Goal: Task Accomplishment & Management: Complete application form

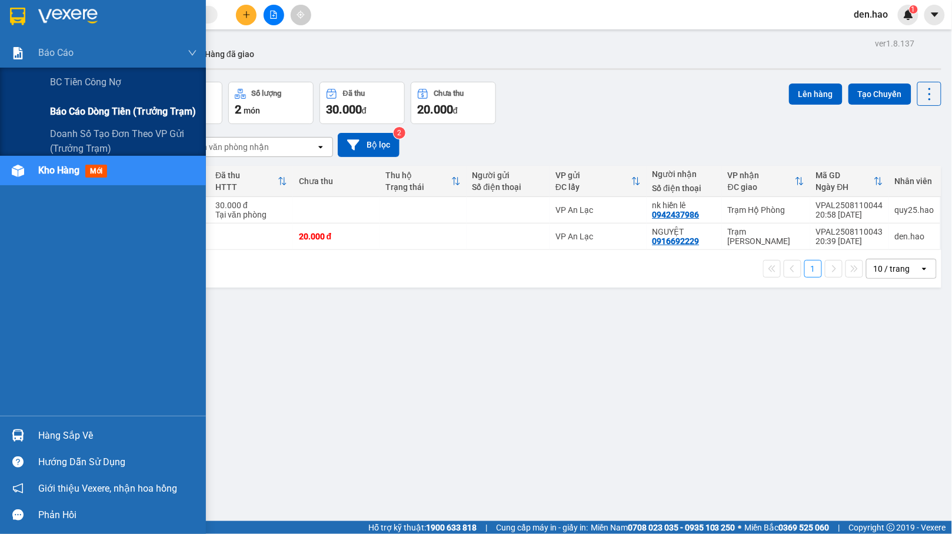
click at [72, 111] on span "Báo cáo dòng tiền (trưởng trạm)" at bounding box center [123, 111] width 146 height 15
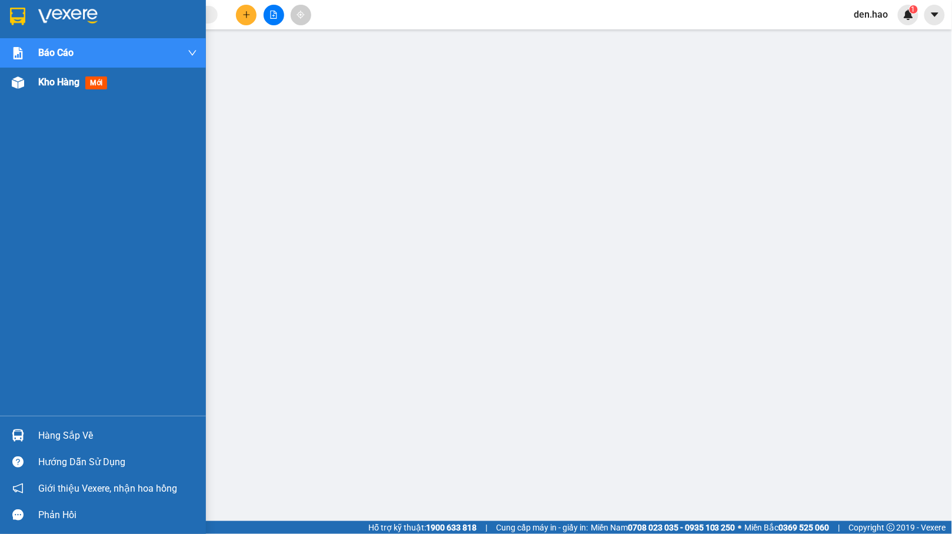
click at [22, 83] on img at bounding box center [18, 82] width 12 height 12
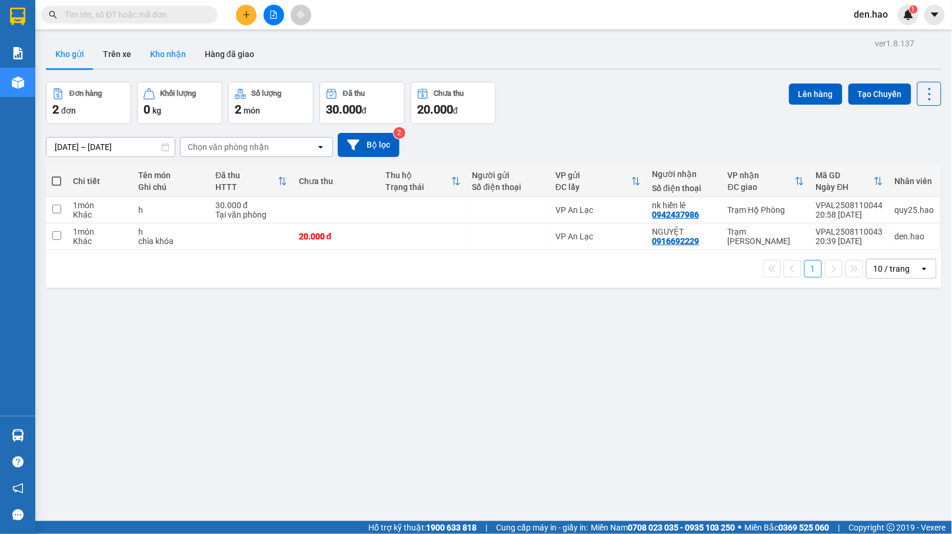
click at [185, 59] on button "Kho nhận" at bounding box center [168, 54] width 55 height 28
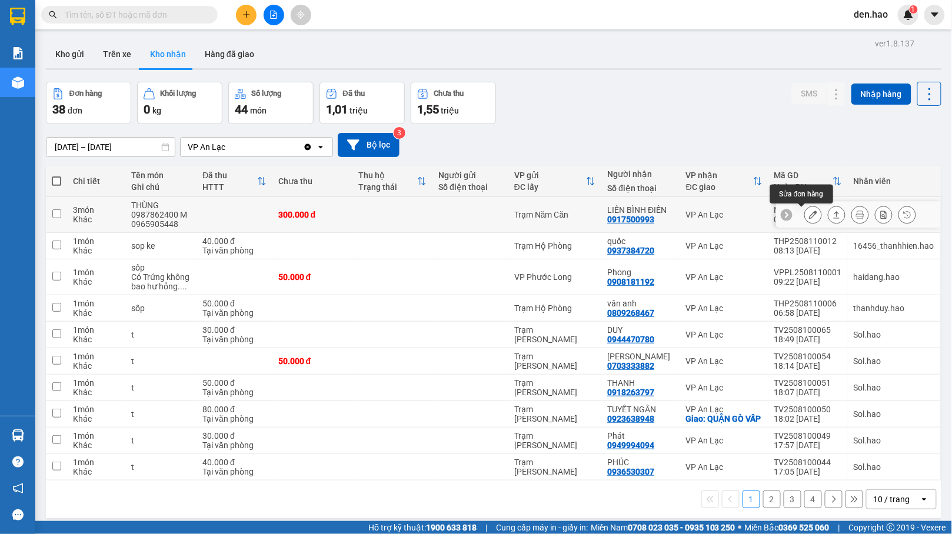
click at [809, 215] on icon at bounding box center [813, 215] width 8 height 8
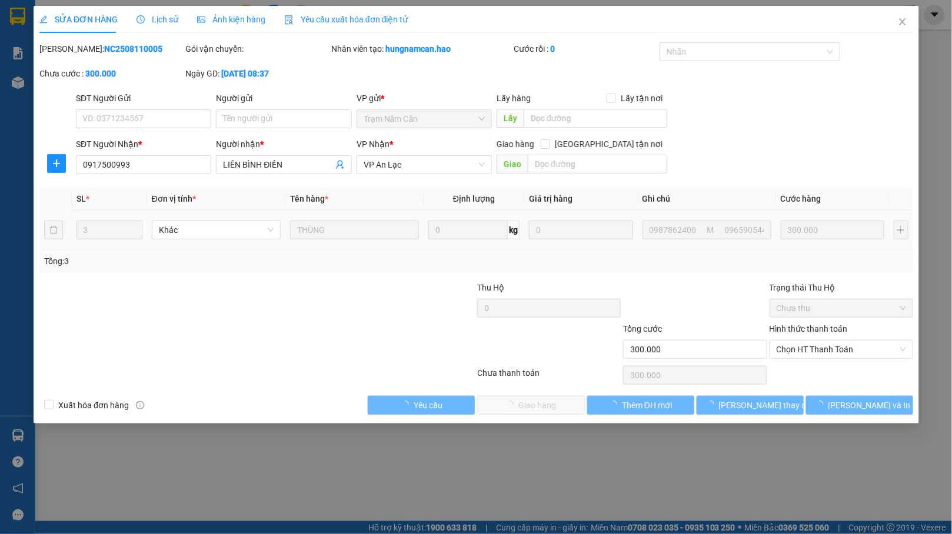
type input "0917500993"
type input "LIÊN BÌNH ĐIỀN"
type input "300.000"
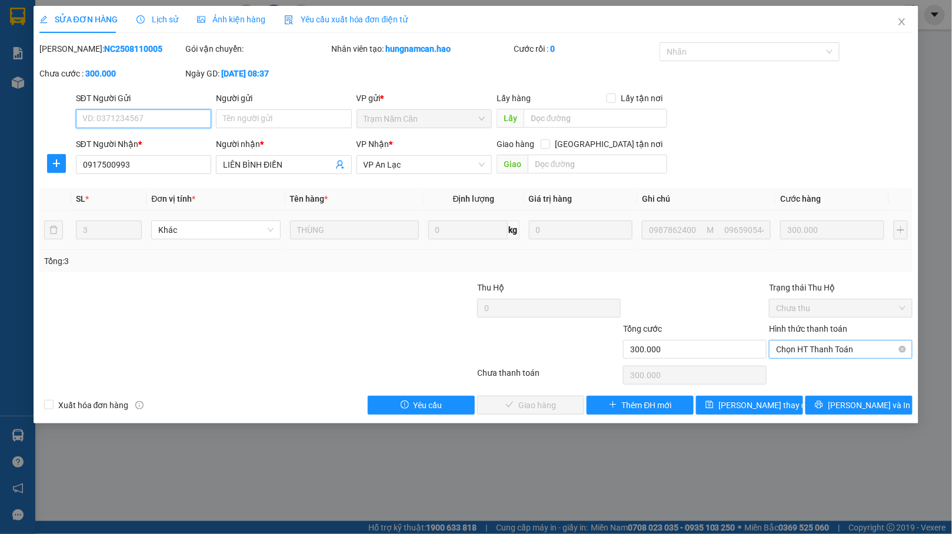
click at [846, 355] on span "Chọn HT Thanh Toán" at bounding box center [840, 350] width 129 height 18
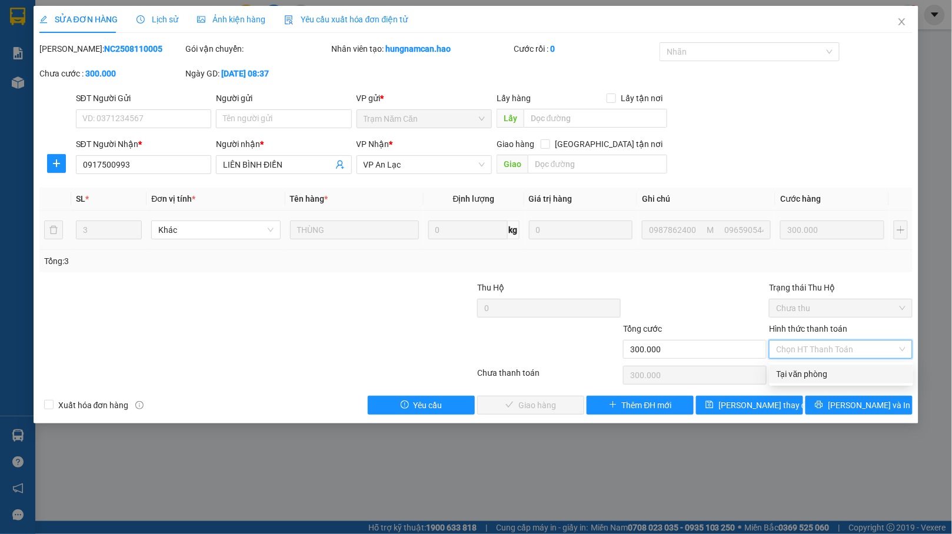
click at [796, 368] on div "Tại văn phòng" at bounding box center [841, 374] width 129 height 13
type input "0"
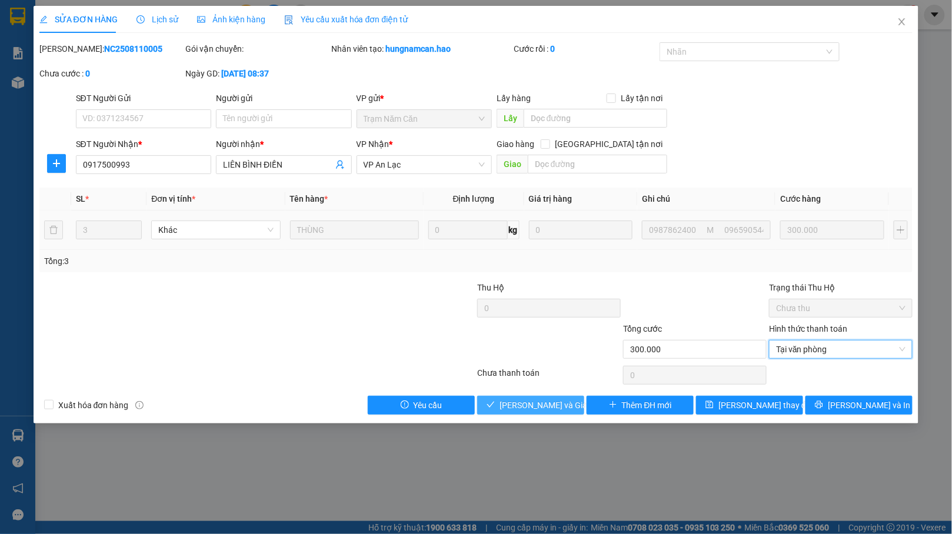
click at [506, 399] on button "[PERSON_NAME] và Giao hàng" at bounding box center [530, 405] width 107 height 19
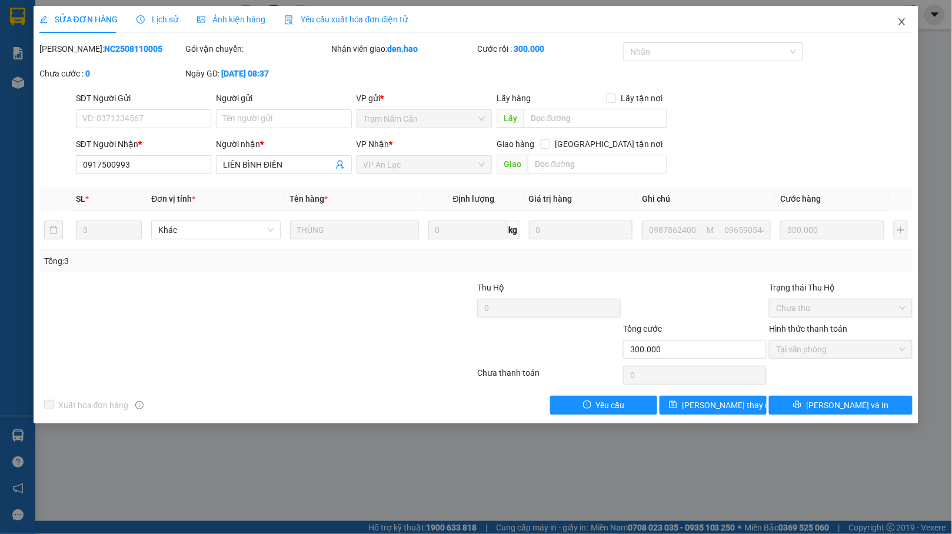
click at [904, 24] on icon "close" at bounding box center [902, 21] width 6 height 7
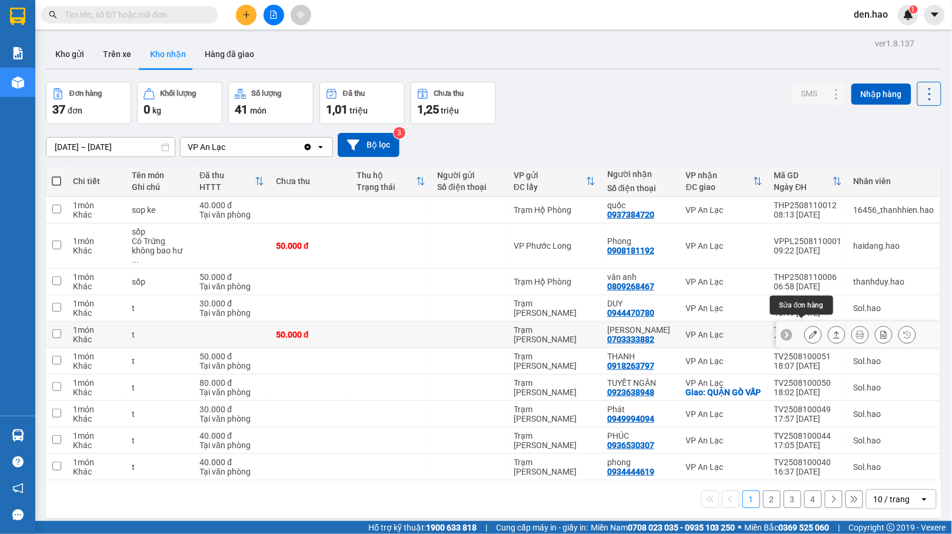
click at [809, 331] on icon at bounding box center [813, 335] width 8 height 8
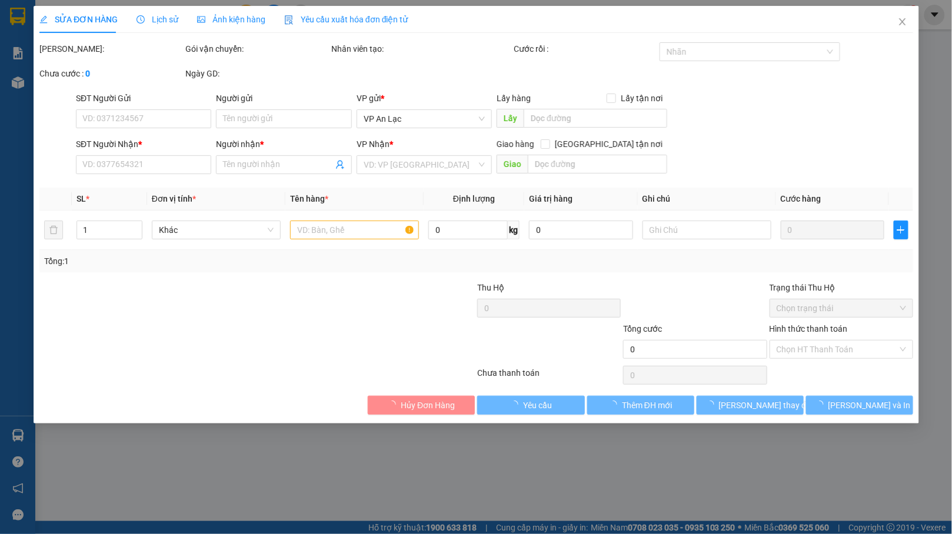
type input "0703333882"
type input "KIỀU PHƯƠNG"
type input "50.000"
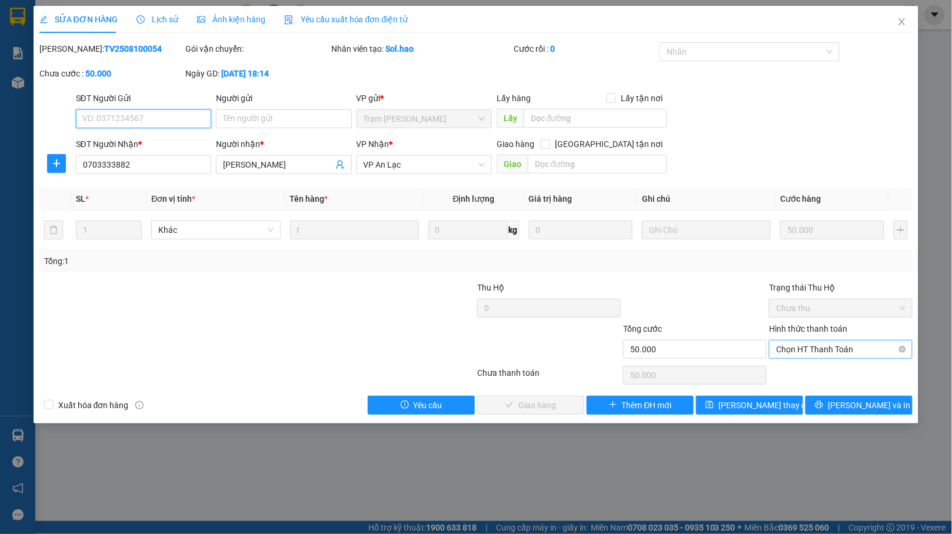
click at [799, 351] on span "Chọn HT Thanh Toán" at bounding box center [840, 350] width 129 height 18
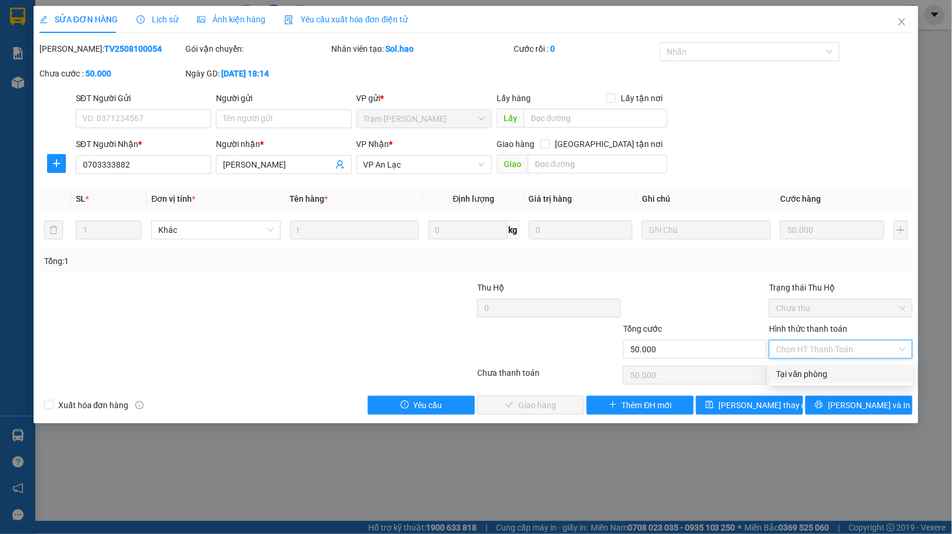
click at [792, 368] on div "Tại văn phòng" at bounding box center [841, 374] width 129 height 13
type input "0"
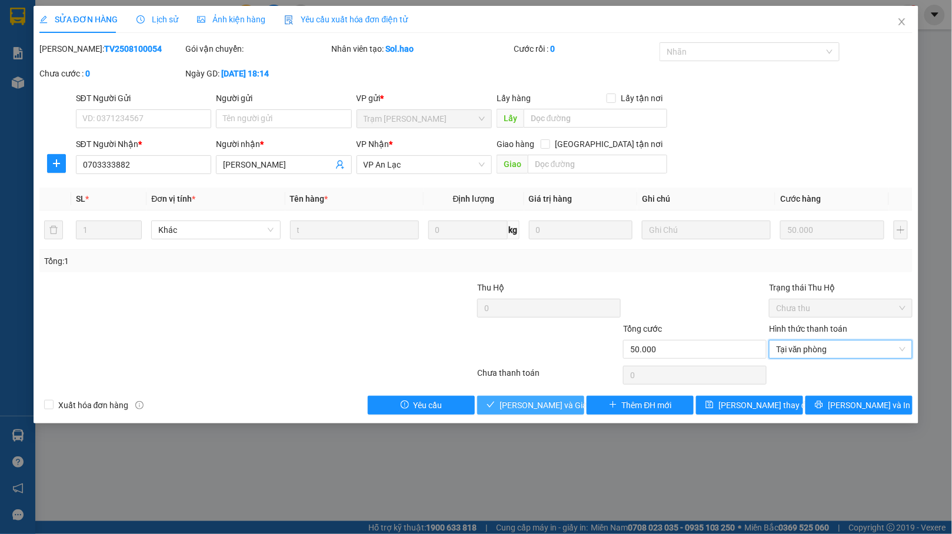
click at [551, 403] on span "Lưu và Giao hàng" at bounding box center [556, 405] width 113 height 13
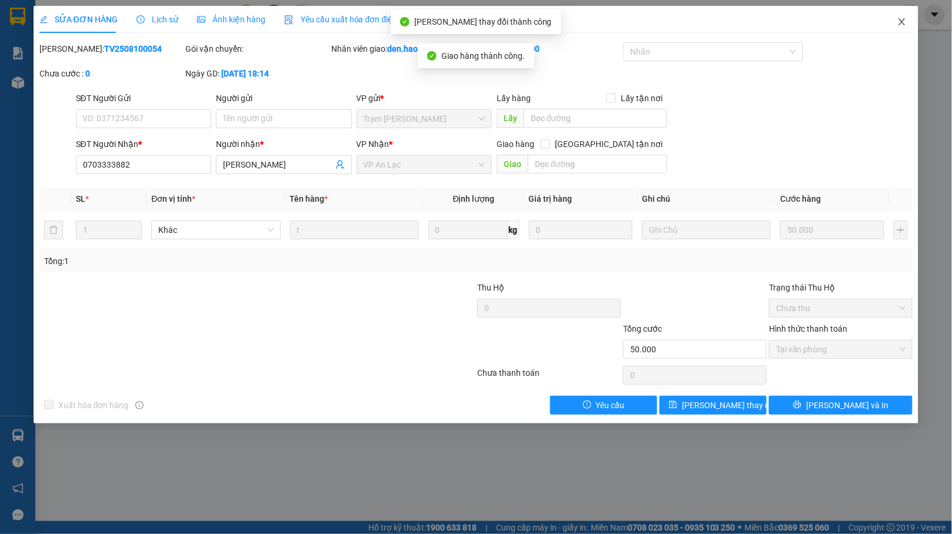
click at [910, 21] on span "Close" at bounding box center [902, 22] width 33 height 33
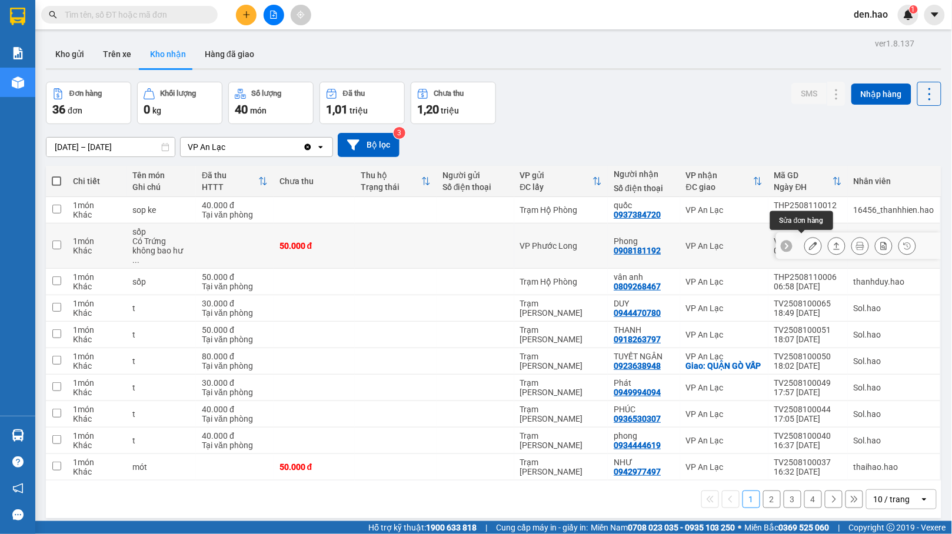
click at [809, 242] on icon at bounding box center [813, 246] width 8 height 8
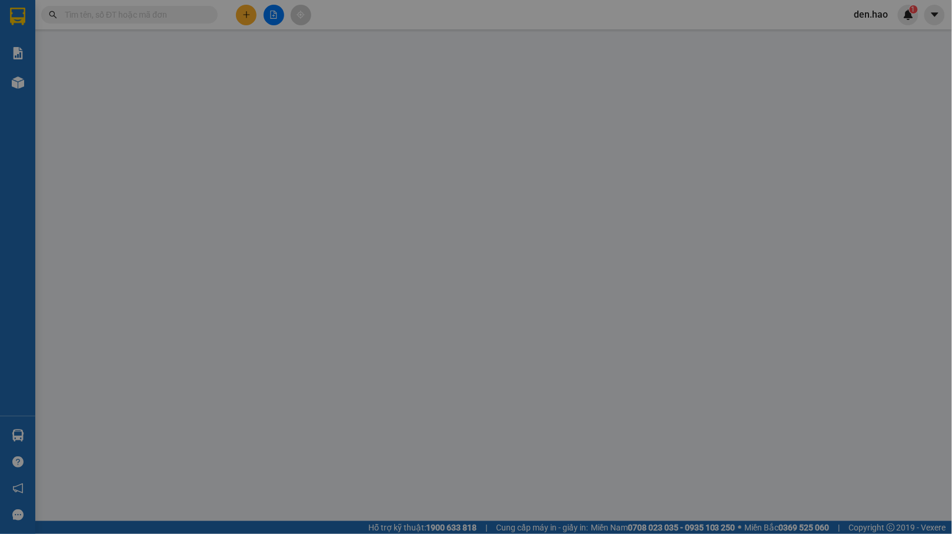
type input "0908181192"
type input "Phong"
type input "50.000"
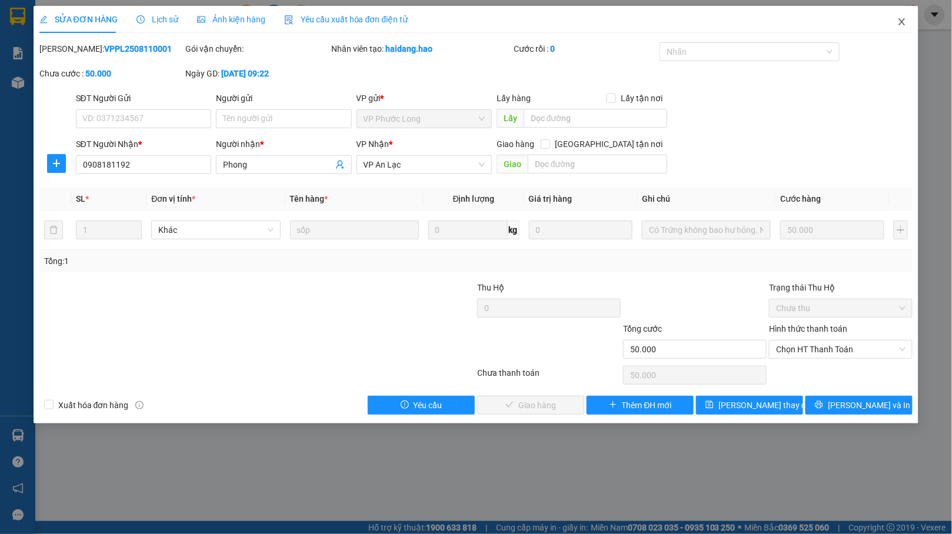
click at [906, 25] on icon "close" at bounding box center [901, 21] width 9 height 9
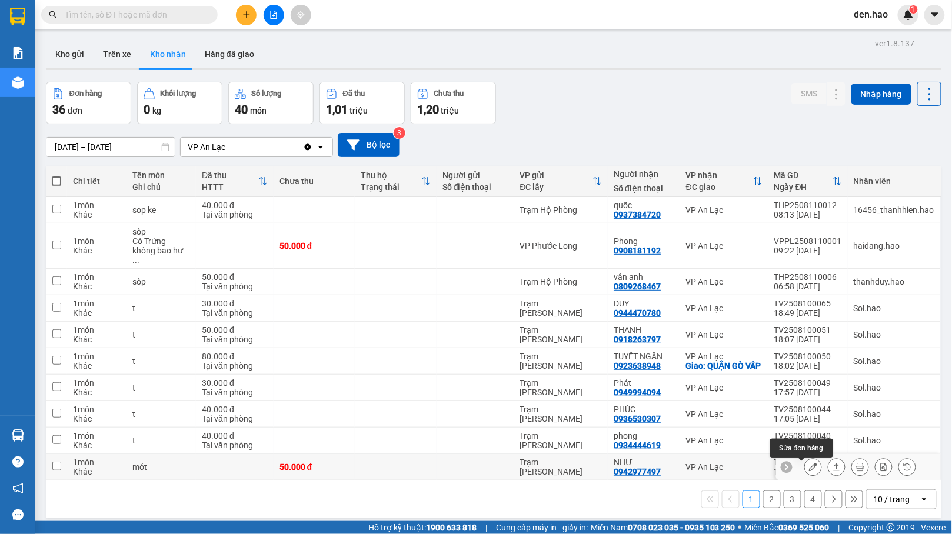
click at [809, 471] on icon at bounding box center [813, 467] width 8 height 8
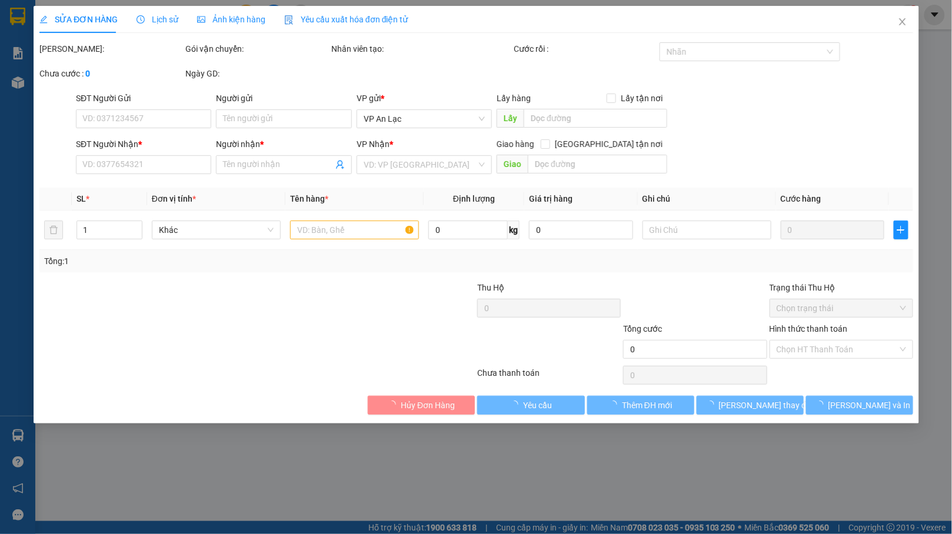
type input "0942977497"
type input "NHƯ"
type input "50.000"
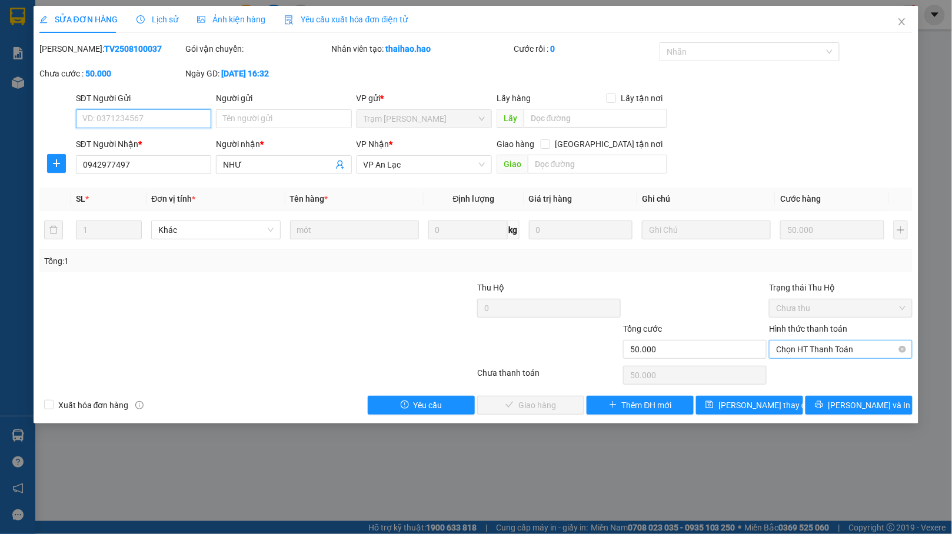
click at [787, 351] on span "Chọn HT Thanh Toán" at bounding box center [840, 350] width 129 height 18
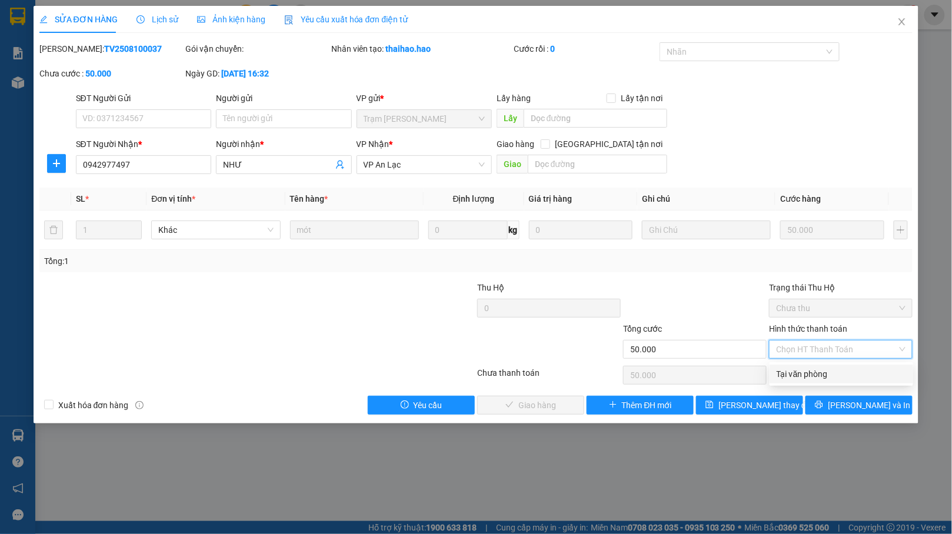
click at [785, 368] on div "Tại văn phòng" at bounding box center [841, 374] width 129 height 13
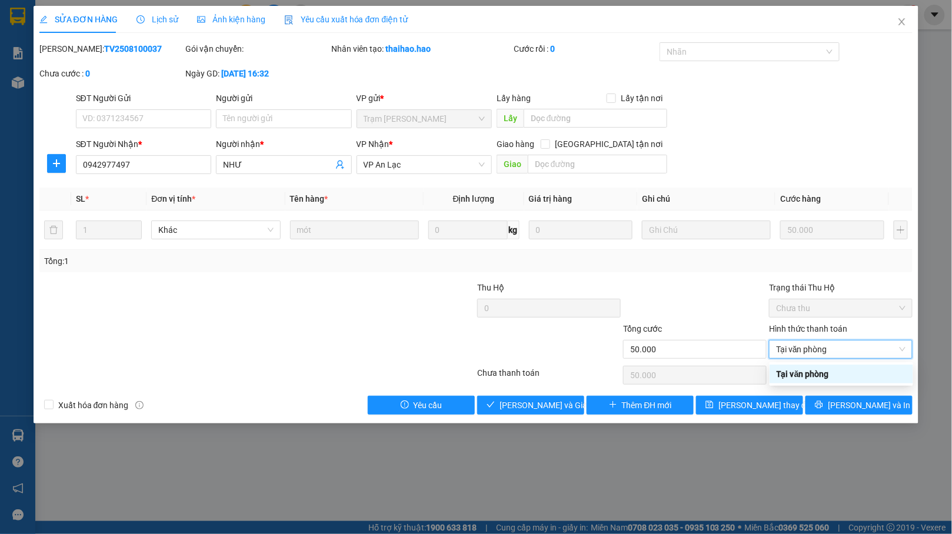
type input "0"
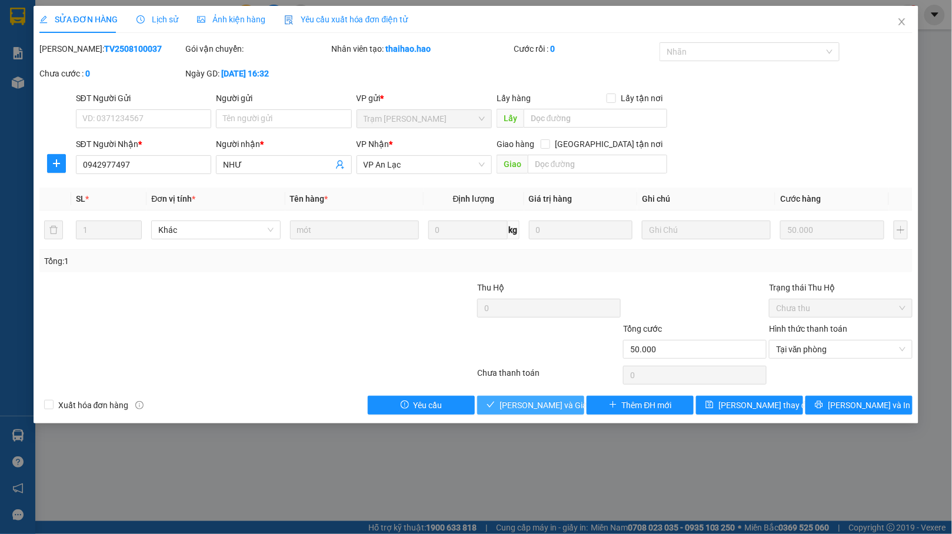
click at [533, 400] on span "Lưu và Giao hàng" at bounding box center [556, 405] width 113 height 13
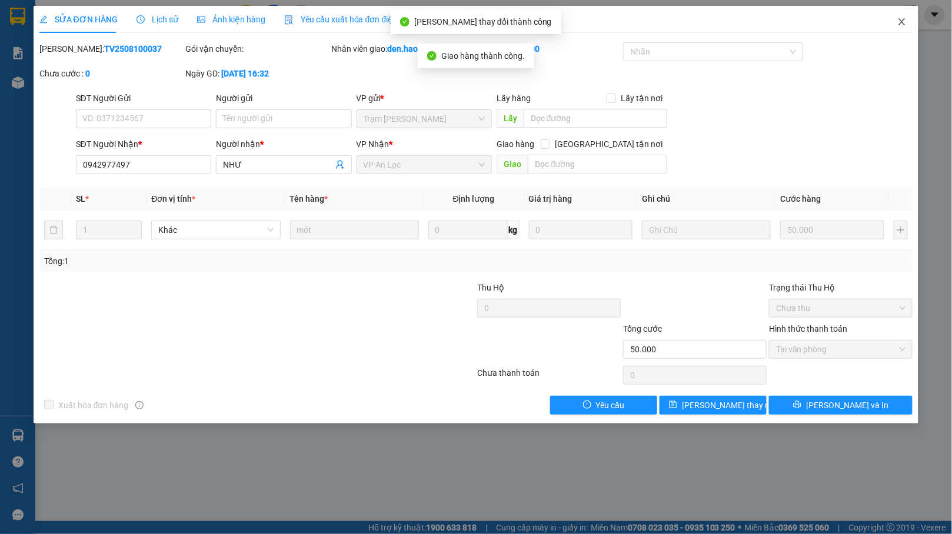
click at [897, 21] on icon "close" at bounding box center [901, 21] width 9 height 9
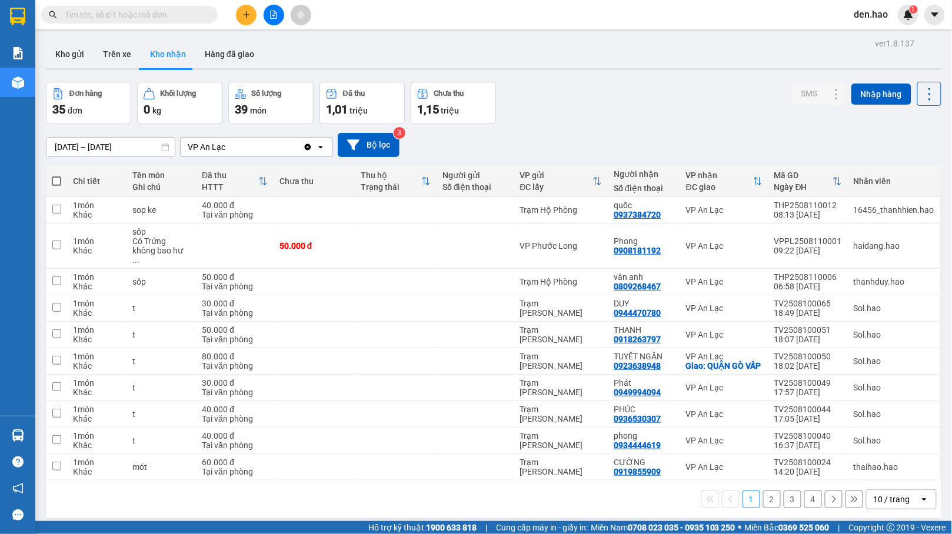
click at [804, 500] on button "4" at bounding box center [813, 500] width 18 height 18
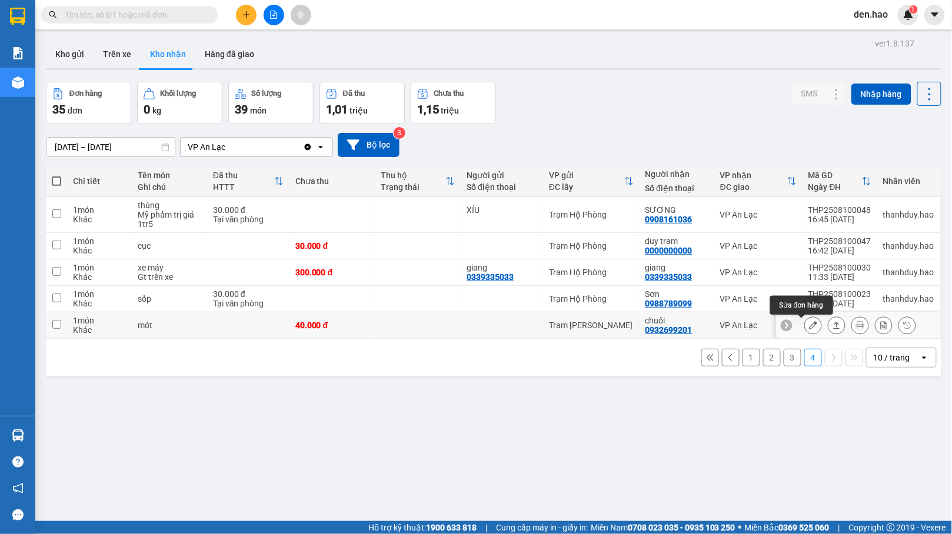
click at [809, 324] on icon at bounding box center [813, 325] width 8 height 8
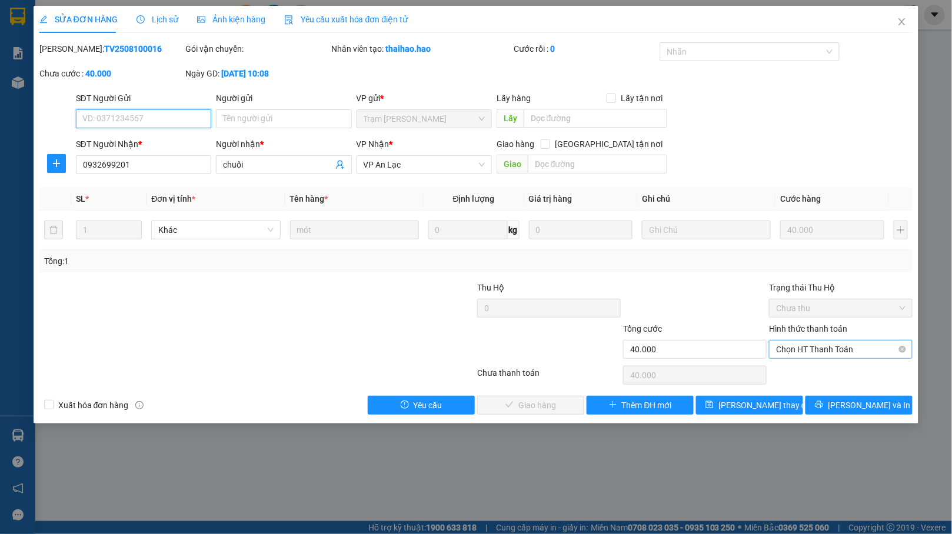
click at [790, 353] on span "Chọn HT Thanh Toán" at bounding box center [840, 350] width 129 height 18
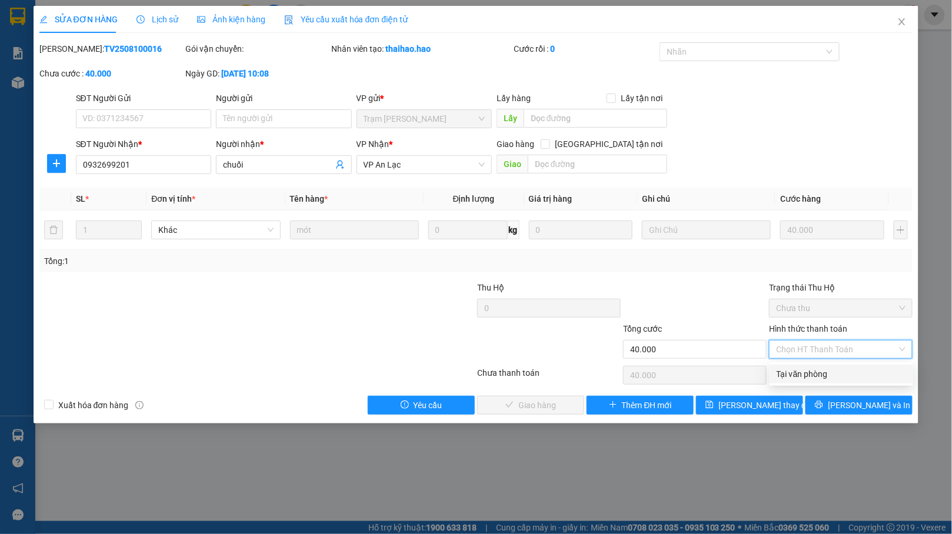
click at [779, 372] on div "Tại văn phòng" at bounding box center [841, 374] width 129 height 13
type input "0"
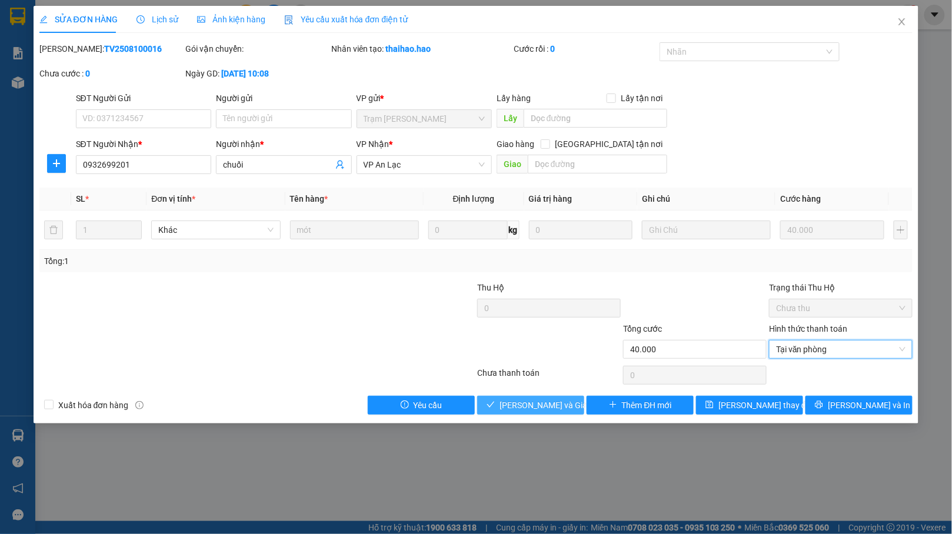
click at [514, 401] on span "Lưu và Giao hàng" at bounding box center [556, 405] width 113 height 13
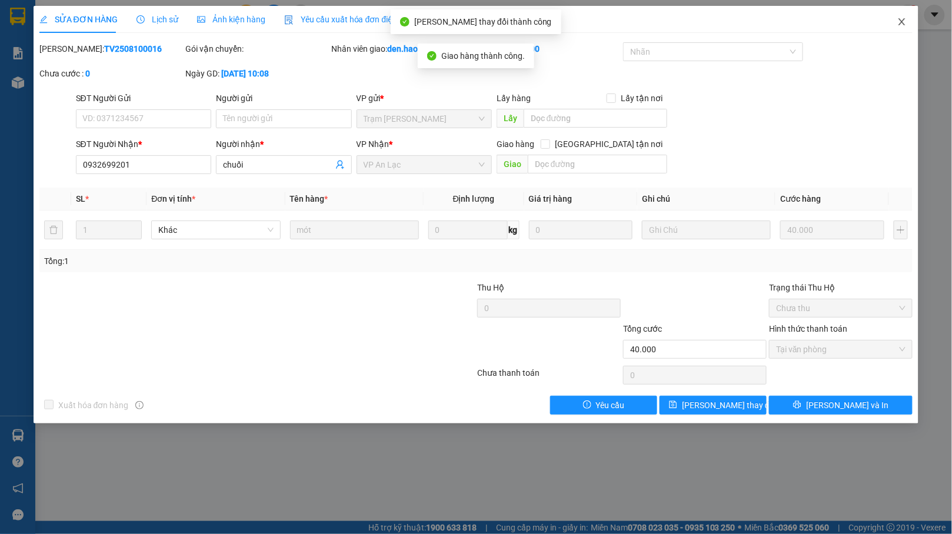
click at [902, 25] on icon "close" at bounding box center [901, 21] width 9 height 9
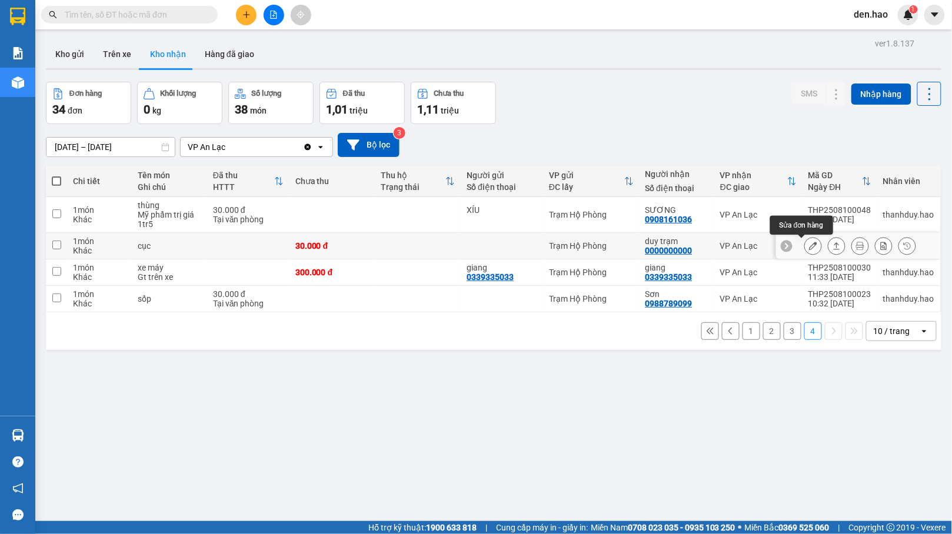
click at [809, 248] on icon at bounding box center [813, 246] width 8 height 8
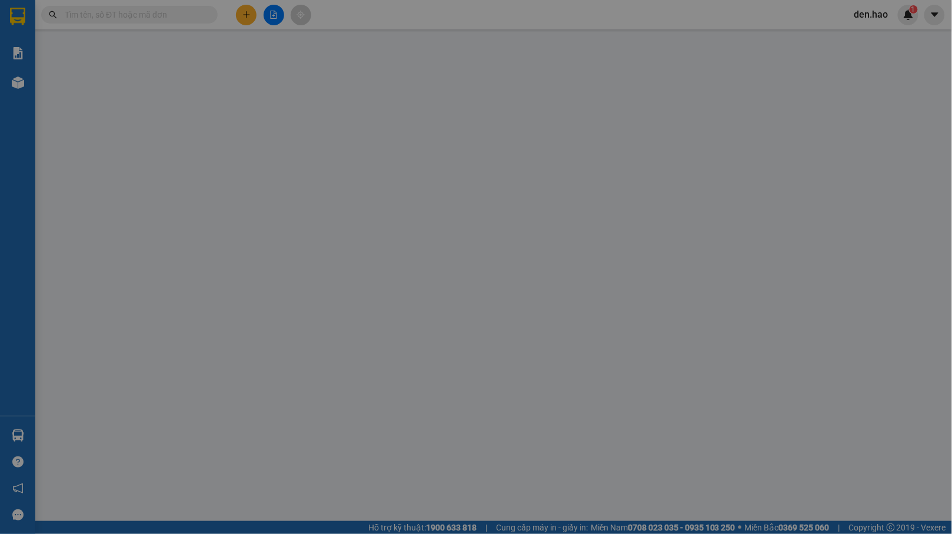
type input "0000000000"
type input "duy trạm"
type input "30.000"
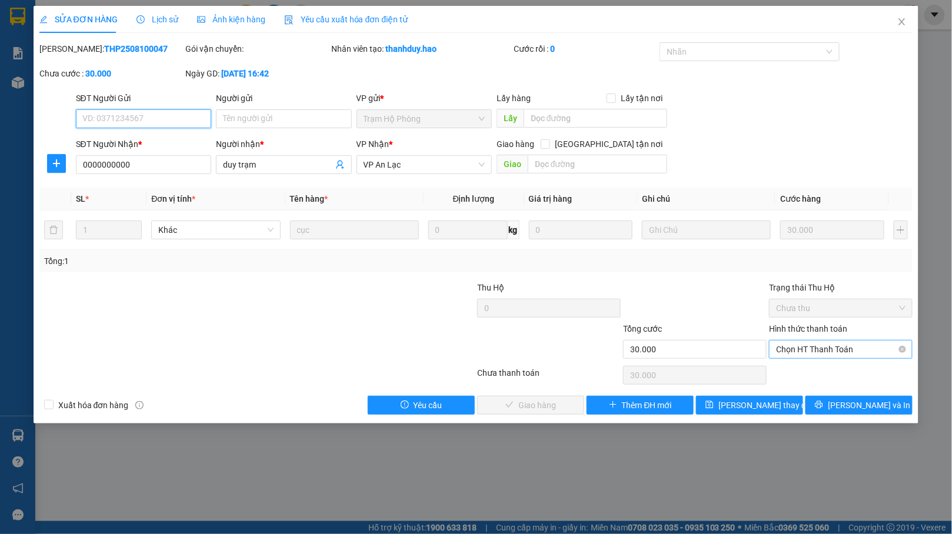
click at [786, 356] on span "Chọn HT Thanh Toán" at bounding box center [840, 350] width 129 height 18
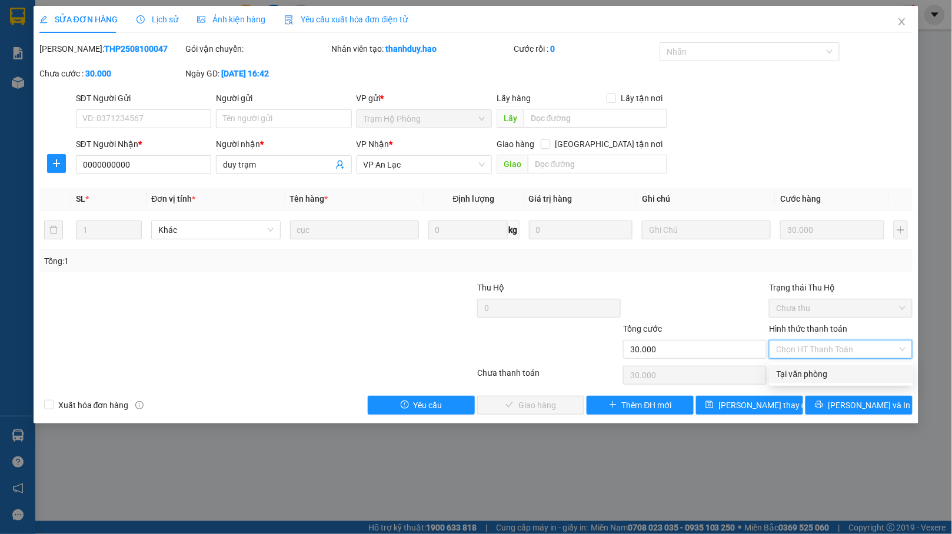
click at [780, 366] on div "Tại văn phòng" at bounding box center [842, 374] width 144 height 19
type input "0"
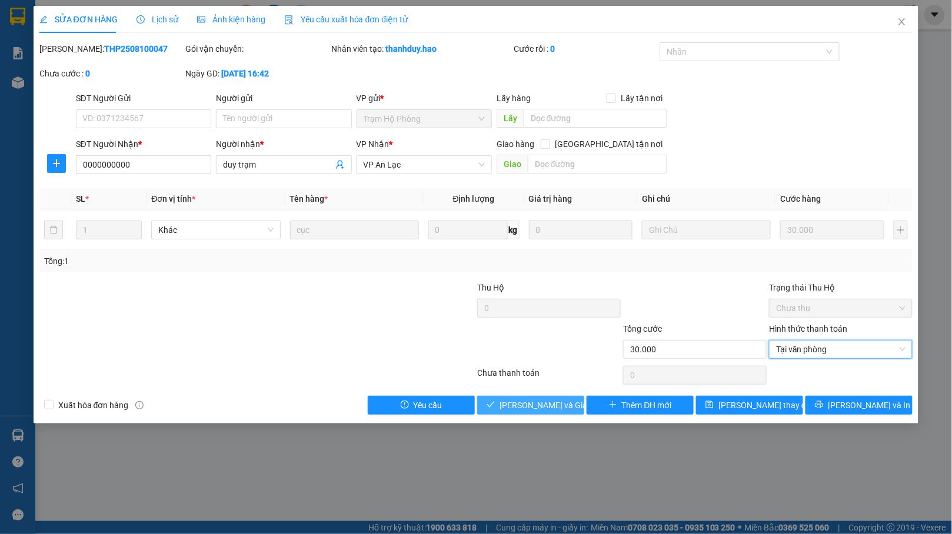
click at [521, 410] on span "Lưu và Giao hàng" at bounding box center [556, 405] width 113 height 13
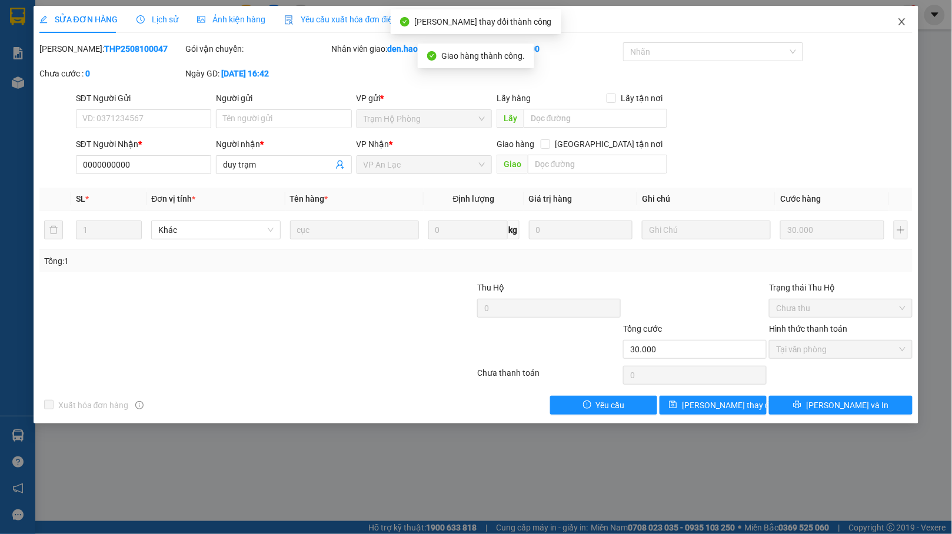
click at [898, 24] on icon "close" at bounding box center [901, 21] width 9 height 9
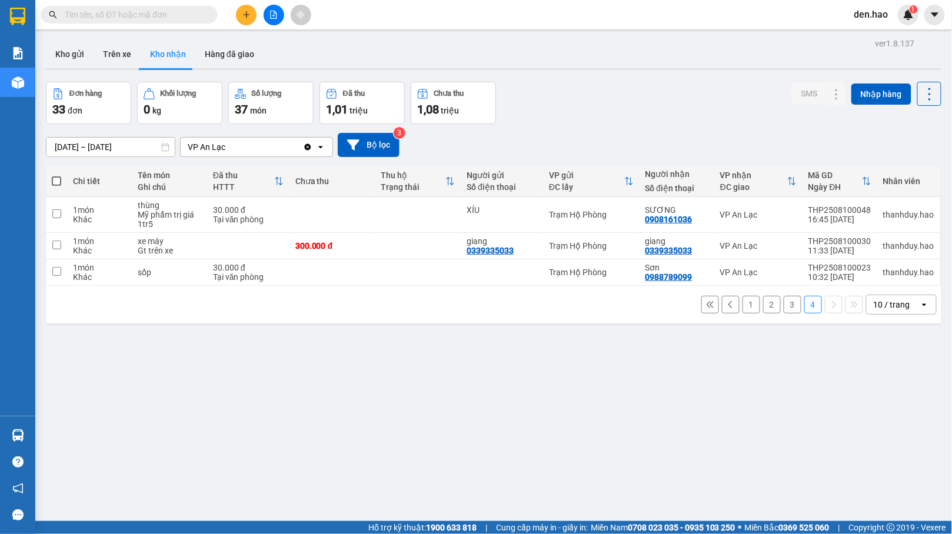
click at [784, 305] on button "3" at bounding box center [793, 305] width 18 height 18
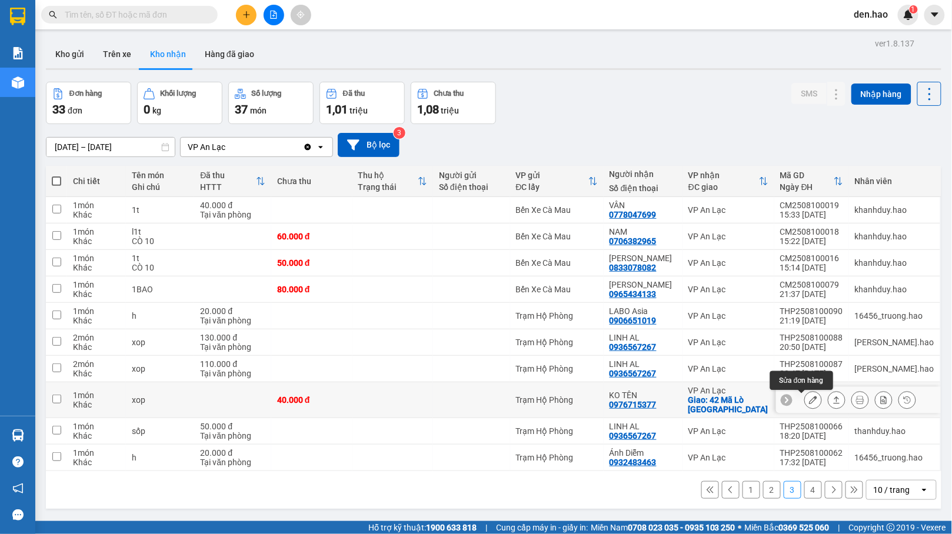
click at [809, 401] on icon at bounding box center [813, 400] width 8 height 8
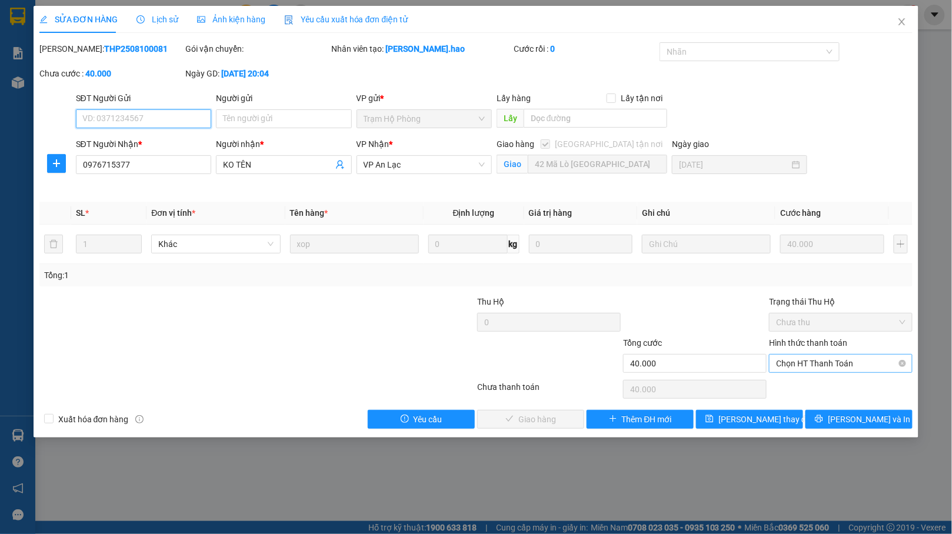
click at [801, 358] on span "Chọn HT Thanh Toán" at bounding box center [840, 364] width 129 height 18
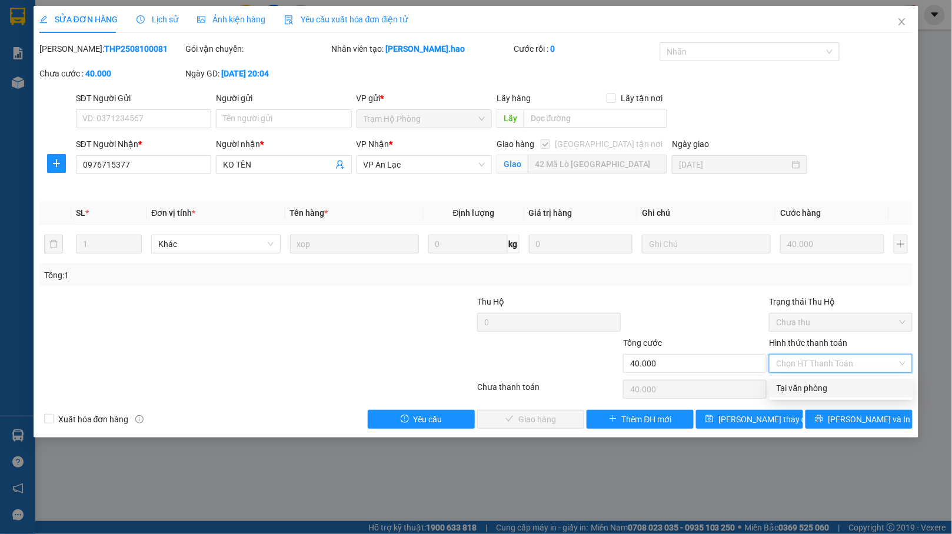
drag, startPoint x: 787, startPoint y: 382, endPoint x: 777, endPoint y: 384, distance: 10.2
click at [786, 384] on div "Tại văn phòng" at bounding box center [841, 388] width 129 height 13
type input "0"
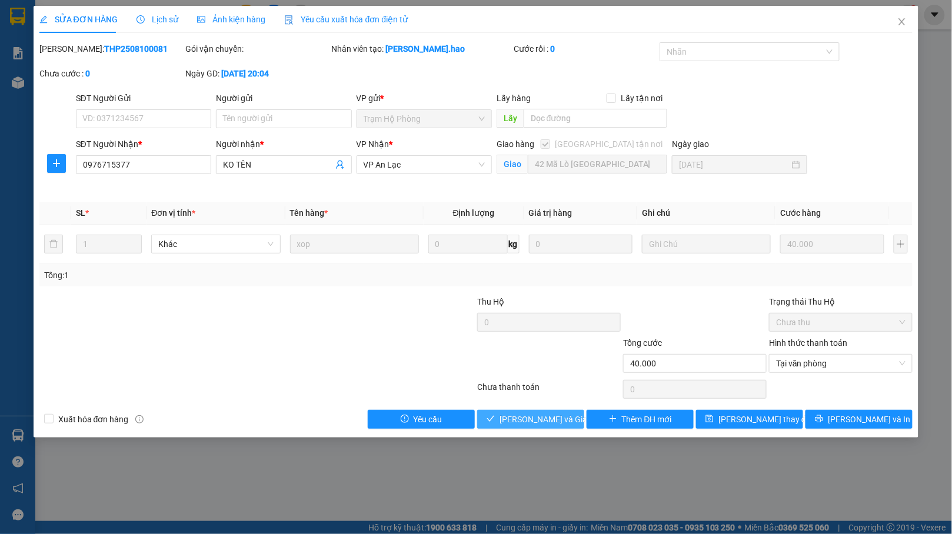
click at [525, 419] on span "Lưu và Giao hàng" at bounding box center [556, 419] width 113 height 13
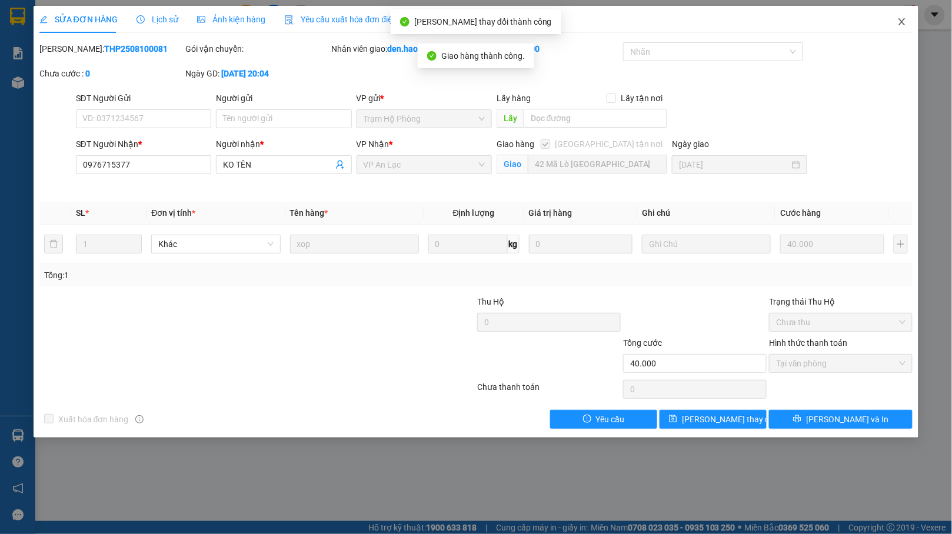
click at [902, 24] on icon "close" at bounding box center [902, 21] width 6 height 7
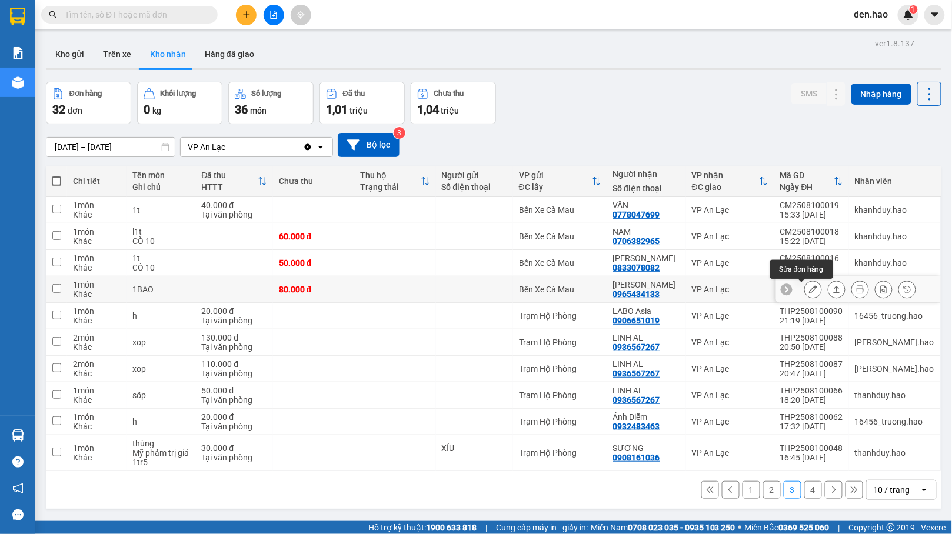
click at [809, 287] on icon at bounding box center [813, 289] width 8 height 8
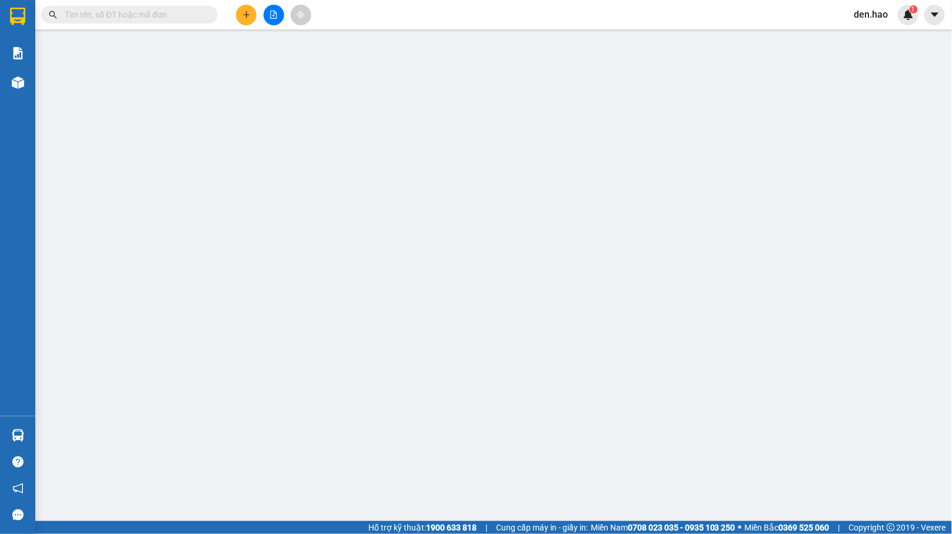
type input "0965434133"
type input "HUYỀN HỒ"
type input "80.000"
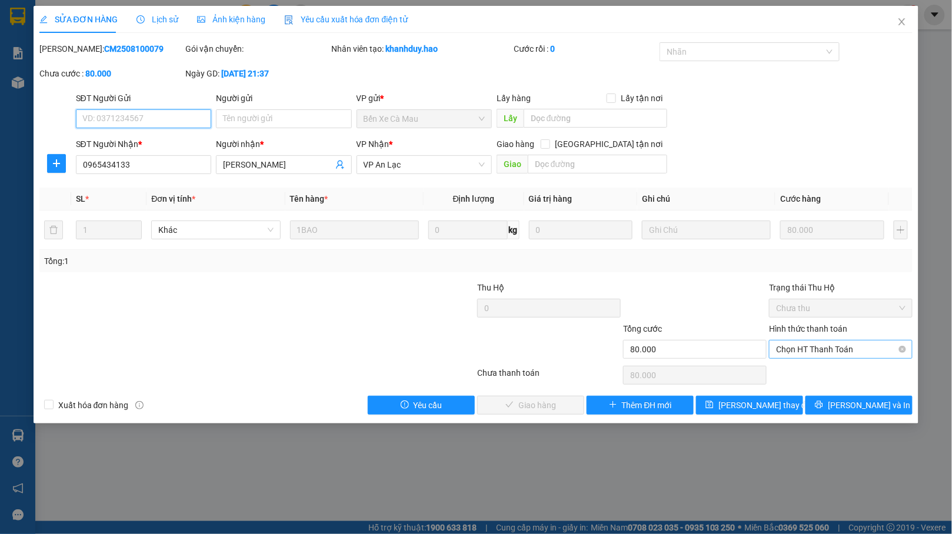
click at [799, 347] on span "Chọn HT Thanh Toán" at bounding box center [840, 350] width 129 height 18
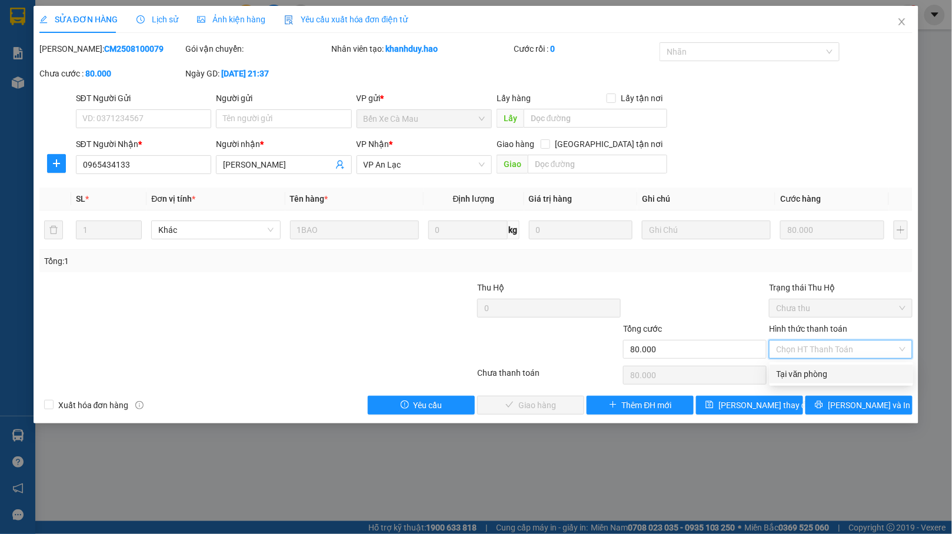
click at [770, 367] on div "Tại văn phòng" at bounding box center [842, 374] width 144 height 19
type input "0"
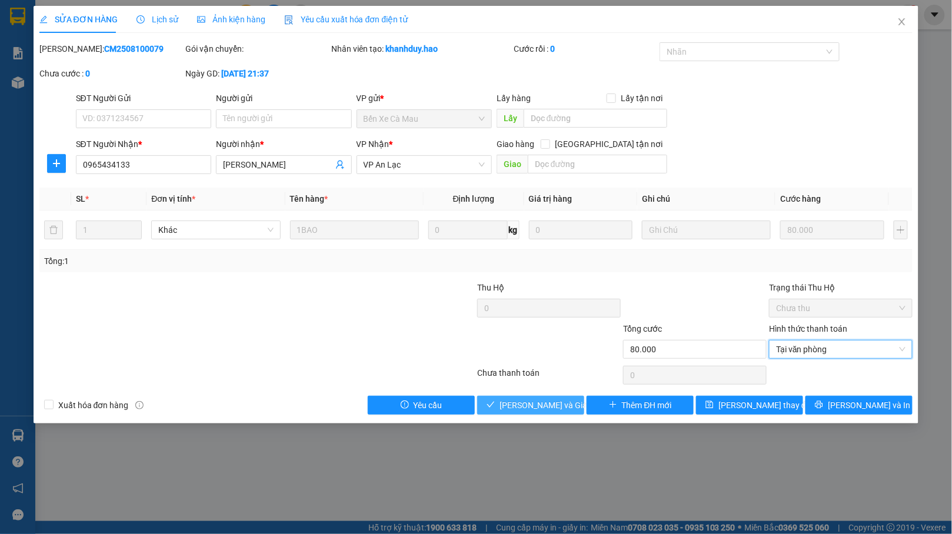
drag, startPoint x: 520, startPoint y: 403, endPoint x: 532, endPoint y: 398, distance: 12.7
click at [520, 404] on span "Lưu và Giao hàng" at bounding box center [556, 405] width 113 height 13
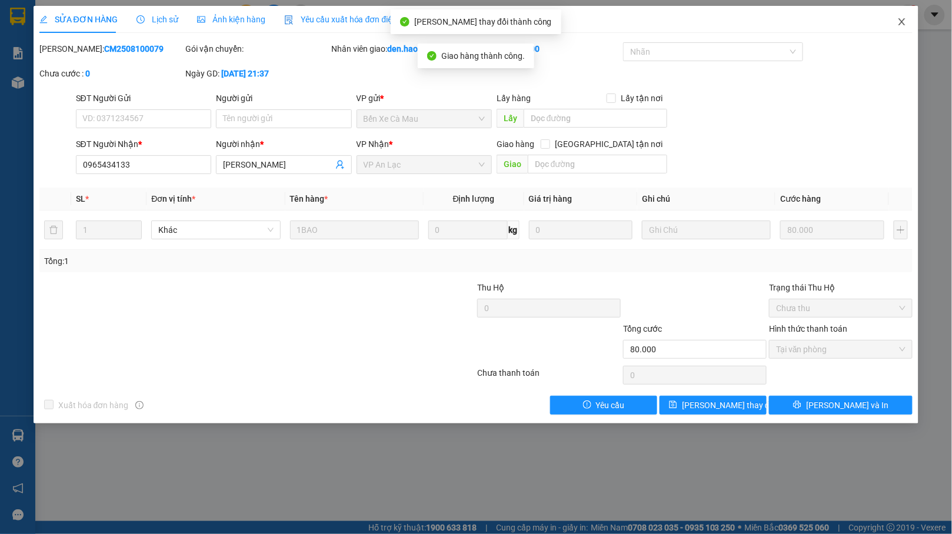
click at [906, 20] on icon "close" at bounding box center [901, 21] width 9 height 9
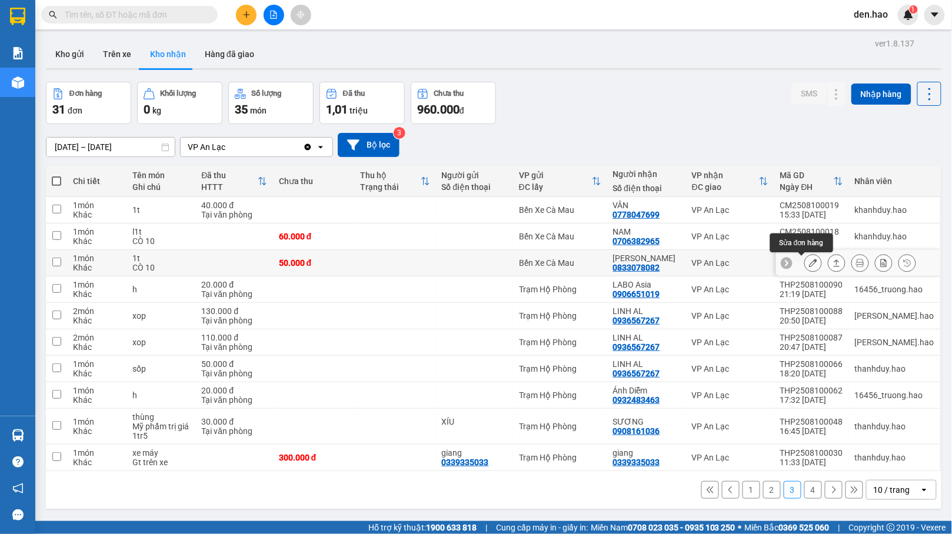
click at [809, 260] on icon at bounding box center [813, 263] width 8 height 8
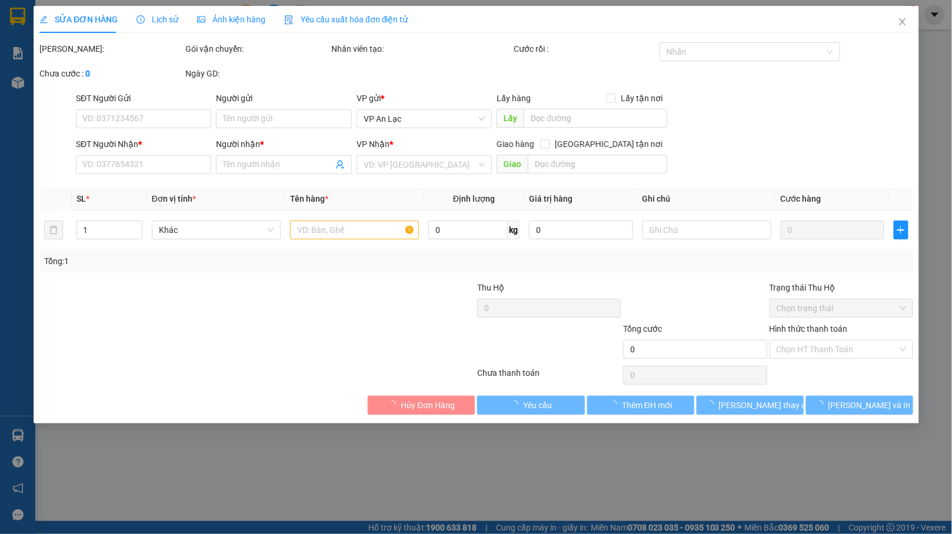
type input "0833078082"
type input "THANH TRÚC"
type input "50.000"
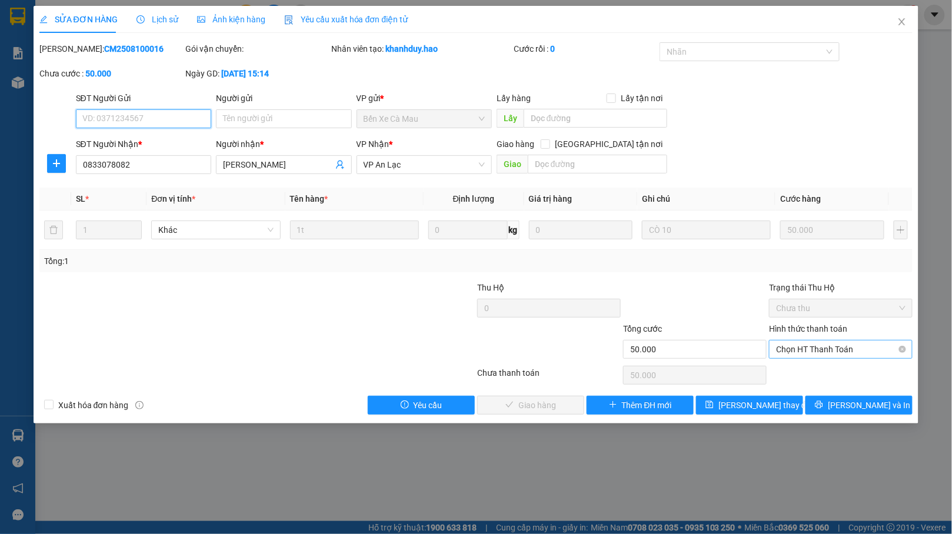
click at [783, 351] on span "Chọn HT Thanh Toán" at bounding box center [840, 350] width 129 height 18
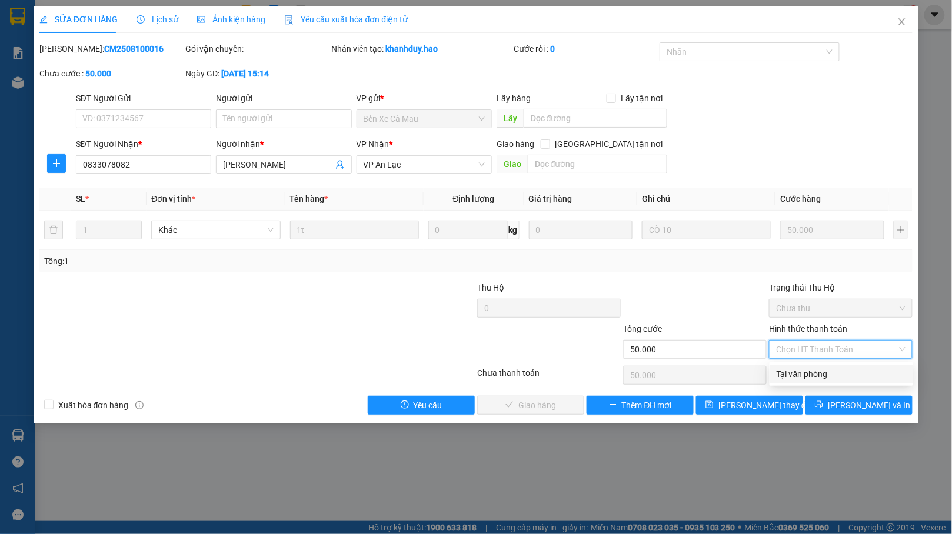
click at [777, 370] on div "Tại văn phòng" at bounding box center [841, 374] width 129 height 13
type input "0"
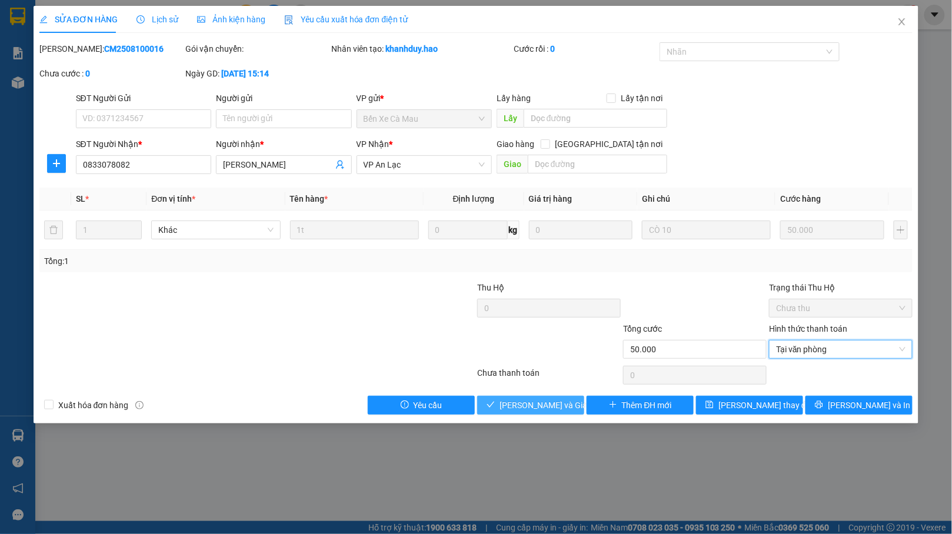
click at [519, 410] on span "Lưu và Giao hàng" at bounding box center [556, 405] width 113 height 13
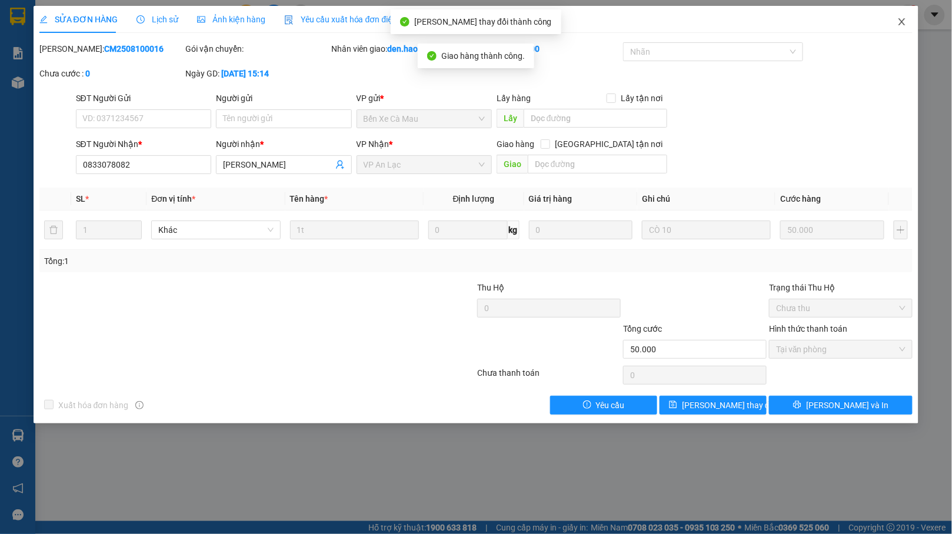
click at [900, 22] on icon "close" at bounding box center [901, 21] width 9 height 9
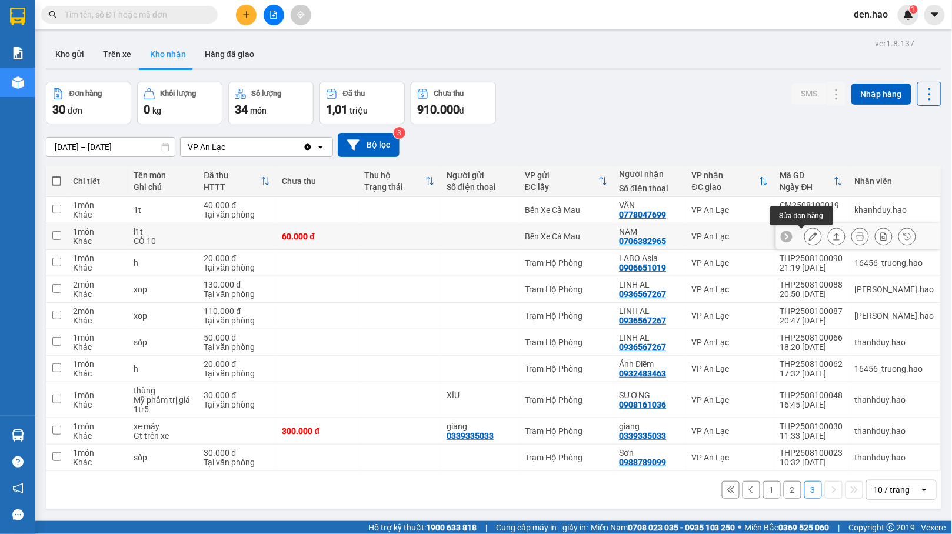
click at [809, 238] on icon at bounding box center [813, 236] width 8 height 8
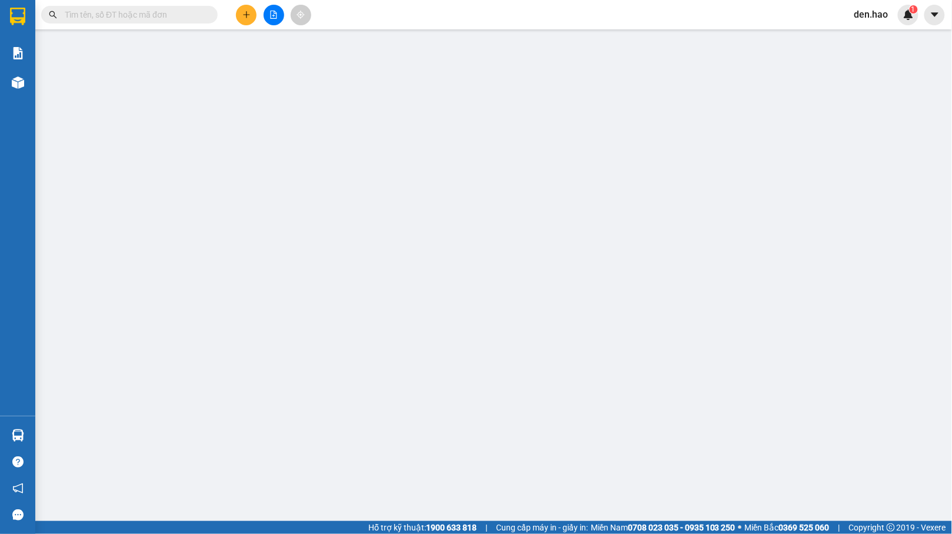
type input "0706382965"
type input "NAM"
type input "60.000"
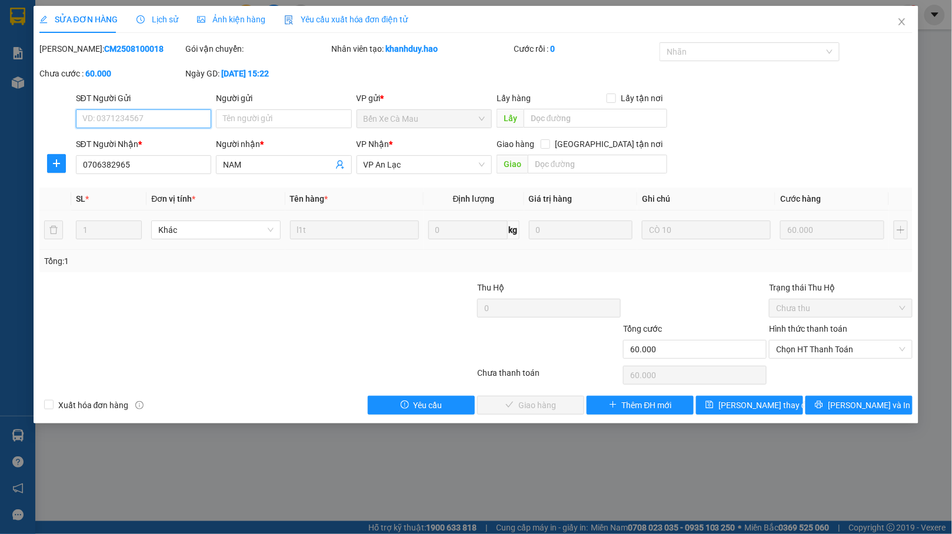
drag, startPoint x: 807, startPoint y: 351, endPoint x: 803, endPoint y: 361, distance: 10.5
click at [807, 351] on span "Chọn HT Thanh Toán" at bounding box center [840, 350] width 129 height 18
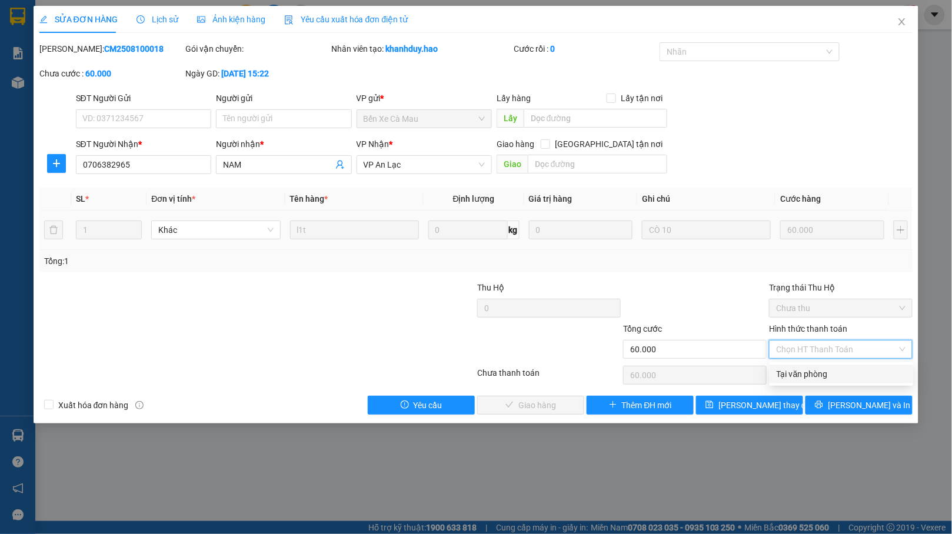
drag, startPoint x: 800, startPoint y: 368, endPoint x: 780, endPoint y: 374, distance: 21.0
click at [799, 368] on div "Tại văn phòng" at bounding box center [841, 374] width 129 height 13
type input "0"
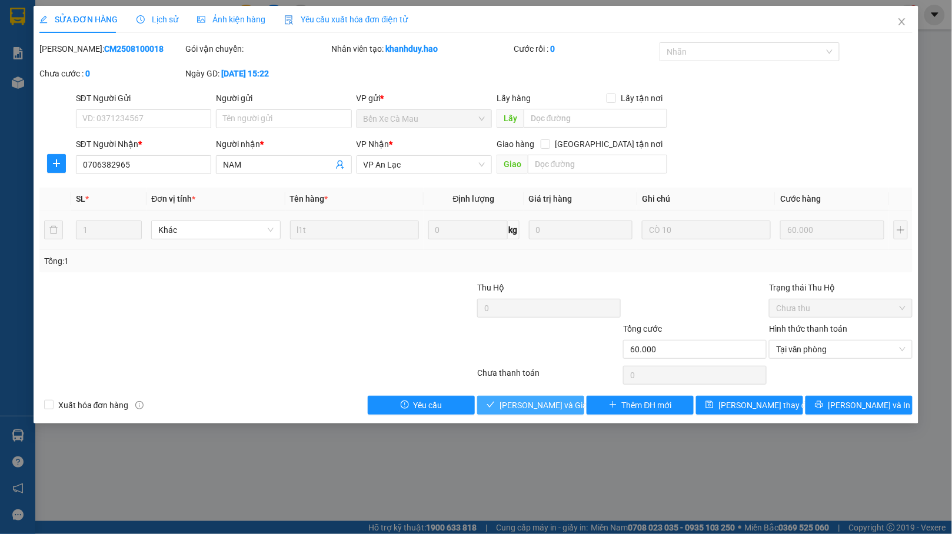
click at [515, 410] on span "Lưu và Giao hàng" at bounding box center [556, 405] width 113 height 13
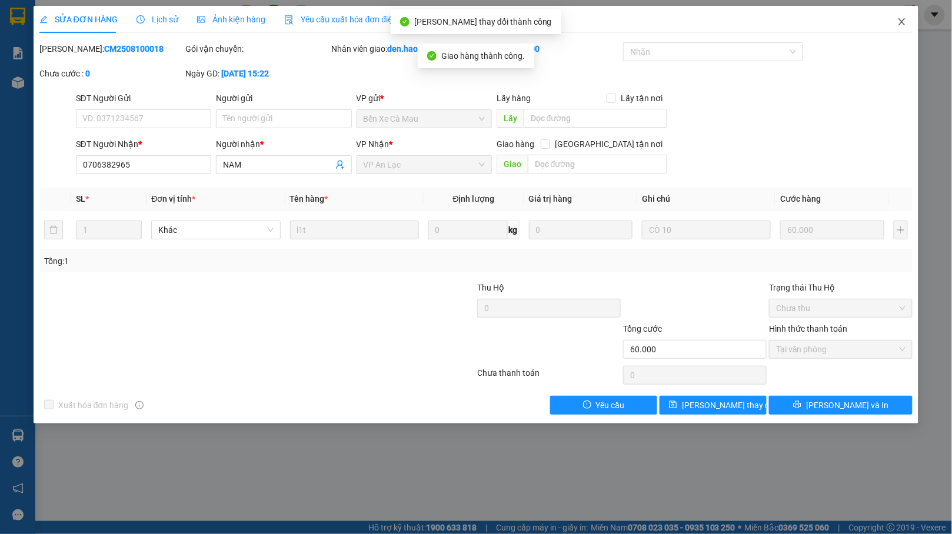
click at [902, 18] on icon "close" at bounding box center [901, 21] width 9 height 9
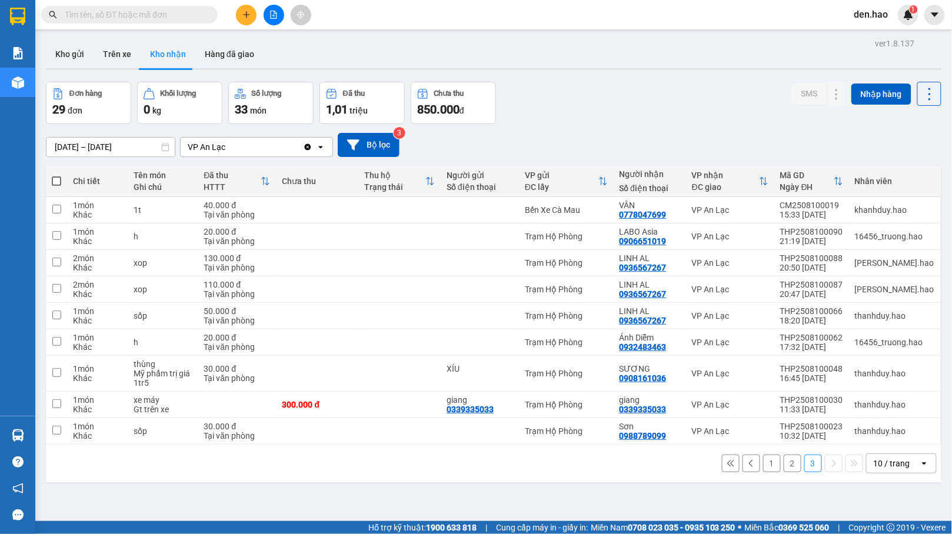
click at [784, 467] on button "2" at bounding box center [793, 464] width 18 height 18
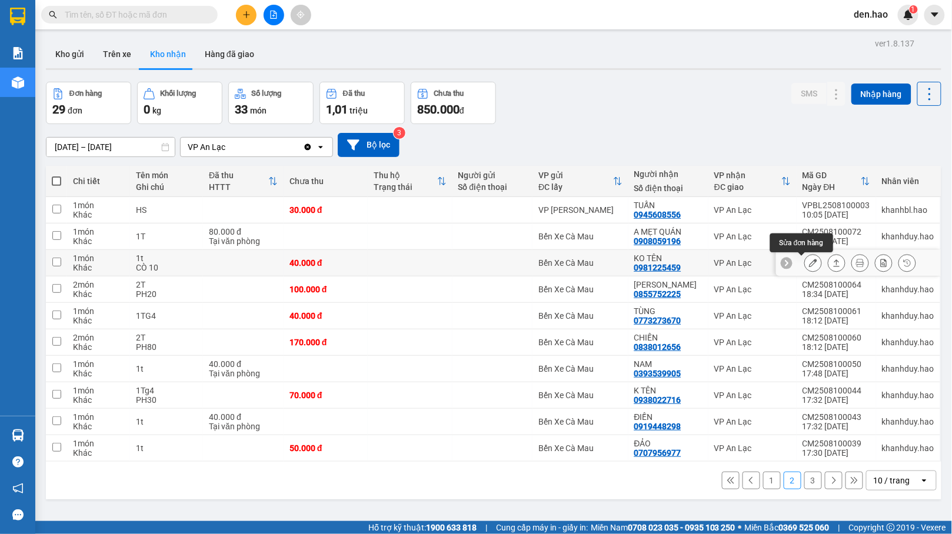
click at [809, 264] on icon at bounding box center [813, 263] width 8 height 8
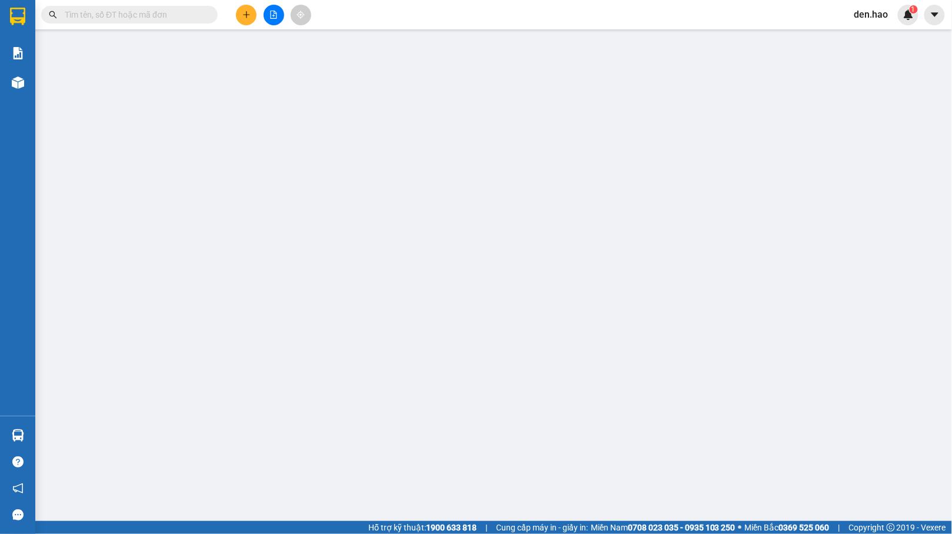
type input "0981225459"
type input "KO TÊN"
type input "40.000"
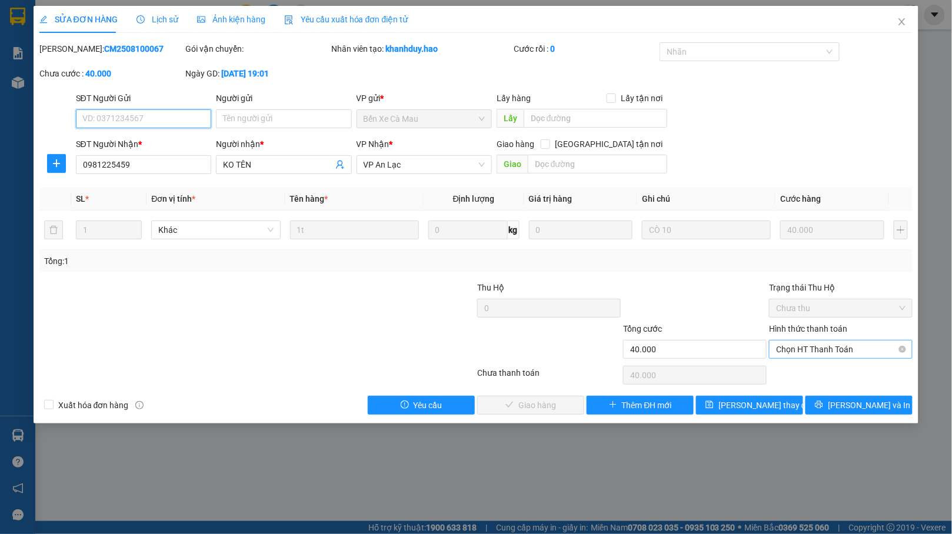
click at [796, 348] on span "Chọn HT Thanh Toán" at bounding box center [840, 350] width 129 height 18
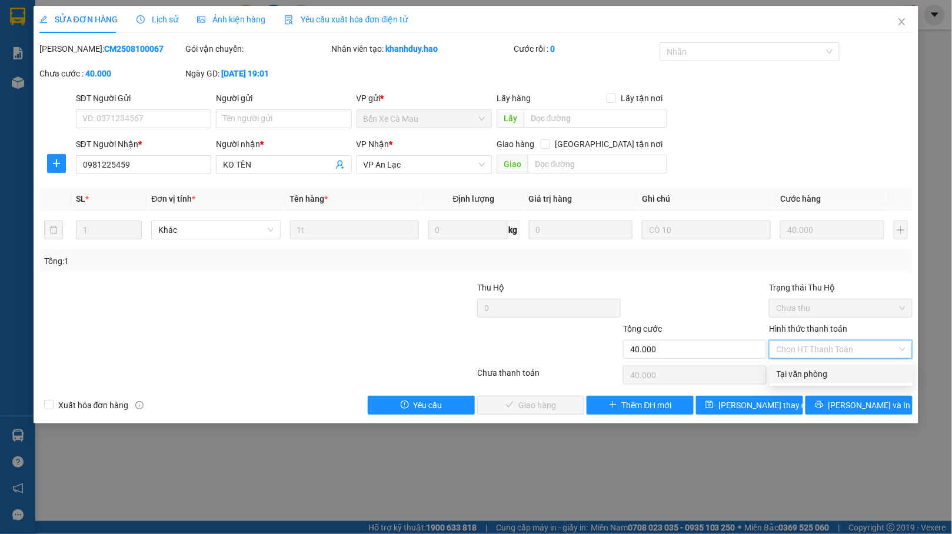
click at [785, 365] on div "Tại văn phòng" at bounding box center [842, 374] width 144 height 19
type input "0"
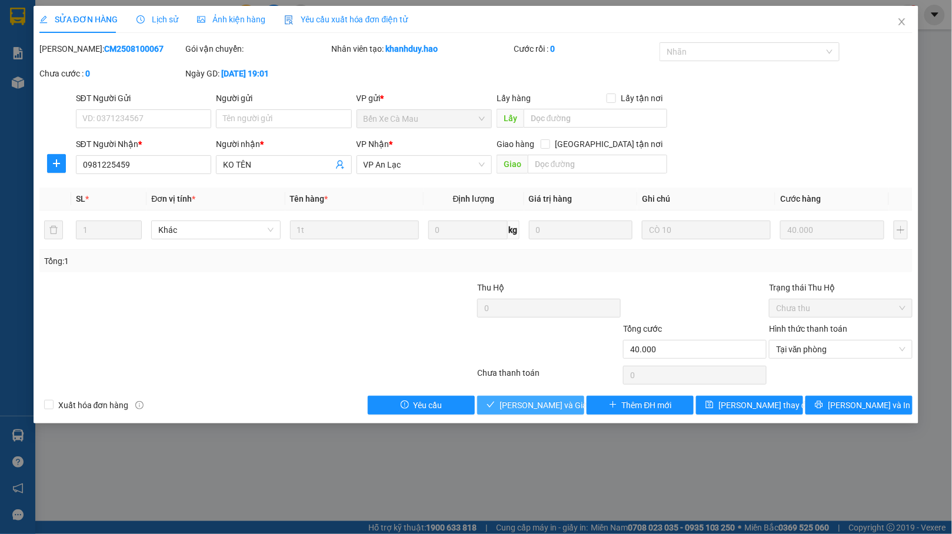
click at [554, 403] on span "[PERSON_NAME] và [PERSON_NAME] hàng" at bounding box center [556, 405] width 113 height 13
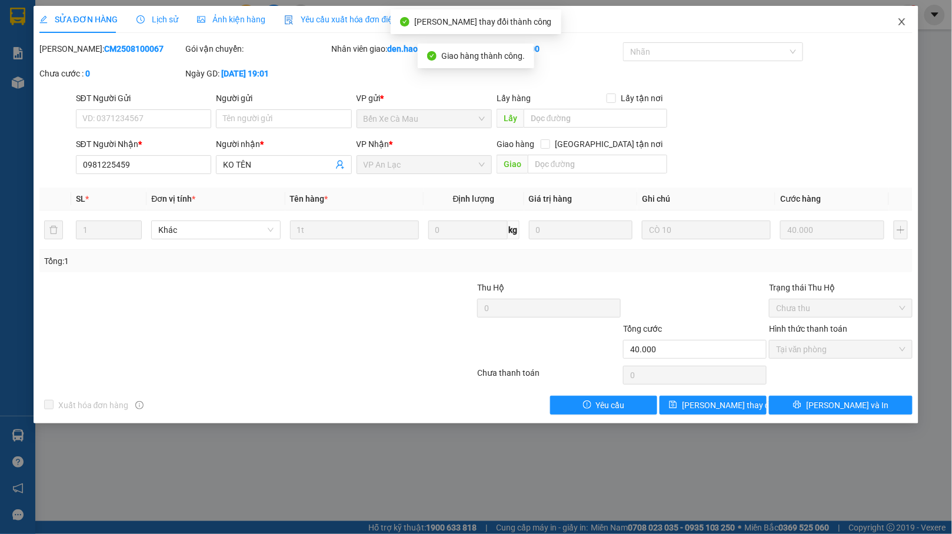
click at [897, 22] on icon "close" at bounding box center [901, 21] width 9 height 9
click at [897, 22] on div "den.hao 1" at bounding box center [882, 15] width 74 height 21
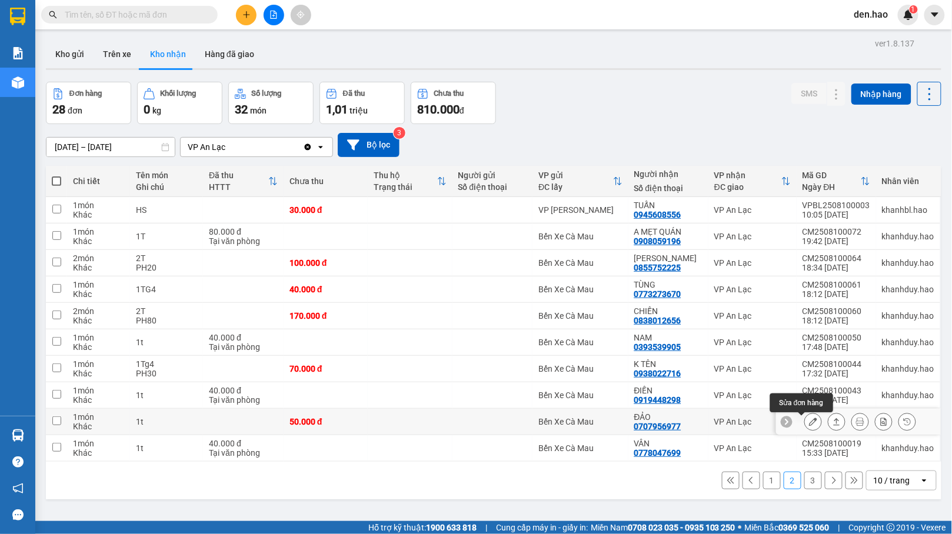
click at [809, 423] on icon at bounding box center [813, 422] width 8 height 8
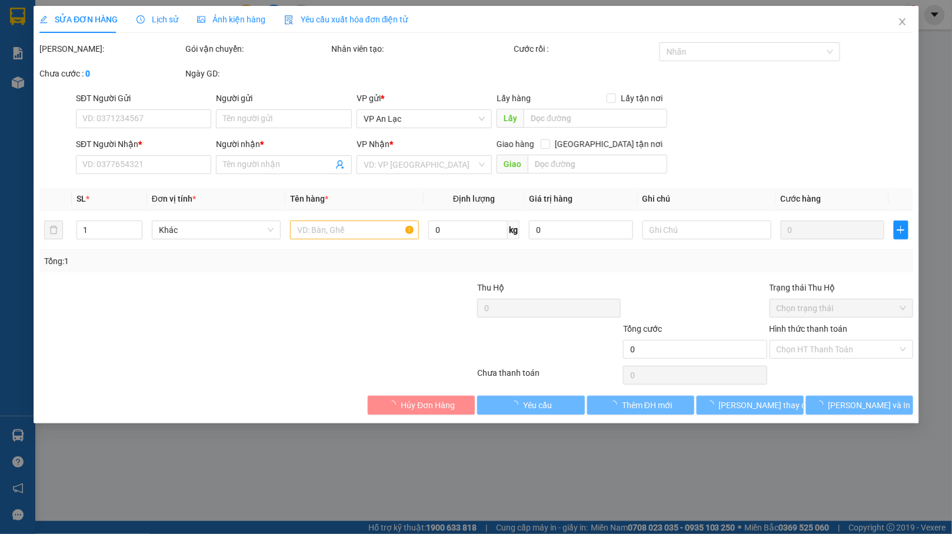
type input "0707956977"
type input "ĐẢO"
type input "50.000"
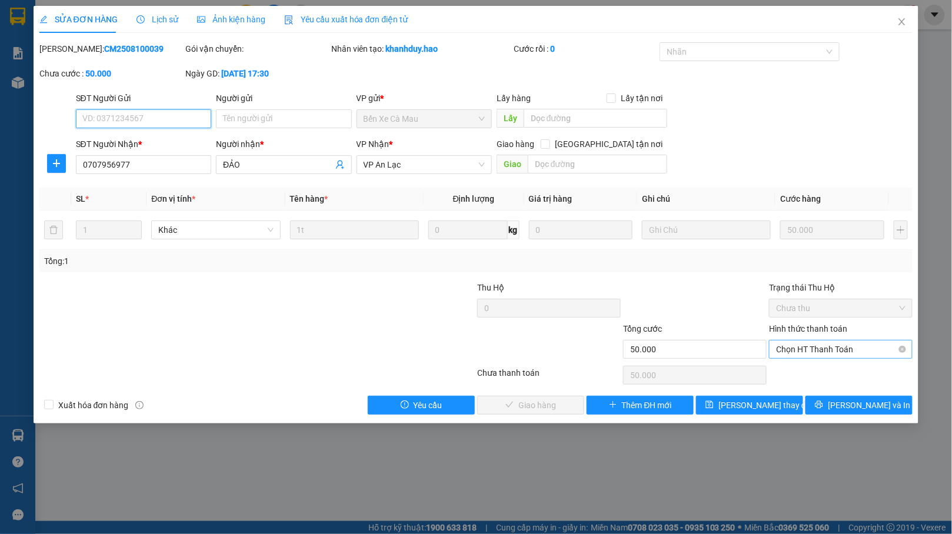
click at [827, 349] on span "Chọn HT Thanh Toán" at bounding box center [840, 350] width 129 height 18
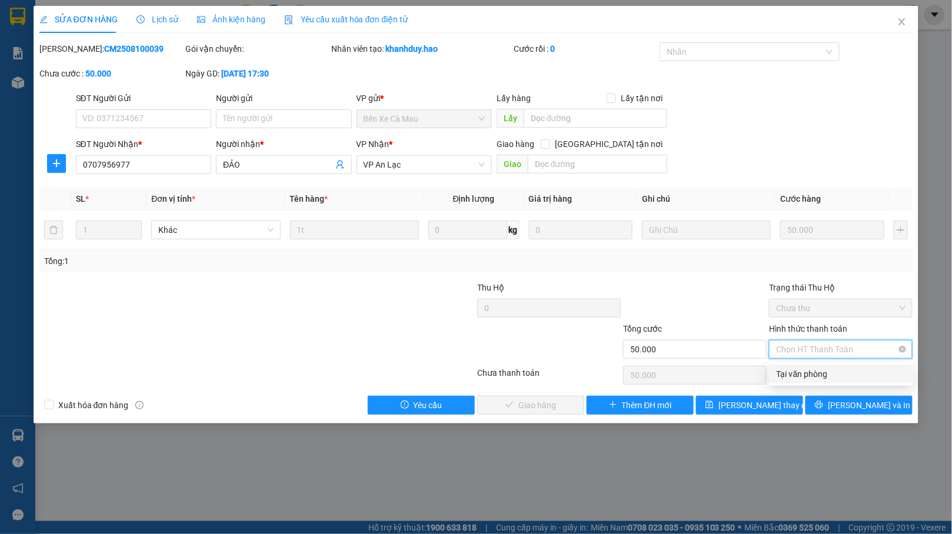
click at [806, 375] on div "Tại văn phòng" at bounding box center [841, 374] width 129 height 13
type input "0"
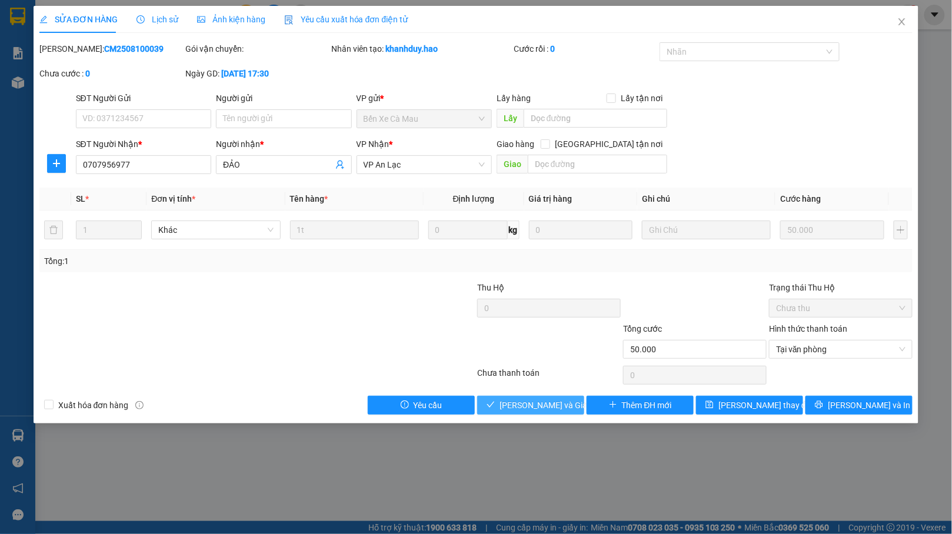
drag, startPoint x: 584, startPoint y: 405, endPoint x: 560, endPoint y: 405, distance: 24.1
click at [583, 405] on button "[PERSON_NAME] và [PERSON_NAME] hàng" at bounding box center [530, 405] width 107 height 19
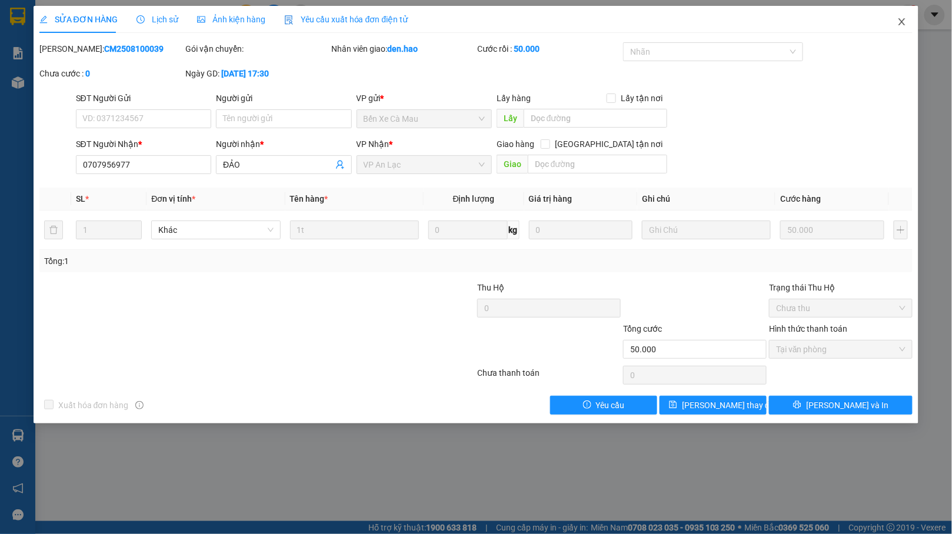
click at [906, 15] on span "Close" at bounding box center [902, 22] width 33 height 33
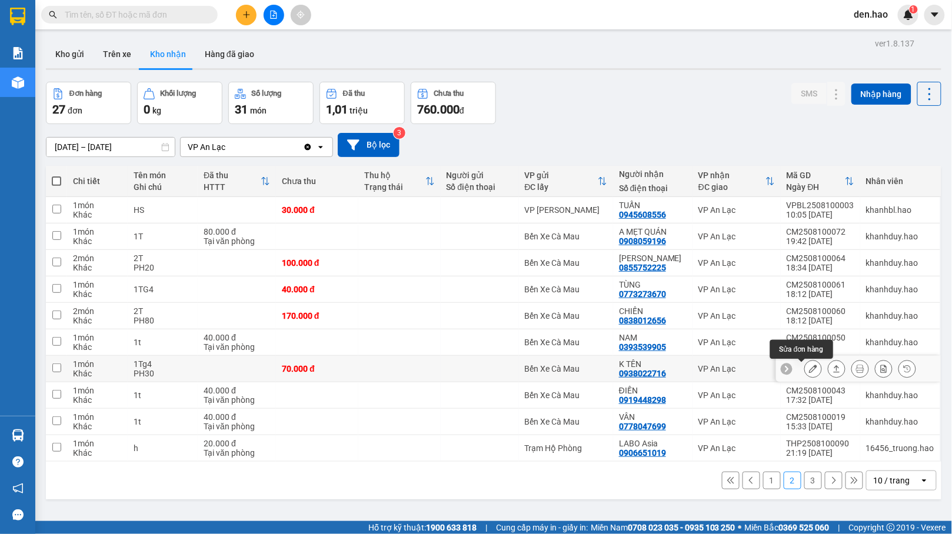
click at [809, 372] on icon at bounding box center [813, 369] width 8 height 8
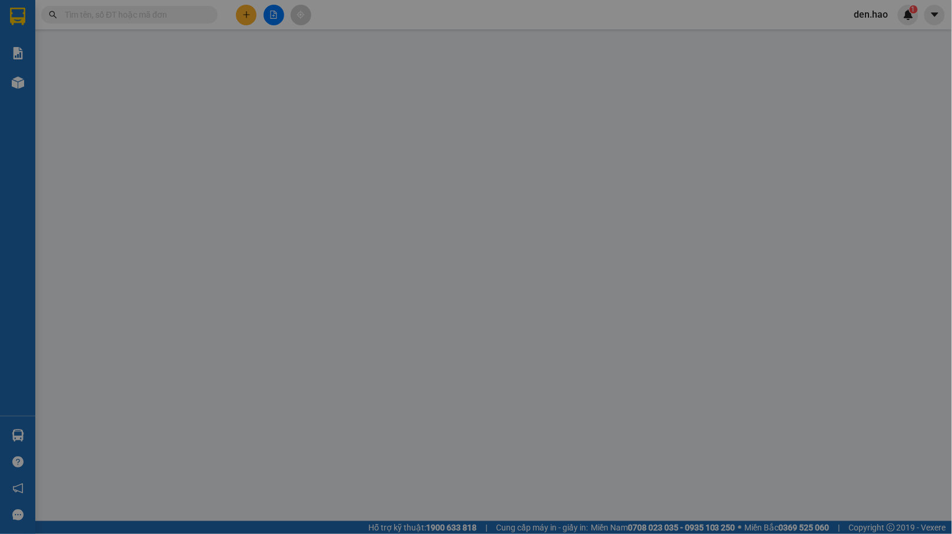
type input "0938022716"
type input "K TÊN"
type input "70.000"
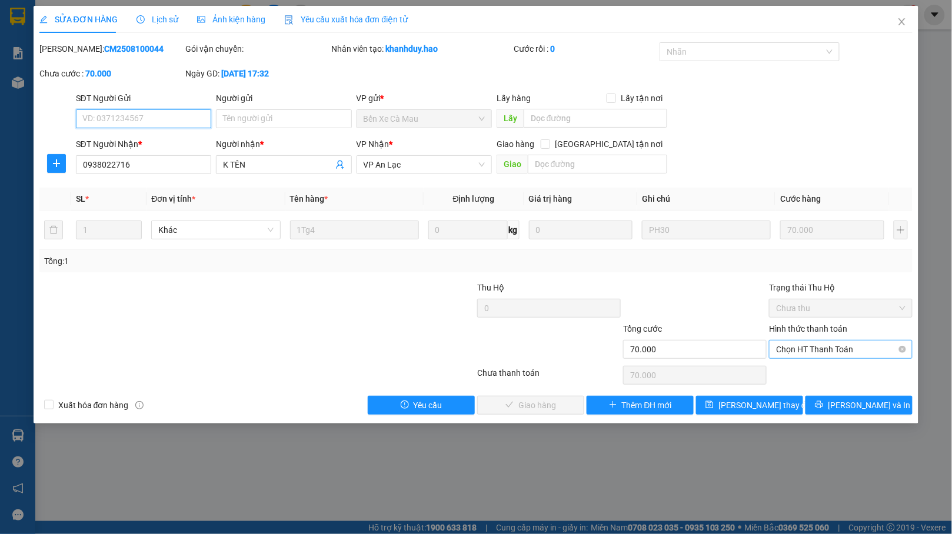
click at [789, 348] on span "Chọn HT Thanh Toán" at bounding box center [840, 350] width 129 height 18
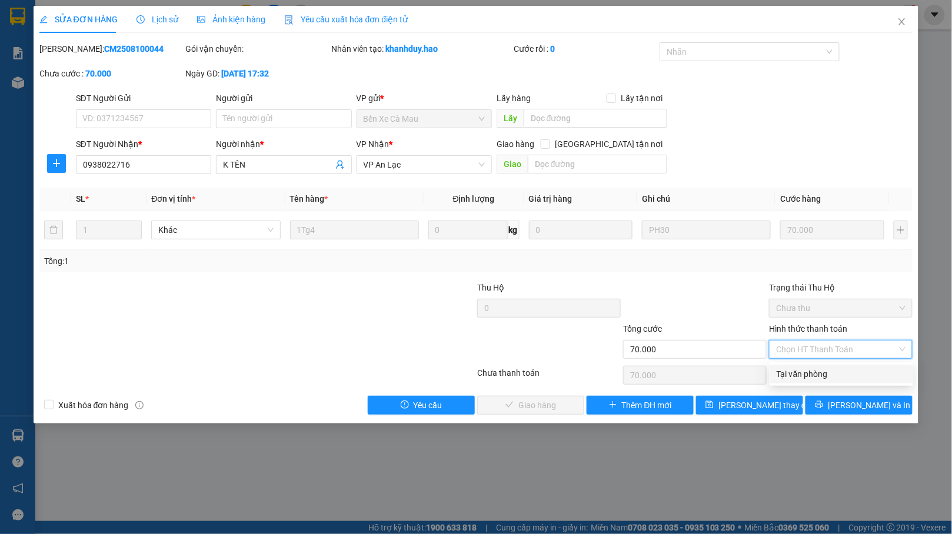
drag, startPoint x: 794, startPoint y: 375, endPoint x: 751, endPoint y: 380, distance: 43.2
click at [794, 375] on div "Tại văn phòng" at bounding box center [841, 374] width 129 height 13
type input "0"
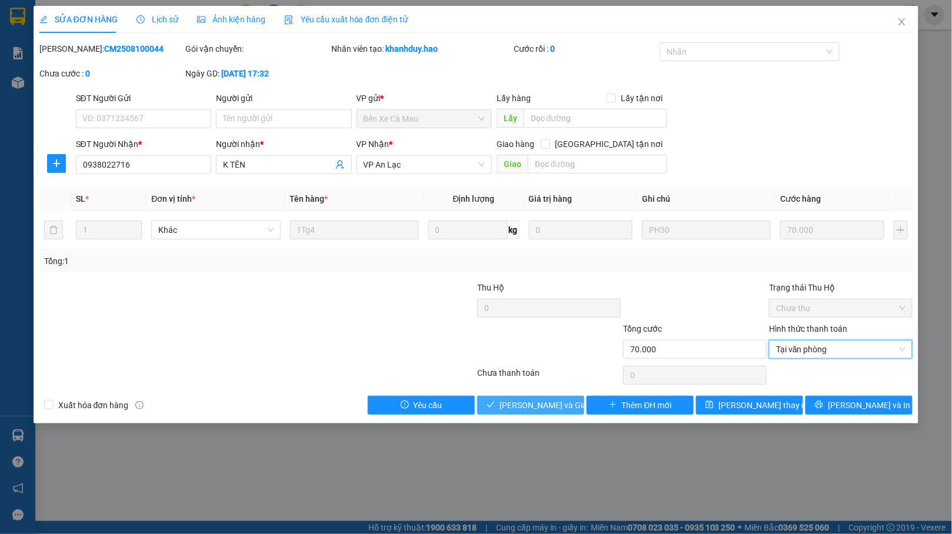
drag, startPoint x: 530, startPoint y: 413, endPoint x: 531, endPoint y: 399, distance: 13.5
click at [530, 412] on span "[PERSON_NAME] và [PERSON_NAME] hàng" at bounding box center [556, 405] width 113 height 13
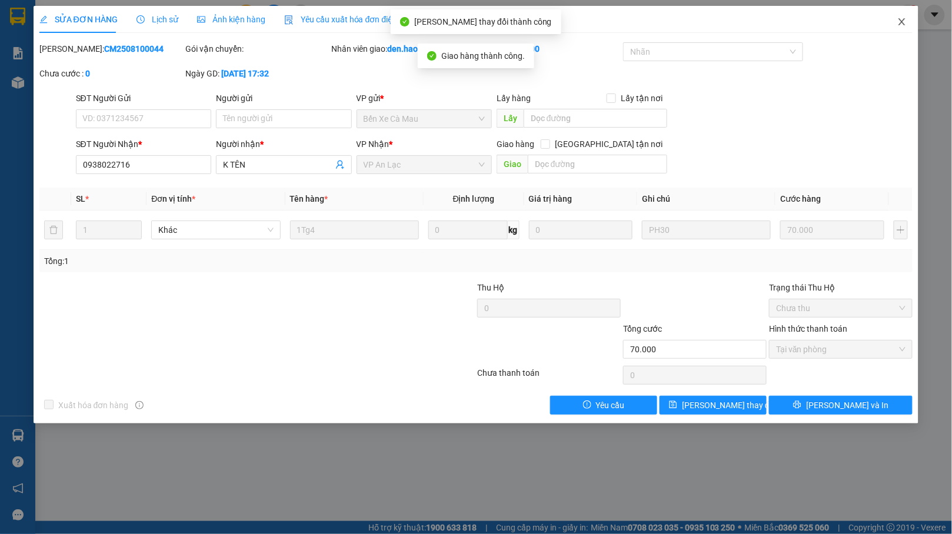
click at [900, 15] on span "Close" at bounding box center [902, 22] width 33 height 33
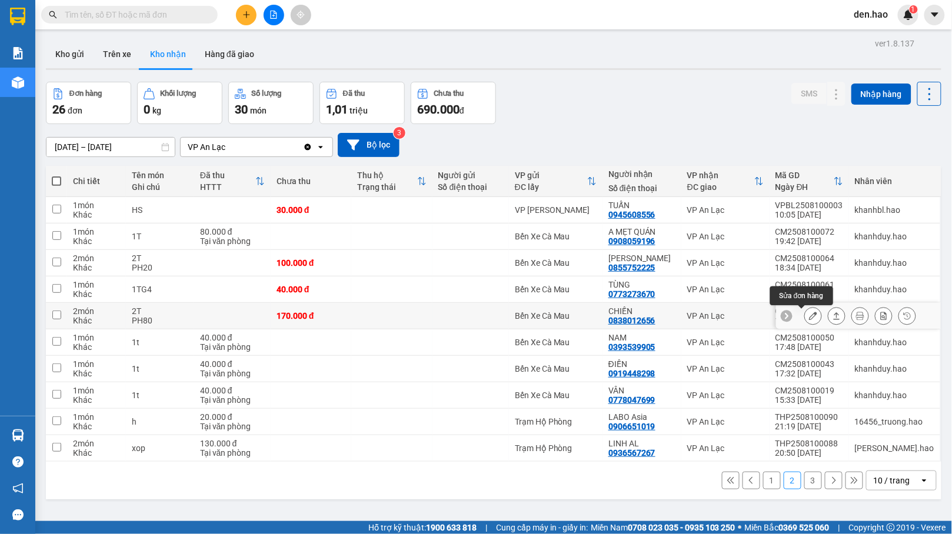
click at [809, 317] on icon at bounding box center [813, 316] width 8 height 8
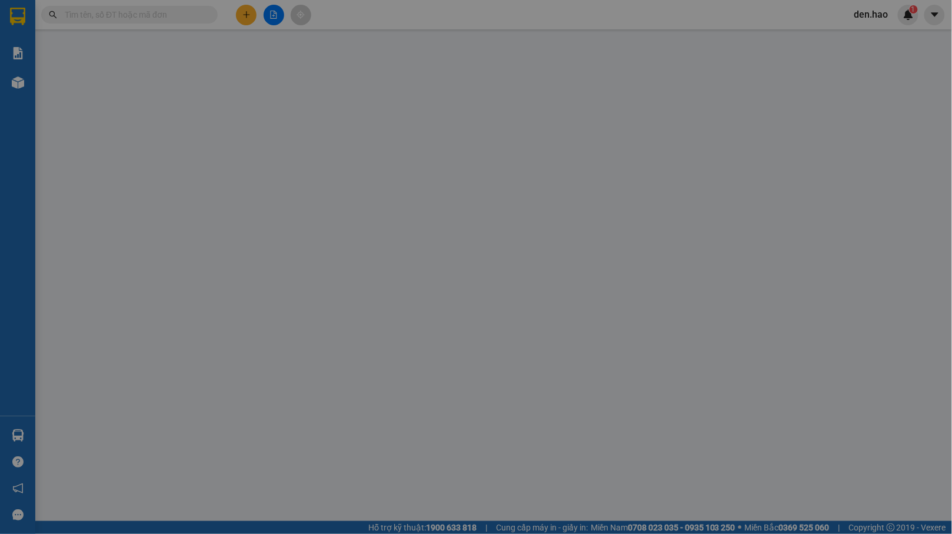
type input "0838012656"
type input "CHIẾN"
type input "170.000"
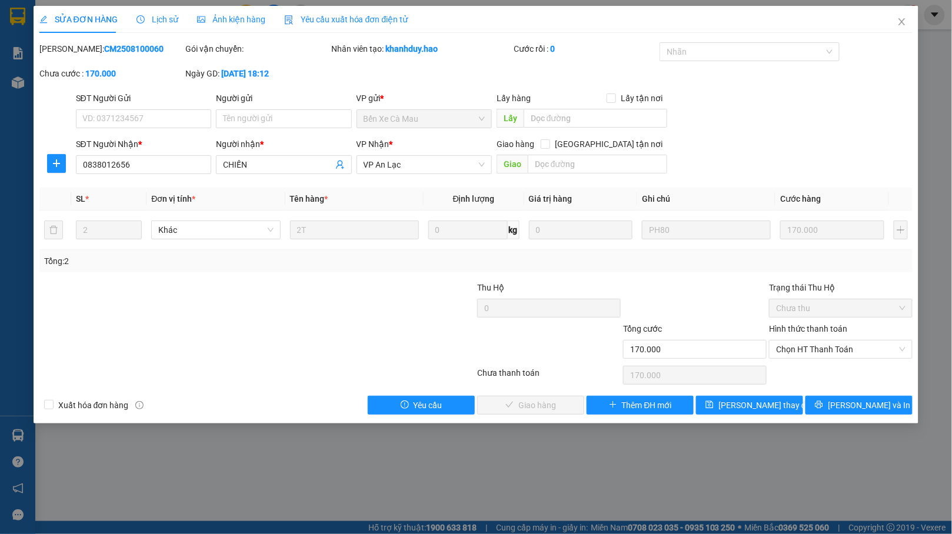
click at [796, 361] on div "Hình thức thanh toán Chọn HT Thanh Toán" at bounding box center [841, 342] width 144 height 41
click at [797, 355] on span "Chọn HT Thanh Toán" at bounding box center [840, 350] width 129 height 18
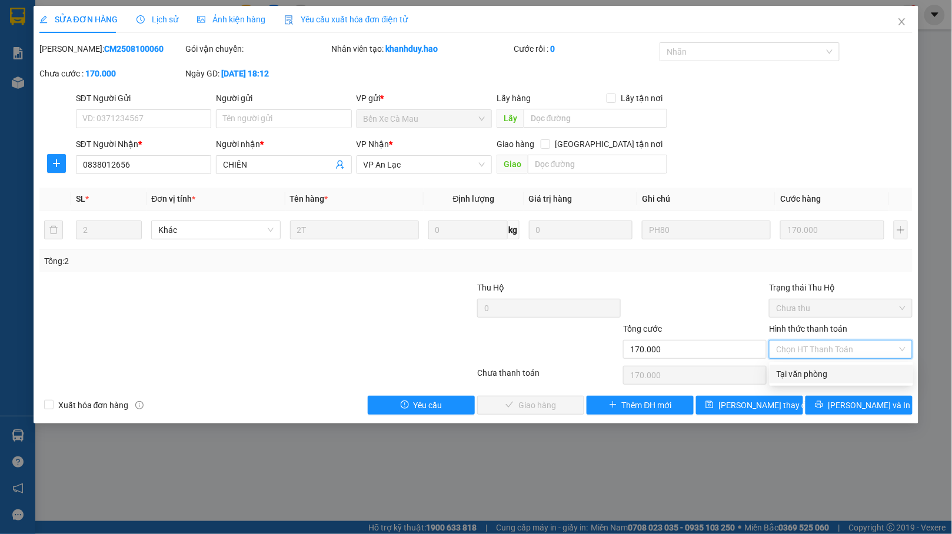
drag, startPoint x: 784, startPoint y: 368, endPoint x: 736, endPoint y: 375, distance: 48.8
click at [784, 370] on div "Tại văn phòng" at bounding box center [841, 374] width 129 height 13
type input "0"
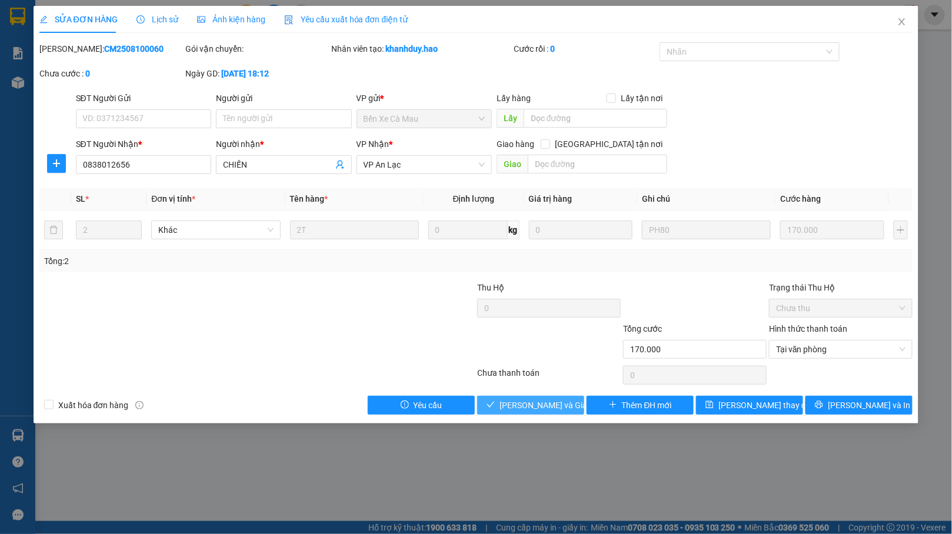
click at [528, 404] on span "[PERSON_NAME] và [PERSON_NAME] hàng" at bounding box center [556, 405] width 113 height 13
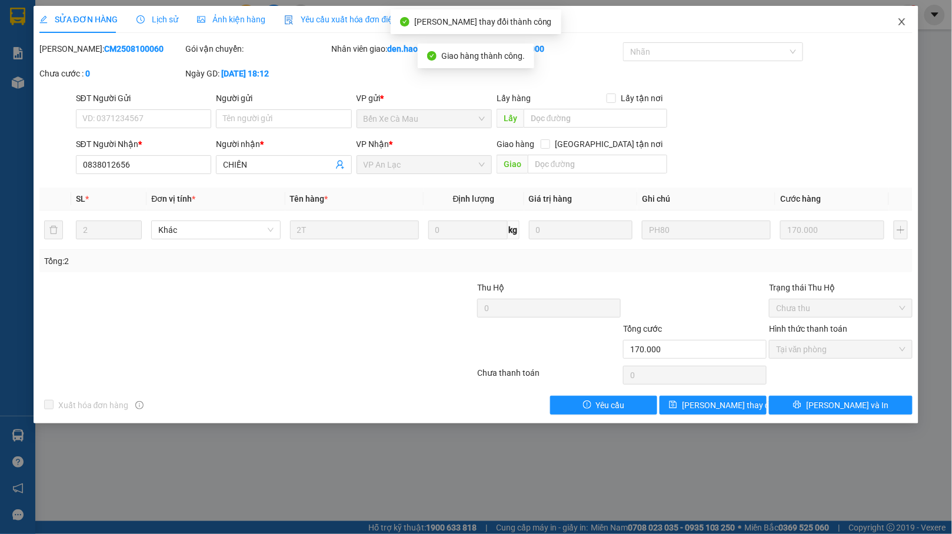
click at [891, 29] on span "Close" at bounding box center [902, 22] width 33 height 33
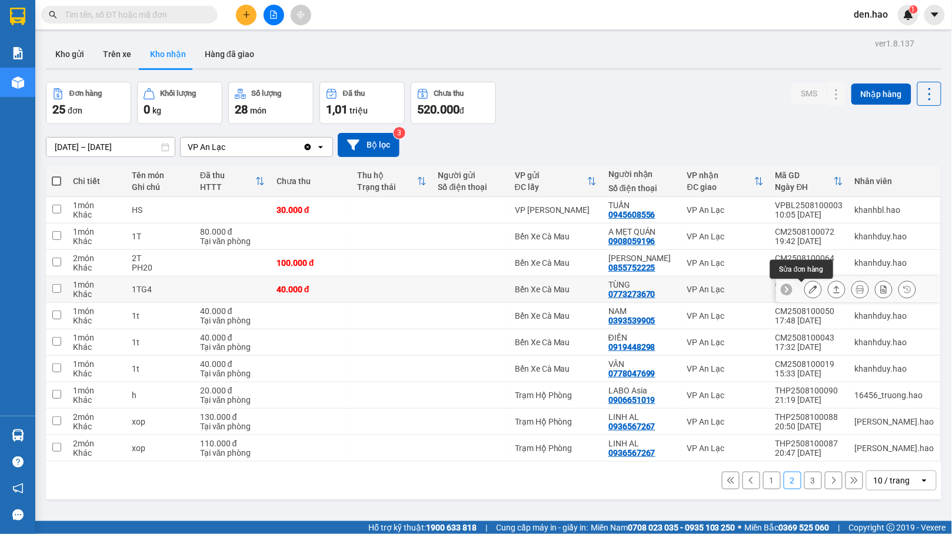
click at [809, 290] on icon at bounding box center [813, 289] width 8 height 8
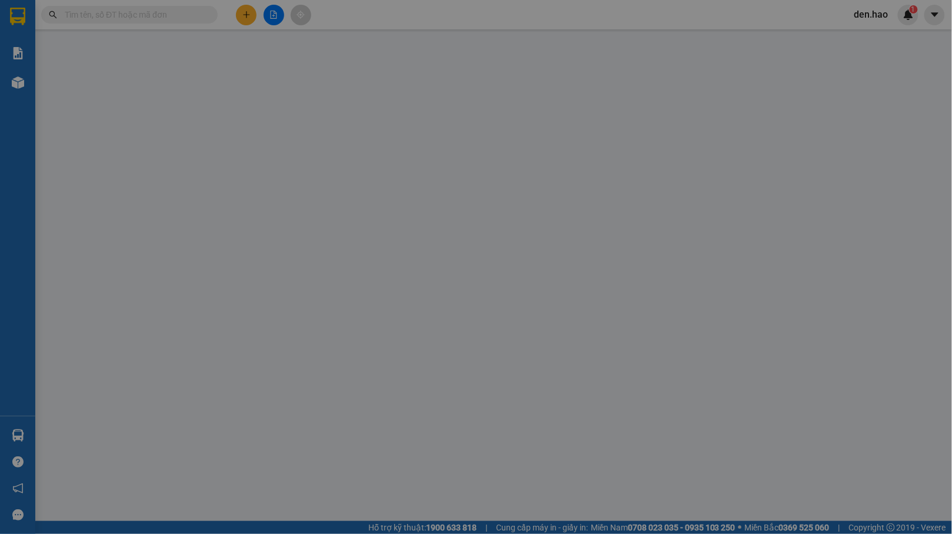
type input "0773273670"
type input "TÙNG"
type input "40.000"
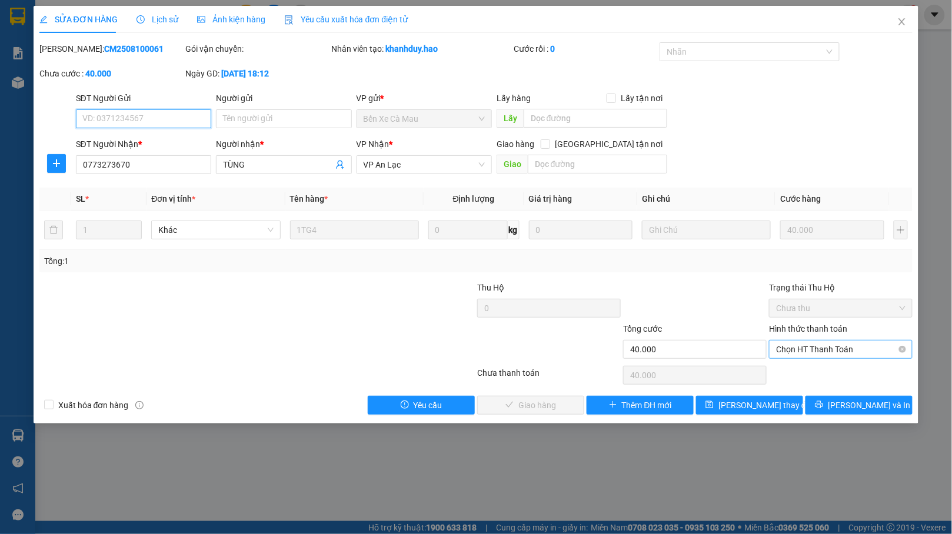
click at [789, 354] on span "Chọn HT Thanh Toán" at bounding box center [840, 350] width 129 height 18
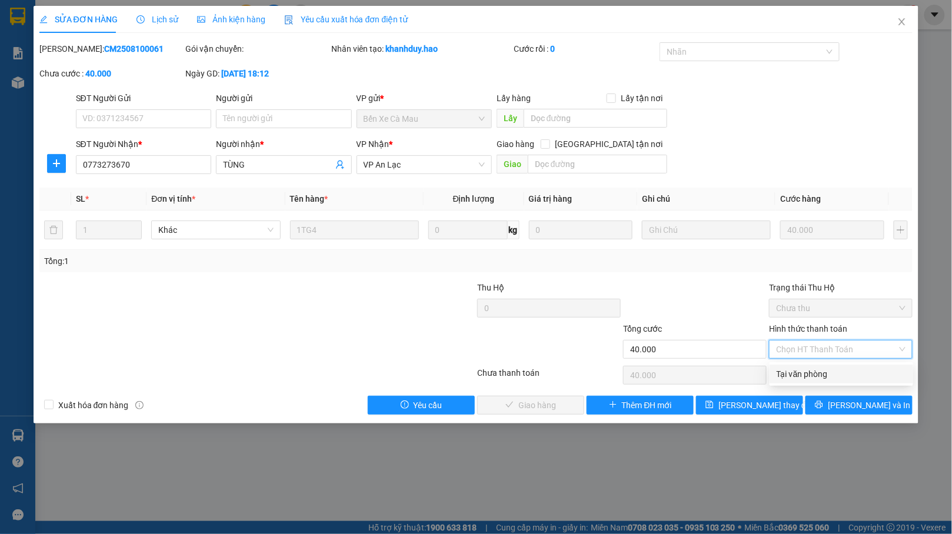
click at [784, 368] on div "Tại văn phòng" at bounding box center [841, 374] width 129 height 13
type input "0"
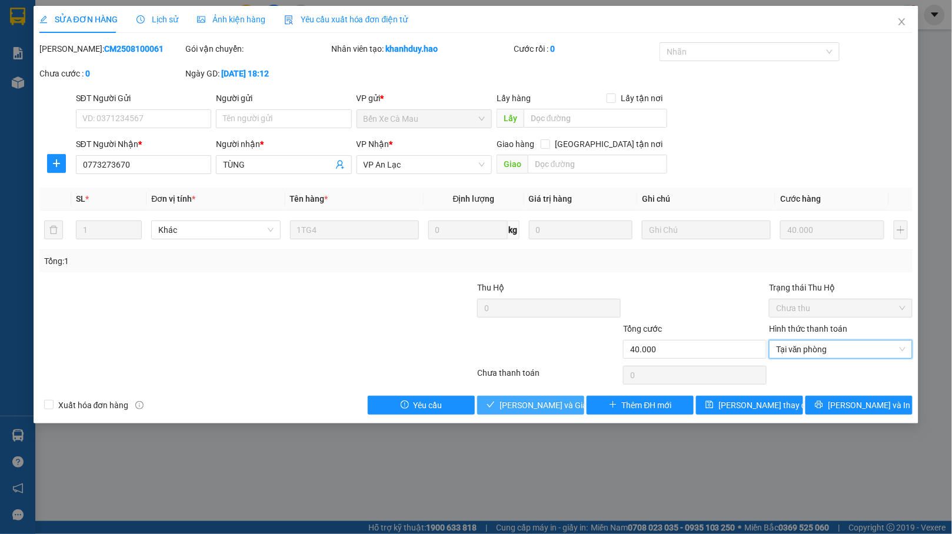
drag, startPoint x: 521, startPoint y: 405, endPoint x: 519, endPoint y: 395, distance: 10.2
click at [520, 402] on span "[PERSON_NAME] và [PERSON_NAME] hàng" at bounding box center [556, 405] width 113 height 13
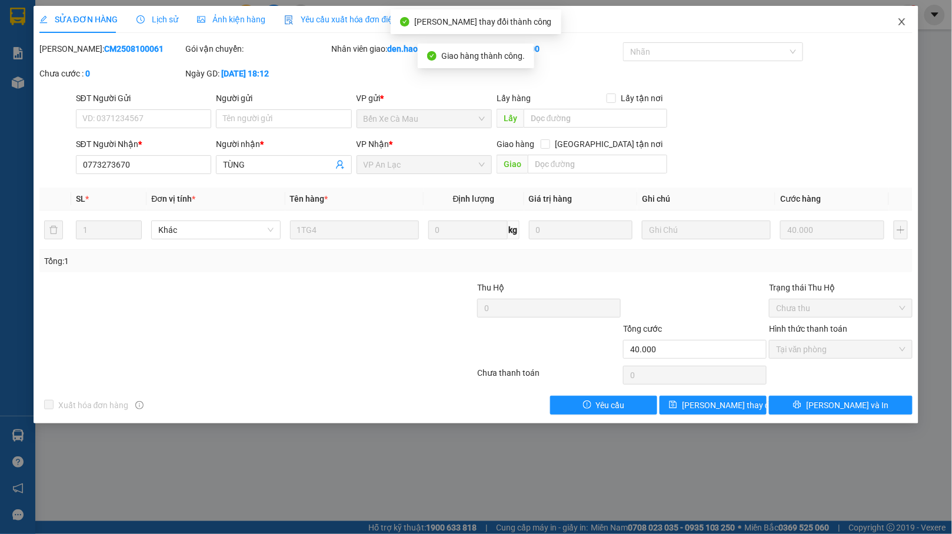
click at [899, 19] on icon "close" at bounding box center [901, 21] width 9 height 9
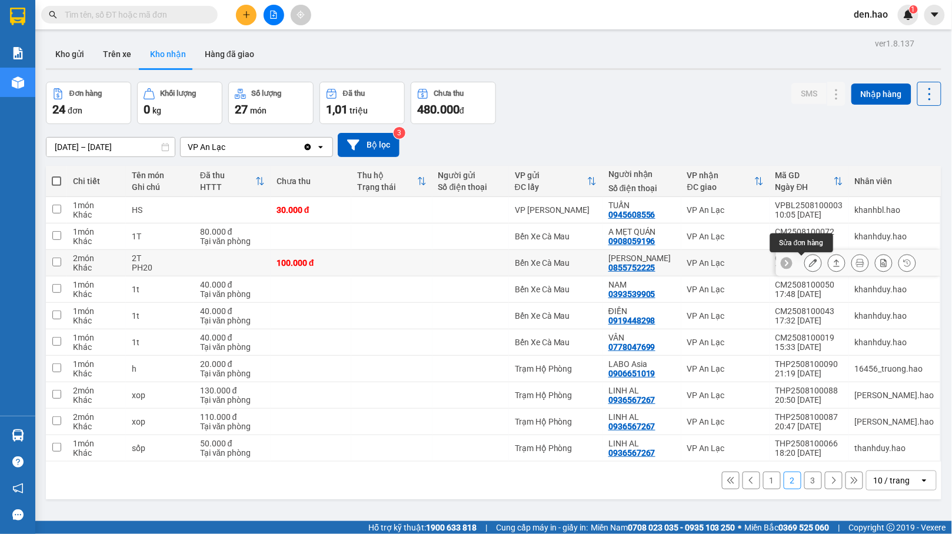
click at [809, 264] on icon at bounding box center [813, 263] width 8 height 8
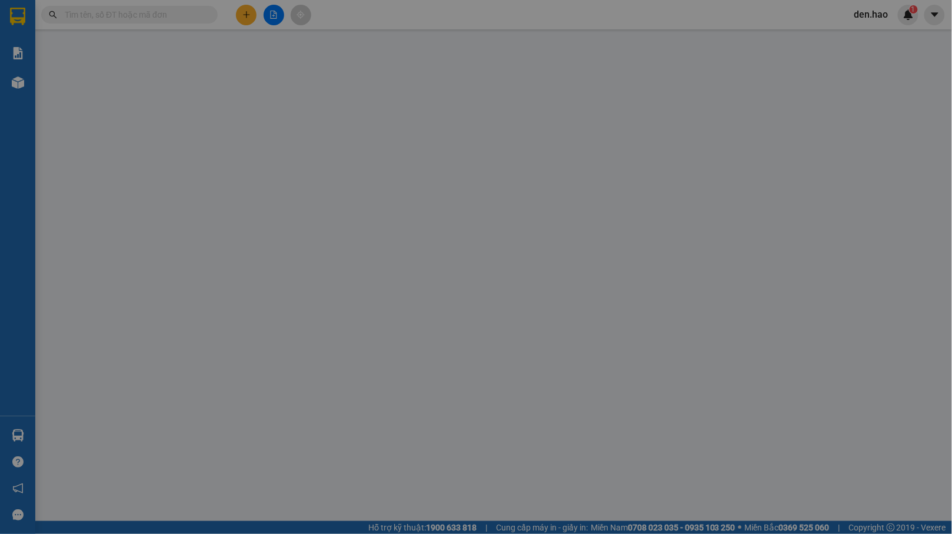
type input "0855752225"
type input "Dữ Ngoan"
type input "100.000"
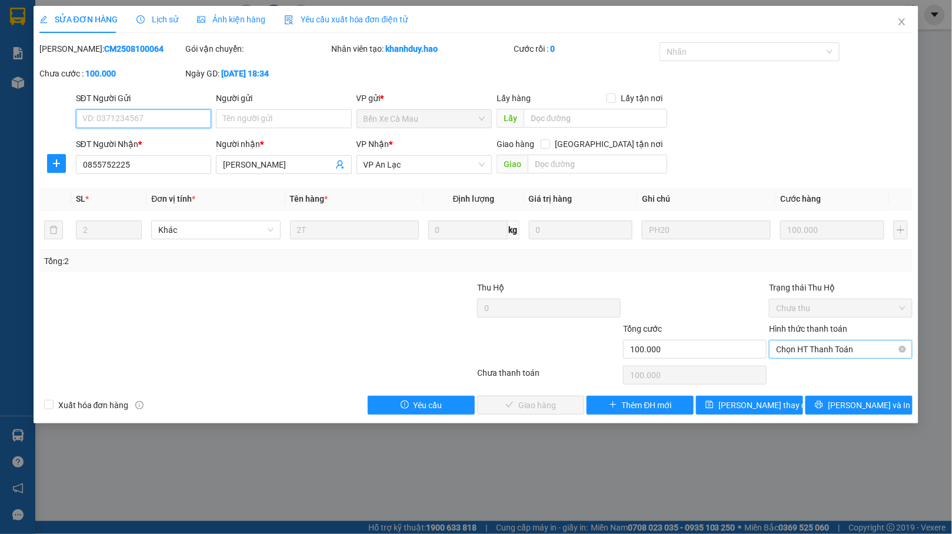
drag, startPoint x: 785, startPoint y: 351, endPoint x: 783, endPoint y: 360, distance: 9.7
click at [784, 352] on span "Chọn HT Thanh Toán" at bounding box center [840, 350] width 129 height 18
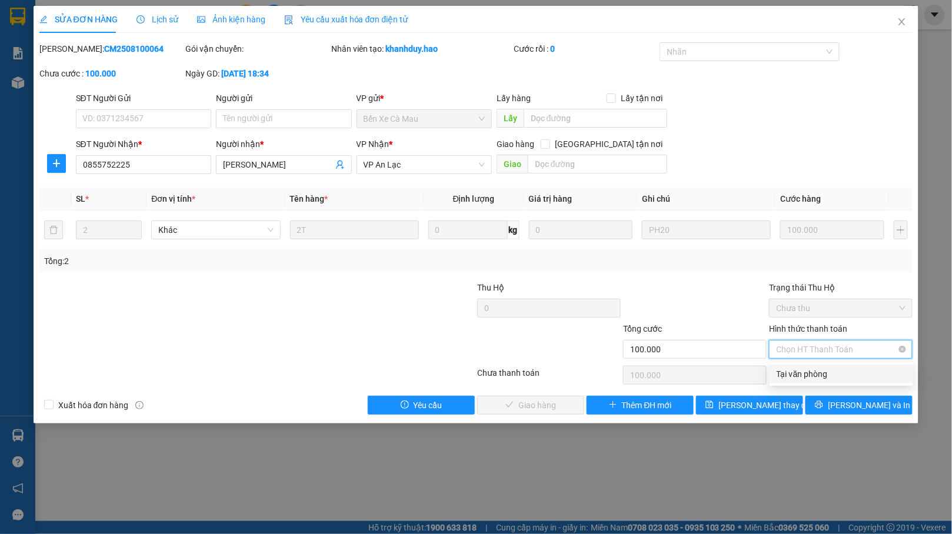
click at [782, 368] on div "Tại văn phòng" at bounding box center [841, 374] width 129 height 13
type input "0"
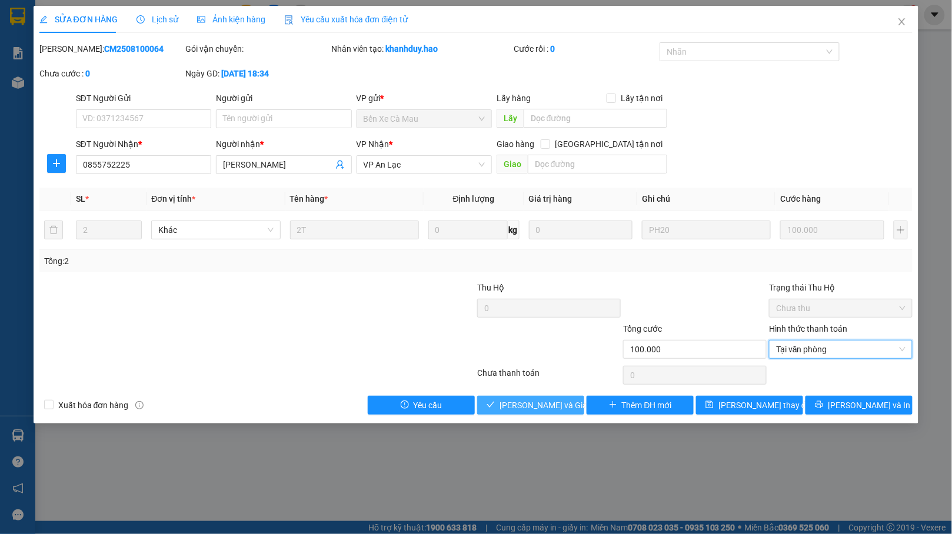
drag, startPoint x: 526, startPoint y: 400, endPoint x: 533, endPoint y: 382, distance: 19.6
click at [526, 399] on button "[PERSON_NAME] và [PERSON_NAME] hàng" at bounding box center [530, 405] width 107 height 19
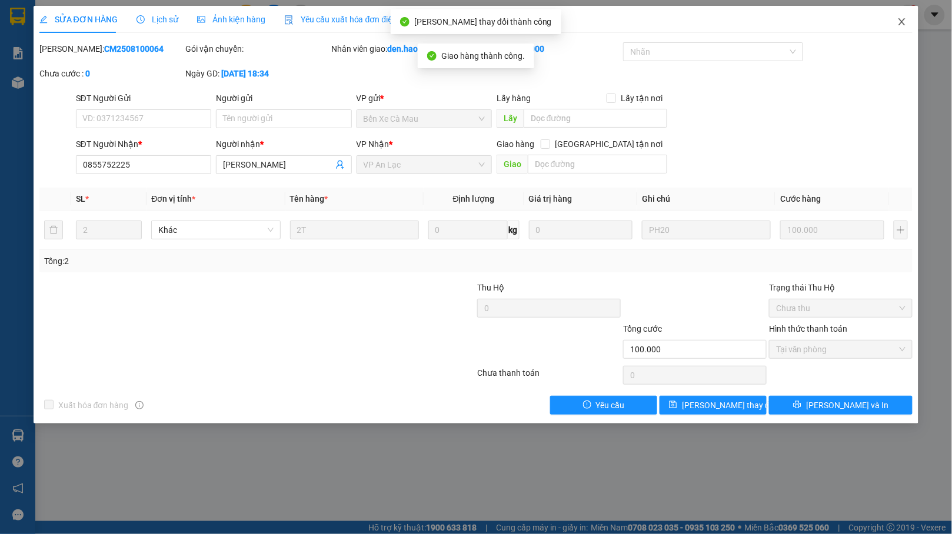
click at [905, 19] on icon "close" at bounding box center [901, 21] width 9 height 9
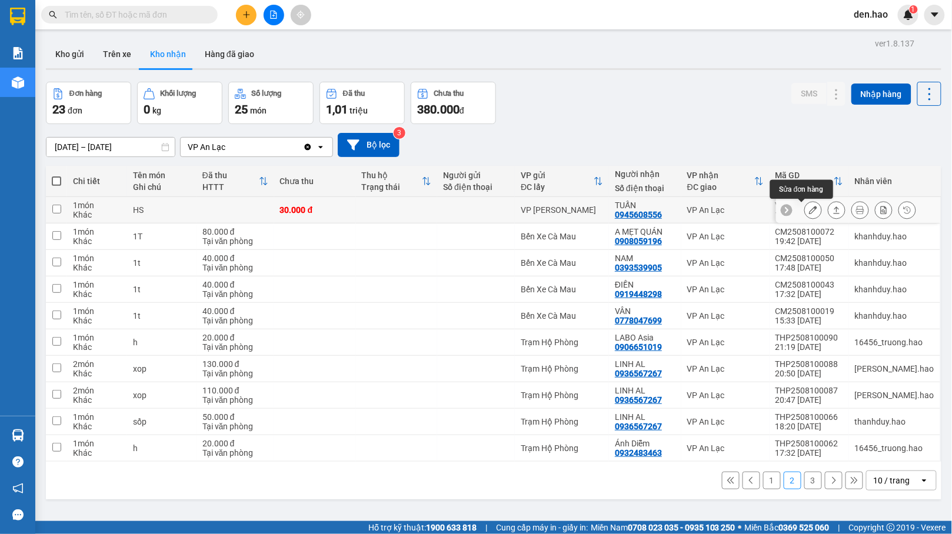
click at [806, 209] on button at bounding box center [813, 210] width 16 height 21
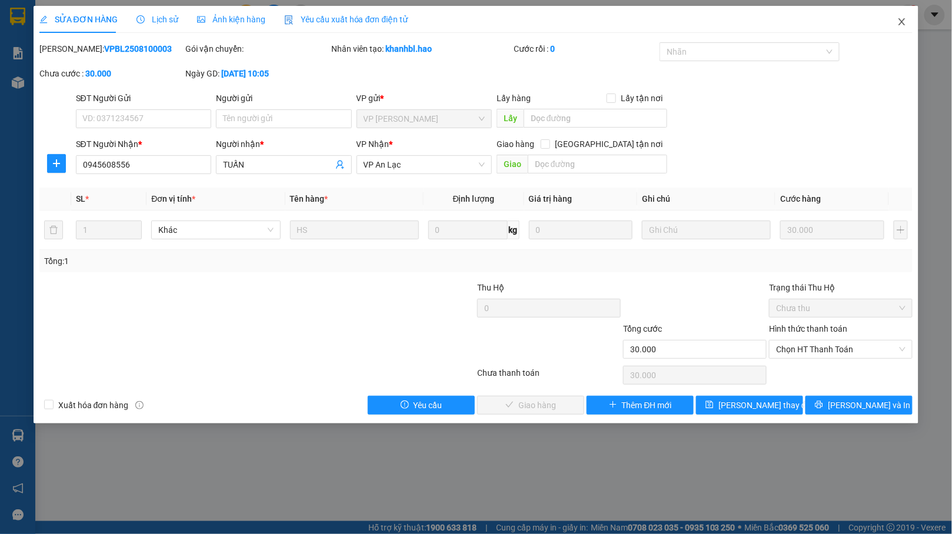
click at [898, 19] on icon "close" at bounding box center [901, 21] width 9 height 9
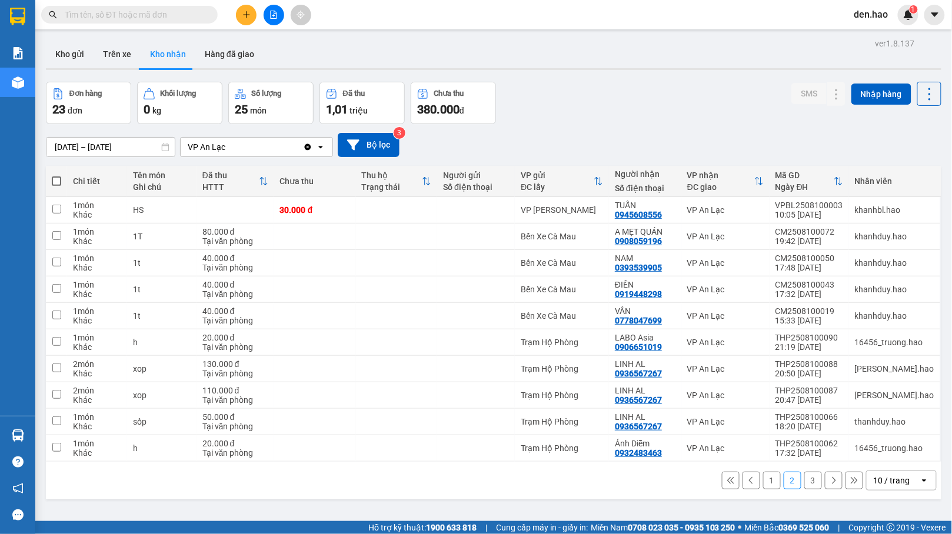
click at [763, 485] on button "1" at bounding box center [772, 481] width 18 height 18
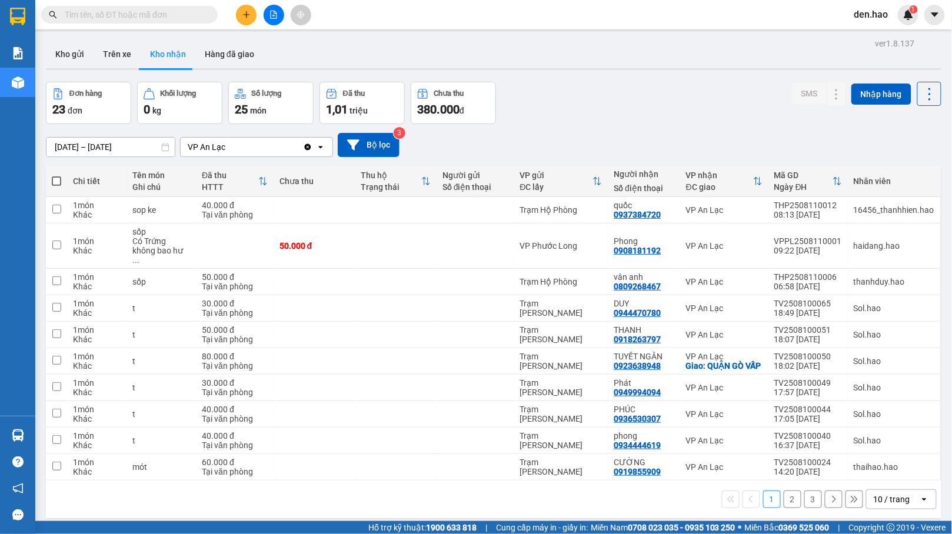
click at [804, 501] on button "3" at bounding box center [813, 500] width 18 height 18
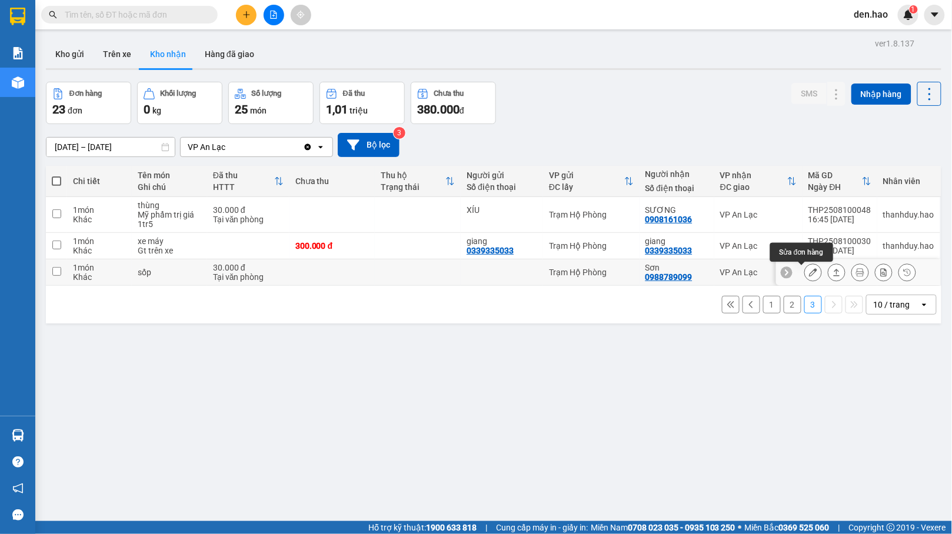
click at [809, 273] on icon at bounding box center [813, 272] width 8 height 8
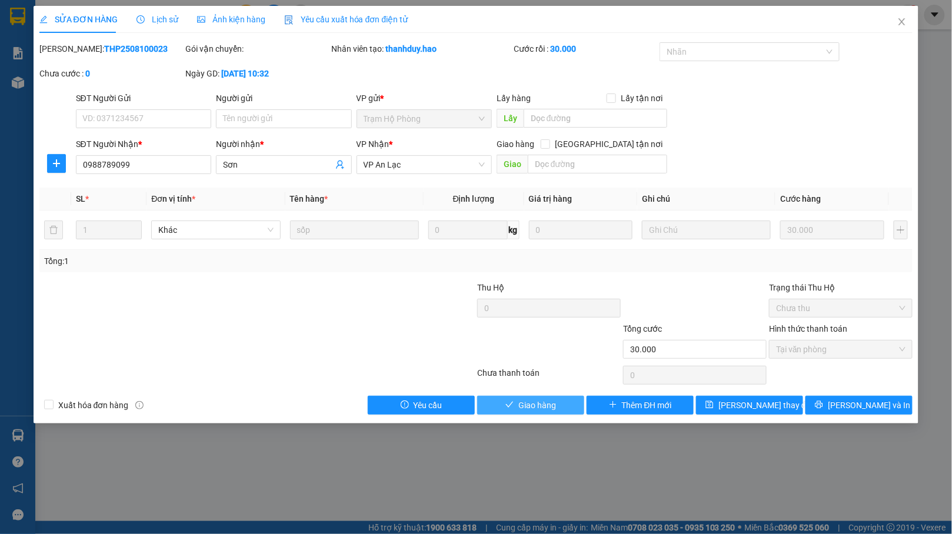
click at [544, 405] on span "Giao hàng" at bounding box center [537, 405] width 38 height 13
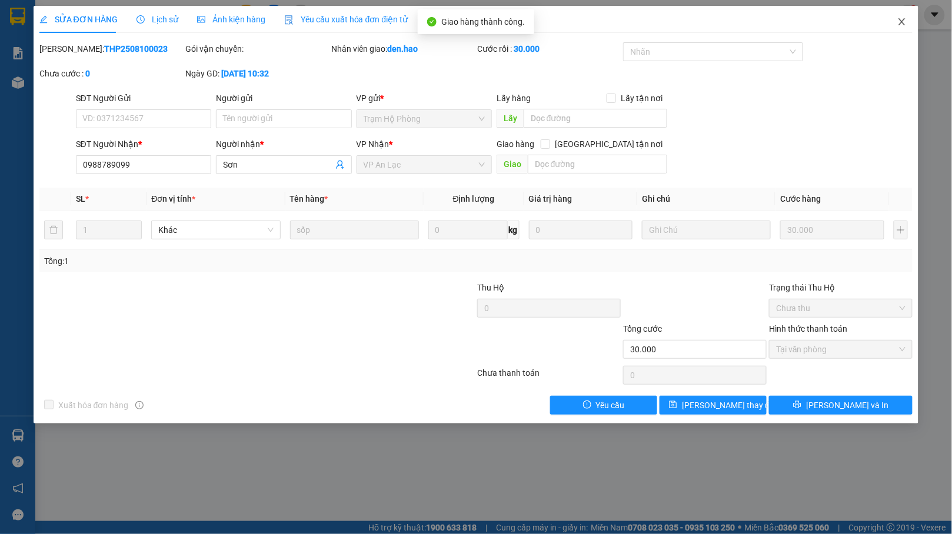
click at [904, 19] on icon "close" at bounding box center [901, 21] width 9 height 9
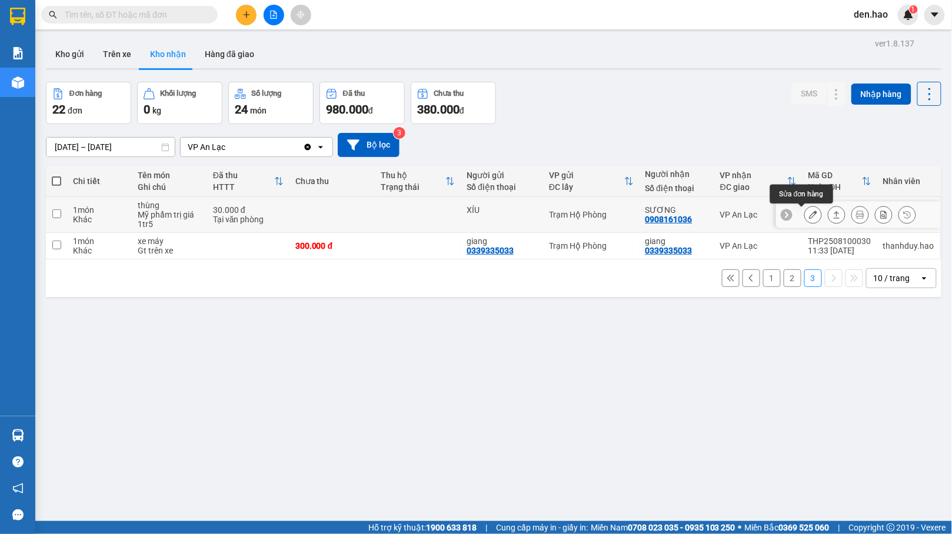
click at [805, 215] on button at bounding box center [813, 215] width 16 height 21
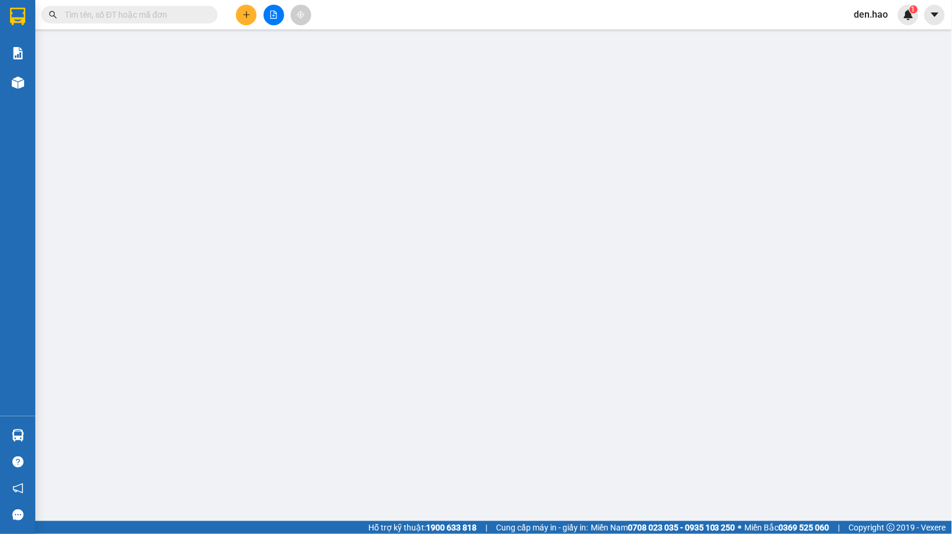
type input "XÍU"
type input "0908161036"
type input "SƯƠNG"
type input "30.000"
type input "0"
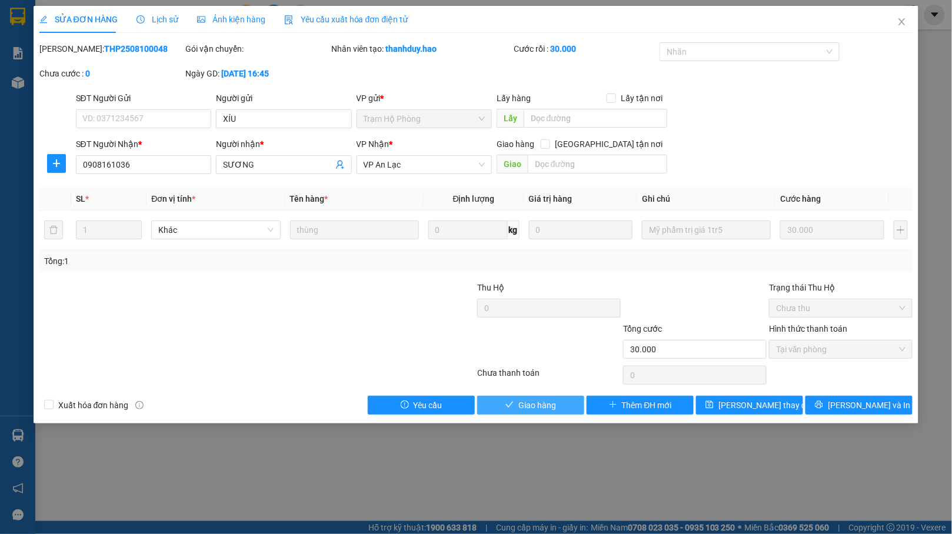
click at [539, 410] on span "Giao hàng" at bounding box center [537, 405] width 38 height 13
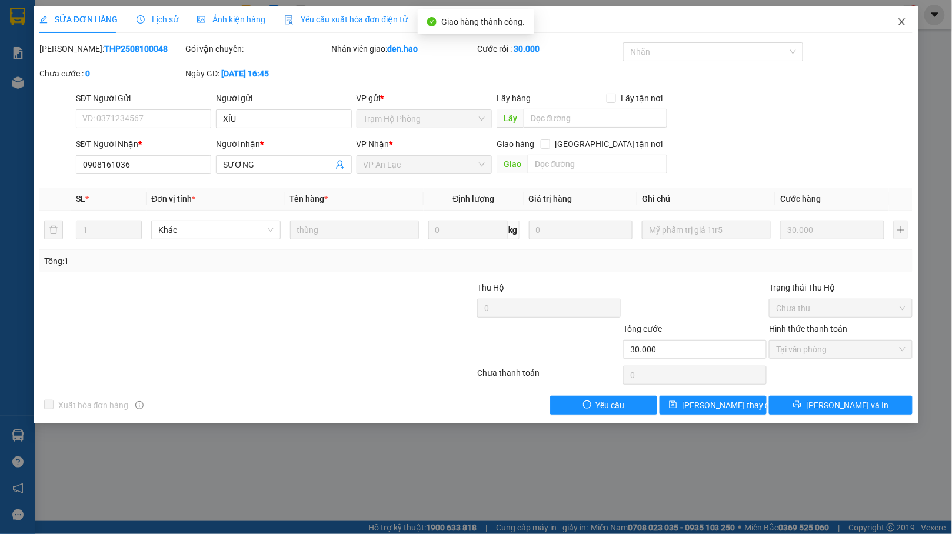
click at [907, 22] on icon "close" at bounding box center [901, 21] width 9 height 9
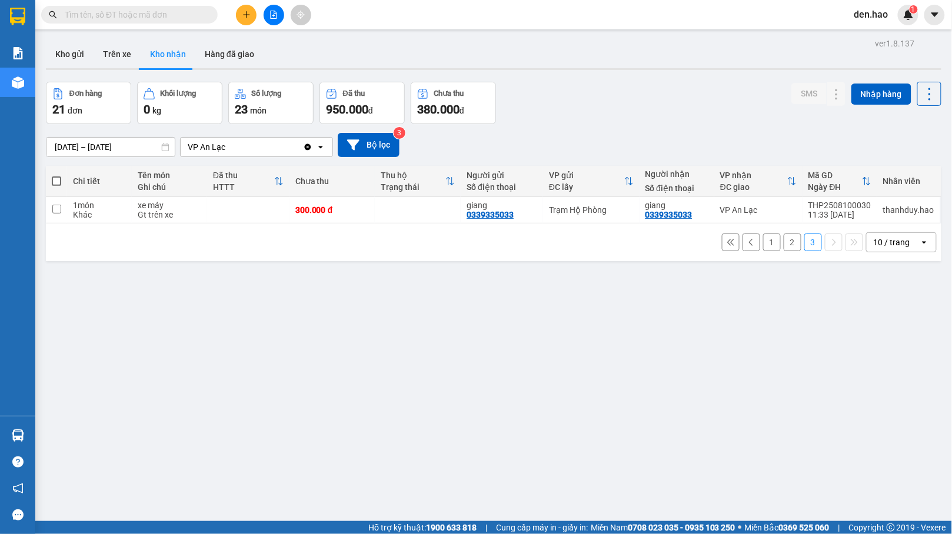
click at [784, 235] on button "2" at bounding box center [793, 243] width 18 height 18
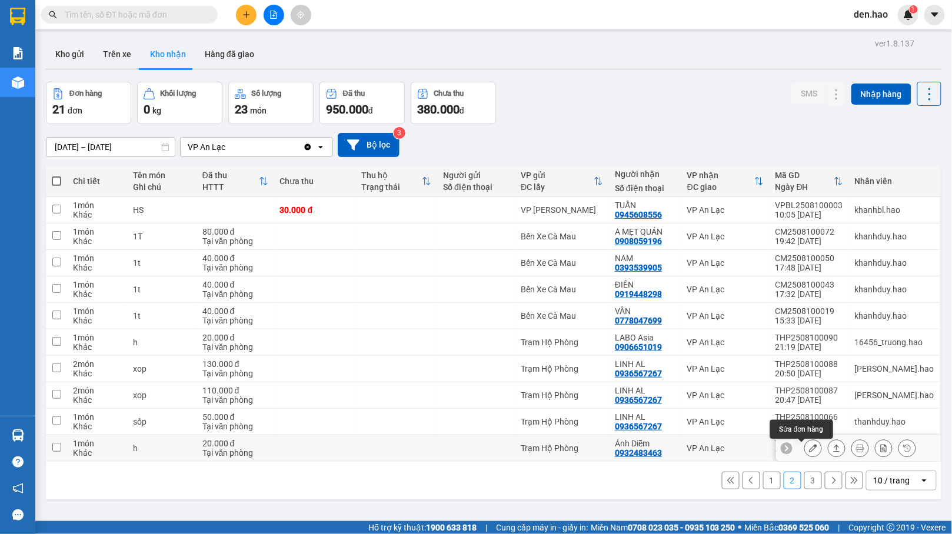
click at [809, 453] on icon at bounding box center [813, 448] width 8 height 8
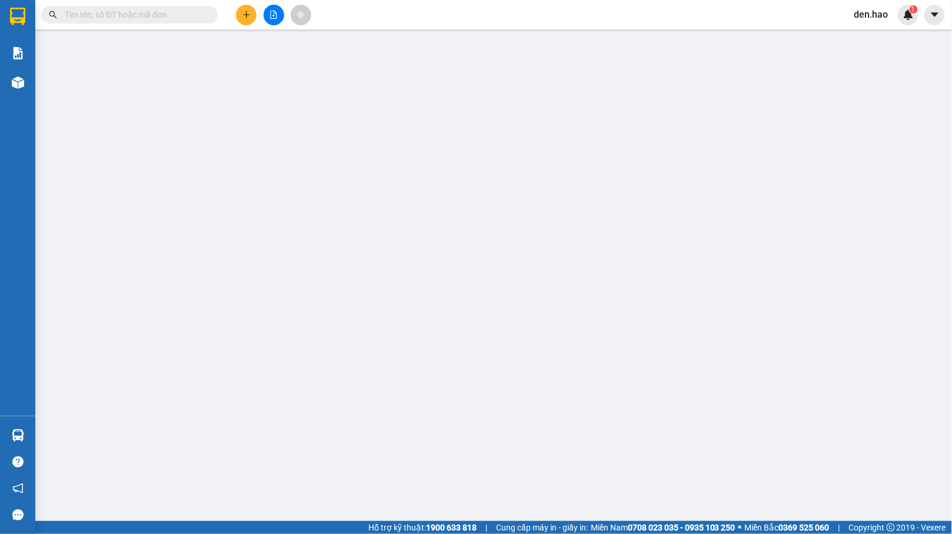
type input "0932483463"
type input "Ánh Diễm"
type input "20.000"
type input "0"
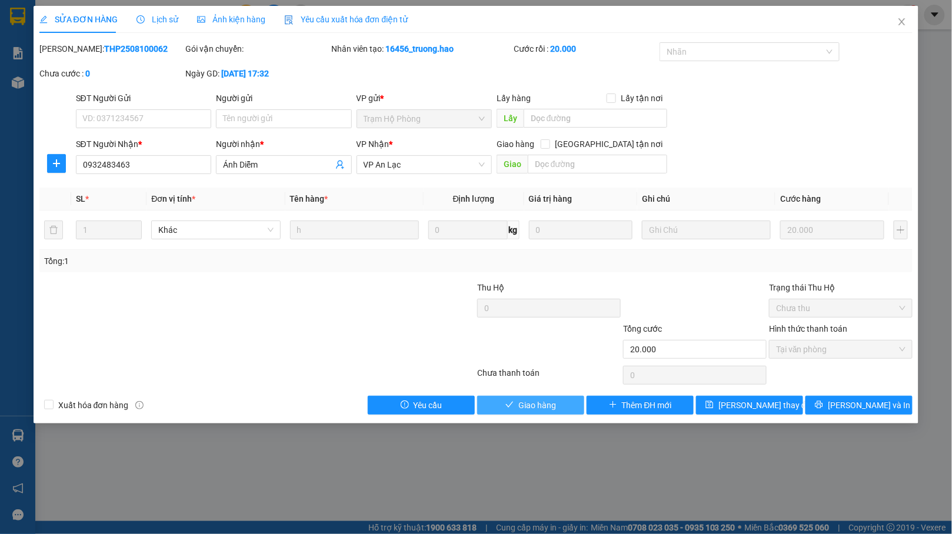
click at [538, 411] on span "Giao hàng" at bounding box center [537, 405] width 38 height 13
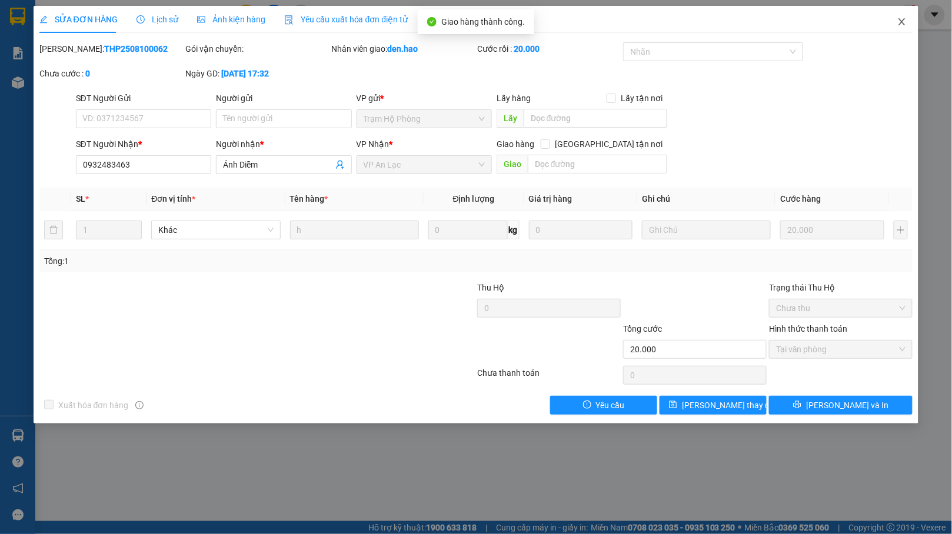
click at [897, 26] on span "Close" at bounding box center [902, 22] width 33 height 33
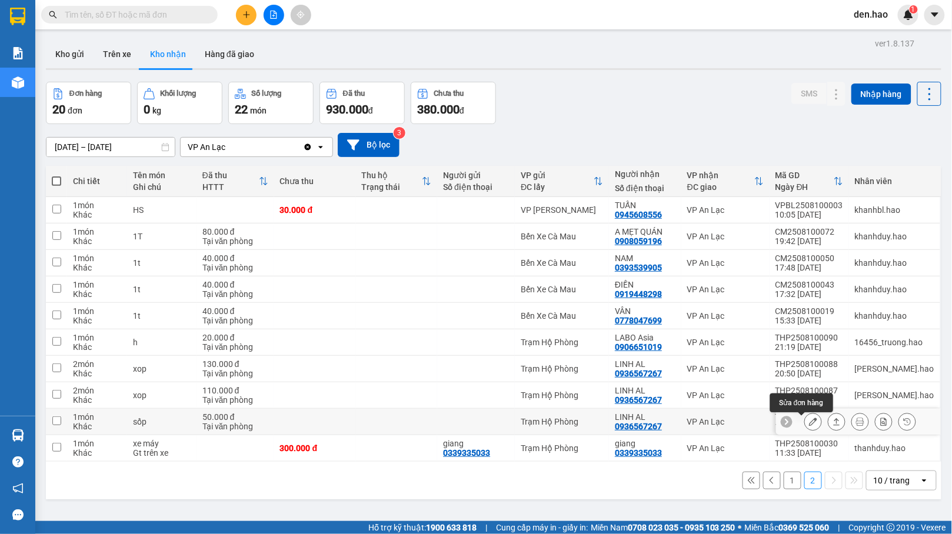
click at [809, 424] on icon at bounding box center [813, 422] width 8 height 8
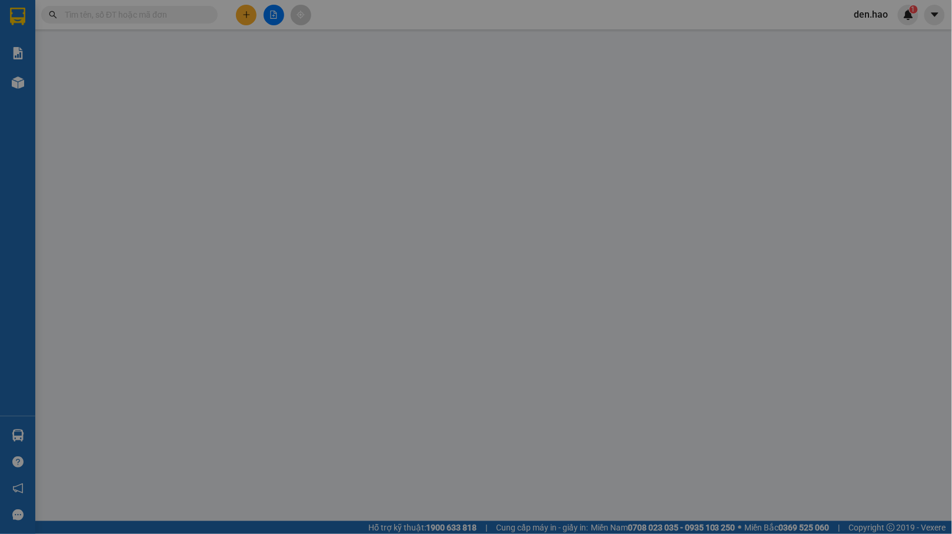
type input "0936567267"
type input "LINH AL"
type input "50.000"
type input "0"
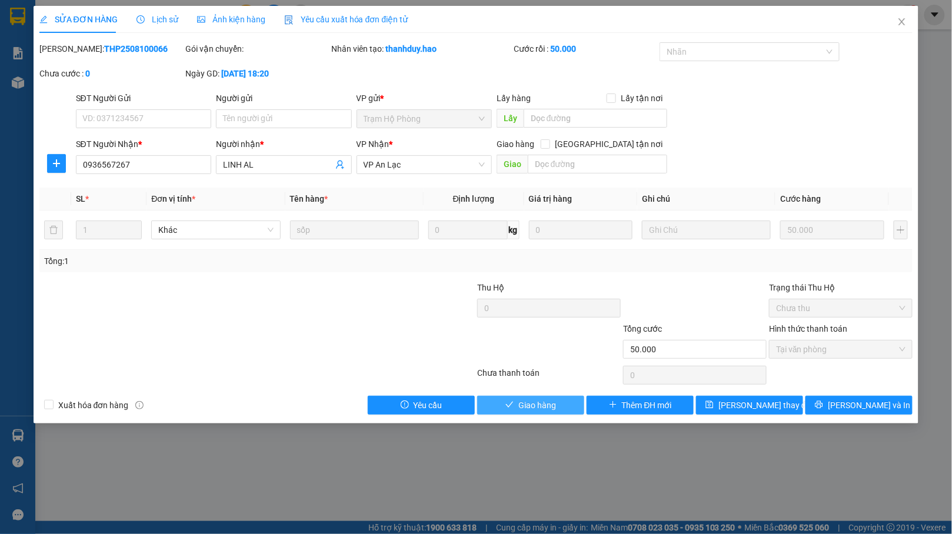
click at [551, 406] on span "Giao hàng" at bounding box center [537, 405] width 38 height 13
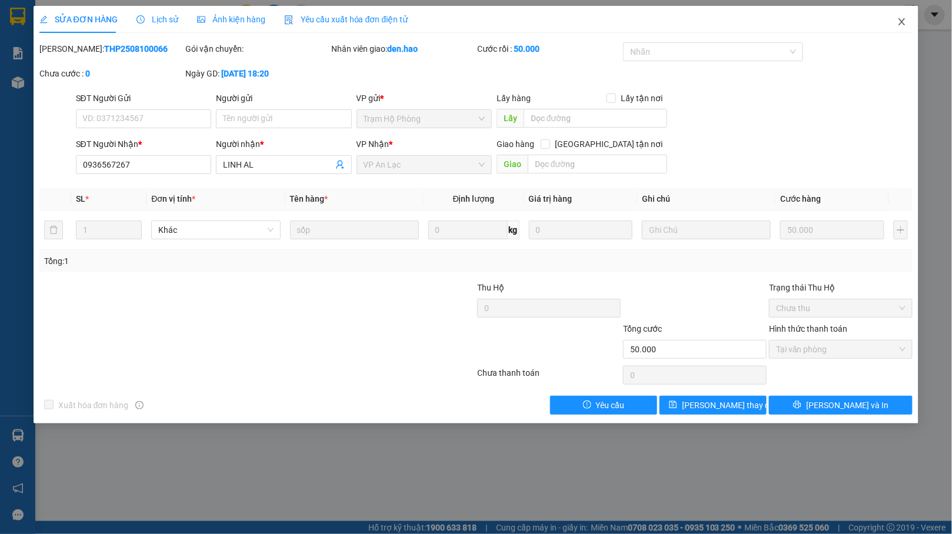
click at [895, 16] on span "Close" at bounding box center [902, 22] width 33 height 33
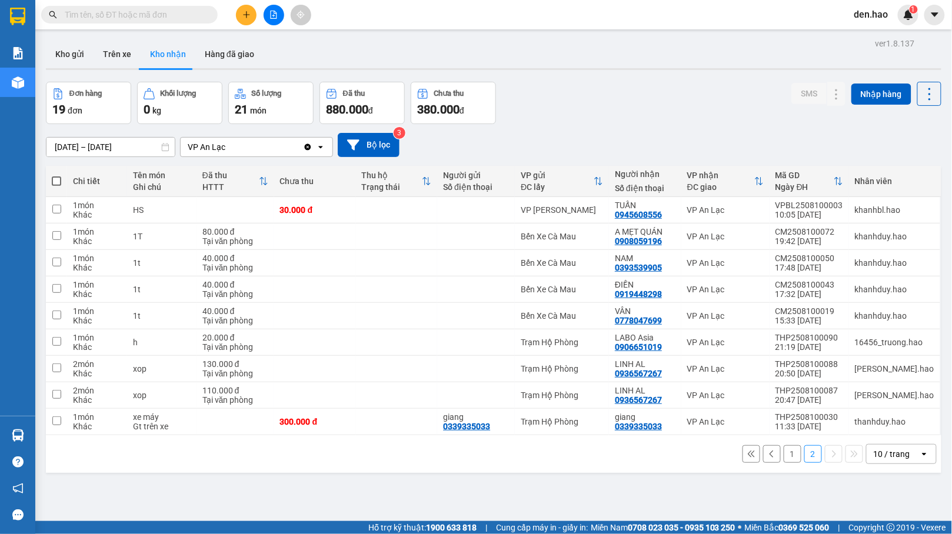
click at [250, 12] on button at bounding box center [246, 15] width 21 height 21
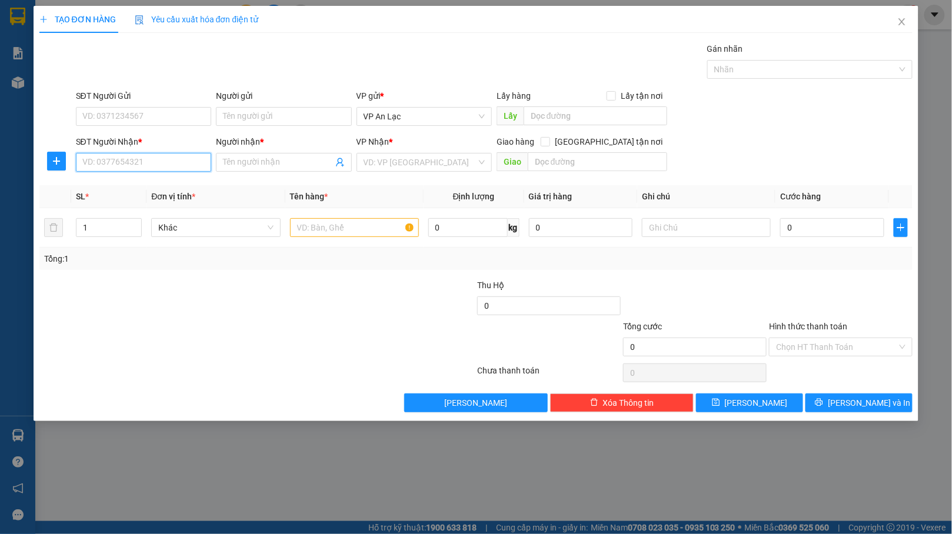
click at [184, 172] on input "SĐT Người Nhận *" at bounding box center [143, 162] width 135 height 19
click at [166, 189] on div "0708095627 - phát cm" at bounding box center [144, 187] width 122 height 13
type input "0708095627"
type input "phát cm"
type input "50.000"
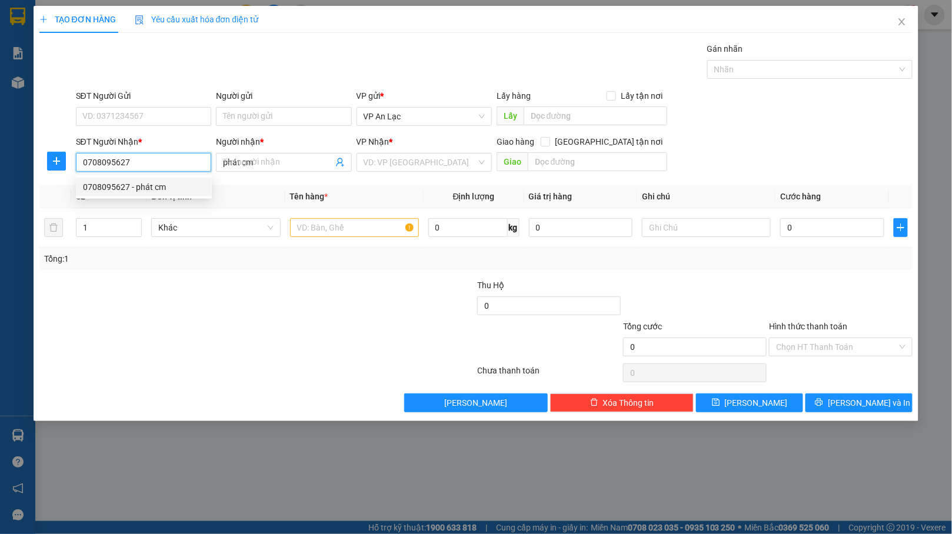
type input "50.000"
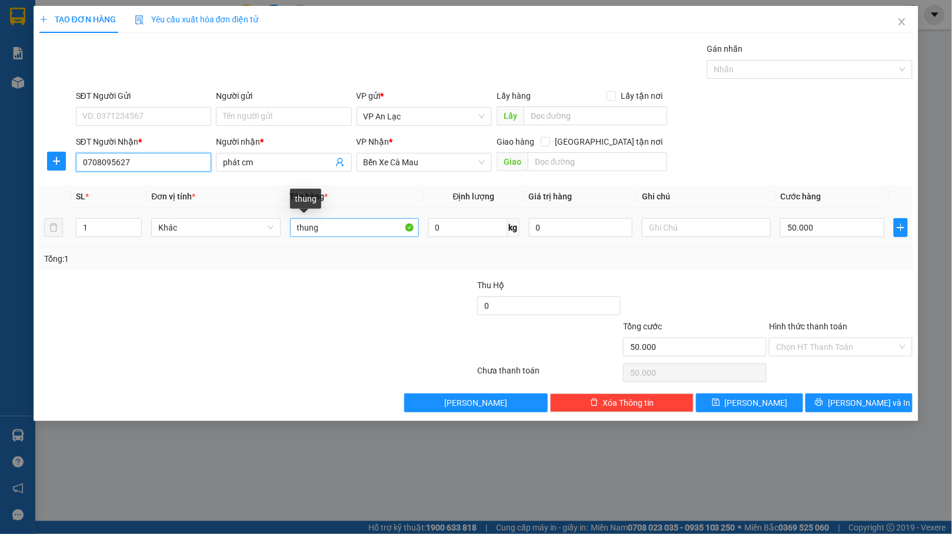
type input "0708095627"
click at [333, 233] on input "thung" at bounding box center [354, 227] width 129 height 19
type input "t"
type input "0.5"
drag, startPoint x: 851, startPoint y: 392, endPoint x: 856, endPoint y: 405, distance: 14.3
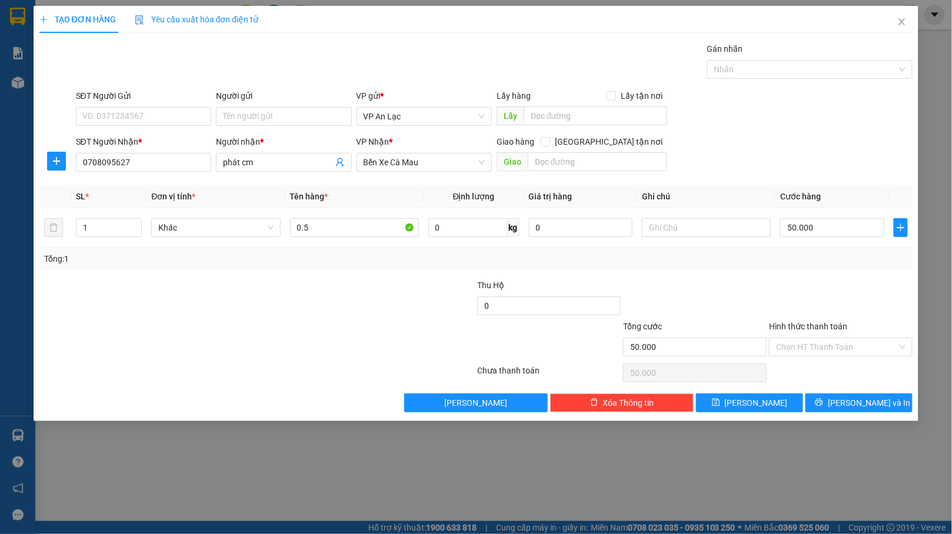
click at [851, 394] on div "Transit Pickup Surcharge Ids Transit Deliver Surcharge Ids Transit Deliver Surc…" at bounding box center [476, 227] width 874 height 370
click at [856, 405] on span "[PERSON_NAME] và In" at bounding box center [869, 403] width 82 height 13
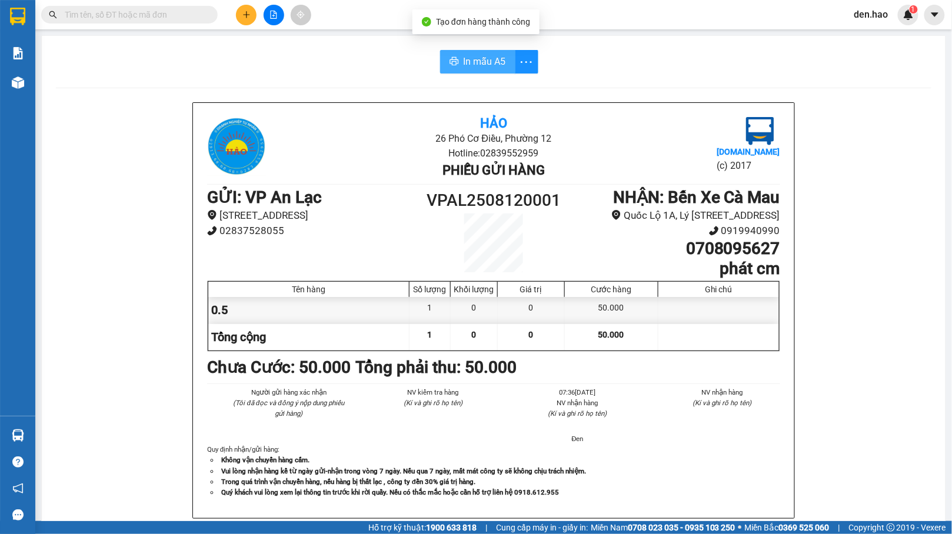
click at [474, 73] on button "In mẫu A5" at bounding box center [477, 62] width 75 height 24
click at [474, 68] on span "In mẫu A5" at bounding box center [485, 61] width 42 height 15
click at [47, 89] on div "In mẫu A5 Hảo 26 Phó Cơ Điều, Phường 12 Hotline: 02839552959 Phiếu gửi hàng Vex…" at bounding box center [494, 490] width 904 height 909
click at [34, 85] on div "Kho hàng mới" at bounding box center [17, 82] width 35 height 29
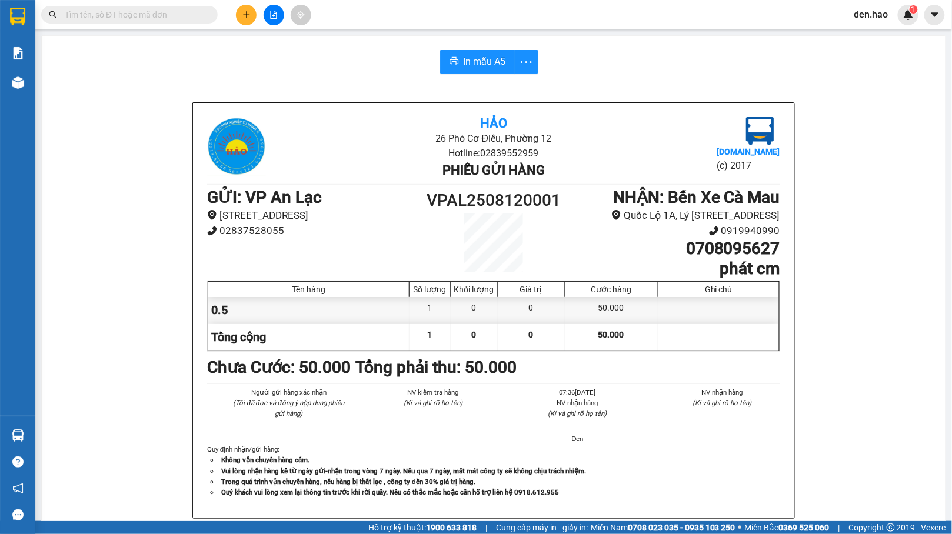
click at [34, 85] on div "Kho hàng mới" at bounding box center [17, 82] width 35 height 29
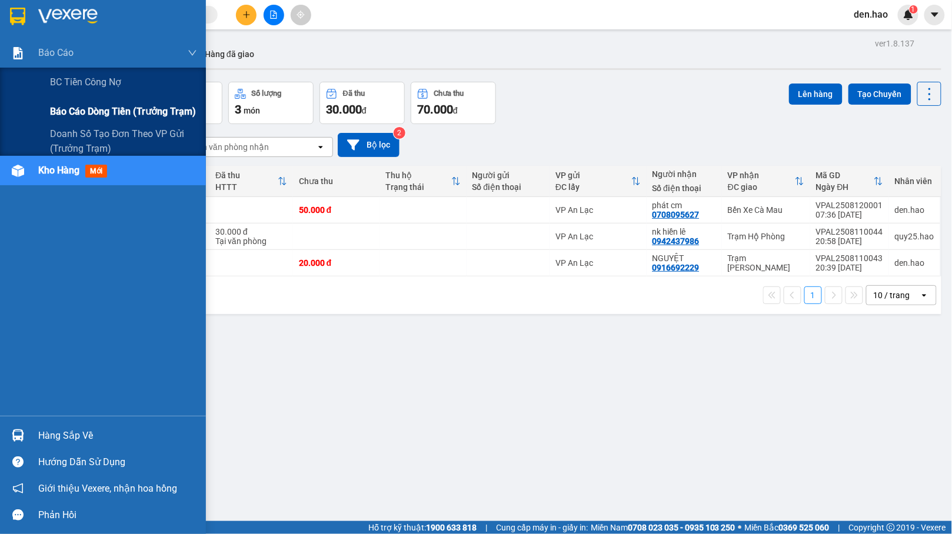
click at [71, 116] on span "Báo cáo dòng tiền (trưởng trạm)" at bounding box center [123, 111] width 146 height 15
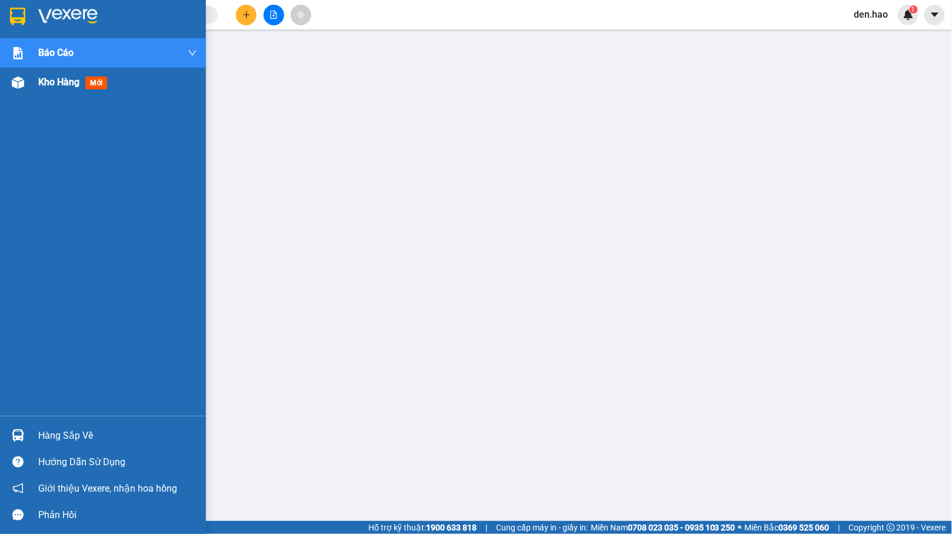
click at [18, 74] on div at bounding box center [18, 82] width 21 height 21
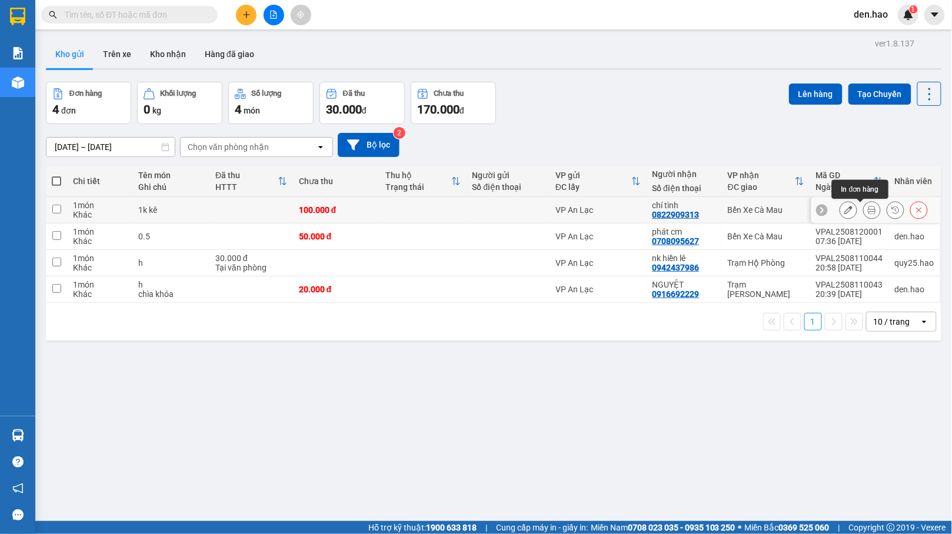
click at [868, 212] on icon at bounding box center [872, 210] width 8 height 8
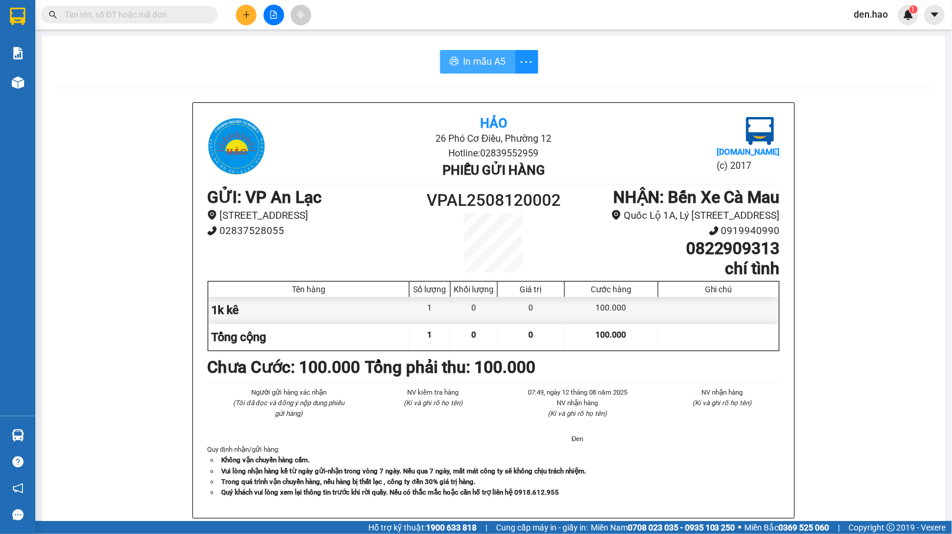
click at [483, 72] on button "In mẫu A5" at bounding box center [477, 62] width 75 height 24
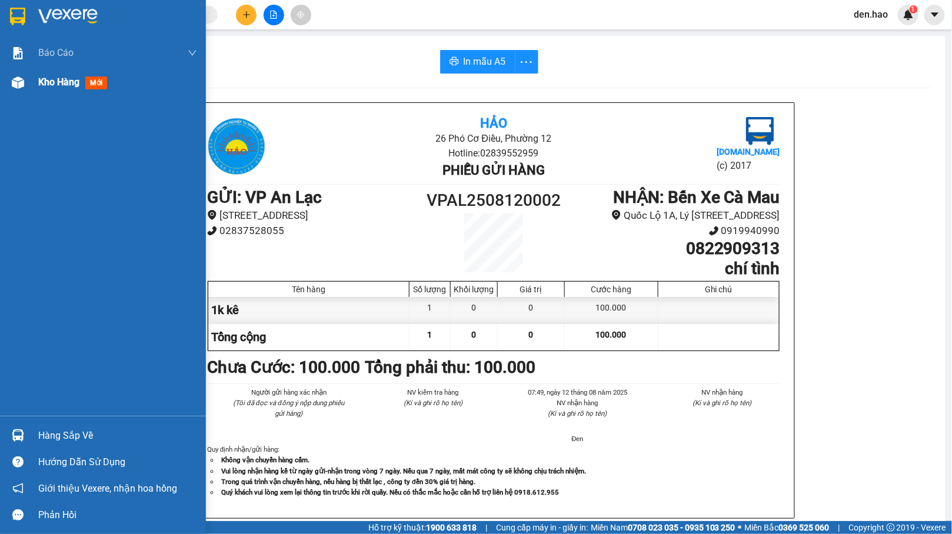
click at [57, 93] on div "Kho hàng mới" at bounding box center [103, 82] width 206 height 29
click at [62, 93] on div "Kho hàng mới" at bounding box center [117, 82] width 159 height 29
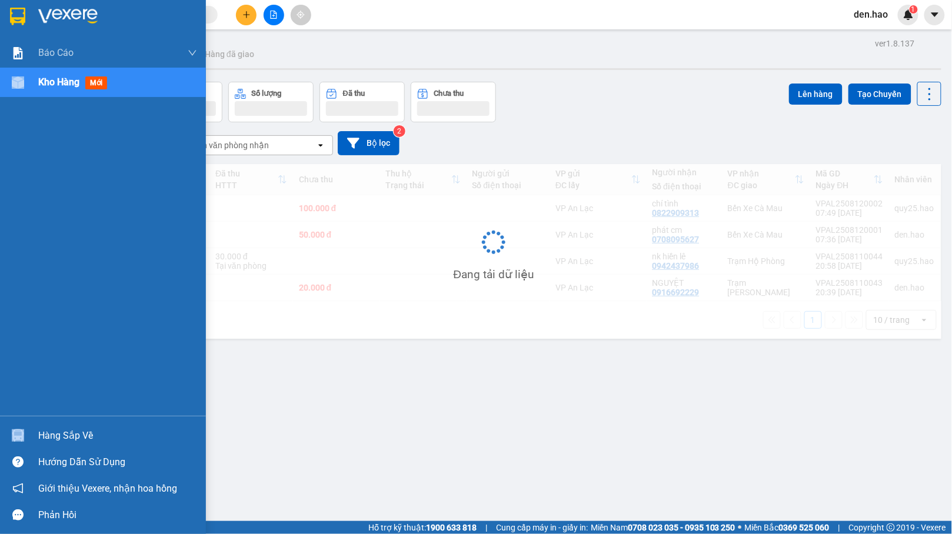
click at [66, 88] on div "Kho hàng mới" at bounding box center [75, 82] width 74 height 15
click at [66, 87] on span "Kho hàng" at bounding box center [58, 81] width 41 height 11
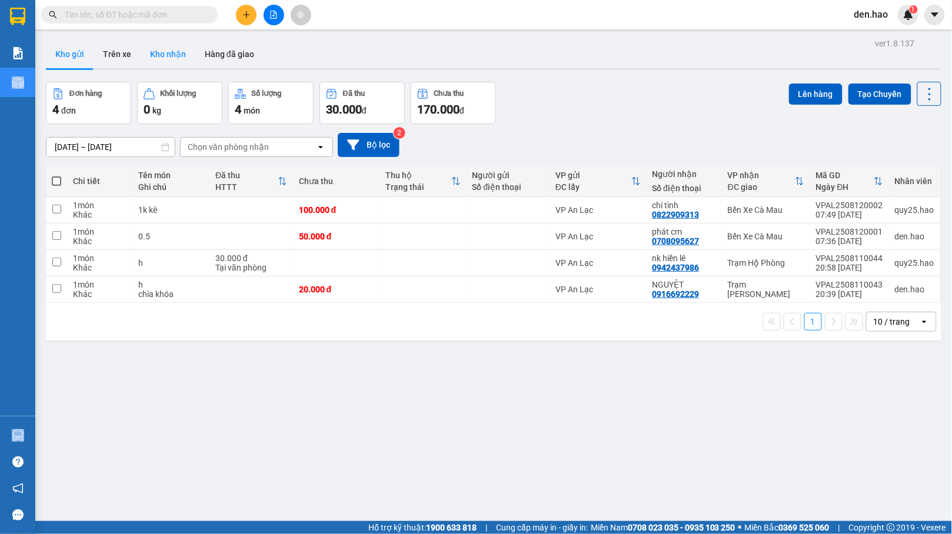
click at [179, 40] on button "Kho nhận" at bounding box center [168, 54] width 55 height 28
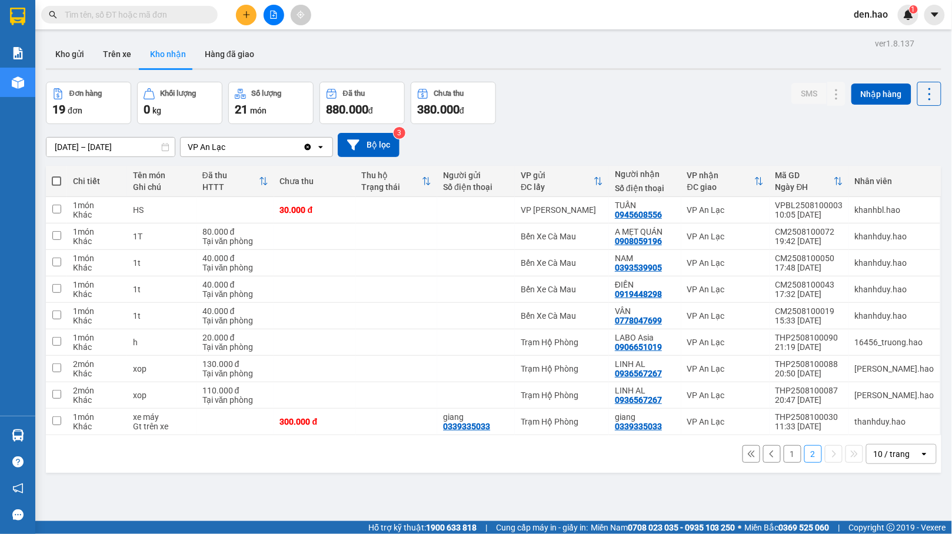
click at [874, 455] on div "10 / trang" at bounding box center [892, 454] width 36 height 12
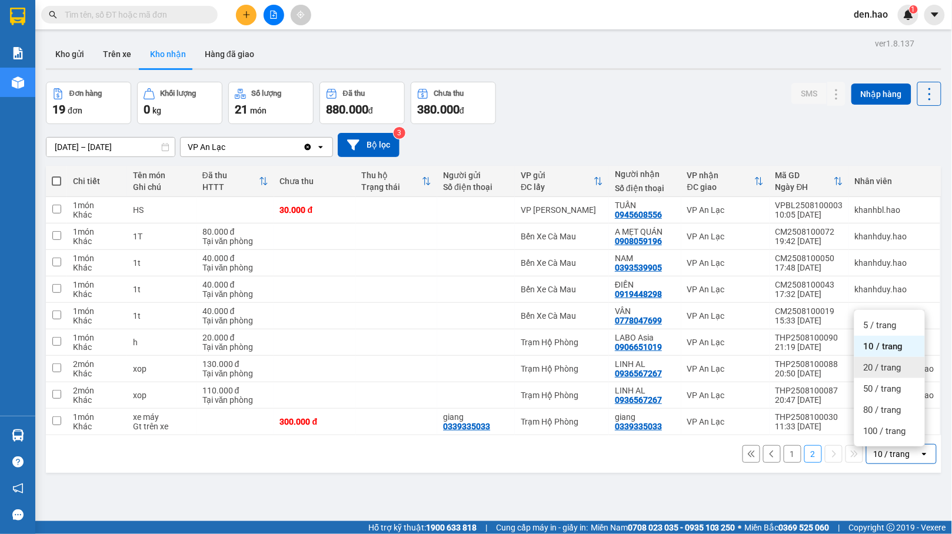
click at [880, 368] on span "20 / trang" at bounding box center [883, 368] width 38 height 12
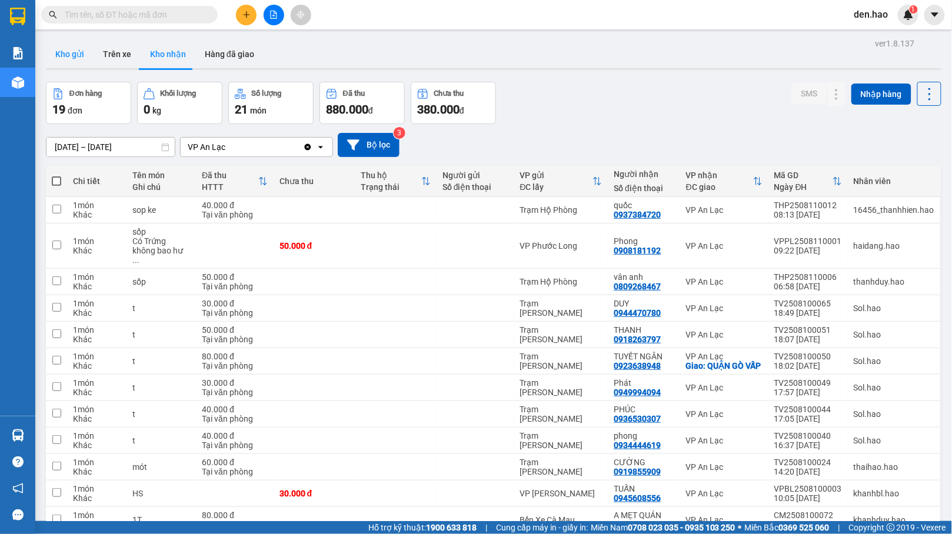
click at [82, 60] on button "Kho gửi" at bounding box center [70, 54] width 48 height 28
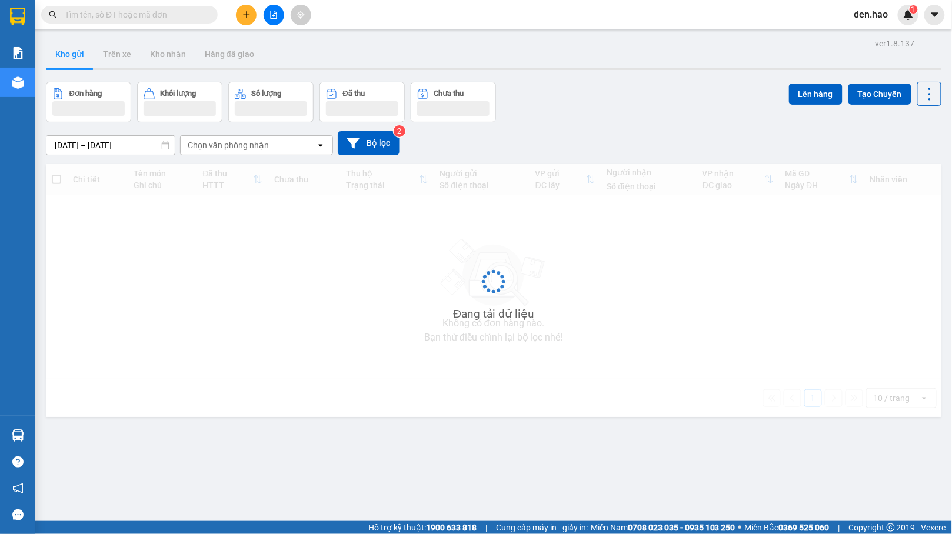
click at [82, 60] on button "Kho gửi" at bounding box center [70, 54] width 48 height 28
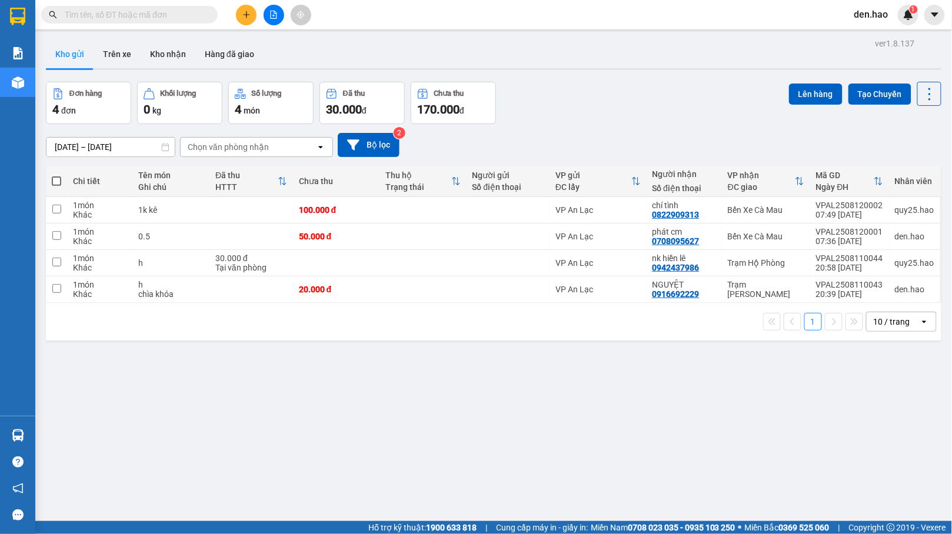
drag, startPoint x: 860, startPoint y: 323, endPoint x: 871, endPoint y: 323, distance: 11.2
click at [867, 323] on div "10 / trang" at bounding box center [893, 321] width 53 height 19
click at [886, 394] on span "20 / trang" at bounding box center [883, 391] width 38 height 12
click at [683, 316] on div "1 20 / trang open" at bounding box center [494, 322] width 886 height 20
click at [173, 13] on input "text" at bounding box center [134, 14] width 139 height 13
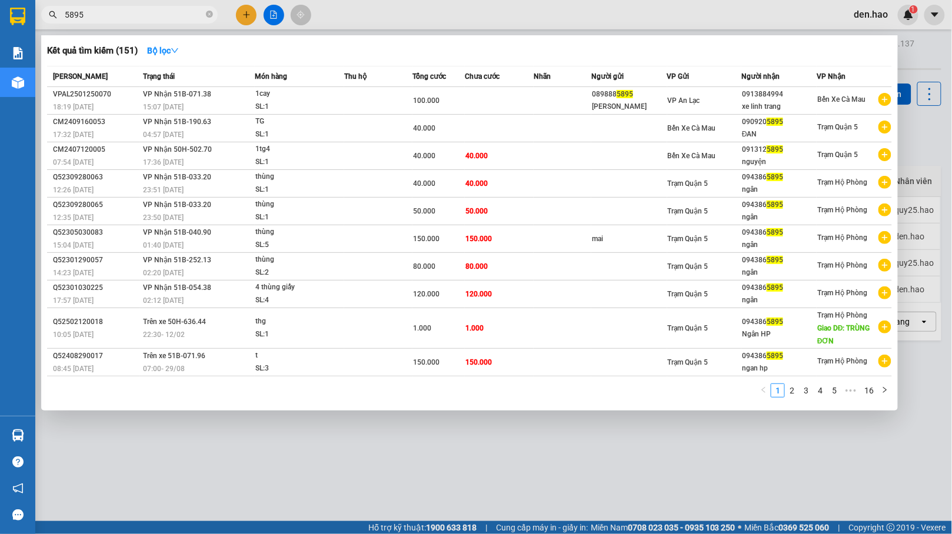
type input "5895"
click at [213, 14] on span "5895" at bounding box center [129, 15] width 177 height 18
click at [212, 14] on icon "close-circle" at bounding box center [209, 14] width 7 height 7
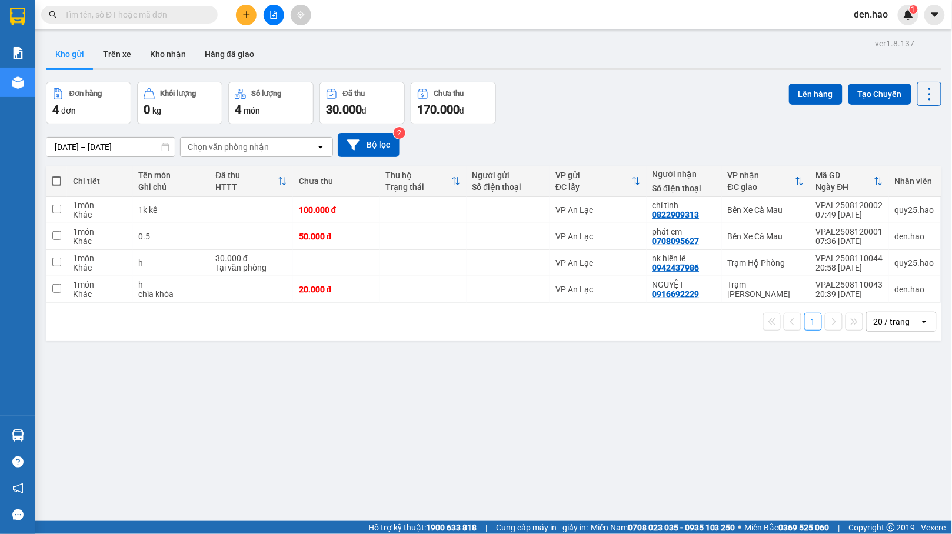
click at [191, 19] on input "text" at bounding box center [134, 14] width 139 height 13
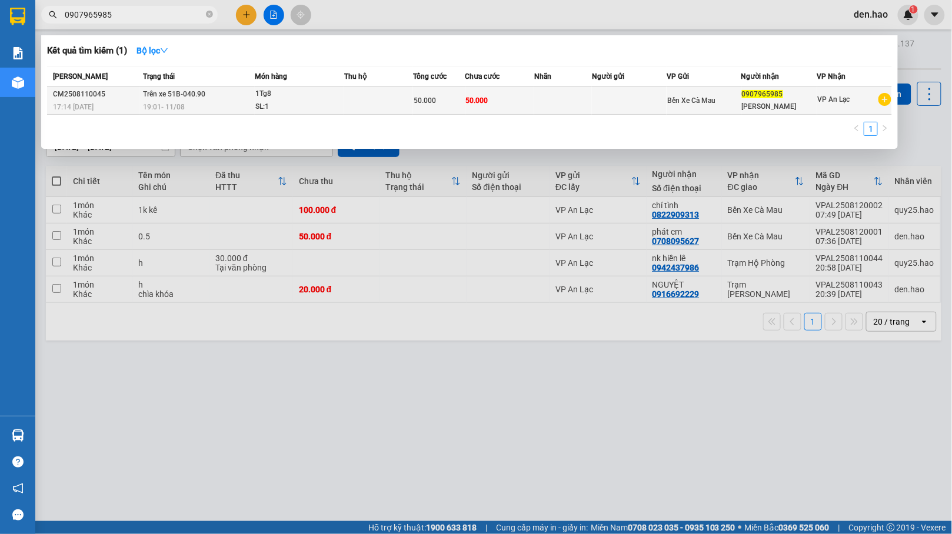
type input "0907965985"
click at [382, 106] on td at bounding box center [378, 101] width 69 height 28
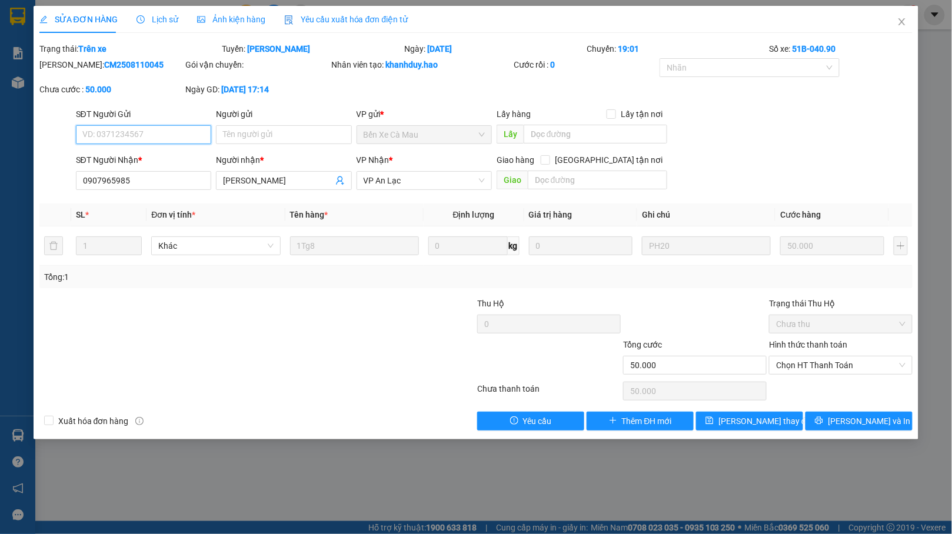
type input "0907965985"
type input "ANH VŨ"
type input "50.000"
drag, startPoint x: 830, startPoint y: 360, endPoint x: 830, endPoint y: 375, distance: 15.3
click at [830, 361] on span "Chọn HT Thanh Toán" at bounding box center [840, 366] width 129 height 18
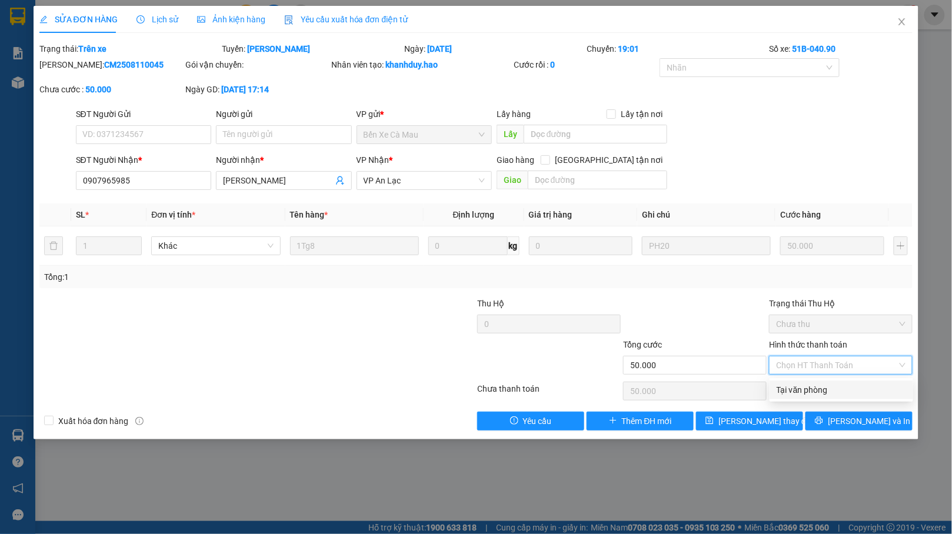
click at [829, 389] on div "Tại văn phòng" at bounding box center [841, 390] width 129 height 13
type input "0"
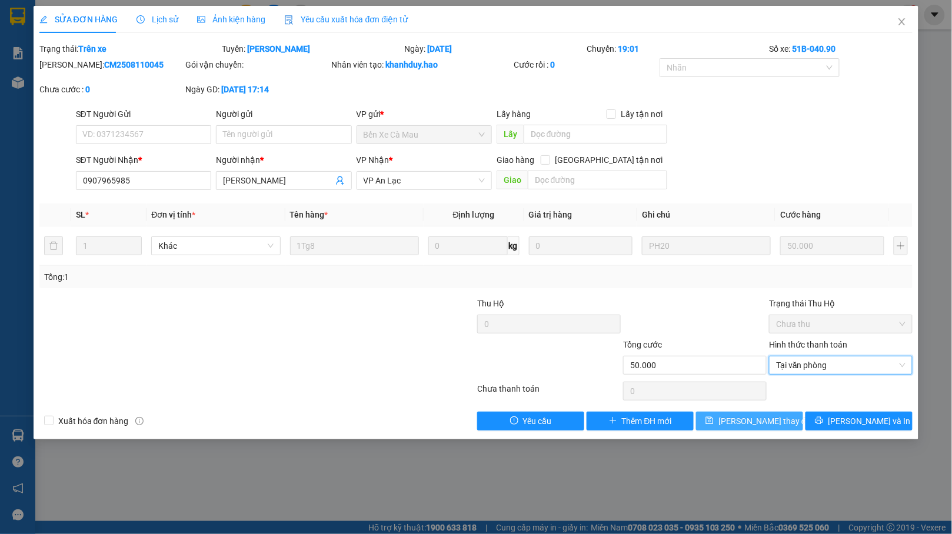
click at [747, 420] on span "Lưu thay đổi" at bounding box center [765, 421] width 94 height 13
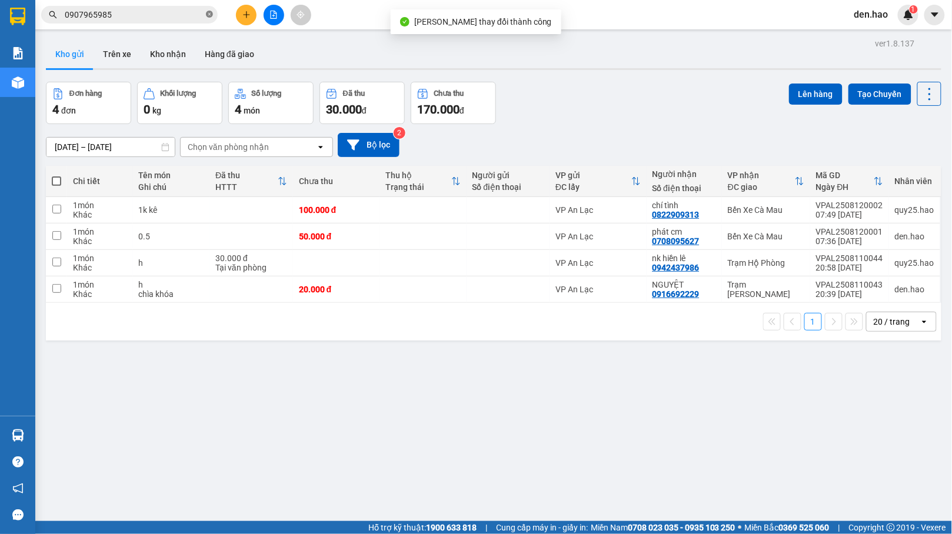
click at [206, 15] on icon "close-circle" at bounding box center [209, 14] width 7 height 7
click at [206, 15] on span at bounding box center [209, 14] width 7 height 13
click at [241, 62] on button "Hàng đã giao" at bounding box center [229, 54] width 68 height 28
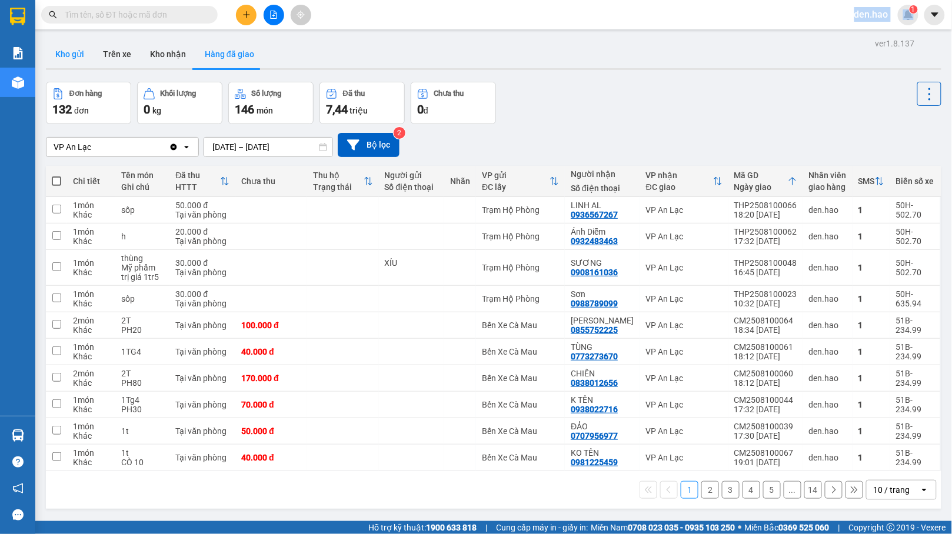
click at [68, 59] on button "Kho gửi" at bounding box center [70, 54] width 48 height 28
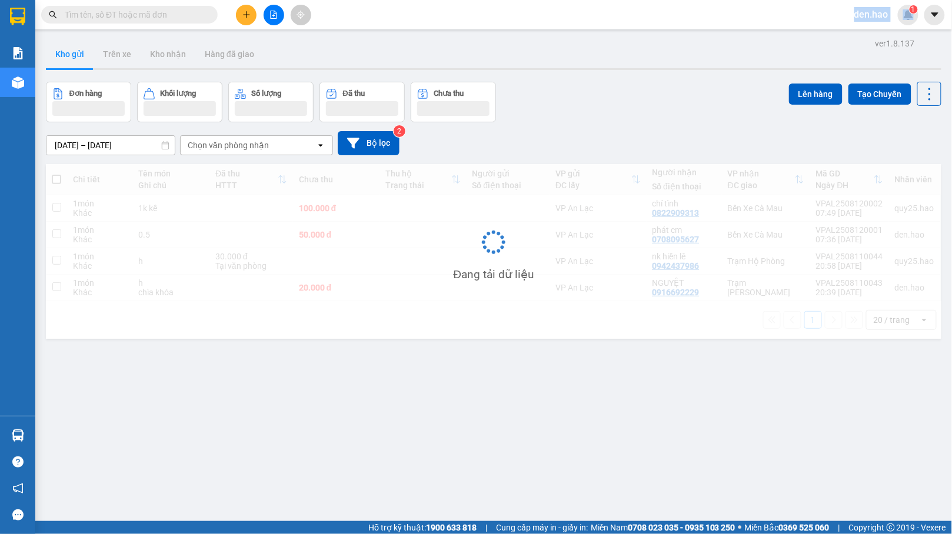
click at [68, 59] on button "Kho gửi" at bounding box center [70, 54] width 48 height 28
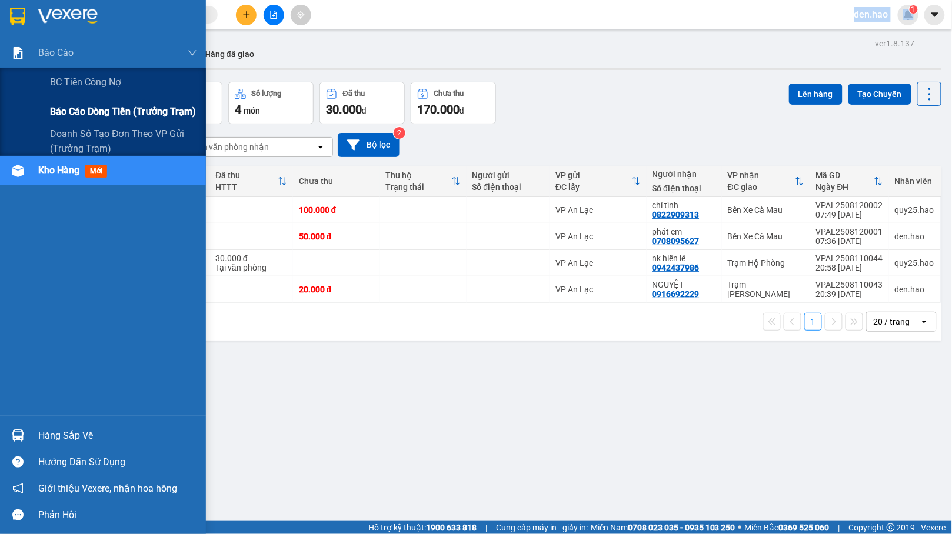
click at [101, 107] on span "Báo cáo dòng tiền (trưởng trạm)" at bounding box center [123, 111] width 146 height 15
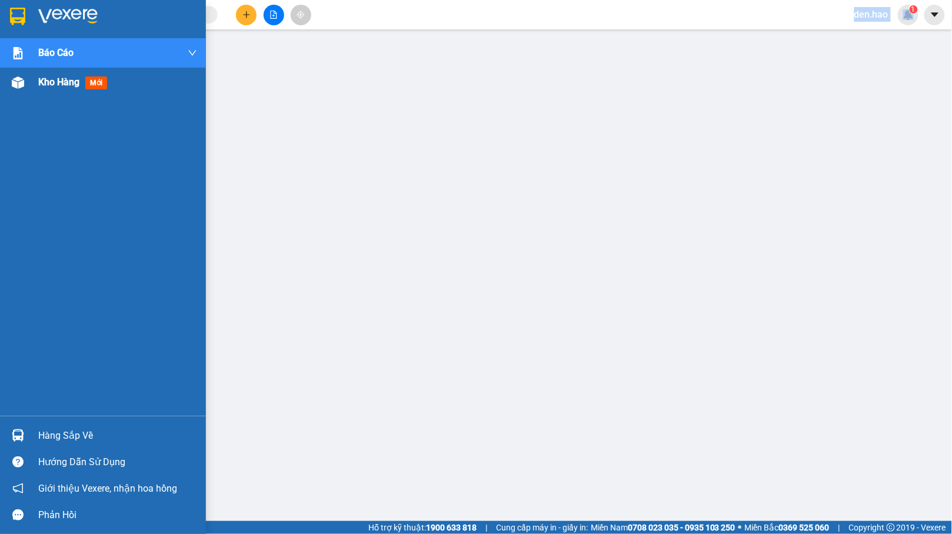
click at [55, 83] on span "Kho hàng" at bounding box center [58, 81] width 41 height 11
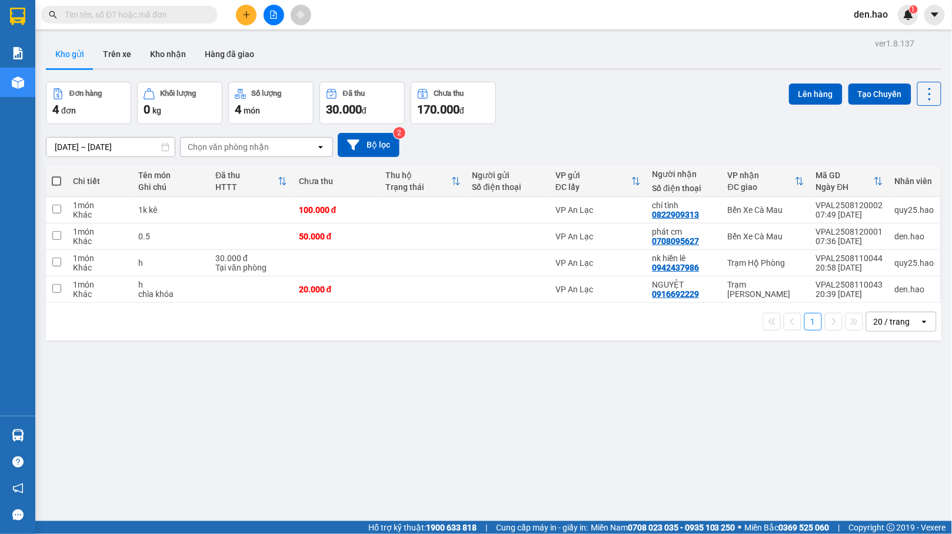
click at [99, 12] on input "text" at bounding box center [134, 14] width 139 height 13
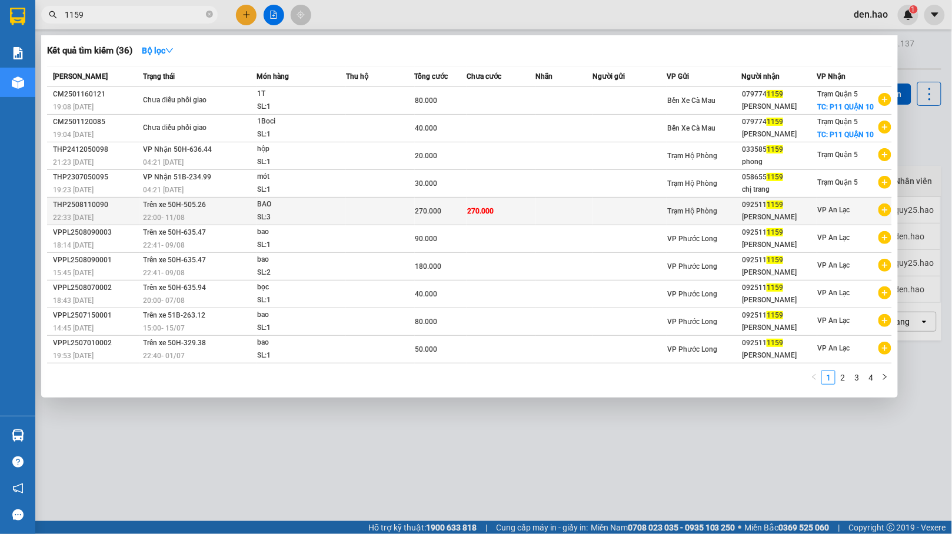
type input "1159"
click at [688, 208] on span "Trạm Hộ Phòng" at bounding box center [693, 211] width 50 height 8
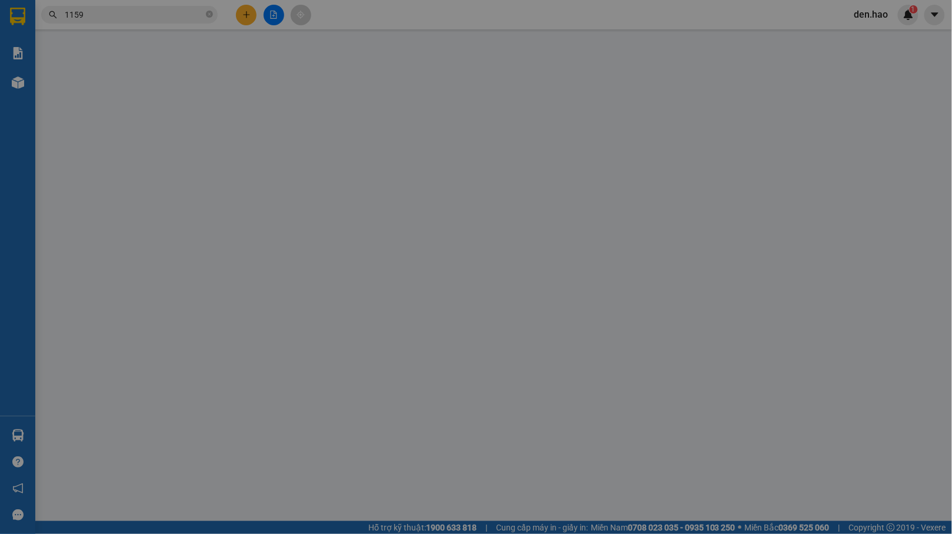
type input "0925111159"
type input "LÊ CƯỜNG"
type input "270.000"
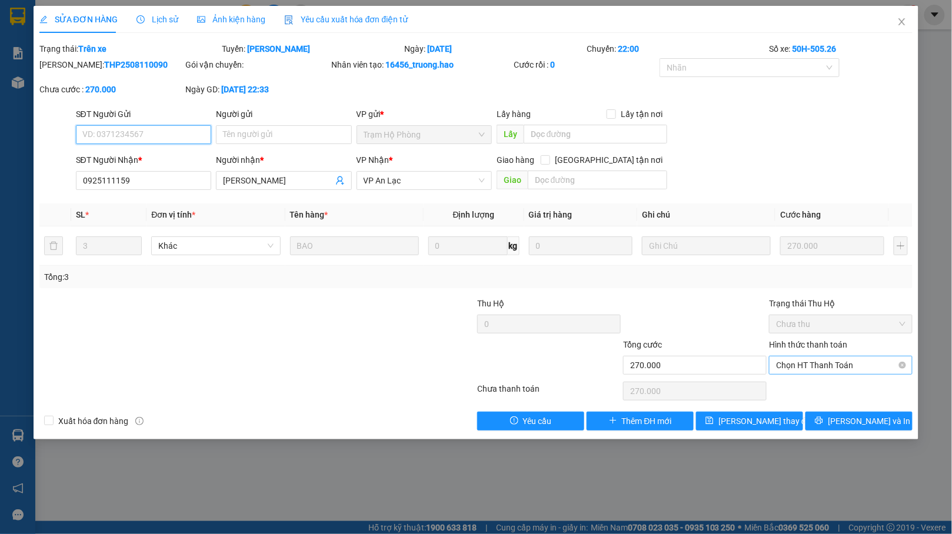
click at [879, 365] on span "Chọn HT Thanh Toán" at bounding box center [840, 366] width 129 height 18
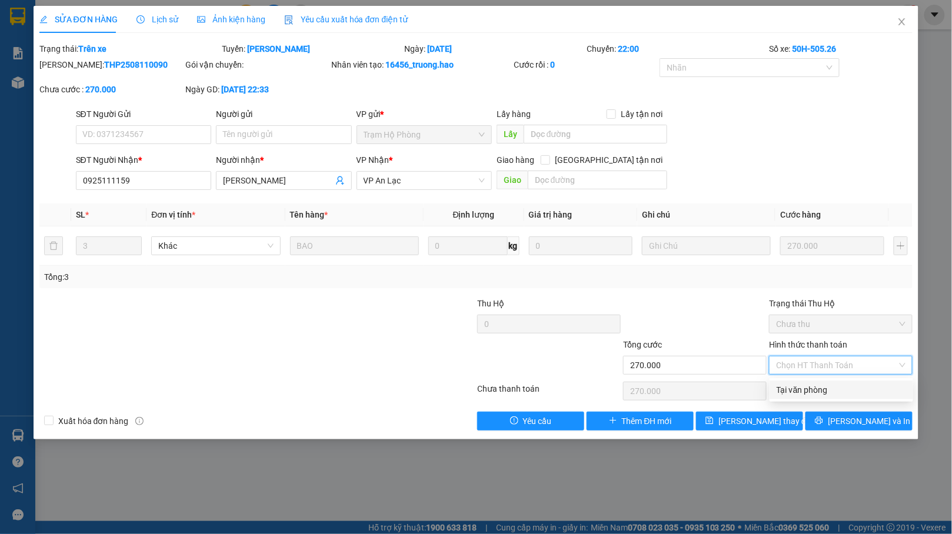
click at [851, 388] on div "Tại văn phòng" at bounding box center [841, 390] width 129 height 13
type input "0"
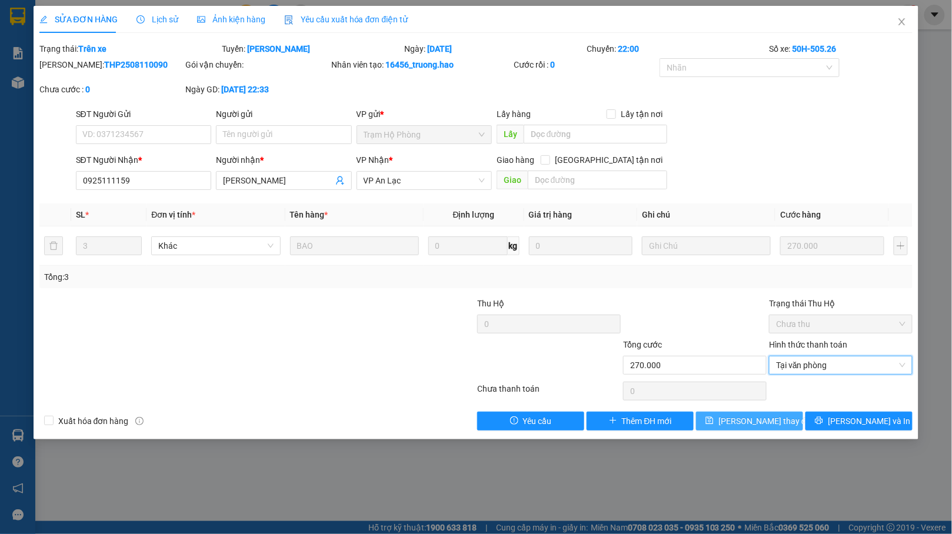
click at [744, 420] on span "Lưu thay đổi" at bounding box center [765, 421] width 94 height 13
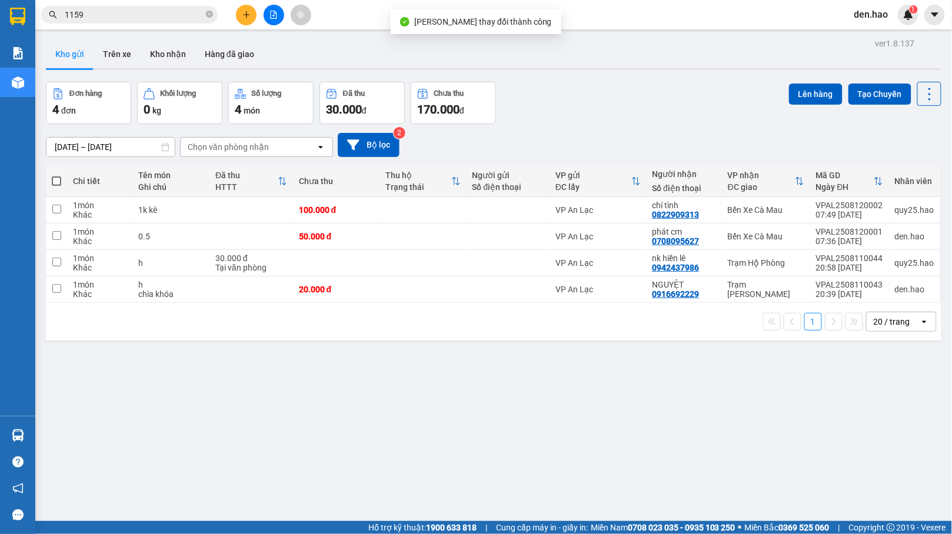
click at [212, 16] on icon "close-circle" at bounding box center [209, 14] width 7 height 7
click at [212, 16] on span at bounding box center [209, 14] width 7 height 13
click at [195, 18] on input "text" at bounding box center [134, 14] width 139 height 13
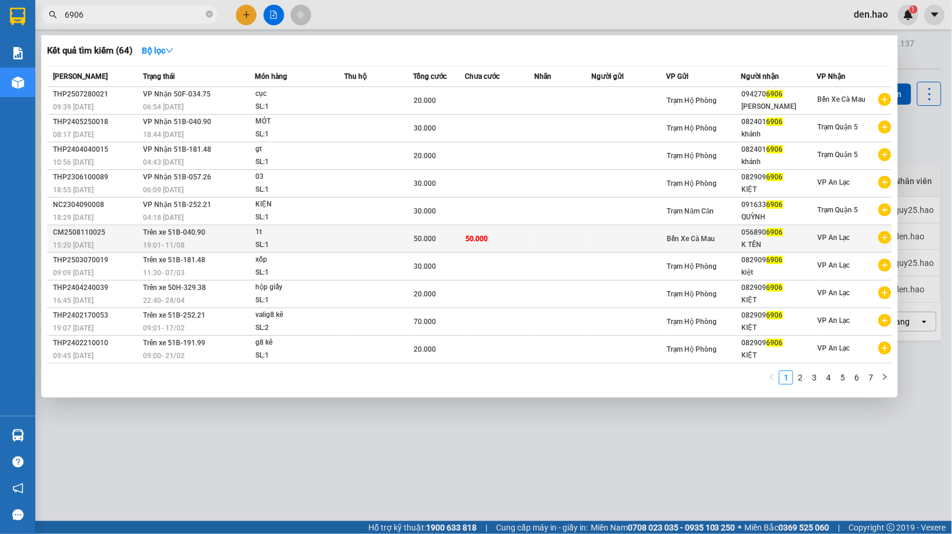
type input "6906"
click at [544, 237] on td at bounding box center [563, 239] width 58 height 28
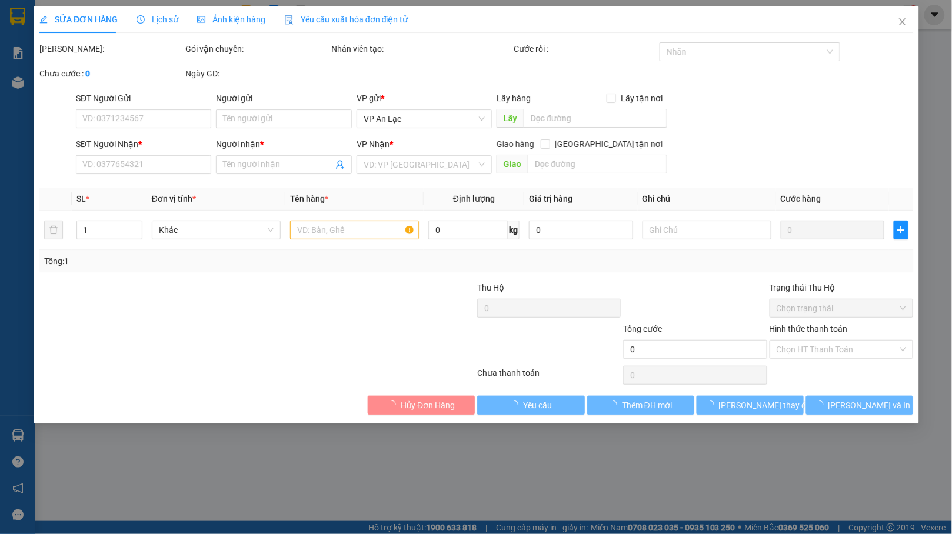
type input "0568906906"
type input "K TÊN"
type input "50.000"
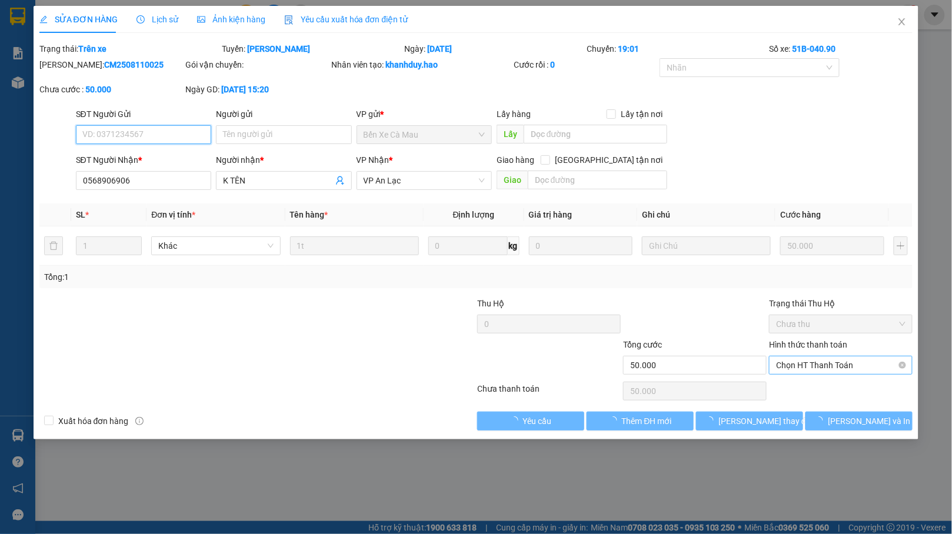
click at [871, 368] on span "Chọn HT Thanh Toán" at bounding box center [840, 366] width 129 height 18
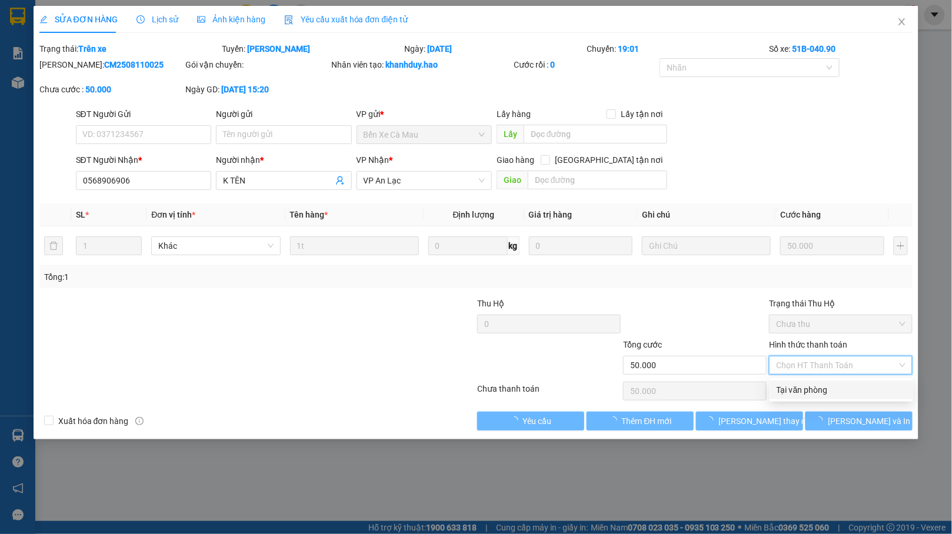
click at [856, 395] on div "Tại văn phòng" at bounding box center [841, 390] width 129 height 13
type input "0"
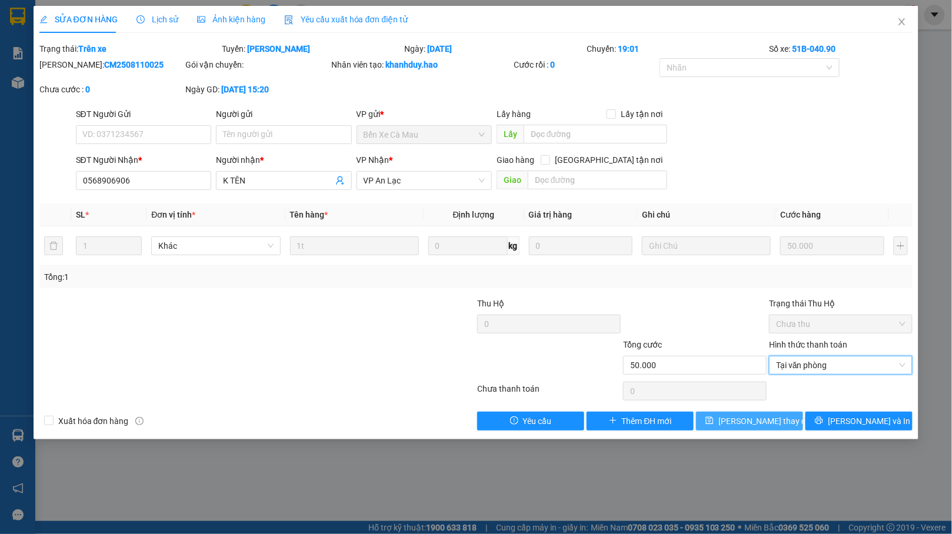
click at [756, 424] on span "Lưu thay đổi" at bounding box center [765, 421] width 94 height 13
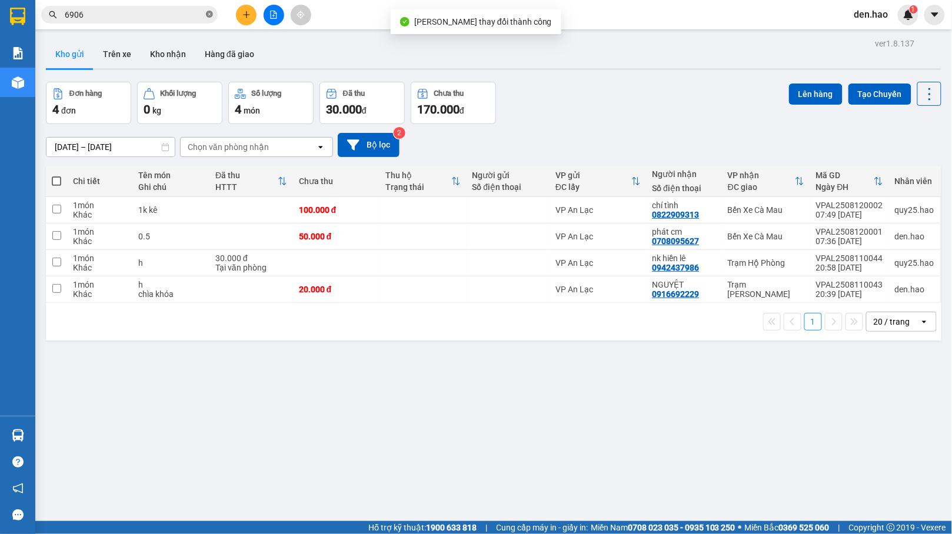
click at [208, 13] on icon "close-circle" at bounding box center [209, 14] width 7 height 7
click at [208, 13] on span at bounding box center [209, 14] width 7 height 13
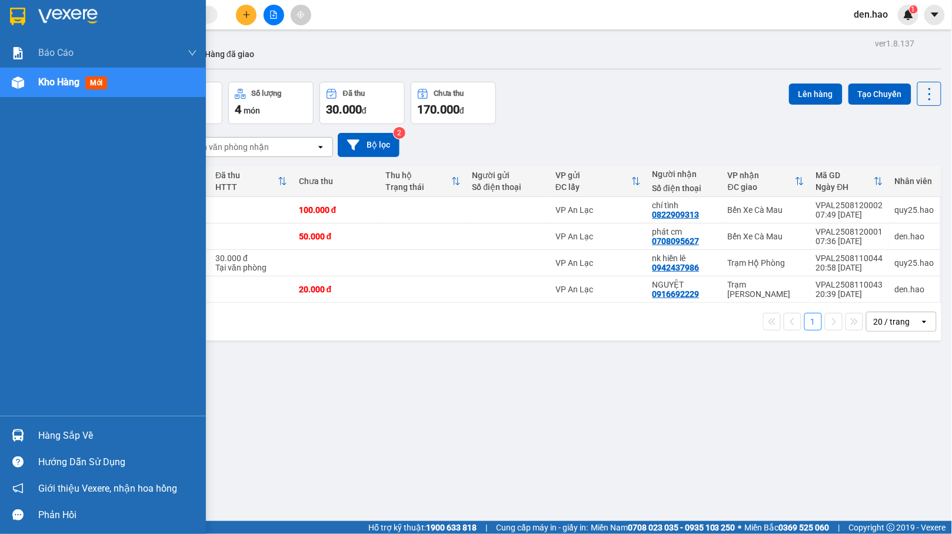
click at [36, 433] on div "Hàng sắp về" at bounding box center [103, 436] width 206 height 26
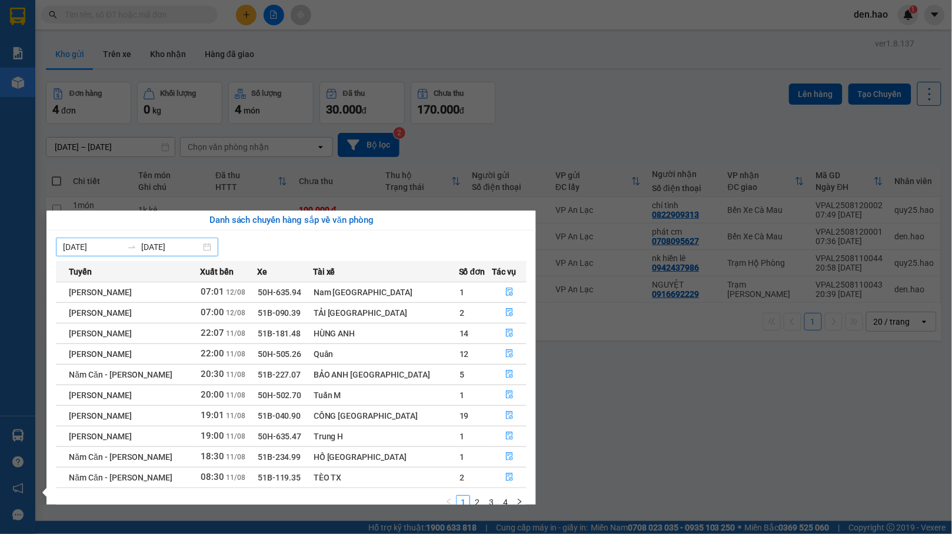
click at [134, 250] on icon "swap-right" at bounding box center [131, 246] width 9 height 9
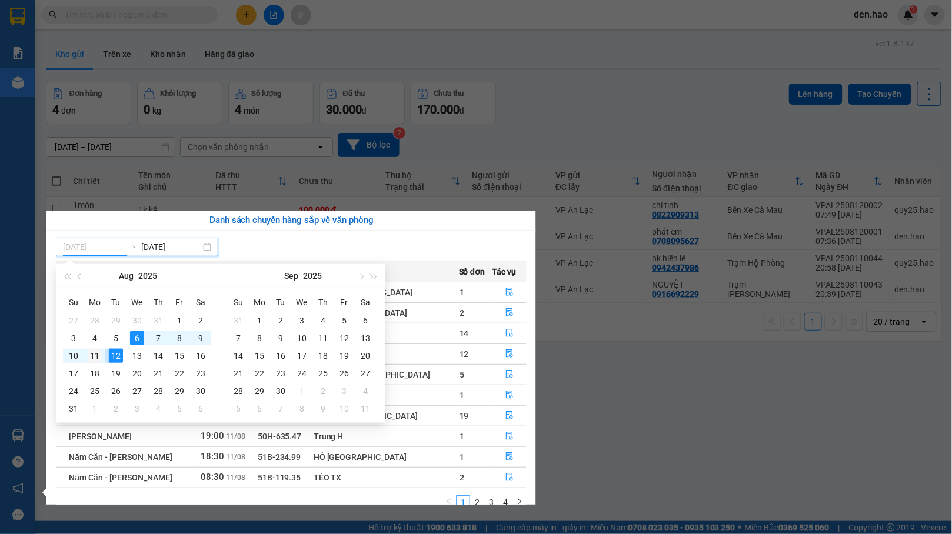
type input "11/08/2025"
click at [95, 357] on div "11" at bounding box center [95, 356] width 14 height 14
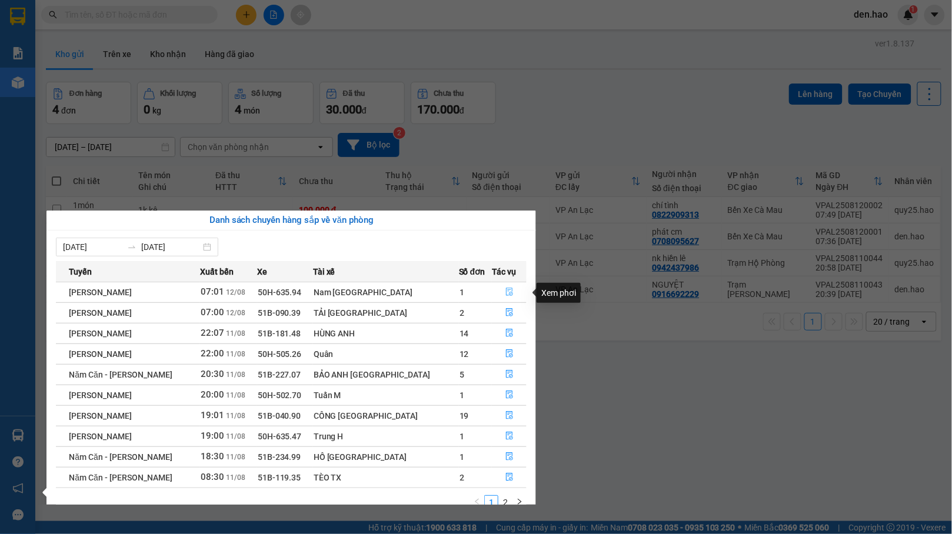
click at [506, 291] on icon "file-done" at bounding box center [509, 292] width 7 height 8
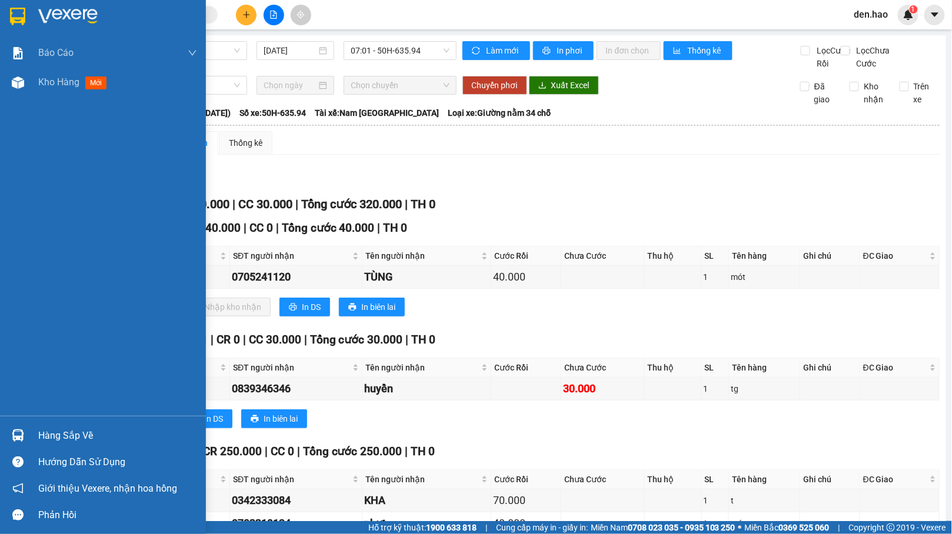
click at [26, 431] on div at bounding box center [18, 435] width 21 height 21
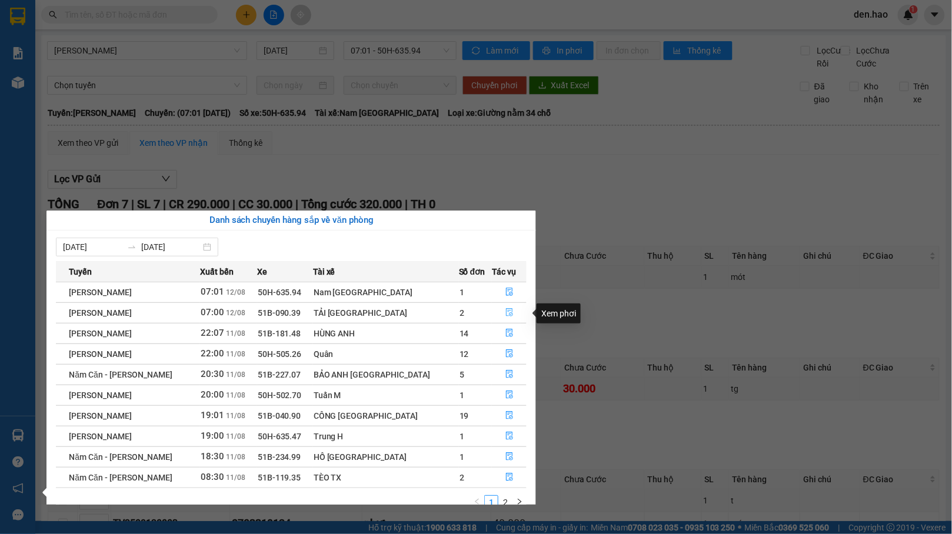
click at [506, 318] on span "file-done" at bounding box center [509, 312] width 8 height 9
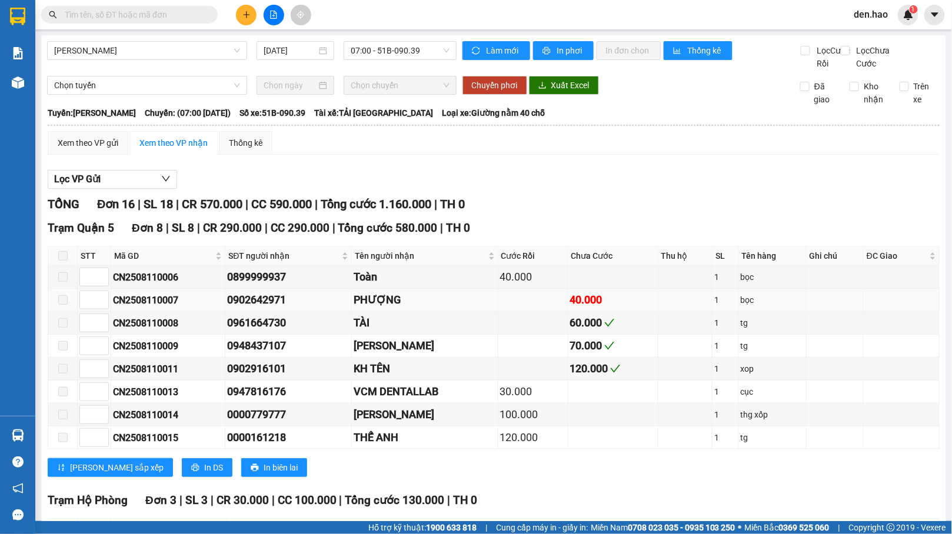
scroll to position [471, 0]
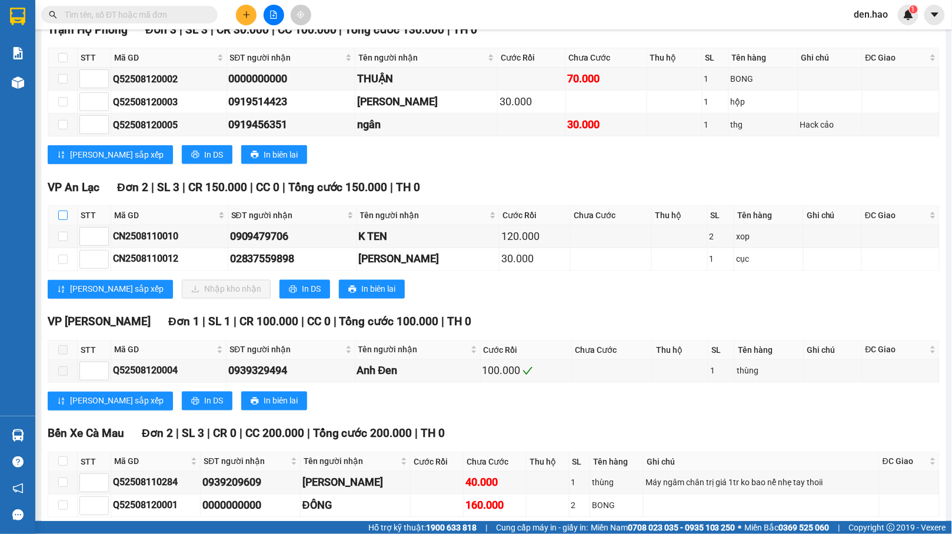
click at [62, 220] on input "checkbox" at bounding box center [62, 215] width 9 height 9
checkbox input "true"
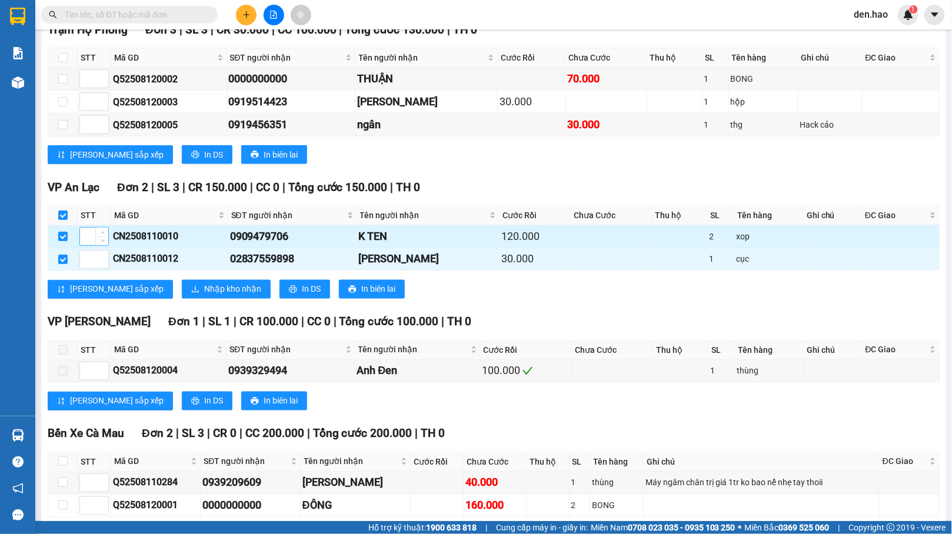
checkbox input "true"
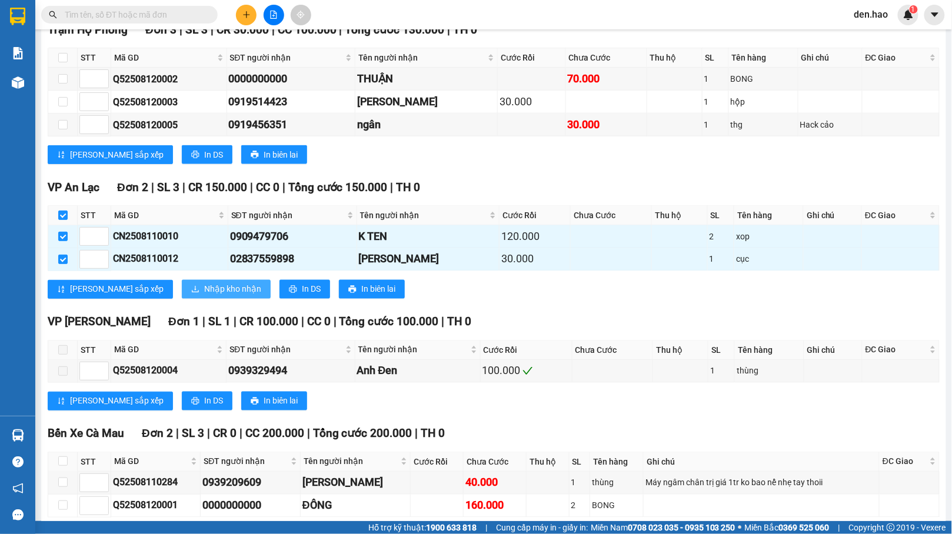
click at [204, 296] on span "Nhập kho nhận" at bounding box center [232, 289] width 57 height 13
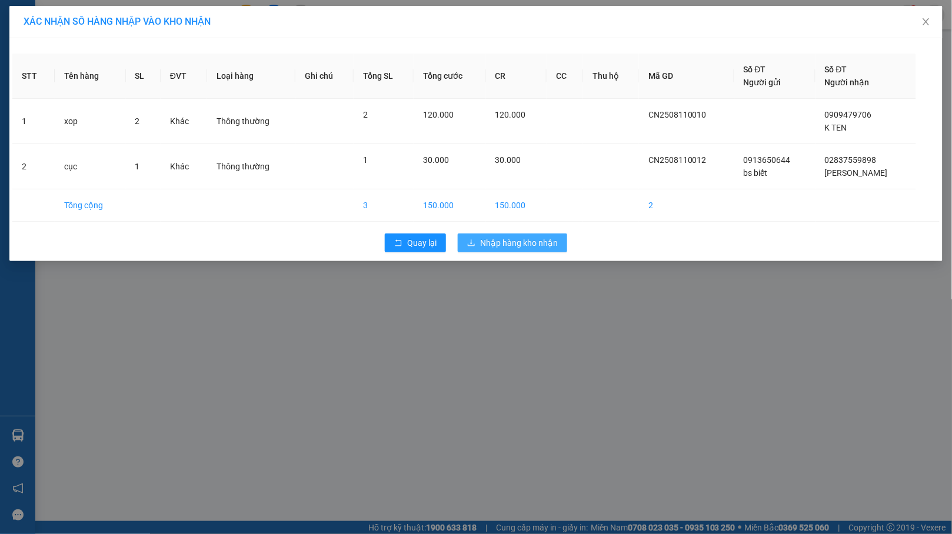
click at [506, 247] on span "Nhập hàng kho nhận" at bounding box center [519, 243] width 78 height 13
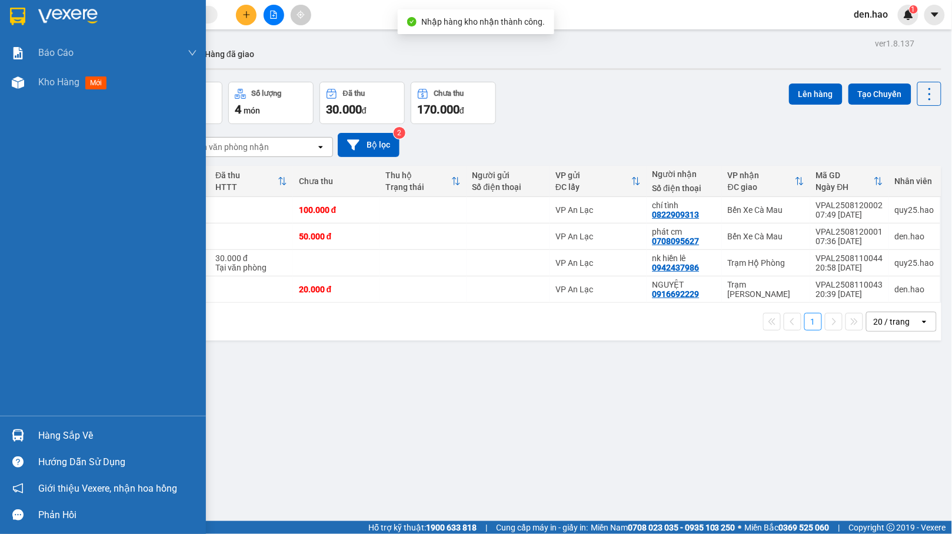
click at [52, 437] on div "Hàng sắp về" at bounding box center [117, 436] width 159 height 18
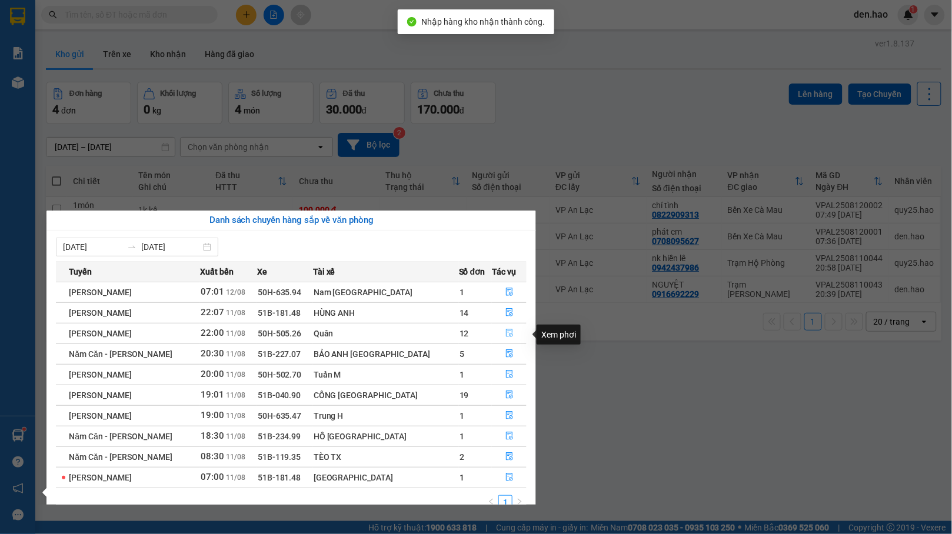
click at [506, 332] on icon "file-done" at bounding box center [509, 334] width 7 height 8
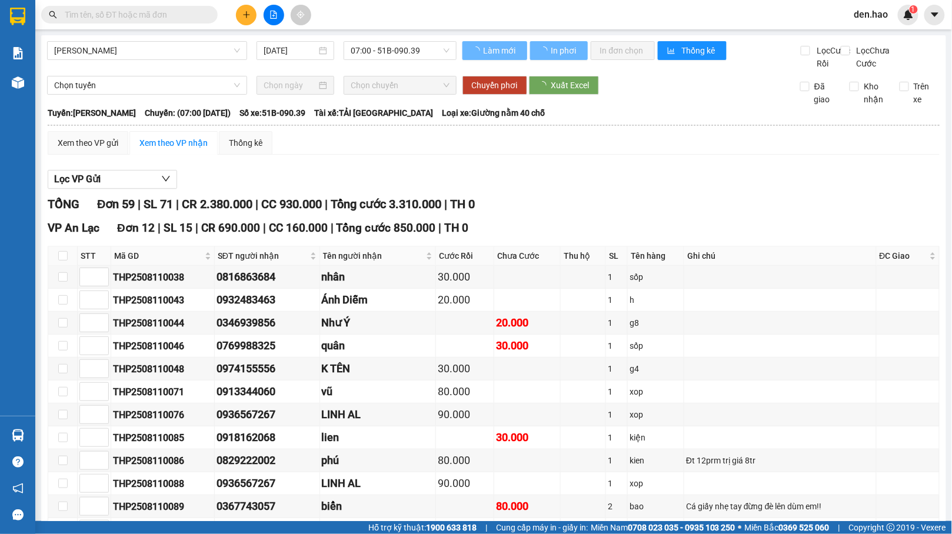
type input "[DATE]"
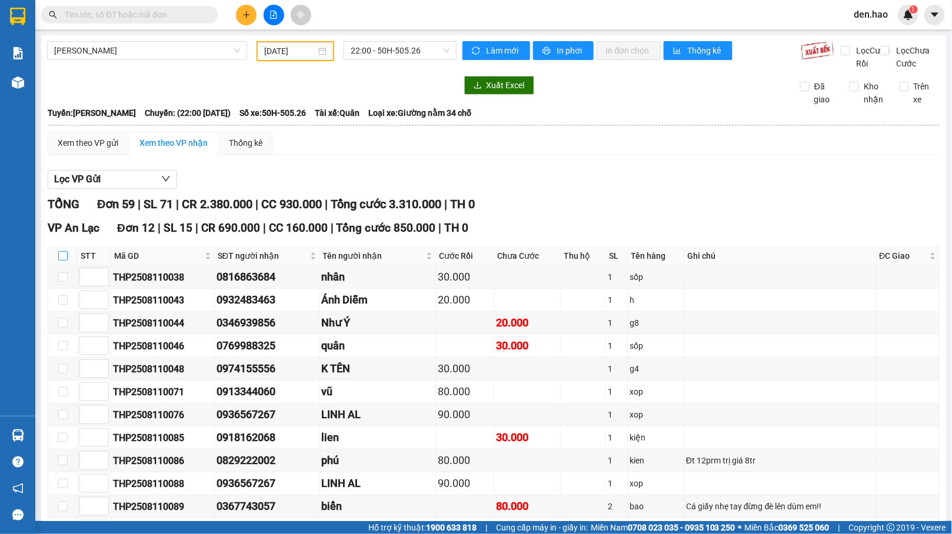
click at [61, 261] on input "checkbox" at bounding box center [62, 255] width 9 height 9
checkbox input "true"
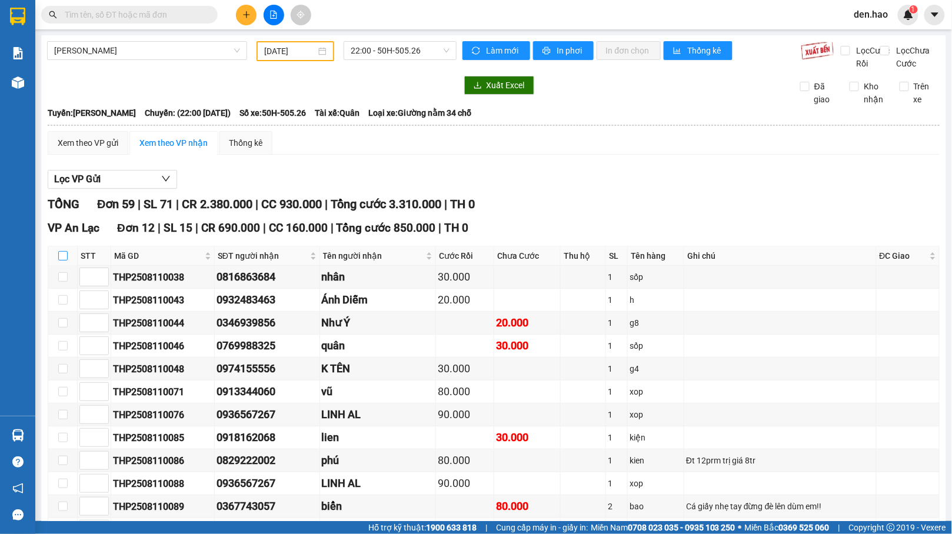
checkbox input "true"
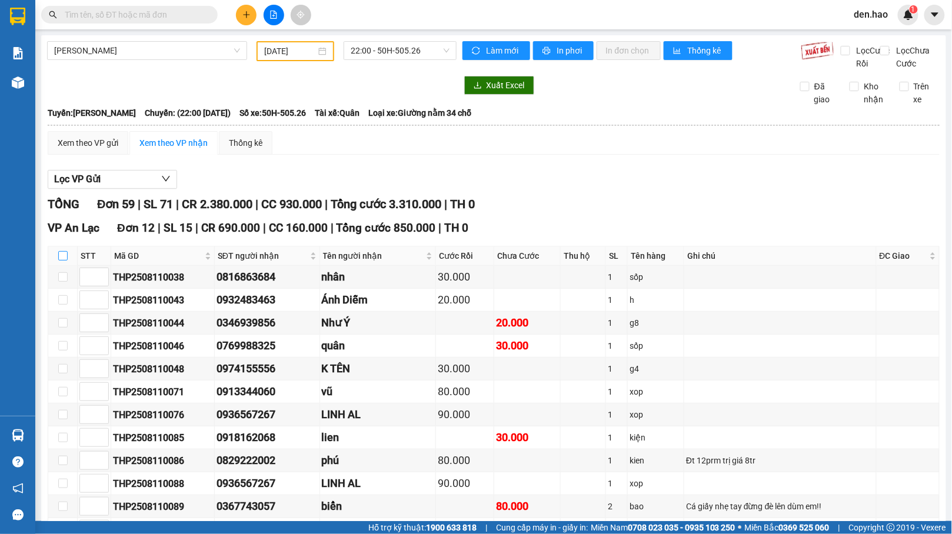
checkbox input "true"
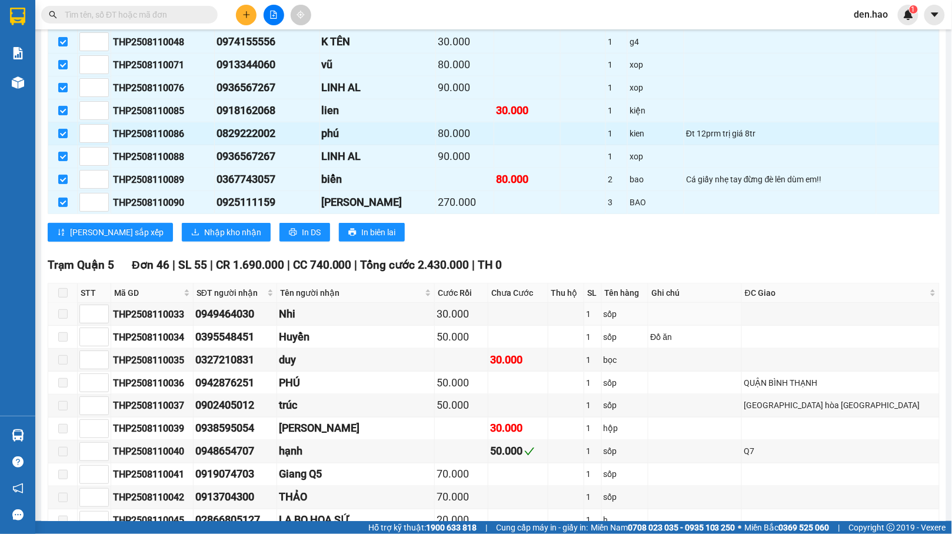
scroll to position [314, 0]
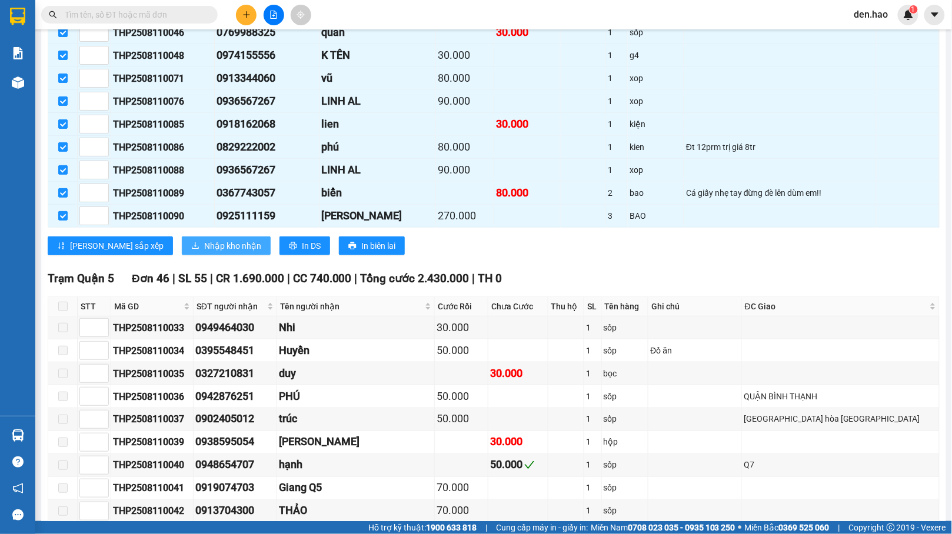
click at [204, 252] on span "Nhập kho nhận" at bounding box center [232, 245] width 57 height 13
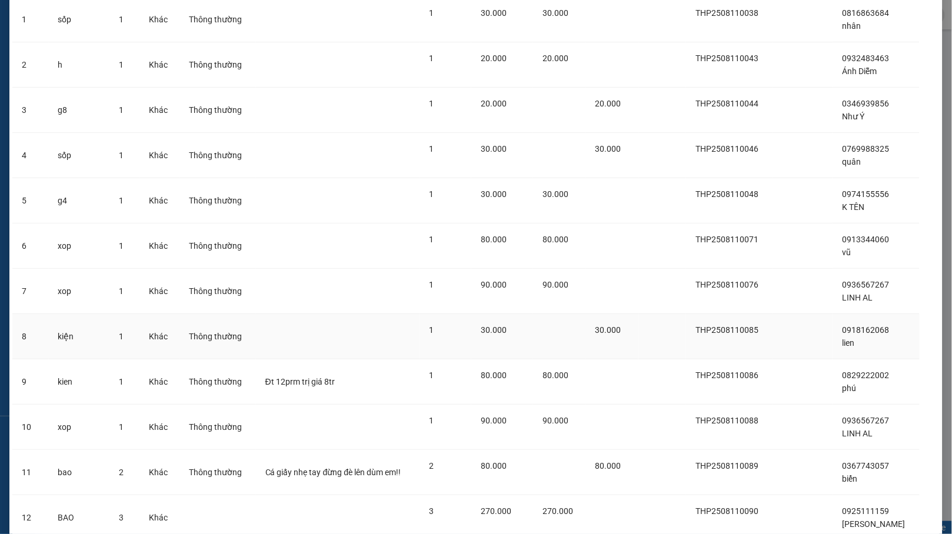
scroll to position [197, 0]
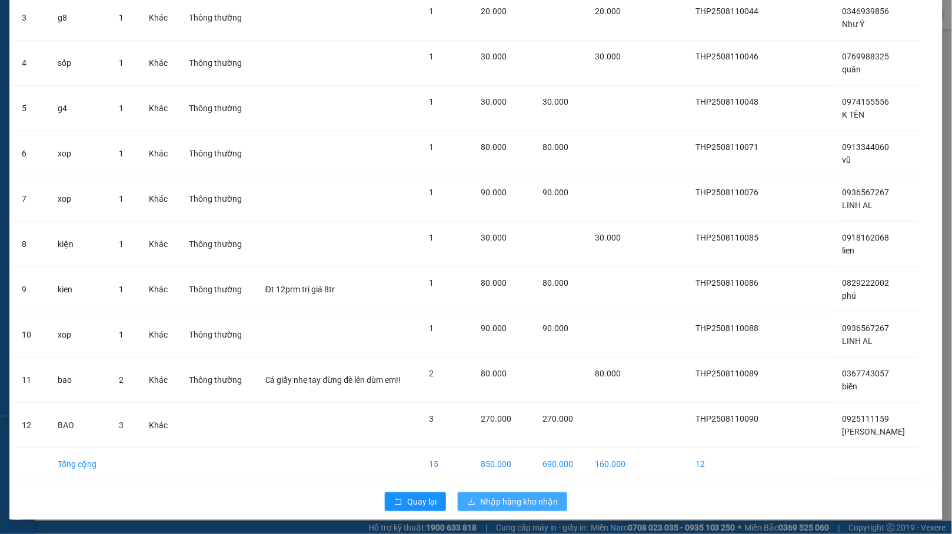
click at [540, 507] on span "Nhập hàng kho nhận" at bounding box center [519, 501] width 78 height 13
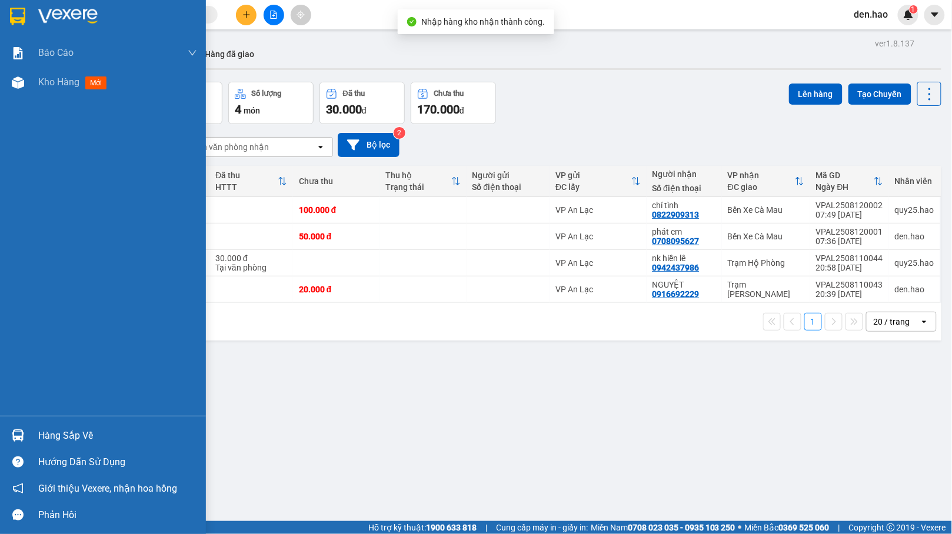
click at [69, 434] on div "Hàng sắp về" at bounding box center [117, 436] width 159 height 18
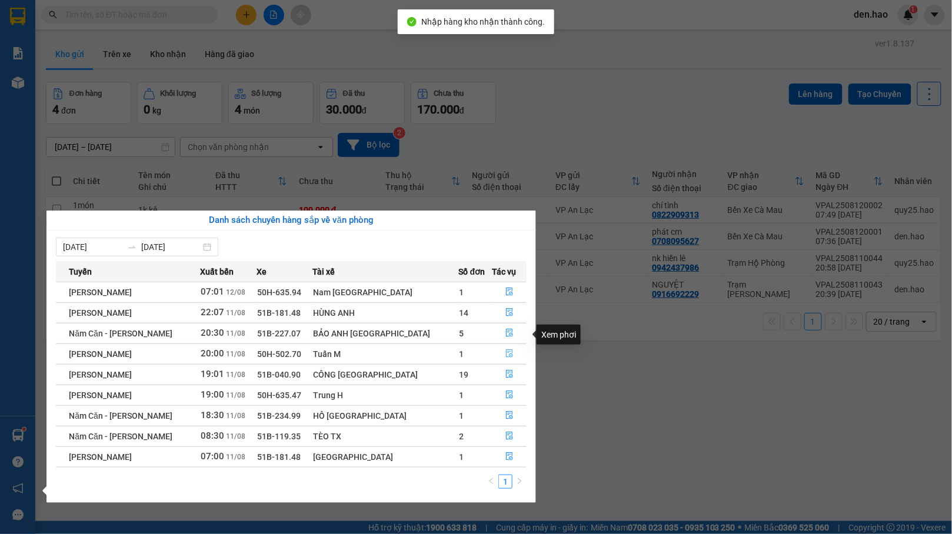
click at [505, 354] on icon "file-done" at bounding box center [509, 354] width 8 height 8
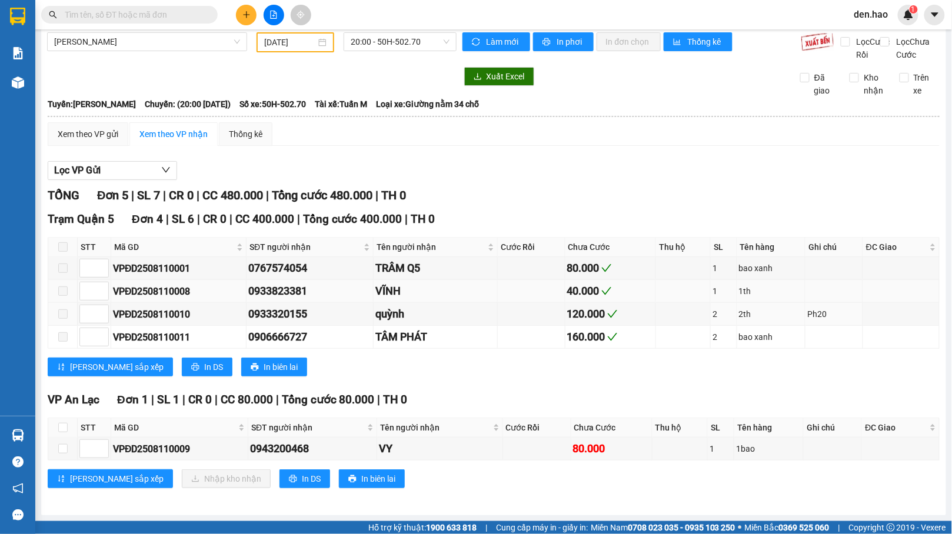
scroll to position [26, 0]
click at [60, 428] on input "checkbox" at bounding box center [62, 427] width 9 height 9
checkbox input "true"
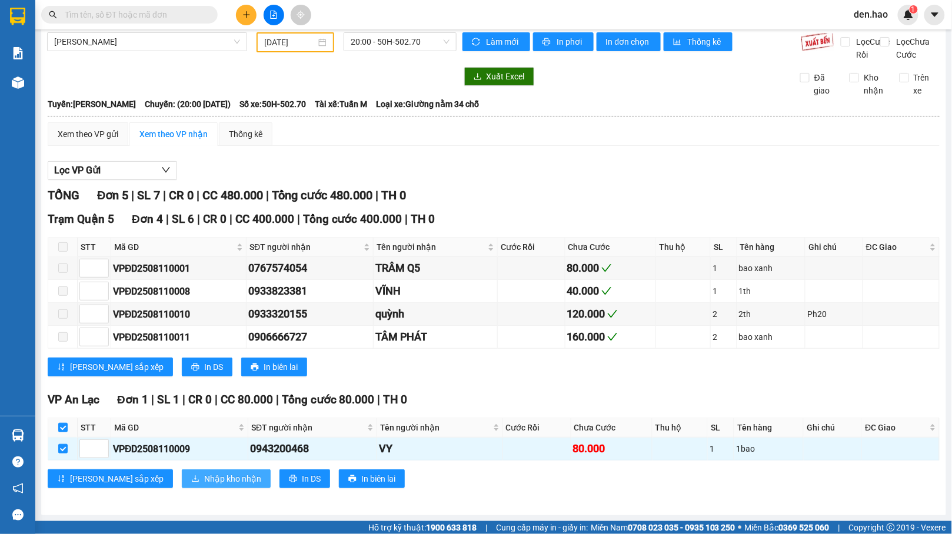
click at [204, 475] on span "Nhập kho nhận" at bounding box center [232, 479] width 57 height 13
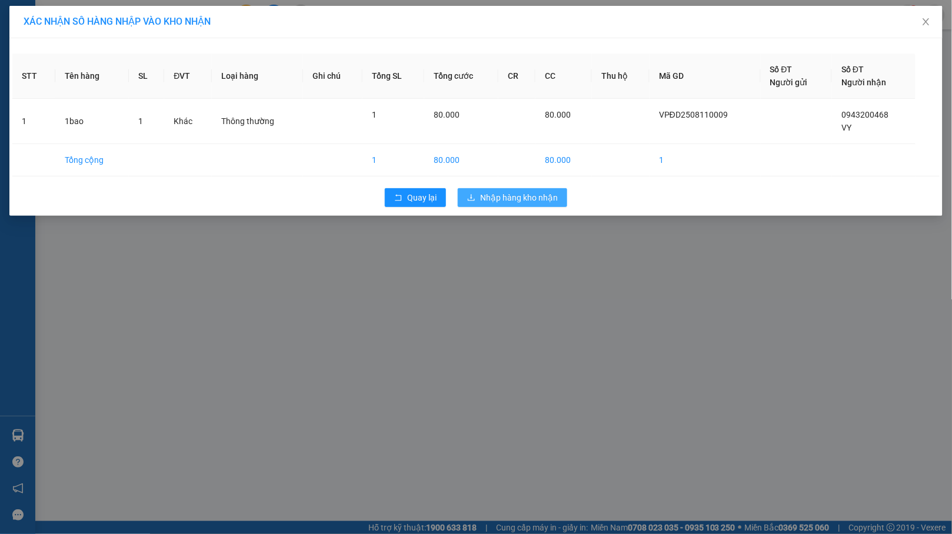
click at [516, 199] on span "Nhập hàng kho nhận" at bounding box center [519, 197] width 78 height 13
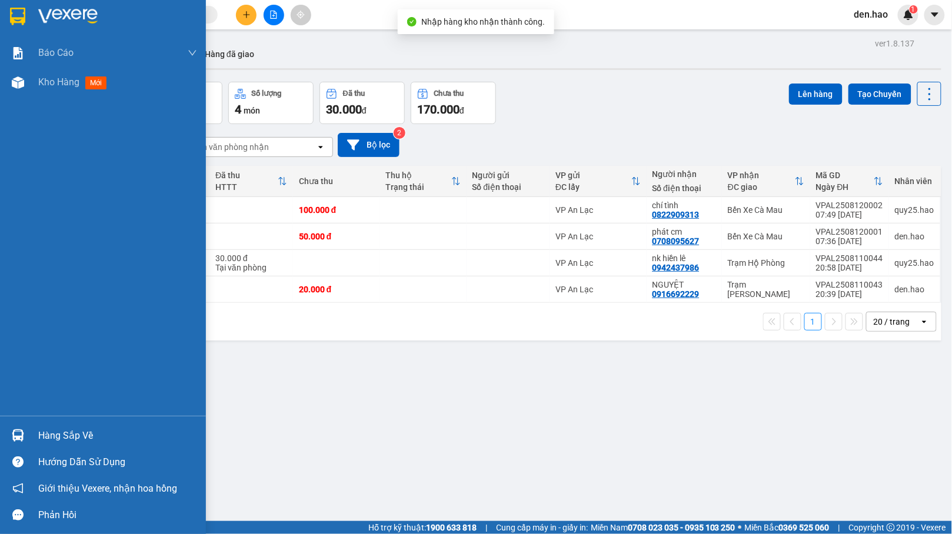
click at [51, 439] on div "Hàng sắp về" at bounding box center [117, 436] width 159 height 18
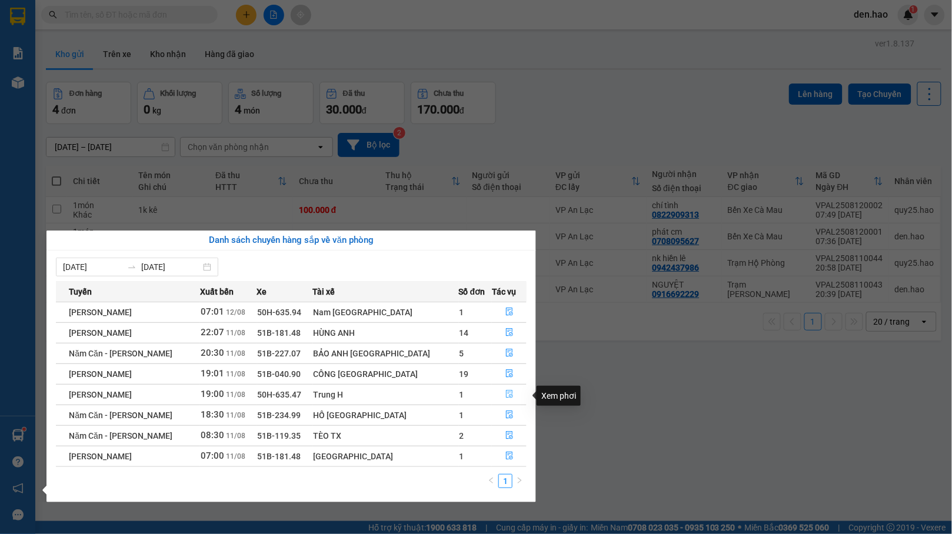
click at [505, 394] on icon "file-done" at bounding box center [509, 394] width 8 height 8
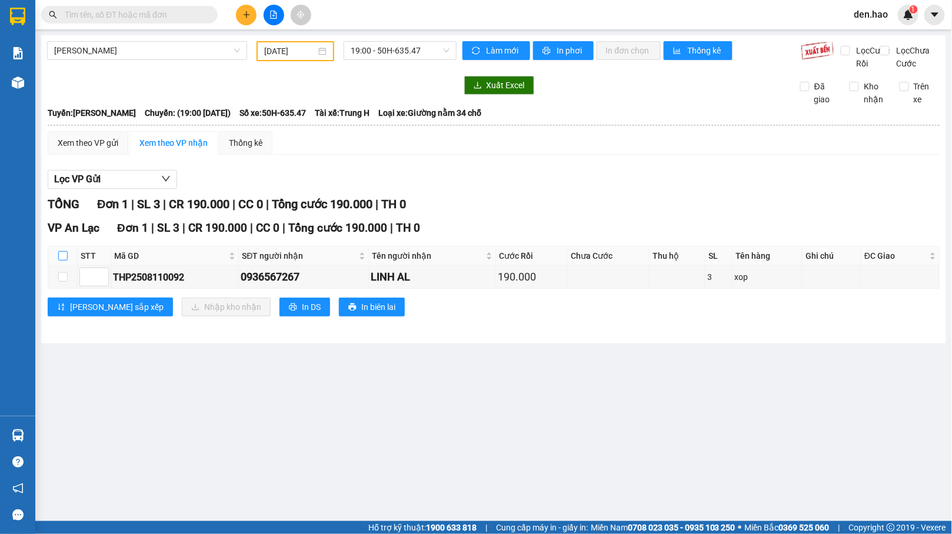
click at [64, 261] on input "checkbox" at bounding box center [62, 255] width 9 height 9
checkbox input "true"
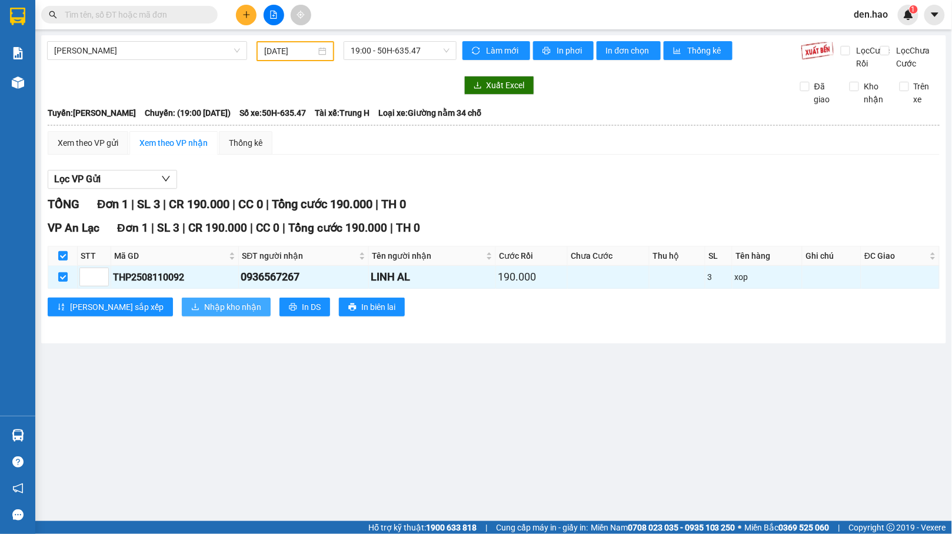
click at [191, 311] on icon "download" at bounding box center [195, 307] width 8 height 8
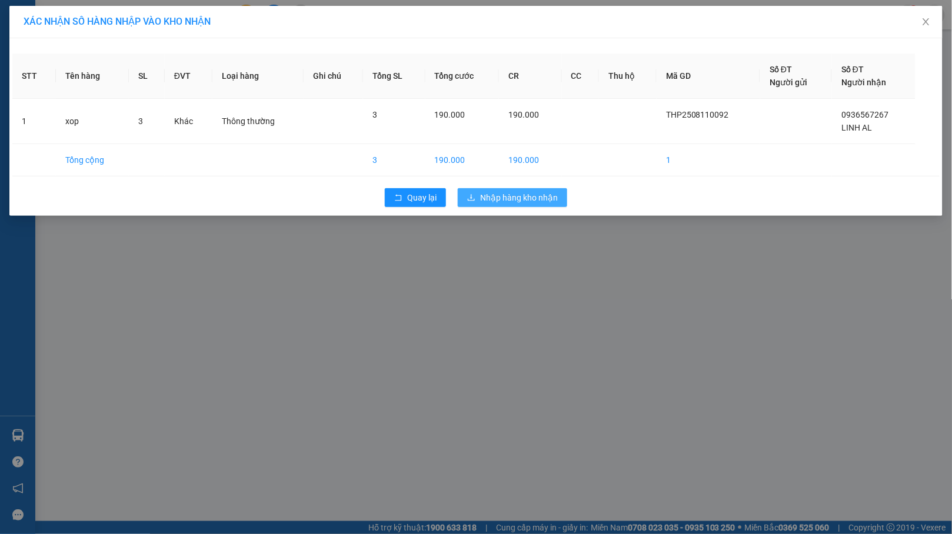
drag, startPoint x: 537, startPoint y: 212, endPoint x: 540, endPoint y: 206, distance: 7.4
click at [540, 206] on div "STT Tên hàng SL ĐVT Loại hàng Ghi chú Tổng SL Tổng cước CR CC Thu hộ Mã GD Số Đ…" at bounding box center [475, 127] width 933 height 178
click at [541, 204] on span "Nhập hàng kho nhận" at bounding box center [519, 197] width 78 height 13
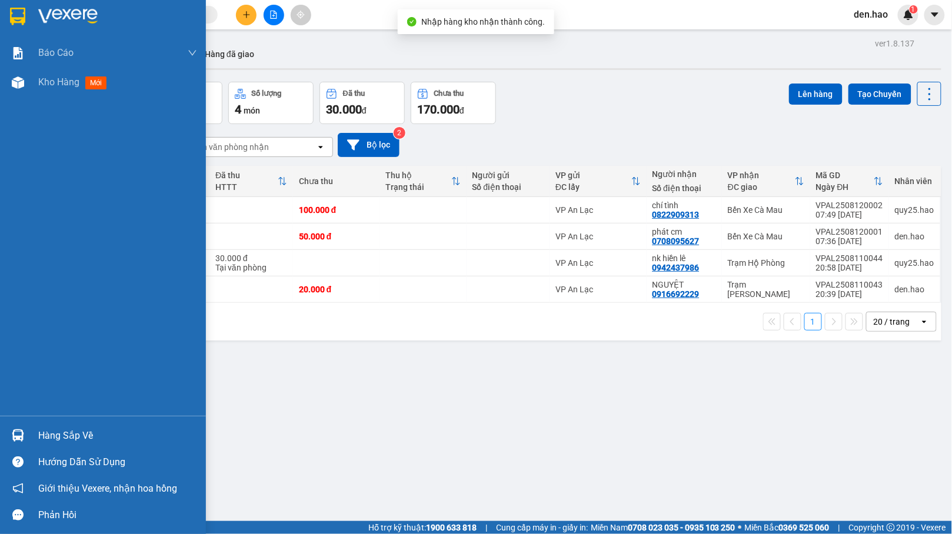
click at [59, 432] on div "Hàng sắp về" at bounding box center [117, 436] width 159 height 18
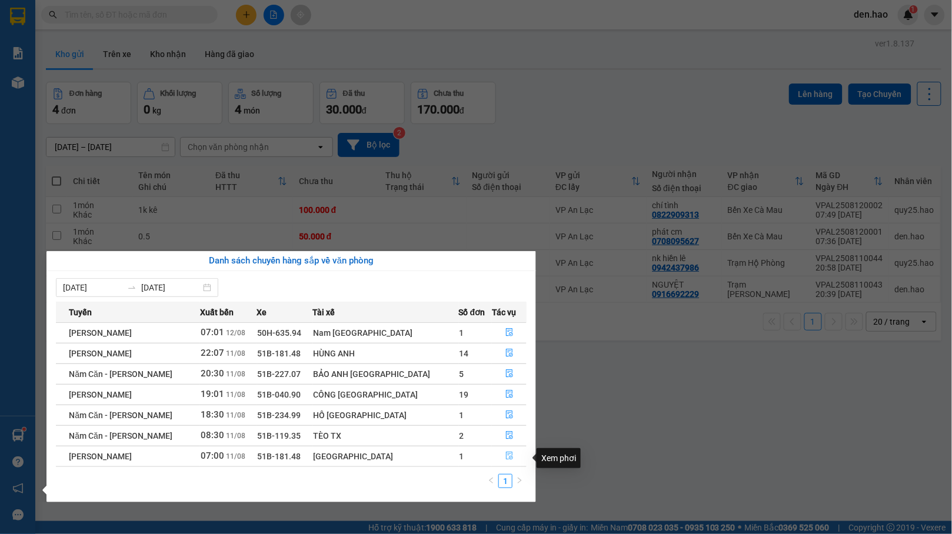
click at [505, 460] on icon "file-done" at bounding box center [509, 456] width 8 height 8
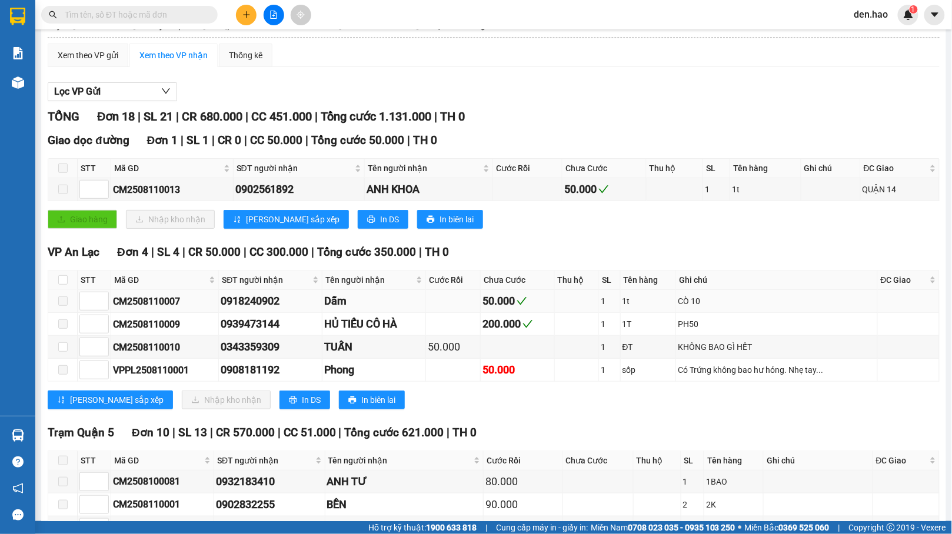
scroll to position [235, 0]
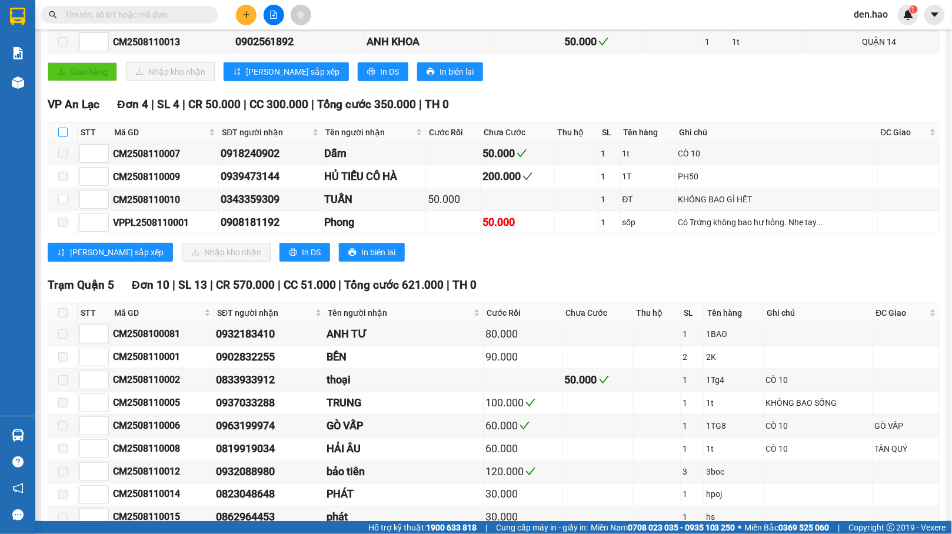
click at [64, 137] on input "checkbox" at bounding box center [62, 132] width 9 height 9
checkbox input "true"
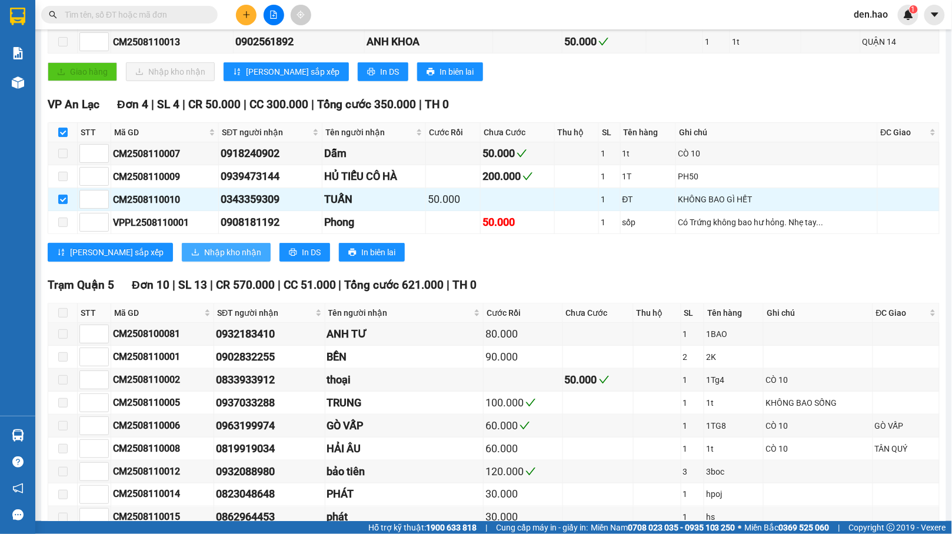
click at [204, 259] on span "Nhập kho nhận" at bounding box center [232, 252] width 57 height 13
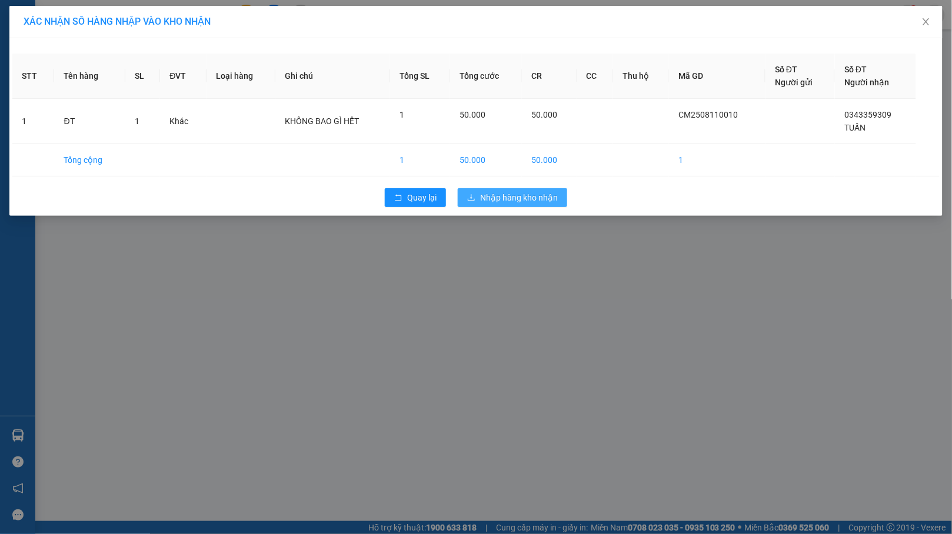
click at [555, 201] on span "Nhập hàng kho nhận" at bounding box center [519, 197] width 78 height 13
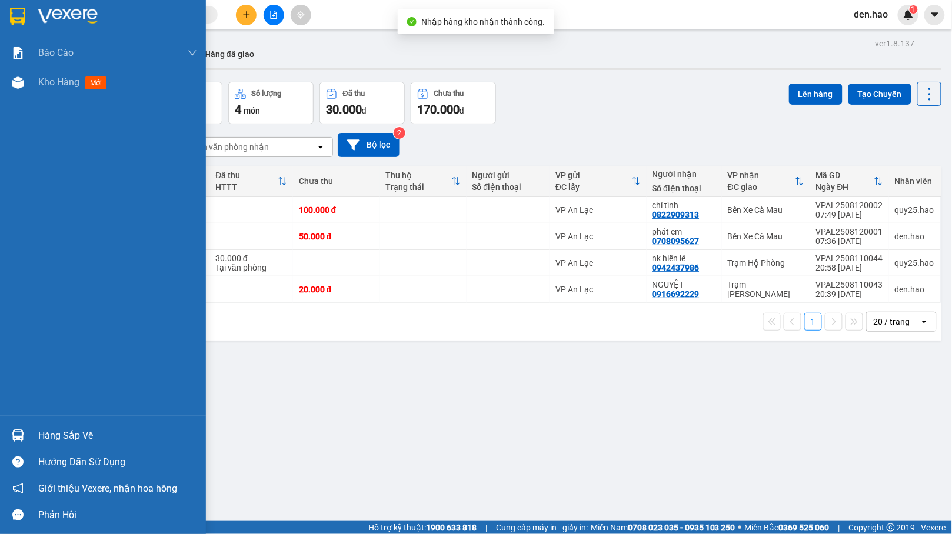
click at [62, 421] on div "Hàng sắp về Hướng dẫn sử dụng Giới thiệu Vexere, nhận hoa hồng Phản hồi" at bounding box center [103, 472] width 206 height 112
click at [74, 434] on div "Hàng sắp về" at bounding box center [117, 436] width 159 height 18
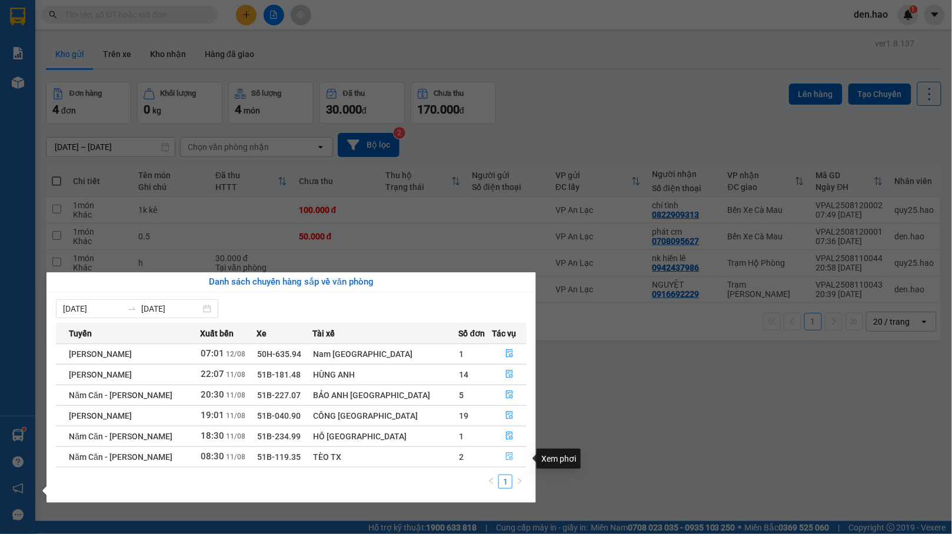
click at [505, 461] on icon "file-done" at bounding box center [509, 457] width 8 height 8
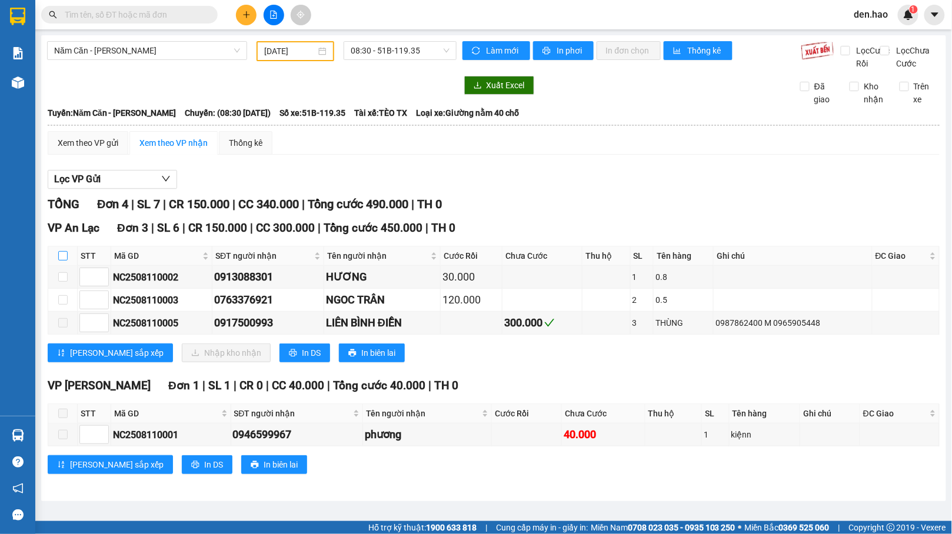
click at [62, 261] on input "checkbox" at bounding box center [62, 255] width 9 height 9
checkbox input "true"
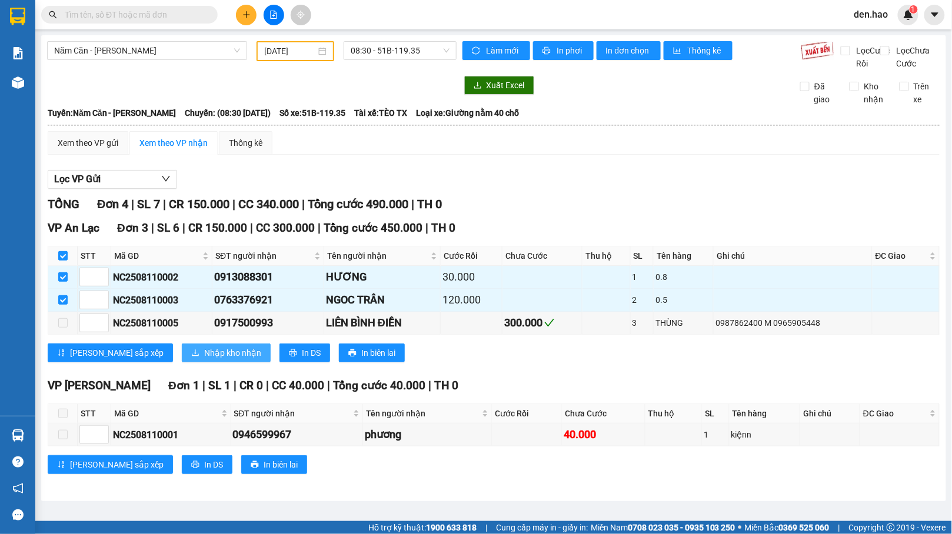
click at [204, 360] on span "Nhập kho nhận" at bounding box center [232, 353] width 57 height 13
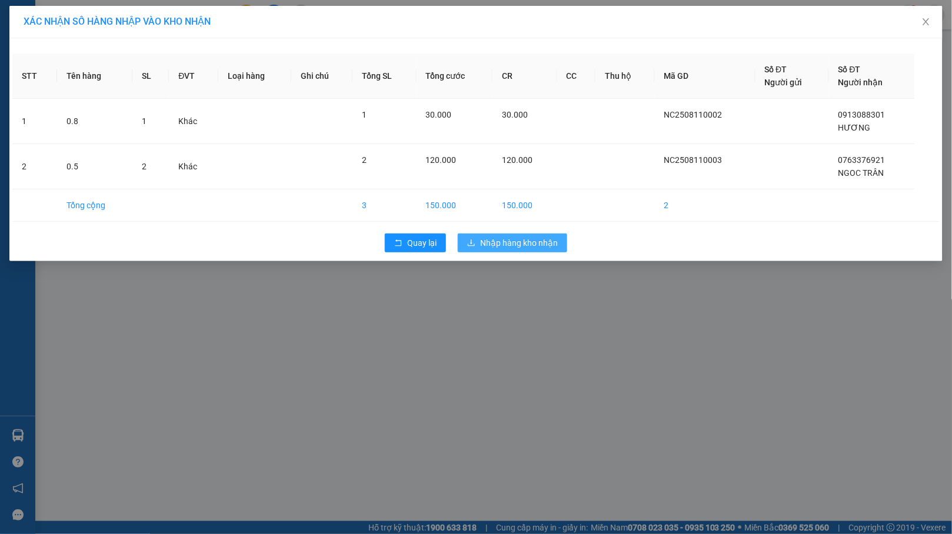
click at [552, 252] on button "Nhập hàng kho nhận" at bounding box center [512, 243] width 109 height 19
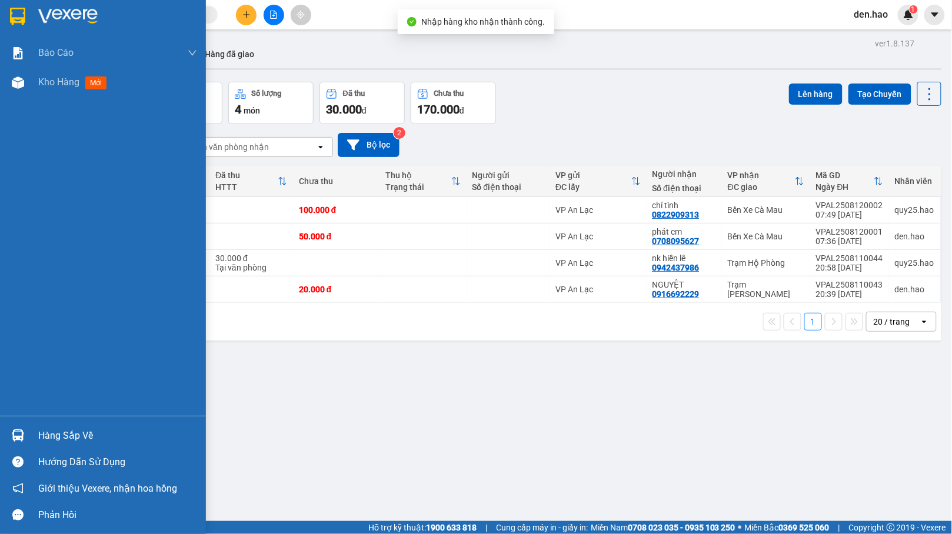
click at [34, 441] on div "Hàng sắp về" at bounding box center [103, 436] width 206 height 26
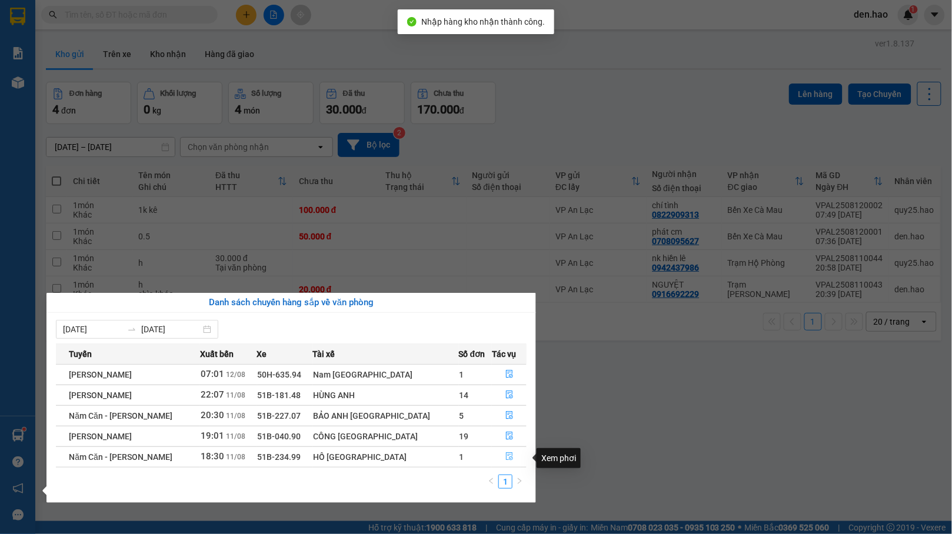
click at [498, 459] on button "button" at bounding box center [510, 457] width 34 height 19
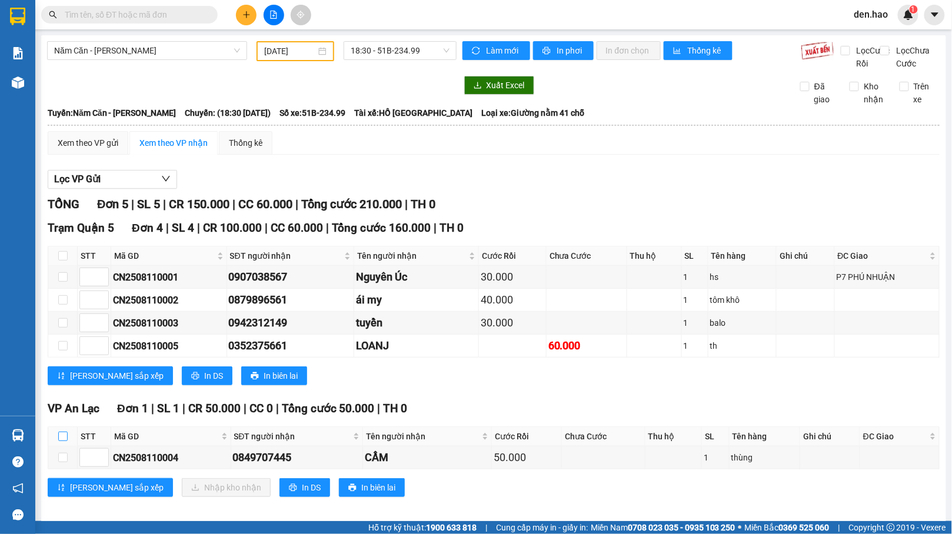
click at [60, 441] on input "checkbox" at bounding box center [62, 436] width 9 height 9
checkbox input "true"
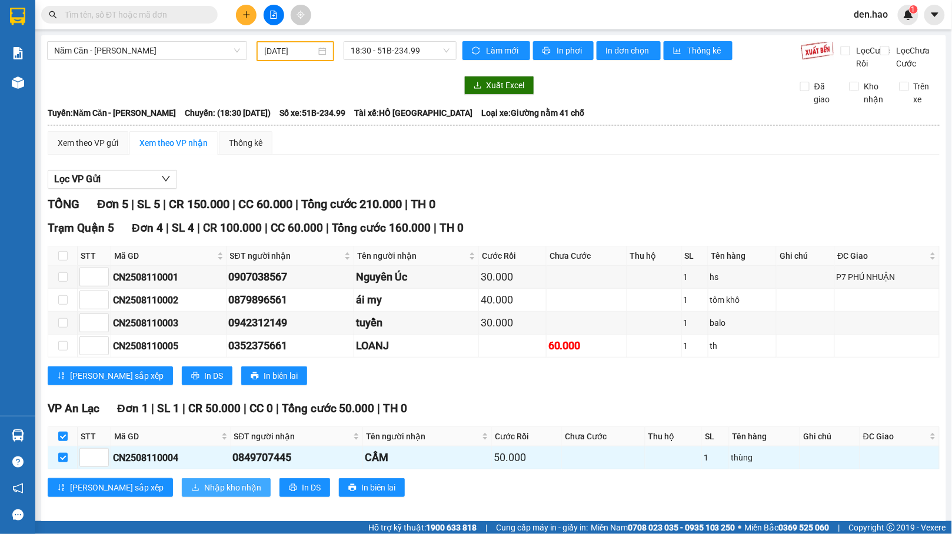
click at [204, 494] on span "Nhập kho nhận" at bounding box center [232, 487] width 57 height 13
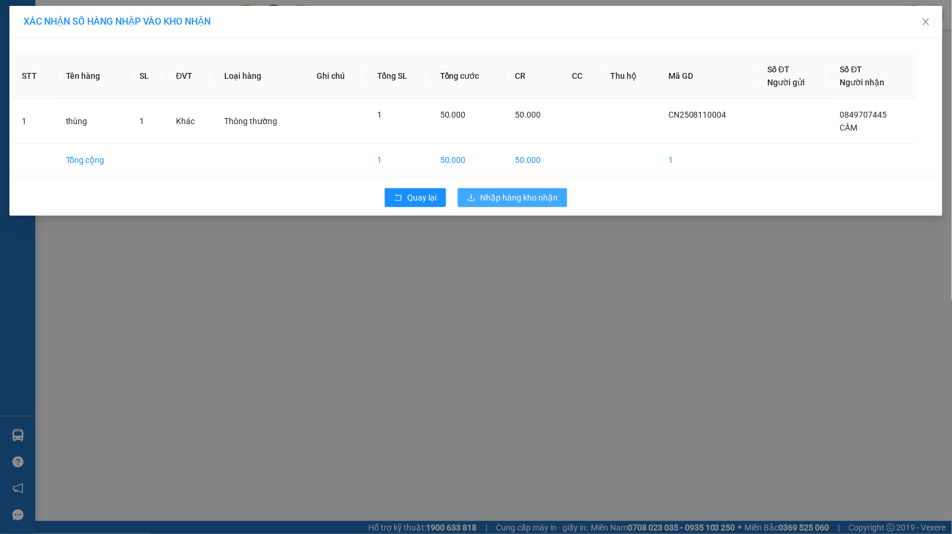
click at [526, 202] on span "Nhập hàng kho nhận" at bounding box center [519, 197] width 78 height 13
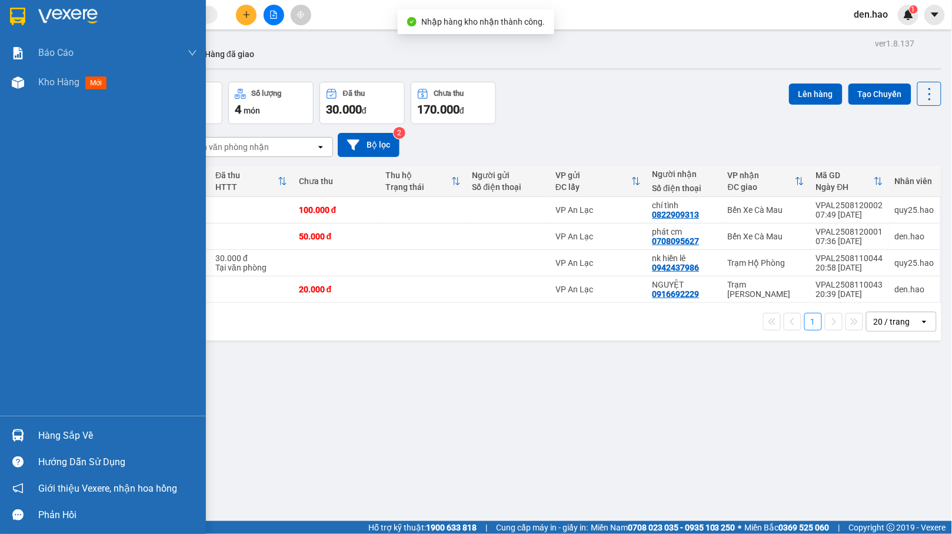
click at [54, 434] on div "Hàng sắp về" at bounding box center [117, 436] width 159 height 18
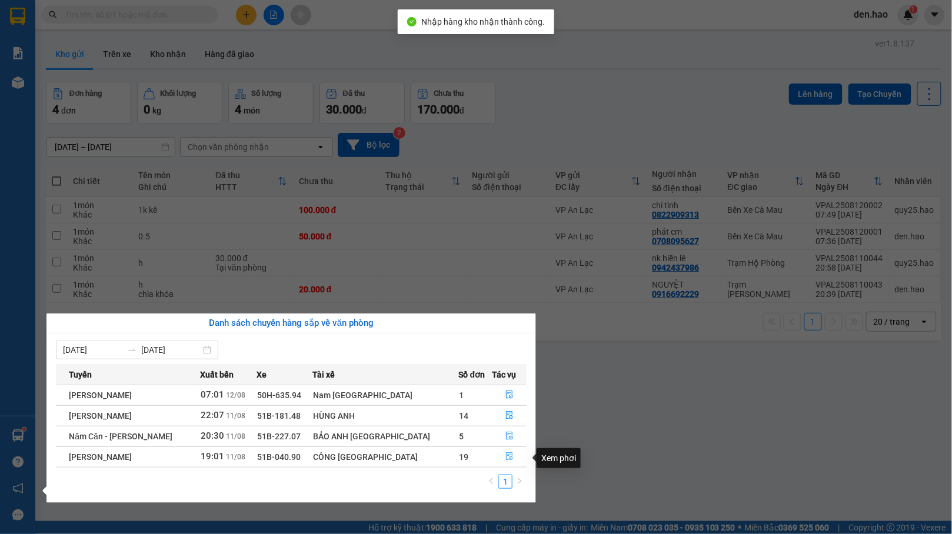
click at [508, 461] on button "button" at bounding box center [510, 457] width 34 height 19
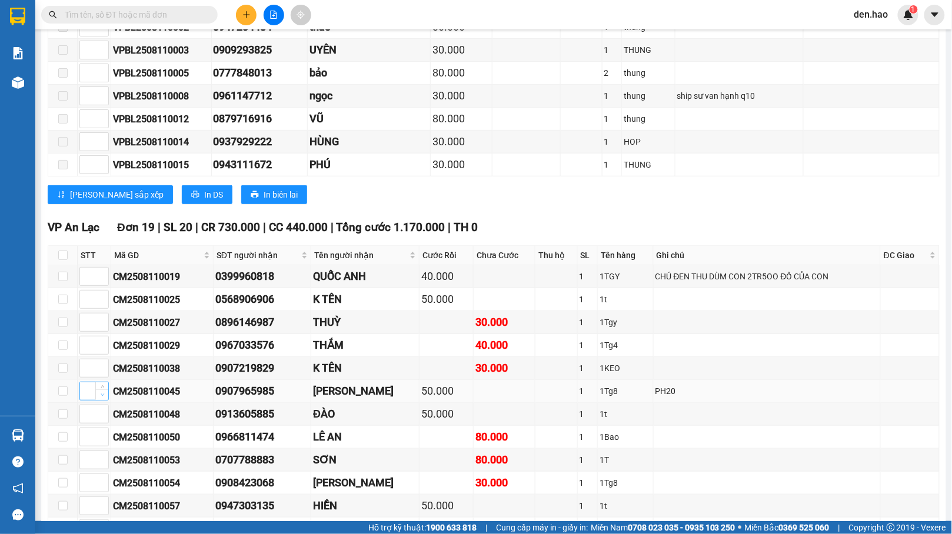
scroll to position [1648, 0]
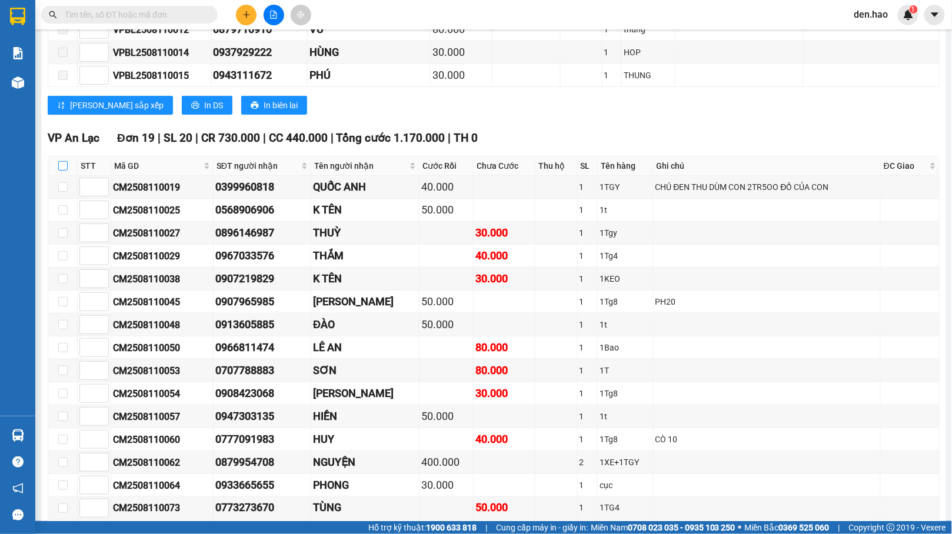
click at [64, 171] on input "checkbox" at bounding box center [62, 165] width 9 height 9
checkbox input "true"
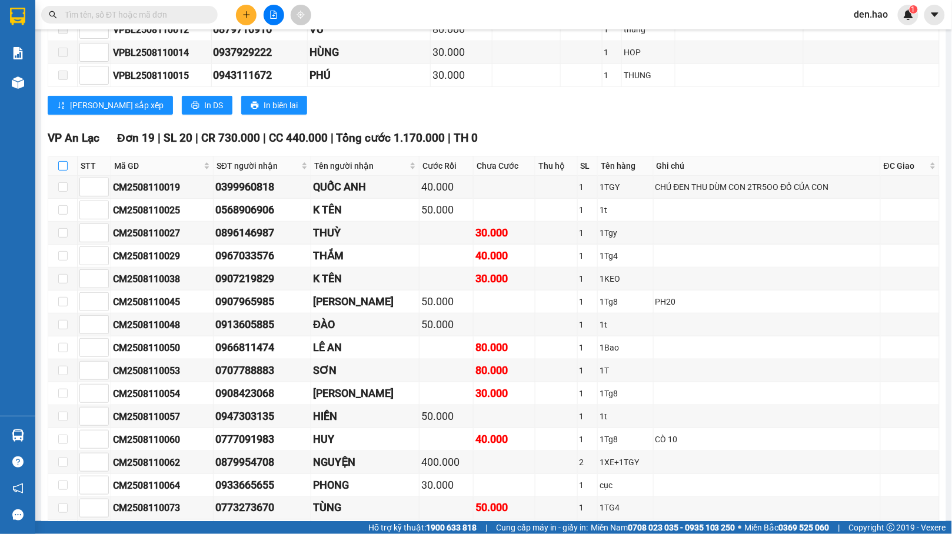
checkbox input "true"
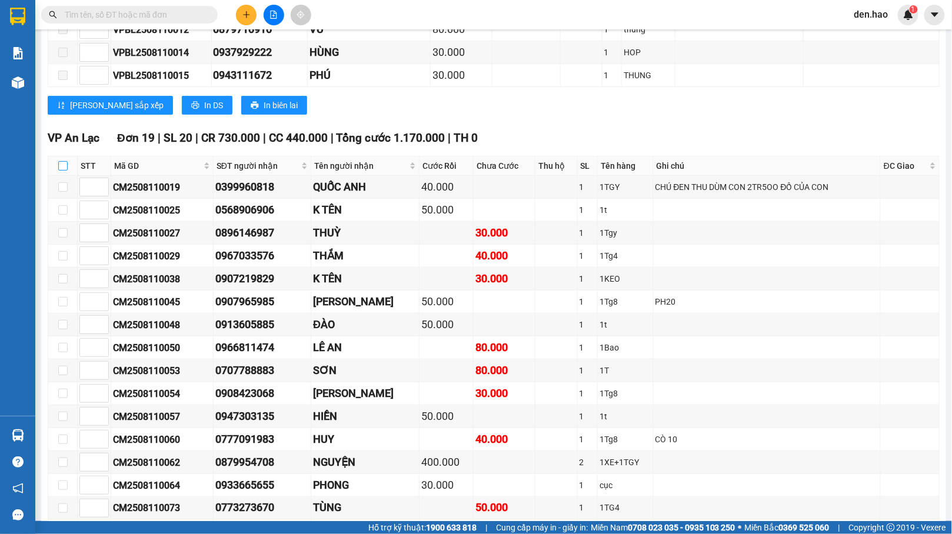
checkbox input "true"
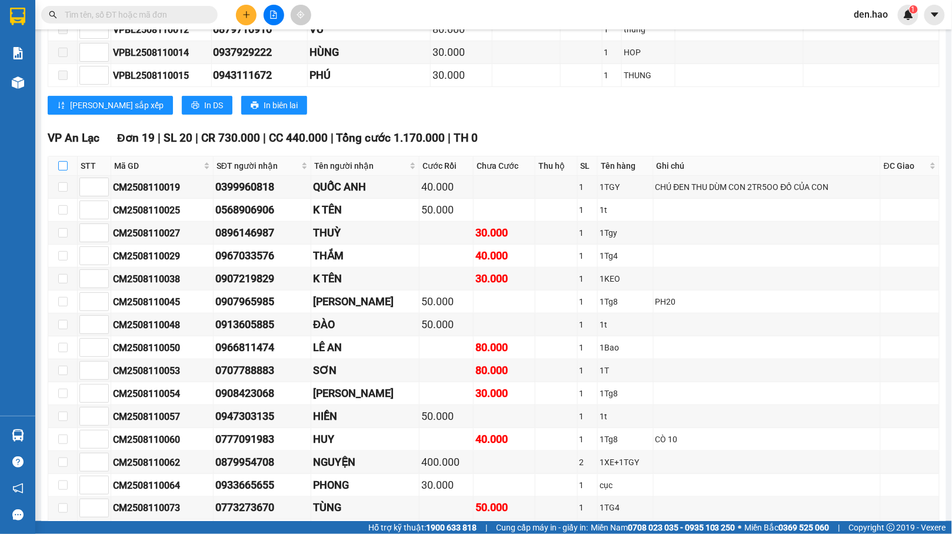
checkbox input "true"
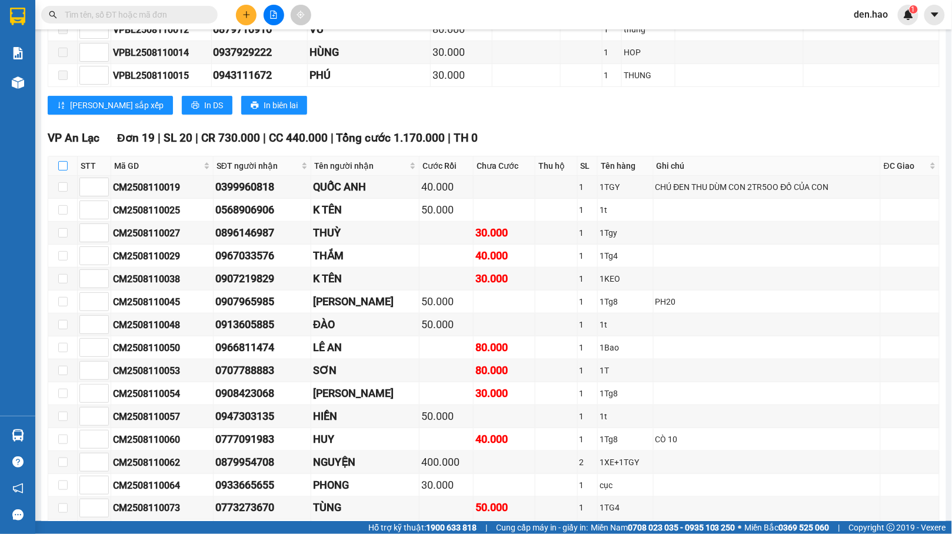
checkbox input "true"
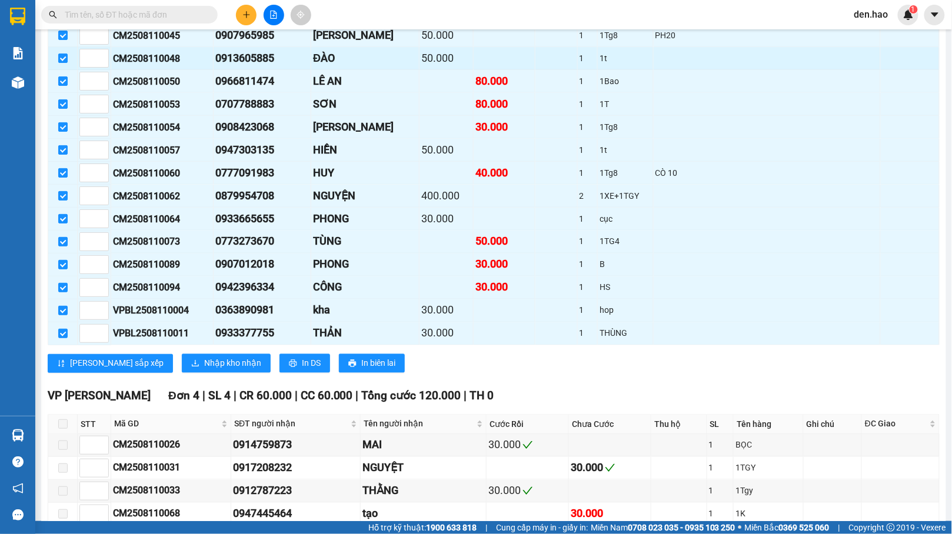
scroll to position [2040, 0]
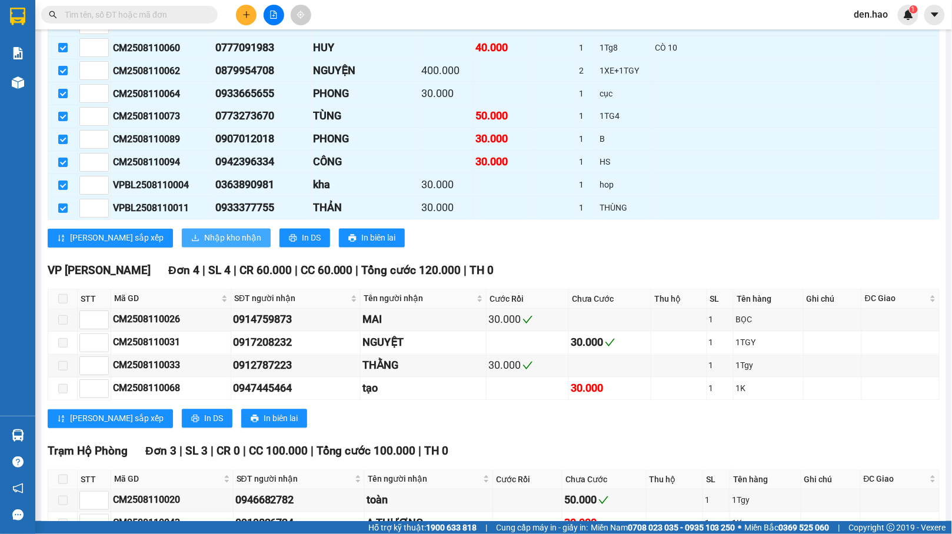
click at [204, 245] on span "Nhập kho nhận" at bounding box center [232, 238] width 57 height 13
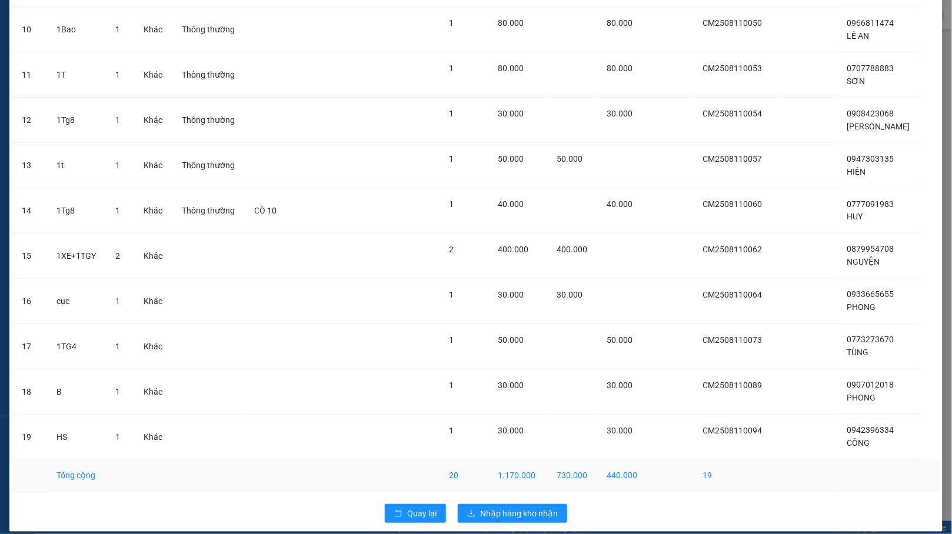
scroll to position [515, 0]
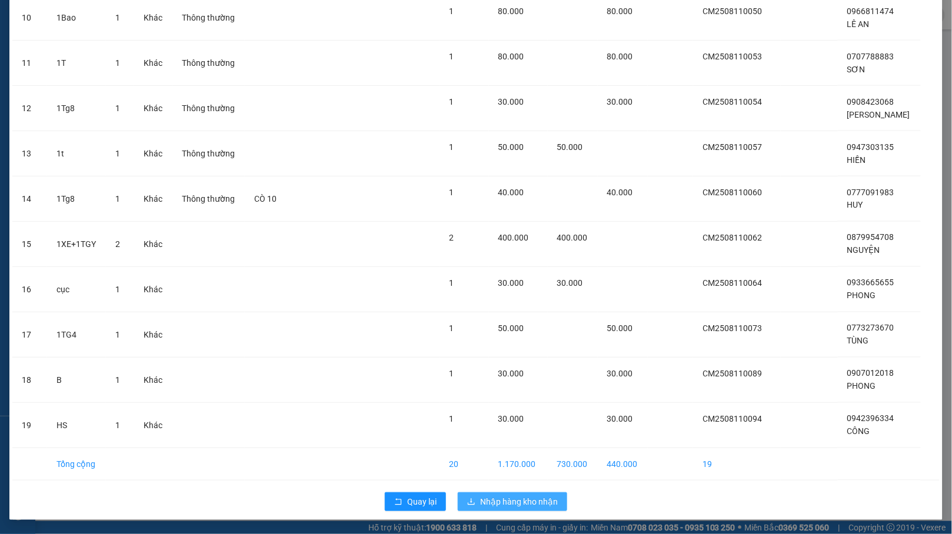
click at [542, 502] on span "Nhập hàng kho nhận" at bounding box center [519, 501] width 78 height 13
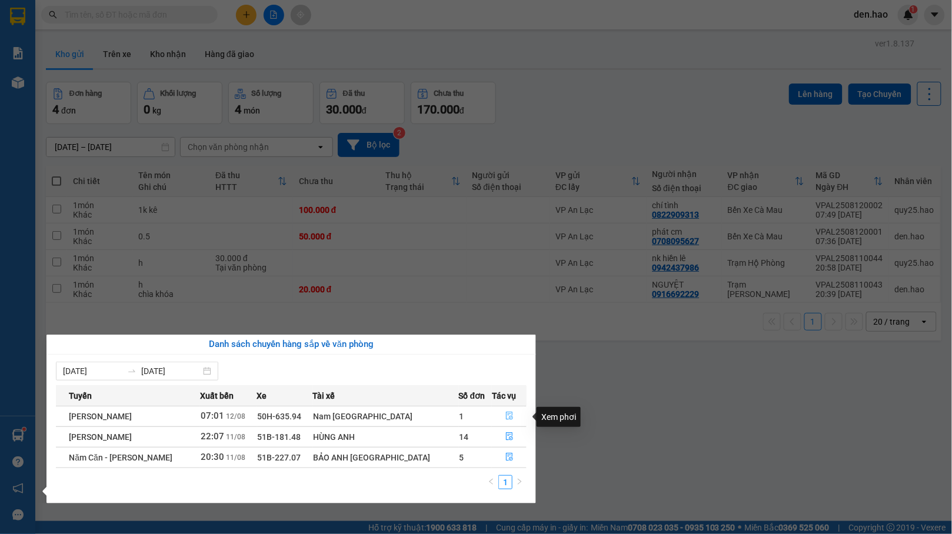
click at [505, 417] on icon "file-done" at bounding box center [509, 416] width 8 height 8
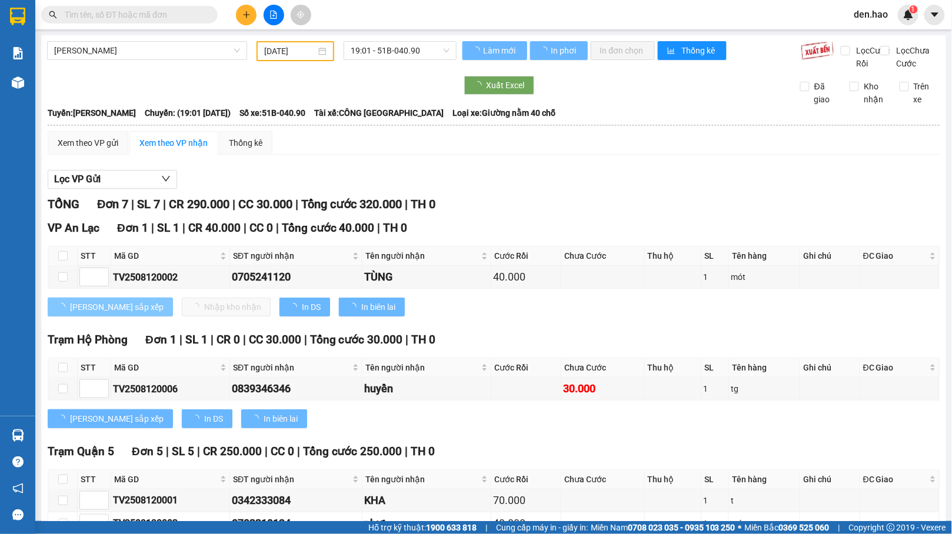
type input "12/08/2025"
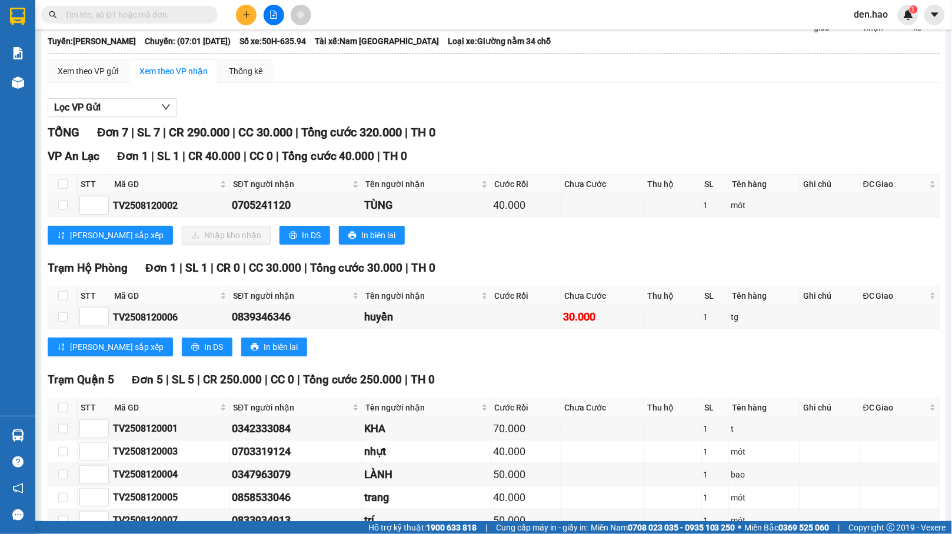
scroll to position [162, 0]
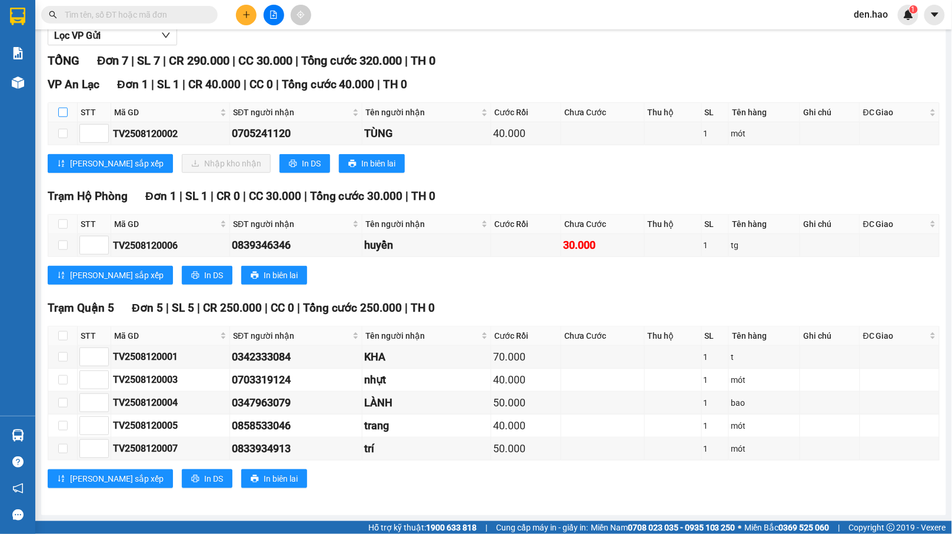
drag, startPoint x: 66, startPoint y: 108, endPoint x: 71, endPoint y: 114, distance: 7.2
click at [66, 108] on input "checkbox" at bounding box center [62, 112] width 9 height 9
checkbox input "true"
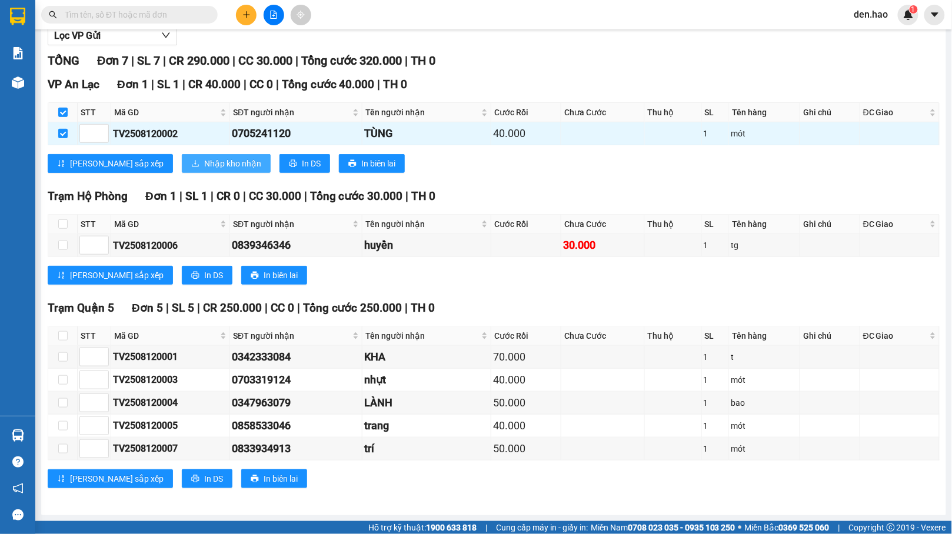
click at [204, 157] on span "Nhập kho nhận" at bounding box center [232, 163] width 57 height 13
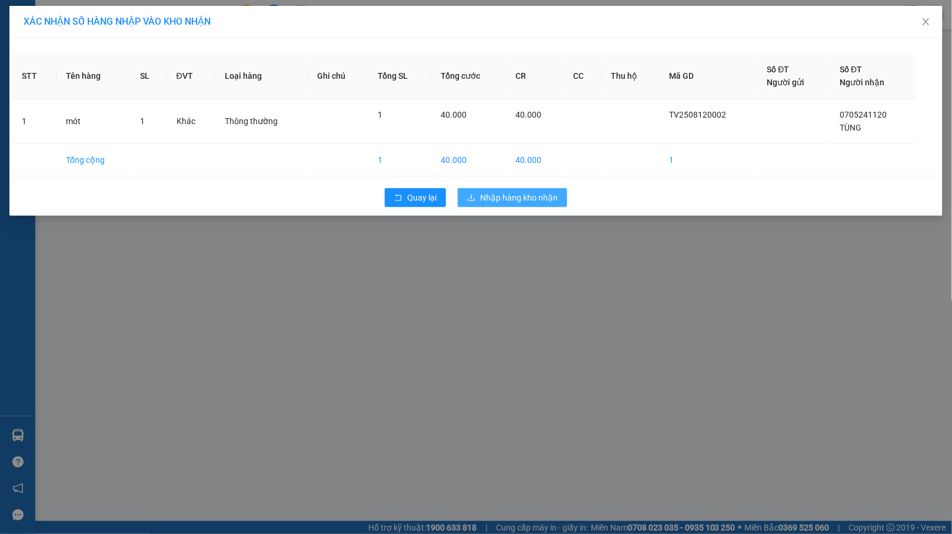
click at [545, 194] on span "Nhập hàng kho nhận" at bounding box center [519, 197] width 78 height 13
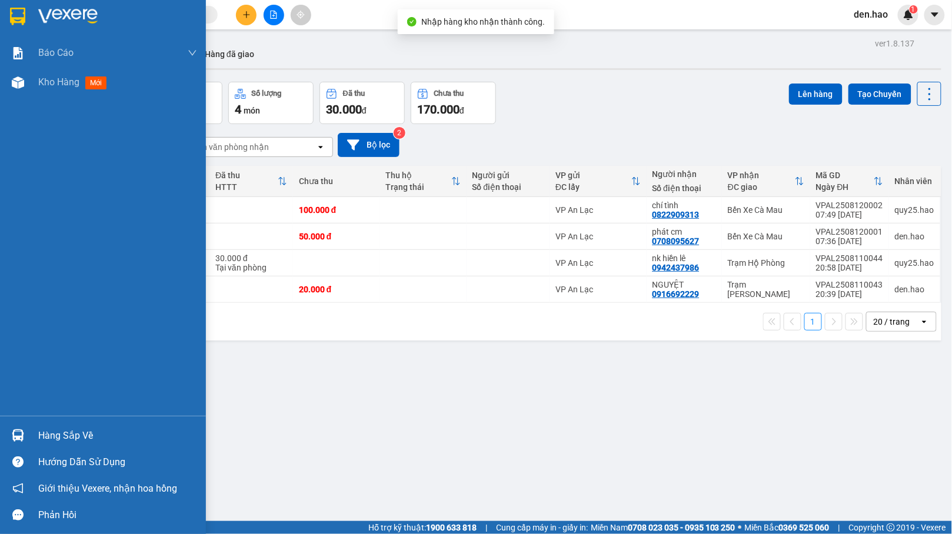
click at [87, 435] on div "Hàng sắp về" at bounding box center [117, 436] width 159 height 18
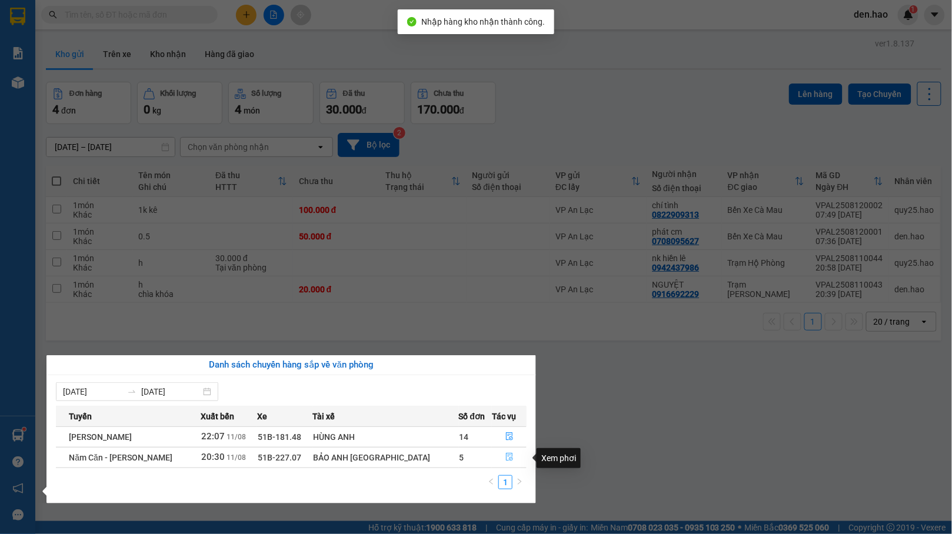
click at [505, 461] on icon "file-done" at bounding box center [509, 457] width 8 height 8
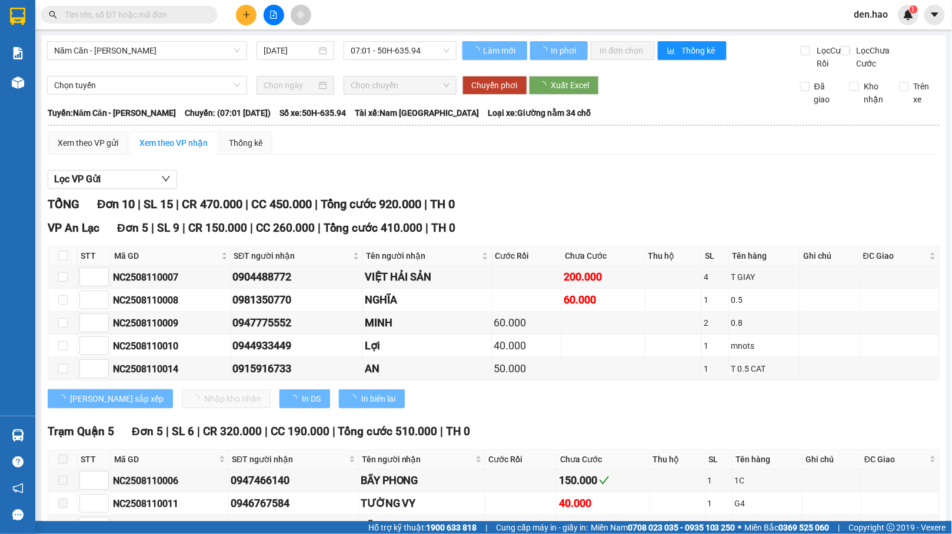
type input "[DATE]"
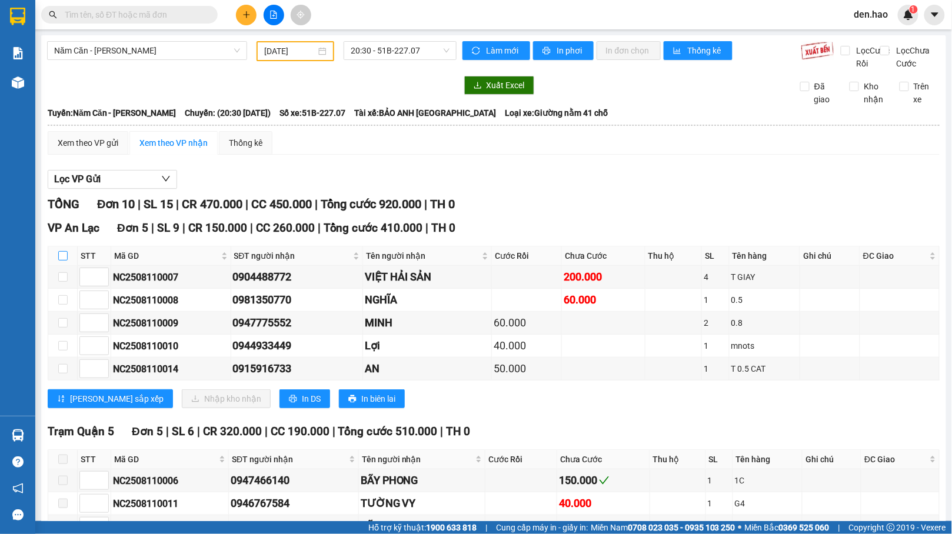
click at [62, 261] on input "checkbox" at bounding box center [62, 255] width 9 height 9
checkbox input "true"
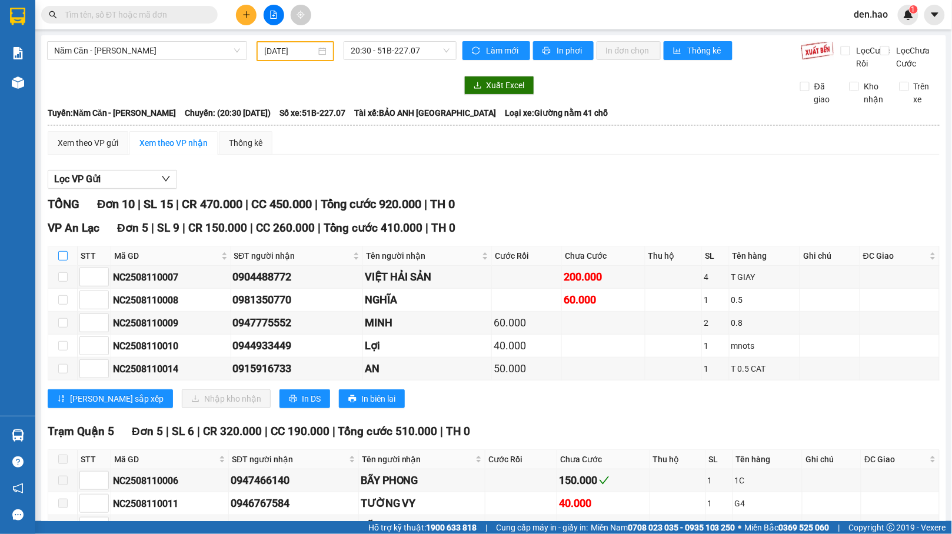
checkbox input "true"
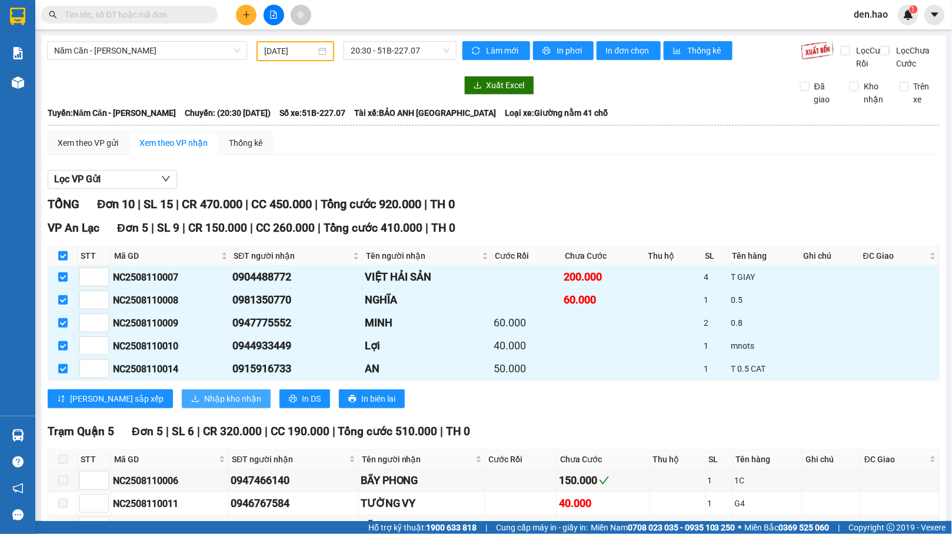
click at [204, 405] on span "Nhập kho nhận" at bounding box center [232, 398] width 57 height 13
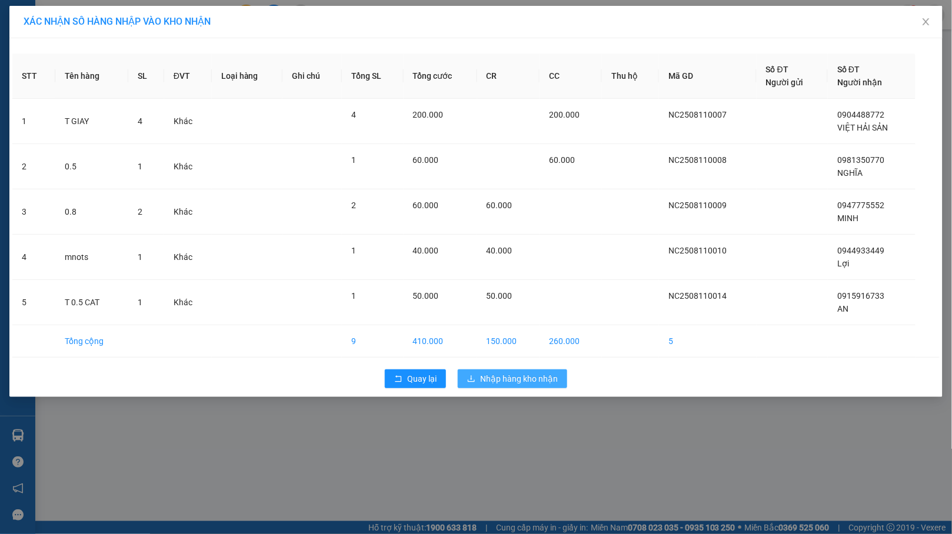
click at [510, 381] on span "Nhập hàng kho nhận" at bounding box center [519, 378] width 78 height 13
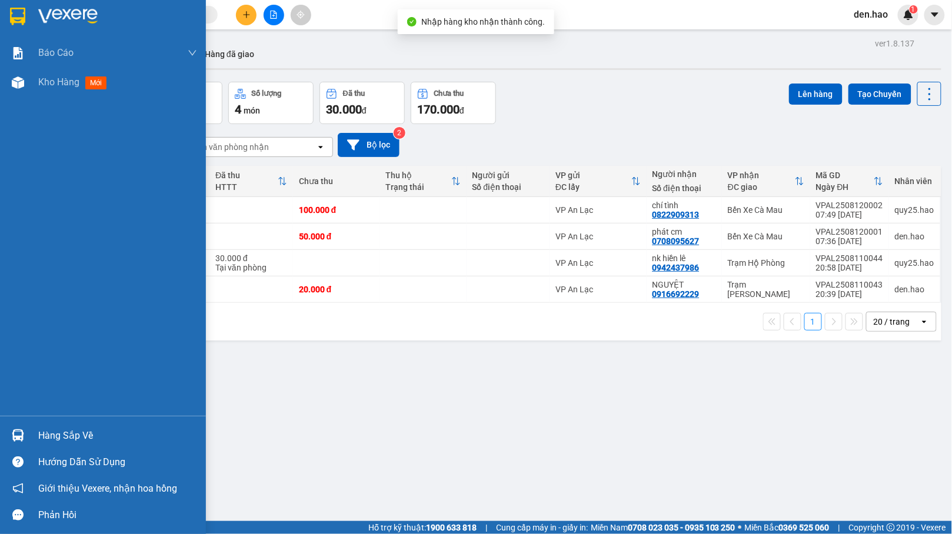
click at [48, 435] on div "Hàng sắp về" at bounding box center [117, 436] width 159 height 18
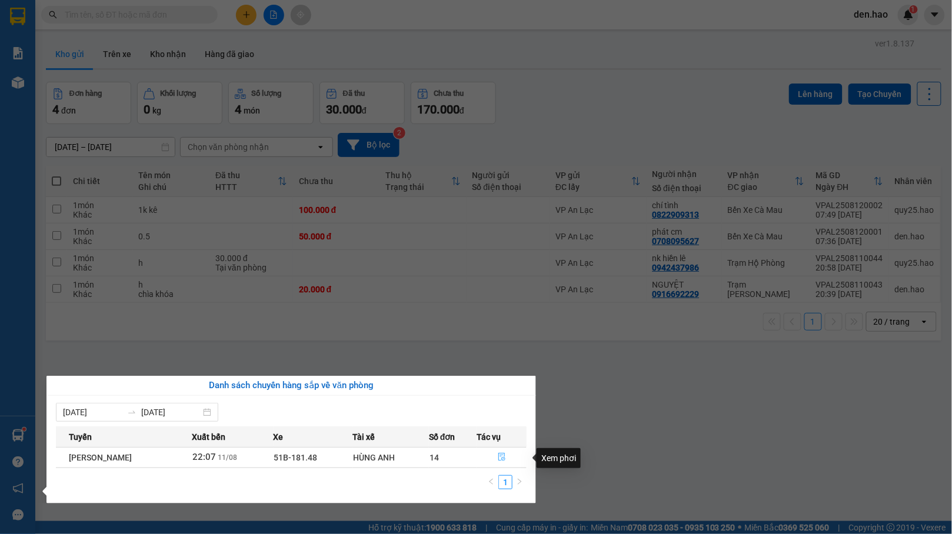
click at [504, 460] on icon "file-done" at bounding box center [502, 457] width 8 height 8
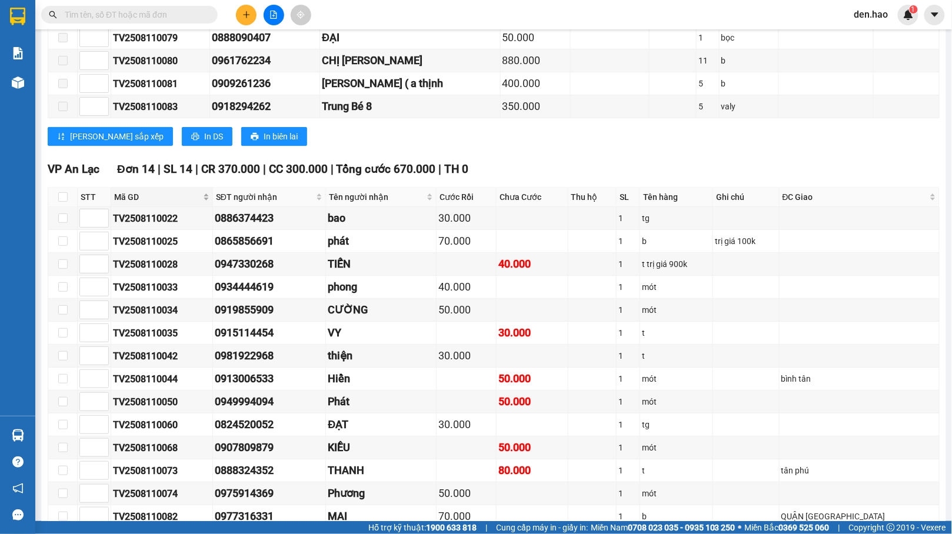
scroll to position [1438, 0]
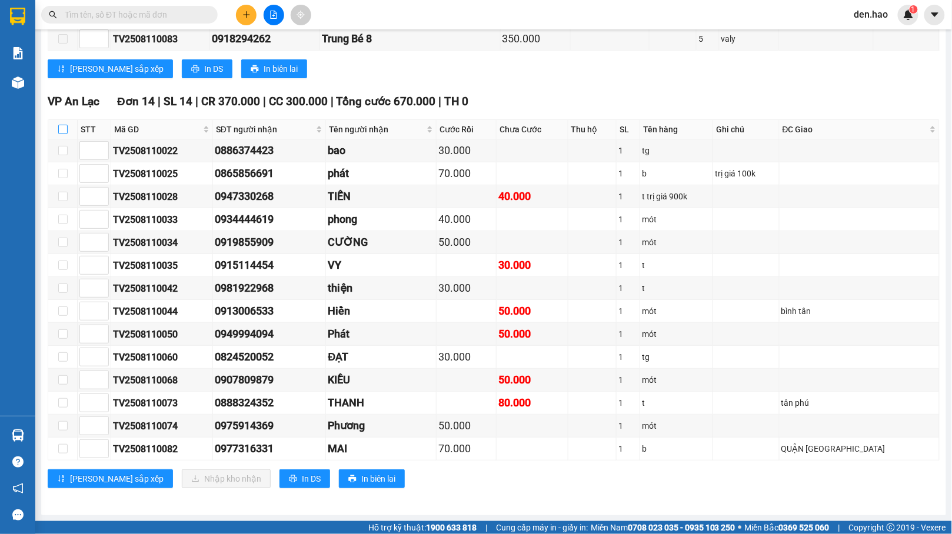
click at [66, 125] on input "checkbox" at bounding box center [62, 129] width 9 height 9
checkbox input "true"
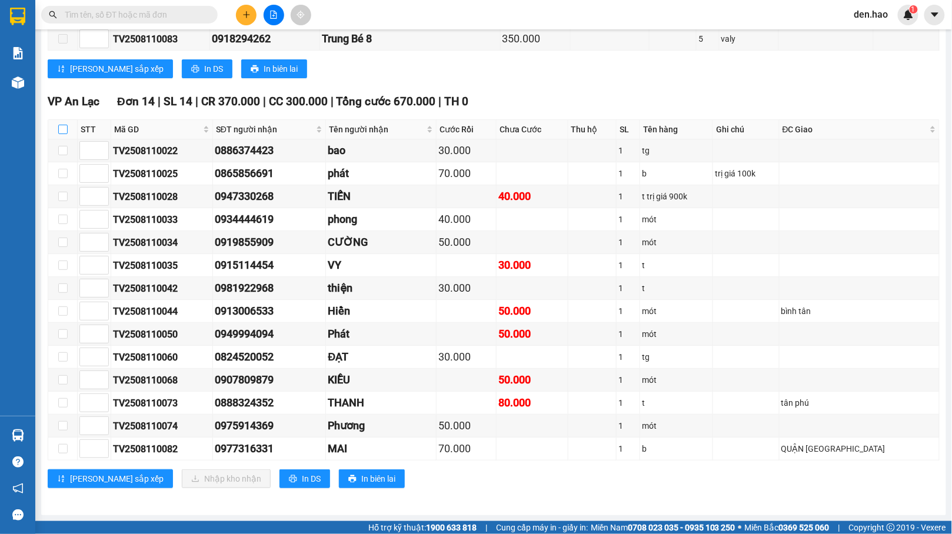
checkbox input "true"
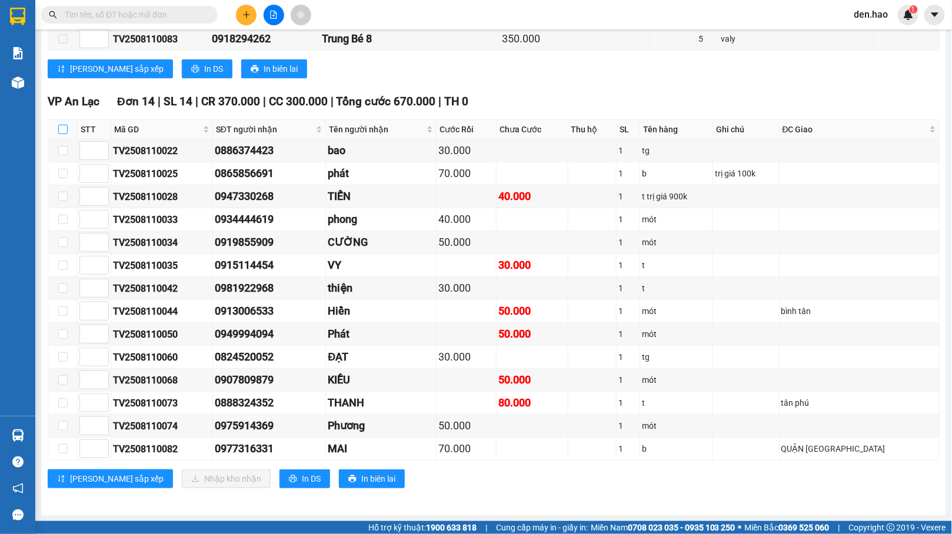
checkbox input "true"
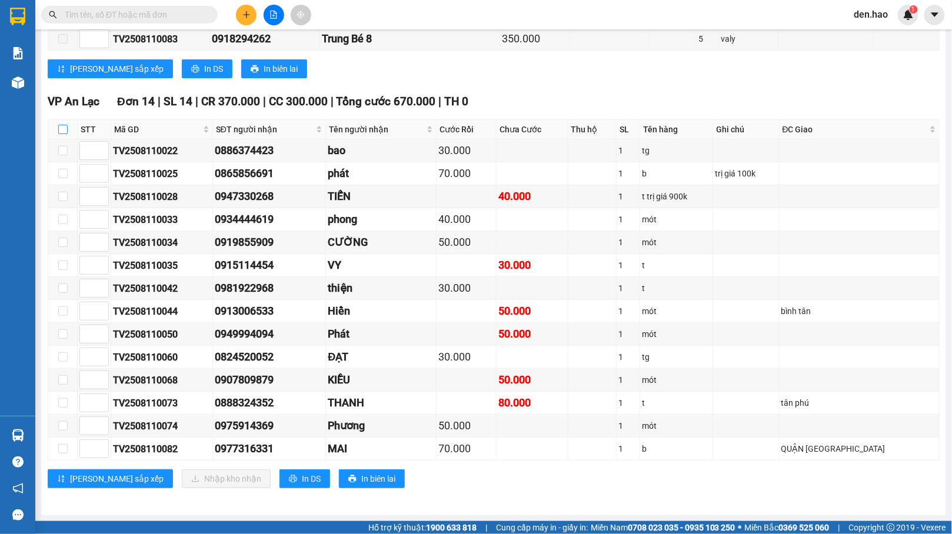
checkbox input "true"
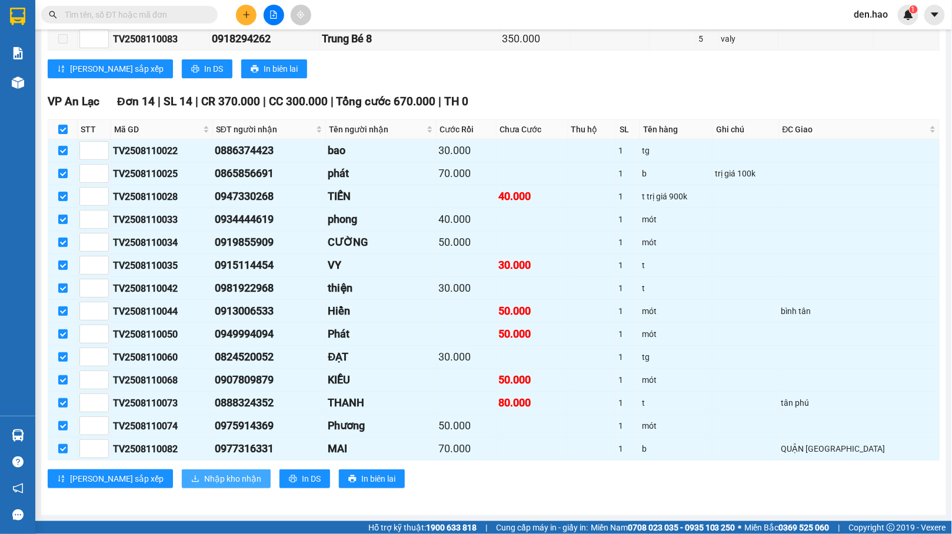
click at [204, 479] on span "Nhập kho nhận" at bounding box center [232, 479] width 57 height 13
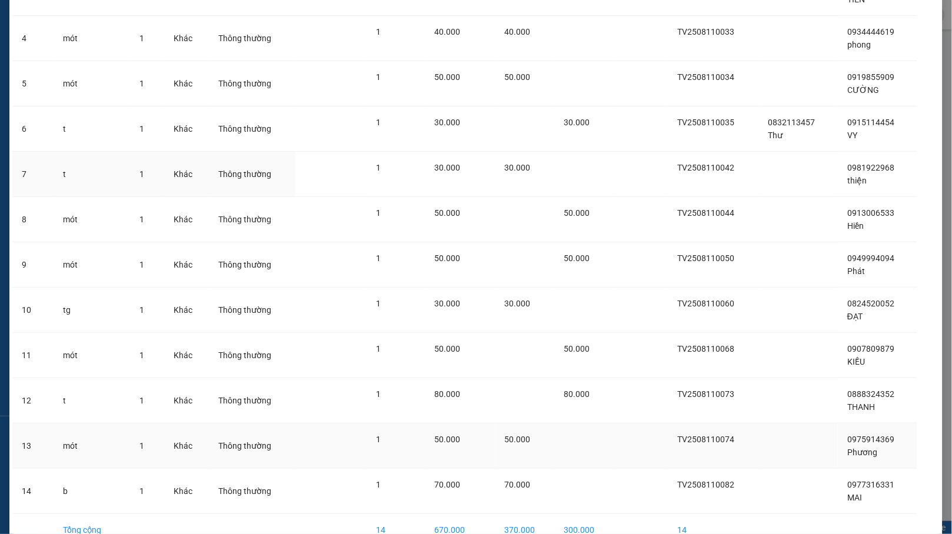
scroll to position [288, 0]
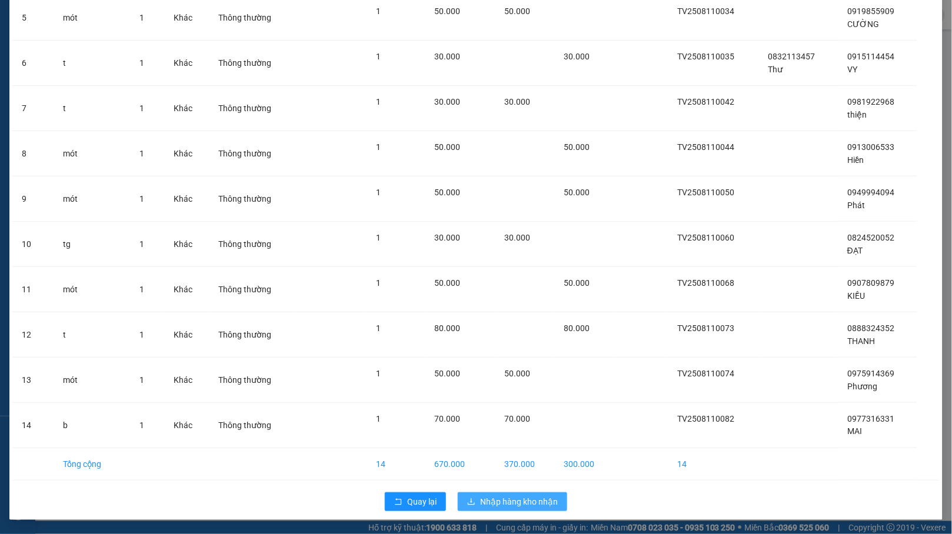
click at [532, 499] on span "Nhập hàng kho nhận" at bounding box center [519, 501] width 78 height 13
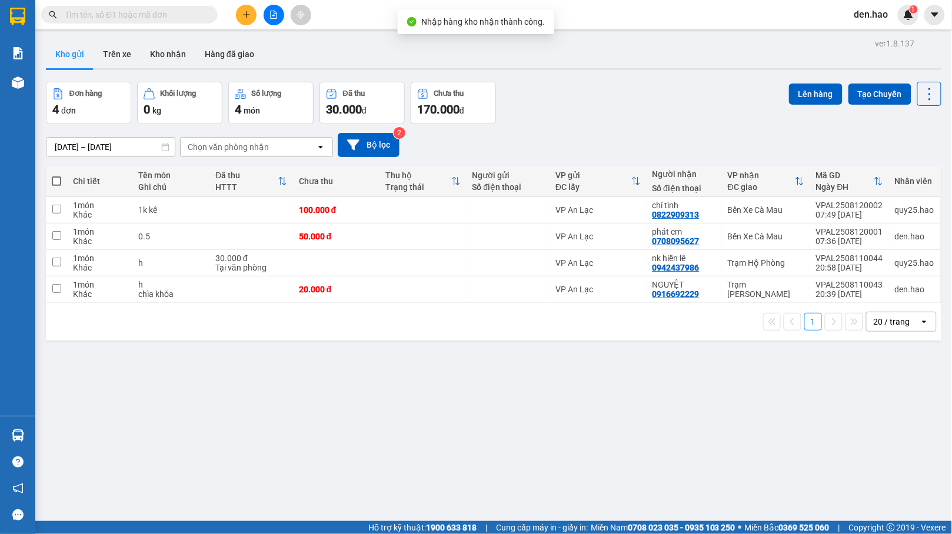
click at [65, 437] on div "ver 1.8.137 Kho gửi Trên xe Kho nhận Hàng đã giao Đơn hàng 4 đơn Khối lượng 0 k…" at bounding box center [493, 302] width 905 height 534
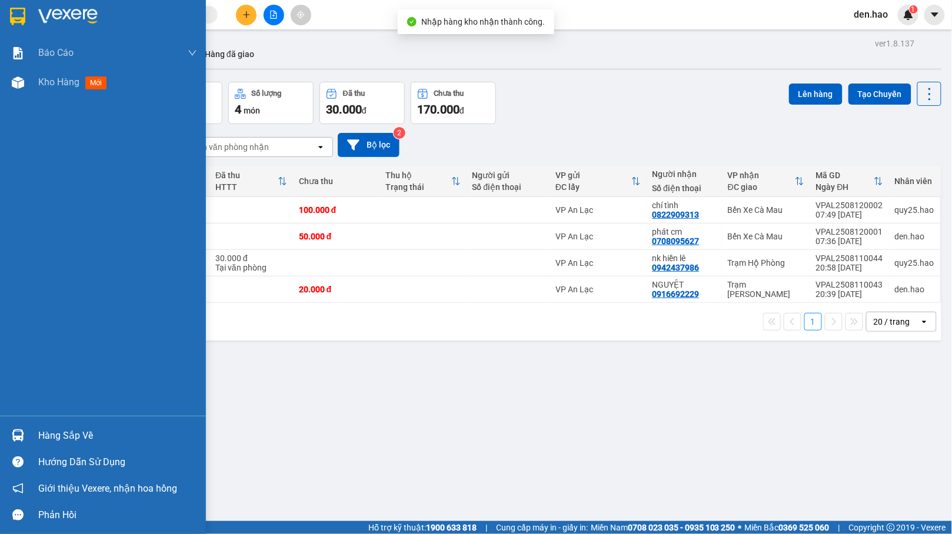
drag, startPoint x: 26, startPoint y: 454, endPoint x: 45, endPoint y: 448, distance: 19.7
click at [45, 449] on div "Hướng dẫn sử dụng" at bounding box center [103, 462] width 206 height 26
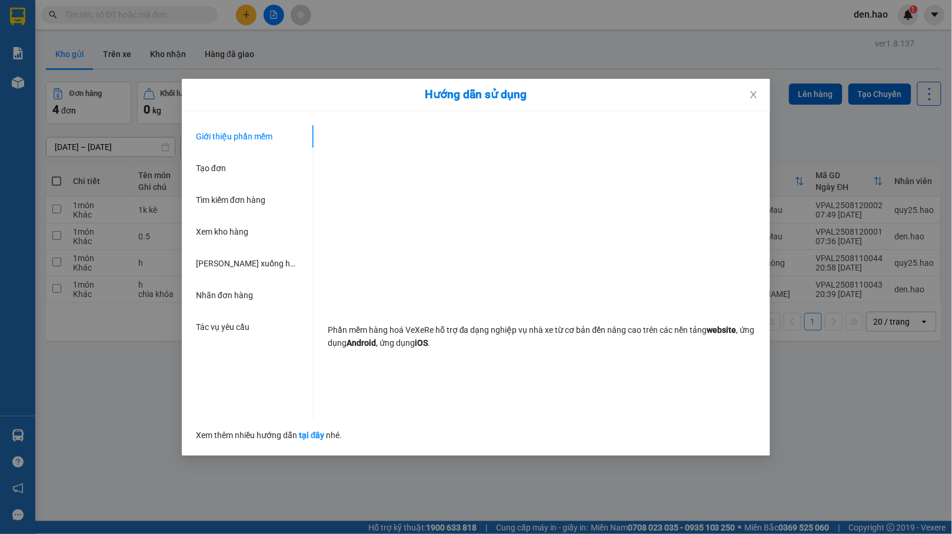
click at [62, 439] on div "Hướng dẫn sử dụng Giới thiệu phần mềm Tạo đơn Tìm kiếm đơn hàng Xem kho hàng Lê…" at bounding box center [476, 267] width 952 height 534
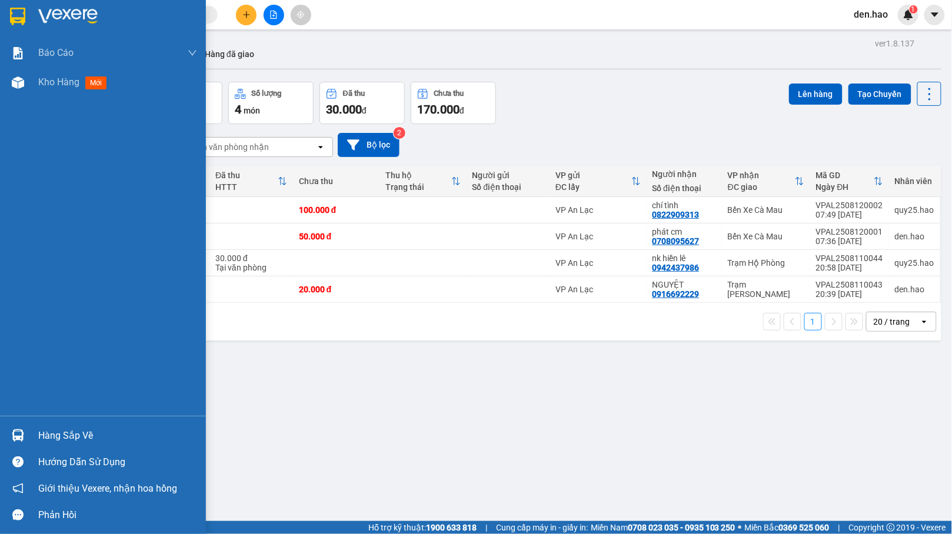
click at [34, 438] on div "Hàng sắp về" at bounding box center [103, 436] width 206 height 26
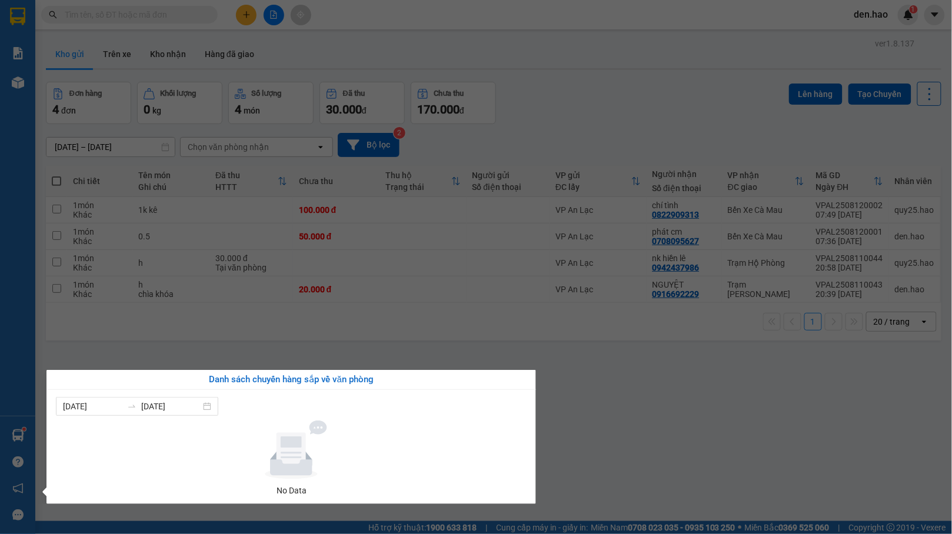
click at [833, 370] on section "Kết quả tìm kiếm ( 64 ) Bộ lọc Mã ĐH Trạng thái Món hàng Thu hộ Tổng cước Chưa …" at bounding box center [476, 267] width 952 height 534
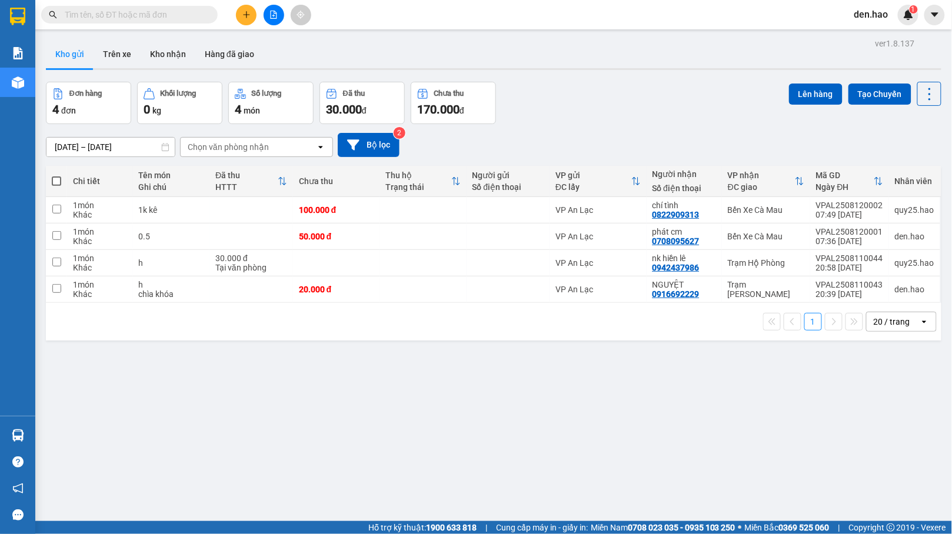
click at [247, 25] on div "Kết quả tìm kiếm ( 0 ) Bộ lọc No Data den.hao 1" at bounding box center [476, 14] width 952 height 29
click at [250, 16] on icon "plus" at bounding box center [246, 15] width 8 height 8
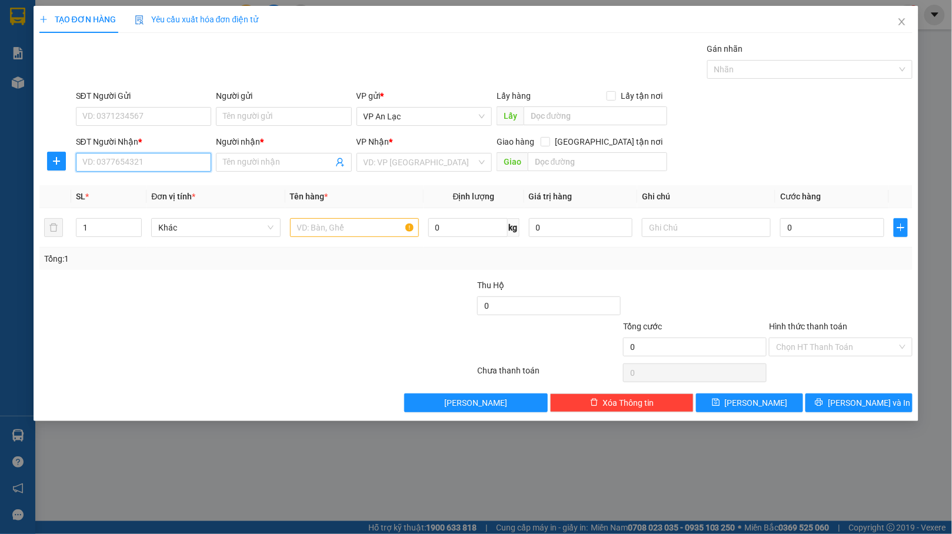
click at [177, 165] on input "SĐT Người Nhận *" at bounding box center [143, 162] width 135 height 19
click at [158, 161] on input "6446" at bounding box center [143, 162] width 135 height 19
type input "6"
type input "091746446"
click at [250, 164] on input "Người nhận *" at bounding box center [277, 162] width 109 height 13
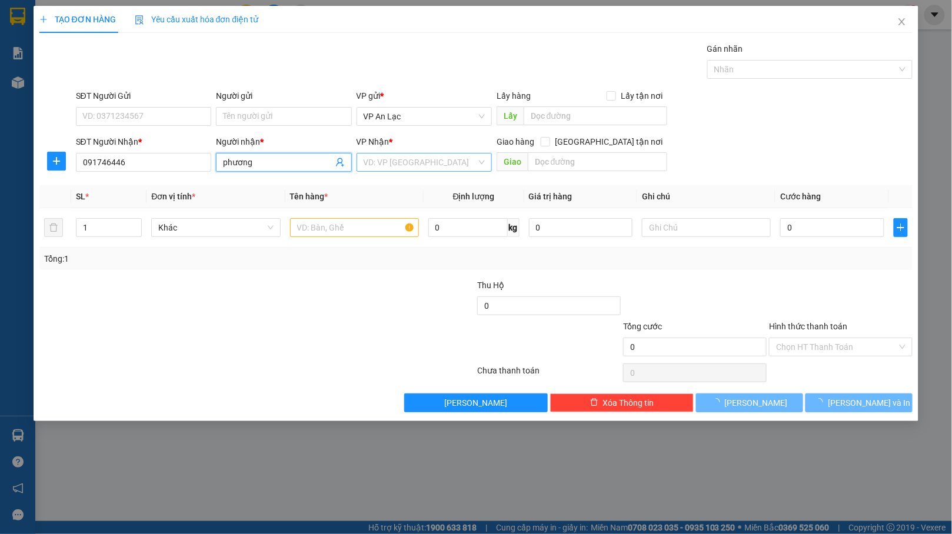
type input "phương"
click at [433, 170] on input "search" at bounding box center [420, 163] width 113 height 18
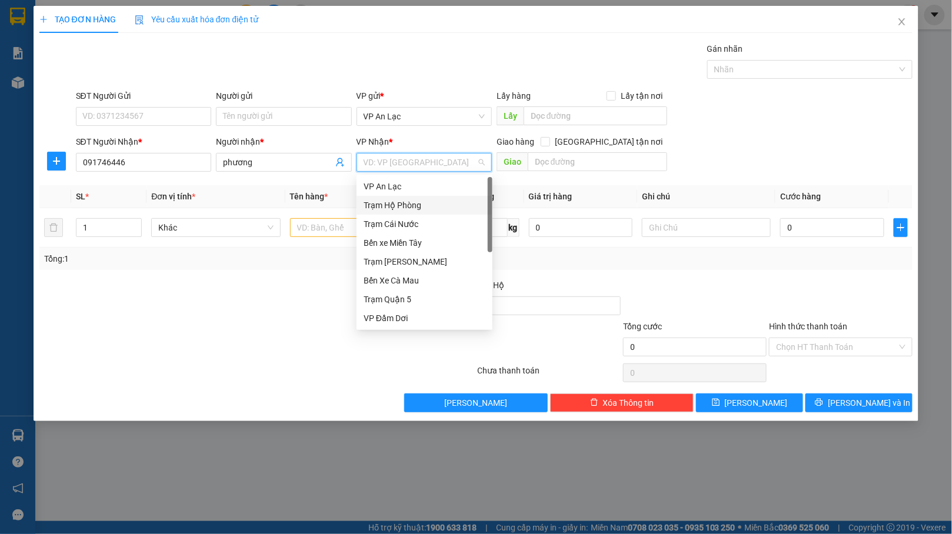
click at [428, 205] on div "Trạm Hộ Phòng" at bounding box center [425, 205] width 122 height 13
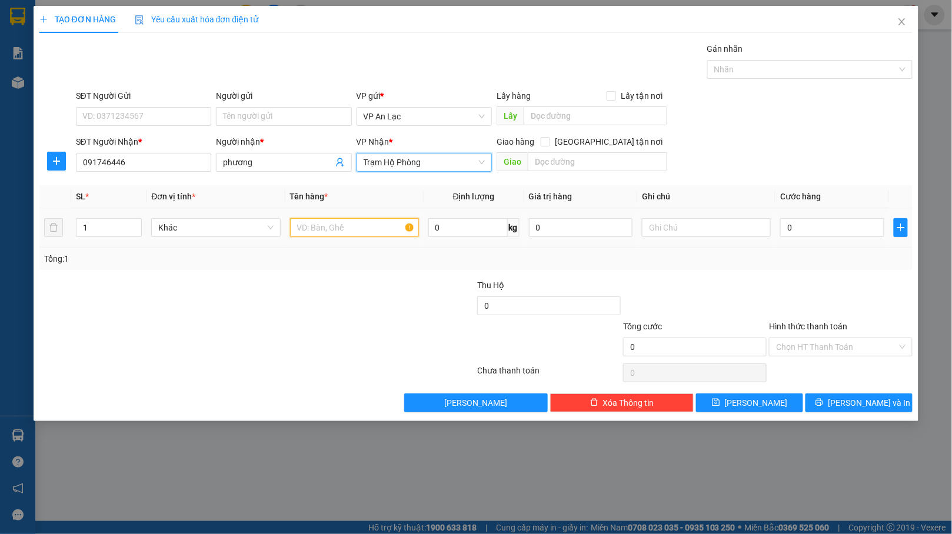
click at [365, 222] on input "text" at bounding box center [354, 227] width 129 height 19
type input "thùng giấy"
click at [844, 229] on input "0" at bounding box center [832, 227] width 104 height 19
type input "03"
type input "3"
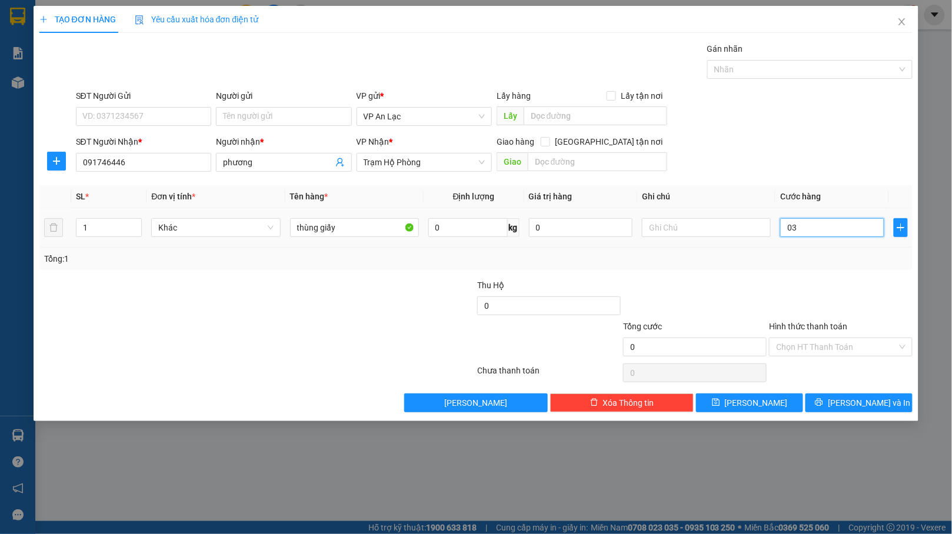
type input "3"
type input "030"
type input "30"
type input "30.000"
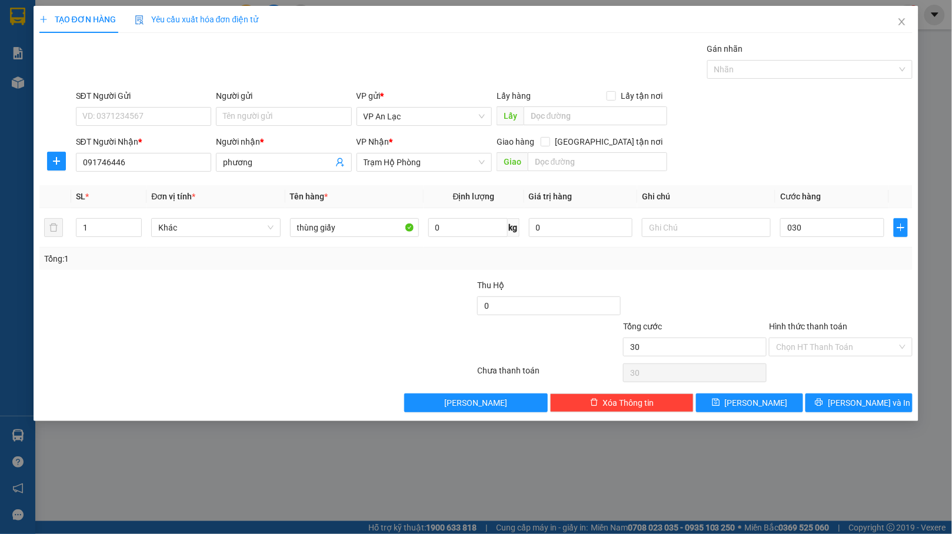
type input "30.000"
click at [836, 265] on div "Tổng: 1" at bounding box center [476, 258] width 864 height 13
click at [851, 344] on input "Hình thức thanh toán" at bounding box center [836, 347] width 121 height 18
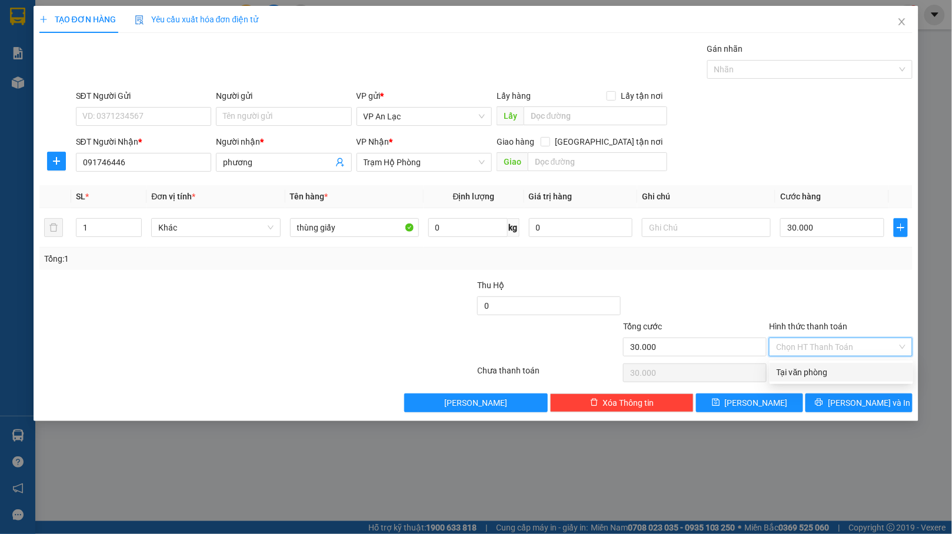
click at [850, 370] on div "Tại văn phòng" at bounding box center [841, 372] width 129 height 13
type input "0"
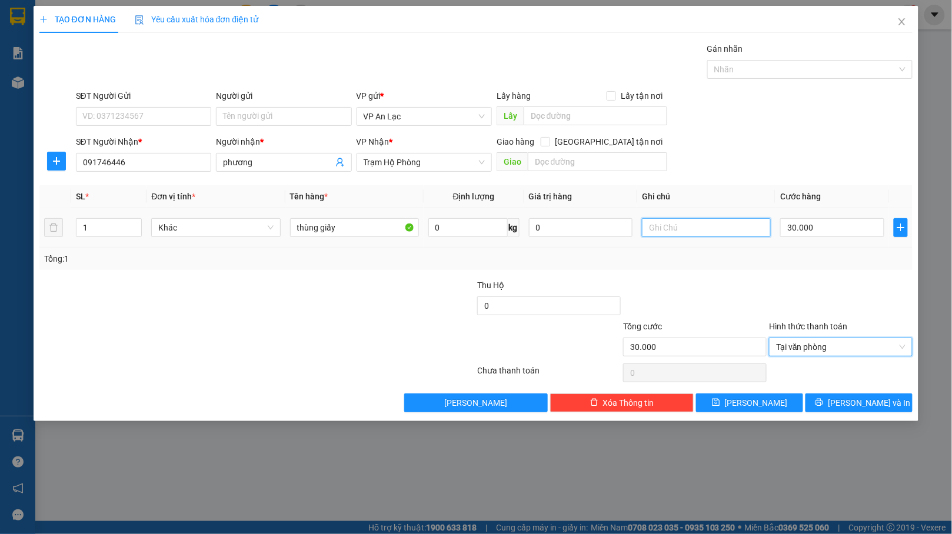
click at [710, 231] on input "text" at bounding box center [706, 227] width 129 height 19
type input "d"
type input "đồ ăn"
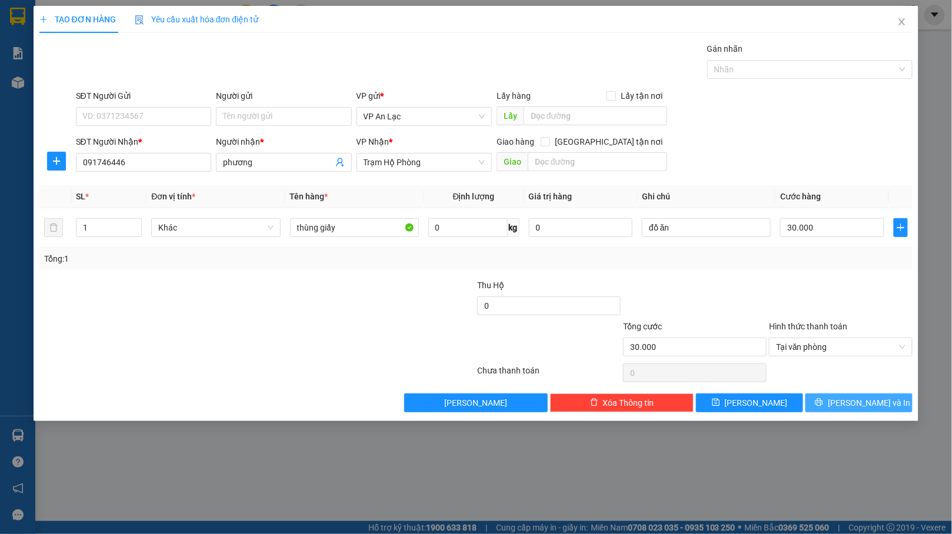
click at [851, 406] on span "Lưu và In" at bounding box center [869, 403] width 82 height 13
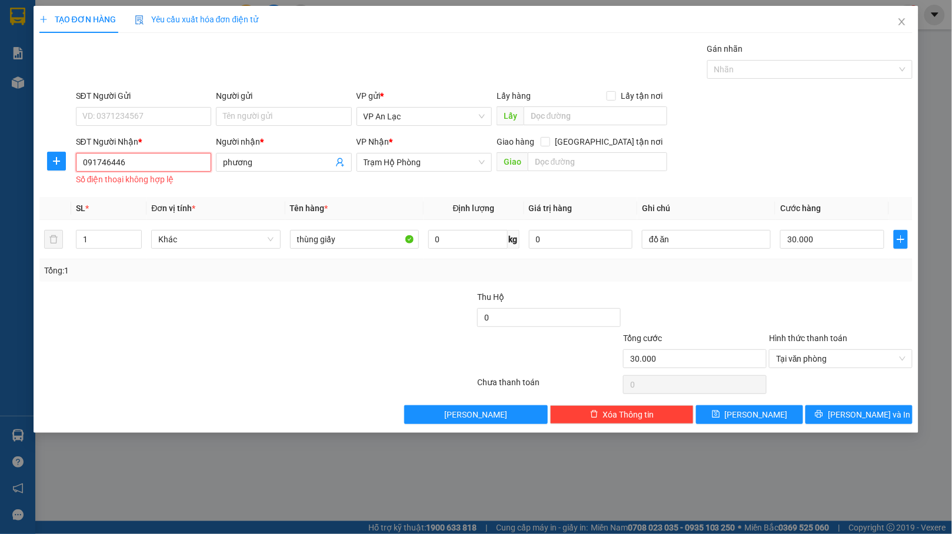
click at [165, 158] on input "091746446" at bounding box center [143, 162] width 135 height 19
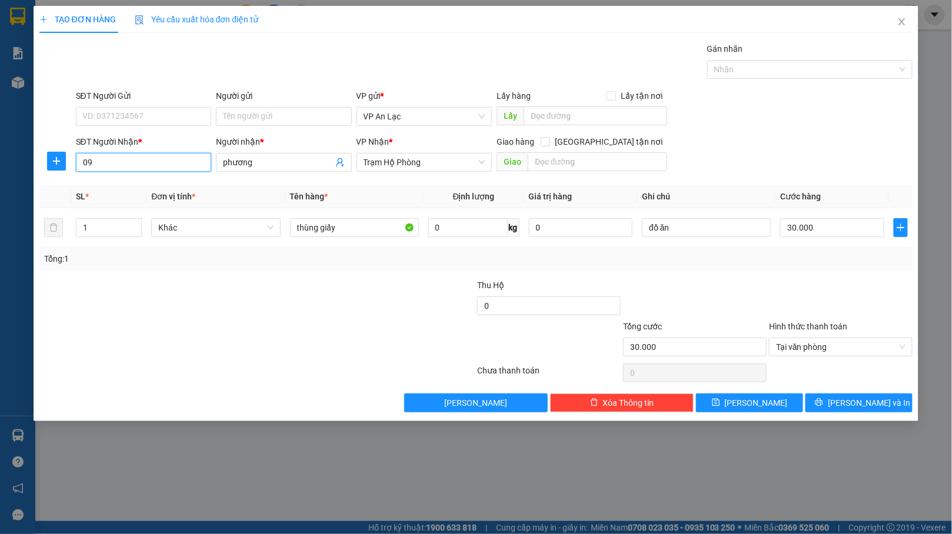
type input "0"
type input "0917464446"
click at [866, 405] on span "Lưu và In" at bounding box center [869, 403] width 82 height 13
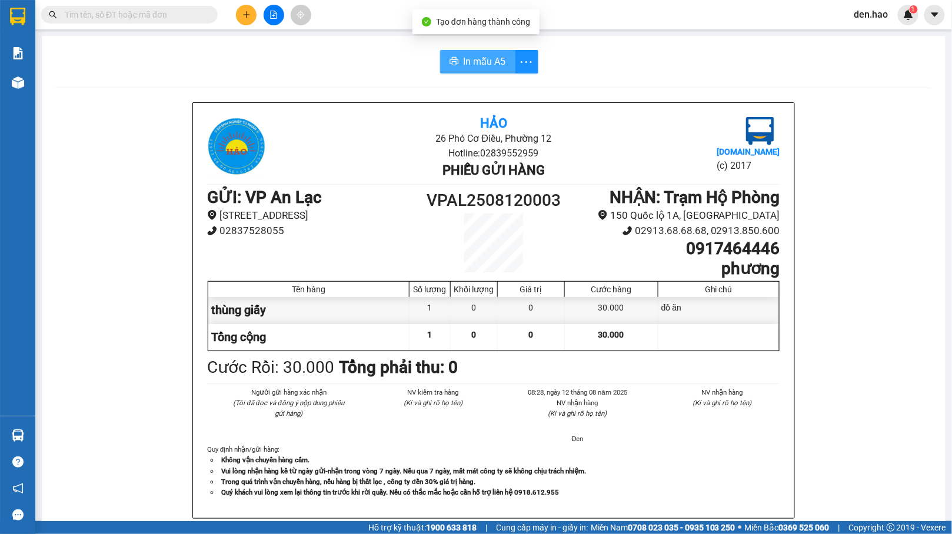
click at [491, 66] on span "In mẫu A5" at bounding box center [485, 61] width 42 height 15
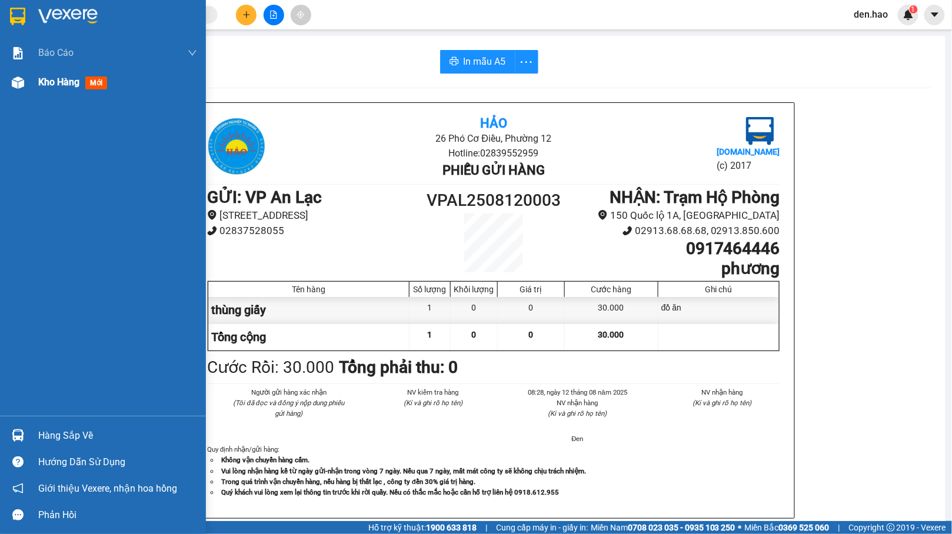
click at [31, 88] on div "Kho hàng mới" at bounding box center [103, 82] width 206 height 29
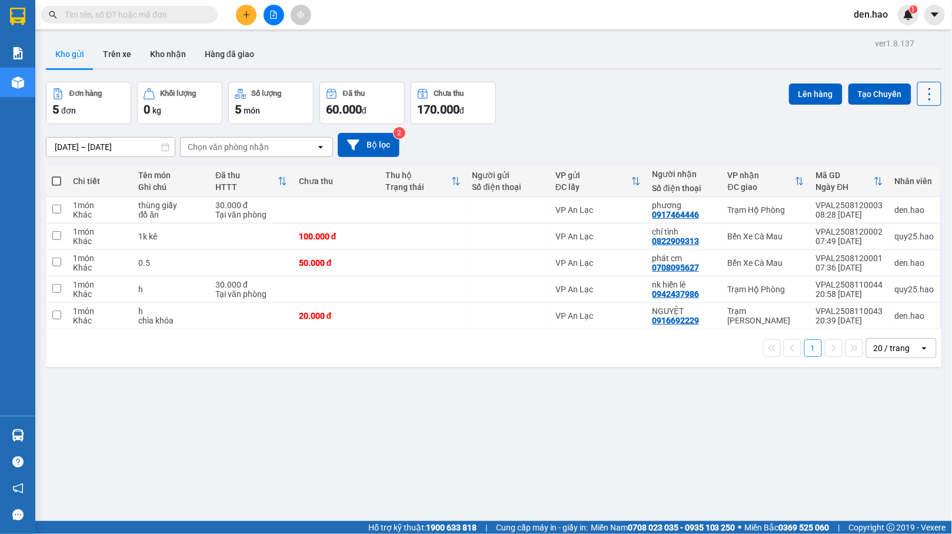
drag, startPoint x: 923, startPoint y: 89, endPoint x: 919, endPoint y: 104, distance: 14.7
click at [919, 104] on button at bounding box center [929, 94] width 24 height 24
click at [898, 166] on span "Làm mới" at bounding box center [901, 168] width 32 height 12
click at [900, 335] on div "1 20 / trang open" at bounding box center [494, 349] width 896 height 38
click at [909, 338] on div "1 20 / trang open" at bounding box center [494, 349] width 896 height 38
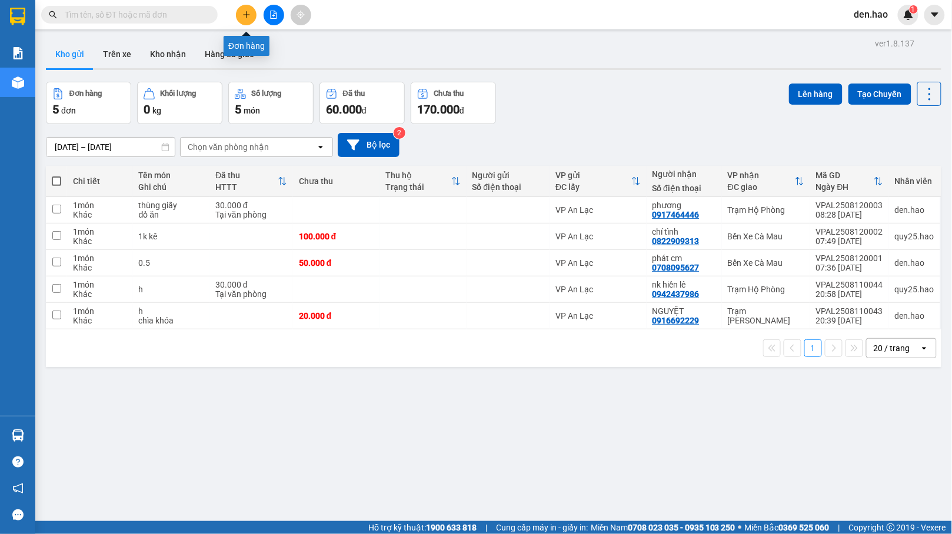
click at [250, 16] on icon "plus" at bounding box center [246, 15] width 8 height 8
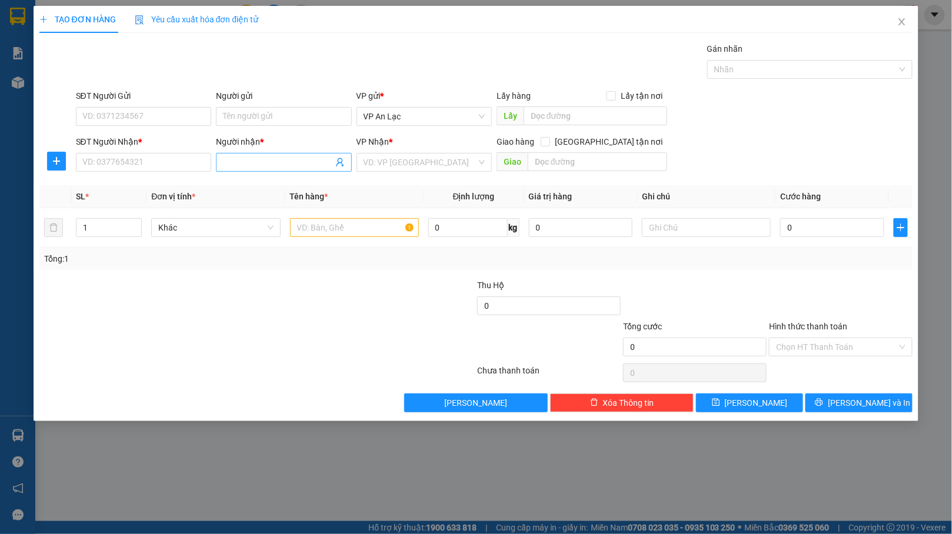
click at [250, 168] on input "Người nhận *" at bounding box center [277, 162] width 109 height 13
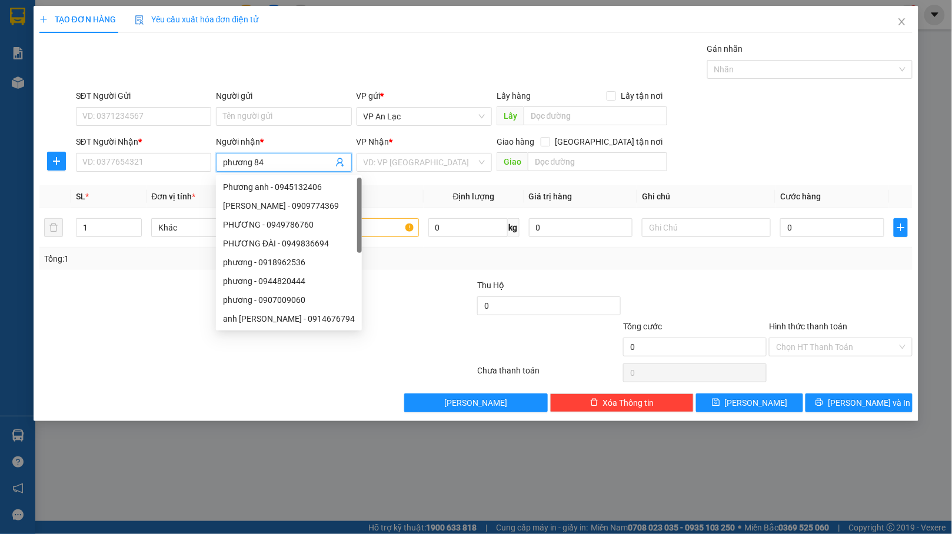
type input "phương 849"
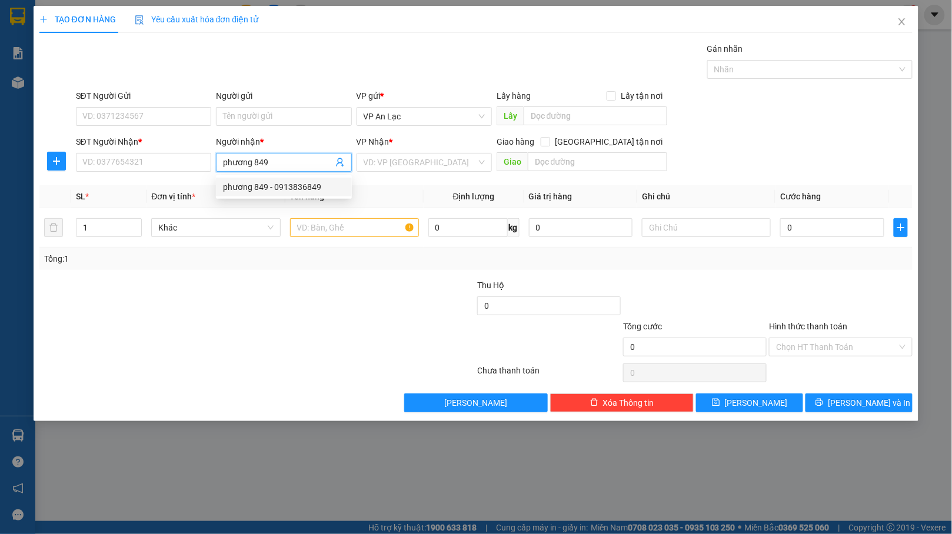
click at [298, 182] on div "phương 849 - 0913836849" at bounding box center [284, 187] width 122 height 13
type input "0913836849"
type input "phương 849"
click at [361, 245] on td at bounding box center [354, 227] width 138 height 39
click at [380, 228] on input "text" at bounding box center [354, 227] width 129 height 19
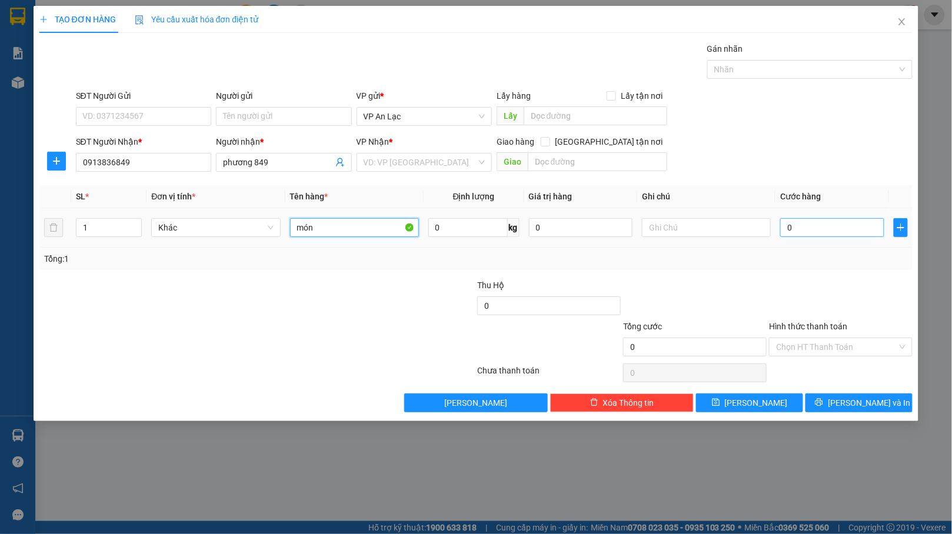
type input "món"
click at [850, 225] on input "0" at bounding box center [832, 227] width 104 height 19
type input "6"
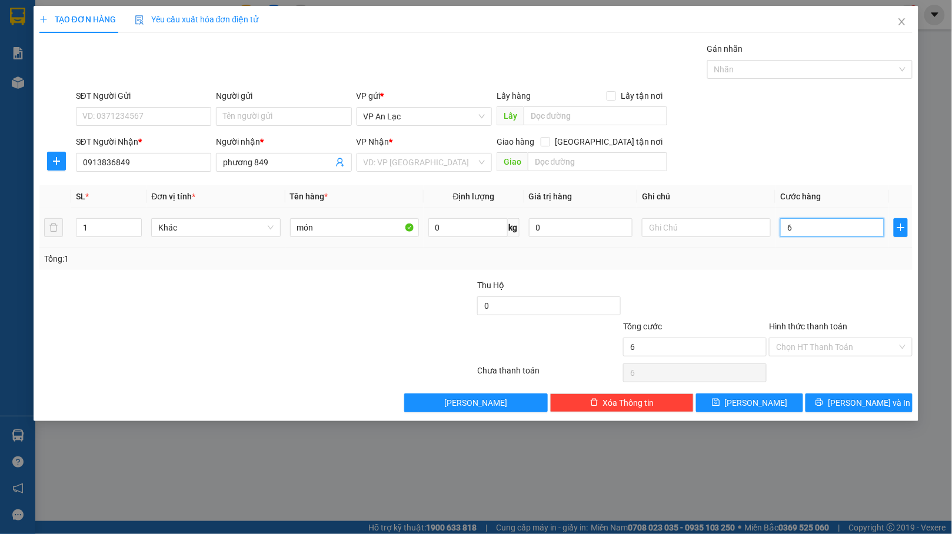
type input "60"
type input "6"
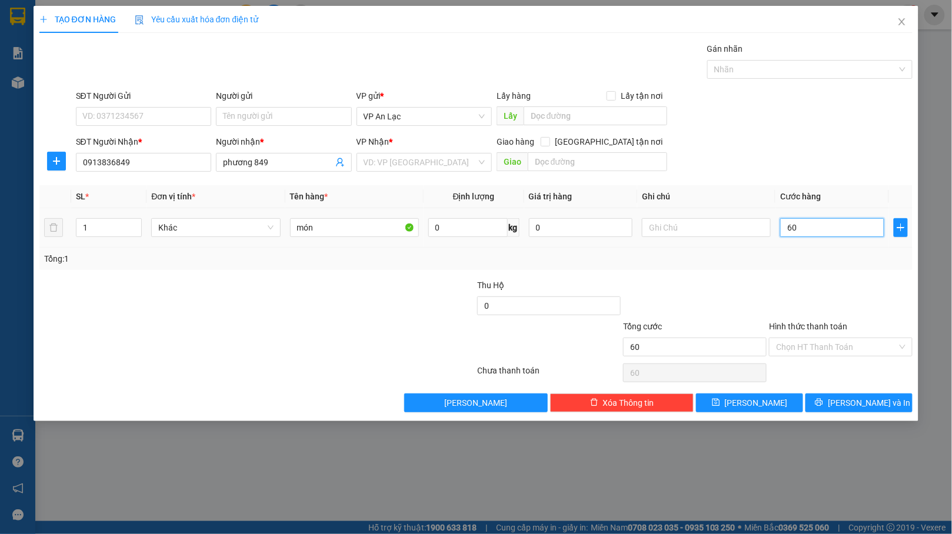
type input "6"
type input "0"
type input "07"
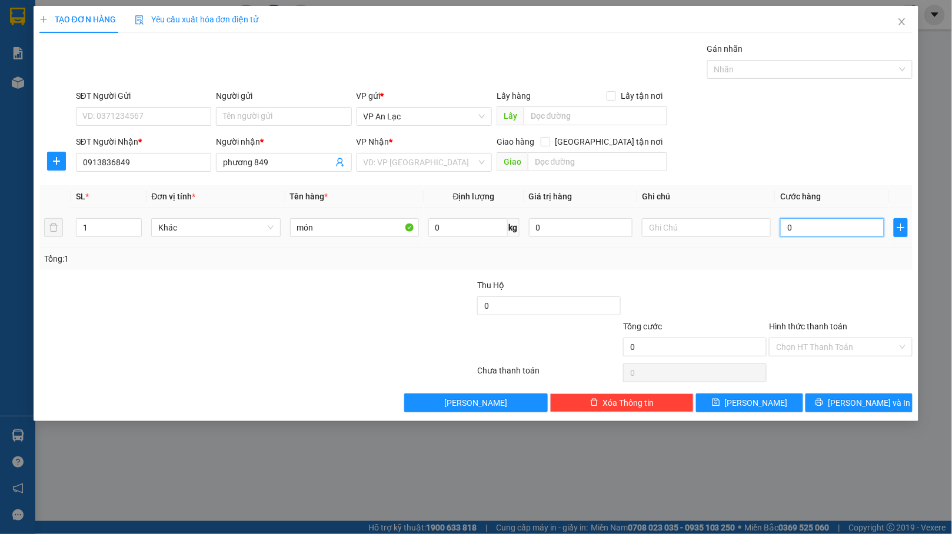
type input "7"
type input "070"
type input "70"
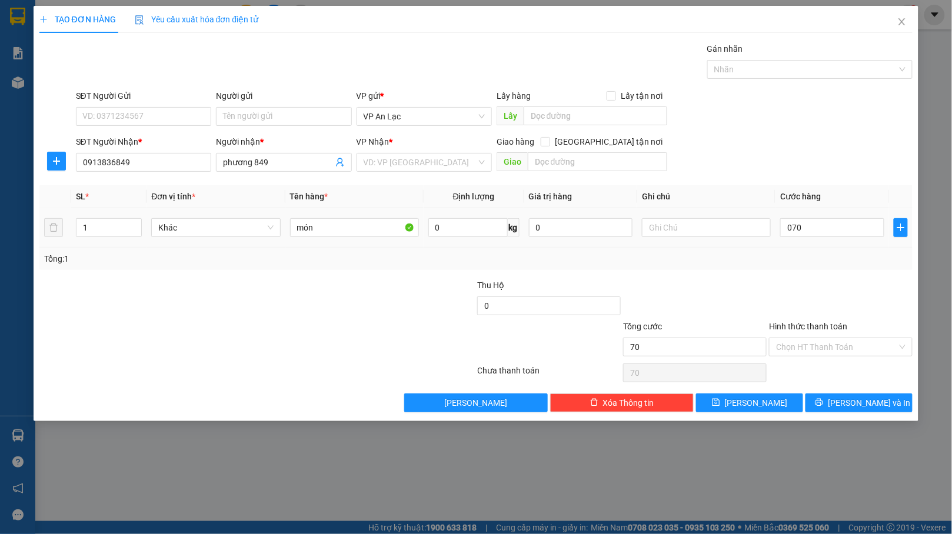
type input "70.000"
click at [832, 269] on div "Tổng: 1" at bounding box center [476, 259] width 874 height 22
click at [879, 413] on button "[PERSON_NAME] và In" at bounding box center [859, 403] width 107 height 19
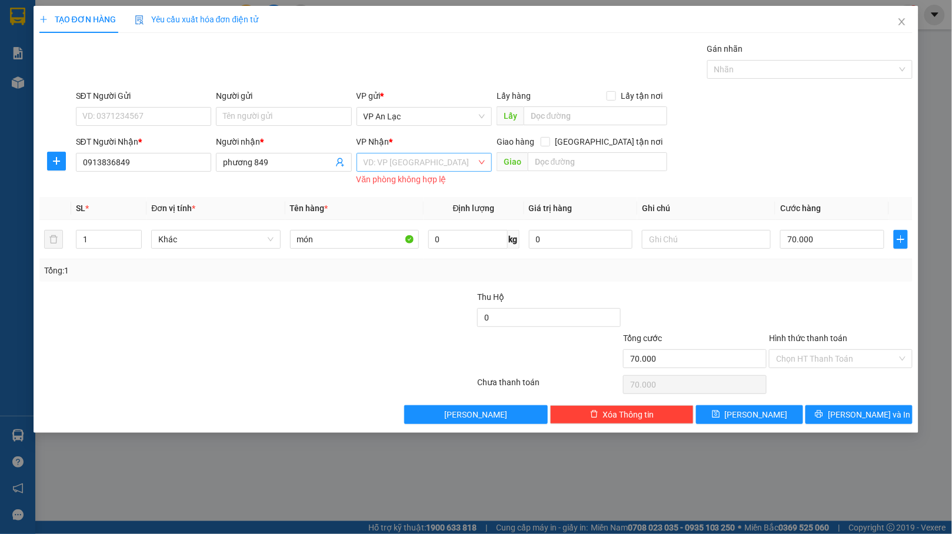
click at [436, 160] on input "search" at bounding box center [420, 163] width 113 height 18
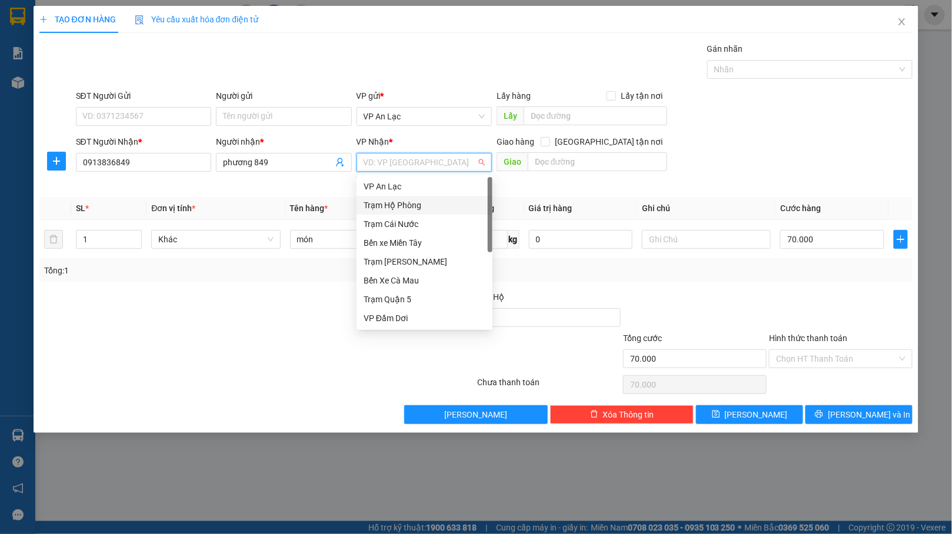
click at [424, 201] on div "Trạm Hộ Phòng" at bounding box center [425, 205] width 122 height 13
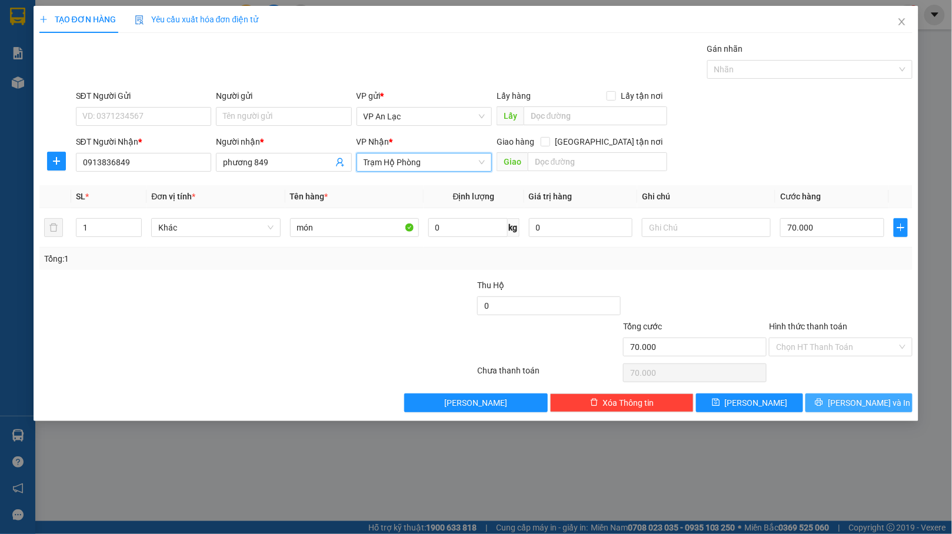
click at [823, 405] on icon "printer" at bounding box center [819, 402] width 8 height 8
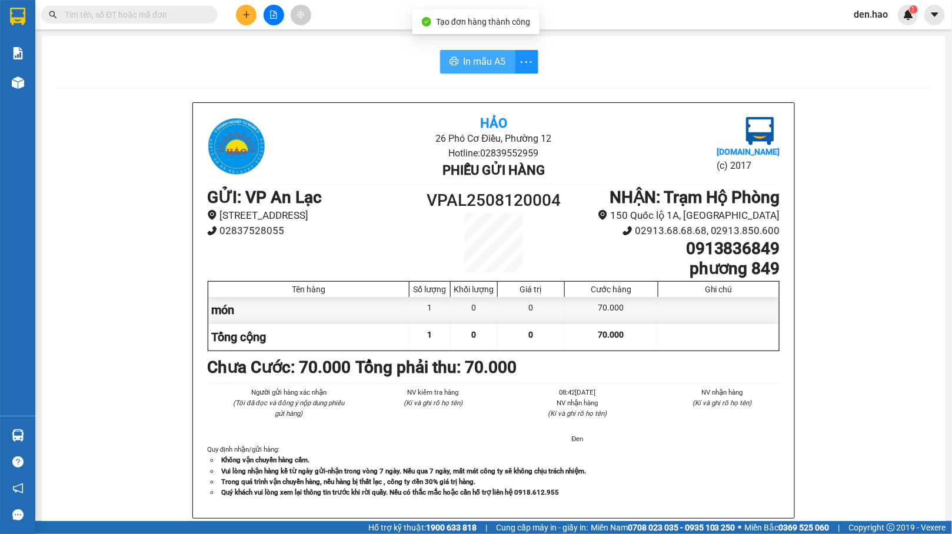
click at [472, 55] on span "In mẫu A5" at bounding box center [485, 61] width 42 height 15
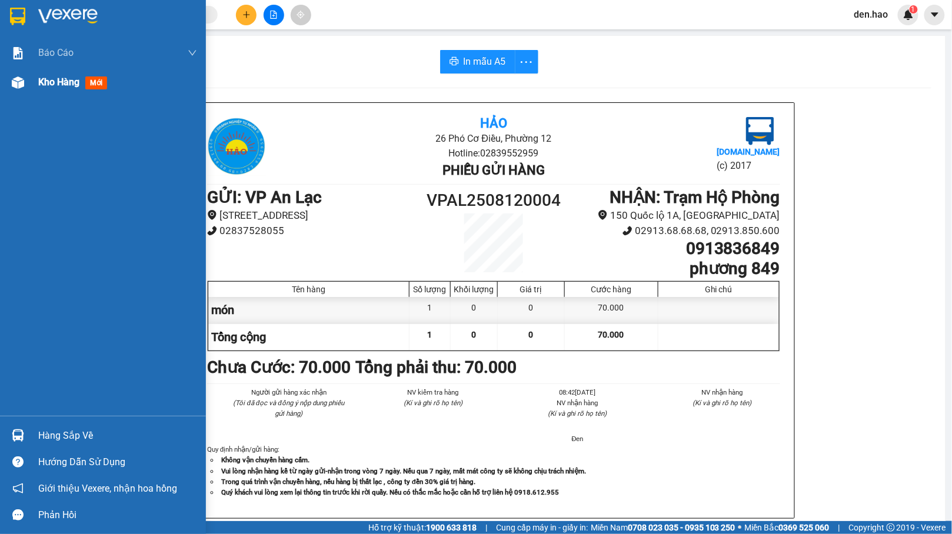
drag, startPoint x: 8, startPoint y: 85, endPoint x: 26, endPoint y: 81, distance: 18.8
click at [15, 84] on div at bounding box center [18, 82] width 21 height 21
click at [26, 81] on div at bounding box center [18, 82] width 21 height 21
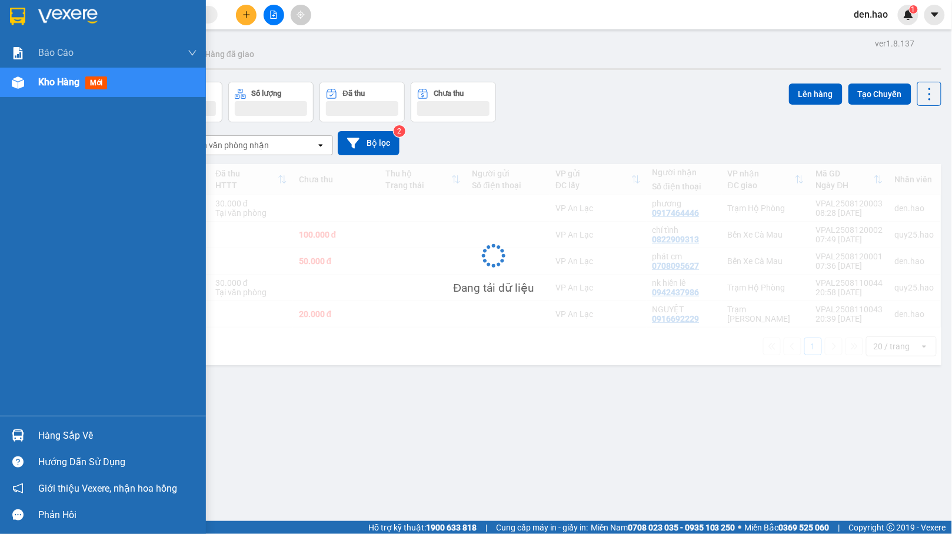
click at [26, 81] on div at bounding box center [18, 82] width 21 height 21
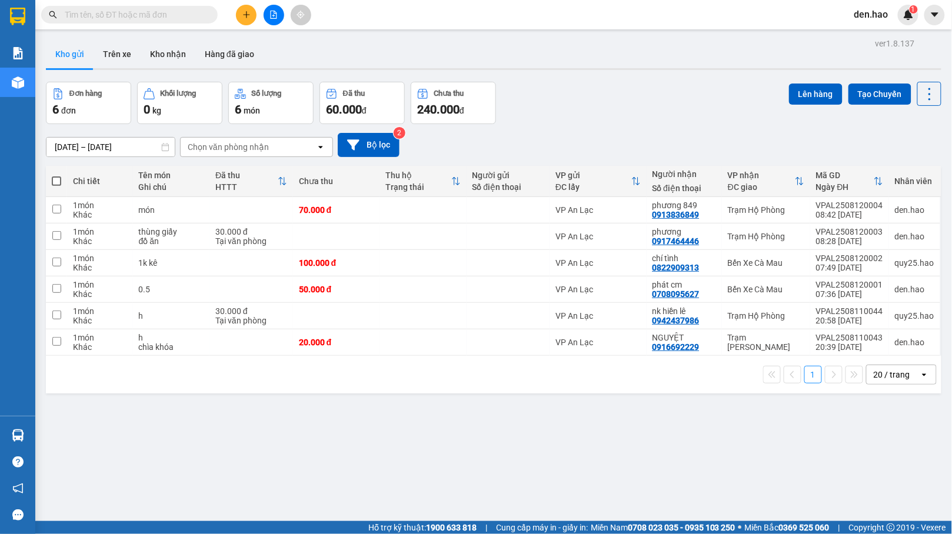
click at [242, 12] on icon "plus" at bounding box center [246, 15] width 8 height 8
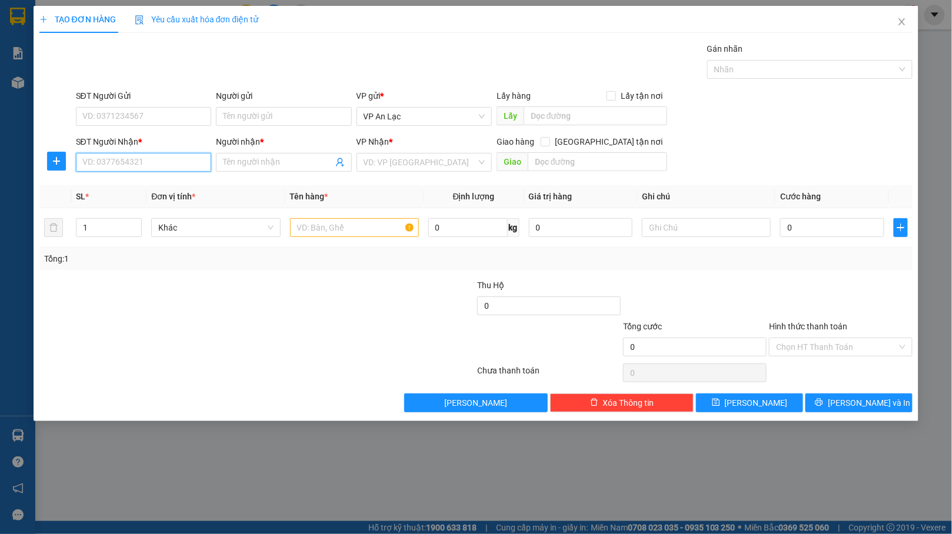
click at [161, 160] on input "SĐT Người Nhận *" at bounding box center [143, 162] width 135 height 19
click at [168, 187] on div "0788644311 - tèo dam doi" at bounding box center [144, 187] width 122 height 13
type input "0788644311"
type input "tèo dam doi"
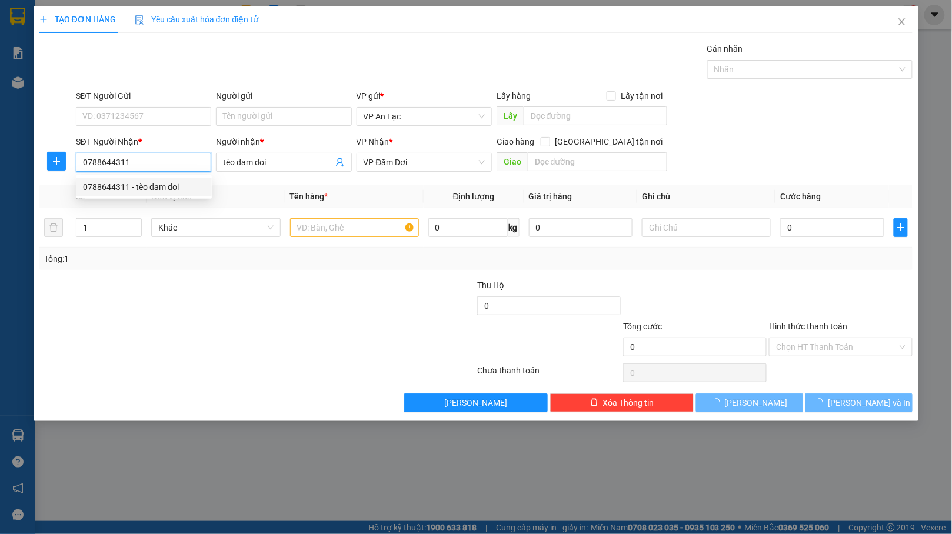
type input "30.000"
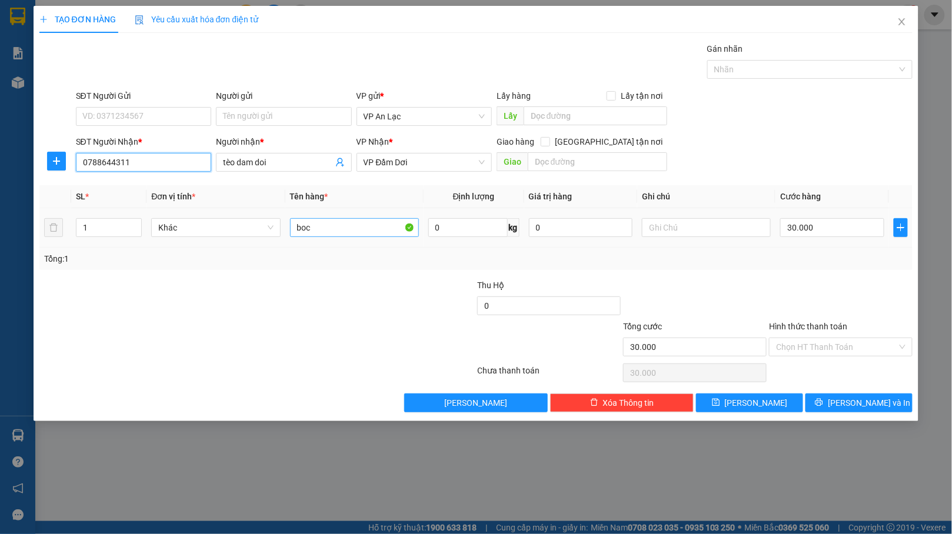
type input "0788644311"
click at [372, 233] on input "boc" at bounding box center [354, 227] width 129 height 19
type input "bao"
click at [845, 228] on input "30.000" at bounding box center [832, 227] width 104 height 19
type input "0"
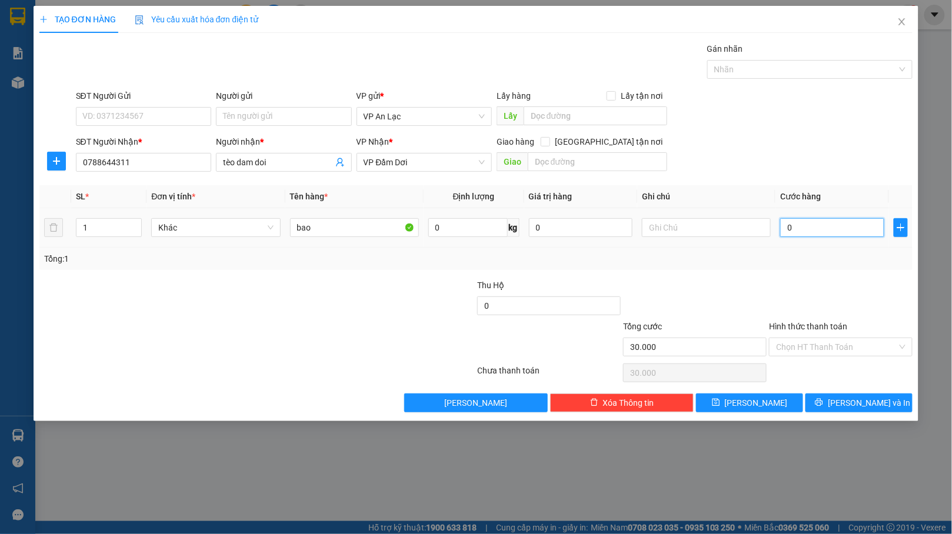
type input "0"
type input "08"
type input "8"
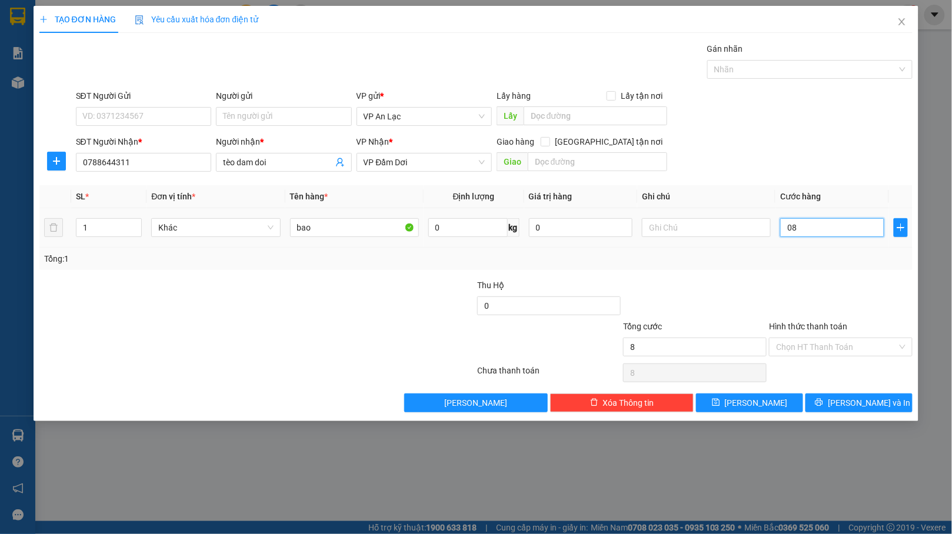
type input "080"
type input "80"
type input "080"
click at [834, 276] on div "Transit Pickup Surcharge Ids Transit Deliver Surcharge Ids Transit Deliver Surc…" at bounding box center [476, 227] width 874 height 370
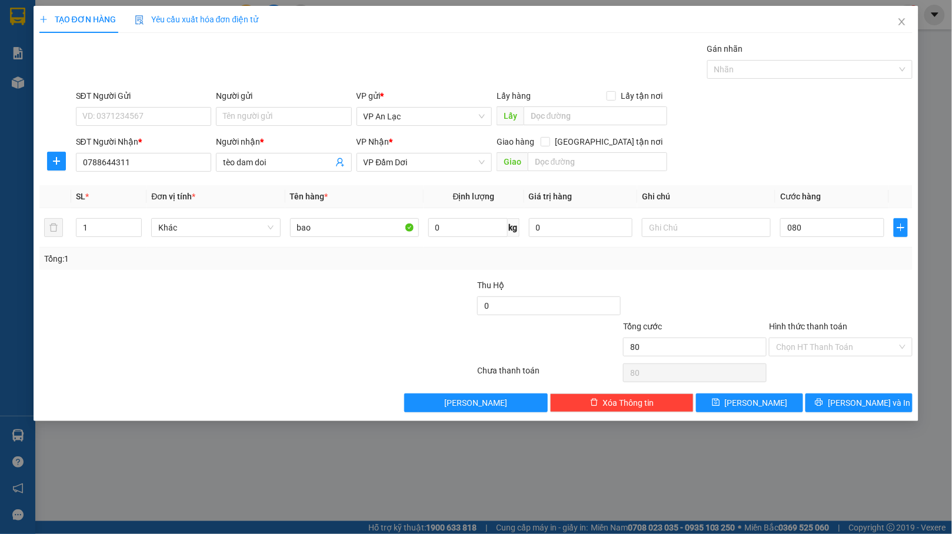
type input "80.000"
drag, startPoint x: 857, startPoint y: 414, endPoint x: 858, endPoint y: 408, distance: 6.6
click at [857, 411] on div "TẠO ĐƠN HÀNG Yêu cầu xuất hóa đơn điện tử Transit Pickup Surcharge Ids Transit …" at bounding box center [477, 213] width 886 height 415
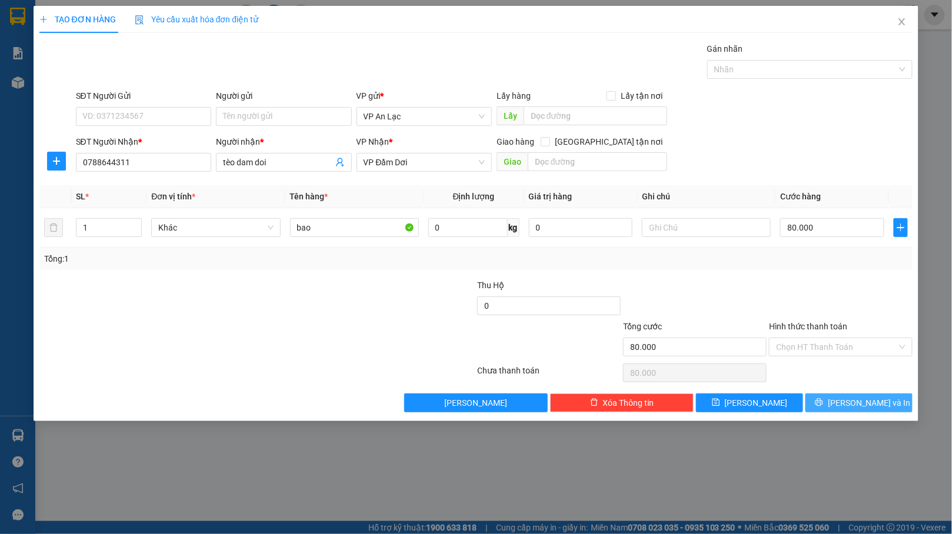
click at [858, 406] on span "[PERSON_NAME] và In" at bounding box center [869, 403] width 82 height 13
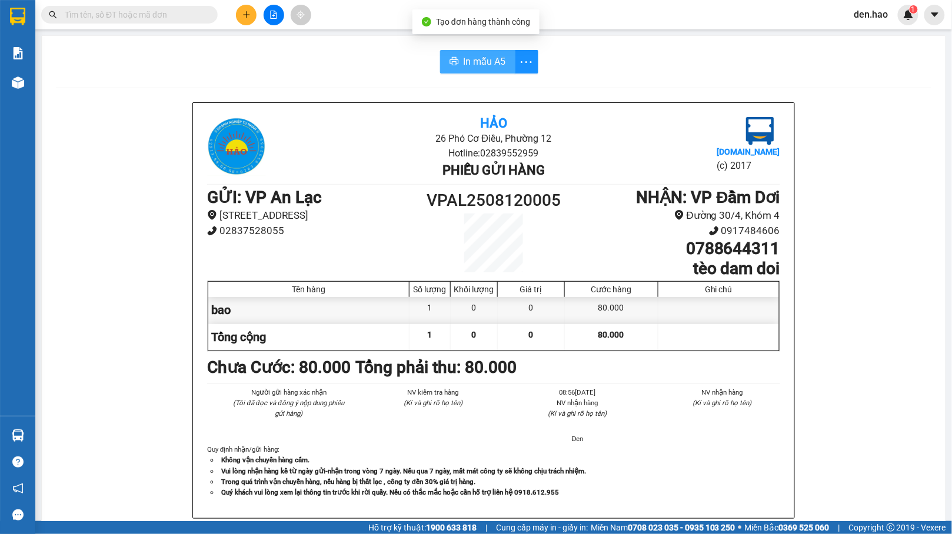
drag, startPoint x: 478, startPoint y: 58, endPoint x: 537, endPoint y: 144, distance: 104.6
click at [478, 59] on span "In mẫu A5" at bounding box center [485, 61] width 42 height 15
click at [247, 13] on icon "plus" at bounding box center [246, 15] width 8 height 8
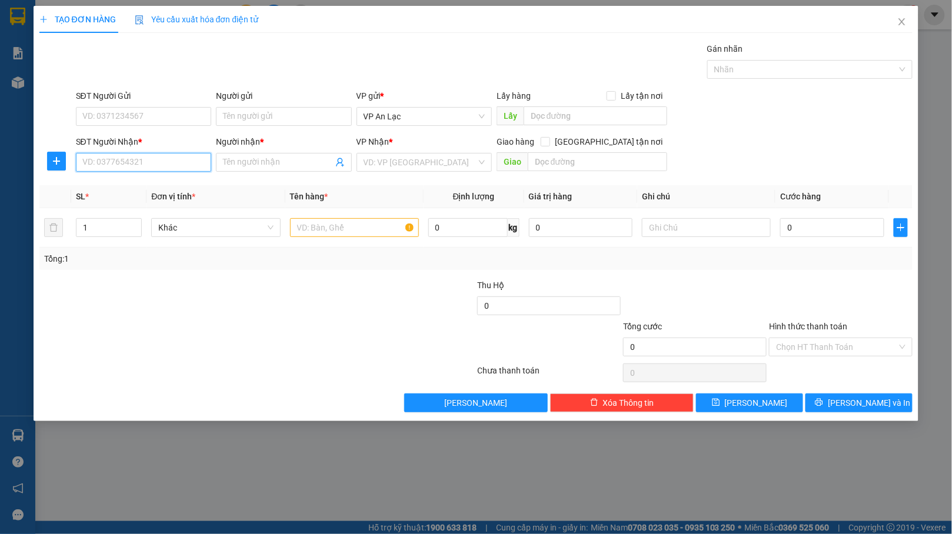
click at [155, 167] on input "SĐT Người Nhận *" at bounding box center [143, 162] width 135 height 19
drag, startPoint x: 914, startPoint y: 19, endPoint x: 905, endPoint y: 19, distance: 9.4
click at [913, 19] on span "Close" at bounding box center [902, 22] width 33 height 33
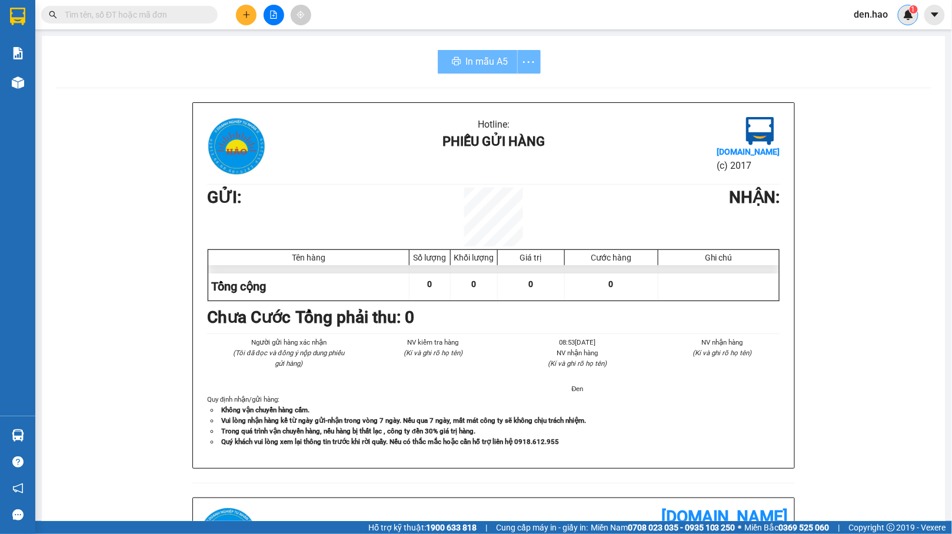
click at [905, 19] on img at bounding box center [908, 14] width 11 height 11
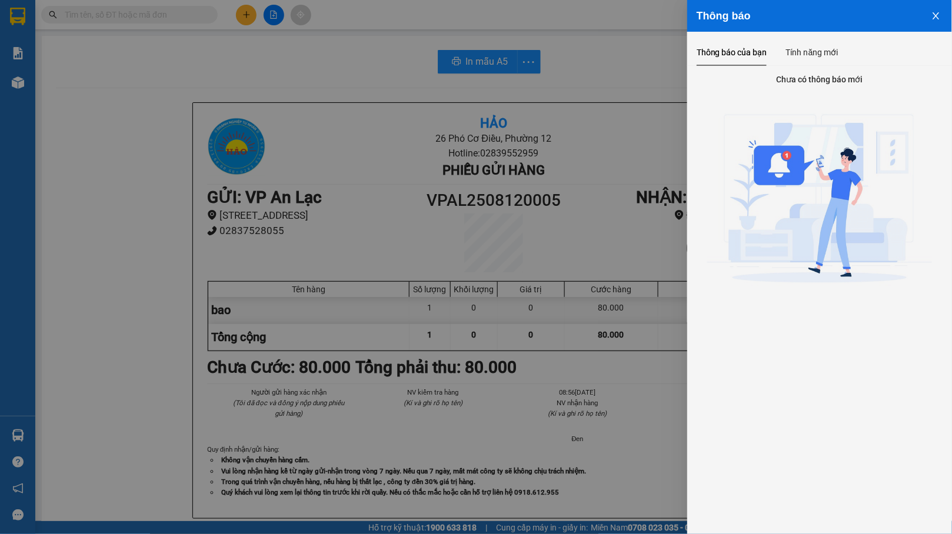
click at [144, 24] on div at bounding box center [476, 267] width 952 height 534
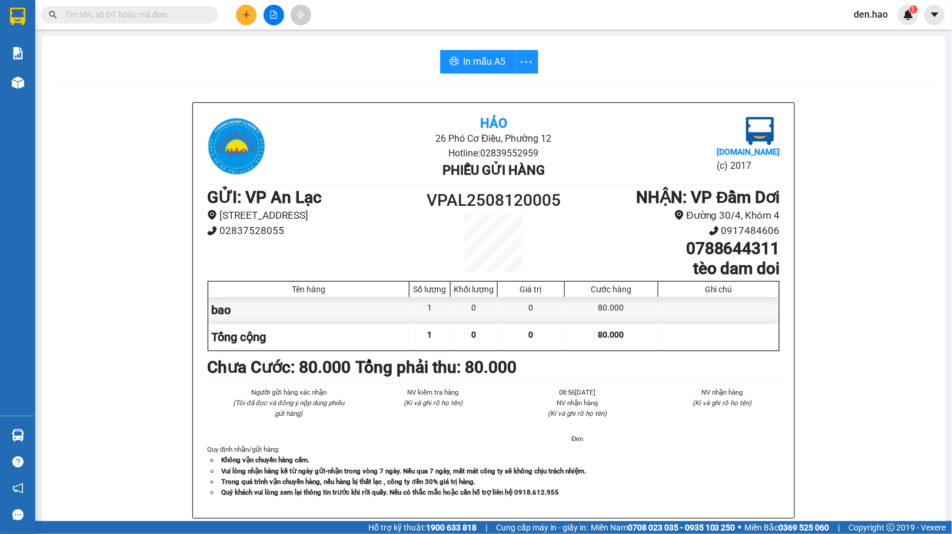
click at [952, 19] on div "Thông báo Thông báo của bạn Tính năng mới Chưa có thông báo mới" at bounding box center [952, 267] width 0 height 534
click at [246, 12] on icon "plus" at bounding box center [246, 14] width 1 height 6
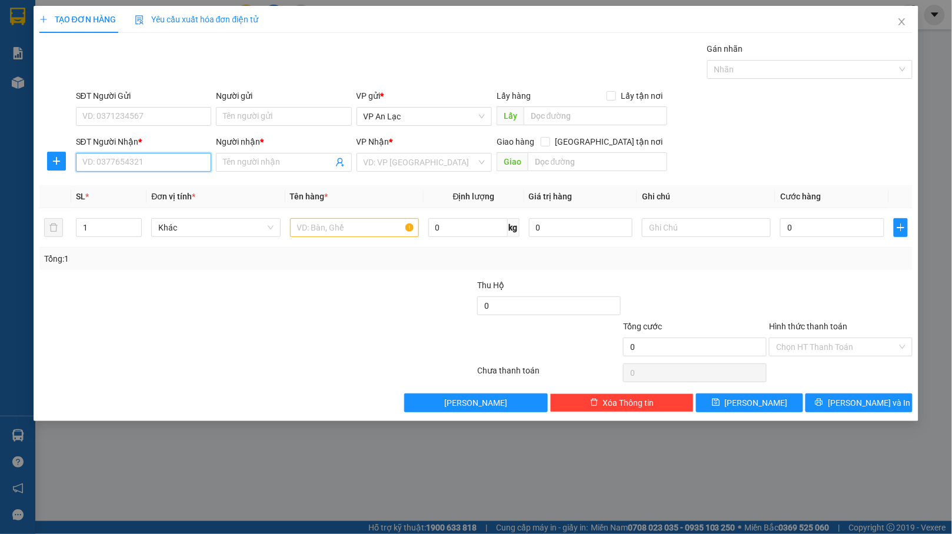
click at [178, 170] on input "SĐT Người Nhận *" at bounding box center [143, 162] width 135 height 19
click at [168, 186] on div "0945808980 - [PERSON_NAME]" at bounding box center [144, 187] width 122 height 13
type input "0945808980"
type input "[PERSON_NAME]"
type input "30.000"
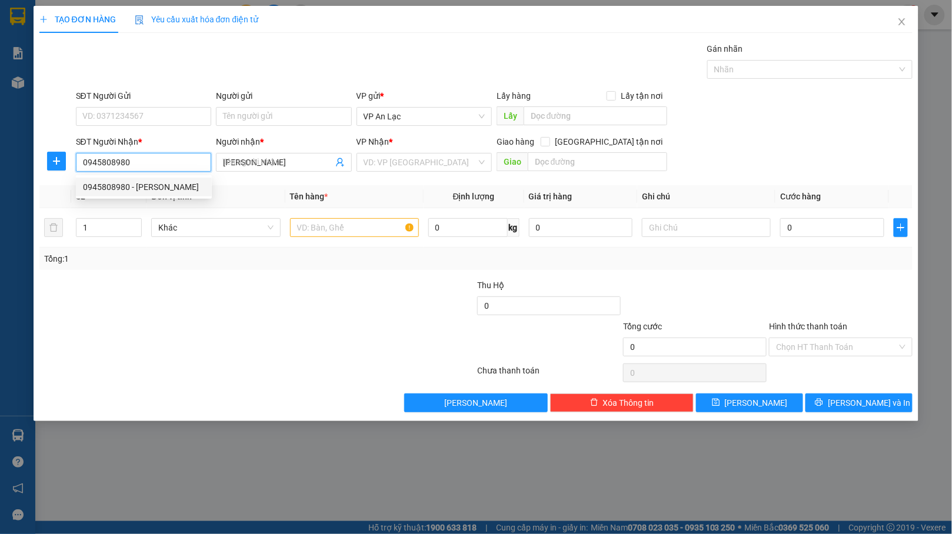
type input "30.000"
click at [134, 229] on span "down" at bounding box center [135, 231] width 7 height 7
click at [138, 229] on span "down" at bounding box center [135, 231] width 7 height 7
type input "0945808980"
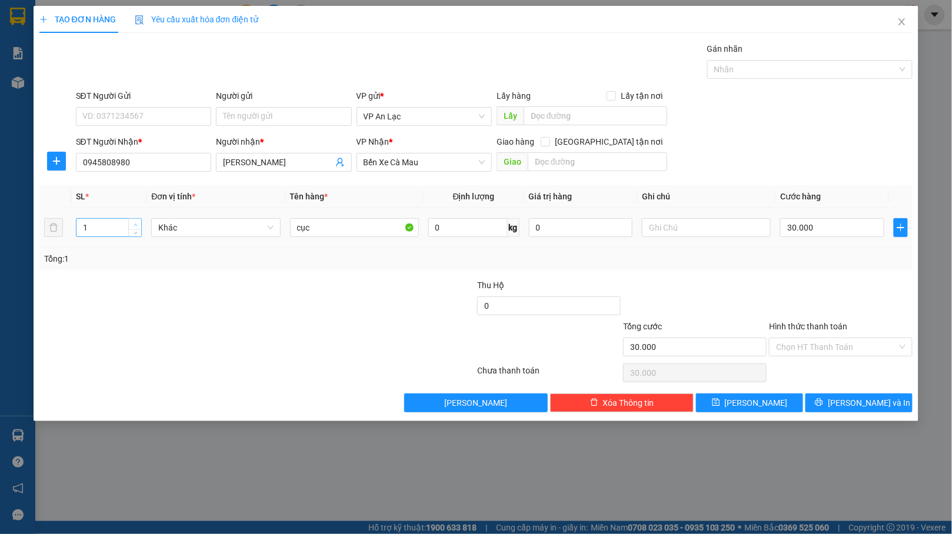
type input "2"
drag, startPoint x: 134, startPoint y: 222, endPoint x: 145, endPoint y: 222, distance: 10.6
click at [134, 222] on span "up" at bounding box center [135, 224] width 7 height 7
click at [344, 229] on input "cục" at bounding box center [354, 227] width 129 height 19
type input "c"
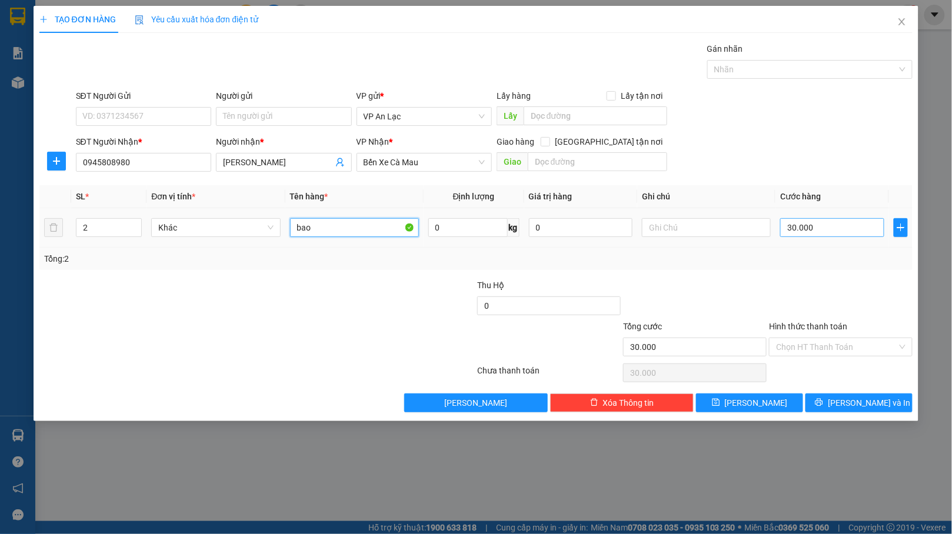
type input "bao"
type input "0"
click at [839, 232] on input "0" at bounding box center [832, 227] width 104 height 19
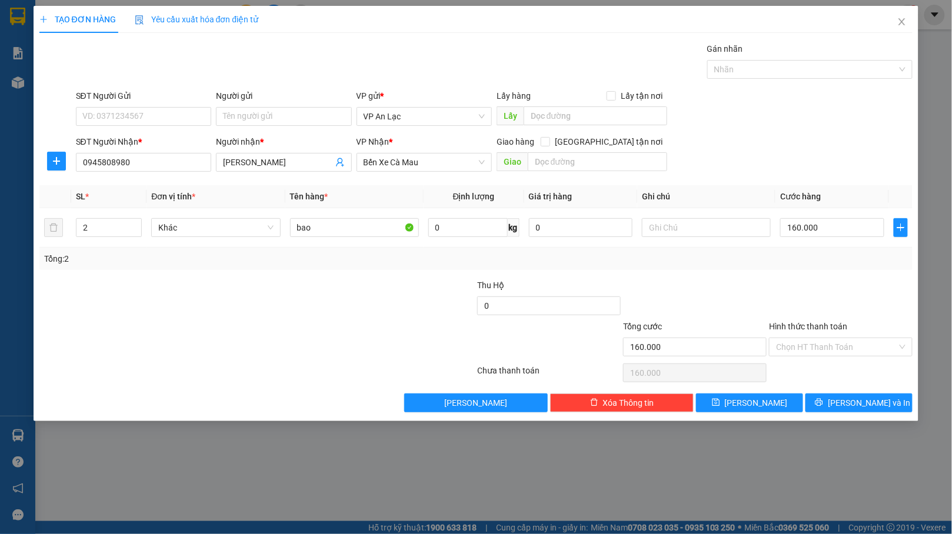
click at [839, 272] on div "Transit Pickup Surcharge Ids Transit Deliver Surcharge Ids Transit Deliver Surc…" at bounding box center [476, 227] width 874 height 370
click at [853, 407] on span "[PERSON_NAME] và In" at bounding box center [869, 403] width 82 height 13
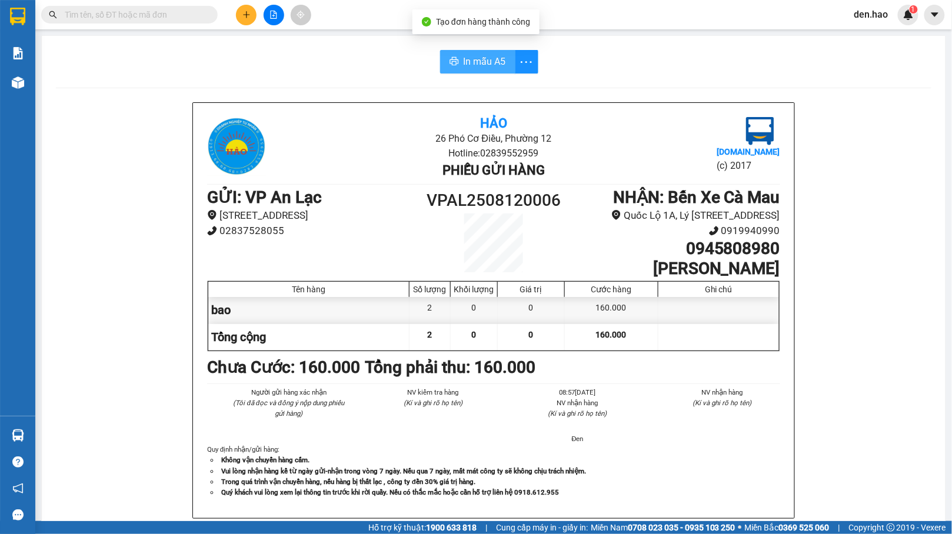
click at [495, 59] on span "In mẫu A5" at bounding box center [485, 61] width 42 height 15
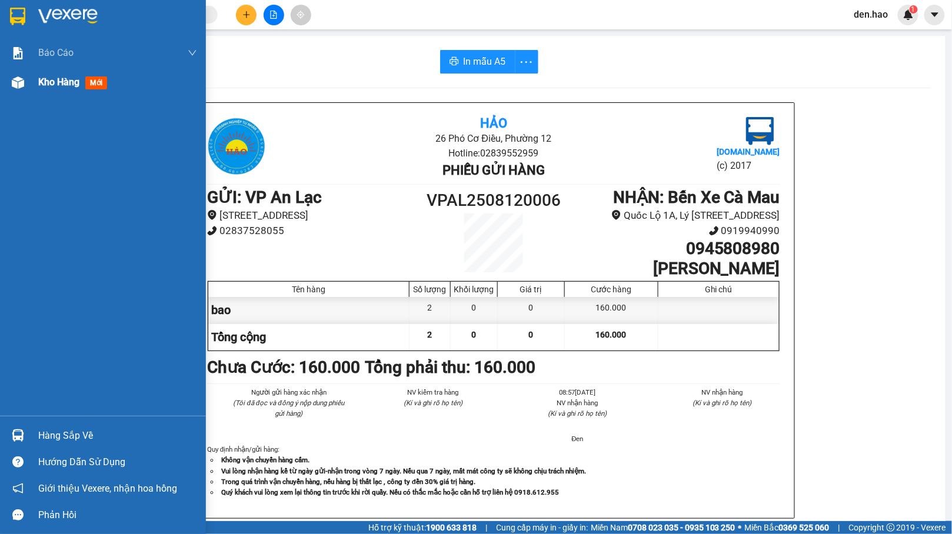
click at [39, 79] on span "Kho hàng" at bounding box center [58, 81] width 41 height 11
drag, startPoint x: 40, startPoint y: 79, endPoint x: 141, endPoint y: 107, distance: 104.9
click at [41, 79] on span "Kho hàng" at bounding box center [58, 81] width 41 height 11
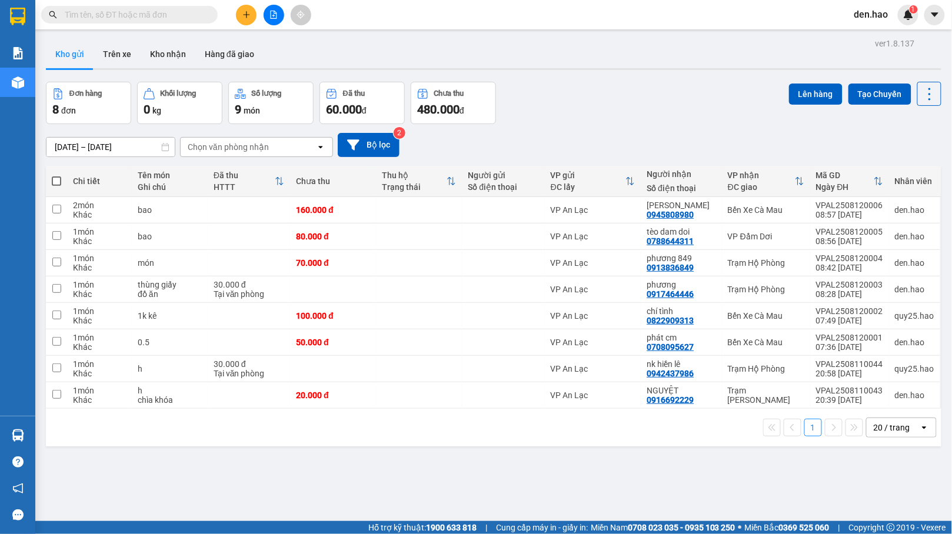
click at [191, 14] on input "text" at bounding box center [134, 14] width 139 height 13
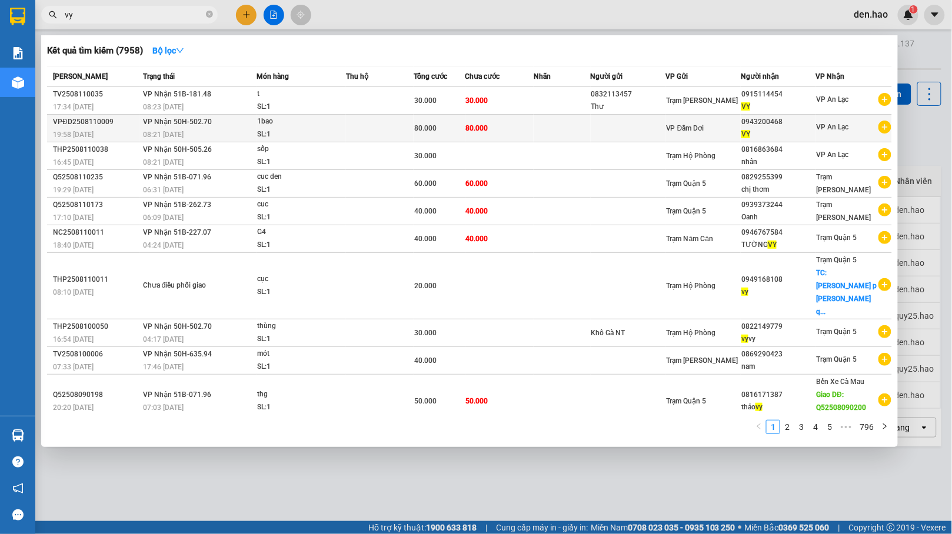
type input "vy"
click at [620, 119] on td at bounding box center [628, 129] width 75 height 28
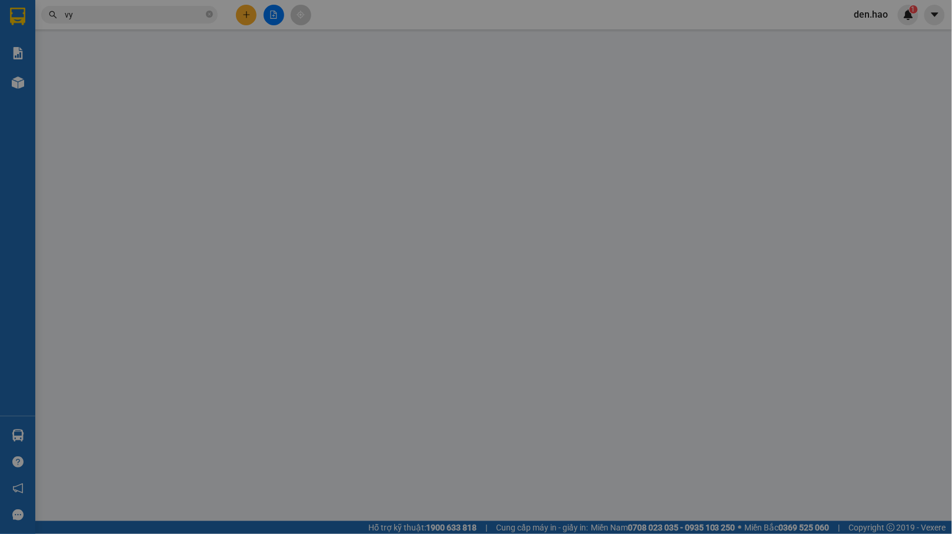
type input "0943200468"
type input "VY"
type input "80.000"
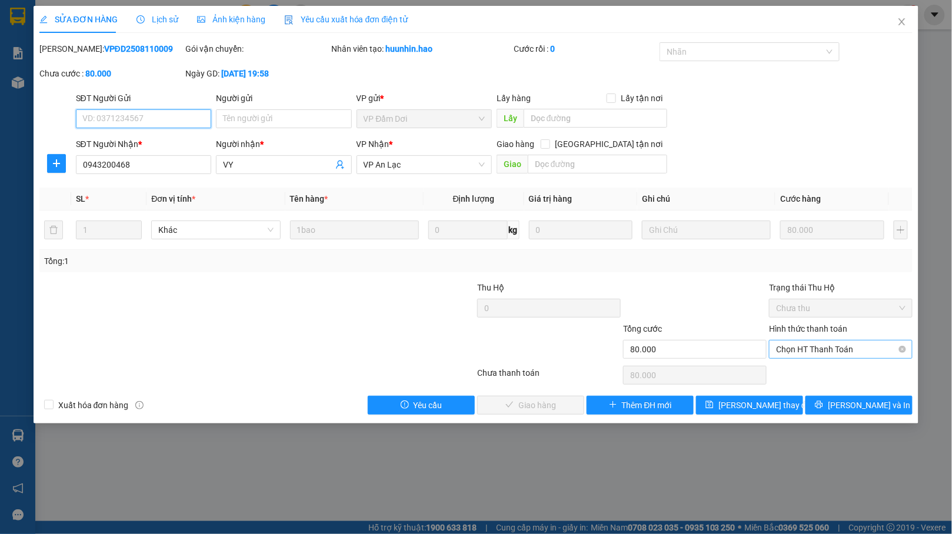
drag, startPoint x: 817, startPoint y: 352, endPoint x: 820, endPoint y: 358, distance: 6.9
click at [818, 351] on span "Chọn HT Thanh Toán" at bounding box center [840, 350] width 129 height 18
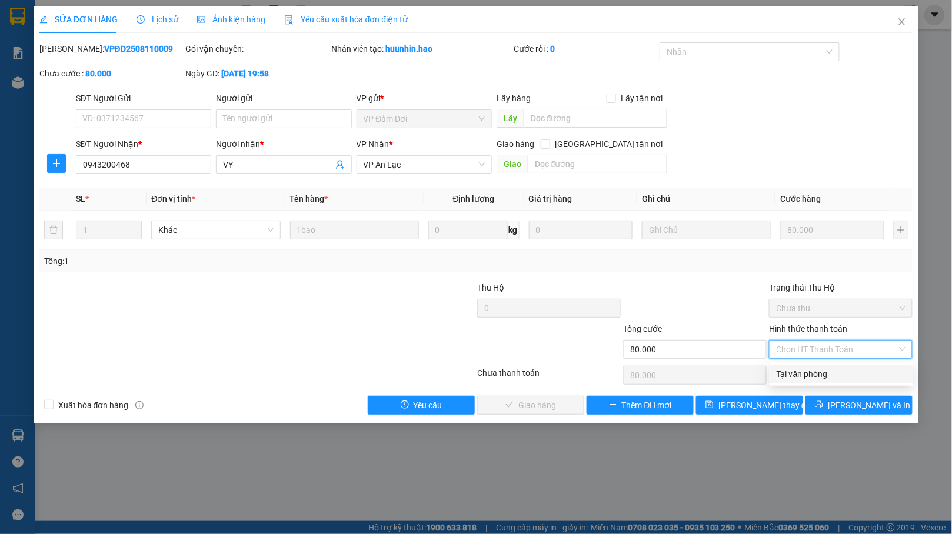
click at [821, 374] on div "Tại văn phòng" at bounding box center [841, 374] width 129 height 13
type input "0"
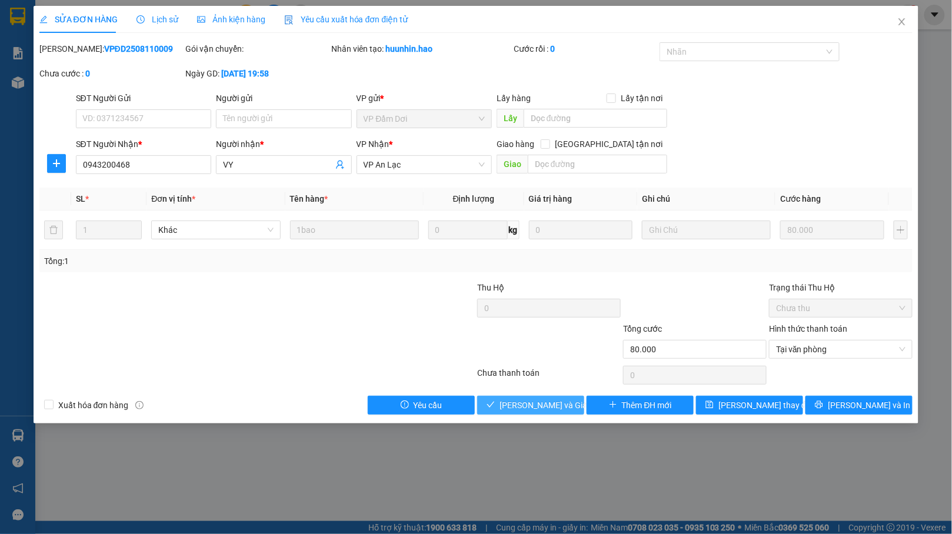
click at [561, 410] on span "Lưu và Giao hàng" at bounding box center [556, 405] width 113 height 13
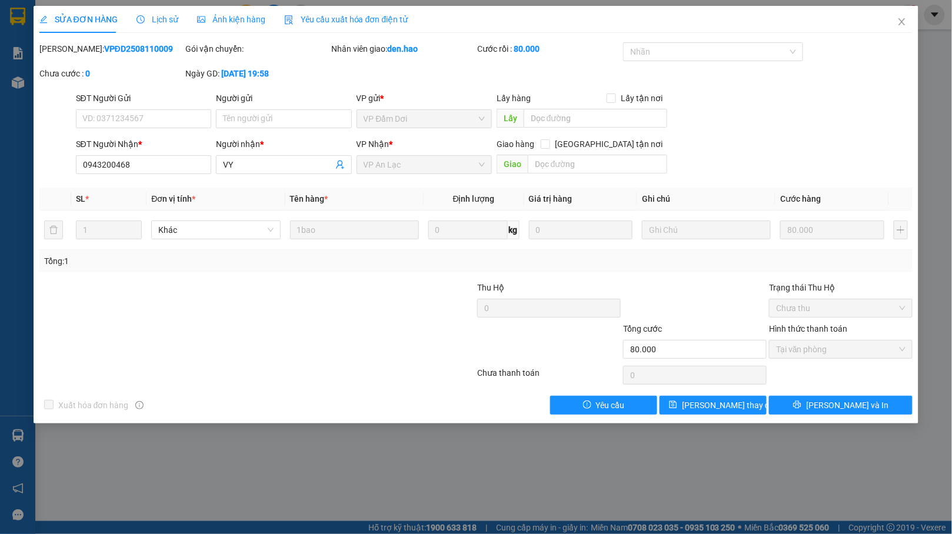
drag, startPoint x: 154, startPoint y: 474, endPoint x: 142, endPoint y: 467, distance: 14.2
click at [154, 476] on div "SỬA ĐƠN HÀNG Lịch sử Ảnh kiện hàng Yêu cầu xuất hóa đơn điện tử Total Paid Fee …" at bounding box center [476, 267] width 952 height 534
drag, startPoint x: 163, startPoint y: 455, endPoint x: 41, endPoint y: 410, distance: 129.8
click at [154, 453] on div "SỬA ĐƠN HÀNG Lịch sử Ảnh kiện hàng Yêu cầu xuất hóa đơn điện tử Total Paid Fee …" at bounding box center [476, 267] width 952 height 534
click at [124, 504] on div "SỬA ĐƠN HÀNG Lịch sử Ảnh kiện hàng Yêu cầu xuất hóa đơn điện tử Total Paid Fee …" at bounding box center [476, 267] width 952 height 534
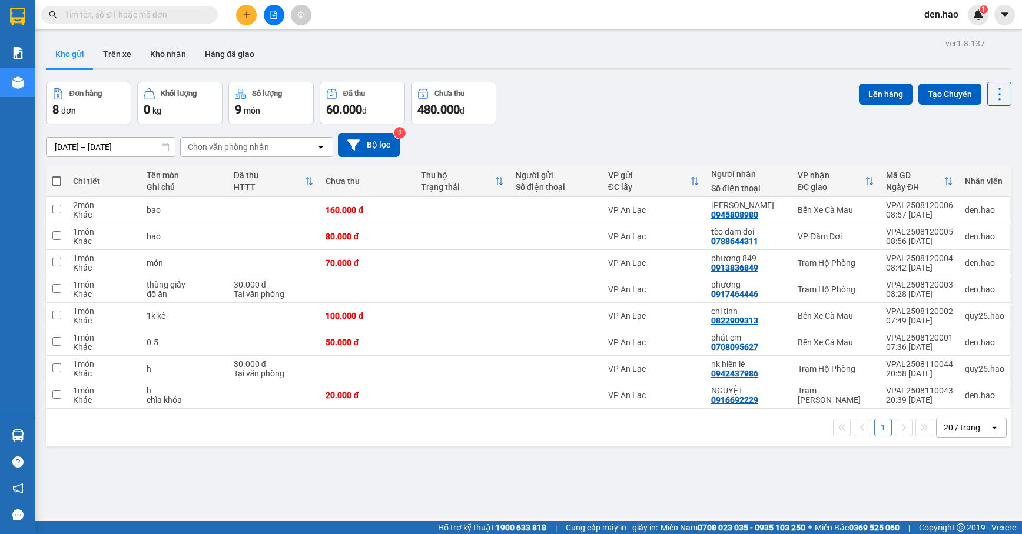
click at [238, 15] on button at bounding box center [246, 15] width 21 height 21
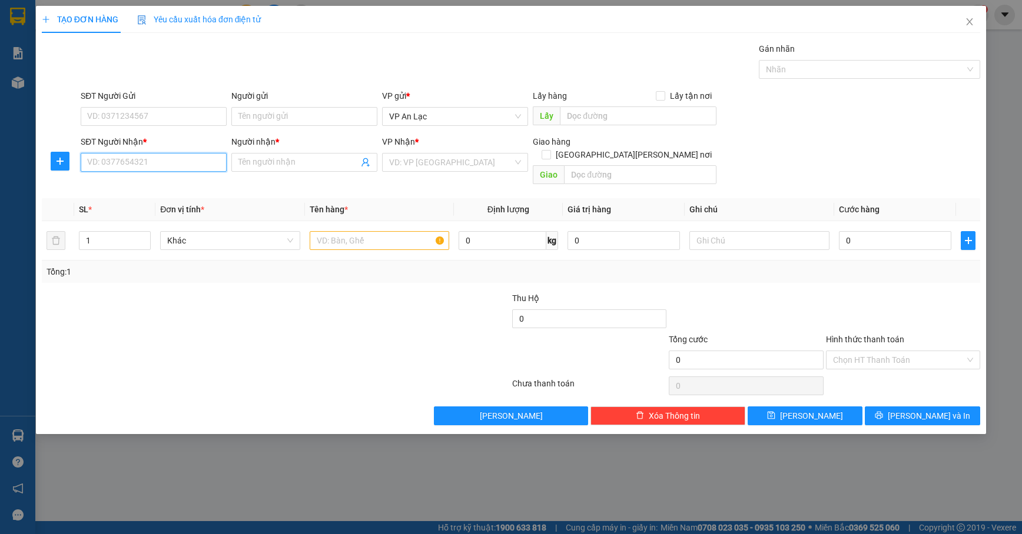
drag, startPoint x: 213, startPoint y: 172, endPoint x: 200, endPoint y: 178, distance: 14.0
click at [206, 175] on div "SĐT Người Nhận * VD: 0377654321" at bounding box center [154, 155] width 146 height 41
click at [199, 178] on div "0945507856 - [PERSON_NAME]" at bounding box center [154, 187] width 146 height 19
type input "0945507856"
type input "hiep"
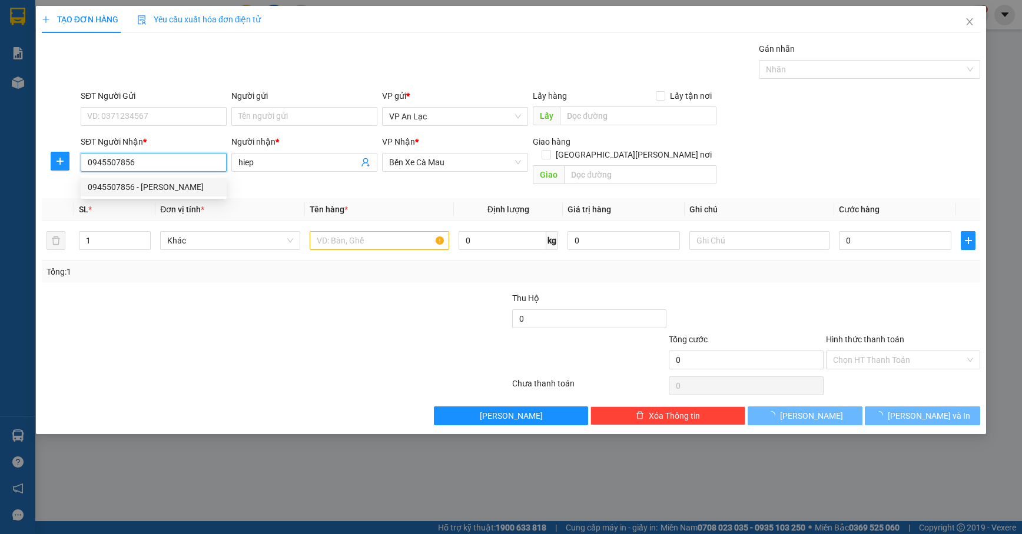
type input "40.000"
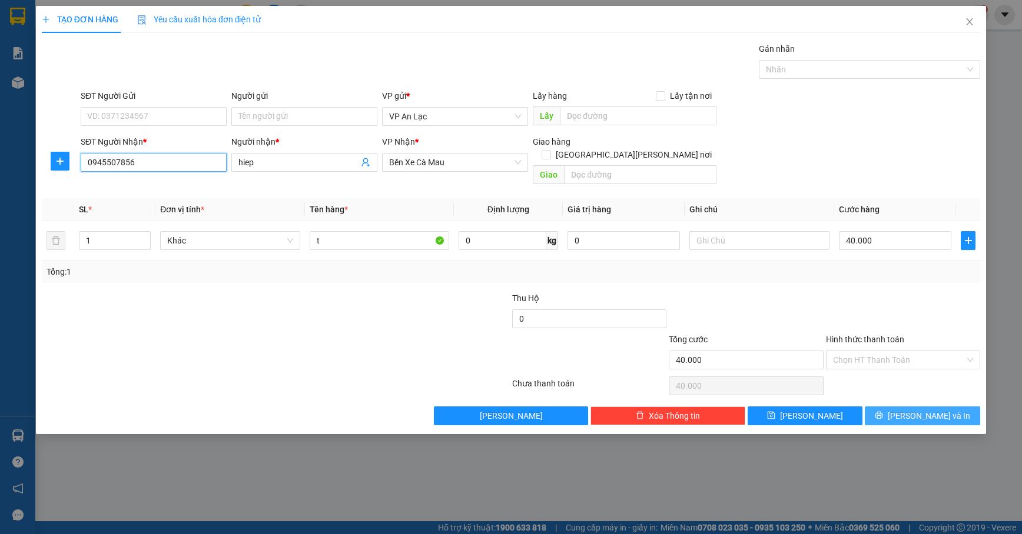
type input "0945507856"
click at [883, 412] on icon "printer" at bounding box center [879, 416] width 8 height 8
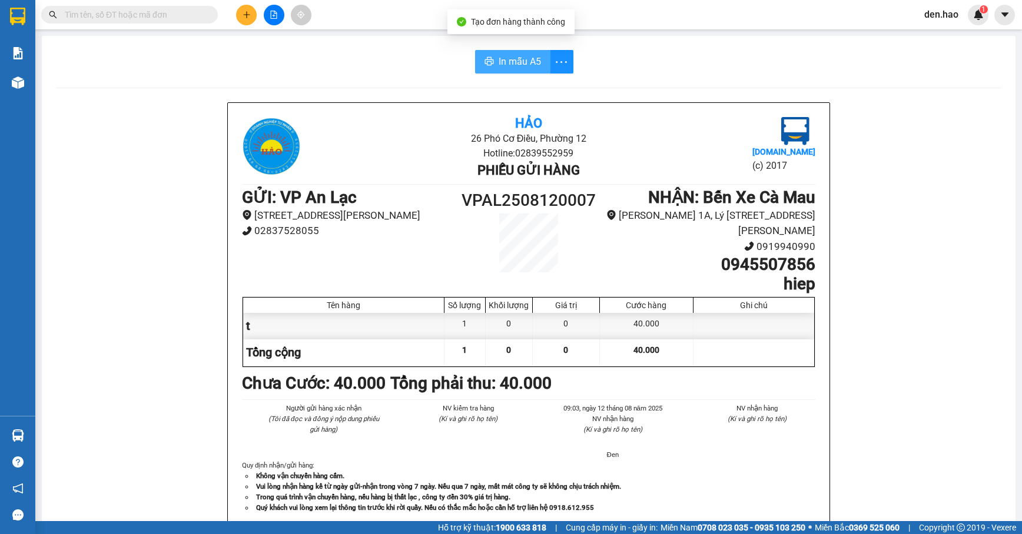
click at [527, 58] on span "In mẫu A5" at bounding box center [519, 61] width 42 height 15
click at [141, 8] on span at bounding box center [129, 15] width 177 height 18
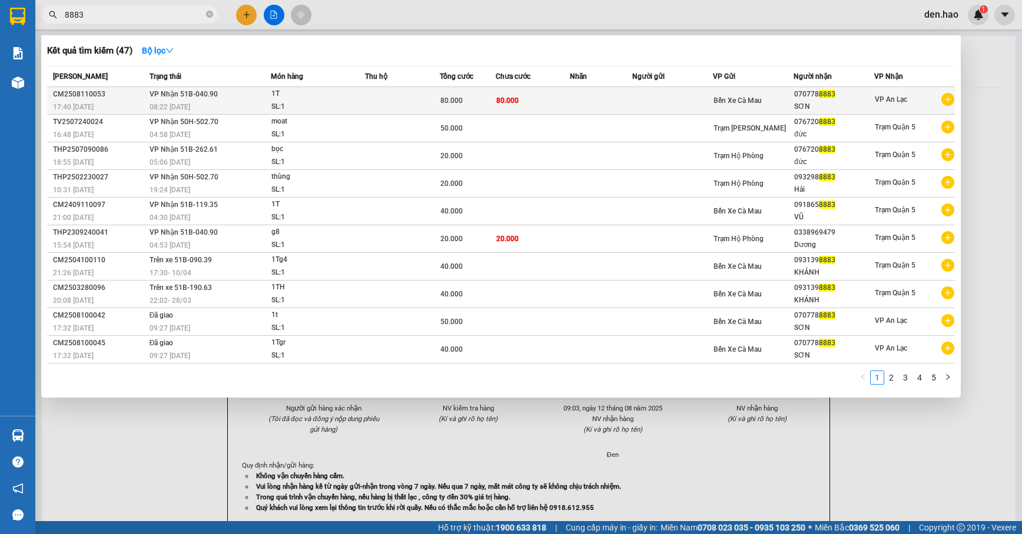
type input "8883"
click at [577, 97] on td at bounding box center [601, 101] width 62 height 28
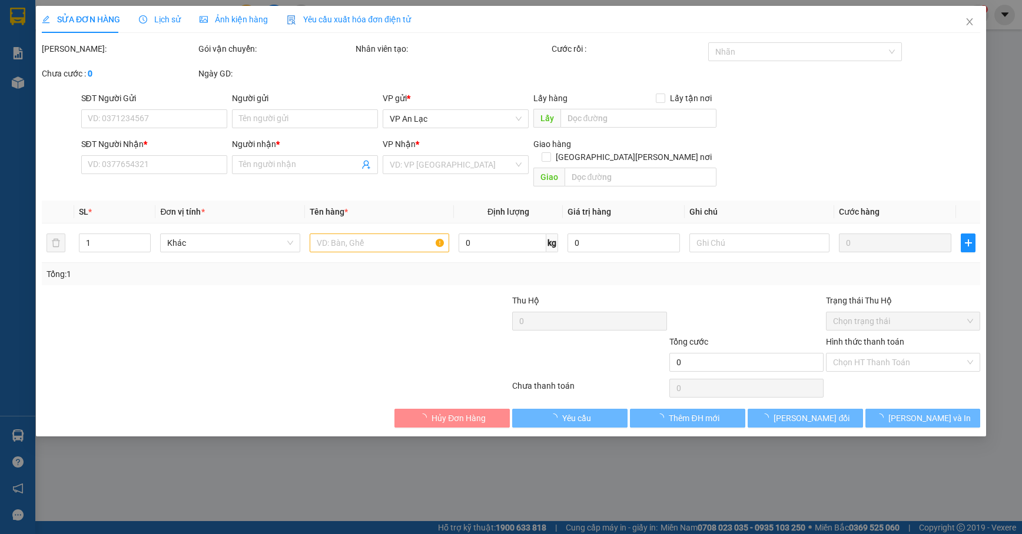
type input "0707788883"
type input "SƠN"
type input "80.000"
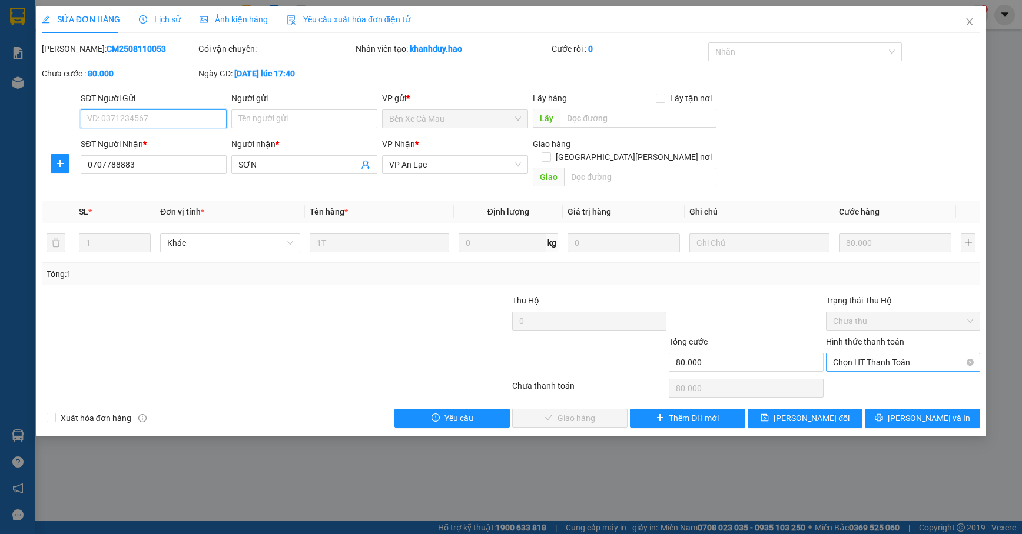
click at [900, 354] on span "Chọn HT Thanh Toán" at bounding box center [903, 363] width 140 height 18
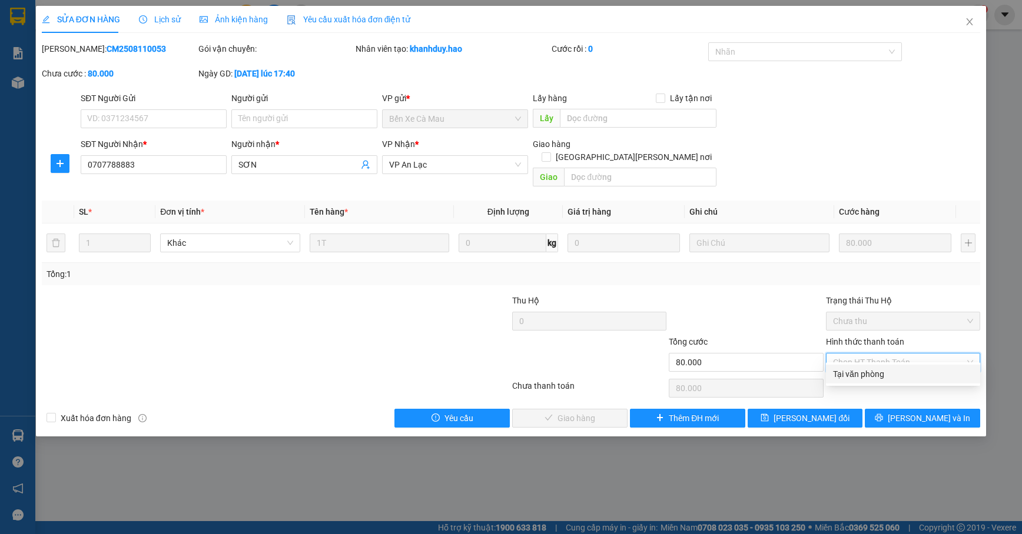
click at [899, 368] on div "Tại văn phòng" at bounding box center [903, 374] width 140 height 13
type input "0"
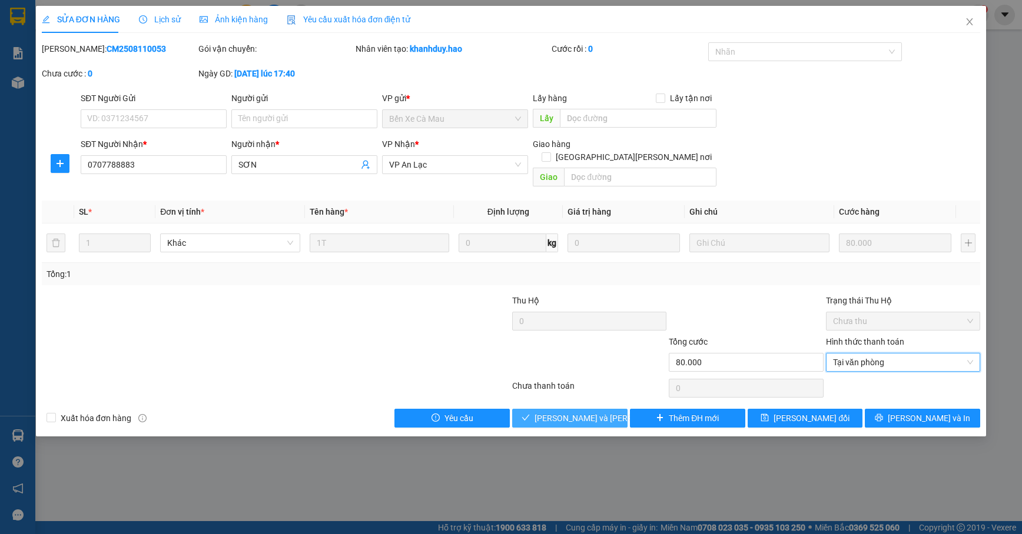
drag, startPoint x: 584, startPoint y: 401, endPoint x: 577, endPoint y: 401, distance: 7.1
click at [582, 412] on span "[PERSON_NAME] và [PERSON_NAME] hàng" at bounding box center [613, 418] width 159 height 13
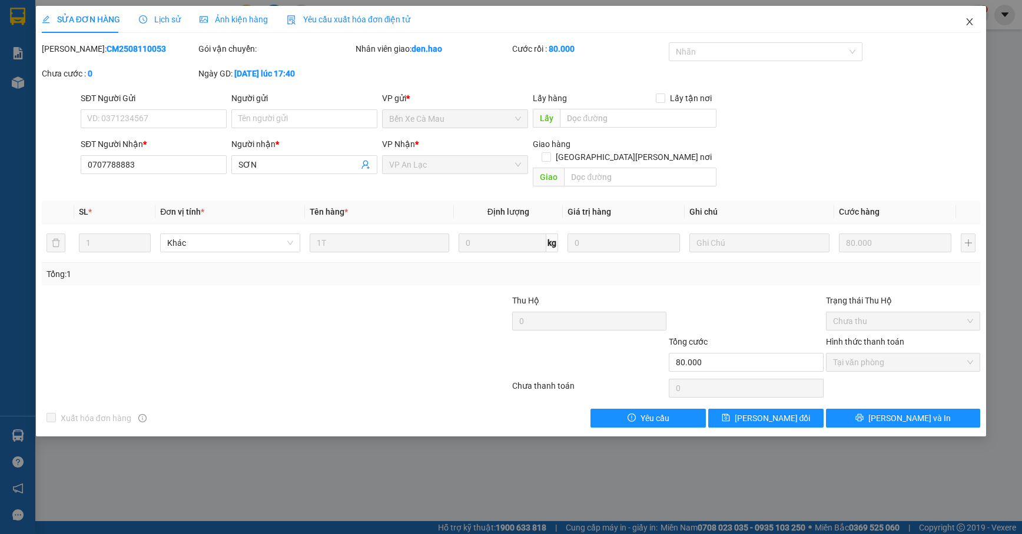
click at [952, 15] on span "Close" at bounding box center [969, 22] width 33 height 33
click at [952, 15] on img at bounding box center [978, 14] width 11 height 11
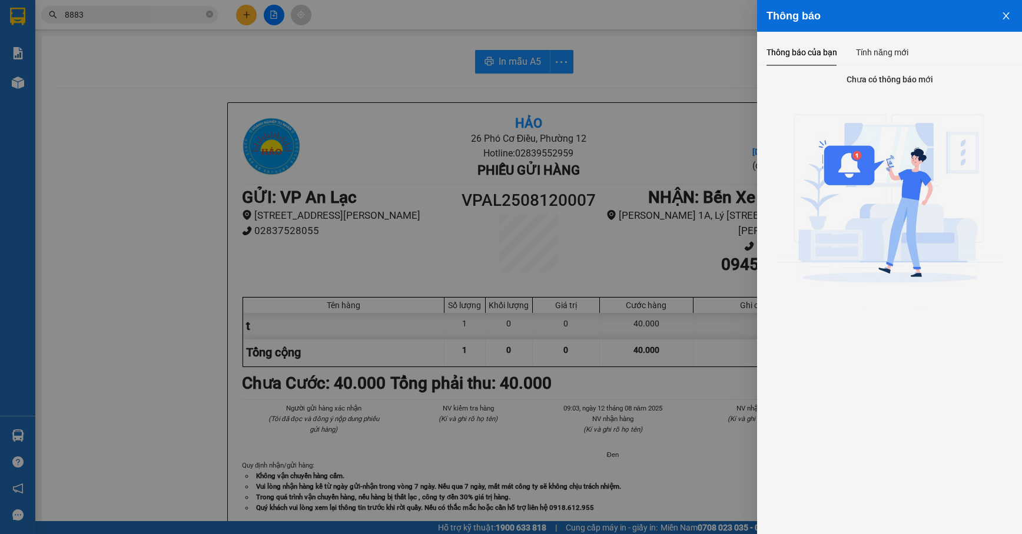
click at [182, 32] on div at bounding box center [511, 267] width 1022 height 534
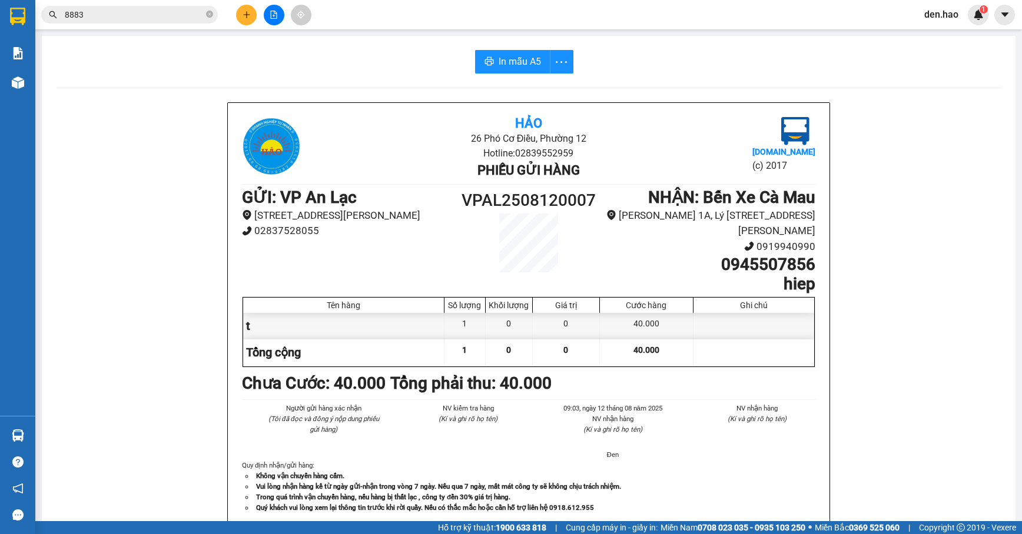
drag, startPoint x: 36, startPoint y: 92, endPoint x: 177, endPoint y: 47, distance: 147.8
click at [35, 90] on div "Kho hàng mới" at bounding box center [17, 82] width 35 height 29
click at [35, 89] on div "Kho hàng mới" at bounding box center [17, 82] width 35 height 29
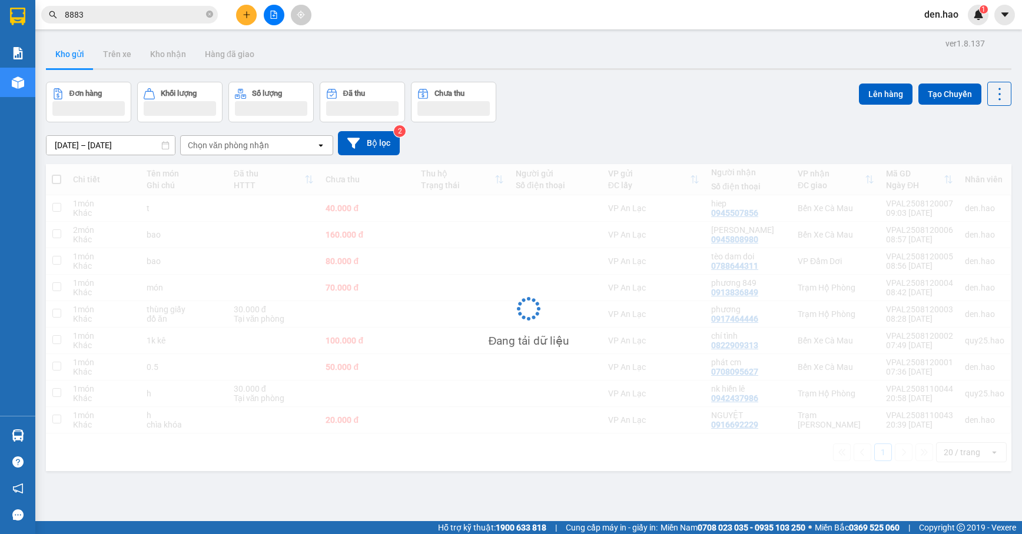
click at [206, 20] on span at bounding box center [209, 14] width 7 height 13
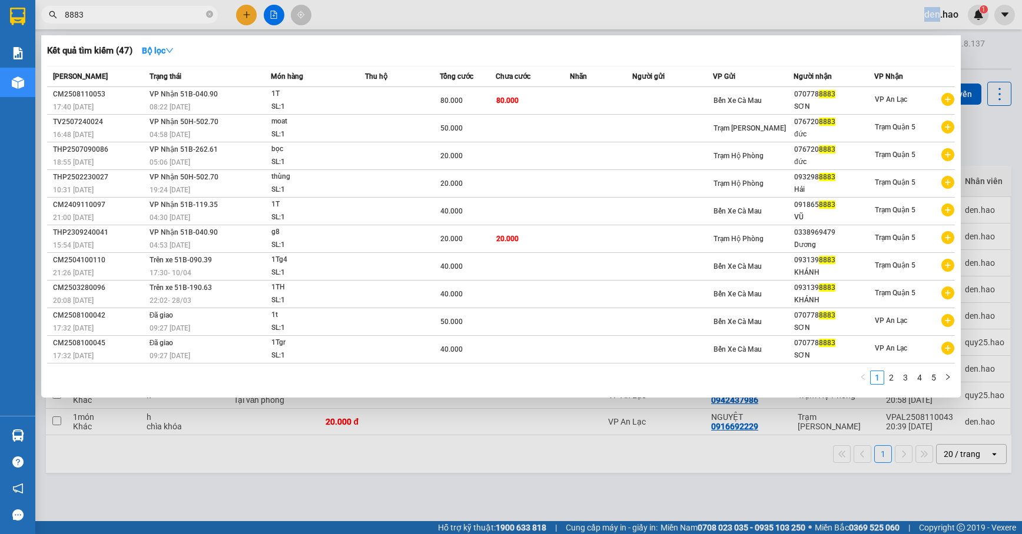
click at [206, 20] on span at bounding box center [209, 14] width 7 height 13
click at [208, 13] on icon "close-circle" at bounding box center [209, 14] width 7 height 7
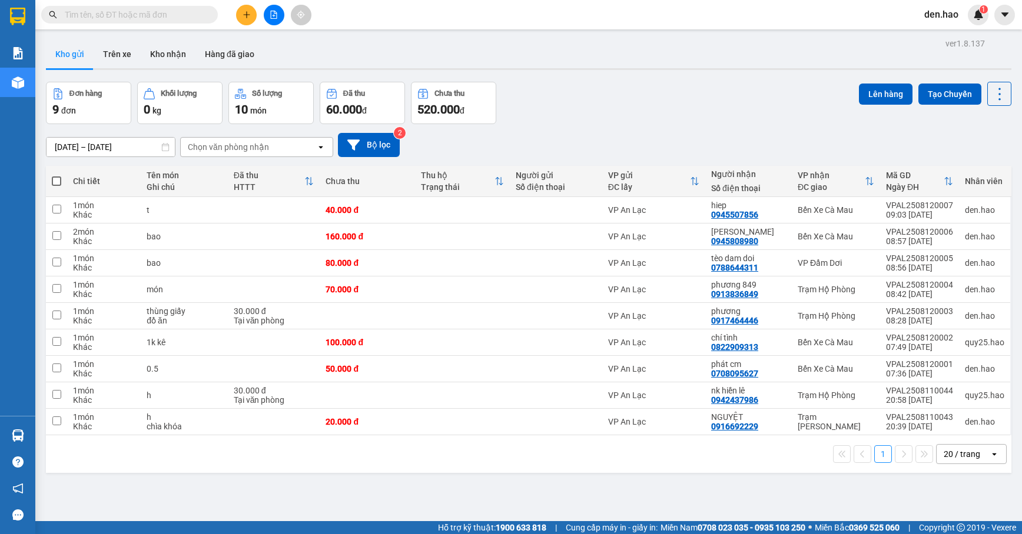
click at [242, 24] on button at bounding box center [246, 15] width 21 height 21
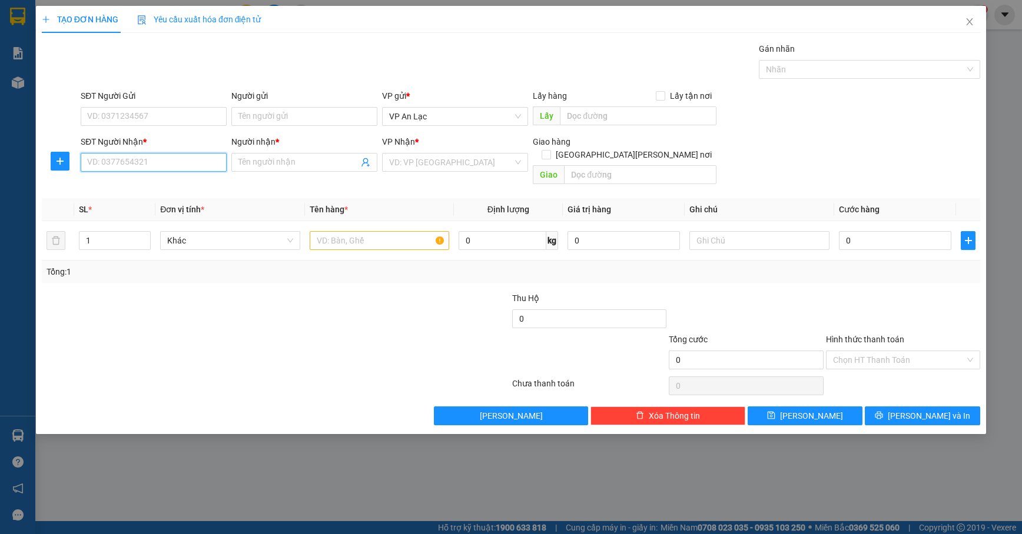
click at [184, 160] on input "SĐT Người Nhận *" at bounding box center [154, 162] width 146 height 19
type input "0945154346"
drag, startPoint x: 217, startPoint y: 180, endPoint x: 208, endPoint y: 180, distance: 8.8
click at [214, 181] on div "0945154346 - [PERSON_NAME]" at bounding box center [154, 187] width 132 height 13
type input "phương"
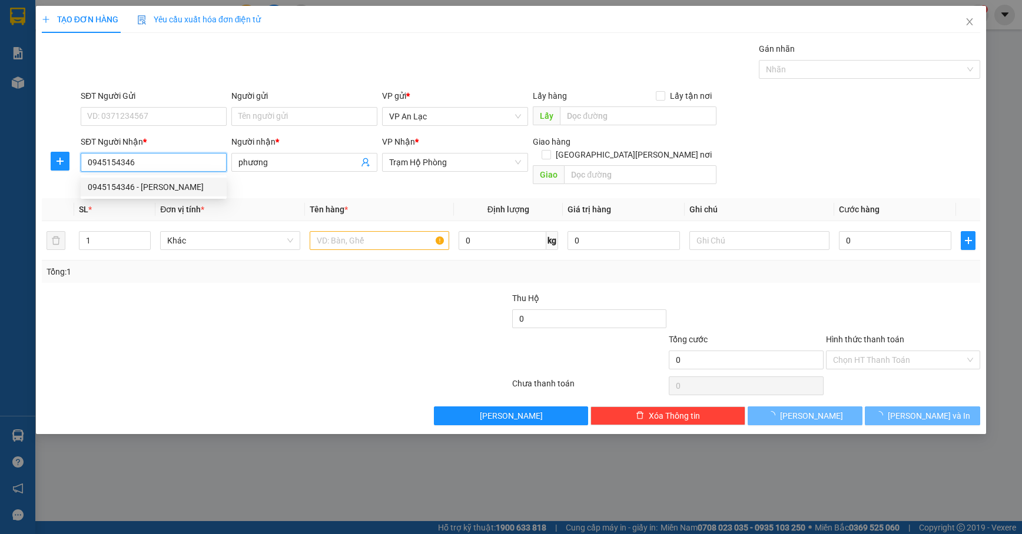
type input "40.000"
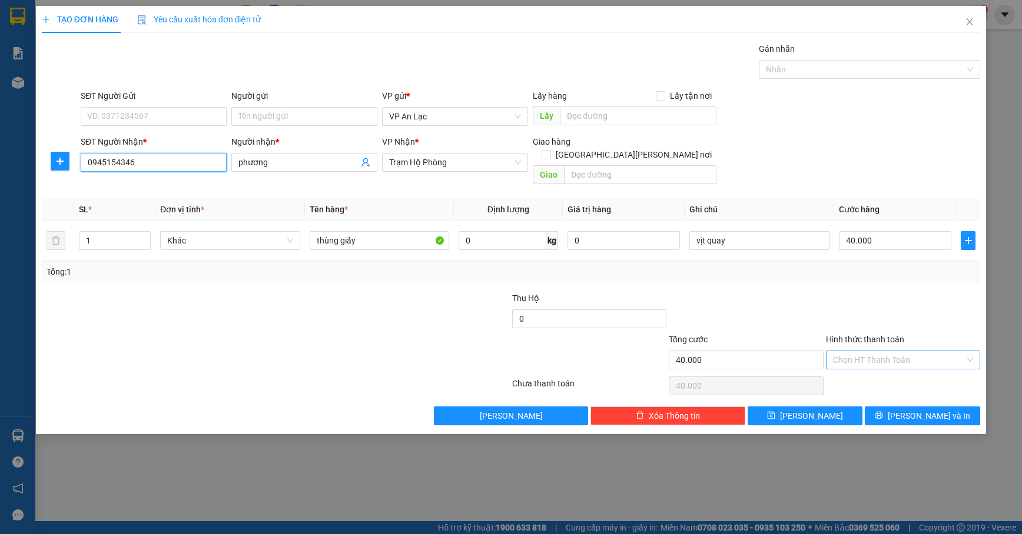
type input "0945154346"
click at [909, 351] on input "Hình thức thanh toán" at bounding box center [899, 360] width 132 height 18
click at [904, 375] on div "Tại văn phòng" at bounding box center [903, 372] width 140 height 13
type input "0"
click at [904, 413] on button "[PERSON_NAME] và In" at bounding box center [921, 416] width 115 height 19
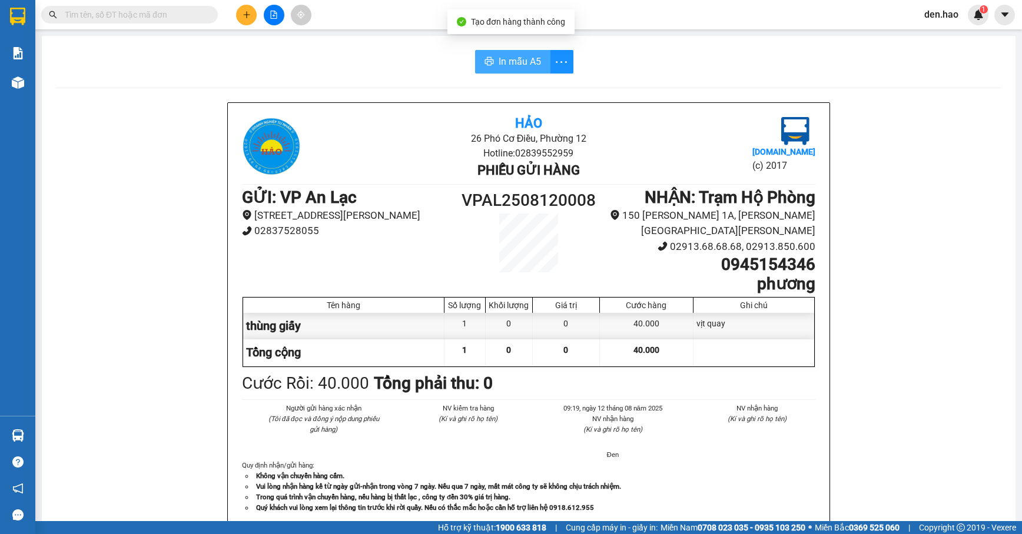
click at [498, 64] on span "In mẫu A5" at bounding box center [519, 61] width 42 height 15
drag, startPoint x: 15, startPoint y: 90, endPoint x: 46, endPoint y: 81, distance: 32.4
click at [35, 82] on div "Kho hàng mới" at bounding box center [17, 82] width 35 height 29
click at [46, 81] on span "Kho hàng" at bounding box center [58, 81] width 41 height 11
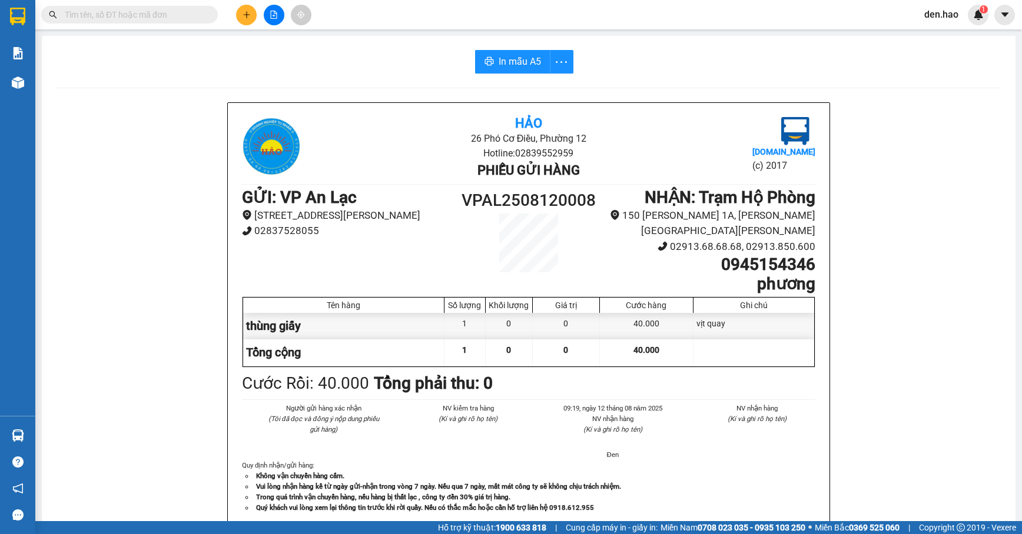
click at [46, 81] on span "Kho hàng" at bounding box center [58, 81] width 41 height 11
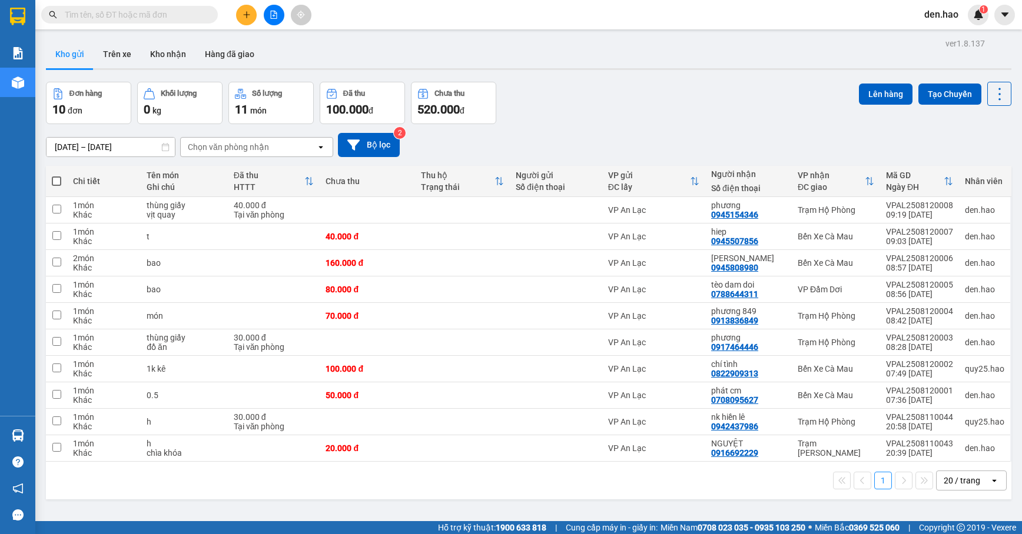
click at [140, 22] on div "Kết quả [PERSON_NAME] ( 47 ) Bộ lọc Mã ĐH Trạng thái Món hàng Thu hộ Tổng [PERS…" at bounding box center [114, 15] width 229 height 21
click at [140, 21] on span at bounding box center [129, 15] width 177 height 18
click at [144, 10] on input "text" at bounding box center [134, 14] width 139 height 13
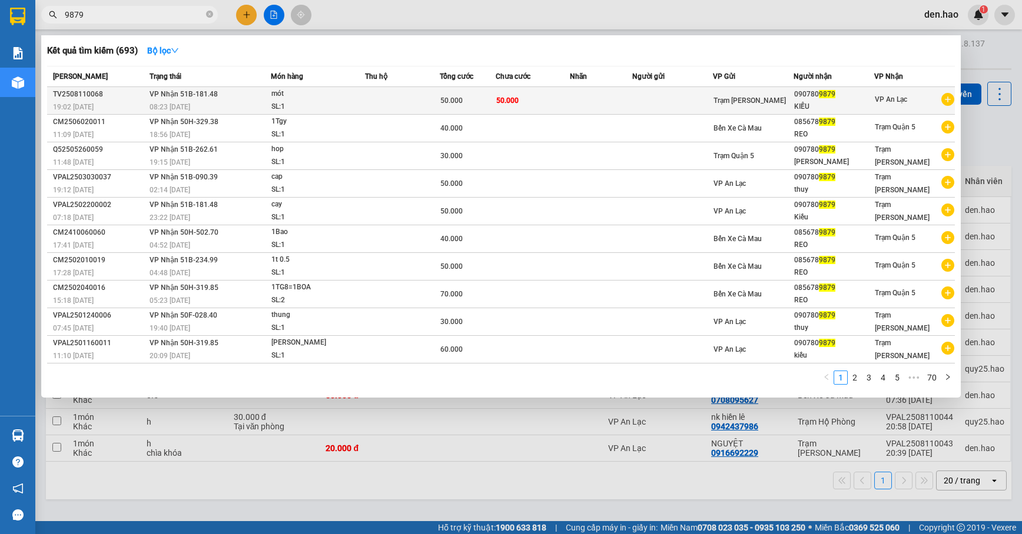
type input "9879"
click at [814, 105] on div "KIỀU" at bounding box center [833, 107] width 79 height 12
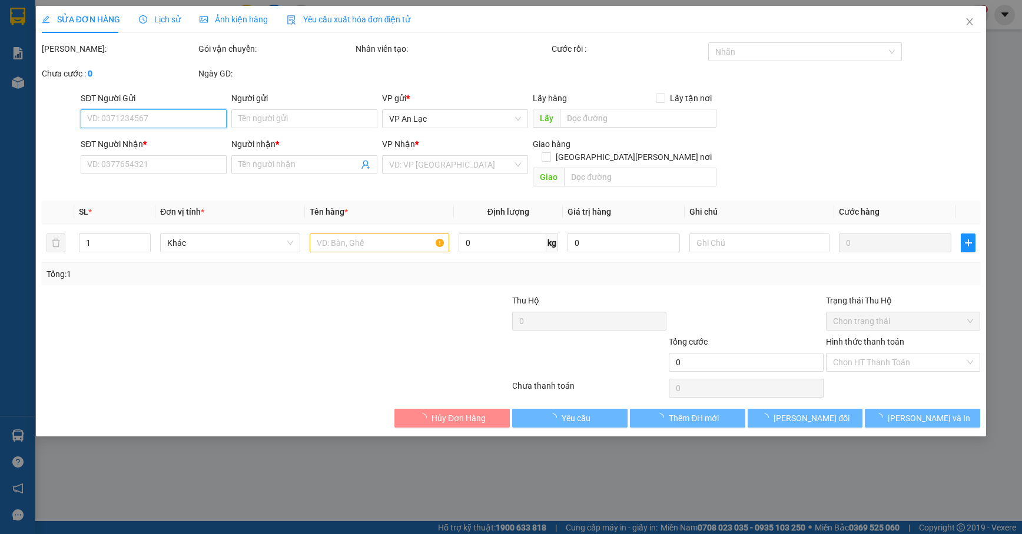
type input "0907809879"
type input "KIỀU"
type input "50.000"
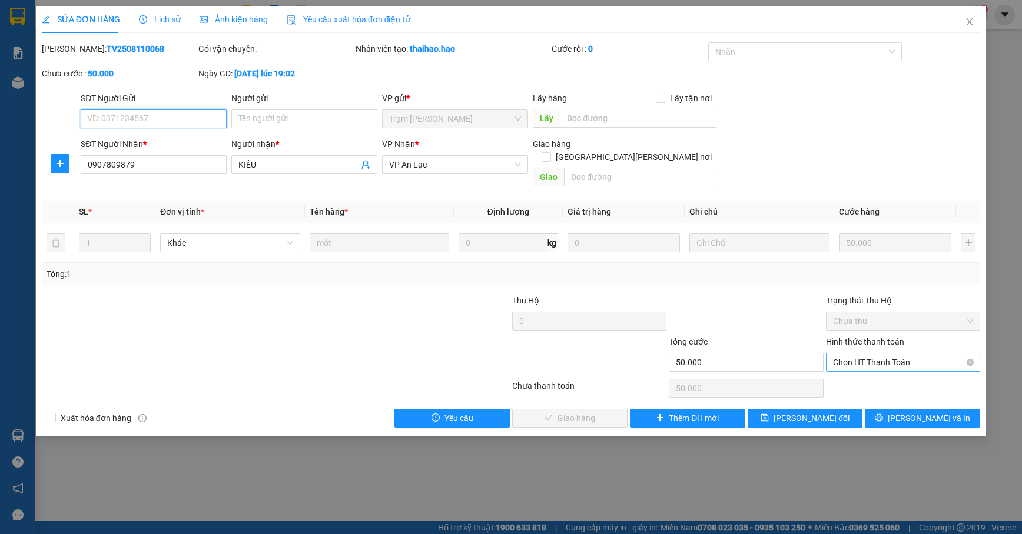
drag, startPoint x: 940, startPoint y: 353, endPoint x: 942, endPoint y: 359, distance: 6.0
click at [942, 354] on span "Chọn HT Thanh Toán" at bounding box center [903, 363] width 140 height 18
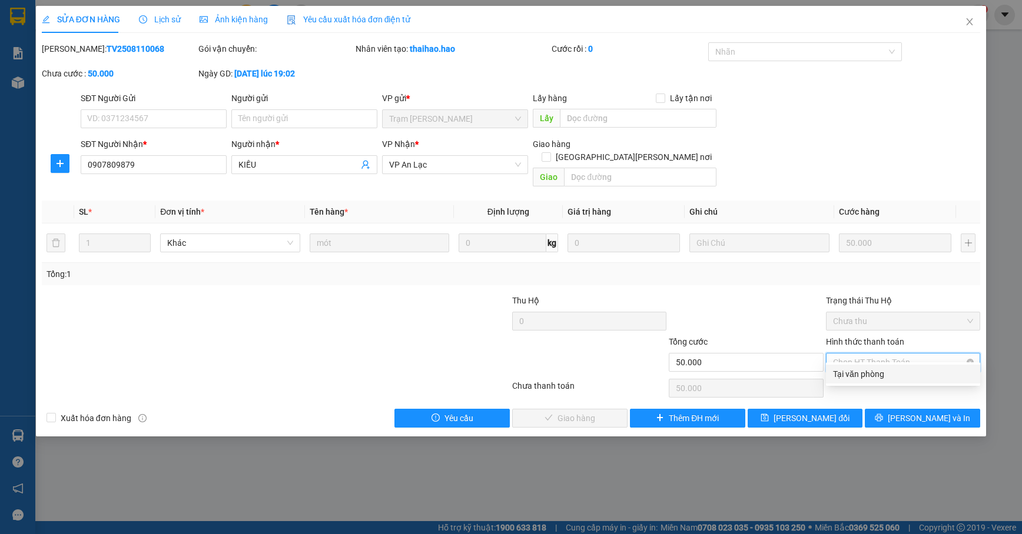
click at [934, 373] on div "Tại văn phòng" at bounding box center [903, 374] width 140 height 13
type input "0"
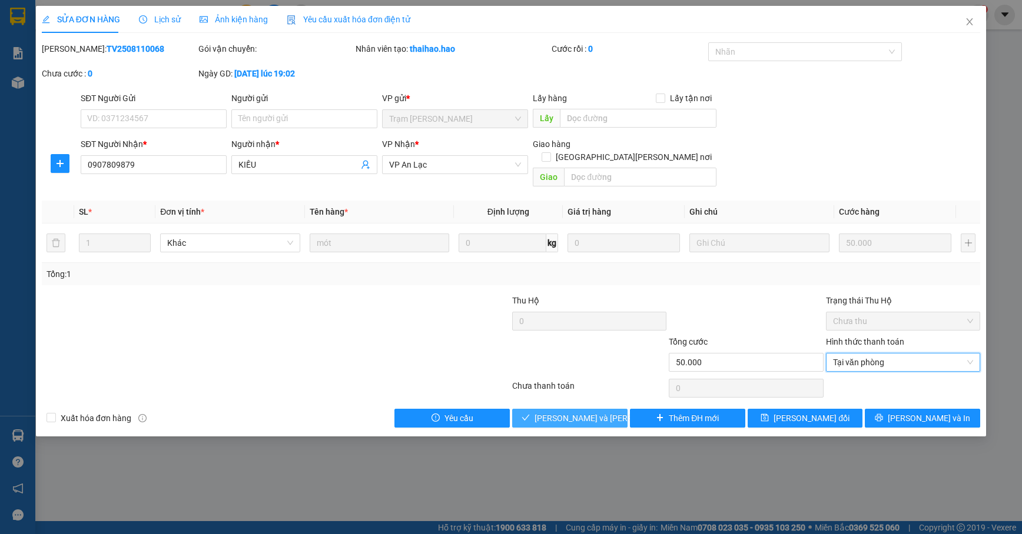
click at [591, 412] on span "[PERSON_NAME] và [PERSON_NAME] hàng" at bounding box center [613, 418] width 159 height 13
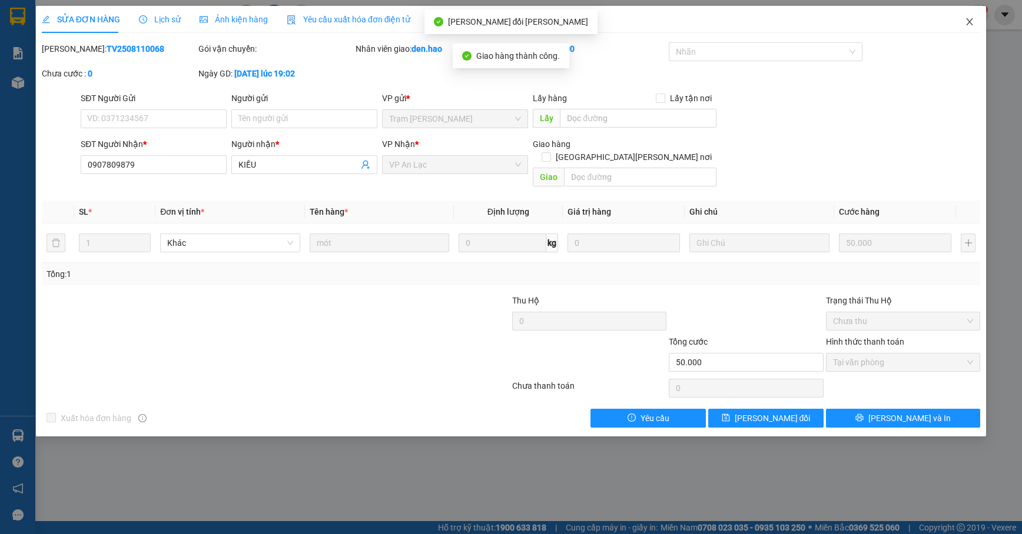
click at [952, 22] on icon "close" at bounding box center [969, 21] width 6 height 7
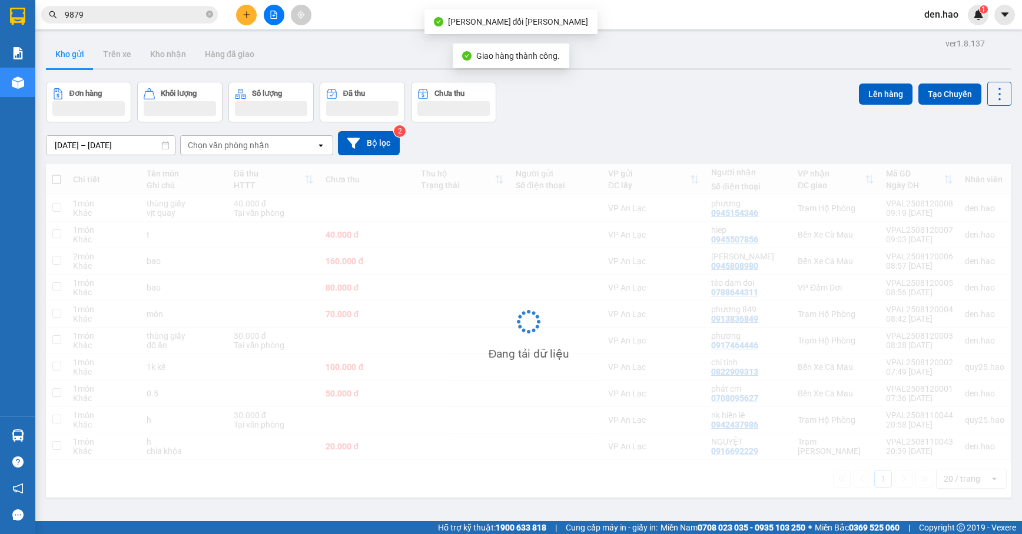
click at [215, 15] on span "9879" at bounding box center [129, 15] width 177 height 18
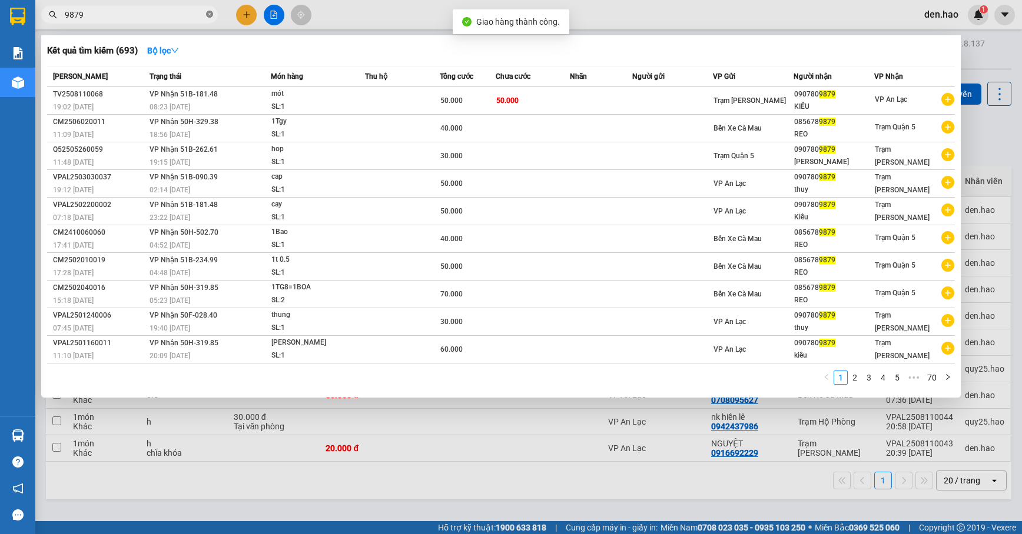
click at [211, 15] on icon "close-circle" at bounding box center [209, 14] width 7 height 7
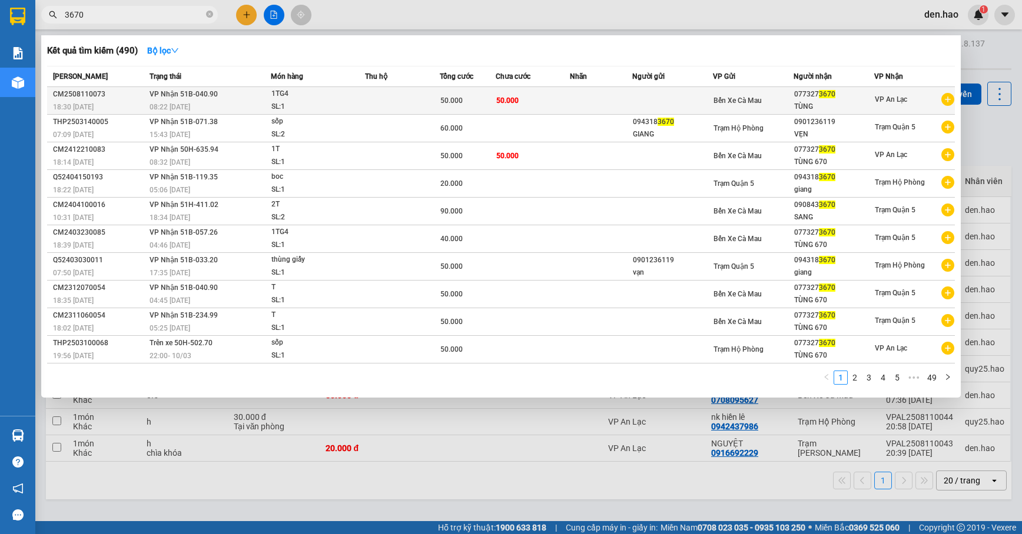
type input "3670"
click at [404, 101] on td at bounding box center [402, 101] width 75 height 28
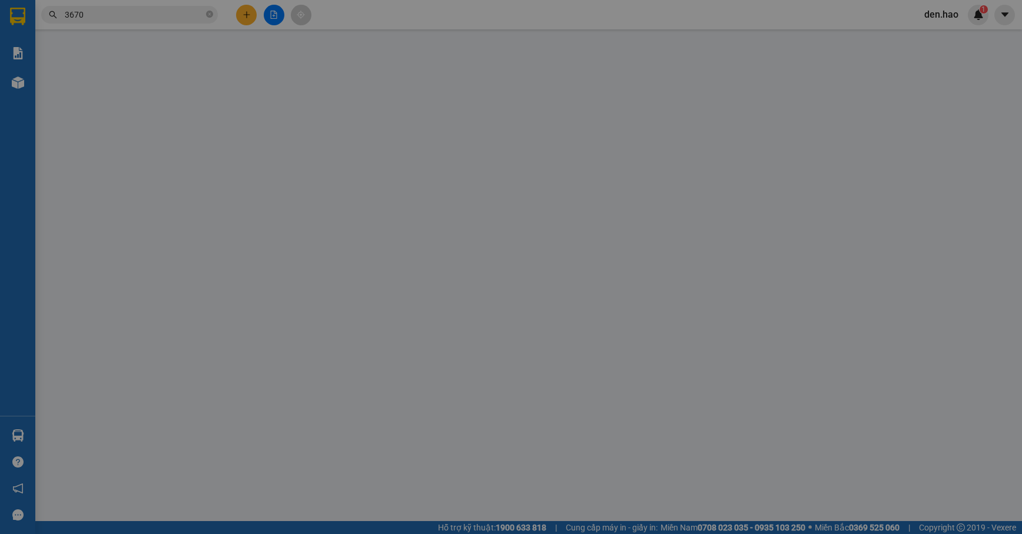
type input "0773273670"
type input "TÙNG"
type input "50.000"
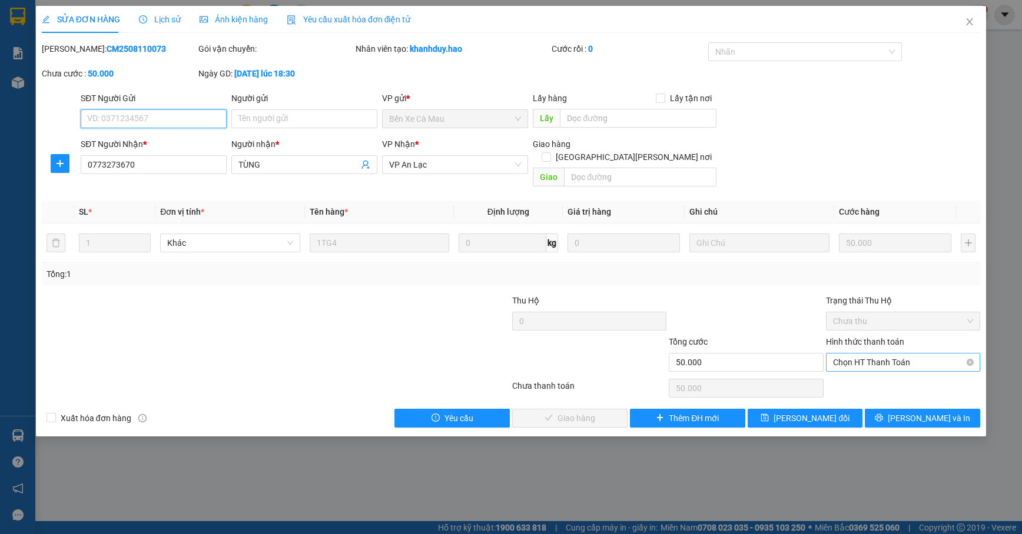
click at [926, 354] on span "Chọn HT Thanh Toán" at bounding box center [903, 363] width 140 height 18
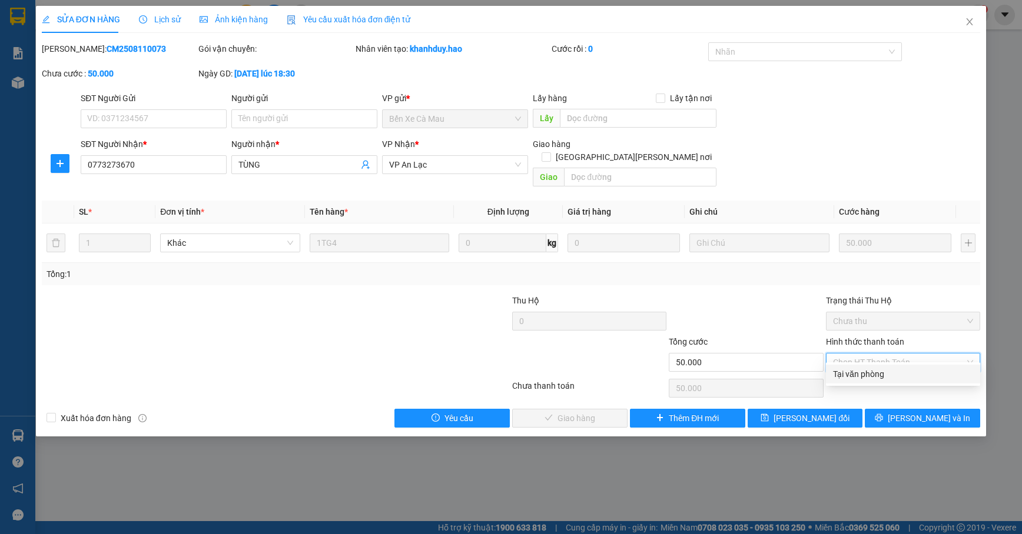
click at [907, 377] on div "Tại văn phòng" at bounding box center [903, 374] width 140 height 13
type input "0"
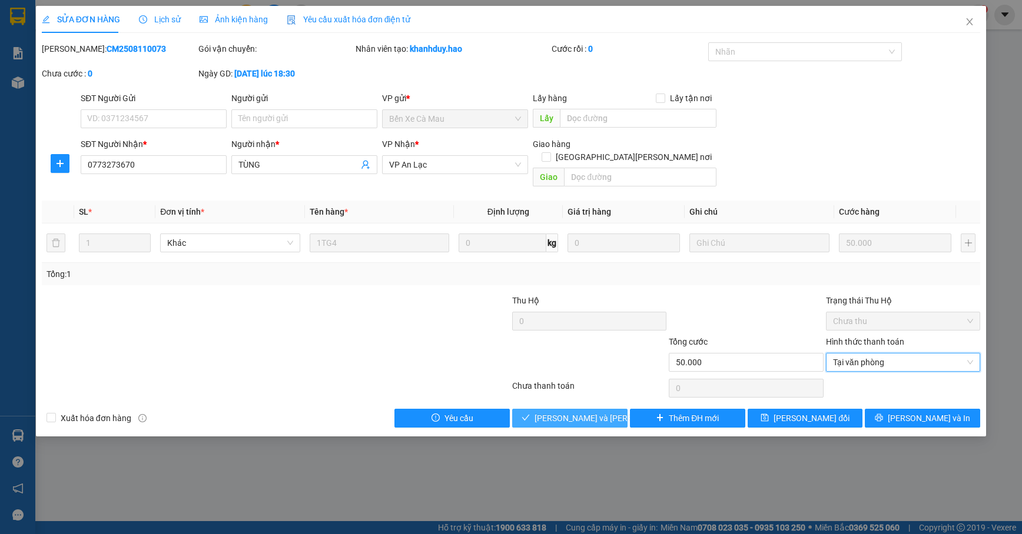
click at [560, 413] on span "[PERSON_NAME] và [PERSON_NAME] hàng" at bounding box center [613, 418] width 159 height 13
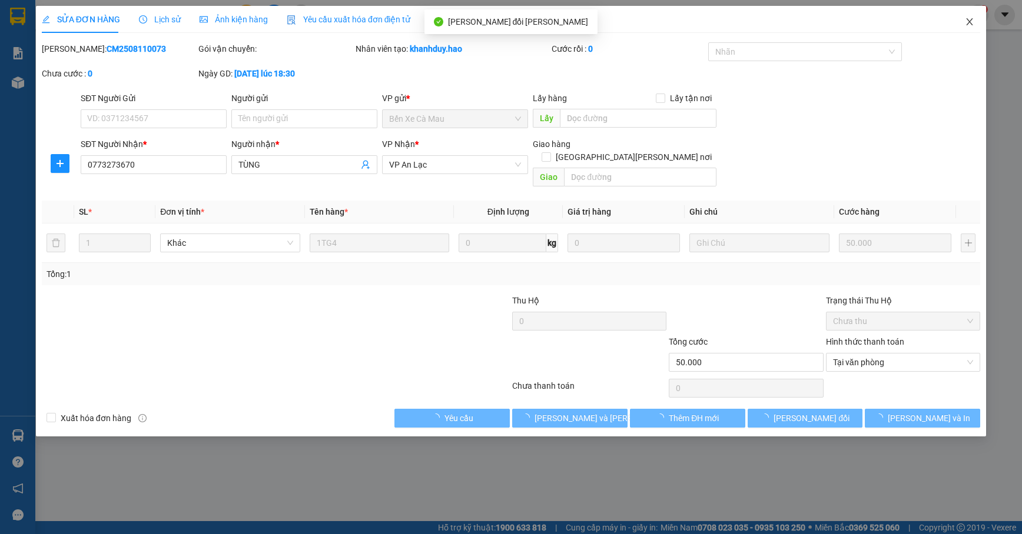
click at [952, 19] on icon "close" at bounding box center [968, 21] width 9 height 9
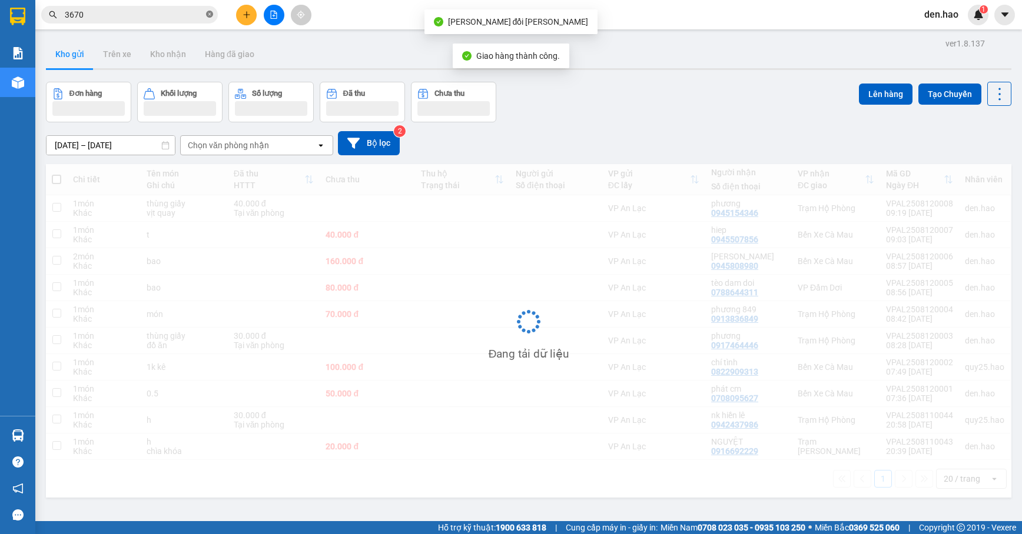
click at [205, 17] on span "3670" at bounding box center [129, 15] width 177 height 18
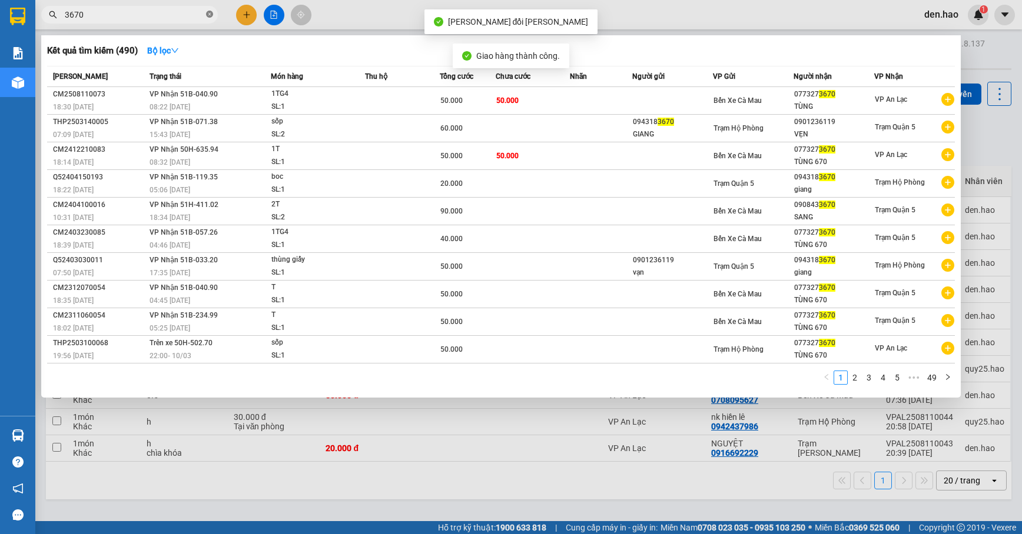
click at [211, 15] on icon "close-circle" at bounding box center [209, 14] width 7 height 7
click at [212, 15] on span at bounding box center [209, 14] width 7 height 13
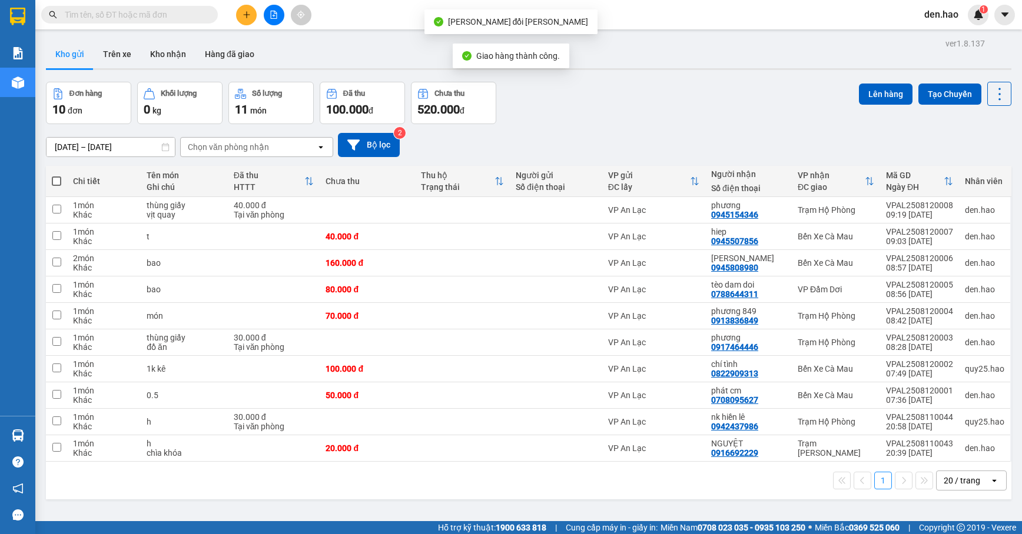
click at [179, 18] on input "text" at bounding box center [134, 14] width 139 height 13
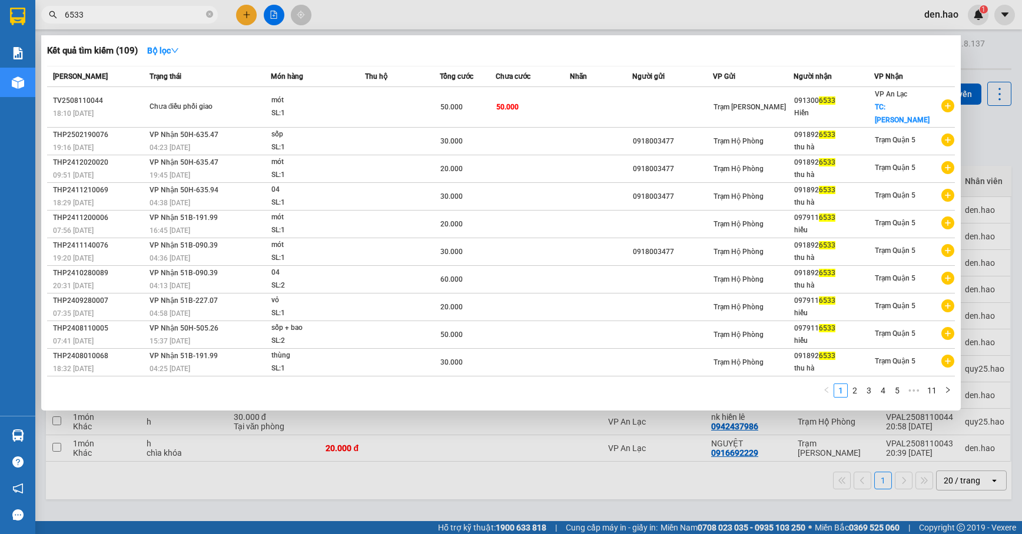
type input "6533"
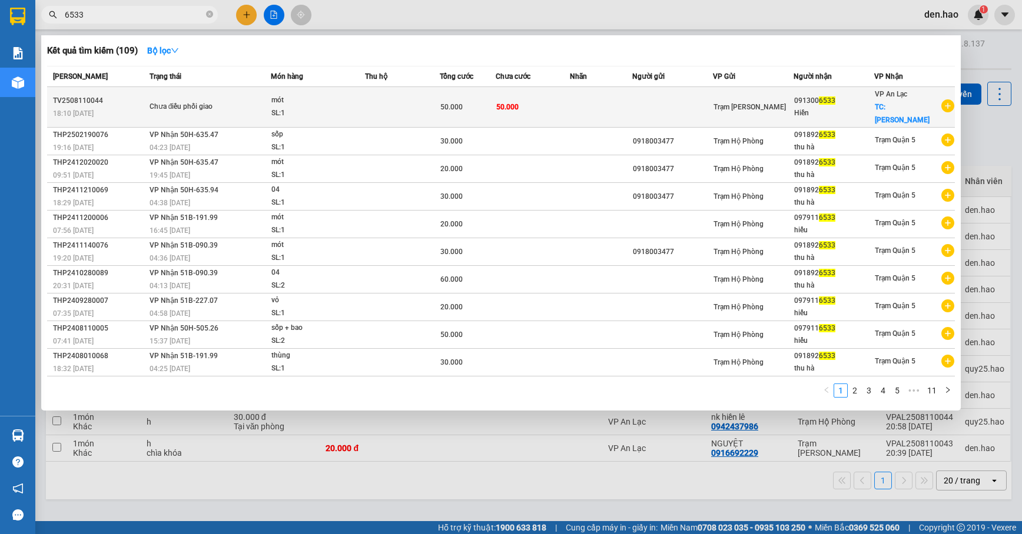
drag, startPoint x: 617, startPoint y: 81, endPoint x: 614, endPoint y: 91, distance: 9.9
click at [616, 85] on th "Nhãn" at bounding box center [601, 76] width 62 height 21
click at [614, 91] on td at bounding box center [601, 107] width 62 height 41
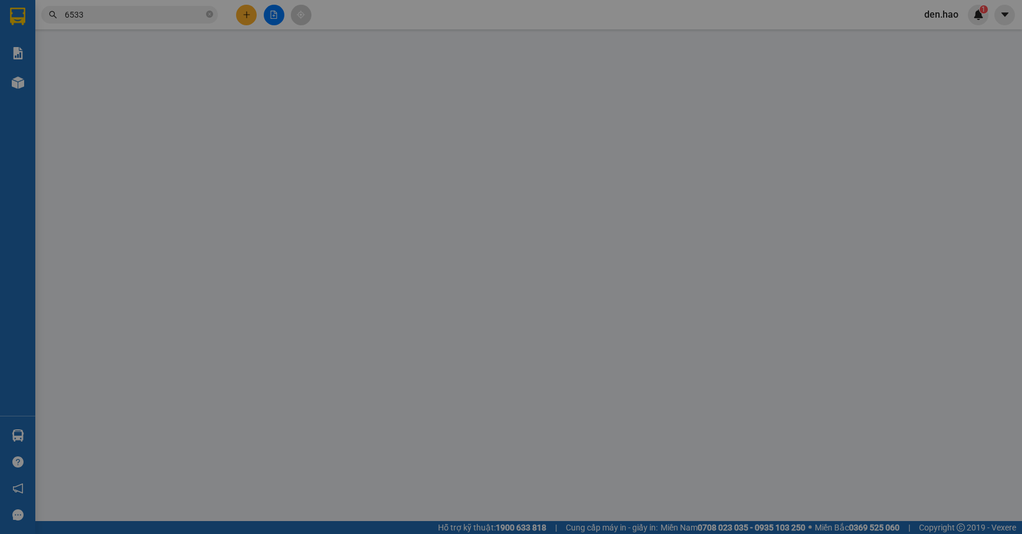
type input "0913006533"
type input "Hiền"
checkbox input "true"
type input "bình tân"
type input "50.000"
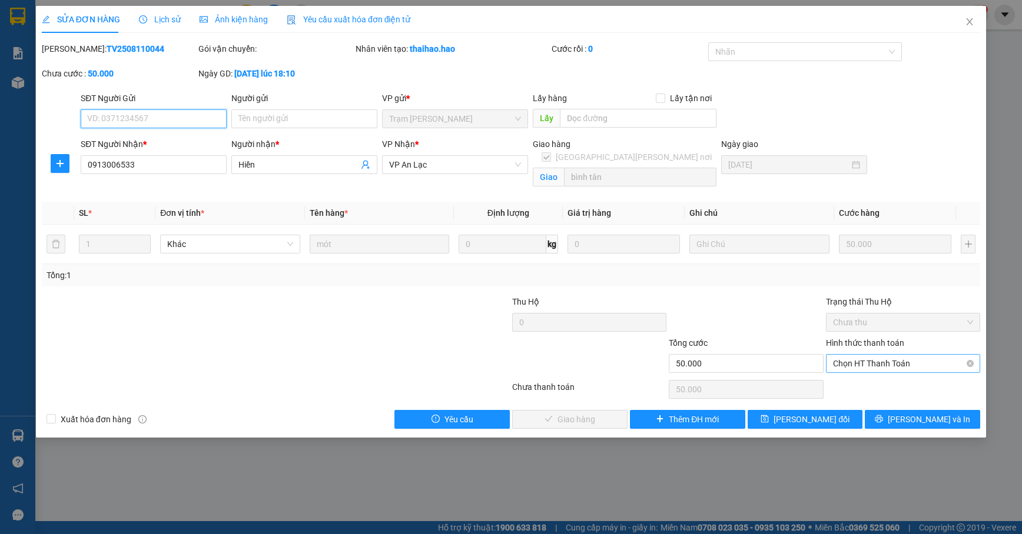
click at [898, 370] on span "Chọn HT Thanh Toán" at bounding box center [903, 364] width 140 height 18
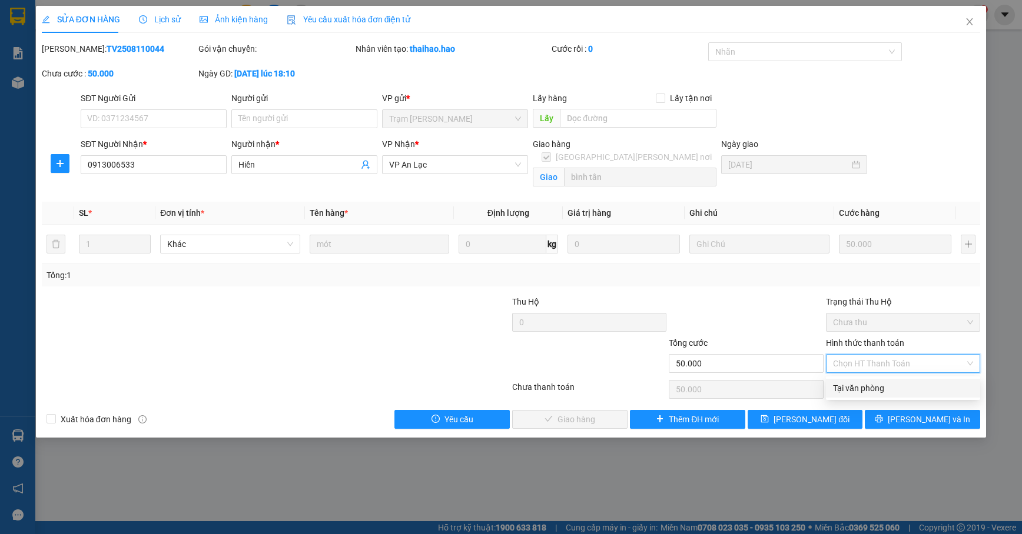
click at [900, 384] on div "Tại văn phòng" at bounding box center [903, 388] width 140 height 13
type input "0"
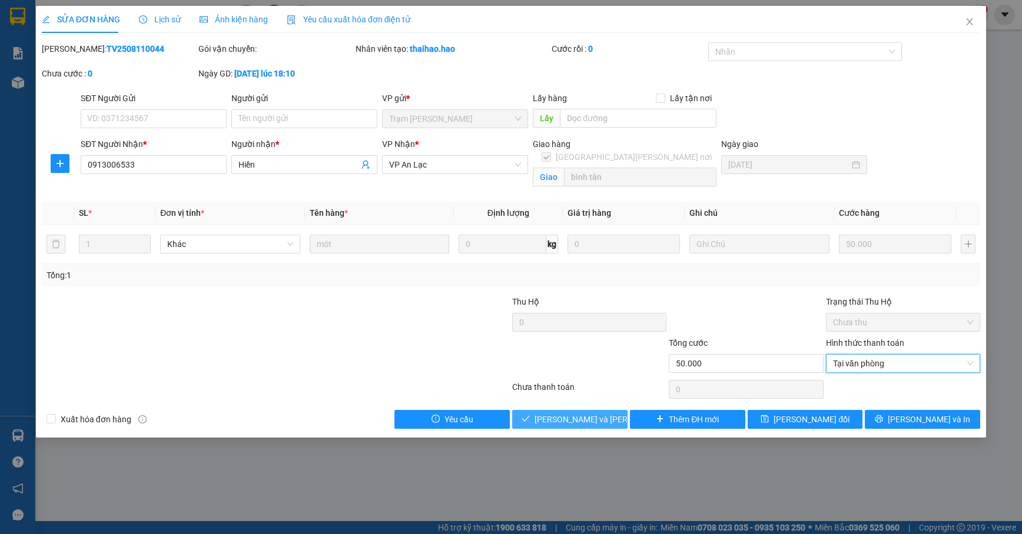
click at [603, 420] on span "[PERSON_NAME] và [PERSON_NAME] hàng" at bounding box center [613, 419] width 159 height 13
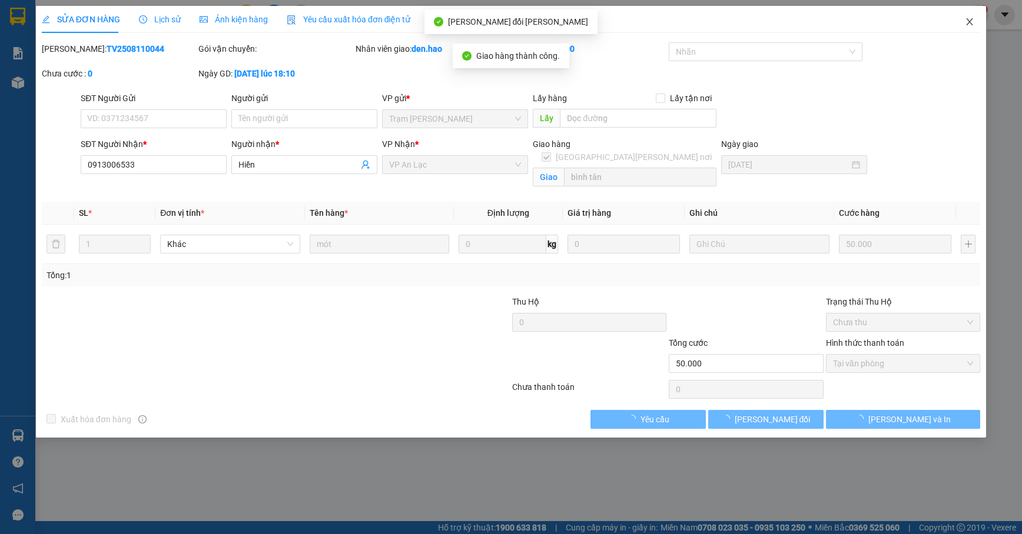
click at [952, 22] on icon "close" at bounding box center [968, 21] width 9 height 9
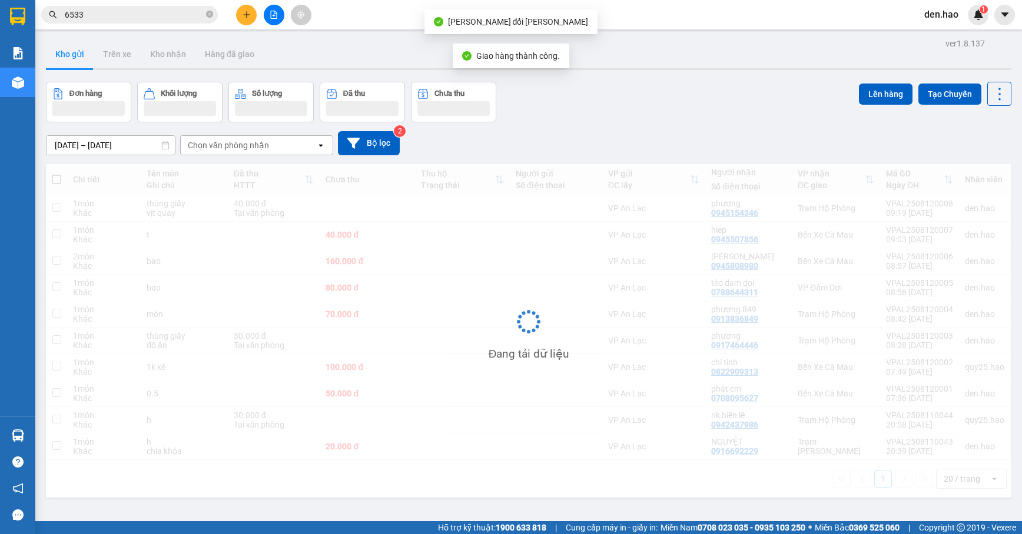
click at [211, 15] on icon "close-circle" at bounding box center [209, 14] width 7 height 7
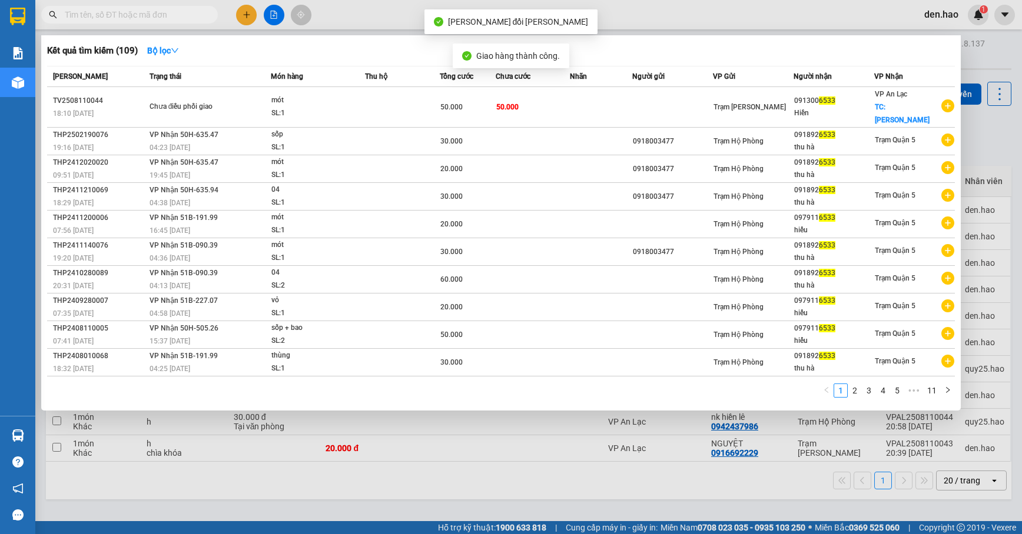
click at [208, 14] on span at bounding box center [209, 14] width 7 height 13
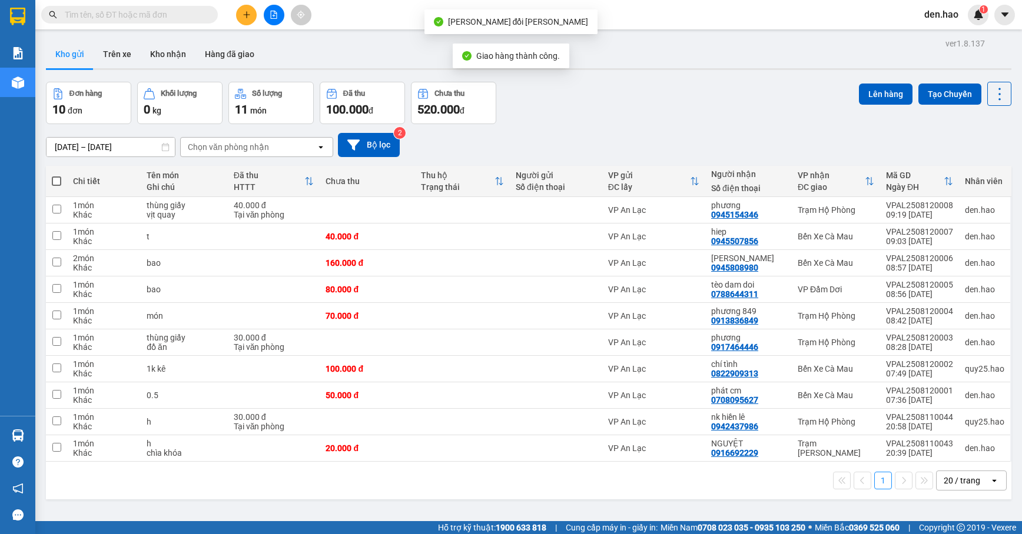
click at [194, 15] on input "text" at bounding box center [134, 14] width 139 height 13
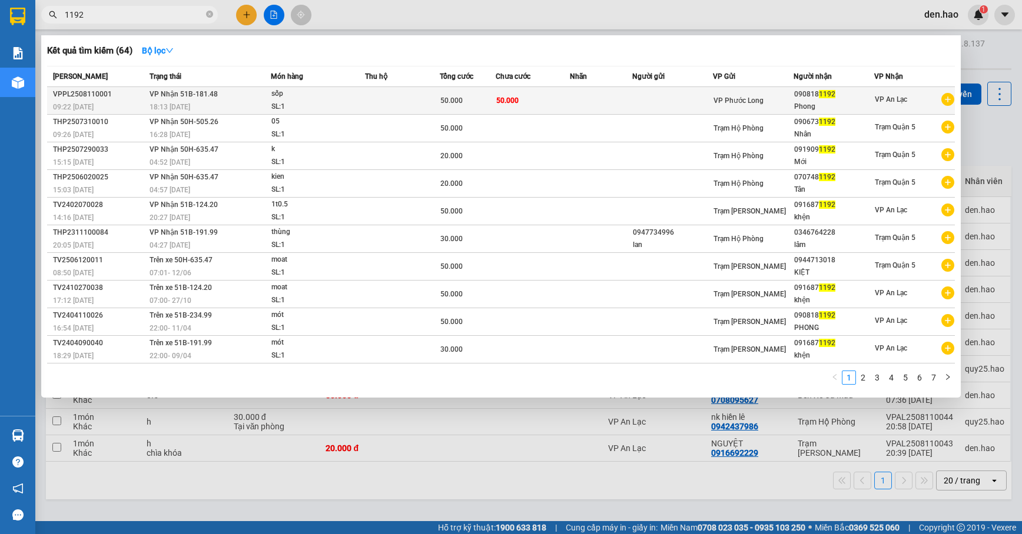
type input "1192"
click at [713, 99] on span "VP Phước Long" at bounding box center [738, 101] width 50 height 8
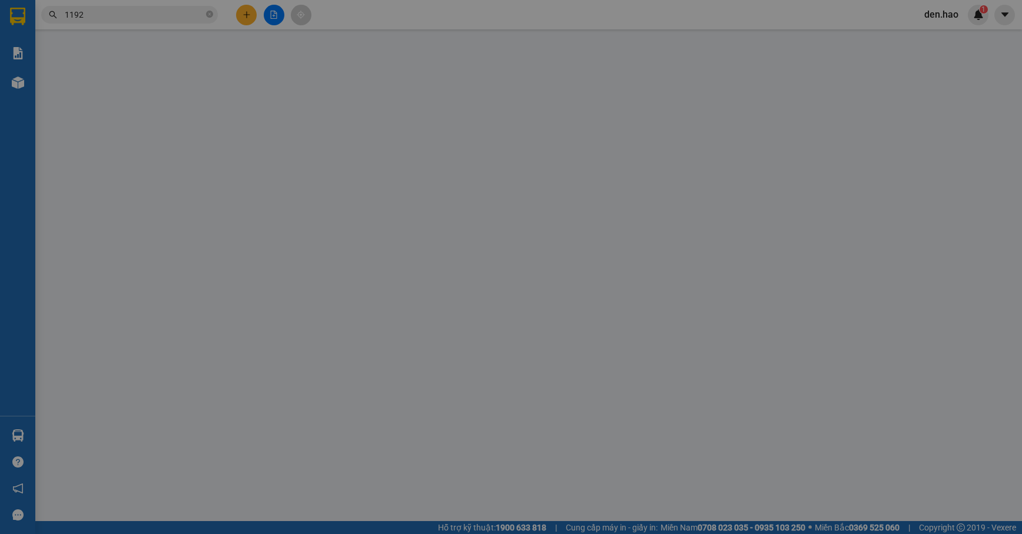
type input "0908181192"
type input "Phong"
type input "50.000"
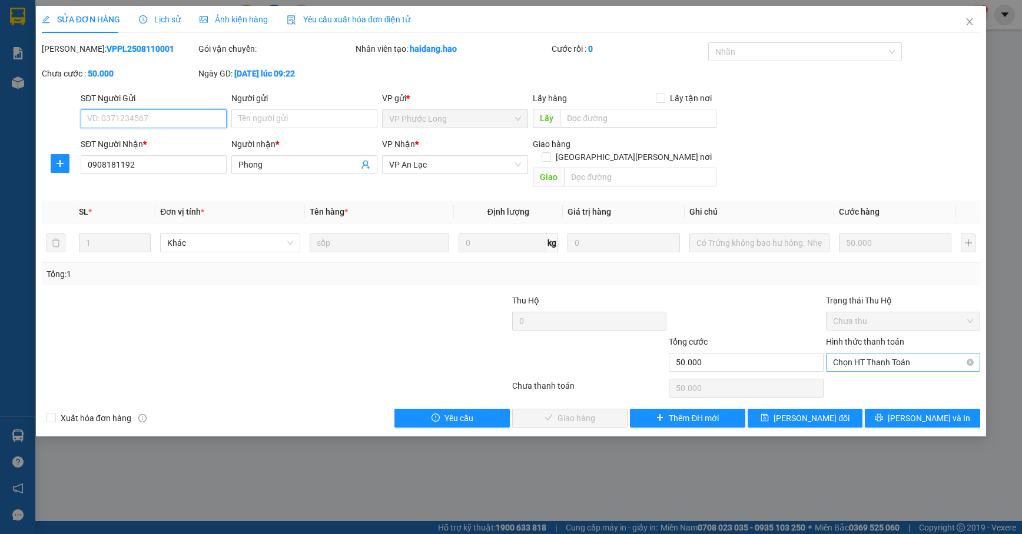
click at [890, 354] on span "Chọn HT Thanh Toán" at bounding box center [903, 363] width 140 height 18
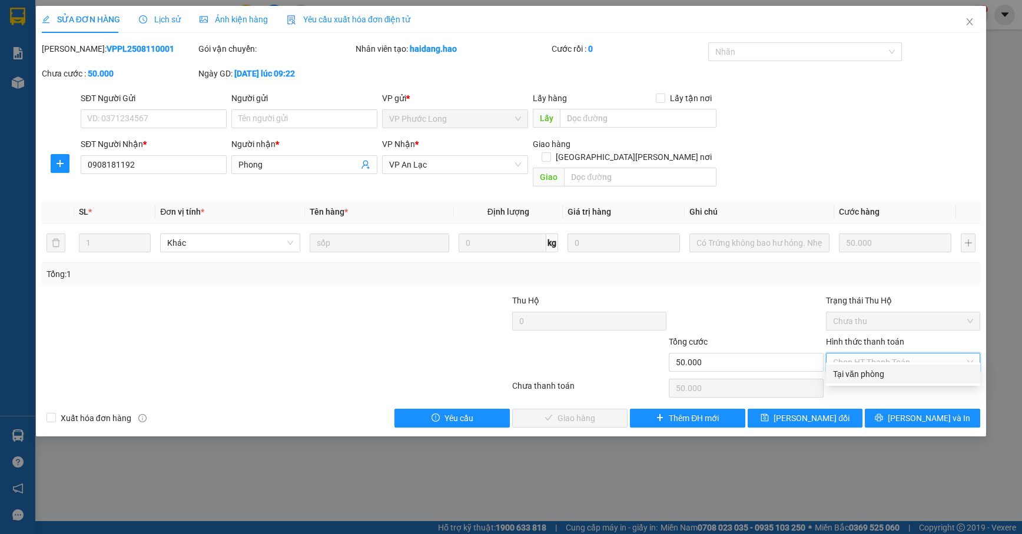
click at [888, 371] on div "Tại văn phòng" at bounding box center [903, 374] width 140 height 13
type input "0"
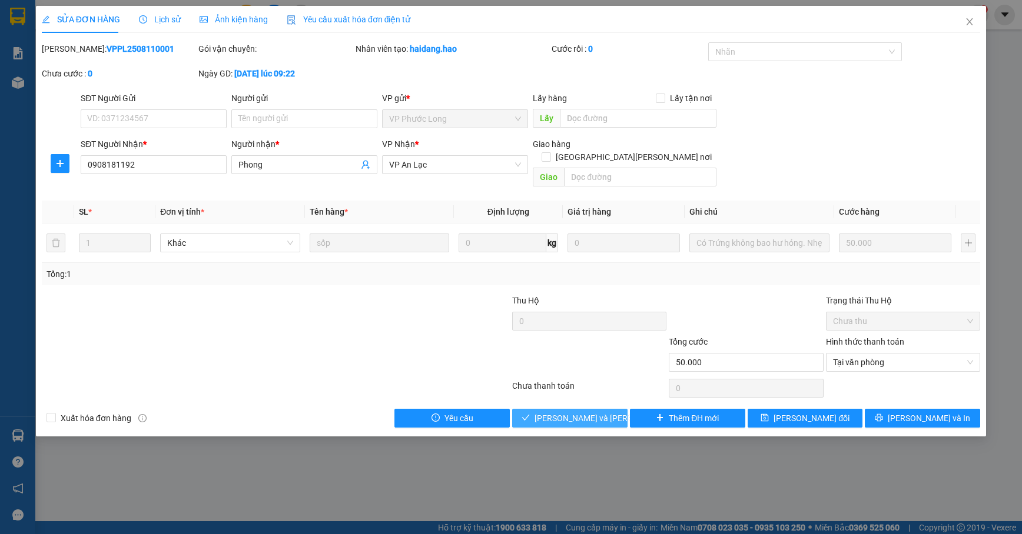
drag, startPoint x: 526, startPoint y: 401, endPoint x: 533, endPoint y: 401, distance: 7.1
click at [528, 409] on button "[PERSON_NAME] và [PERSON_NAME] hàng" at bounding box center [569, 418] width 115 height 19
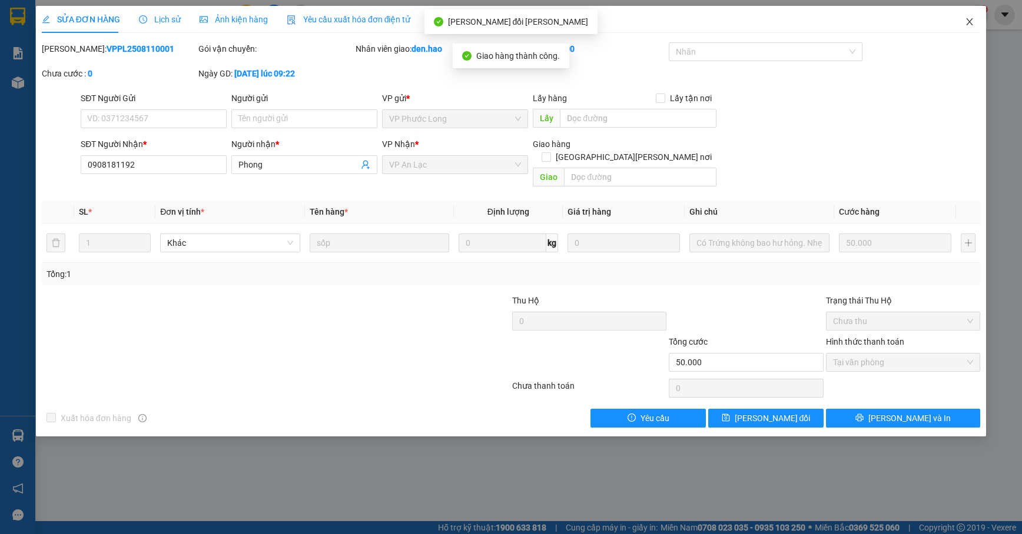
click at [952, 20] on icon "close" at bounding box center [968, 21] width 9 height 9
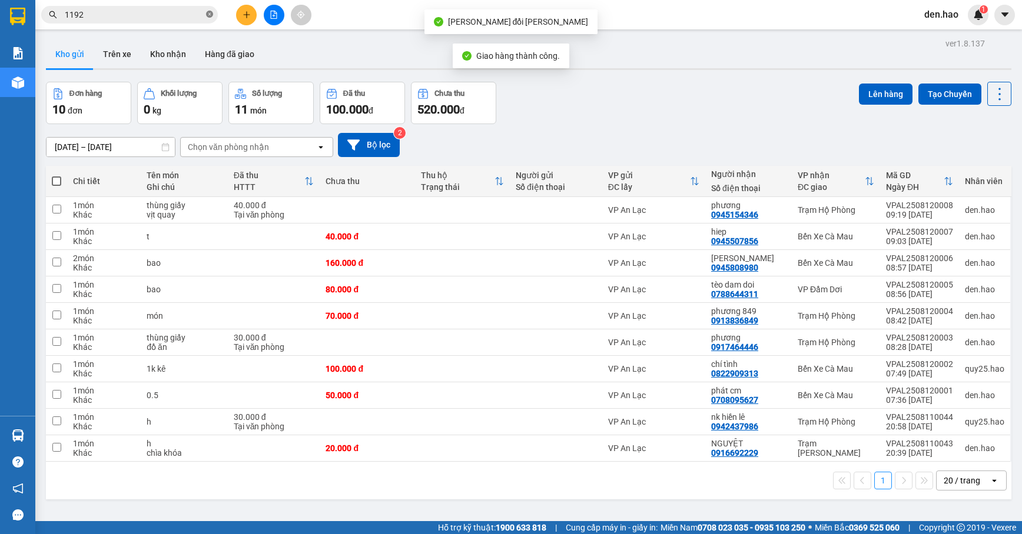
drag, startPoint x: 202, startPoint y: 10, endPoint x: 209, endPoint y: 14, distance: 8.2
click at [207, 14] on span "1192" at bounding box center [129, 15] width 177 height 18
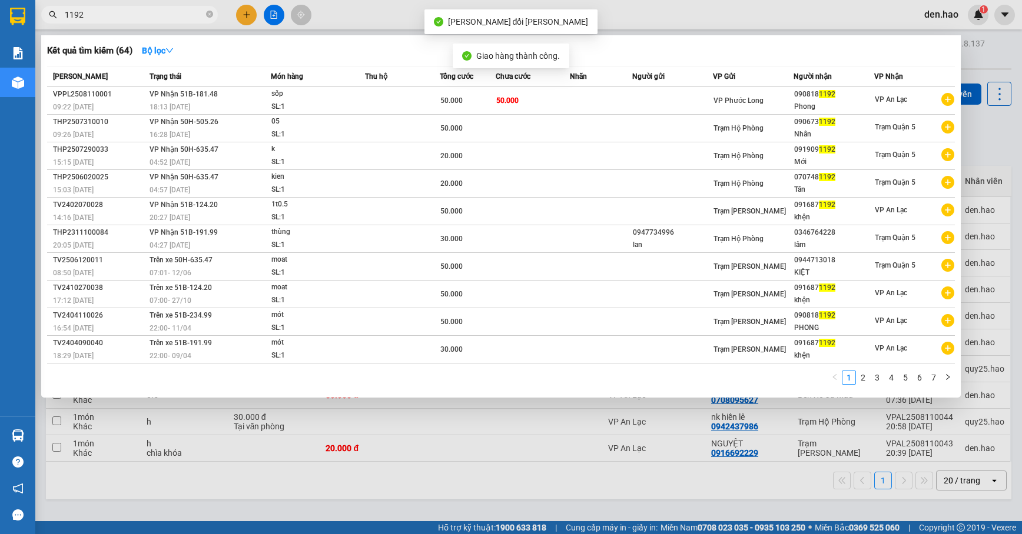
click at [210, 14] on icon "close-circle" at bounding box center [209, 14] width 7 height 7
click at [210, 14] on span at bounding box center [209, 14] width 7 height 13
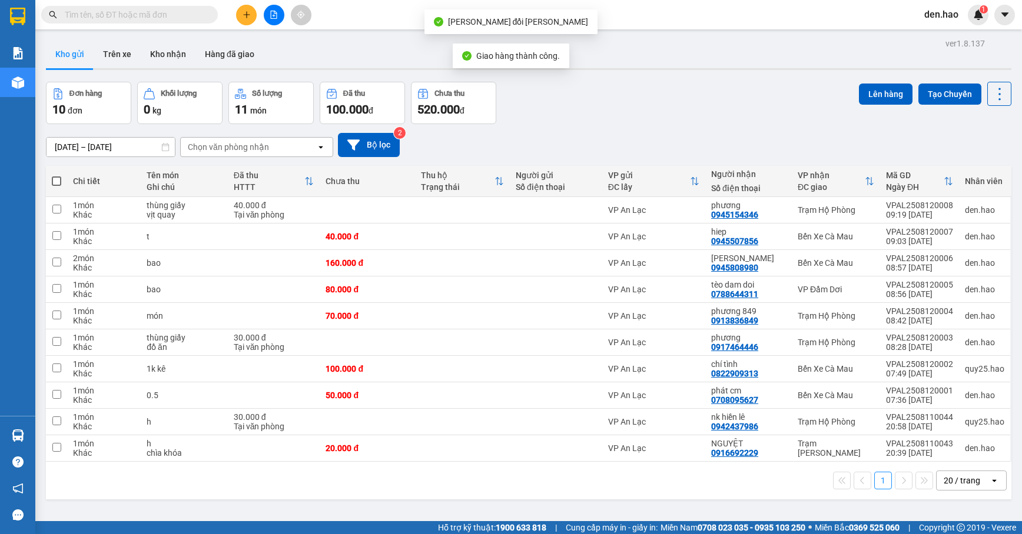
click at [198, 14] on input "text" at bounding box center [134, 14] width 139 height 13
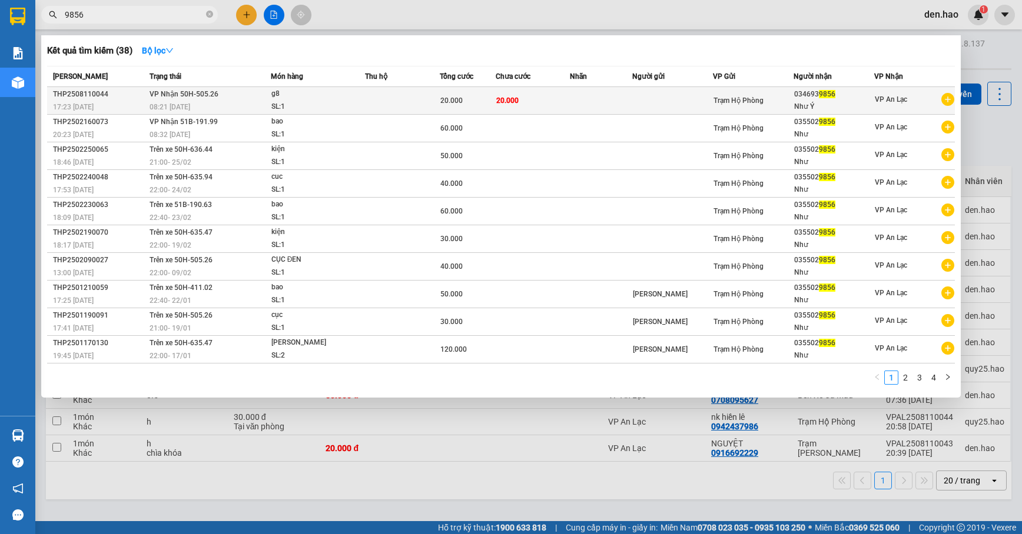
type input "9856"
click at [819, 108] on div "Như Ý" at bounding box center [833, 107] width 79 height 12
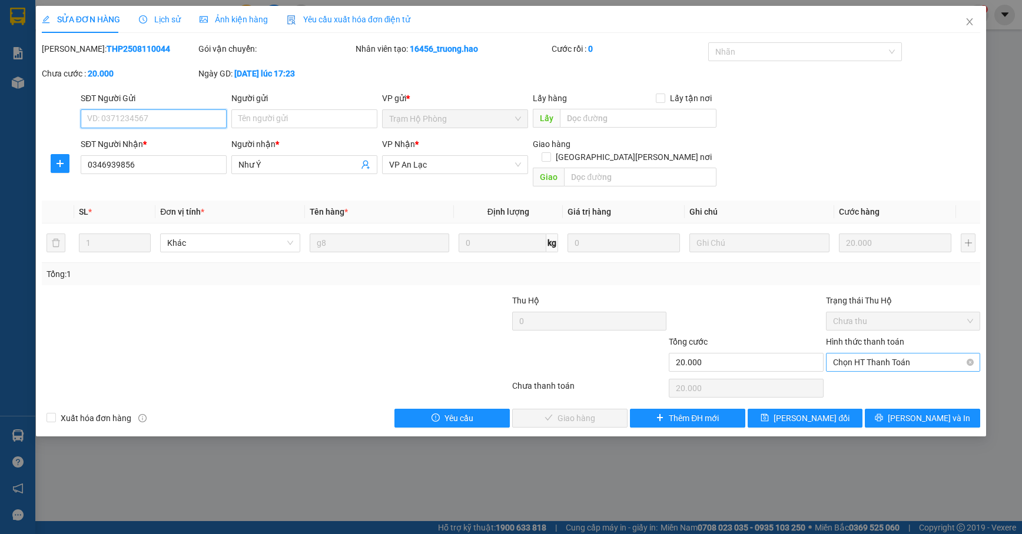
click at [904, 355] on span "Chọn HT Thanh Toán" at bounding box center [903, 363] width 140 height 18
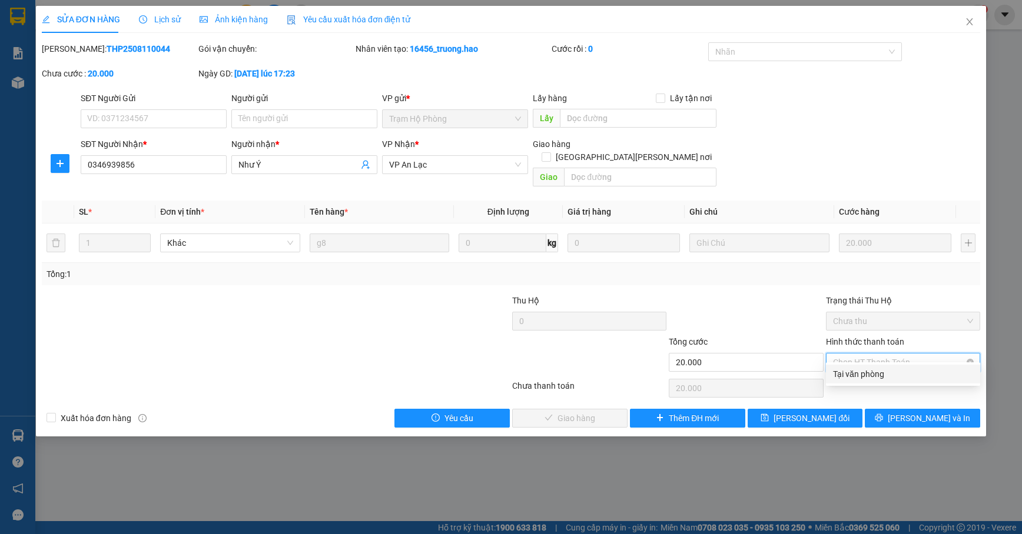
click at [902, 375] on div "Tại văn phòng" at bounding box center [903, 374] width 140 height 13
type input "0"
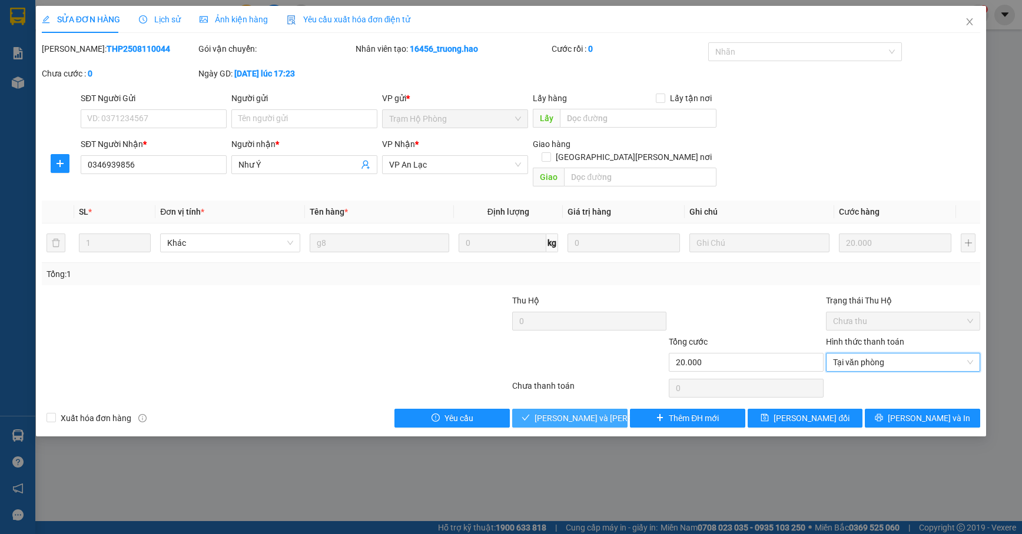
click at [566, 417] on div "SỬA ĐƠN HÀNG Lịch sử [PERSON_NAME] hàng Yêu cầu xuất [PERSON_NAME] điện tử Tota…" at bounding box center [511, 221] width 950 height 431
click at [594, 412] on span "[PERSON_NAME] và [PERSON_NAME] hàng" at bounding box center [613, 418] width 159 height 13
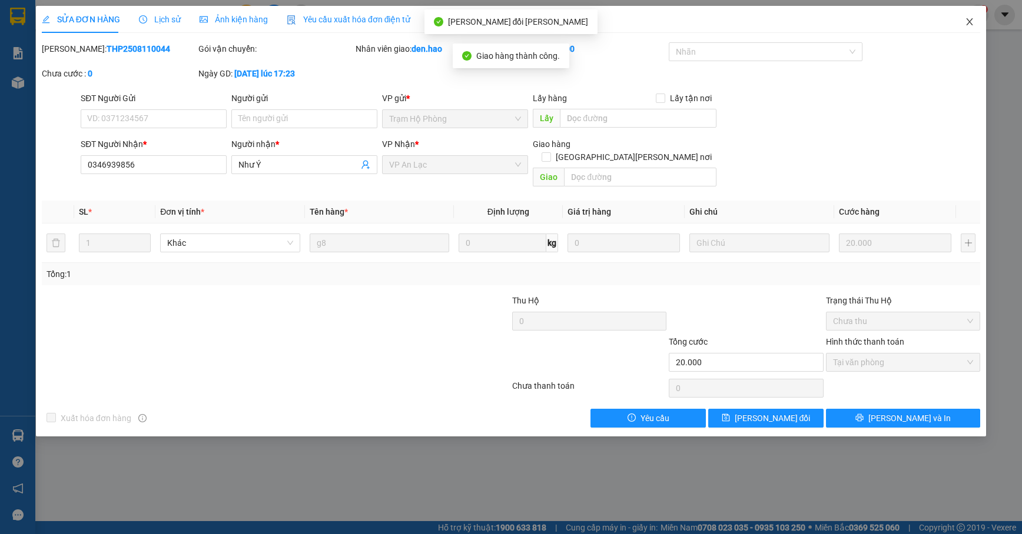
click at [952, 22] on icon "close" at bounding box center [968, 21] width 9 height 9
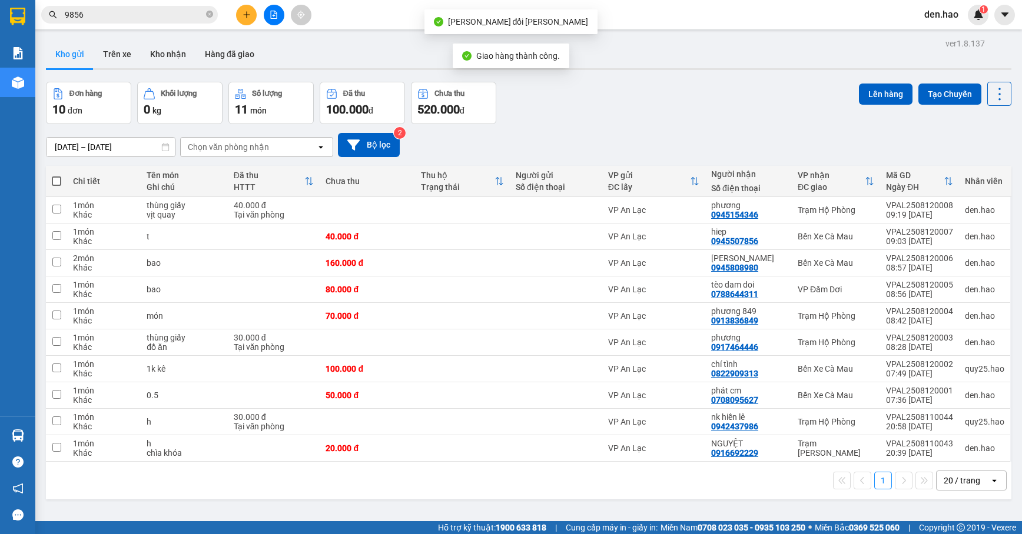
click at [212, 14] on span "9856" at bounding box center [129, 15] width 177 height 18
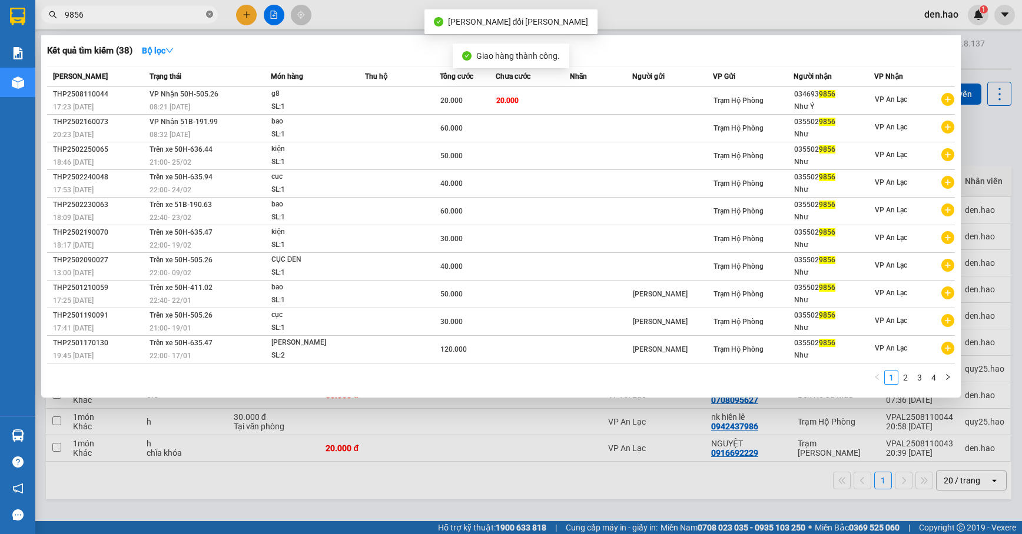
click at [209, 14] on icon "close-circle" at bounding box center [209, 14] width 7 height 7
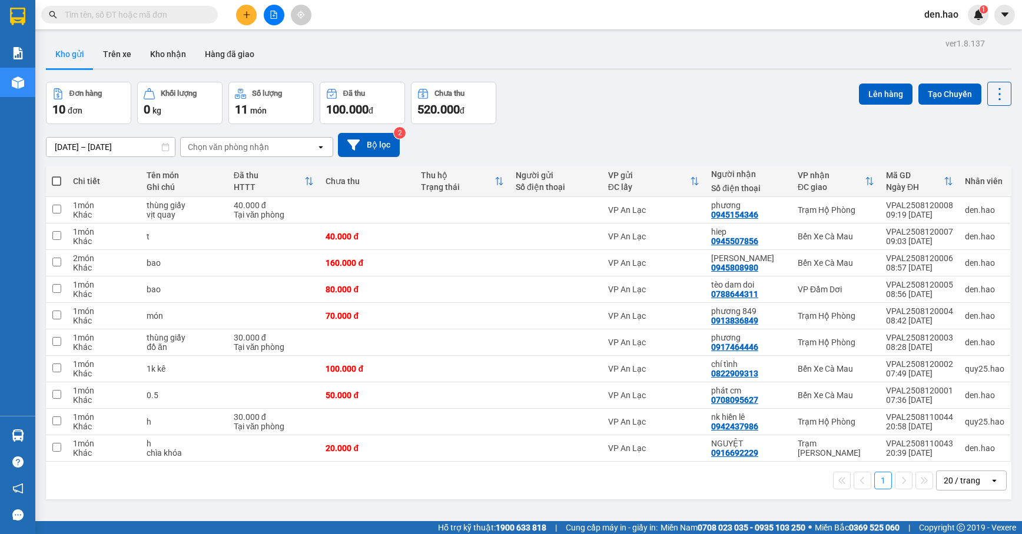
click at [179, 14] on input "text" at bounding box center [134, 14] width 139 height 13
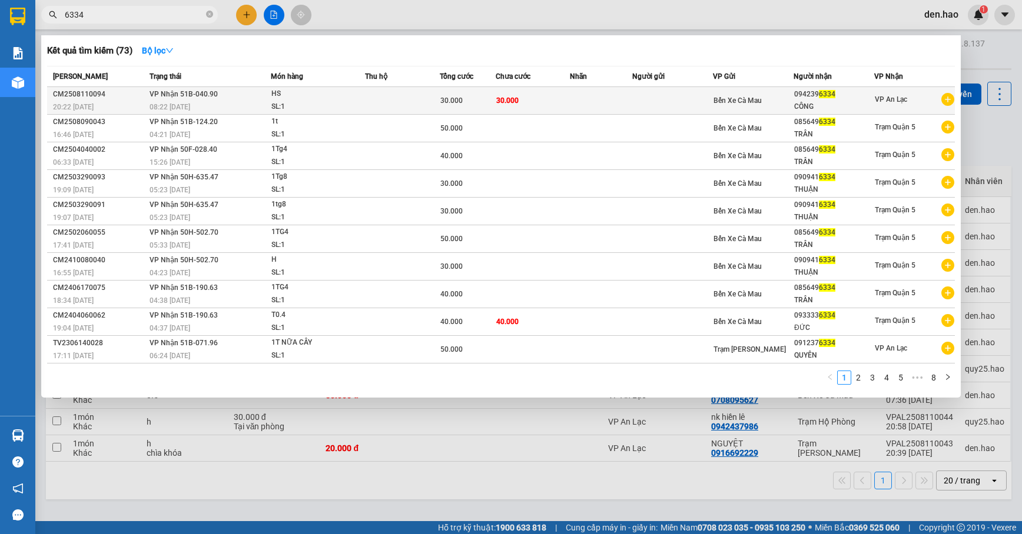
type input "6334"
click at [551, 100] on td "30.000" at bounding box center [532, 101] width 75 height 28
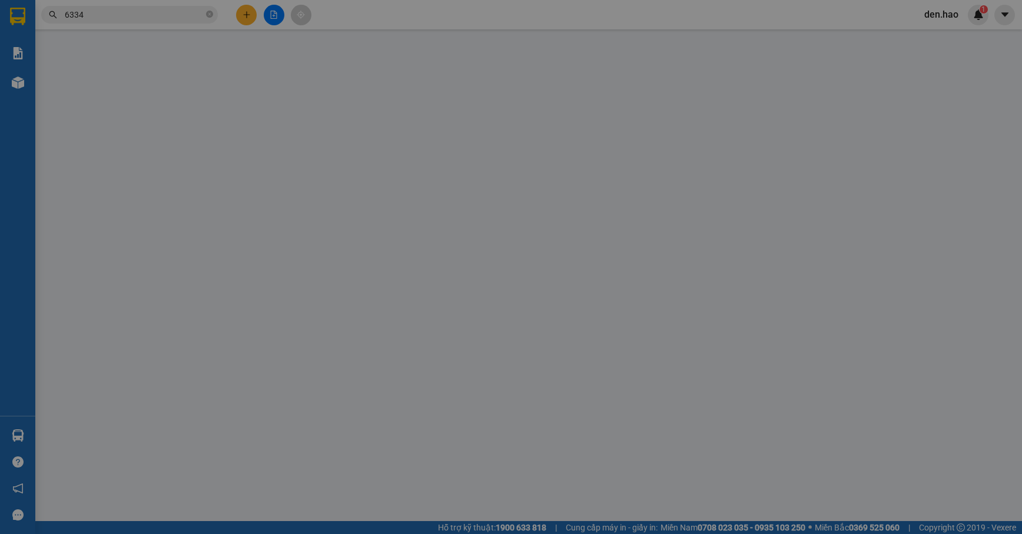
type input "0942396334"
type input "CÔNG"
type input "30.000"
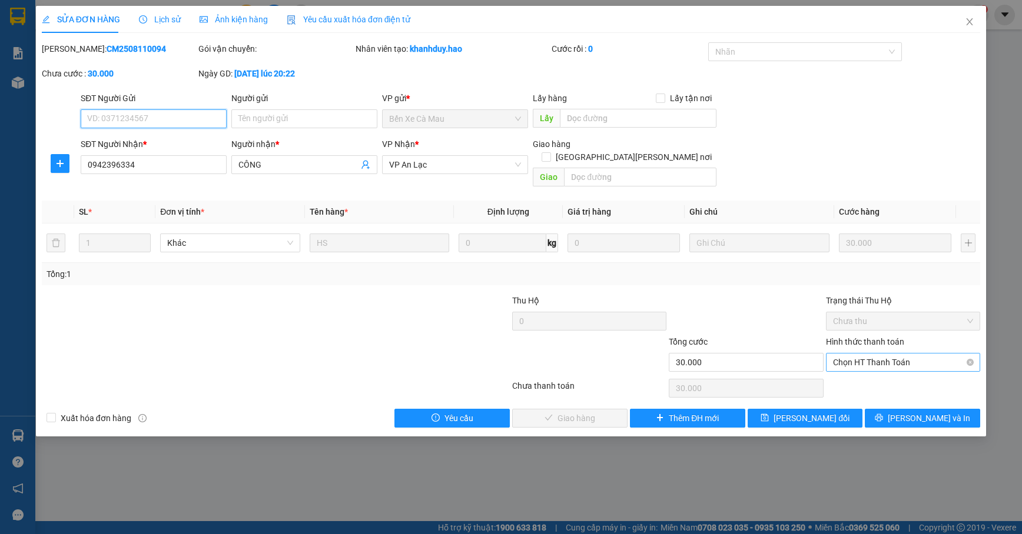
click at [914, 356] on span "Chọn HT Thanh Toán" at bounding box center [903, 363] width 140 height 18
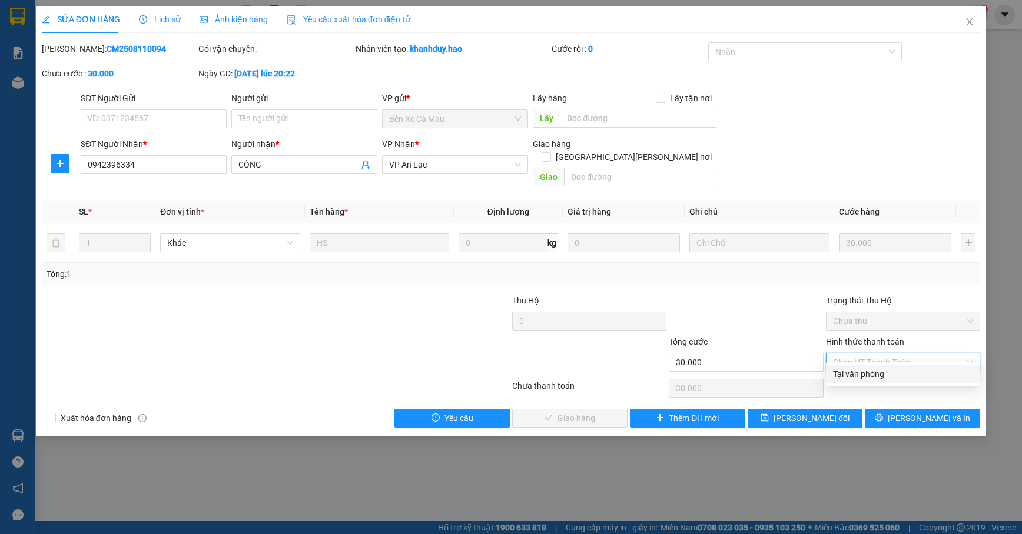
click at [909, 372] on div "Tại văn phòng" at bounding box center [903, 374] width 140 height 13
type input "0"
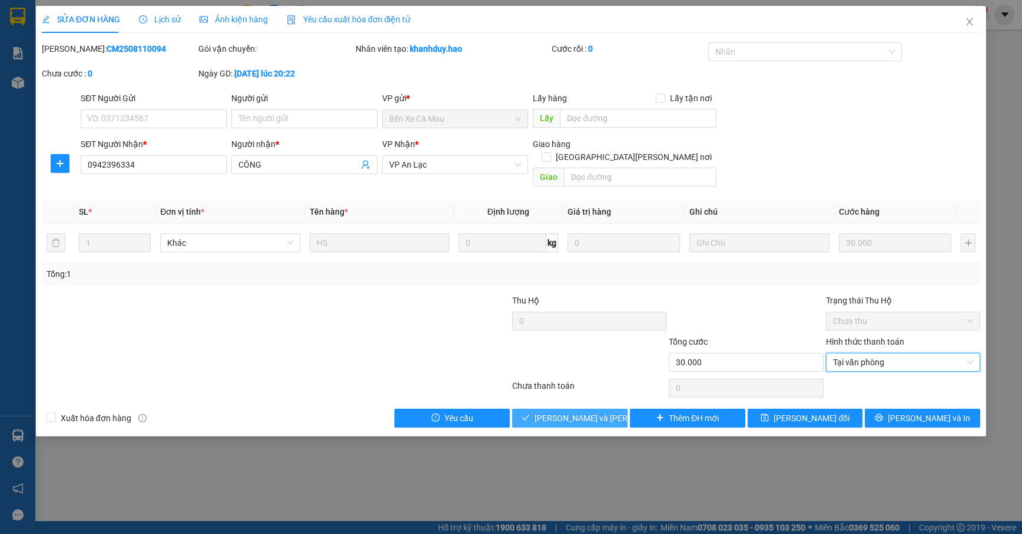
click at [599, 412] on span "[PERSON_NAME] và [PERSON_NAME] hàng" at bounding box center [613, 418] width 159 height 13
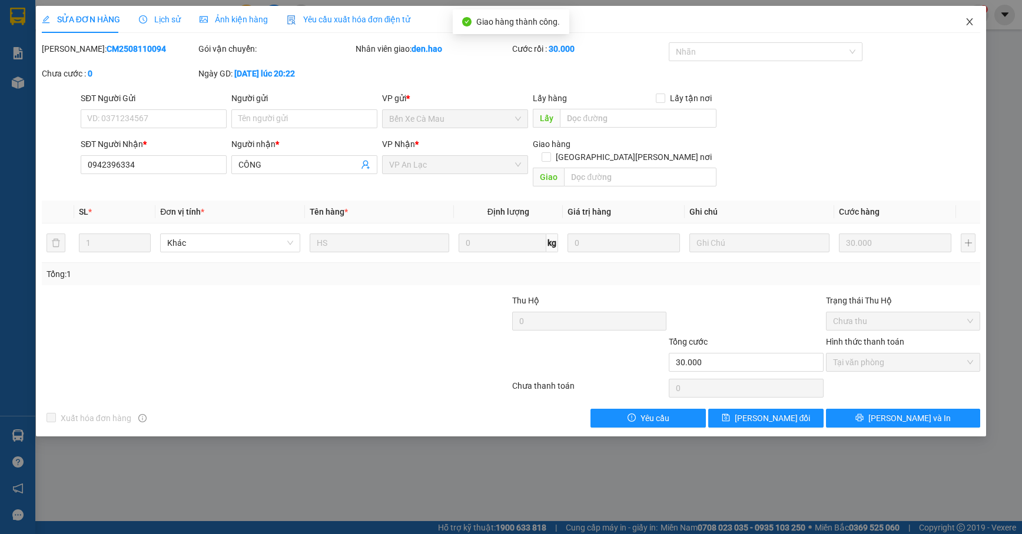
click at [952, 22] on span "Close" at bounding box center [969, 22] width 33 height 33
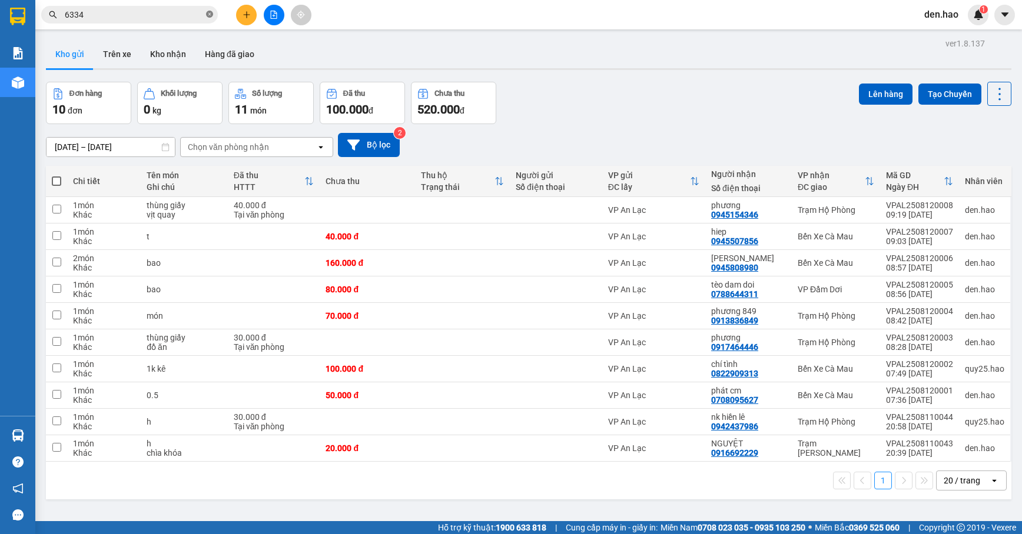
click at [210, 17] on span "6334" at bounding box center [129, 15] width 177 height 18
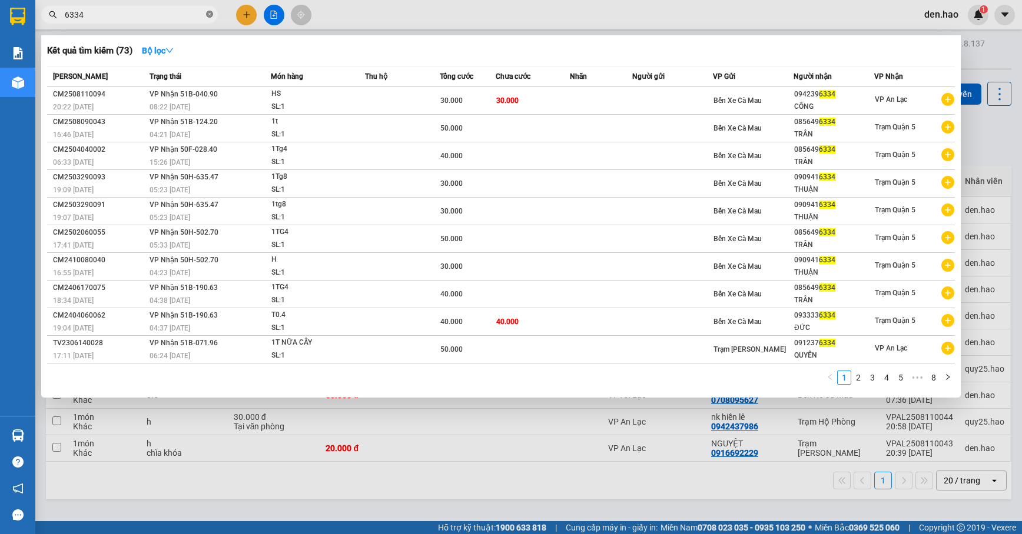
click at [210, 17] on icon "close-circle" at bounding box center [209, 14] width 7 height 7
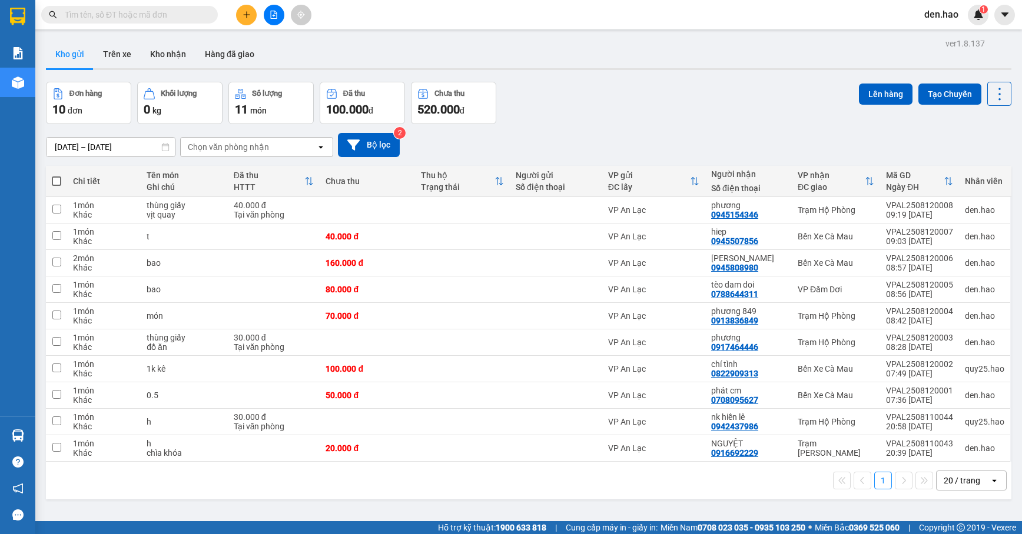
click at [191, 17] on input "text" at bounding box center [134, 14] width 139 height 13
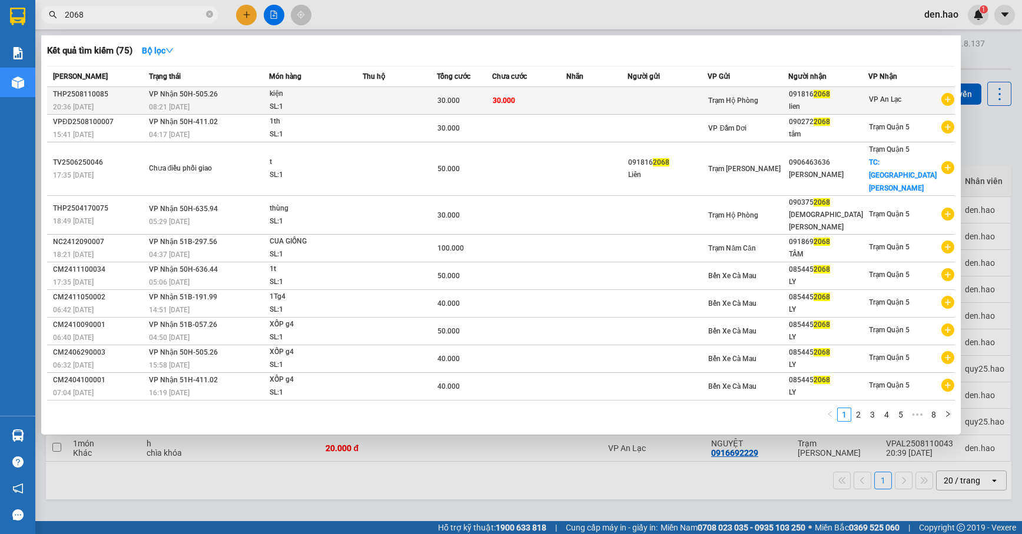
type input "2068"
click at [279, 99] on div "kiện" at bounding box center [314, 94] width 88 height 13
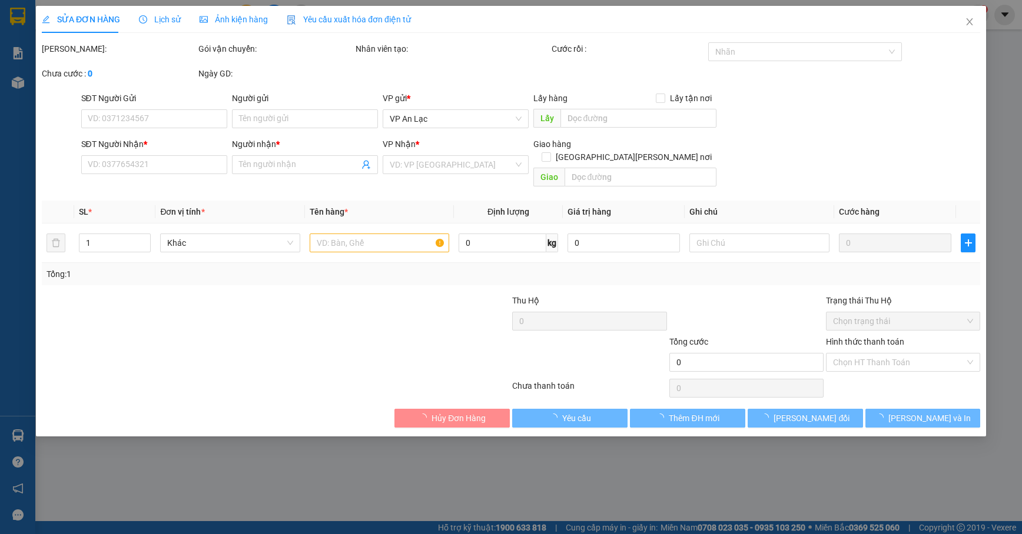
type input "0918162068"
type input "lien"
type input "30.000"
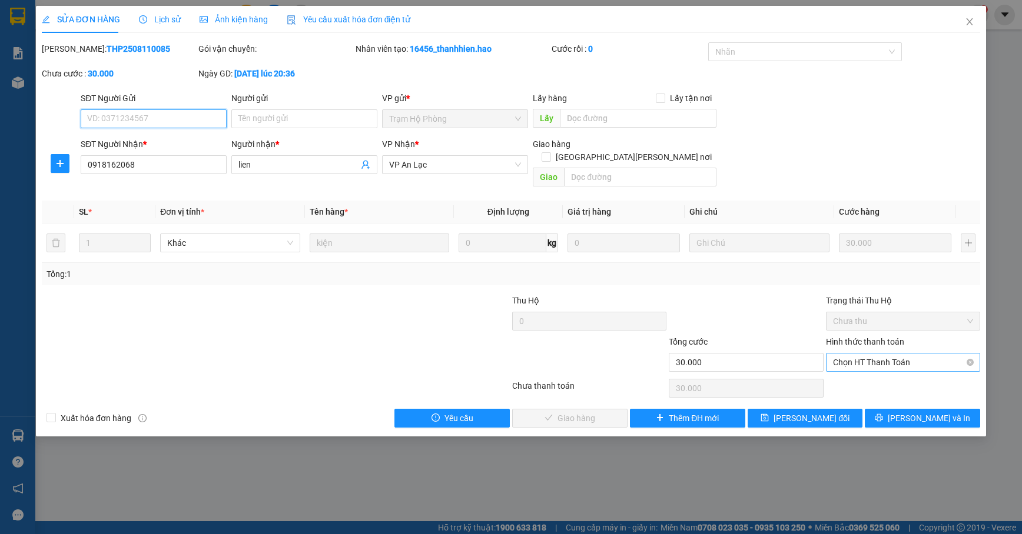
click at [874, 354] on span "Chọn HT Thanh Toán" at bounding box center [903, 363] width 140 height 18
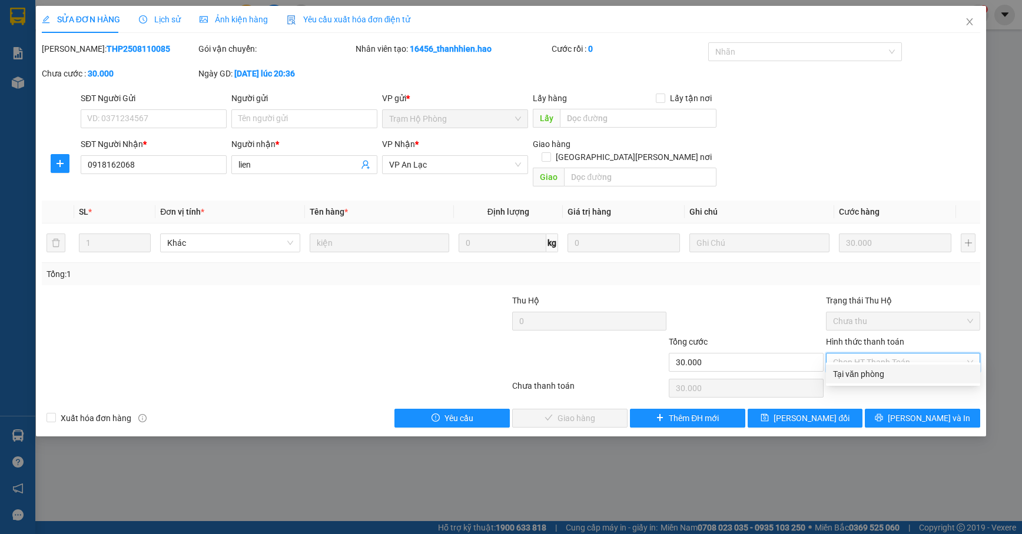
drag, startPoint x: 873, startPoint y: 360, endPoint x: 869, endPoint y: 368, distance: 8.7
click at [873, 361] on div "Hình thức thanh toán Chọn HT Thanh Toán" at bounding box center [903, 355] width 154 height 41
click at [869, 371] on div "Tại văn phòng" at bounding box center [903, 374] width 140 height 13
type input "0"
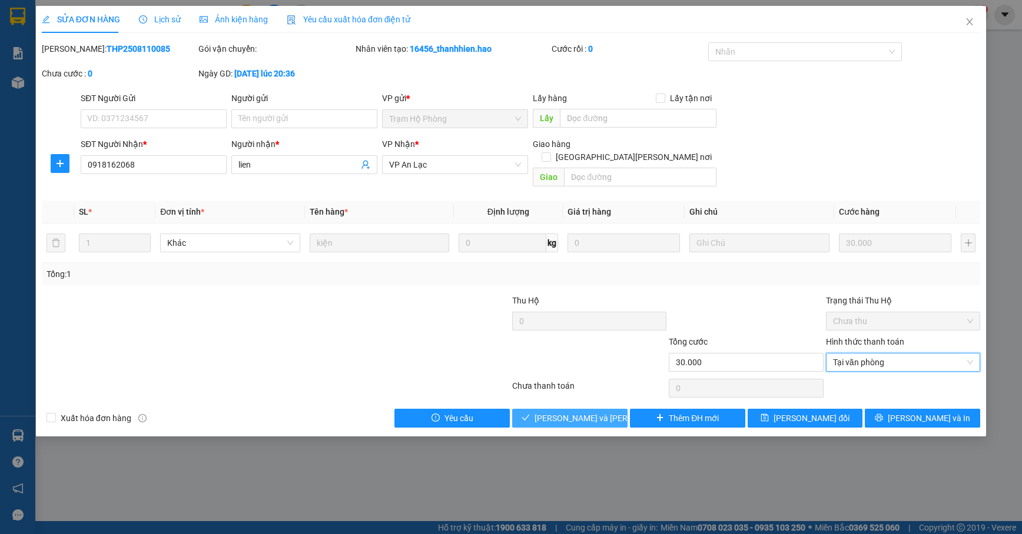
click at [573, 412] on span "[PERSON_NAME] và [PERSON_NAME] hàng" at bounding box center [613, 418] width 159 height 13
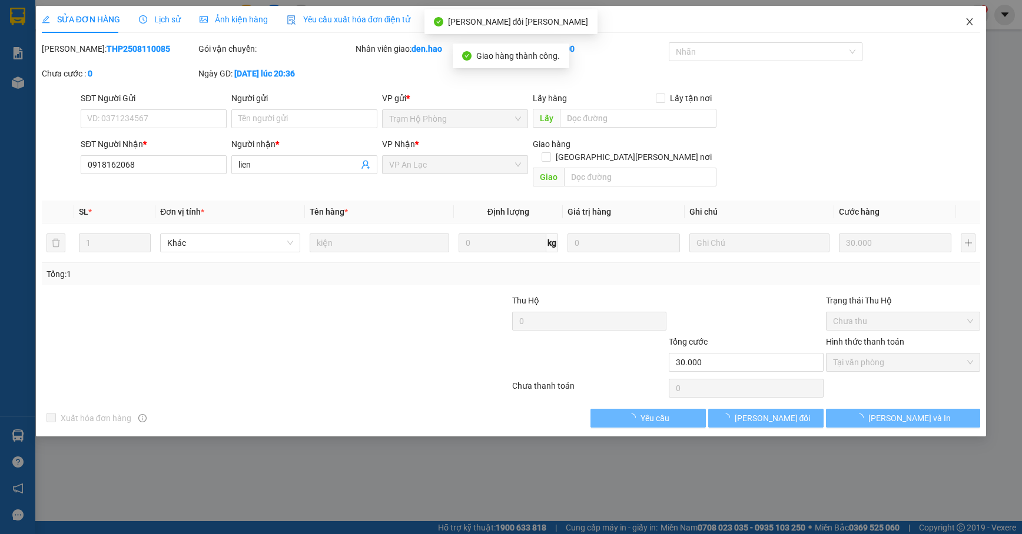
click at [952, 21] on icon "close" at bounding box center [968, 21] width 9 height 9
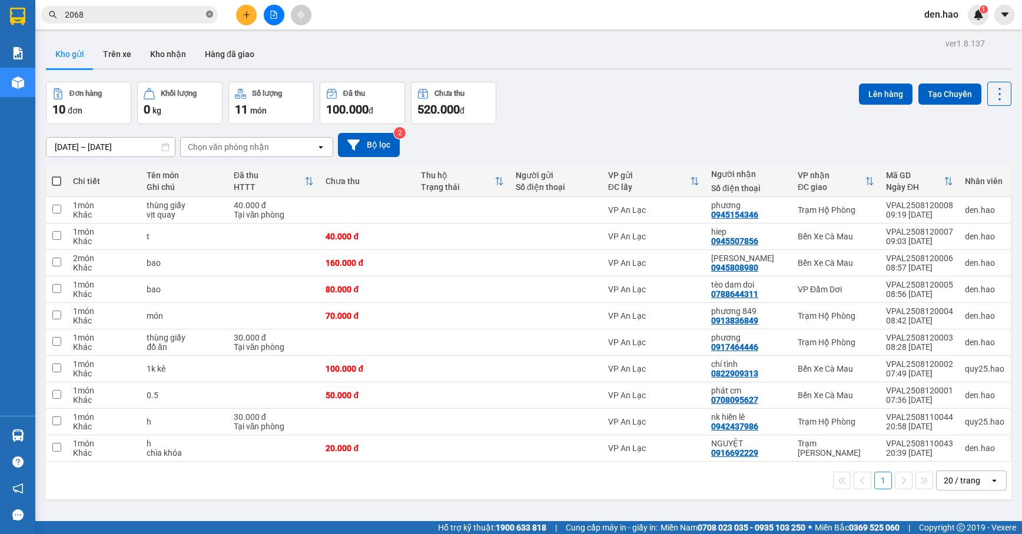
click at [209, 17] on icon "close-circle" at bounding box center [209, 14] width 7 height 7
click at [198, 17] on input "text" at bounding box center [134, 14] width 139 height 13
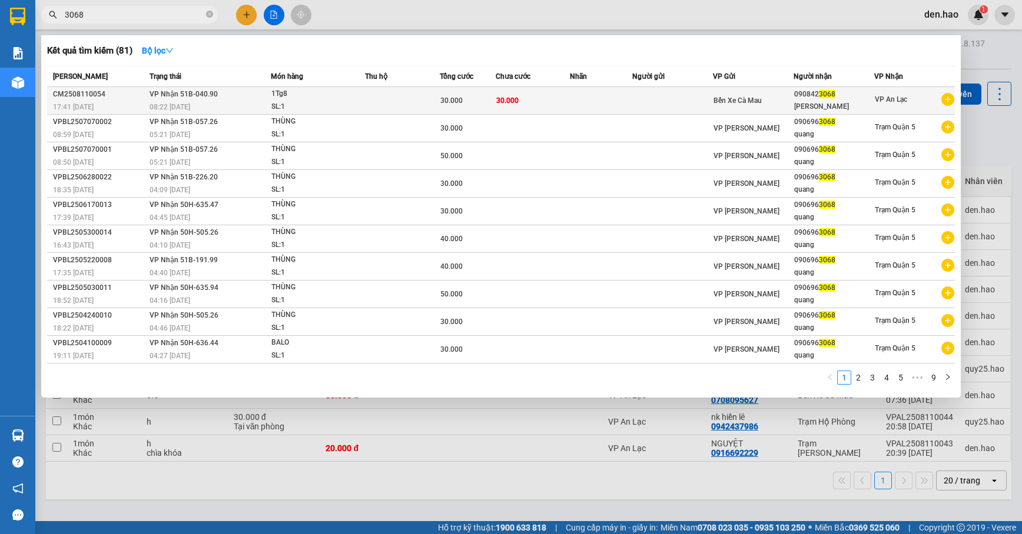
type input "3068"
click at [677, 102] on td at bounding box center [672, 101] width 81 height 28
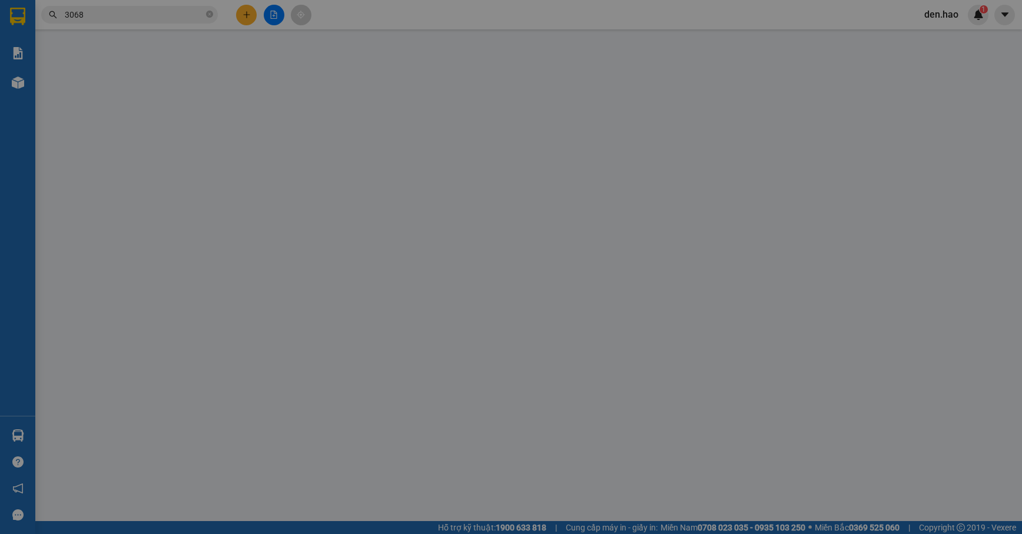
type input "0908423068"
type input "THANH XUÂN"
type input "30.000"
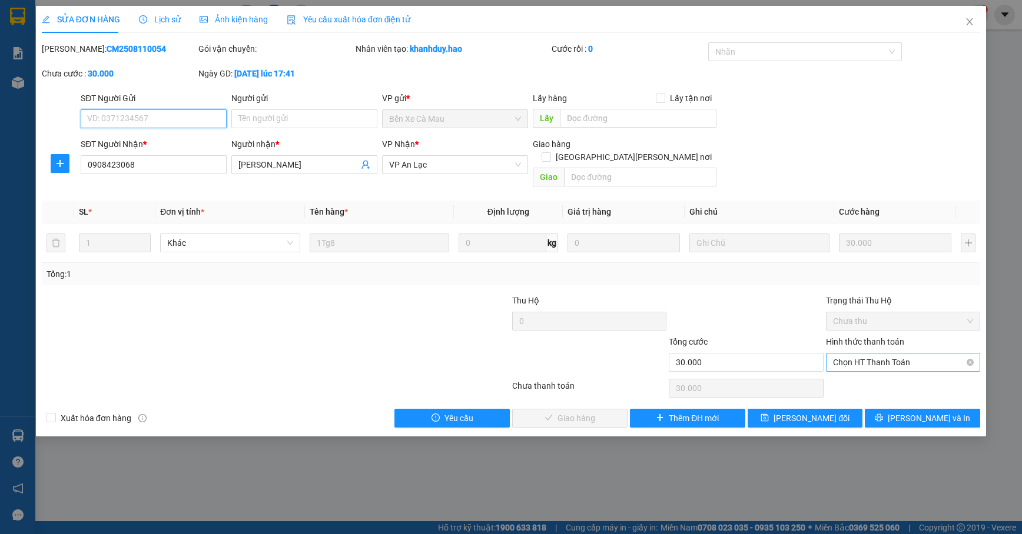
click at [912, 354] on span "Chọn HT Thanh Toán" at bounding box center [903, 363] width 140 height 18
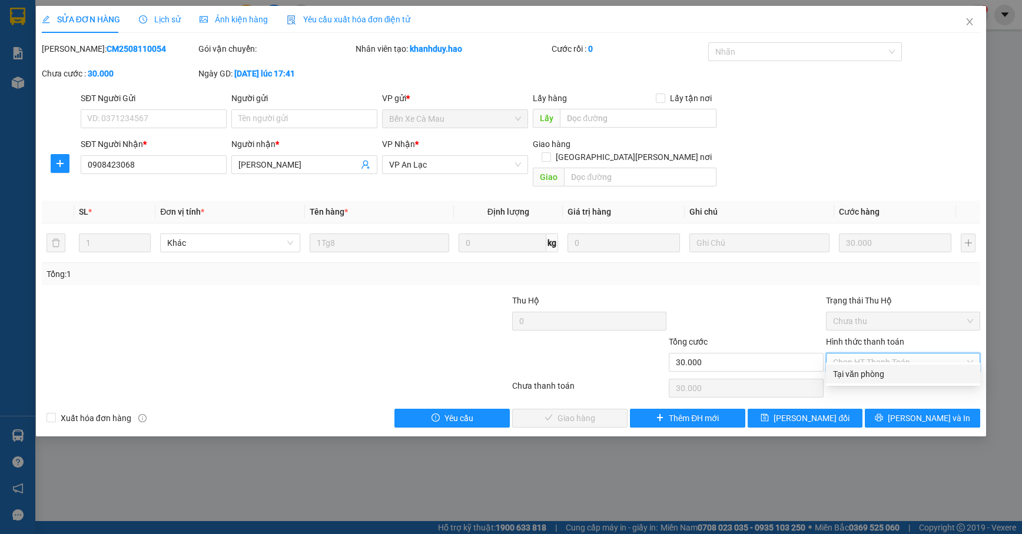
click at [906, 375] on div "Tại văn phòng" at bounding box center [903, 374] width 140 height 13
type input "0"
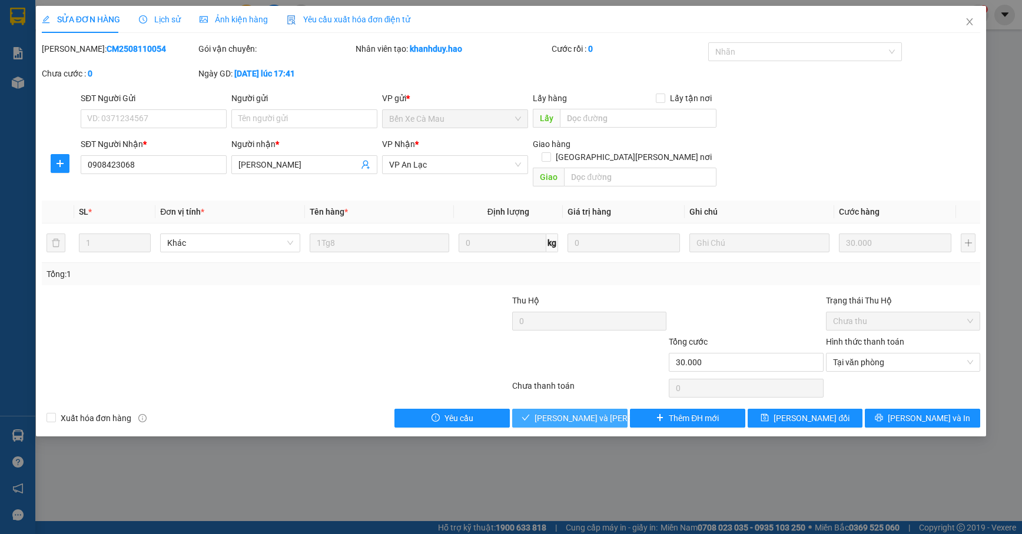
click at [596, 412] on span "[PERSON_NAME] và [PERSON_NAME] hàng" at bounding box center [613, 418] width 159 height 13
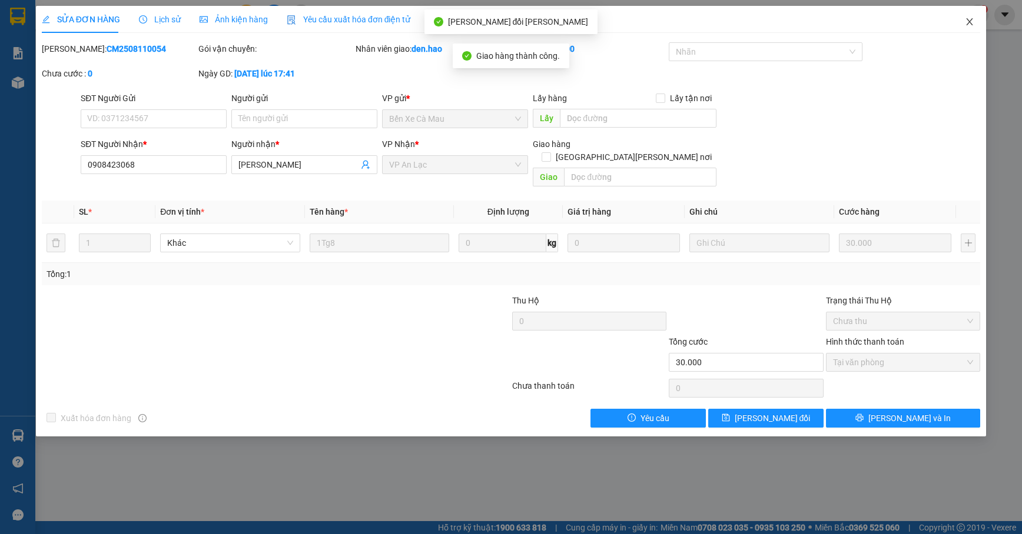
click at [952, 16] on span "Close" at bounding box center [969, 22] width 33 height 33
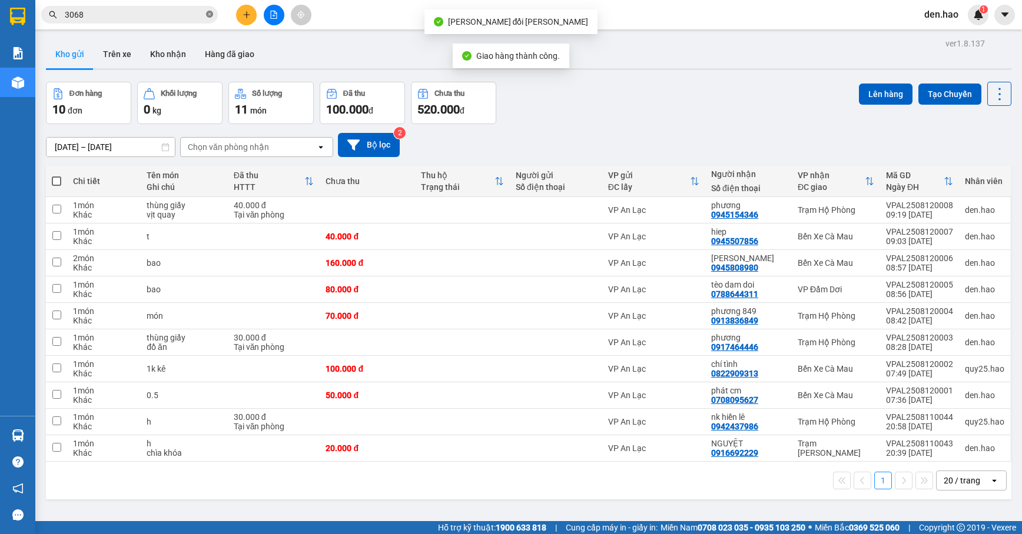
click at [208, 14] on icon "close-circle" at bounding box center [209, 14] width 7 height 7
drag, startPoint x: 208, startPoint y: 14, endPoint x: 191, endPoint y: 16, distance: 17.8
click at [204, 16] on span at bounding box center [129, 15] width 177 height 18
click at [191, 16] on input "text" at bounding box center [134, 14] width 139 height 13
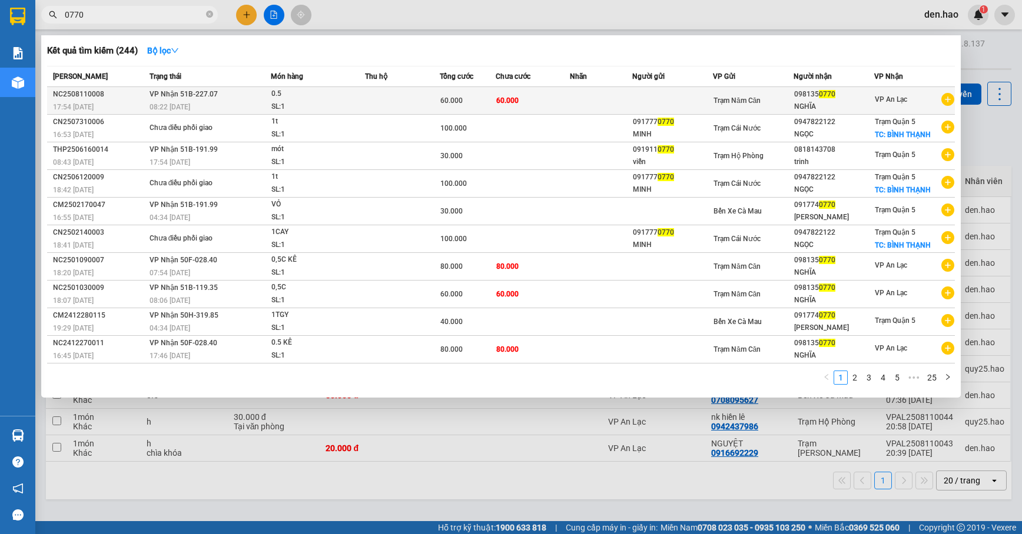
type input "0770"
click at [619, 105] on td at bounding box center [601, 101] width 62 height 28
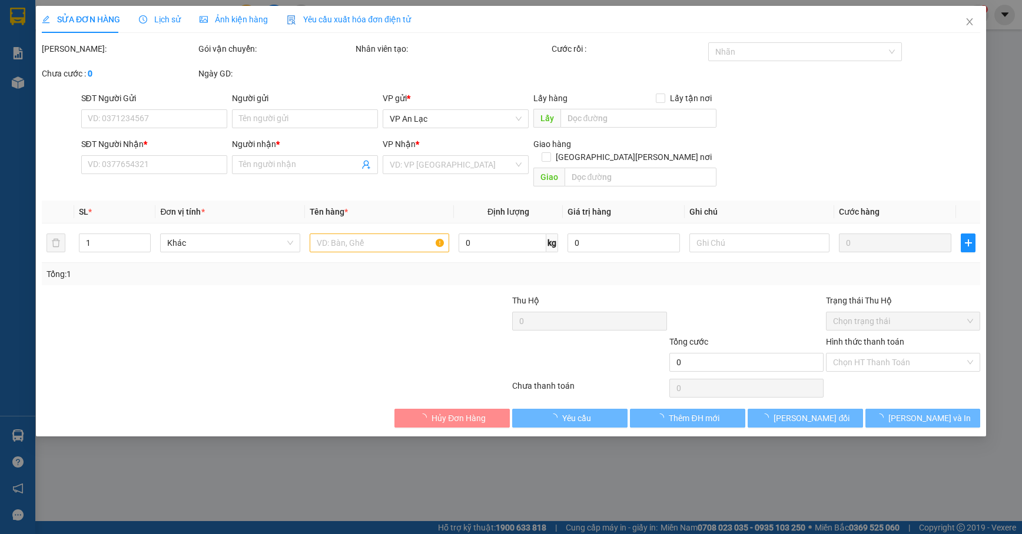
type input "0981350770"
type input "NGHĨA"
type input "60.000"
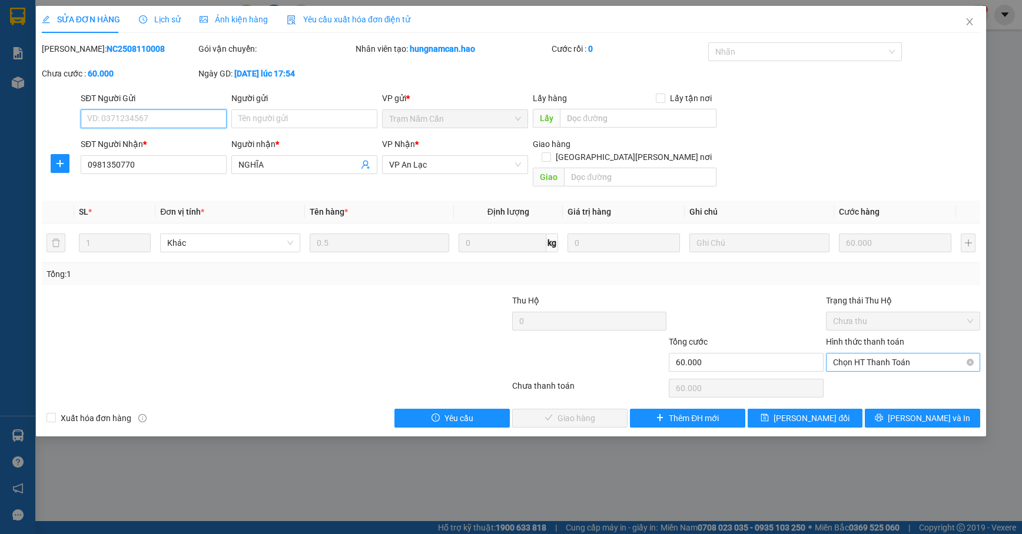
click at [907, 354] on span "Chọn HT Thanh Toán" at bounding box center [903, 363] width 140 height 18
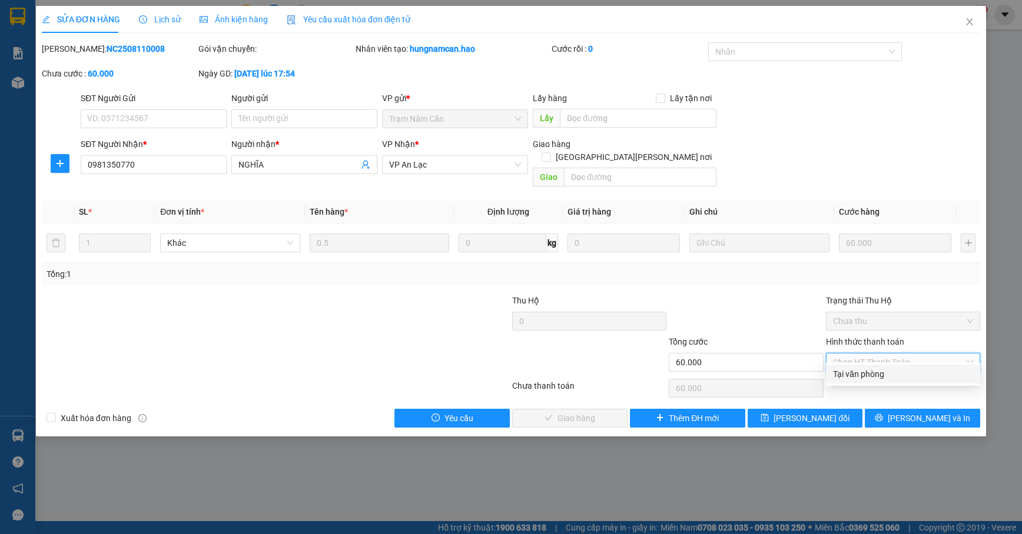
click at [890, 372] on div "Tại văn phòng" at bounding box center [903, 374] width 140 height 13
type input "0"
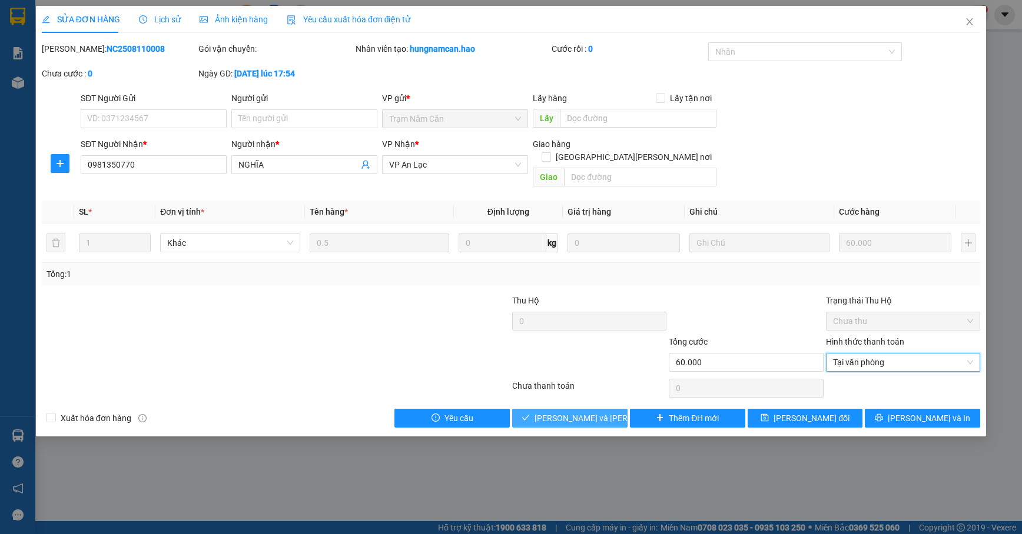
click at [584, 412] on span "[PERSON_NAME] và [PERSON_NAME] hàng" at bounding box center [613, 418] width 159 height 13
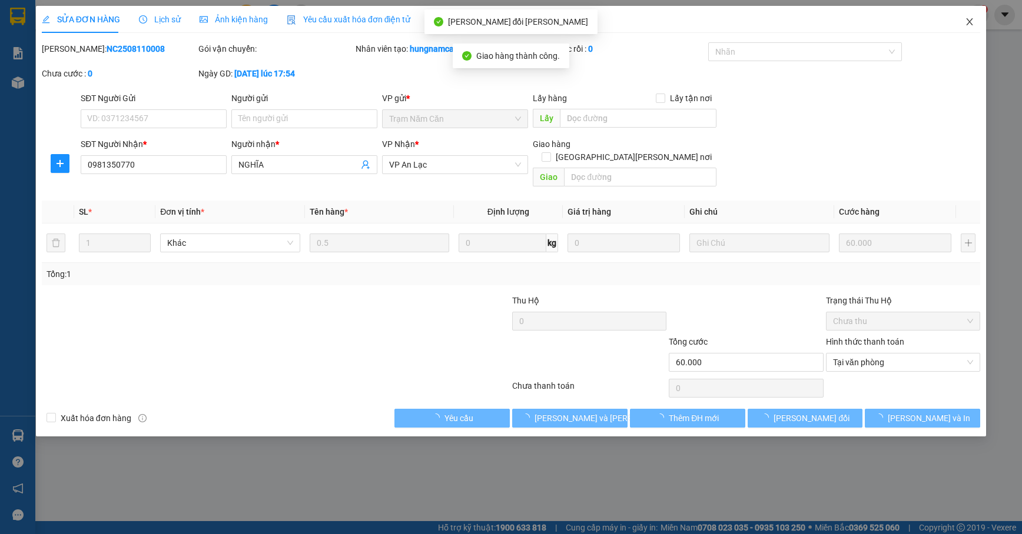
click at [952, 31] on span "Close" at bounding box center [969, 22] width 33 height 33
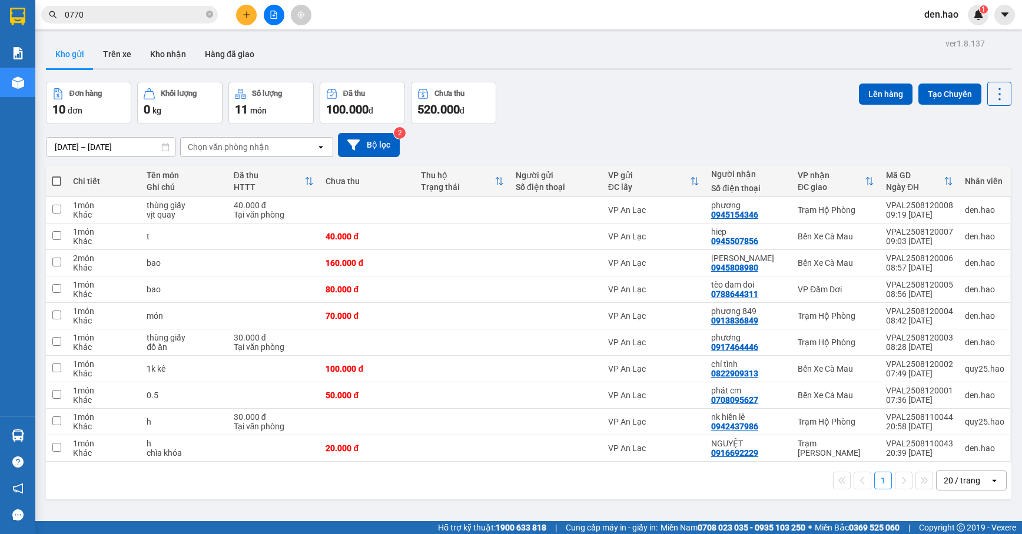
click at [208, 17] on icon "close-circle" at bounding box center [209, 14] width 7 height 7
click at [208, 17] on span at bounding box center [209, 14] width 7 height 13
click at [250, 8] on button at bounding box center [246, 15] width 21 height 21
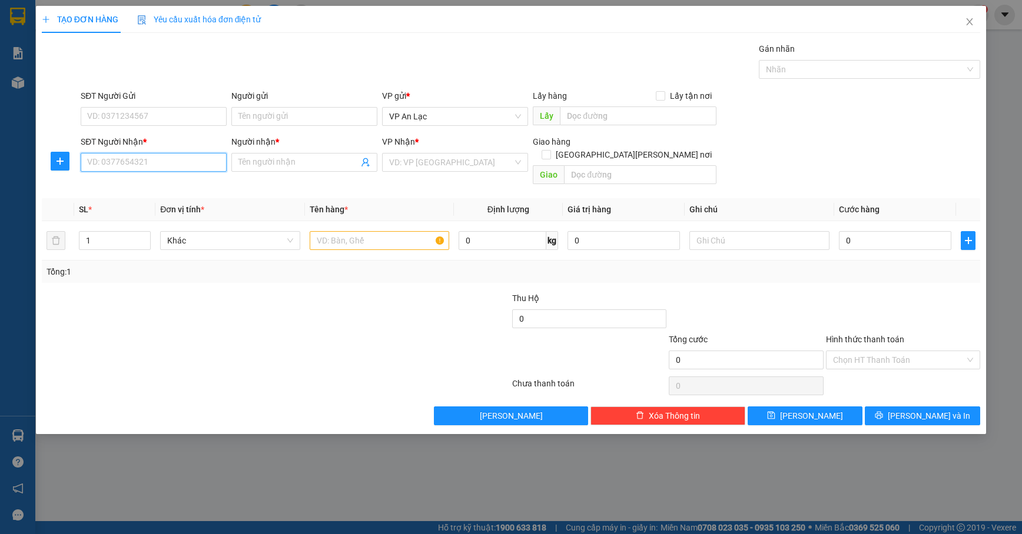
click at [166, 161] on input "SĐT Người Nhận *" at bounding box center [154, 162] width 146 height 19
click at [191, 184] on div "0978786433 - Khô Gà Nguyên Thuỷ" at bounding box center [160, 187] width 145 height 13
type input "0978786433"
type input "Khô Gà Nguyên Thuỷ"
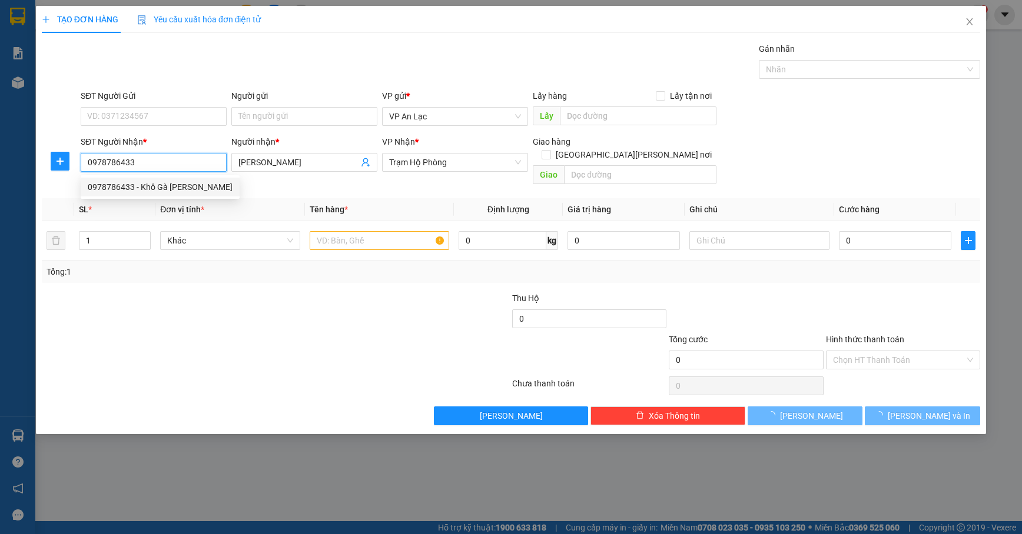
type input "240.000"
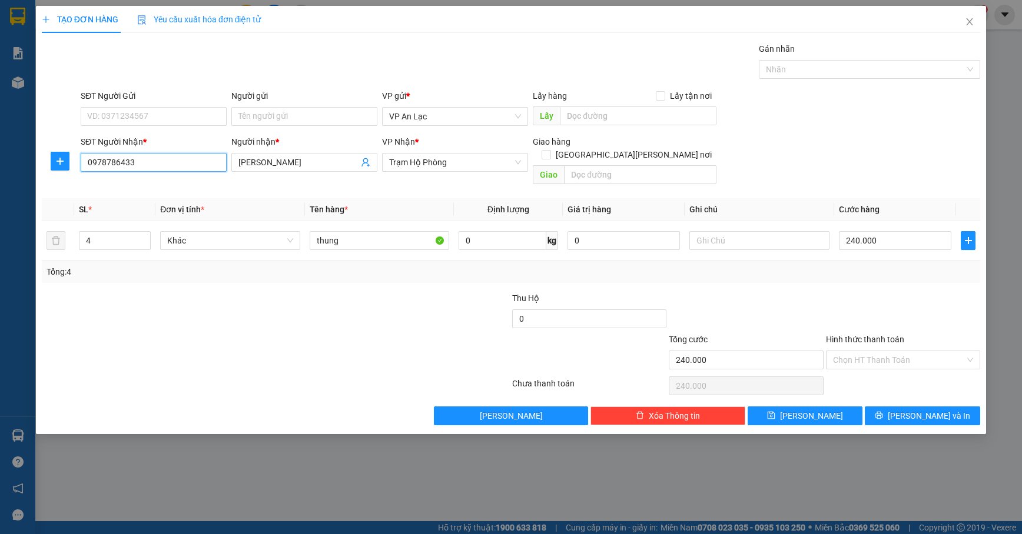
type input "0978786433"
click at [944, 361] on div "Hình thức thanh toán Chọn HT Thanh Toán" at bounding box center [903, 353] width 154 height 41
drag, startPoint x: 942, startPoint y: 351, endPoint x: 937, endPoint y: 358, distance: 9.3
click at [942, 351] on input "Hình thức thanh toán" at bounding box center [899, 360] width 132 height 18
click at [920, 368] on div "Tại văn phòng" at bounding box center [903, 372] width 140 height 13
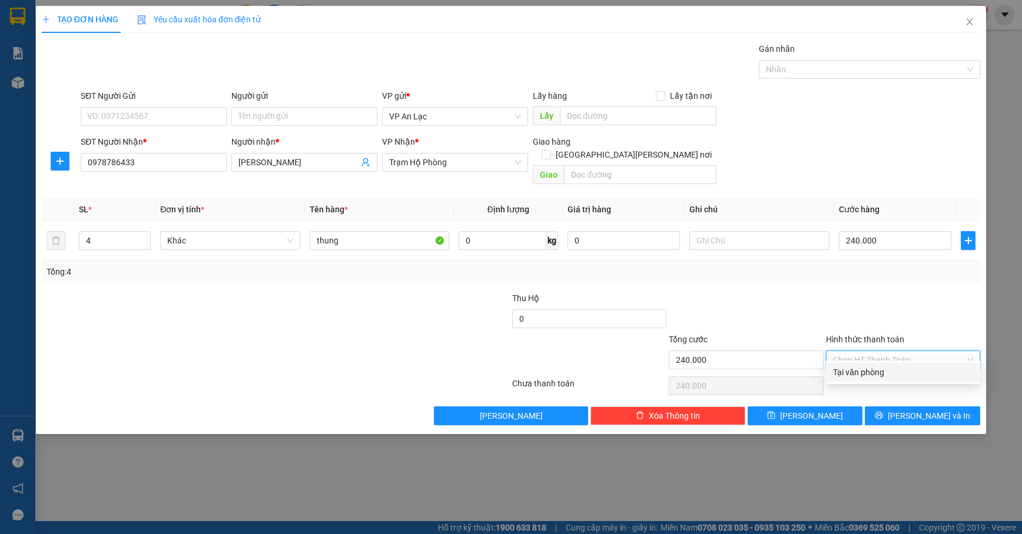
type input "0"
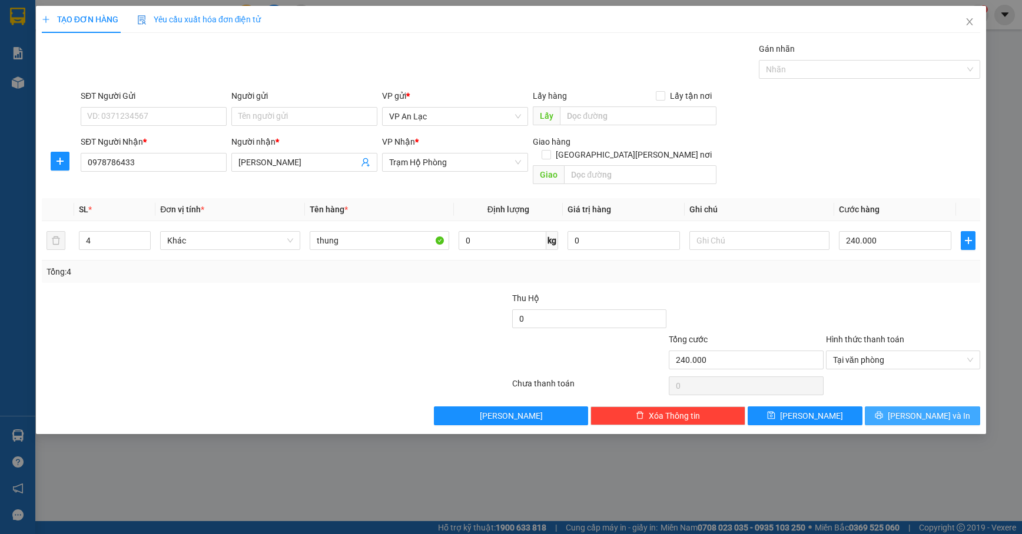
click at [919, 407] on button "[PERSON_NAME] và In" at bounding box center [921, 416] width 115 height 19
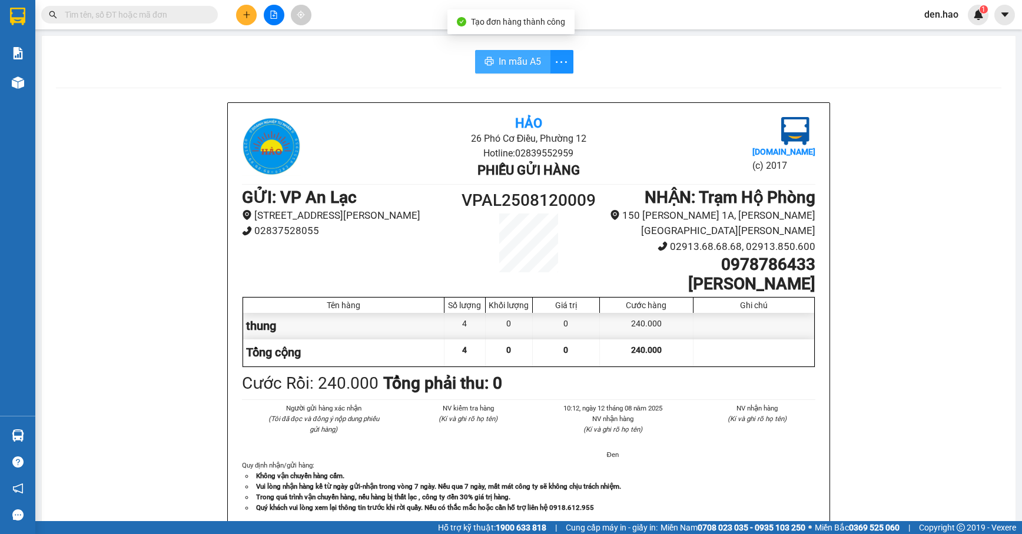
drag, startPoint x: 512, startPoint y: 66, endPoint x: 523, endPoint y: 111, distance: 45.5
click at [511, 66] on span "In mẫu A5" at bounding box center [519, 61] width 42 height 15
click at [517, 52] on button "In mẫu A5" at bounding box center [512, 62] width 75 height 24
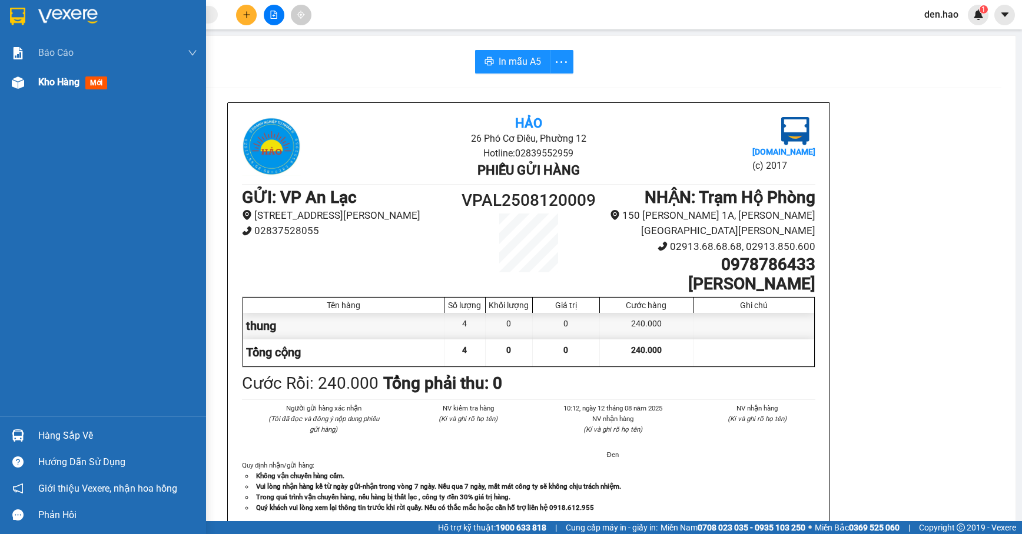
click at [64, 76] on span "Kho hàng" at bounding box center [58, 81] width 41 height 11
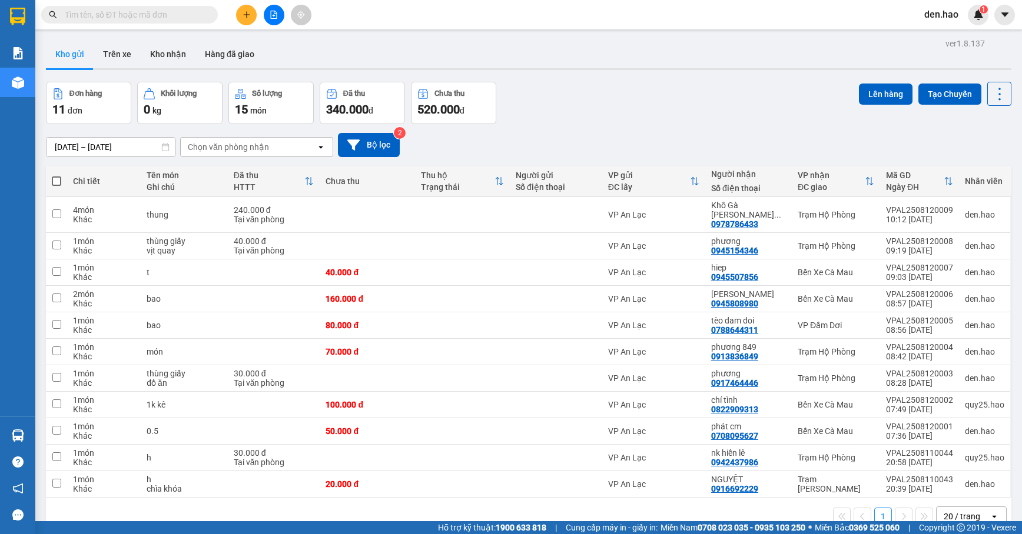
click at [241, 15] on button at bounding box center [246, 15] width 21 height 21
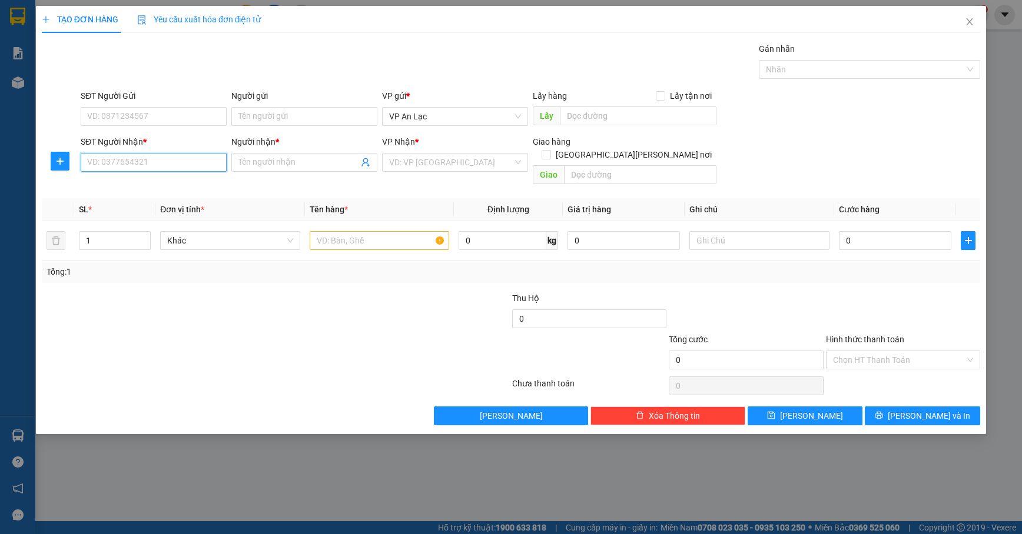
click at [122, 163] on input "SĐT Người Nhận *" at bounding box center [154, 162] width 146 height 19
click at [179, 187] on div "0956436440 - hồng sang cà mau" at bounding box center [154, 187] width 132 height 13
type input "0956436440"
type input "hồng sang cà mau"
type input "300.000"
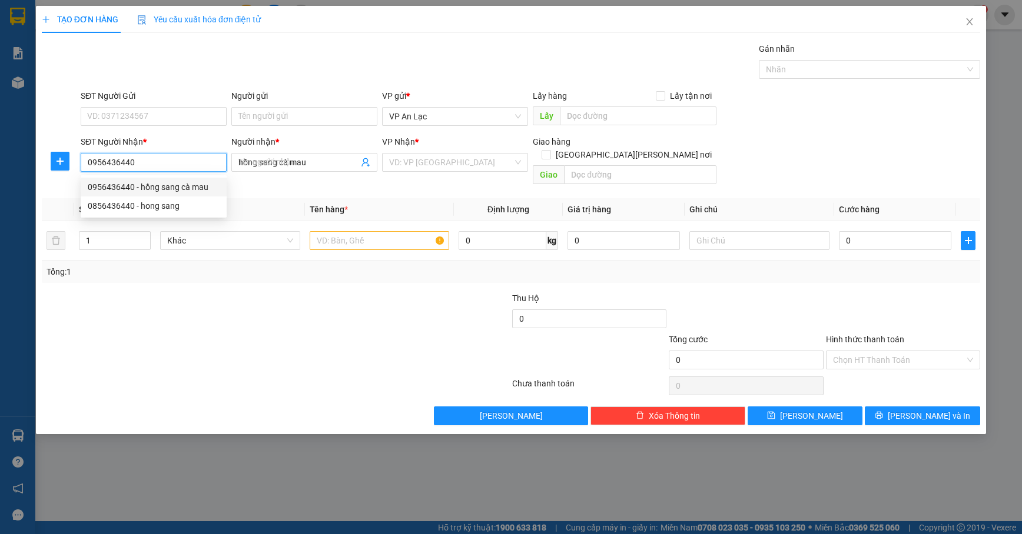
type input "300.000"
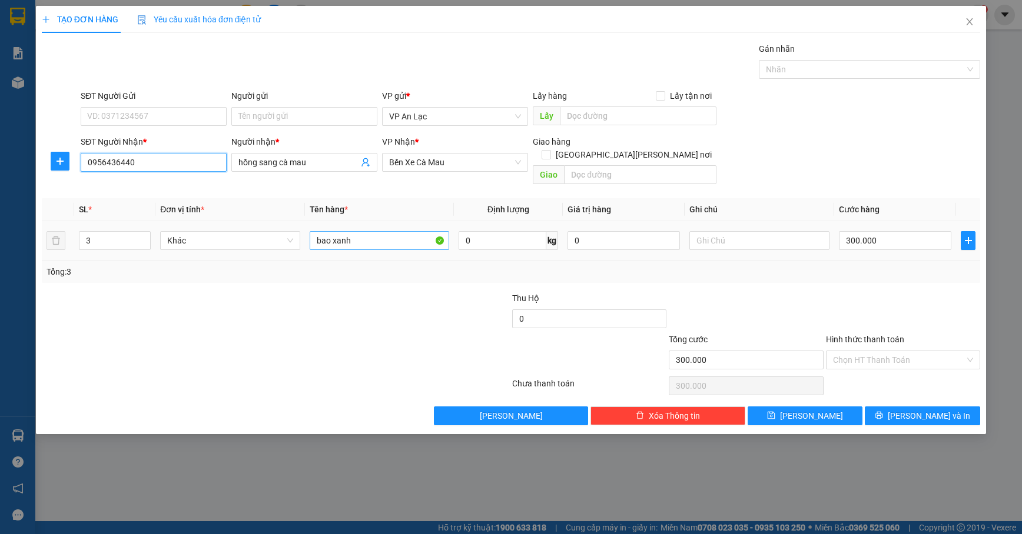
type input "0956436440"
click at [372, 231] on input "bao xanh" at bounding box center [380, 240] width 140 height 19
type input "b"
type input "cục"
click at [142, 241] on span "down" at bounding box center [144, 244] width 7 height 7
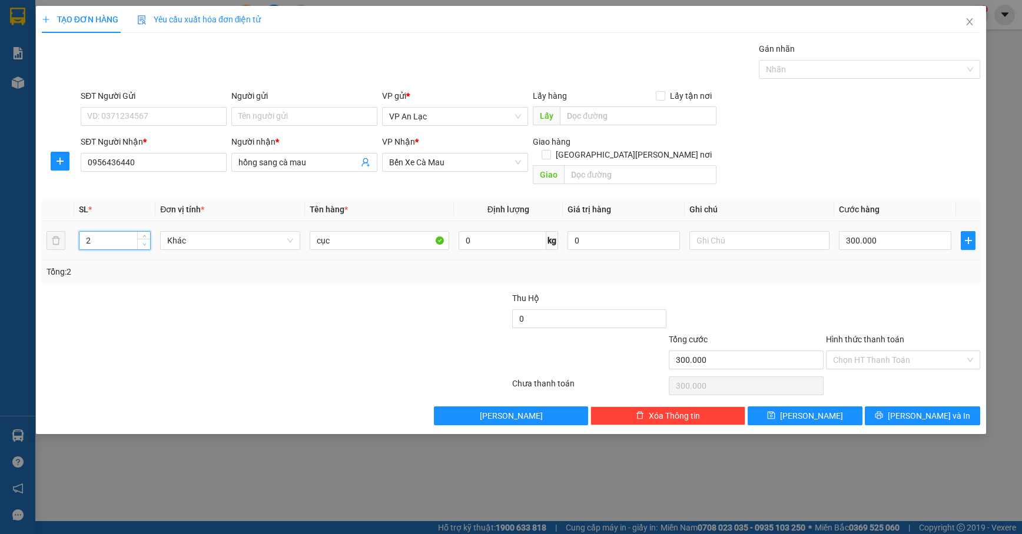
type input "1"
click at [142, 241] on span "down" at bounding box center [144, 244] width 7 height 7
click at [906, 241] on td "300.000" at bounding box center [895, 240] width 122 height 39
click at [909, 240] on div "300.000" at bounding box center [895, 241] width 112 height 24
click at [914, 234] on input "300.000" at bounding box center [895, 240] width 112 height 19
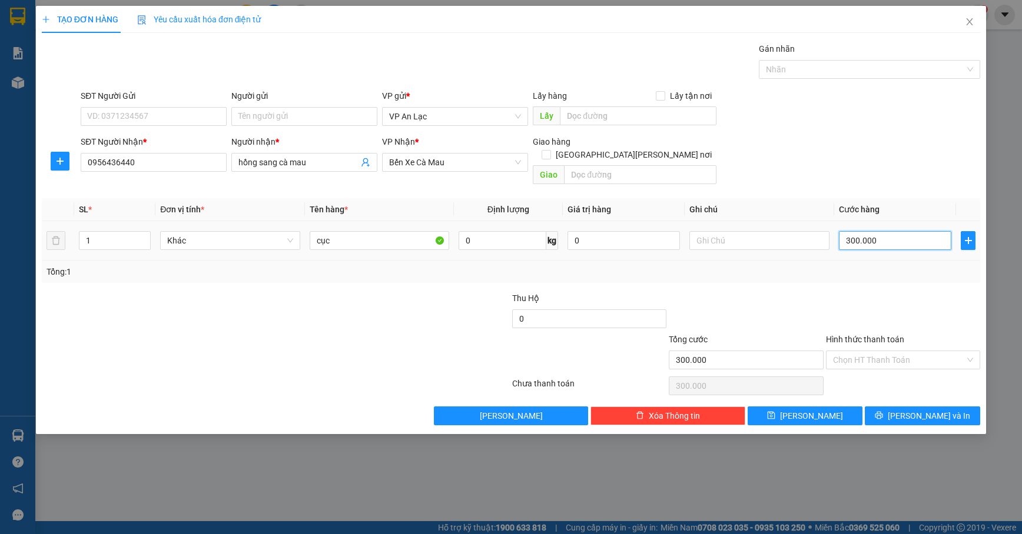
type input "0"
type input "6"
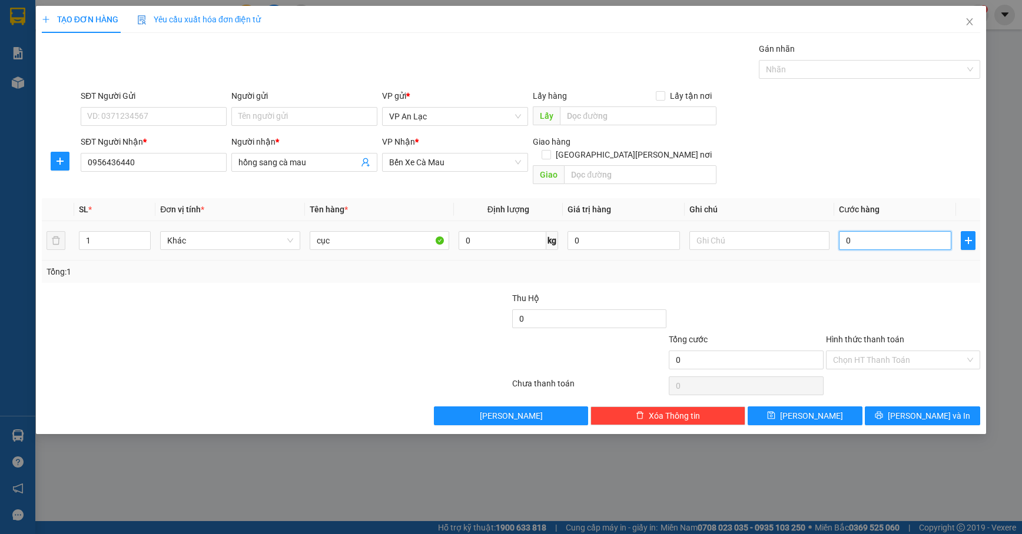
type input "06"
type input "60"
type input "060"
type input "60.000"
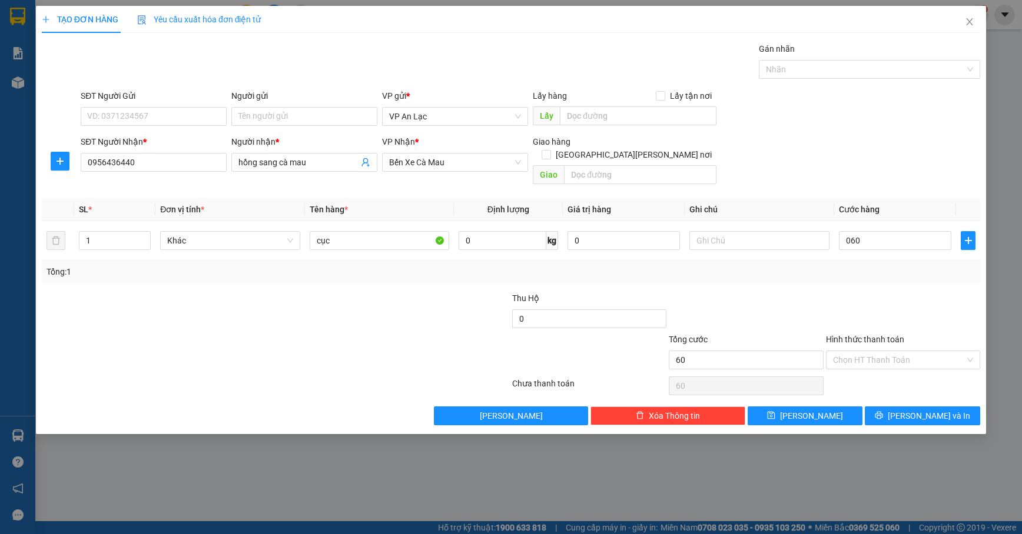
type input "60.000"
click at [931, 295] on div at bounding box center [902, 312] width 157 height 41
click at [940, 410] on span "[PERSON_NAME] và In" at bounding box center [928, 416] width 82 height 13
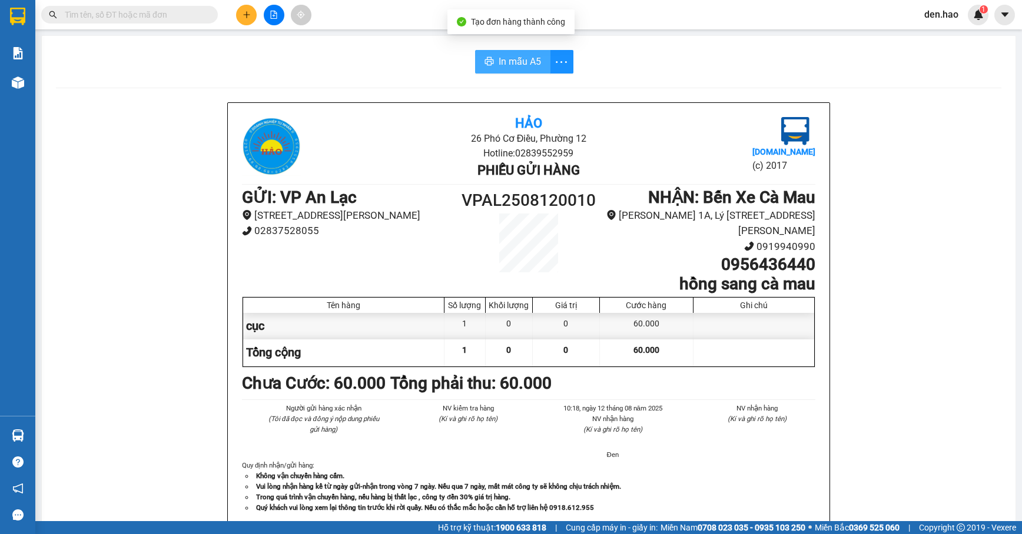
click at [523, 64] on span "In mẫu A5" at bounding box center [519, 61] width 42 height 15
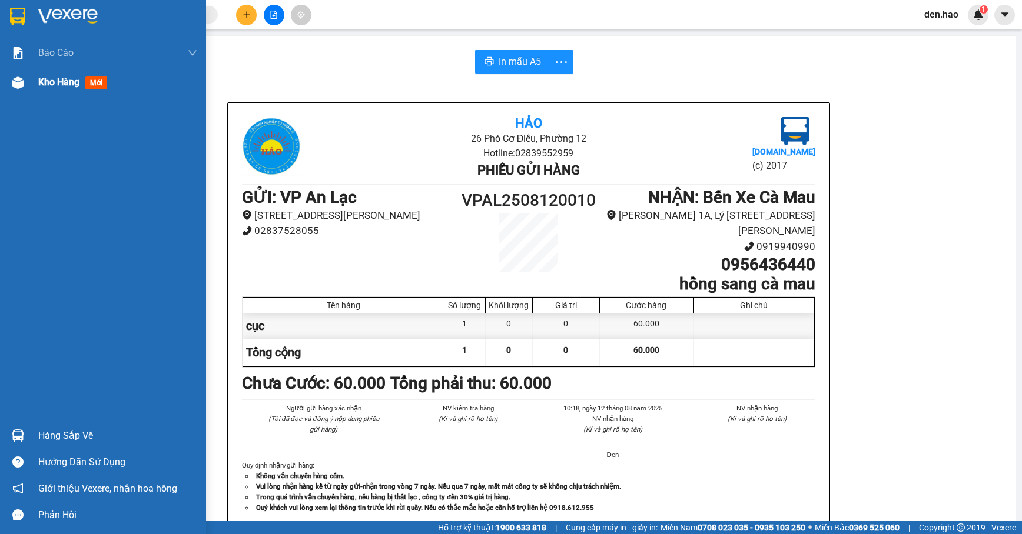
click at [49, 73] on div "Kho hàng mới" at bounding box center [117, 82] width 159 height 29
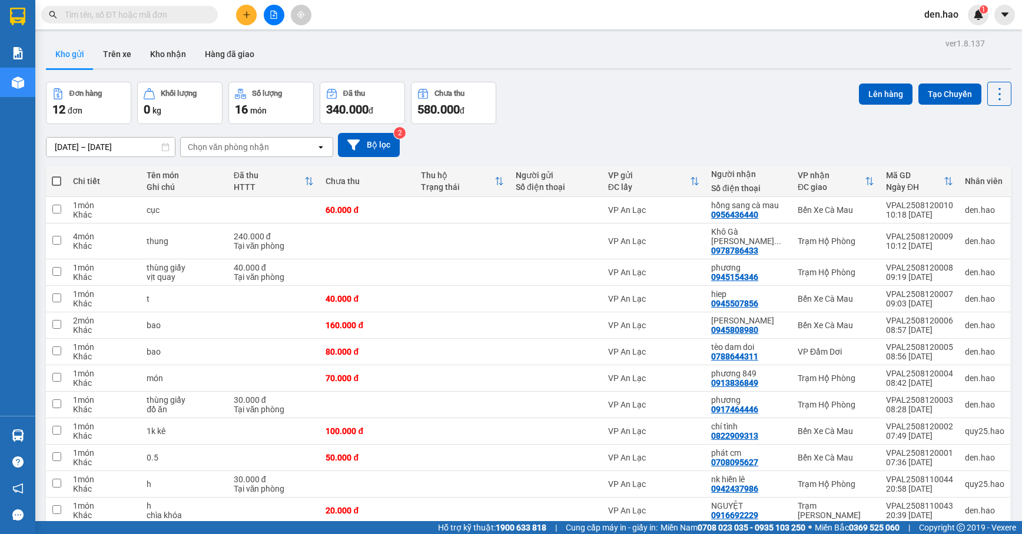
click at [238, 24] on div at bounding box center [273, 15] width 88 height 21
click at [245, 19] on button at bounding box center [246, 15] width 21 height 21
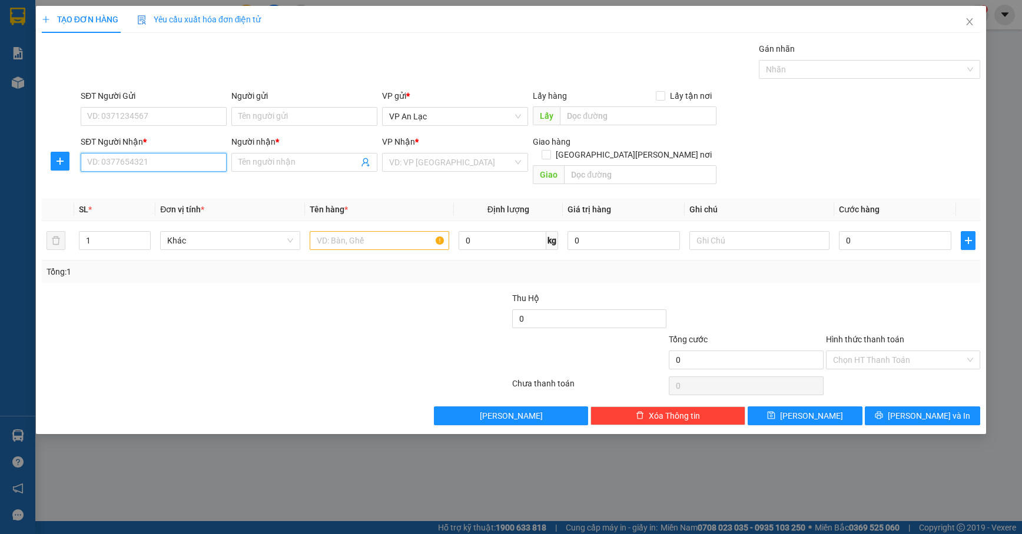
click at [147, 160] on input "SĐT Người Nhận *" at bounding box center [154, 162] width 146 height 19
click at [170, 182] on div "0989528838 - linh" at bounding box center [154, 187] width 132 height 13
type input "0989528838"
type input "linh"
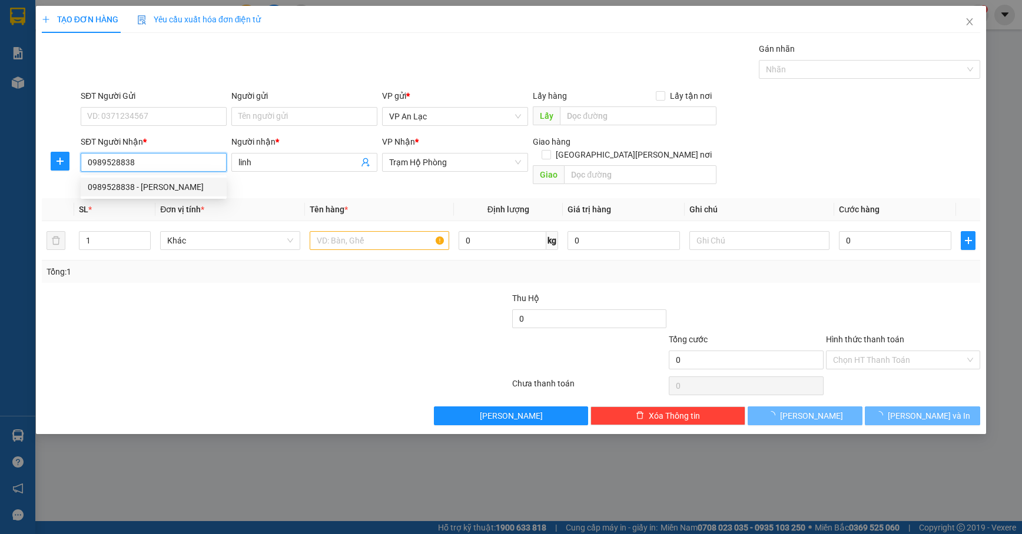
type input "120.000"
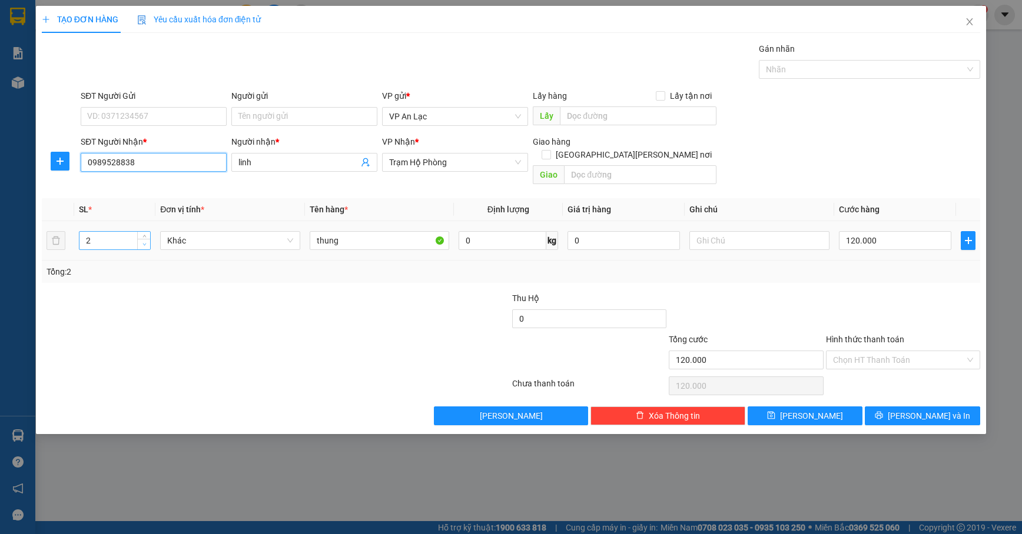
type input "0989528838"
drag, startPoint x: 144, startPoint y: 238, endPoint x: 159, endPoint y: 226, distance: 18.8
click at [144, 241] on span "Decrease Value" at bounding box center [143, 245] width 13 height 9
type input "1"
click at [395, 231] on input "thung" at bounding box center [380, 240] width 140 height 19
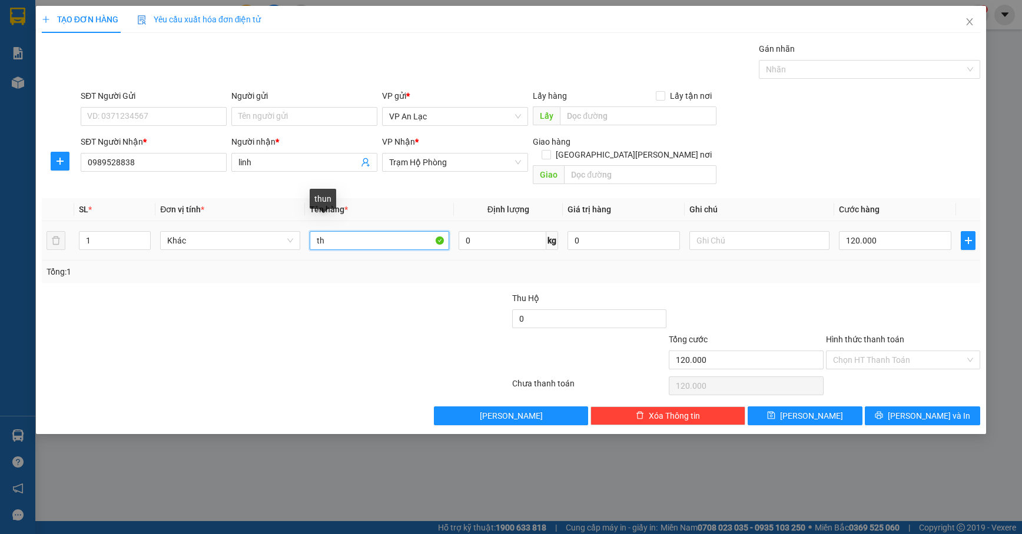
type input "t"
type input "h"
click at [922, 237] on input "120.000" at bounding box center [895, 240] width 112 height 19
type input "0"
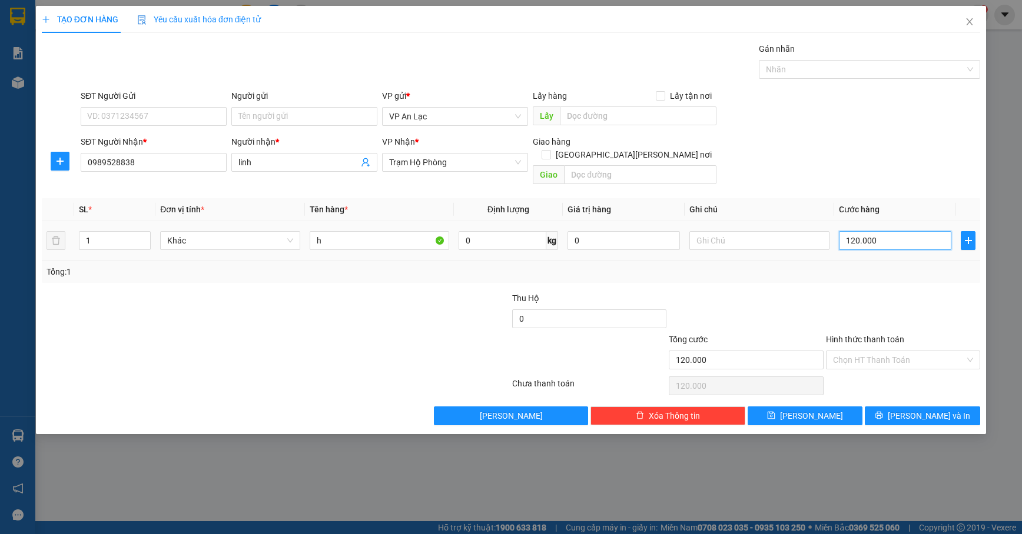
type input "0"
type input "3"
type input "03"
type input "30"
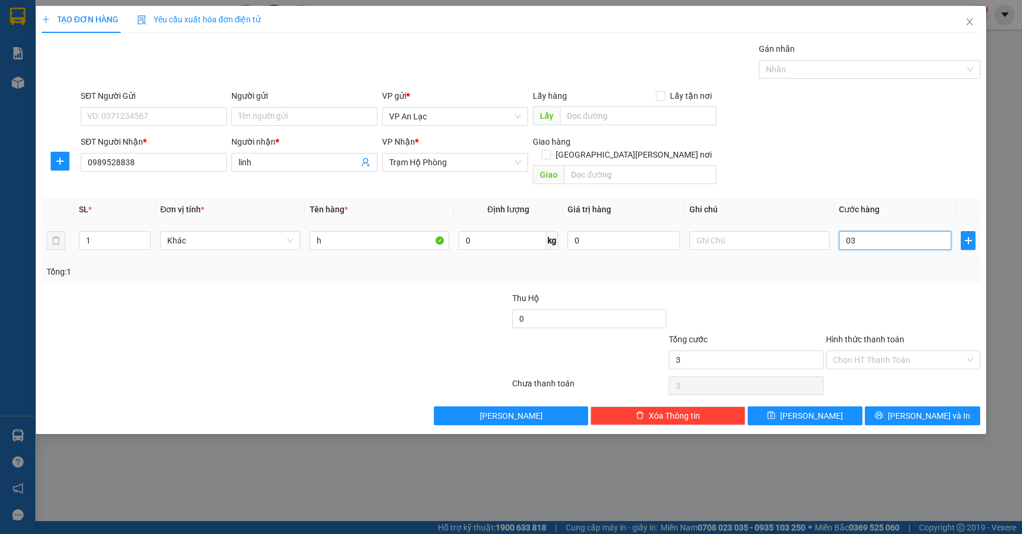
type input "30"
type input "030"
type input "30.000"
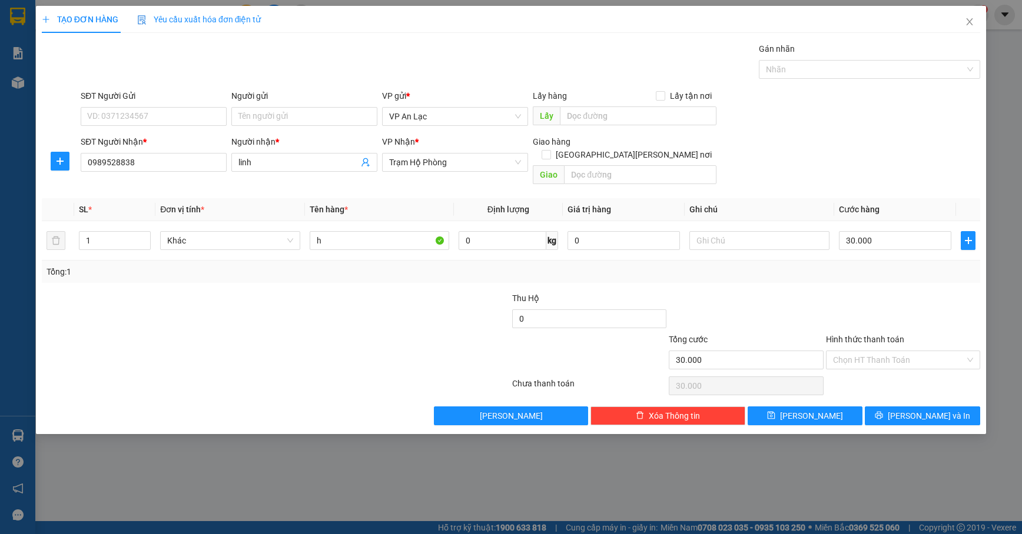
drag, startPoint x: 924, startPoint y: 250, endPoint x: 918, endPoint y: 300, distance: 49.8
click at [924, 261] on div "Tổng: 1" at bounding box center [511, 272] width 938 height 22
click at [911, 354] on input "Hình thức thanh toán" at bounding box center [899, 360] width 132 height 18
click at [912, 368] on div "Tại văn phòng" at bounding box center [903, 372] width 140 height 13
type input "0"
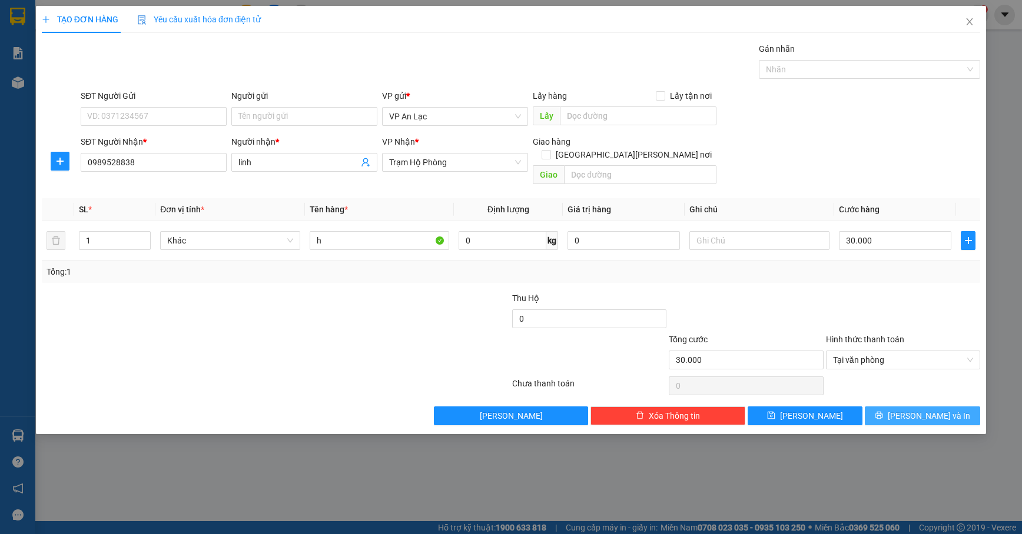
click at [883, 411] on icon "printer" at bounding box center [878, 415] width 8 height 8
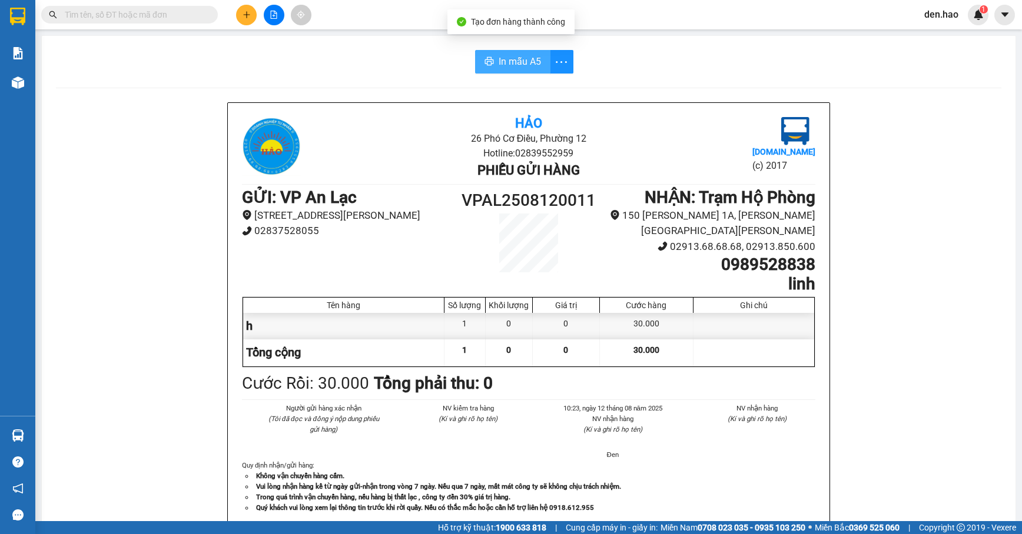
click at [487, 62] on icon "printer" at bounding box center [488, 61] width 9 height 8
click at [245, 8] on button at bounding box center [246, 15] width 21 height 21
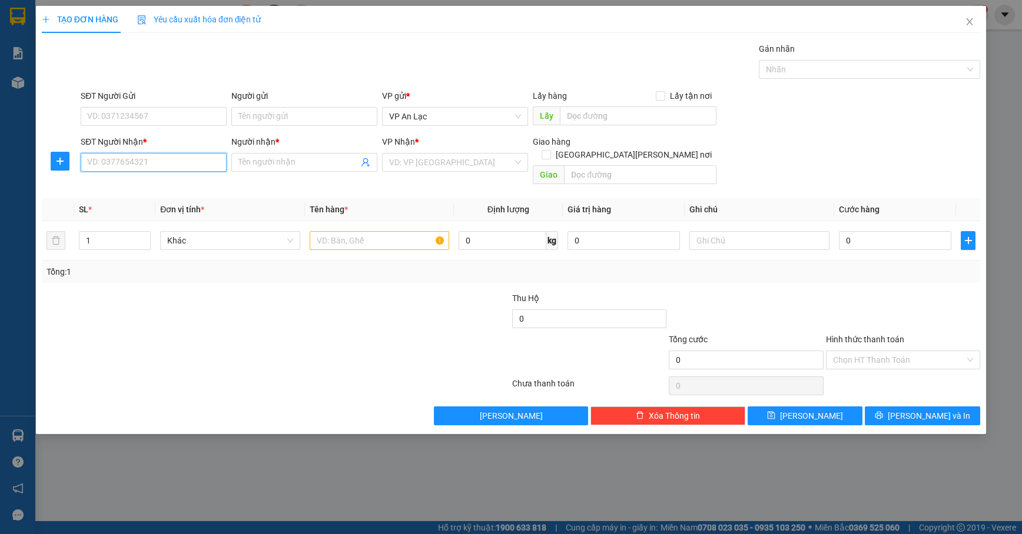
click at [175, 163] on input "SĐT Người Nhận *" at bounding box center [154, 162] width 146 height 19
click at [170, 182] on div "0328035305 - tâm" at bounding box center [154, 187] width 132 height 13
type input "0328035305"
type input "tâm"
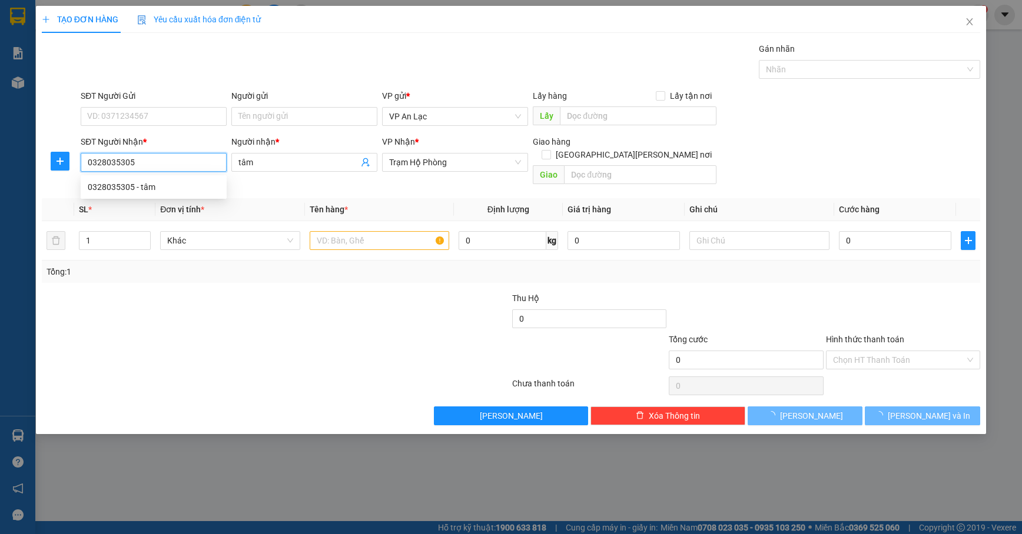
type input "30.000"
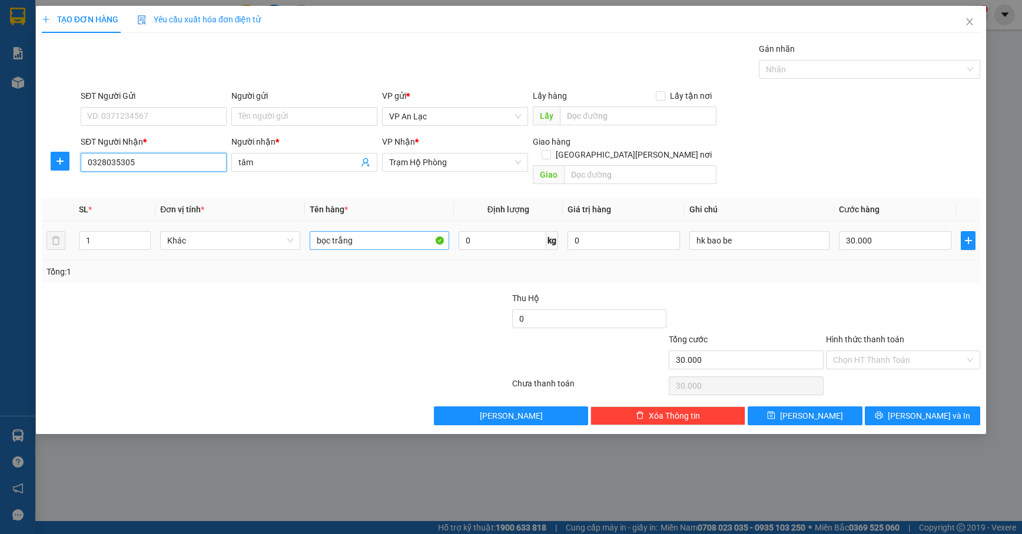
type input "0328035305"
click at [390, 231] on input "bọc trắng" at bounding box center [380, 240] width 140 height 19
type input "b"
type input "h"
click at [910, 351] on input "Hình thức thanh toán" at bounding box center [899, 360] width 132 height 18
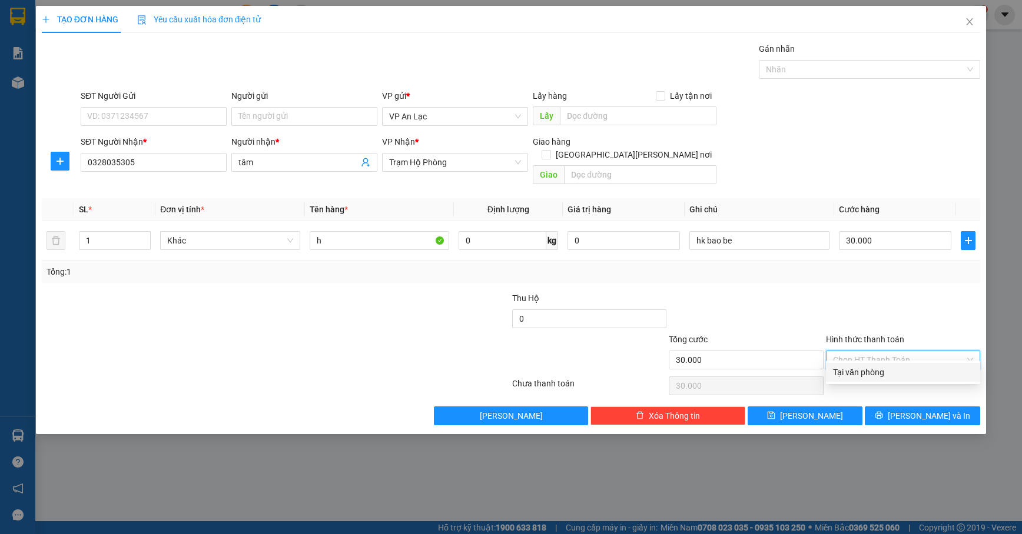
click at [909, 372] on div "Tại văn phòng" at bounding box center [903, 372] width 140 height 13
type input "0"
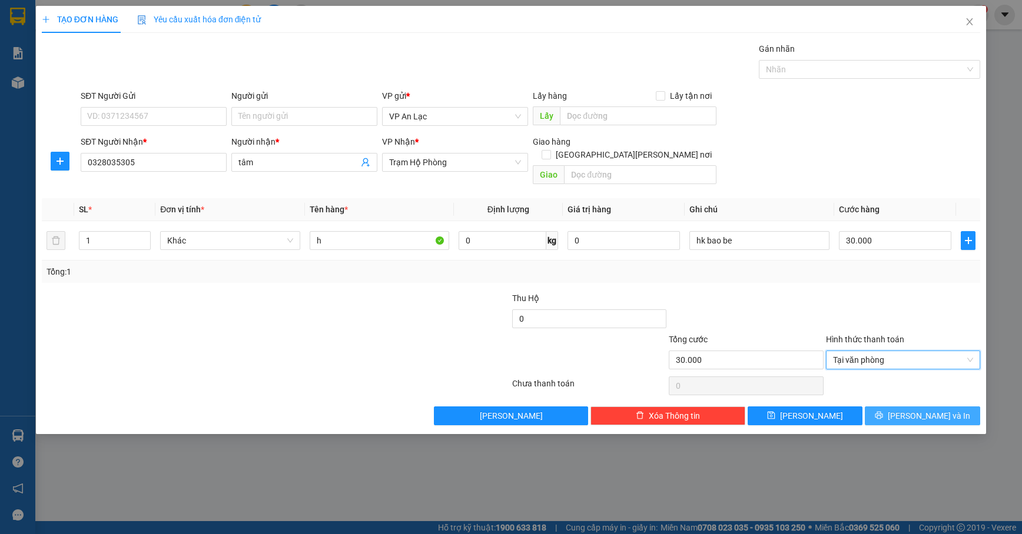
click at [912, 410] on span "[PERSON_NAME] và In" at bounding box center [928, 416] width 82 height 13
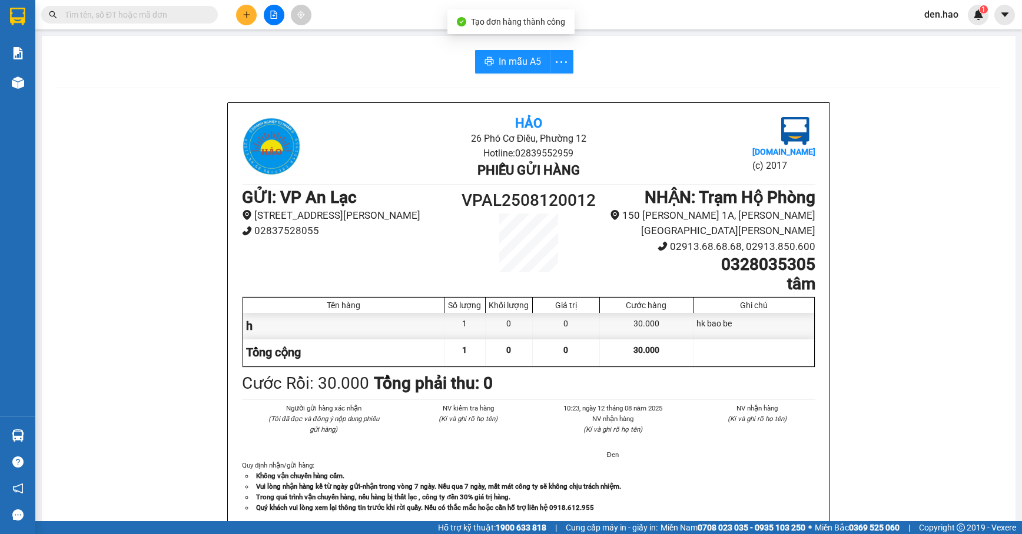
click at [525, 74] on div "In mẫu A5 Hảo 26 Phó Cơ Điều, Phường 12 Hotline: 02839552959 Phiếu gửi hàng Vex…" at bounding box center [528, 515] width 973 height 958
click at [533, 61] on span "In mẫu A5" at bounding box center [519, 61] width 42 height 15
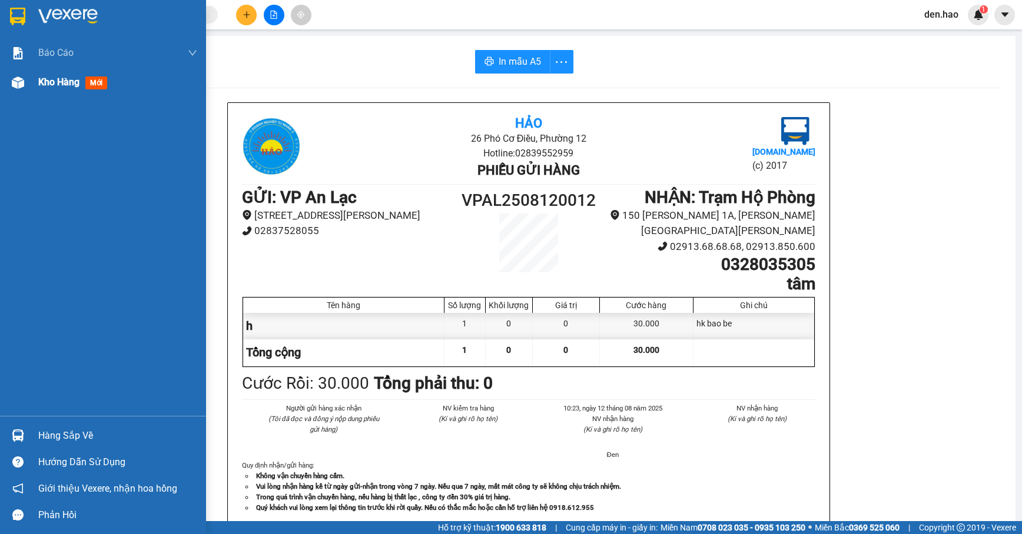
click at [31, 86] on div "Kho hàng mới" at bounding box center [103, 82] width 206 height 29
click at [31, 85] on div "Kho hàng mới" at bounding box center [103, 82] width 206 height 29
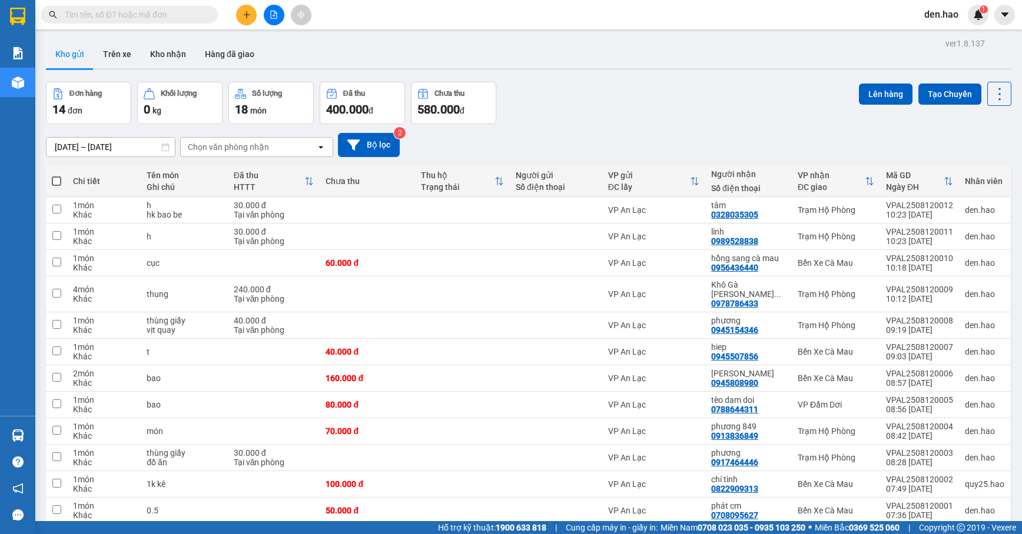
click at [166, 17] on input "text" at bounding box center [134, 14] width 139 height 13
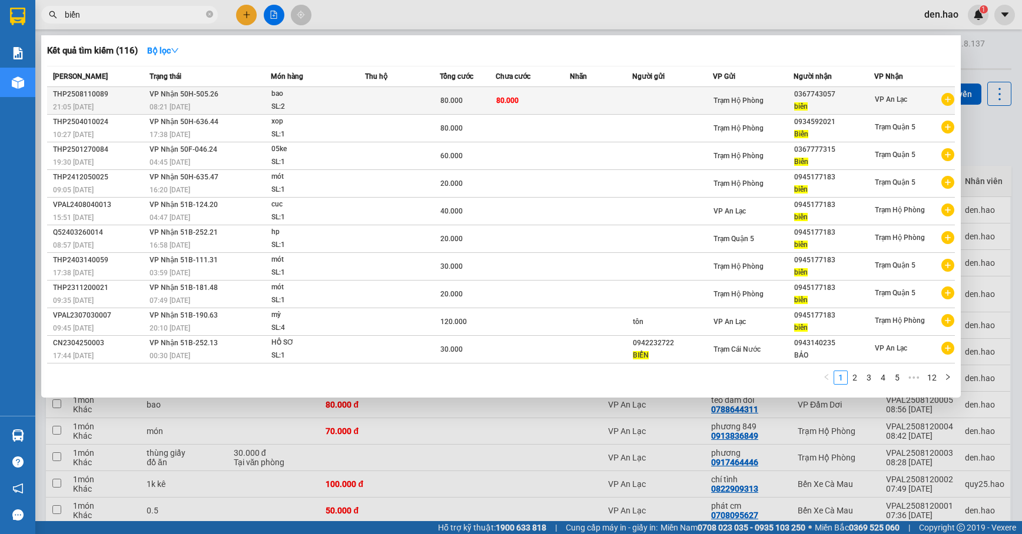
type input "biển"
click at [467, 102] on div "80.000" at bounding box center [467, 100] width 55 height 13
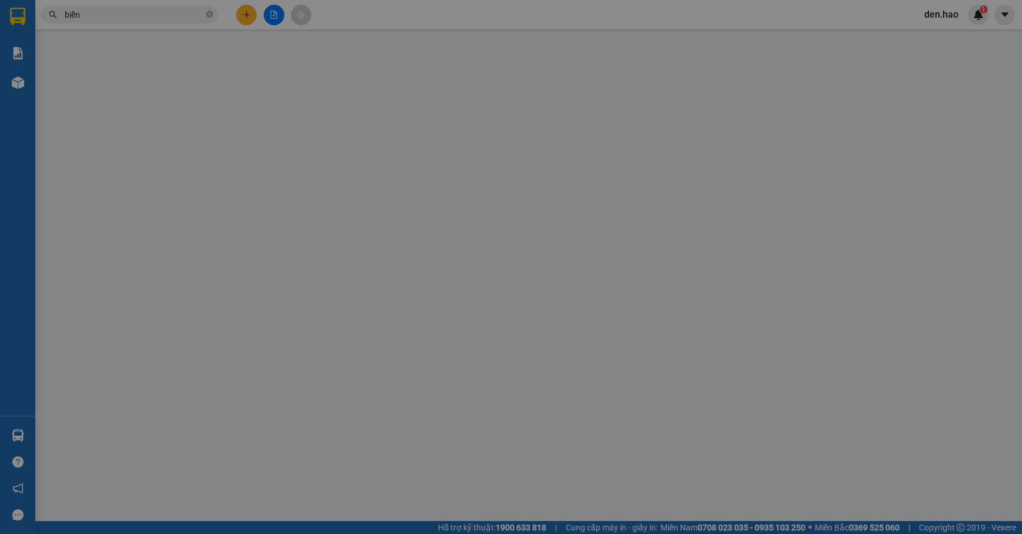
type input "0367743057"
type input "biển"
type input "80.000"
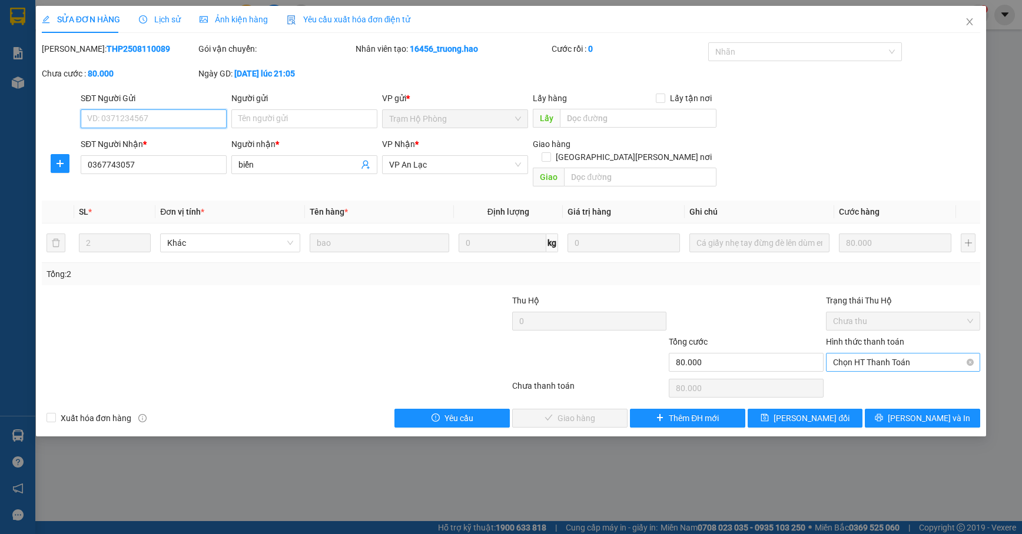
drag, startPoint x: 890, startPoint y: 350, endPoint x: 889, endPoint y: 361, distance: 11.9
click at [890, 354] on span "Chọn HT Thanh Toán" at bounding box center [903, 363] width 140 height 18
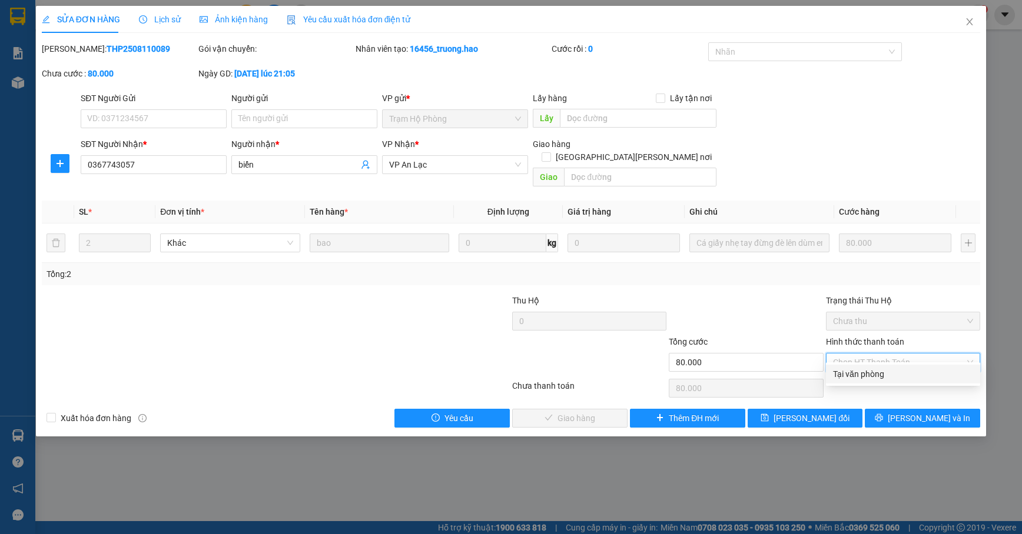
click at [886, 375] on div "Tại văn phòng" at bounding box center [903, 374] width 140 height 13
type input "0"
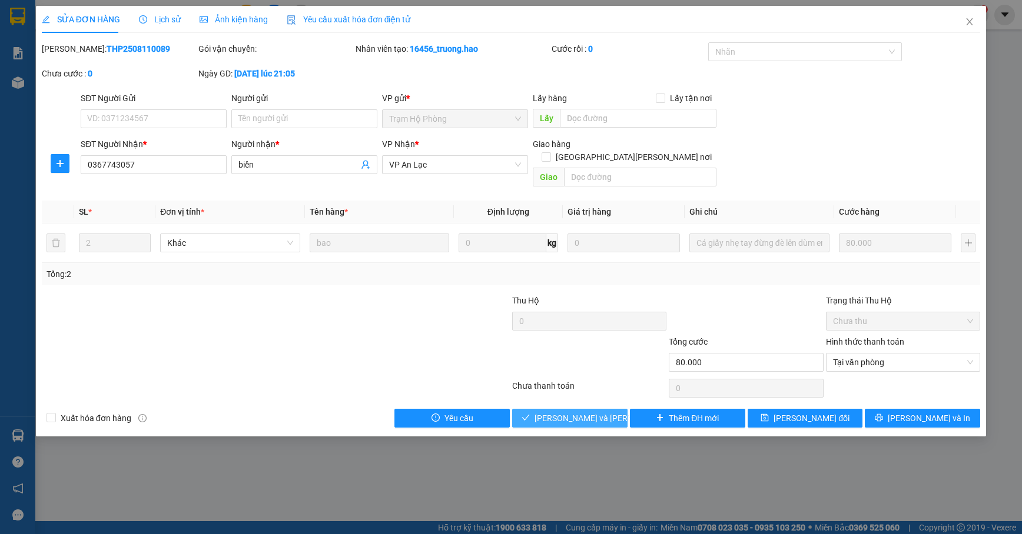
click at [588, 412] on span "[PERSON_NAME] và [PERSON_NAME] hàng" at bounding box center [613, 418] width 159 height 13
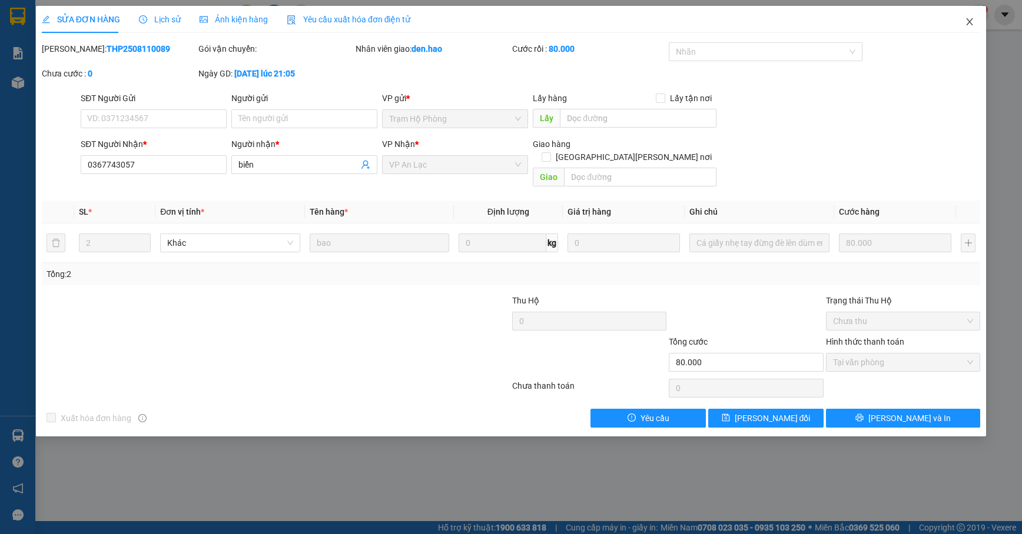
click at [952, 22] on icon "close" at bounding box center [968, 21] width 9 height 9
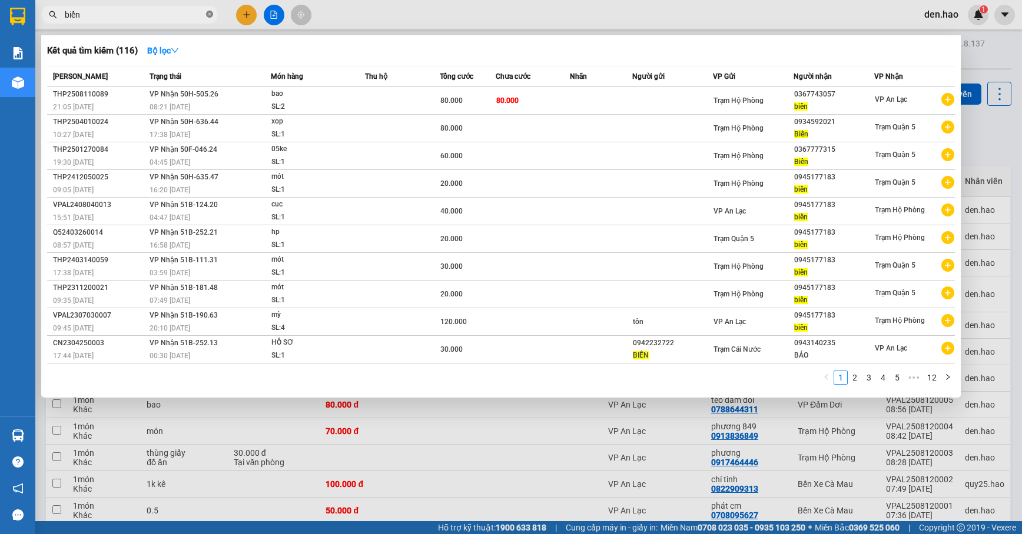
click at [210, 15] on icon "close-circle" at bounding box center [209, 14] width 7 height 7
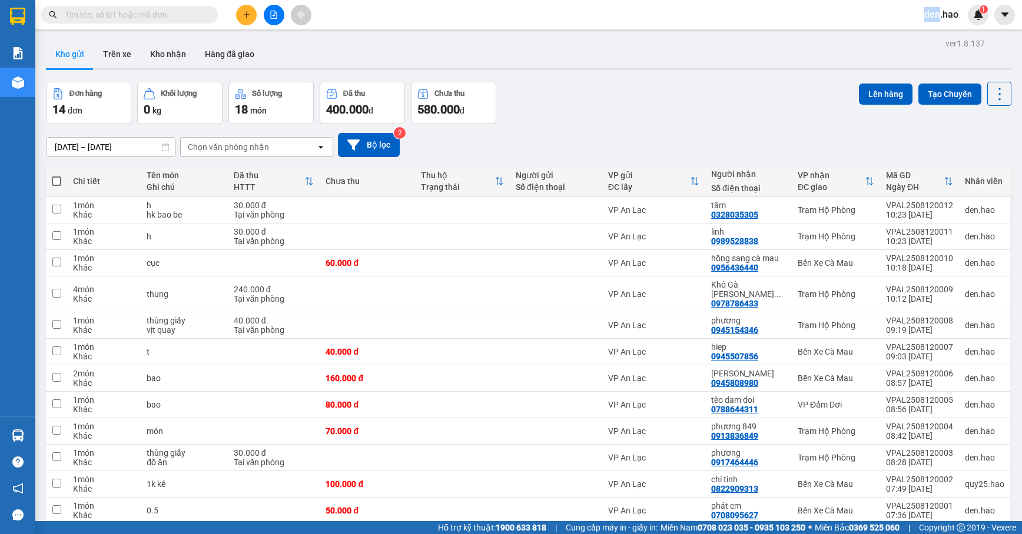
click at [210, 15] on span at bounding box center [209, 14] width 7 height 13
click at [168, 46] on button "Kho nhận" at bounding box center [168, 54] width 55 height 28
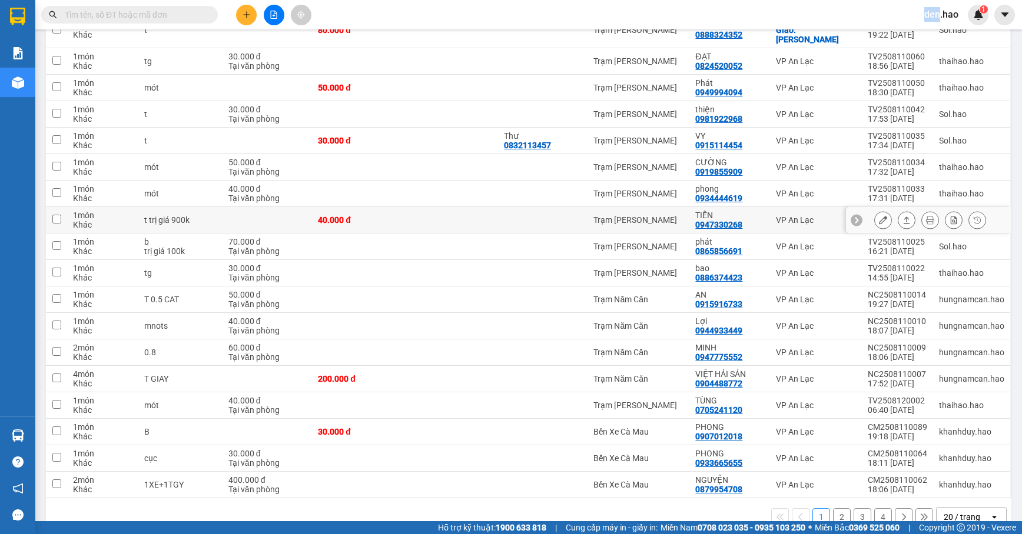
scroll to position [268, 0]
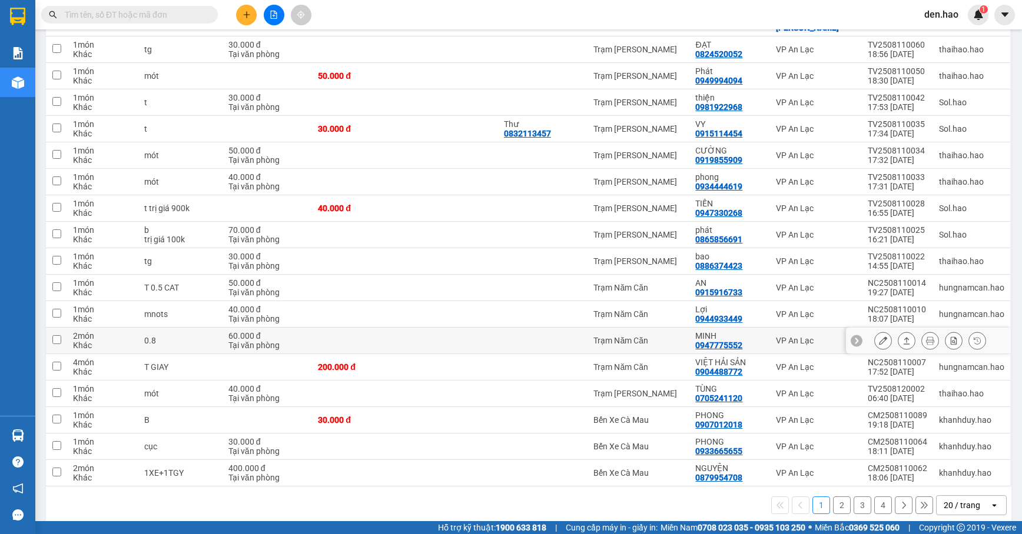
drag, startPoint x: 391, startPoint y: 161, endPoint x: 394, endPoint y: 153, distance: 8.7
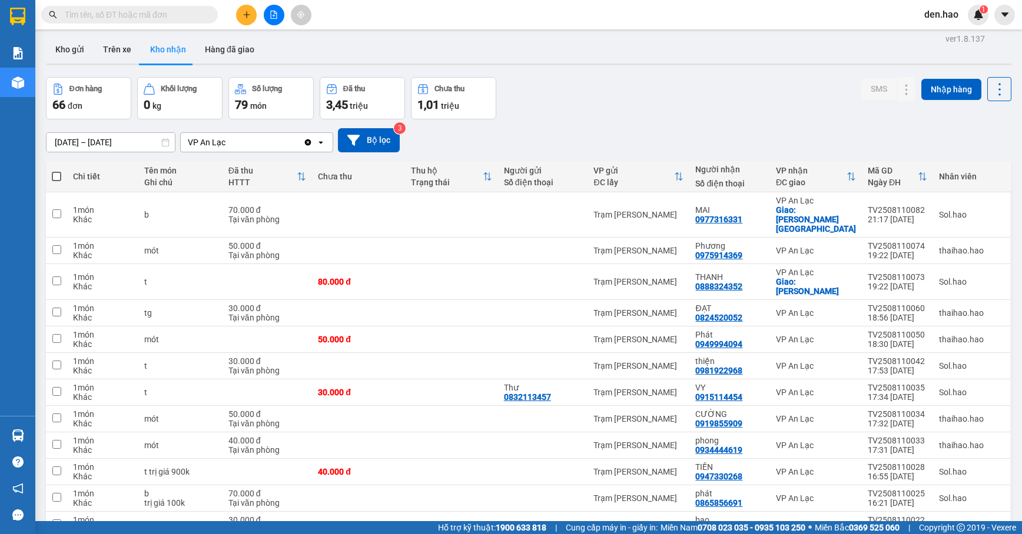
scroll to position [0, 0]
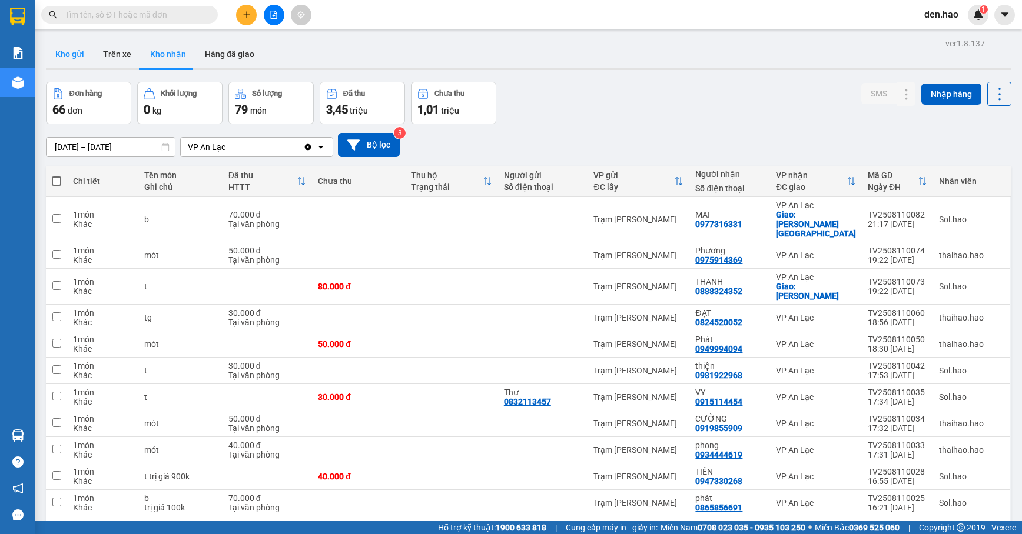
click at [85, 51] on button "Kho gửi" at bounding box center [70, 54] width 48 height 28
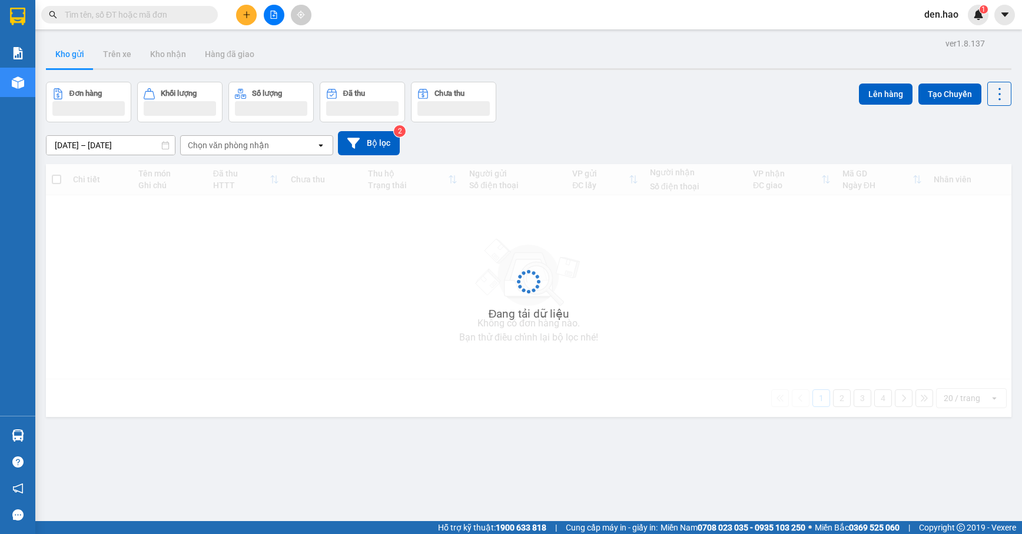
click at [81, 52] on button "Kho gửi" at bounding box center [70, 54] width 48 height 28
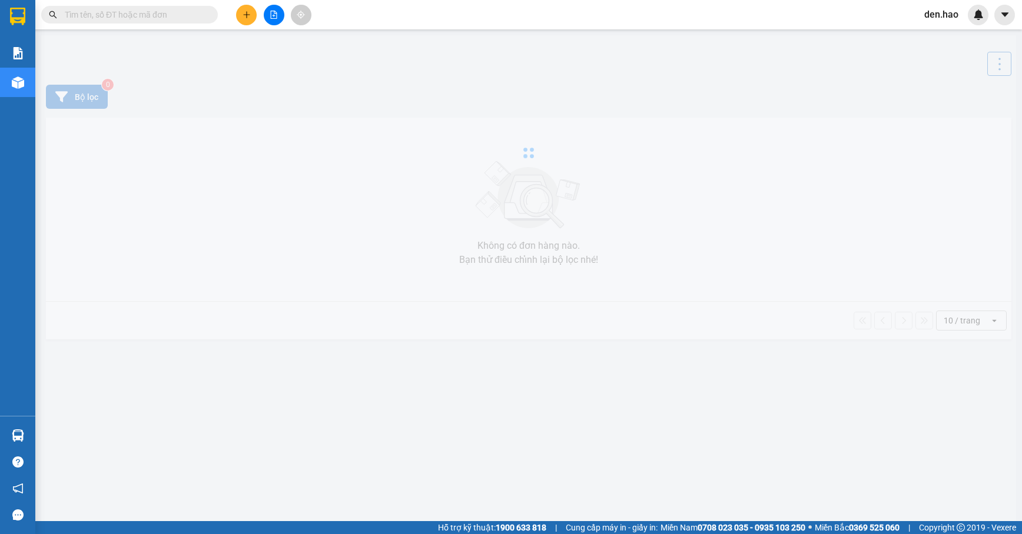
click at [121, 6] on span at bounding box center [129, 15] width 177 height 18
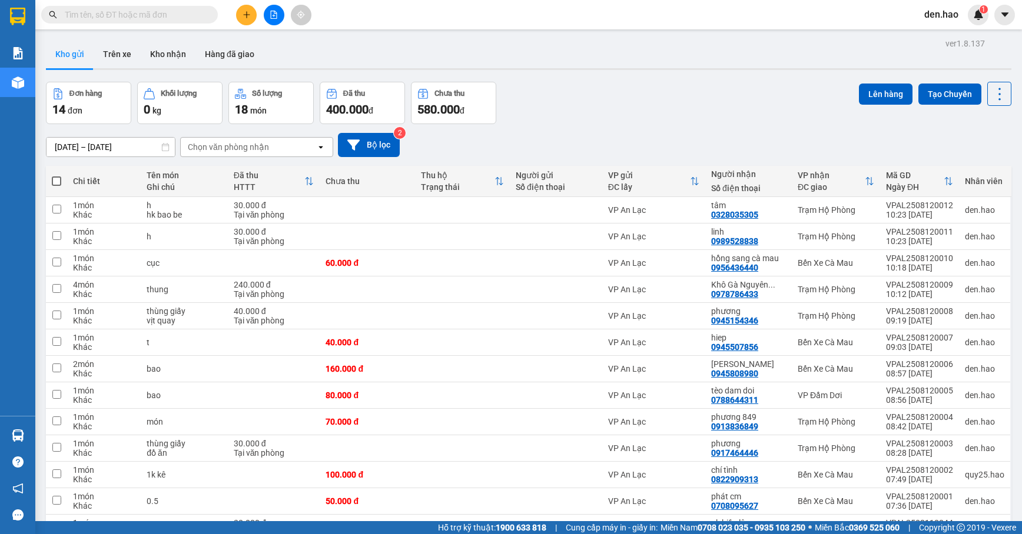
click at [137, 11] on input "text" at bounding box center [134, 14] width 139 height 13
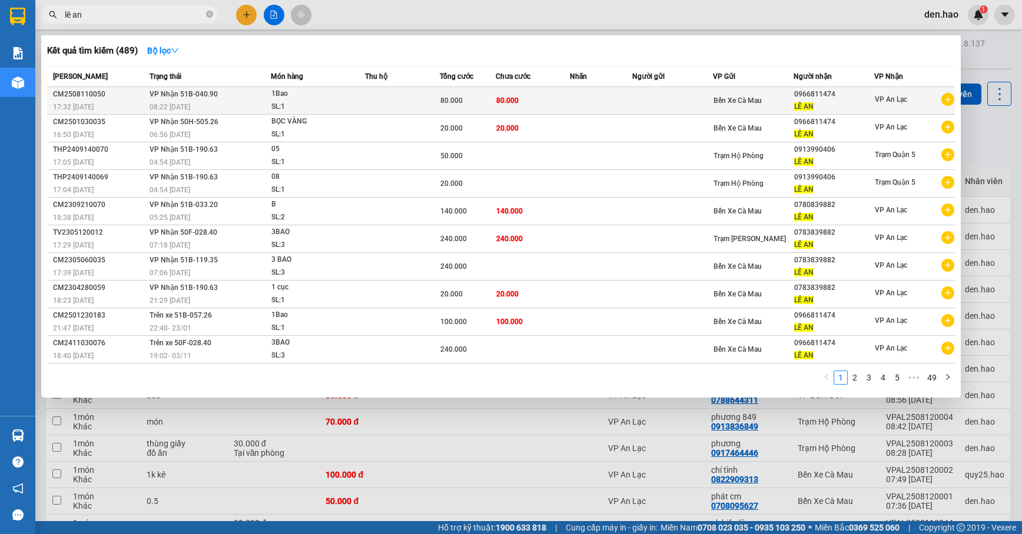
type input "lê an"
click at [299, 92] on div "1Bao" at bounding box center [315, 94] width 88 height 13
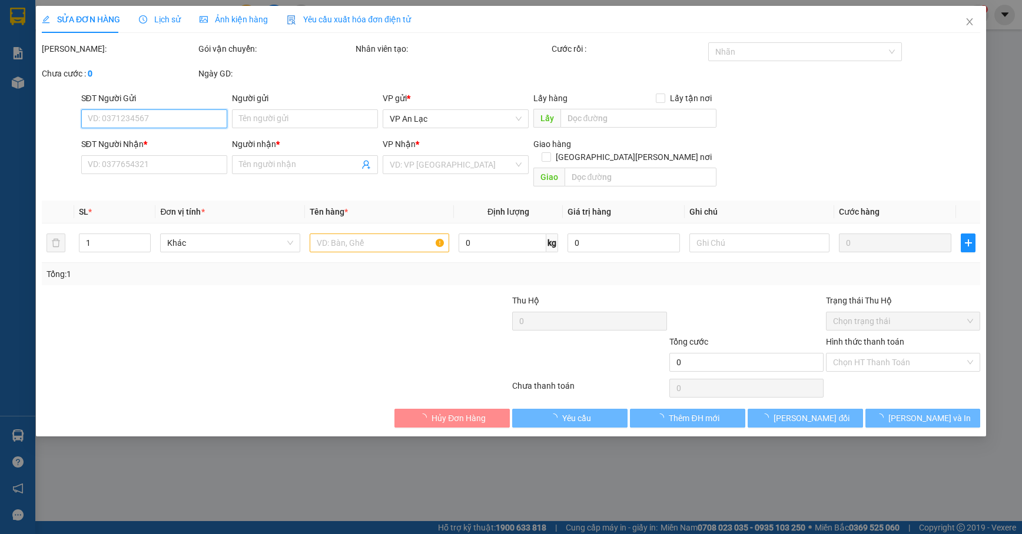
type input "0966811474"
type input "LÊ AN"
type input "80.000"
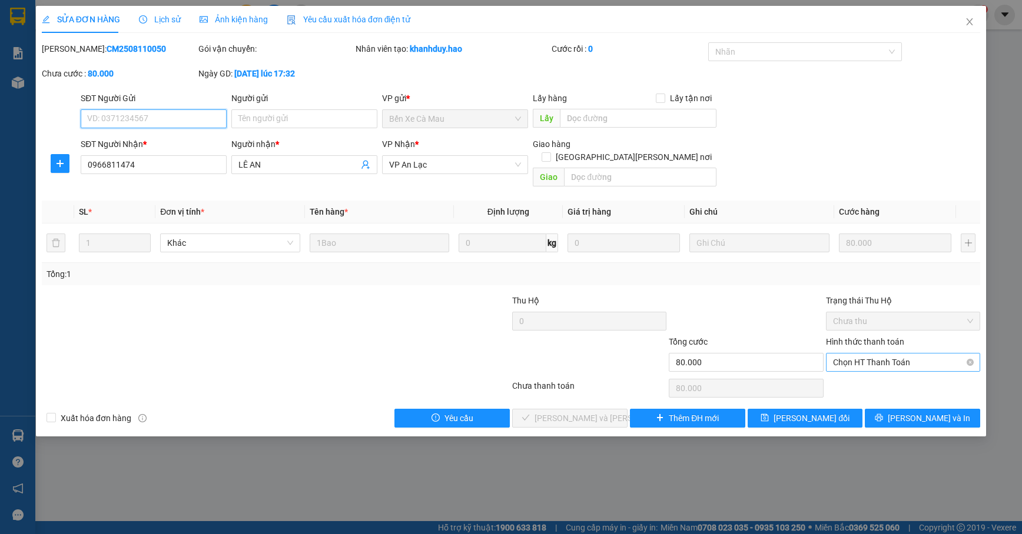
click at [916, 354] on span "Chọn HT Thanh Toán" at bounding box center [903, 363] width 140 height 18
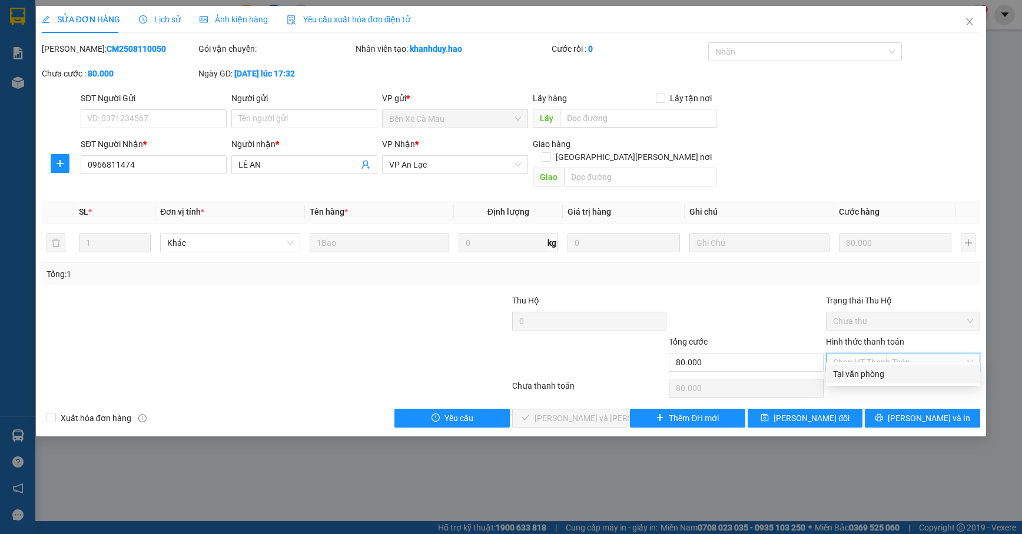
click at [912, 374] on div "Tại văn phòng" at bounding box center [903, 374] width 140 height 13
type input "0"
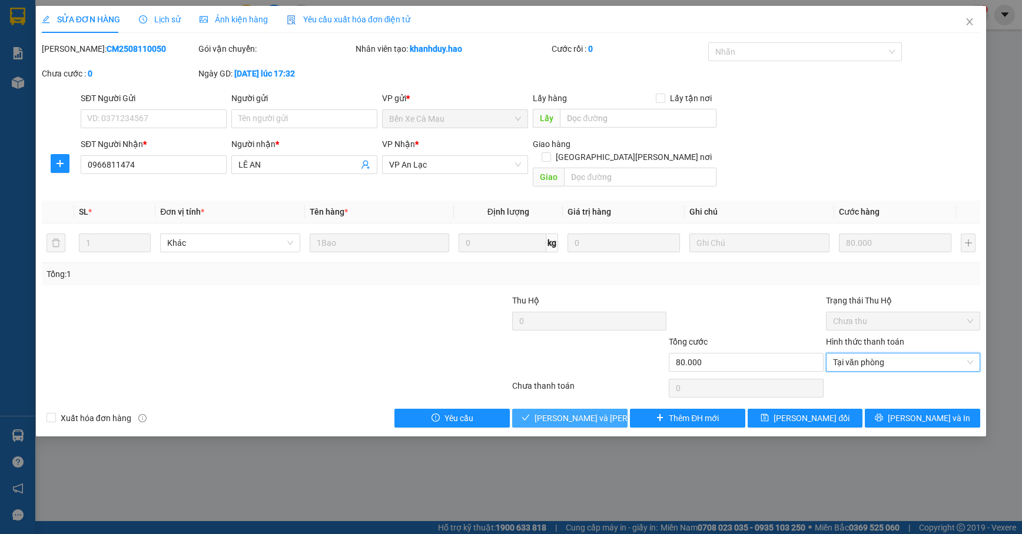
click at [573, 412] on span "[PERSON_NAME] và [PERSON_NAME] hàng" at bounding box center [613, 418] width 159 height 13
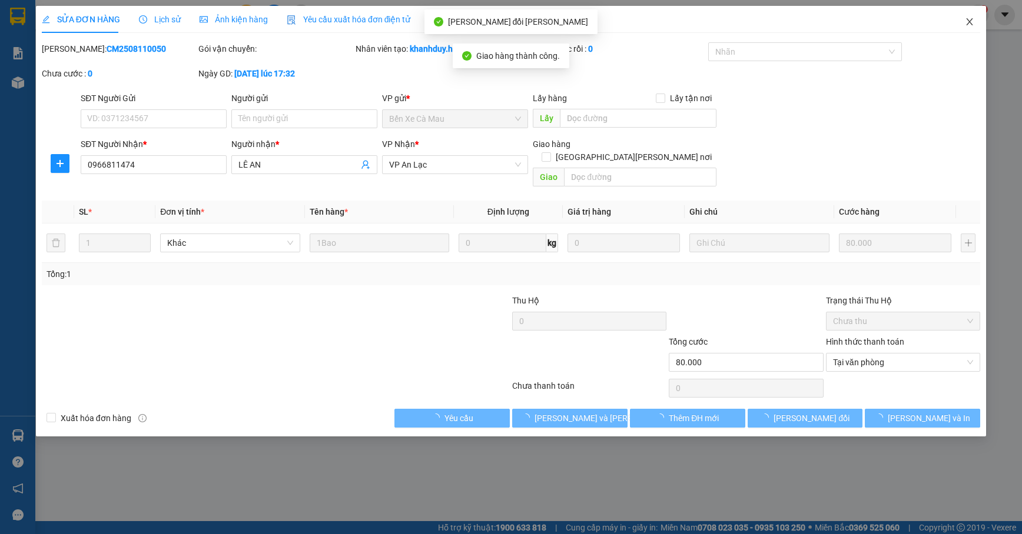
click at [968, 24] on icon "close" at bounding box center [969, 21] width 6 height 7
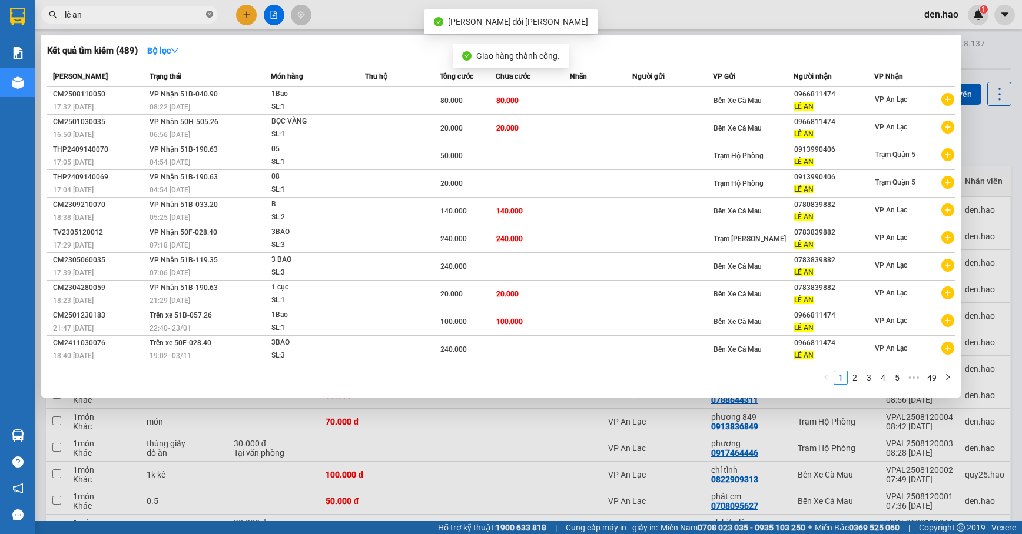
click at [208, 9] on span at bounding box center [209, 14] width 7 height 11
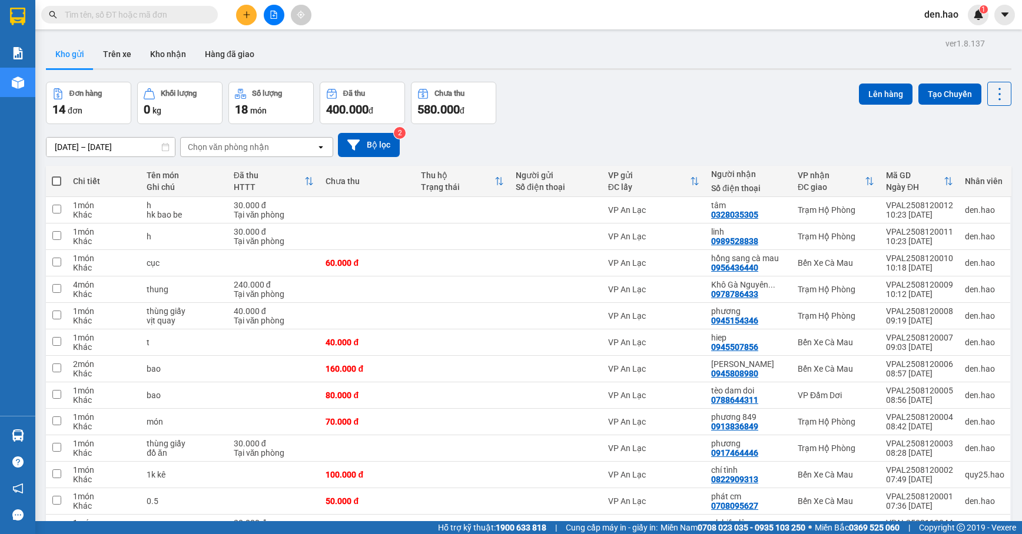
click at [208, 9] on span at bounding box center [209, 14] width 7 height 13
click at [229, 24] on div "Kết quả [PERSON_NAME] ( 489 ) Bộ lọc Mã ĐH Trạng thái Món hàng Thu hộ Tổng [PER…" at bounding box center [159, 15] width 318 height 21
click at [231, 22] on div at bounding box center [273, 15] width 88 height 21
click at [188, 18] on input "text" at bounding box center [134, 14] width 139 height 13
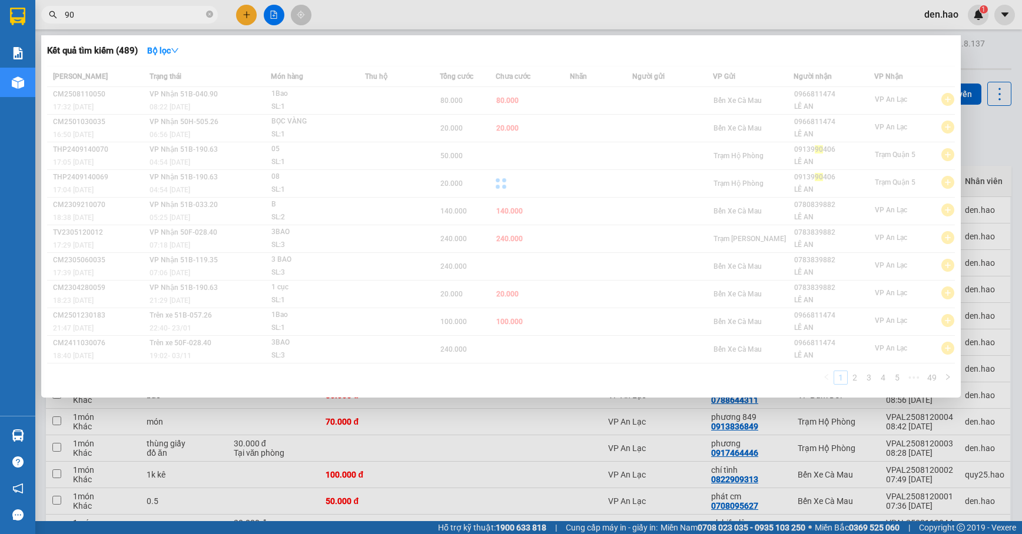
type input "9"
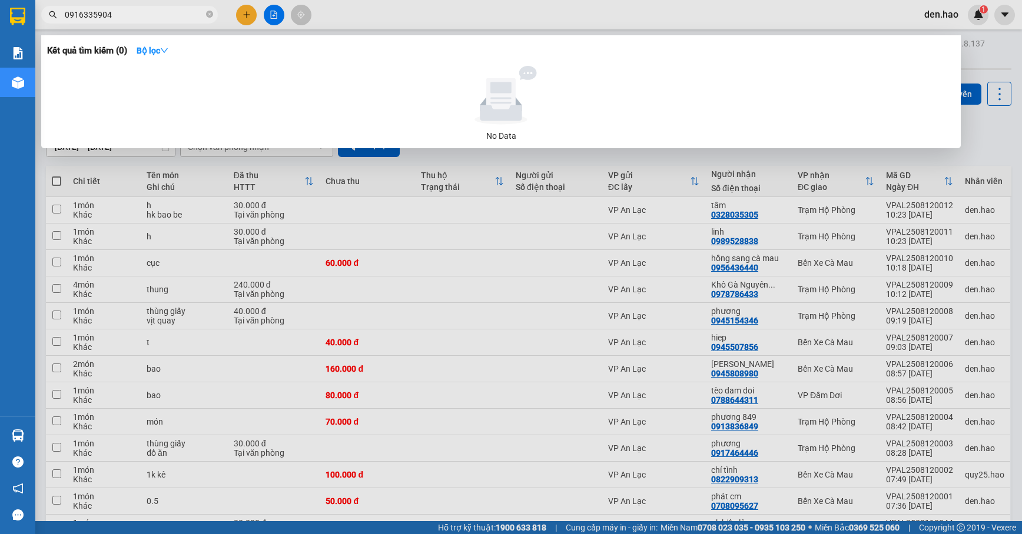
type input "0916335904"
drag, startPoint x: 217, startPoint y: 12, endPoint x: 211, endPoint y: 12, distance: 5.9
click at [211, 12] on span "0916335904" at bounding box center [129, 15] width 177 height 18
click at [208, 14] on icon "close-circle" at bounding box center [209, 14] width 7 height 7
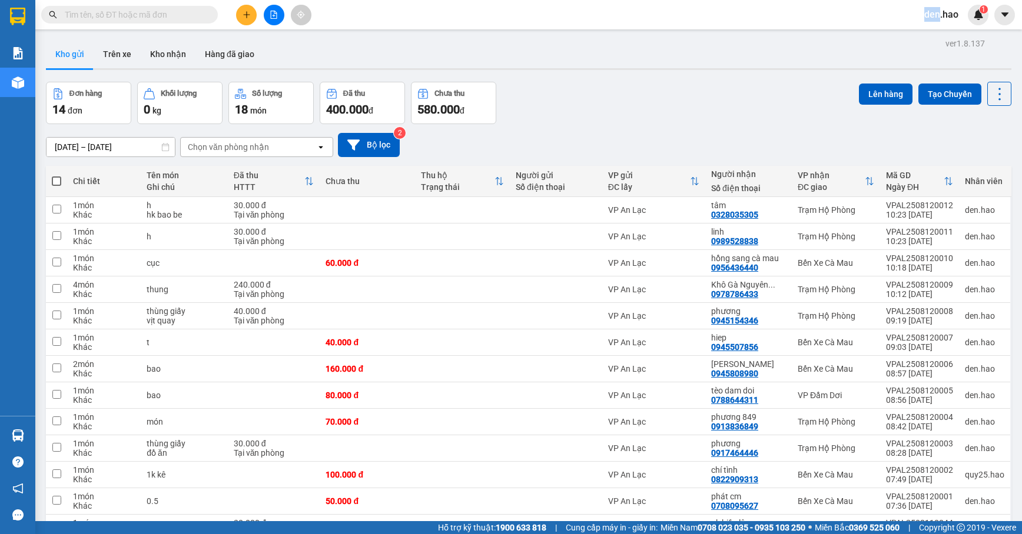
click at [208, 14] on span at bounding box center [209, 14] width 7 height 13
click at [187, 17] on input "text" at bounding box center [134, 14] width 139 height 13
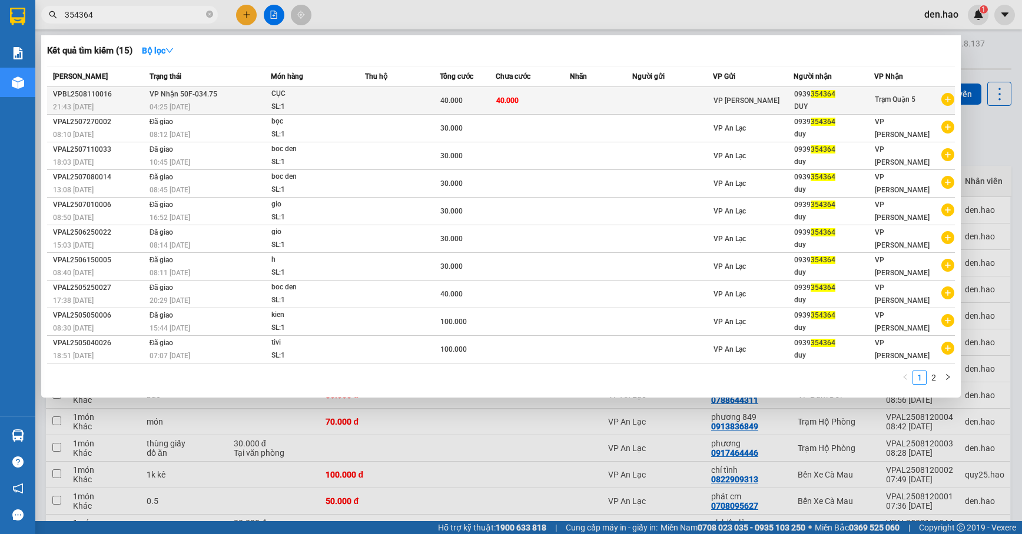
type input "354364"
click at [856, 99] on div "0939 354364" at bounding box center [833, 94] width 79 height 12
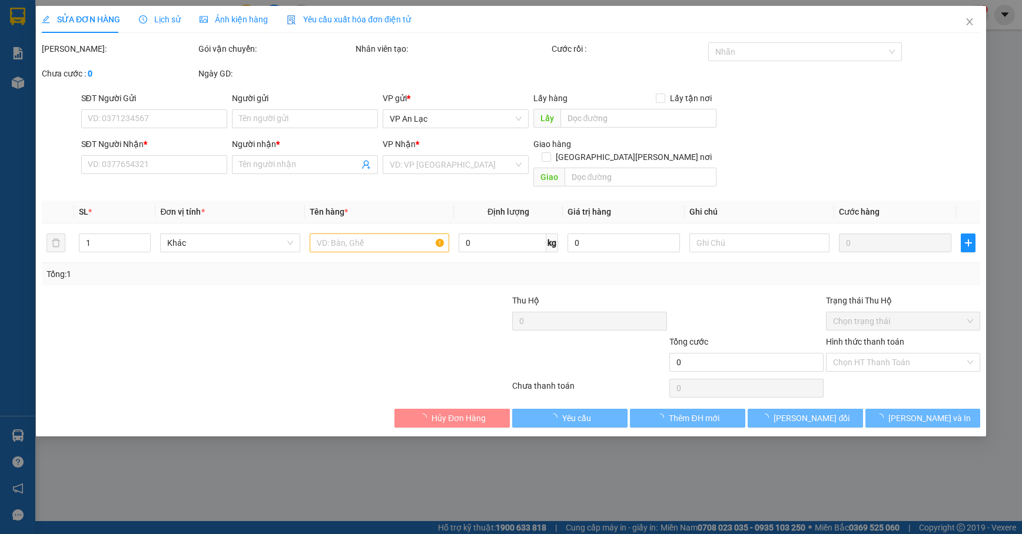
type input "0939354364"
type input "DUY"
type input "40.000"
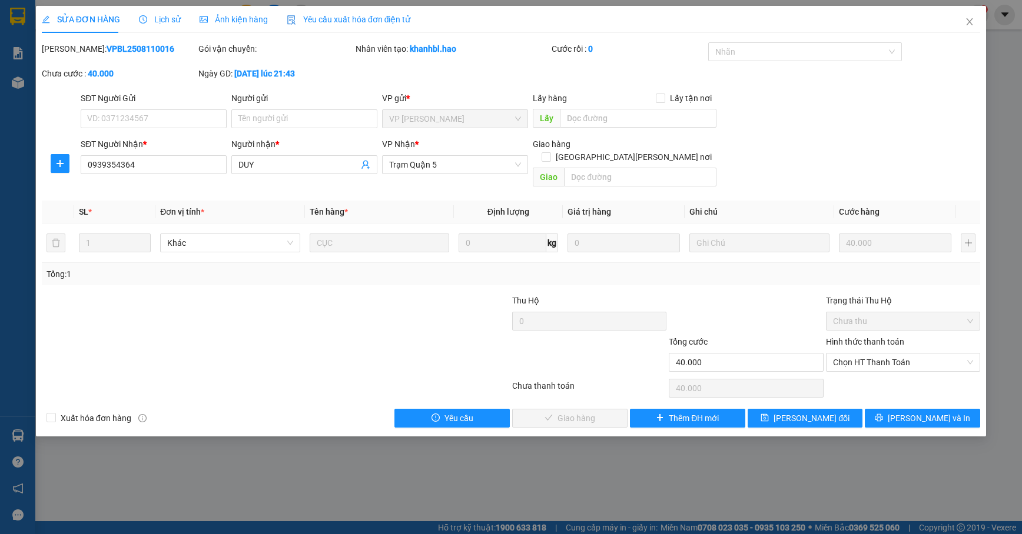
drag, startPoint x: 269, startPoint y: 17, endPoint x: 225, endPoint y: 17, distance: 44.1
click at [264, 17] on div "SỬA ĐƠN HÀNG Lịch sử Ảnh kiện hàng Yêu cầu xuất hóa đơn điện tử" at bounding box center [226, 19] width 369 height 27
drag, startPoint x: 225, startPoint y: 17, endPoint x: 222, endPoint y: 22, distance: 6.1
click at [224, 17] on span "Ảnh kiện hàng" at bounding box center [233, 19] width 68 height 9
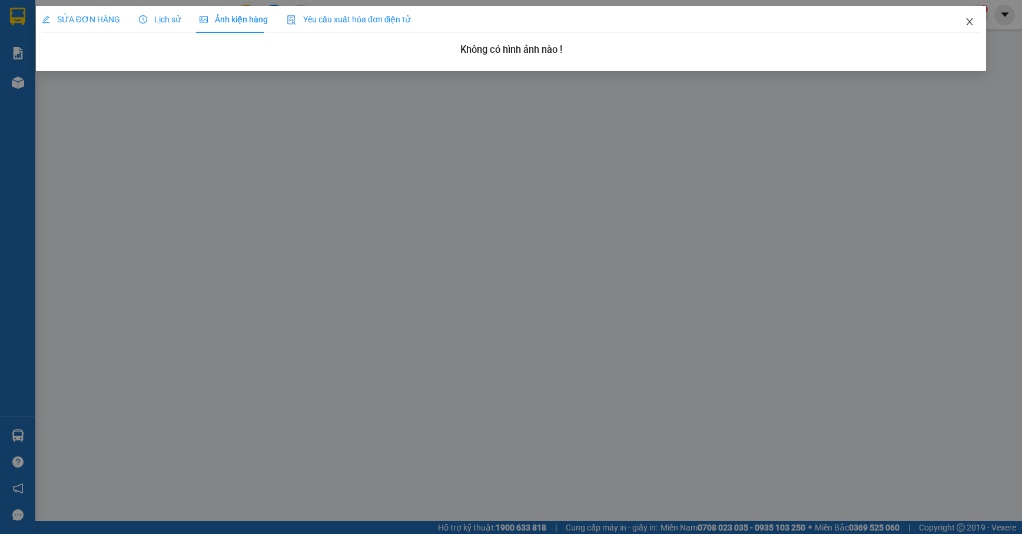
click at [966, 22] on icon "close" at bounding box center [968, 21] width 9 height 9
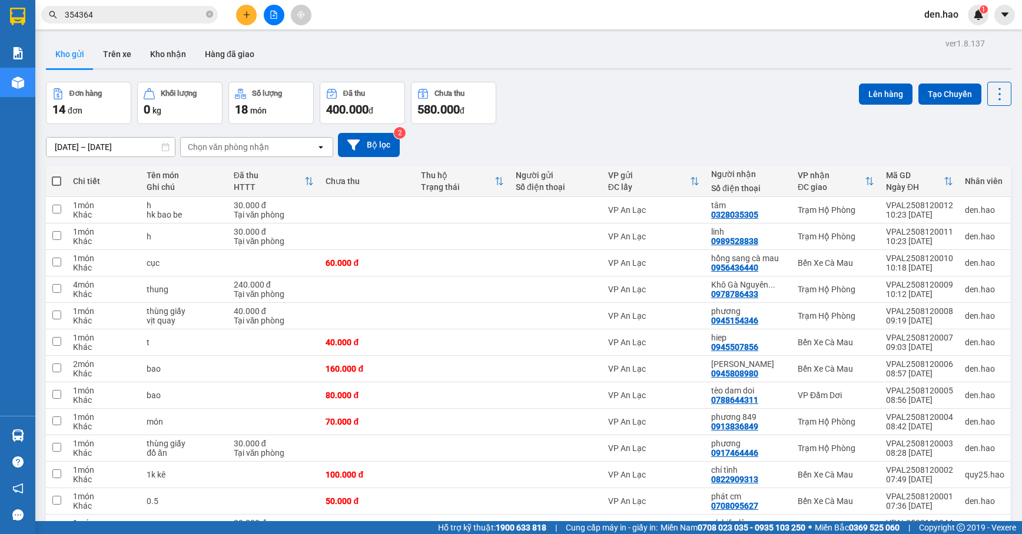
click at [188, 18] on input "354364" at bounding box center [134, 14] width 139 height 13
click at [253, 22] on div at bounding box center [273, 15] width 88 height 21
click at [252, 22] on button at bounding box center [246, 15] width 21 height 21
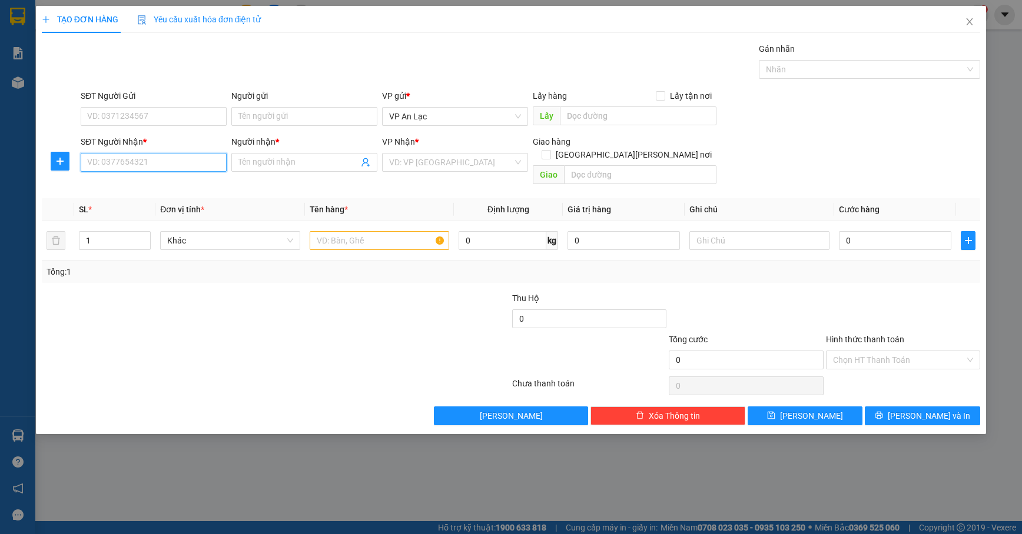
click at [168, 161] on input "SĐT Người Nhận *" at bounding box center [154, 162] width 146 height 19
click at [191, 187] on div "0782888678 - [PERSON_NAME]" at bounding box center [154, 187] width 132 height 13
type input "0782888678"
type input "[PERSON_NAME]"
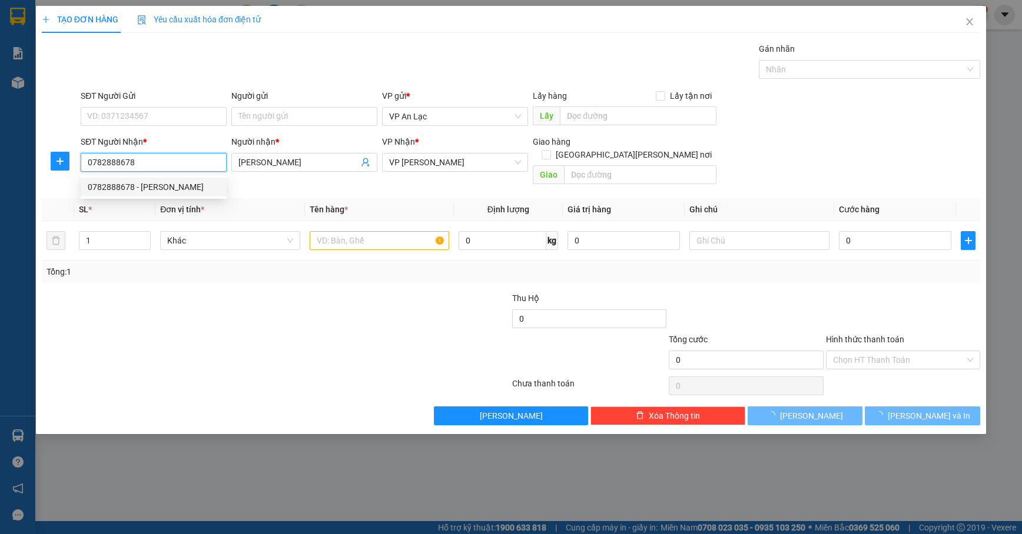
type input "30.000"
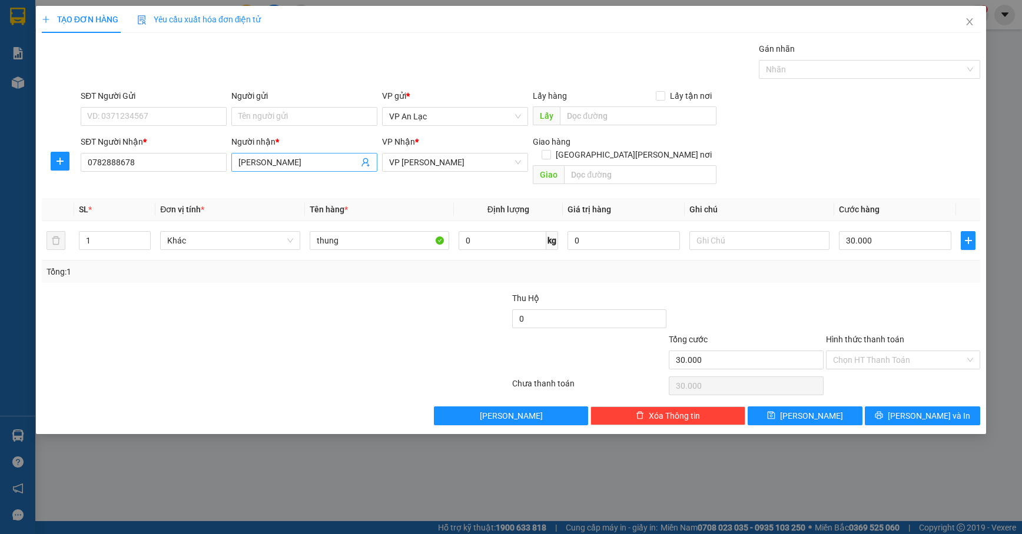
click at [299, 162] on input "[PERSON_NAME]" at bounding box center [298, 162] width 120 height 13
click at [218, 161] on input "0782888678" at bounding box center [154, 162] width 146 height 19
type input "0"
click at [147, 168] on input "08524486" at bounding box center [154, 162] width 146 height 19
type input "0852448678"
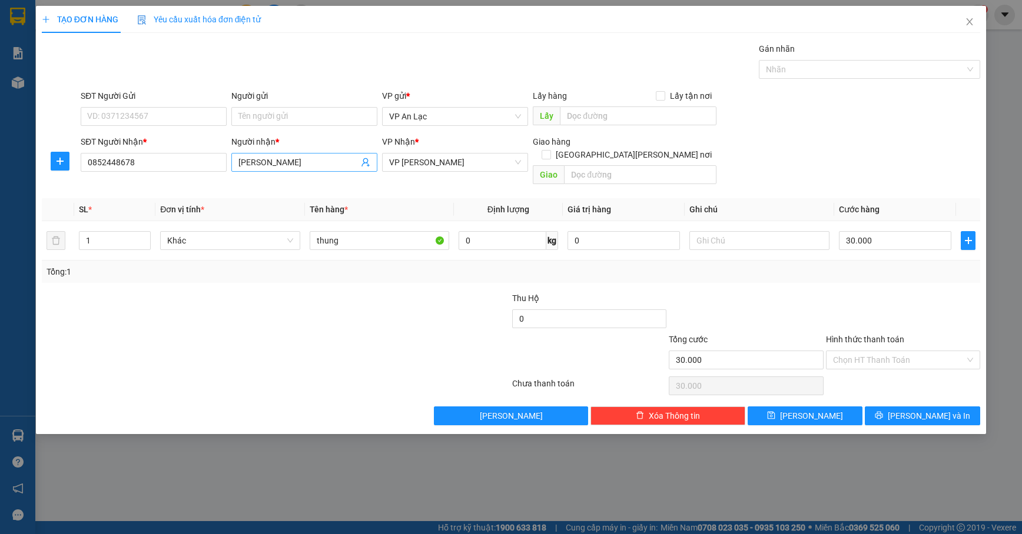
click at [274, 166] on input "[PERSON_NAME]" at bounding box center [298, 162] width 120 height 13
type input "t"
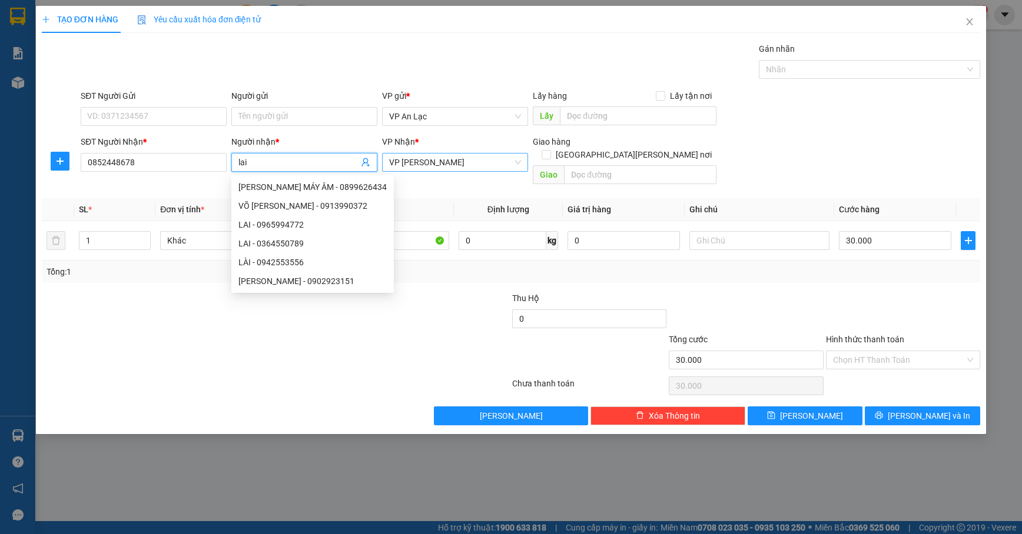
click at [443, 169] on span "VP [PERSON_NAME]" at bounding box center [455, 163] width 132 height 18
type input "lai"
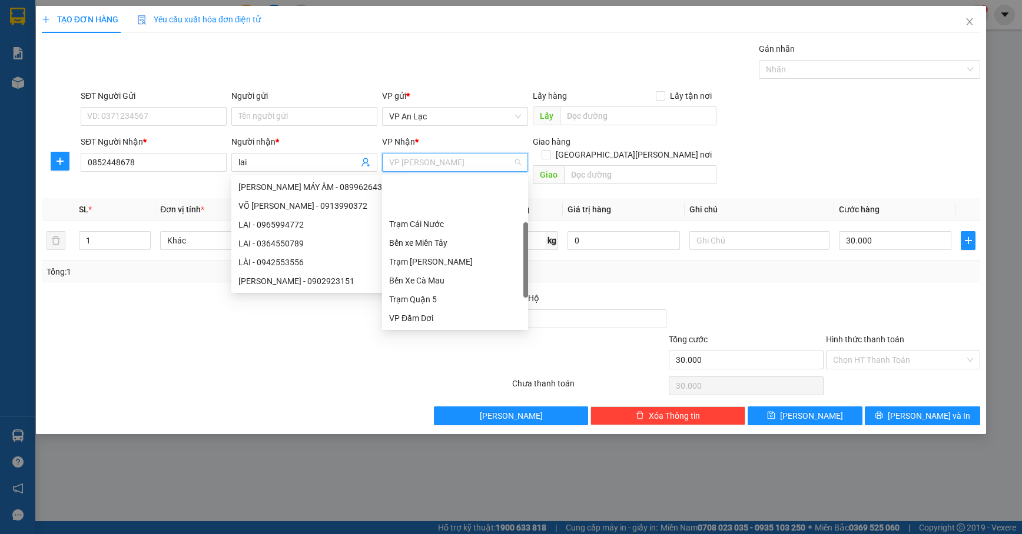
scroll to position [56, 0]
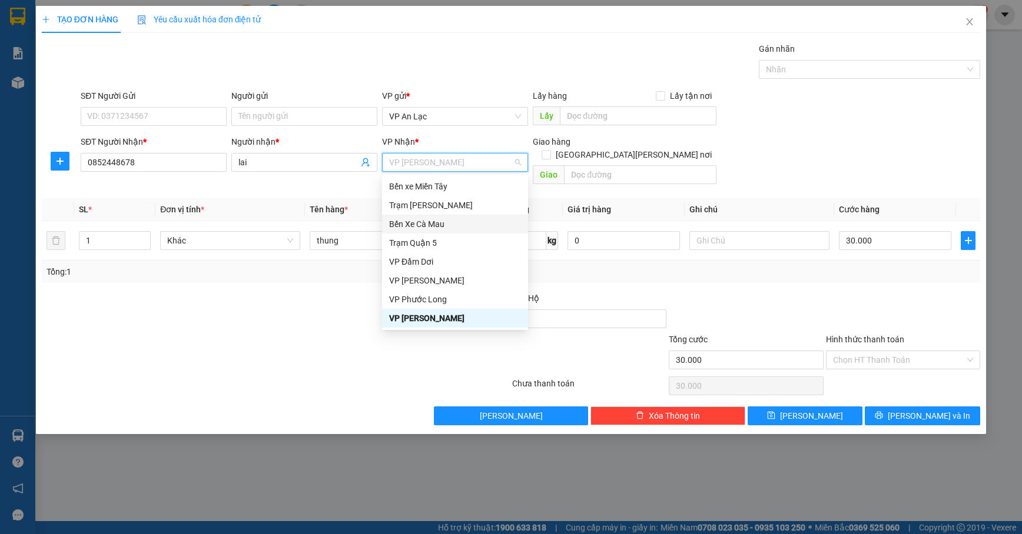
click at [438, 227] on div "Bến Xe Cà Mau" at bounding box center [455, 224] width 132 height 13
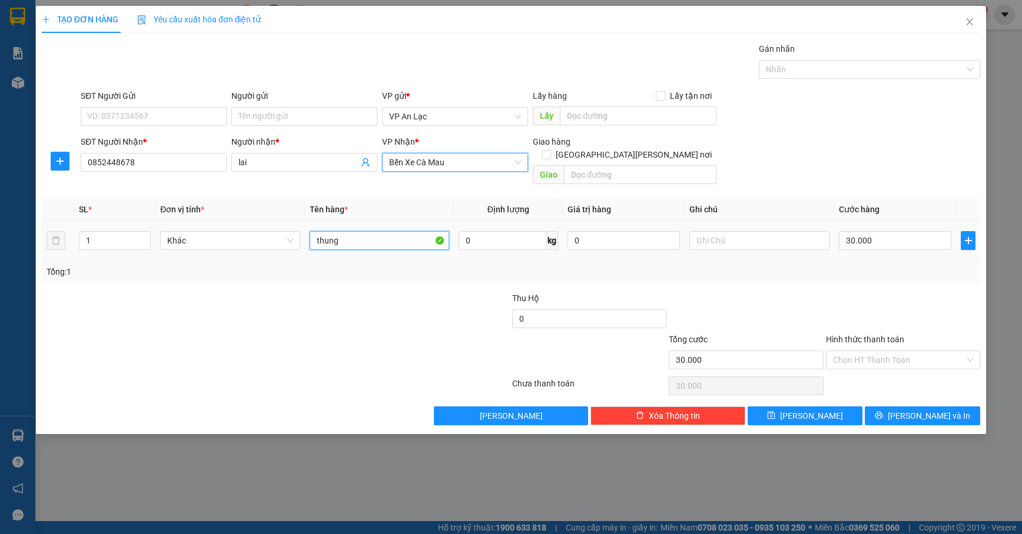
click at [372, 232] on input "thung" at bounding box center [380, 240] width 140 height 19
type input "t"
type input "thùng giấy"
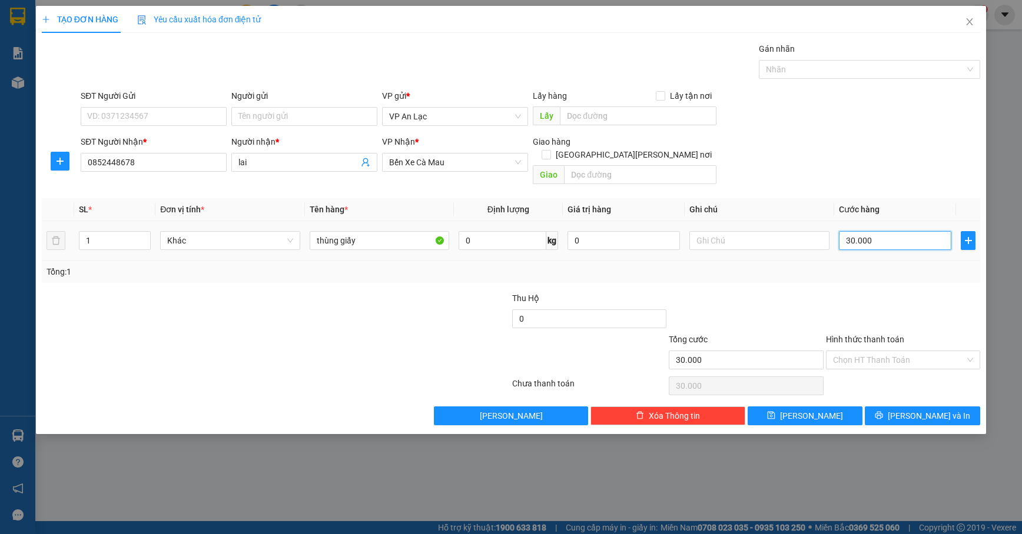
click at [867, 231] on input "30.000" at bounding box center [895, 240] width 112 height 19
type input "0"
type input "4"
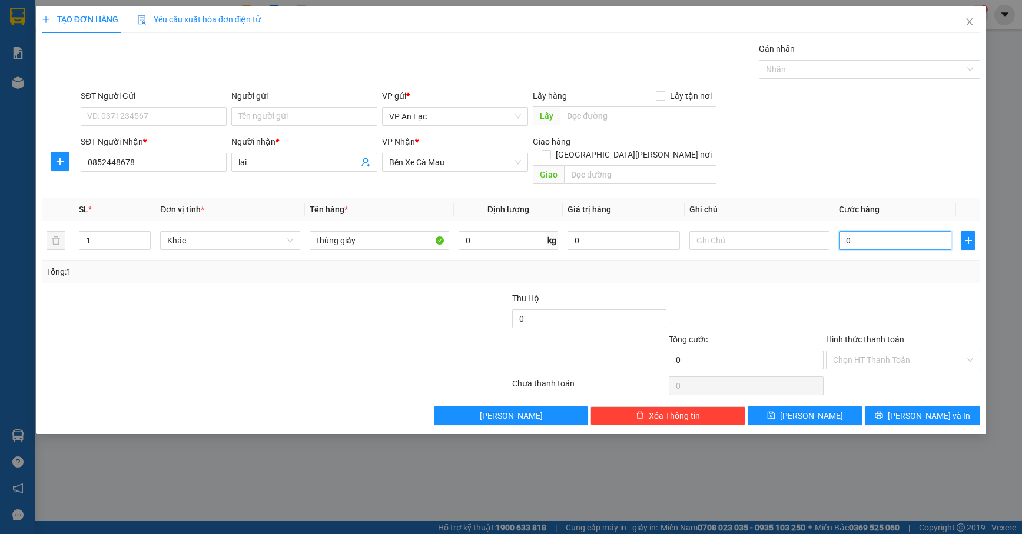
type input "4"
type input "040"
type input "40"
type input "040"
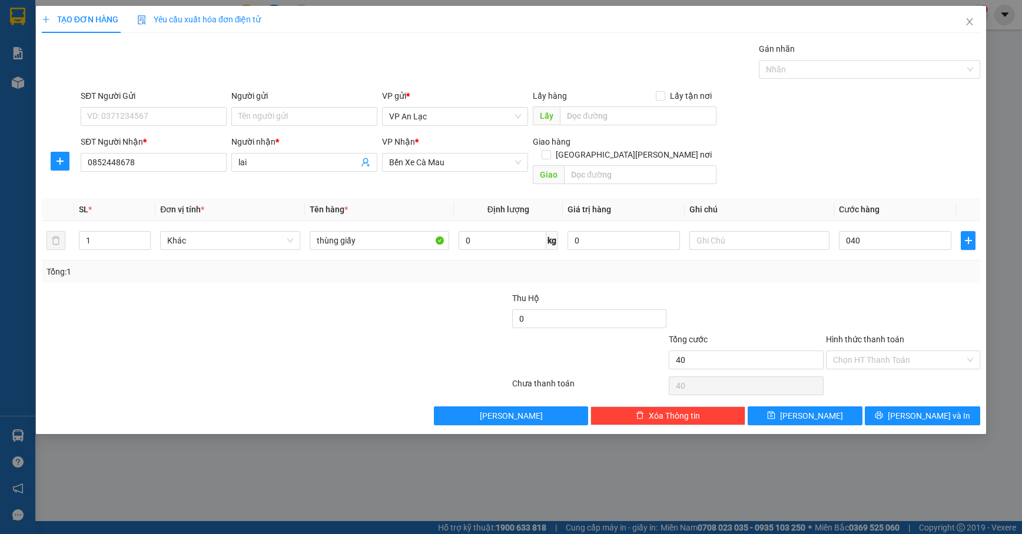
type input "40.000"
click at [920, 307] on div at bounding box center [902, 312] width 157 height 41
click at [931, 410] on span "[PERSON_NAME] và In" at bounding box center [928, 416] width 82 height 13
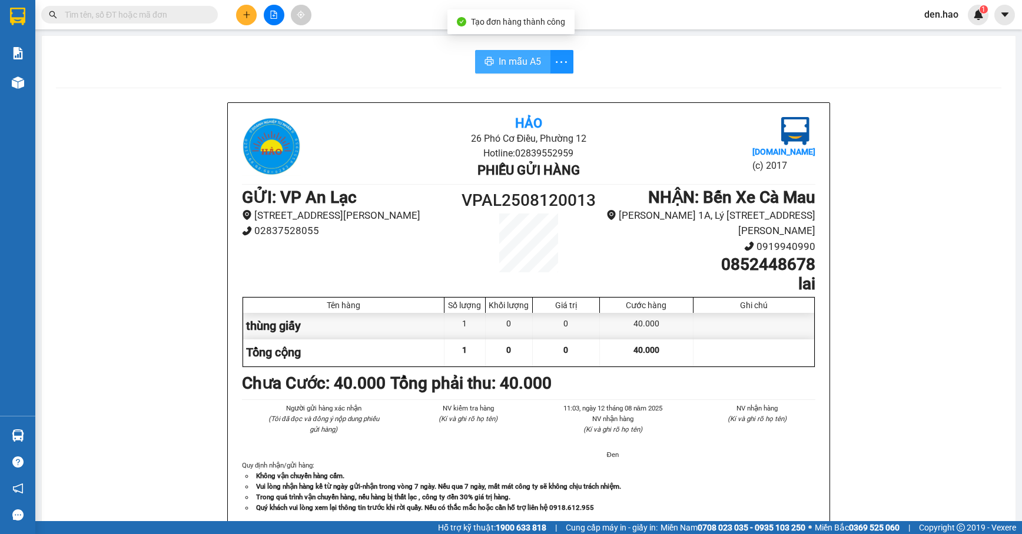
click at [503, 60] on span "In mẫu A5" at bounding box center [519, 61] width 42 height 15
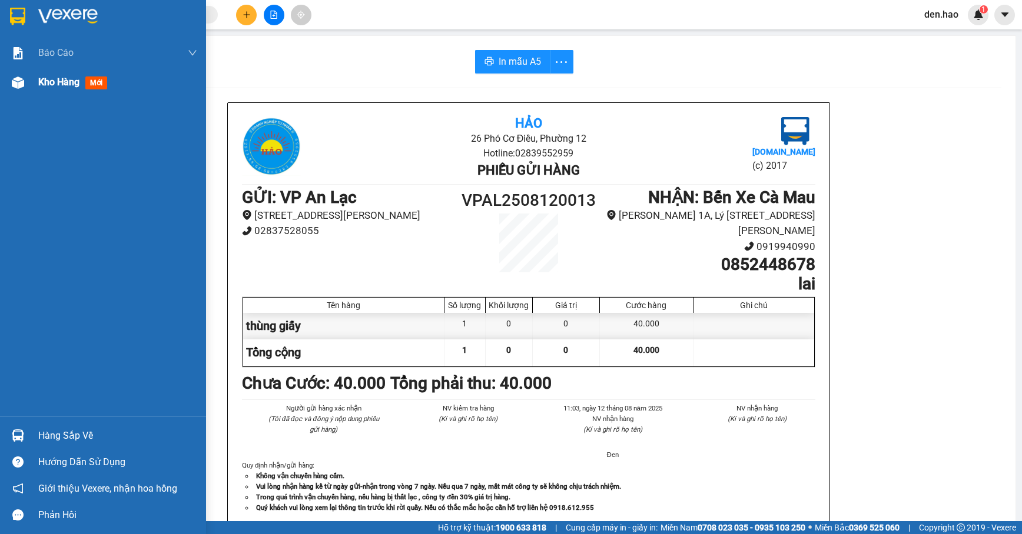
click at [48, 79] on span "Kho hàng" at bounding box center [58, 81] width 41 height 11
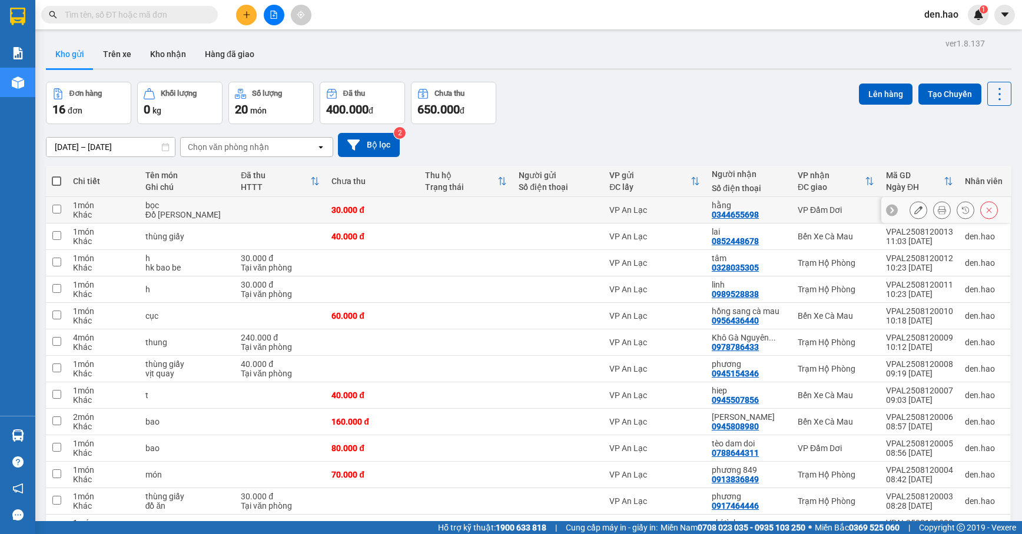
click at [933, 212] on button at bounding box center [941, 210] width 16 height 21
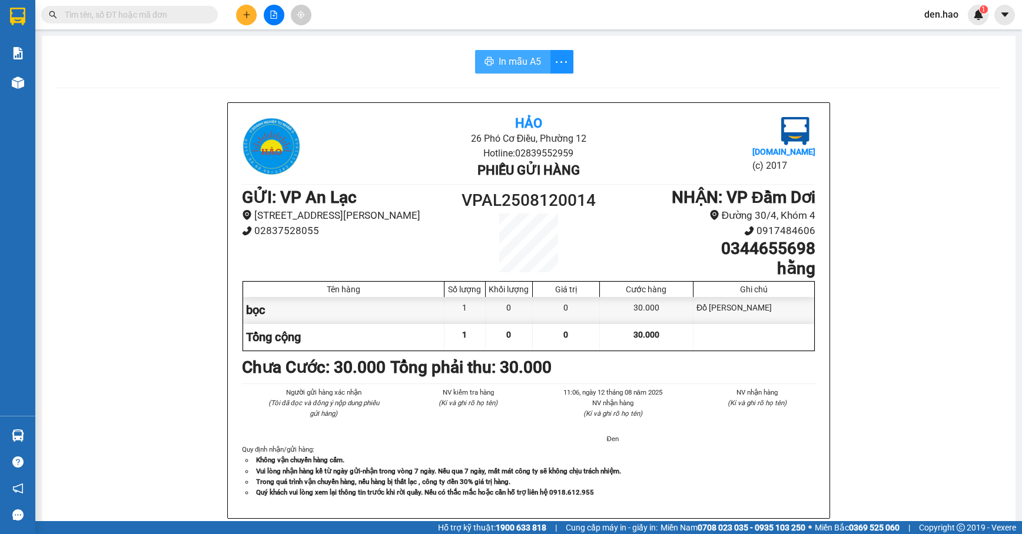
click at [518, 59] on span "In mẫu A5" at bounding box center [519, 61] width 42 height 15
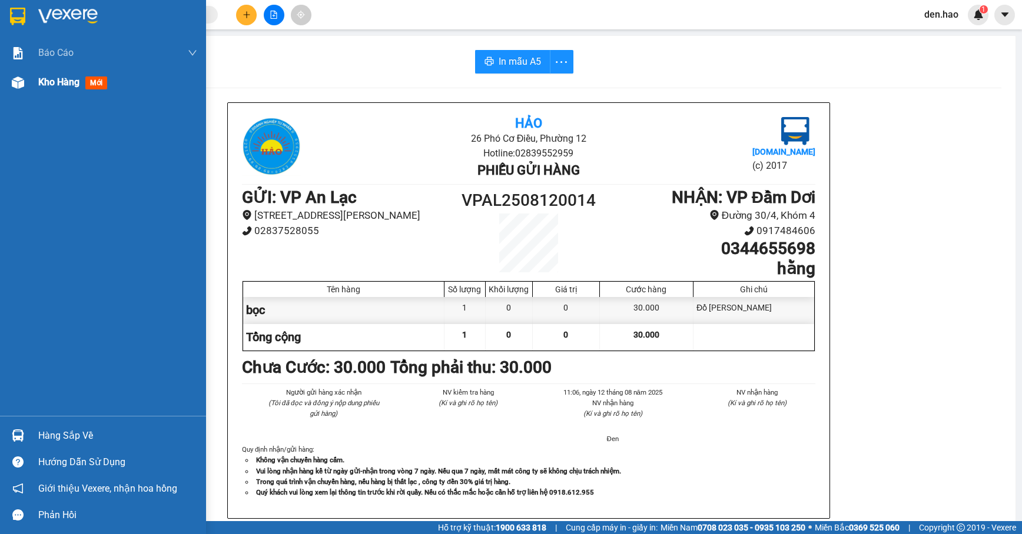
click at [56, 86] on span "Kho hàng" at bounding box center [58, 81] width 41 height 11
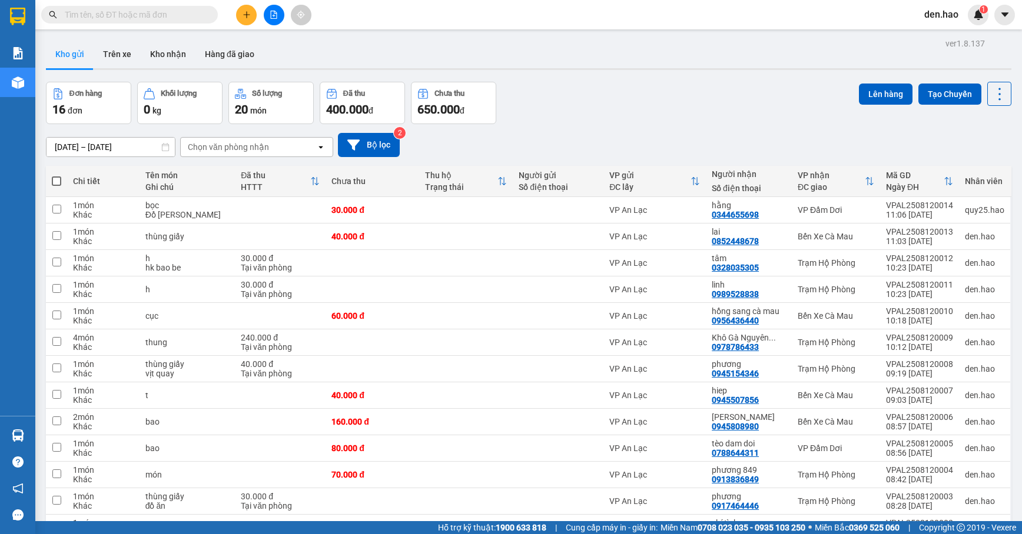
click at [107, 286] on div "1 món" at bounding box center [103, 284] width 61 height 9
checkbox input "true"
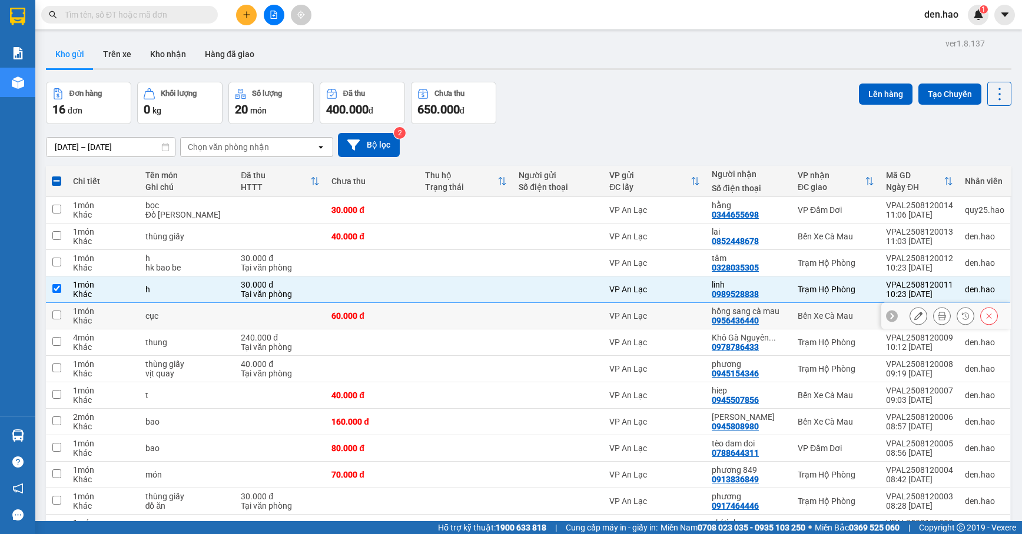
click at [165, 309] on td "cục" at bounding box center [186, 316] width 95 height 26
checkbox input "true"
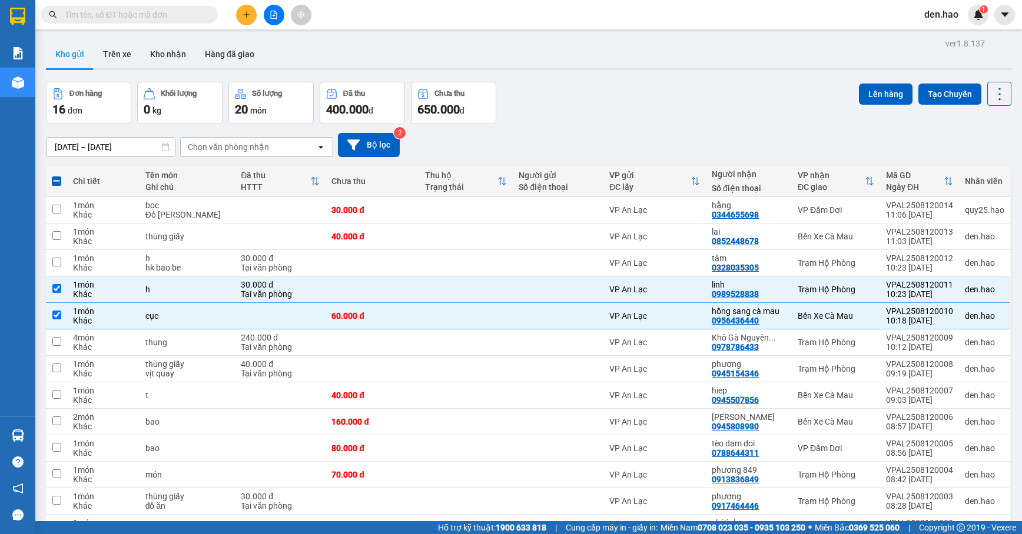
click at [194, 14] on input "text" at bounding box center [134, 14] width 139 height 13
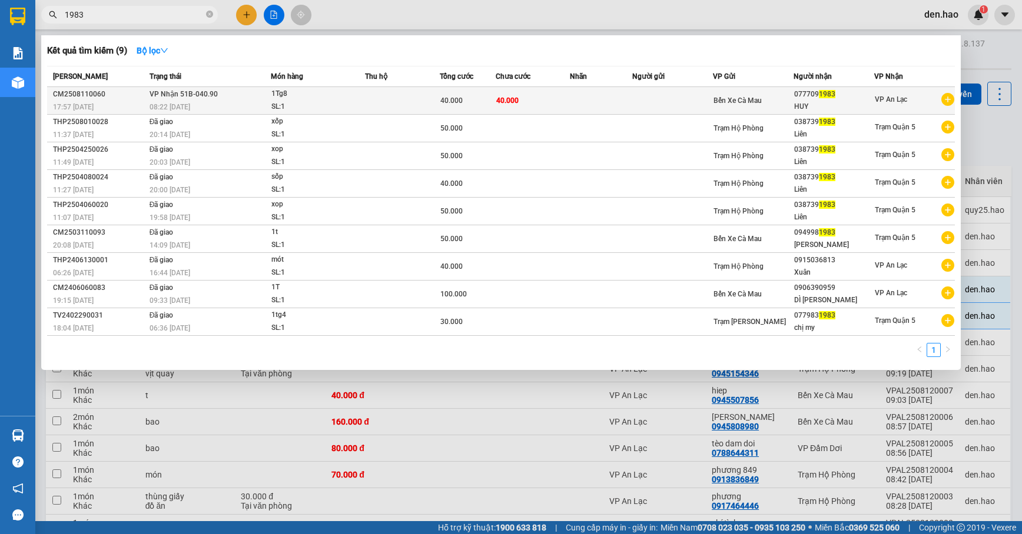
type input "1983"
click at [703, 99] on td at bounding box center [672, 101] width 81 height 28
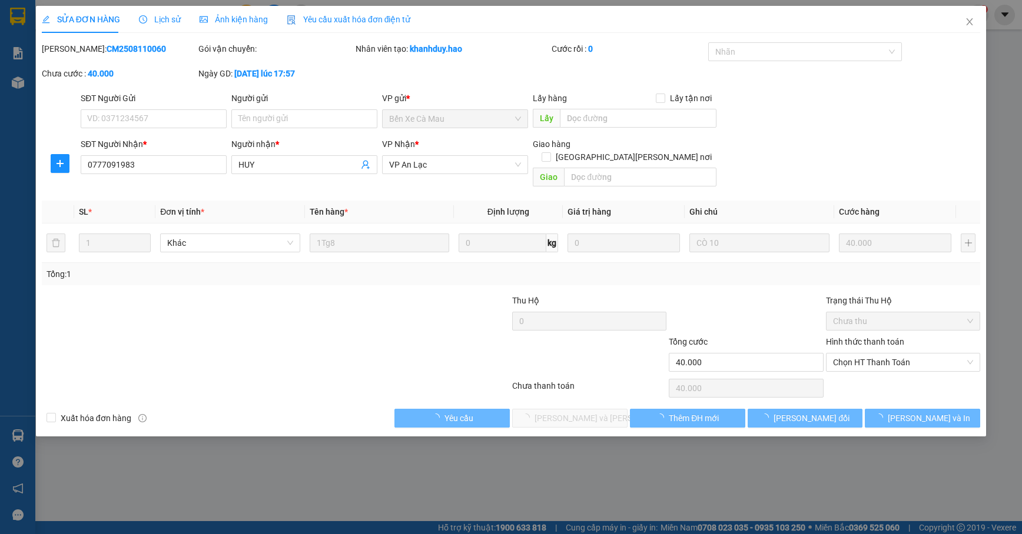
type input "0777091983"
type input "HUY"
type input "40.000"
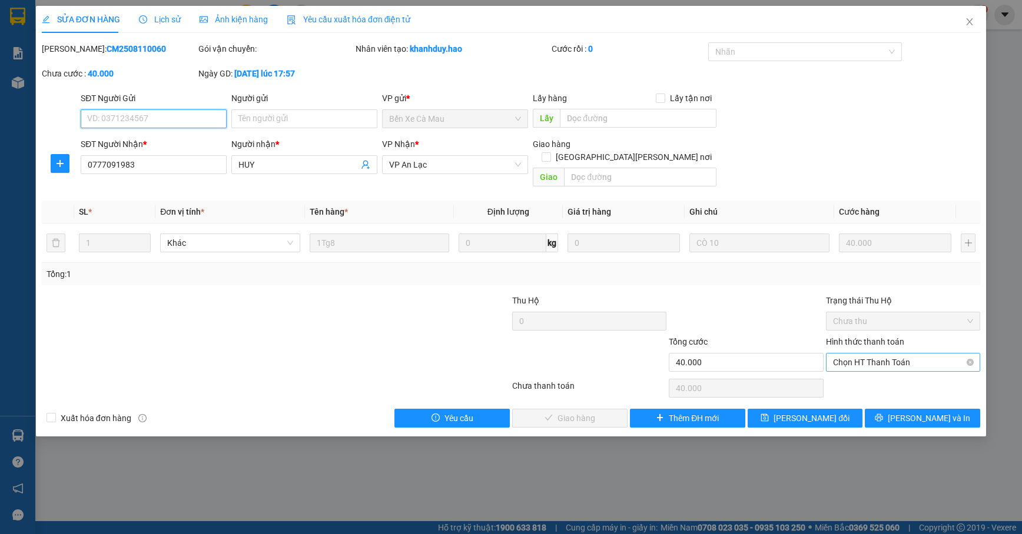
click at [929, 354] on span "Chọn HT Thanh Toán" at bounding box center [903, 363] width 140 height 18
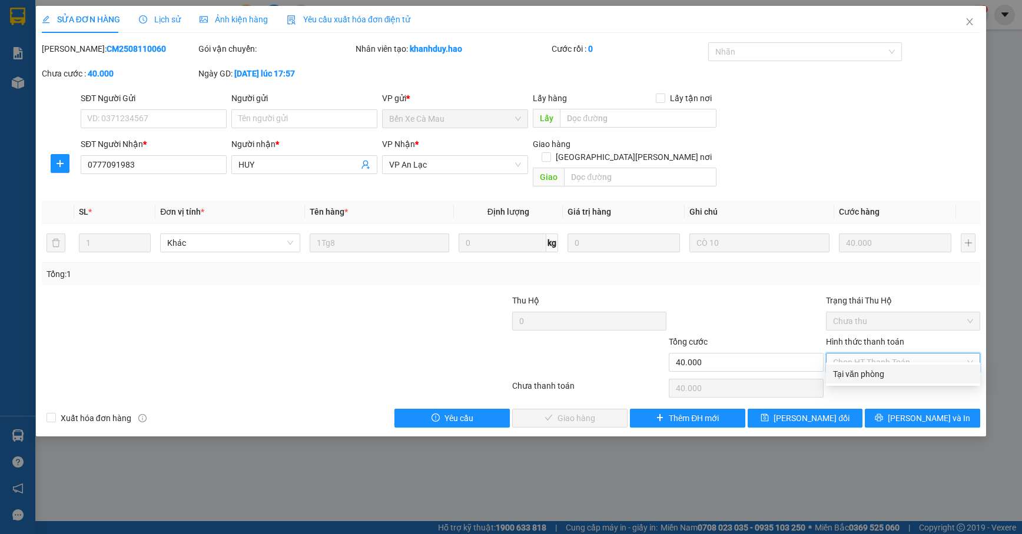
click at [928, 368] on div "Tại văn phòng" at bounding box center [903, 374] width 140 height 13
type input "0"
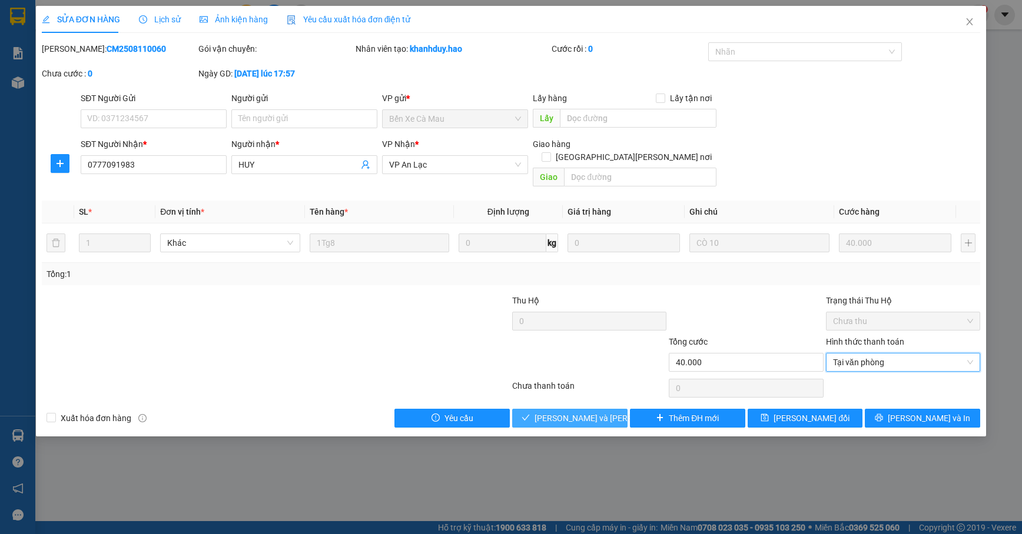
click at [588, 412] on span "[PERSON_NAME] và [PERSON_NAME] hàng" at bounding box center [613, 418] width 159 height 13
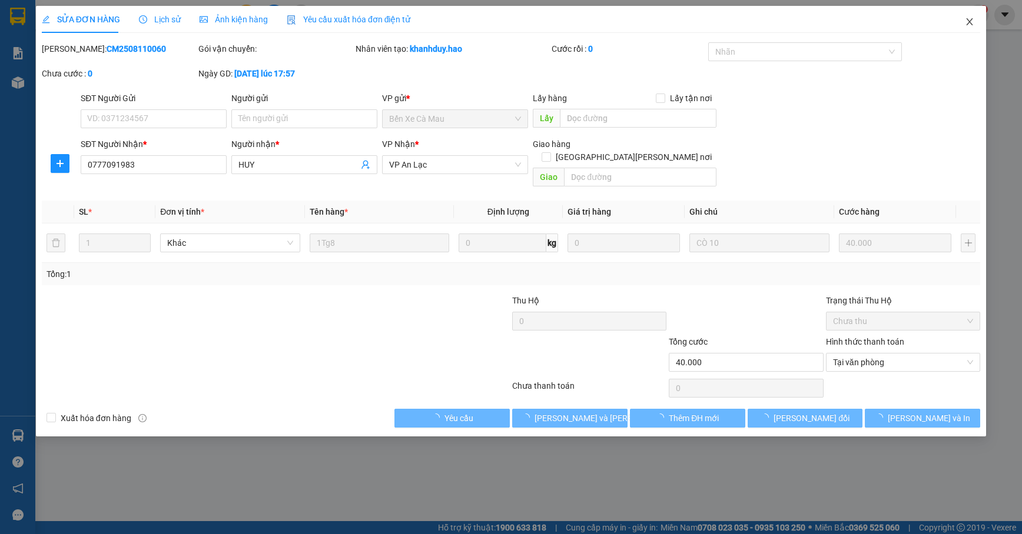
click at [970, 25] on icon "close" at bounding box center [968, 21] width 9 height 9
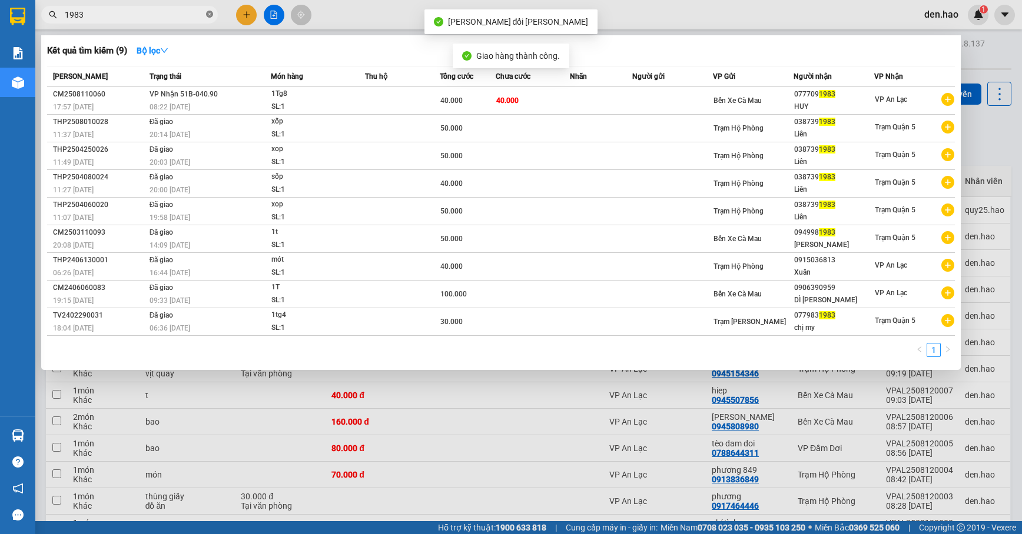
click at [206, 18] on span "1983" at bounding box center [129, 15] width 177 height 18
click at [209, 18] on icon "close-circle" at bounding box center [209, 14] width 7 height 7
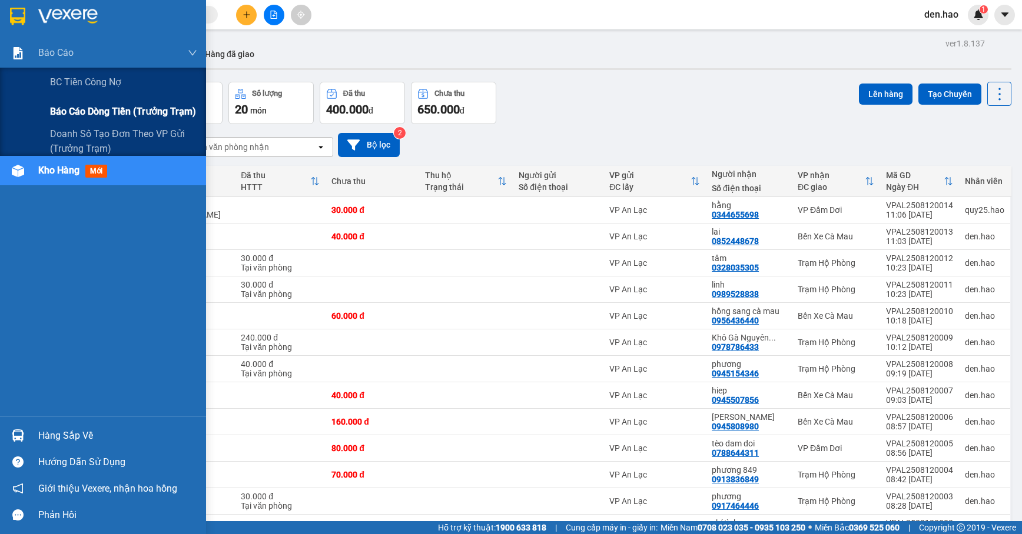
click at [95, 108] on span "Báo cáo dòng tiền (trưởng trạm)" at bounding box center [123, 111] width 146 height 15
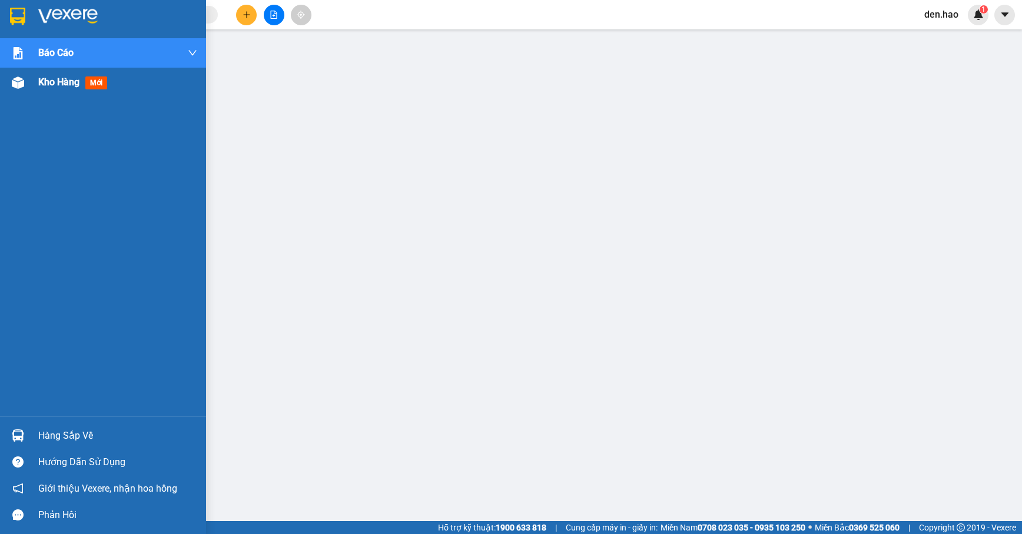
click at [41, 85] on span "Kho hàng" at bounding box center [58, 81] width 41 height 11
click at [43, 85] on span "Kho hàng" at bounding box center [58, 81] width 41 height 11
